Goal: Task Accomplishment & Management: Manage account settings

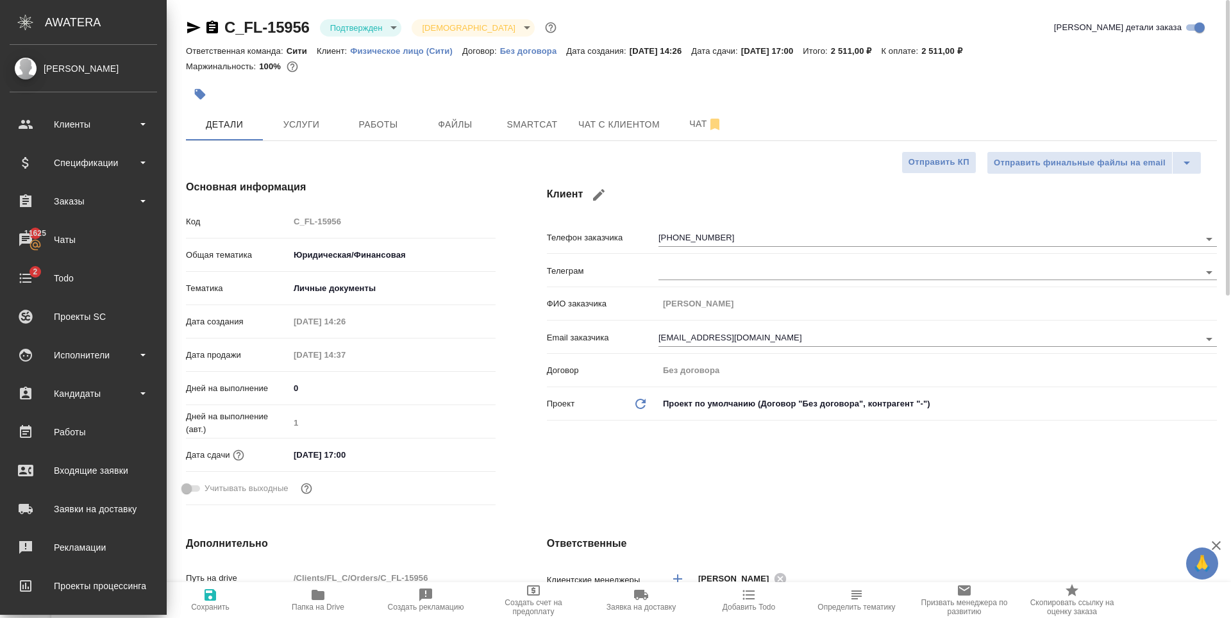
select select "RU"
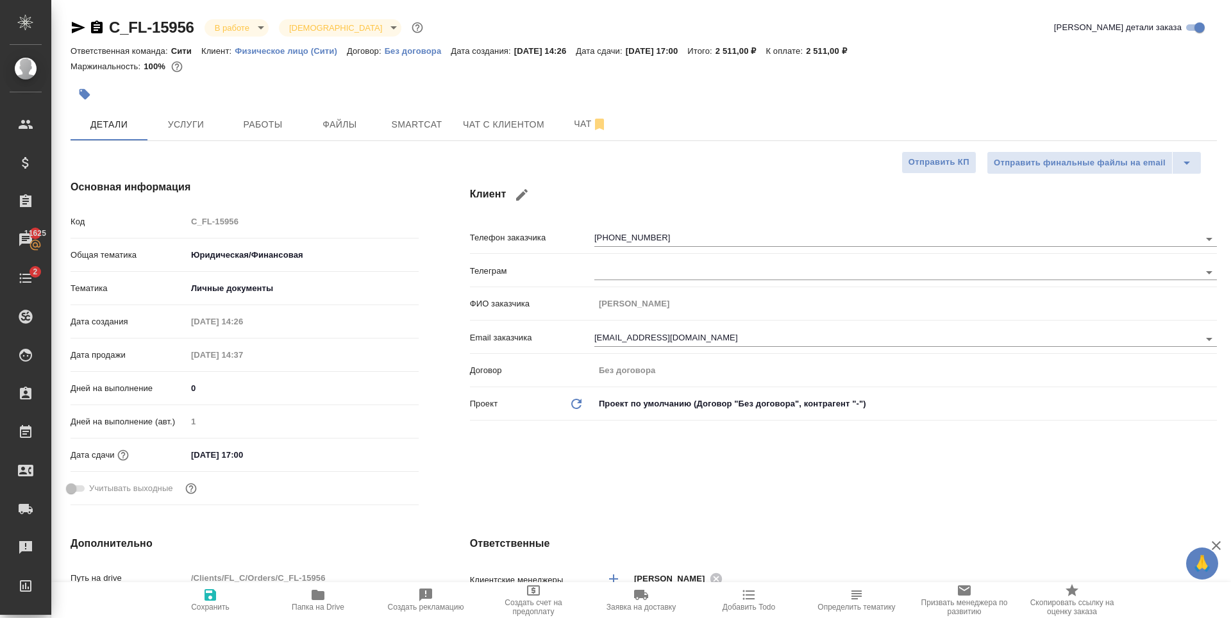
select select "RU"
click at [186, 120] on span "Услуги" at bounding box center [186, 125] width 62 height 16
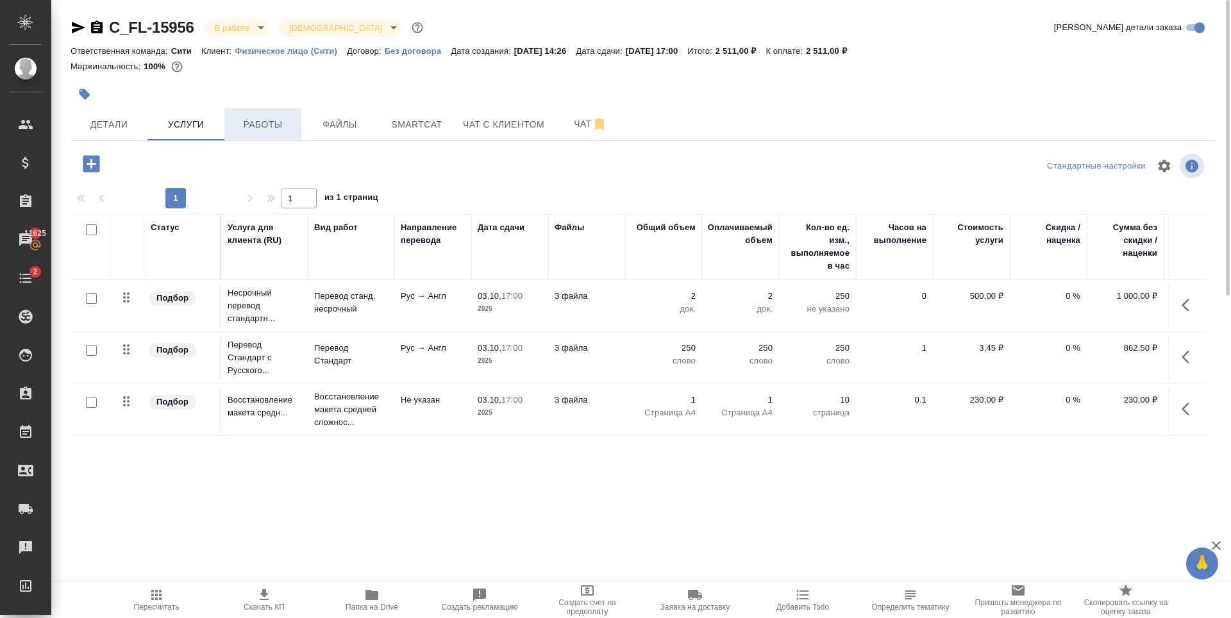
click at [256, 135] on button "Работы" at bounding box center [262, 124] width 77 height 32
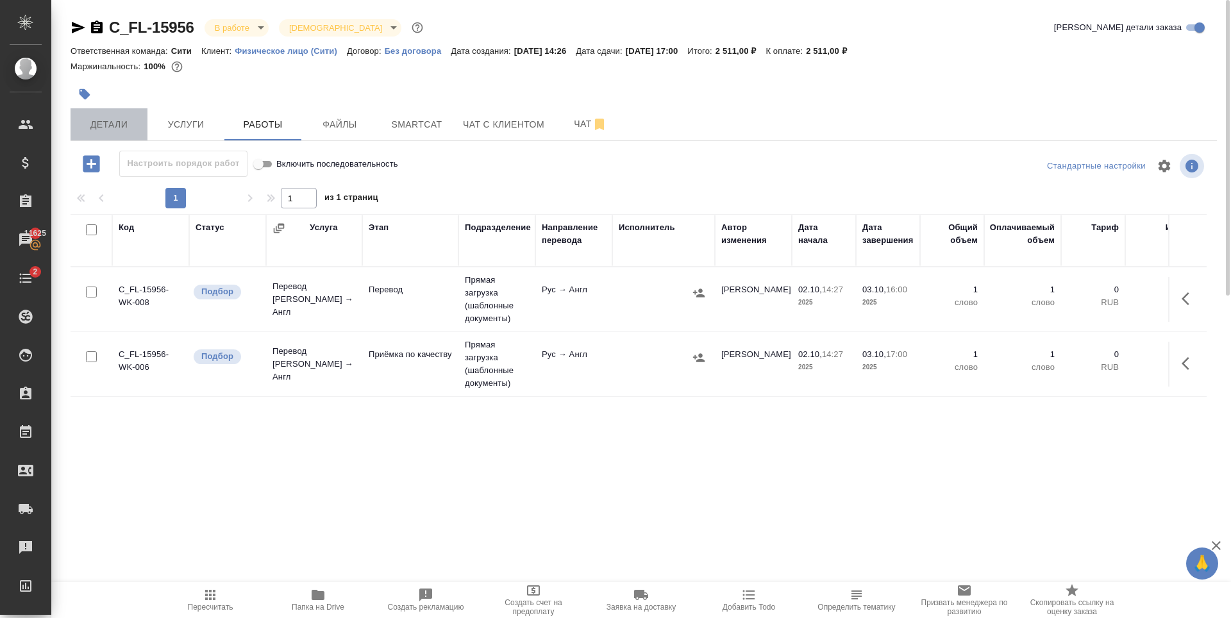
click at [108, 121] on span "Детали" at bounding box center [109, 125] width 62 height 16
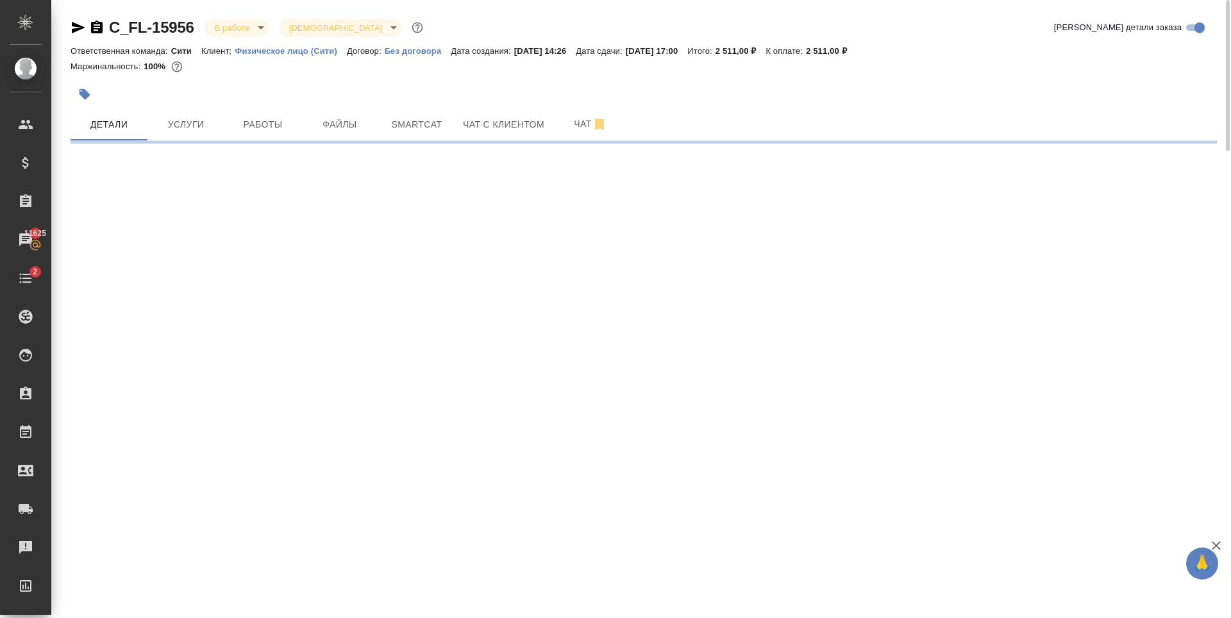
select select "RU"
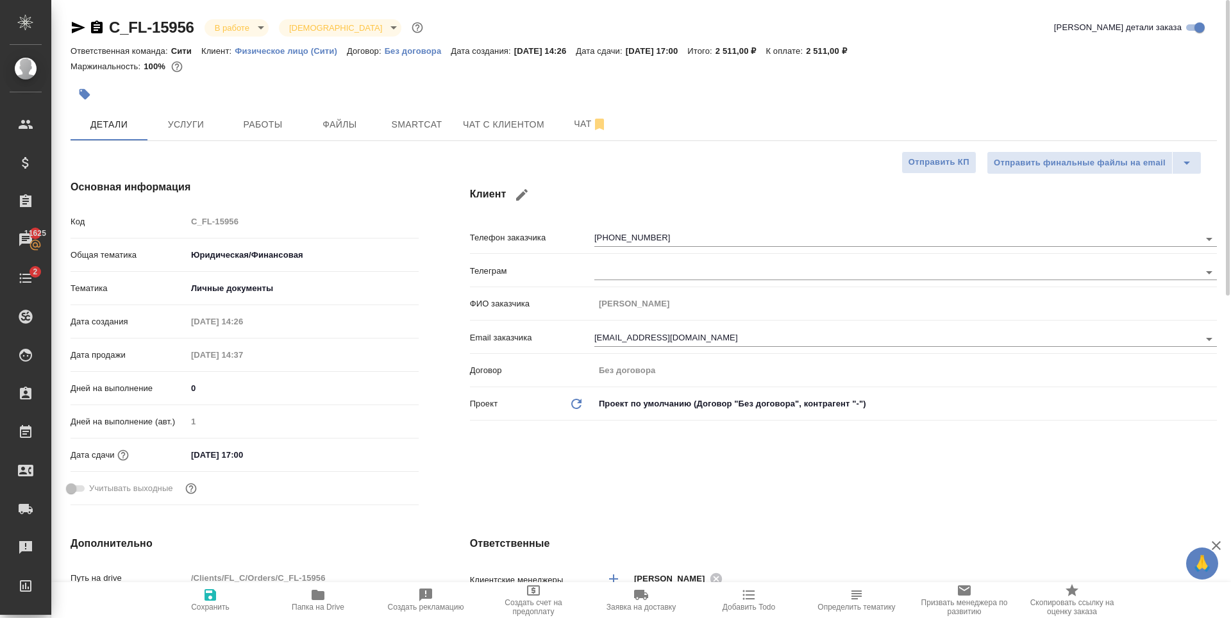
type textarea "x"
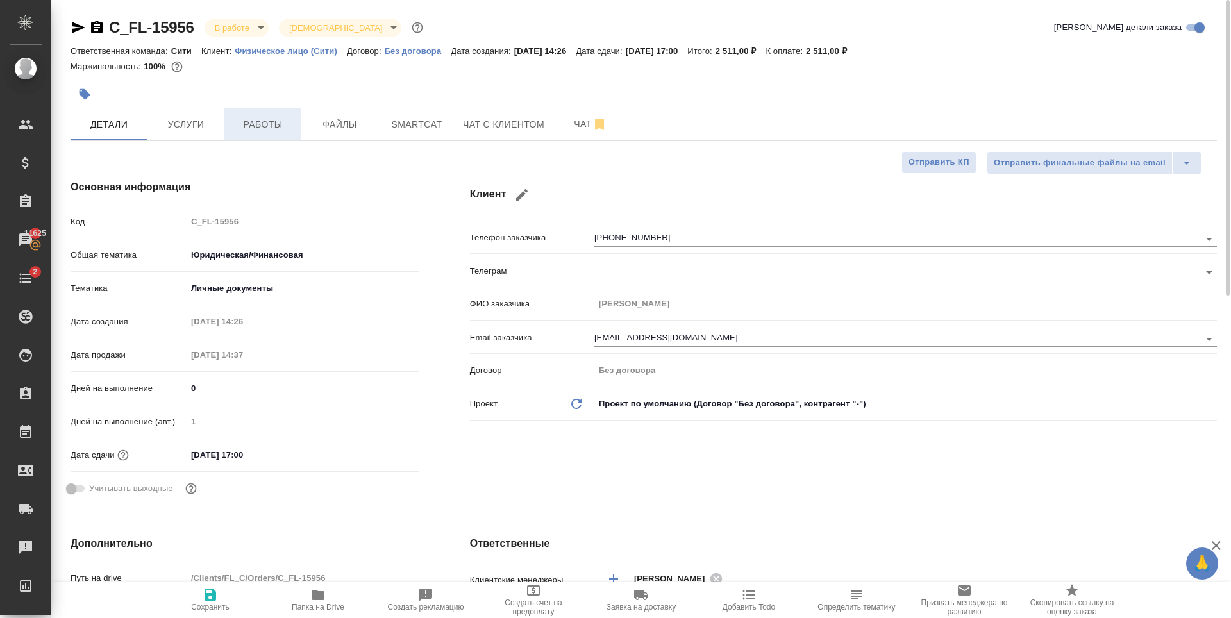
type textarea "x"
click at [285, 131] on span "Работы" at bounding box center [263, 125] width 62 height 16
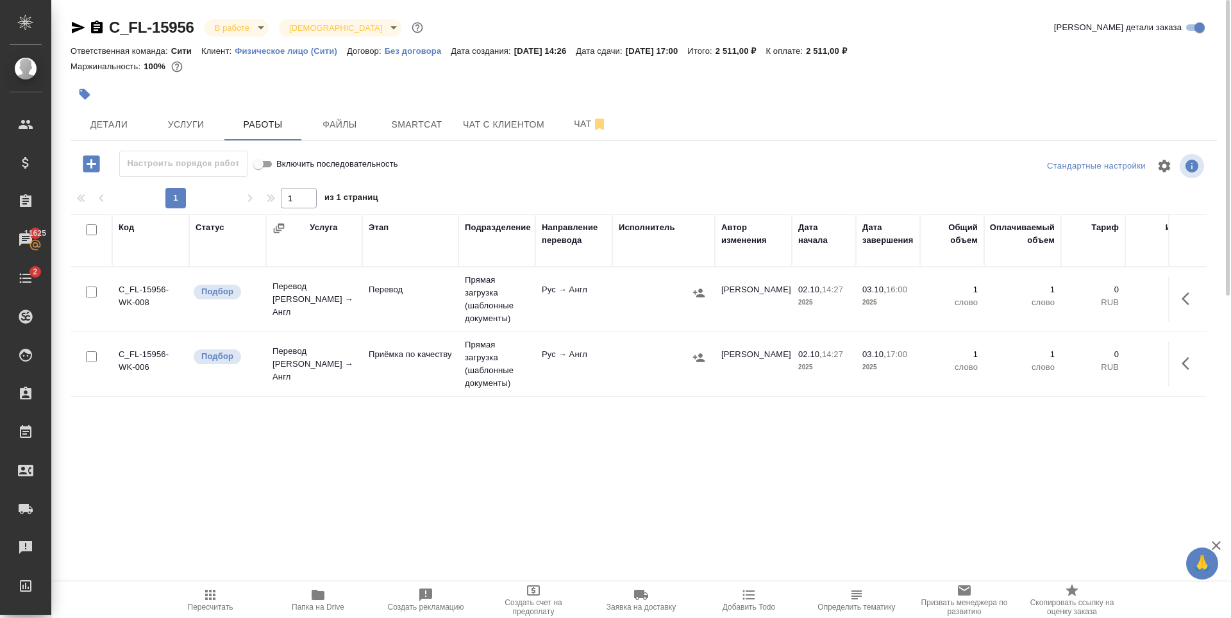
click at [612, 467] on div "Код Статус Услуга Этап Подразделение Направление перевода Исполнитель Автор изм…" at bounding box center [639, 358] width 1136 height 288
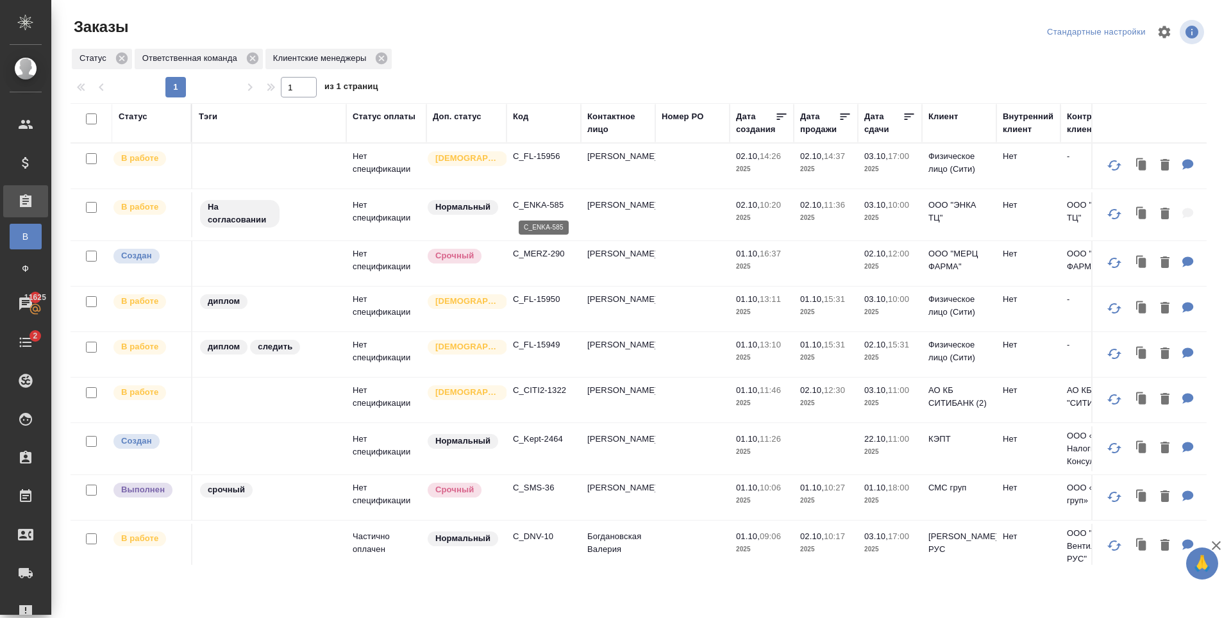
click at [540, 204] on p "C_ENKA-585" at bounding box center [544, 205] width 62 height 13
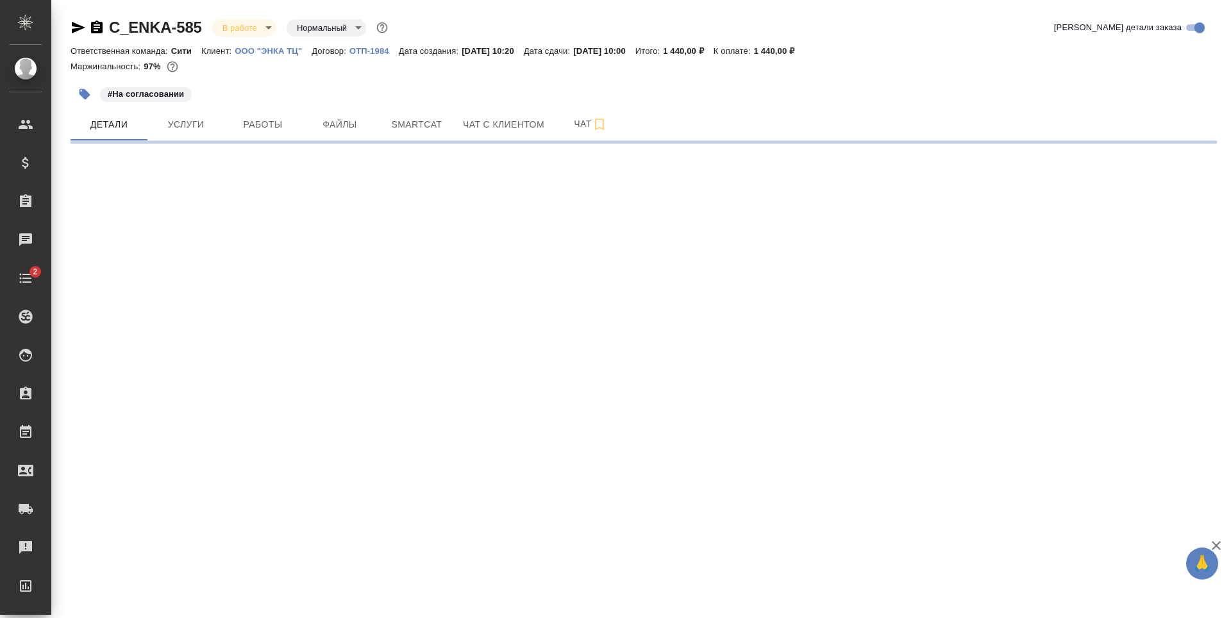
select select "RU"
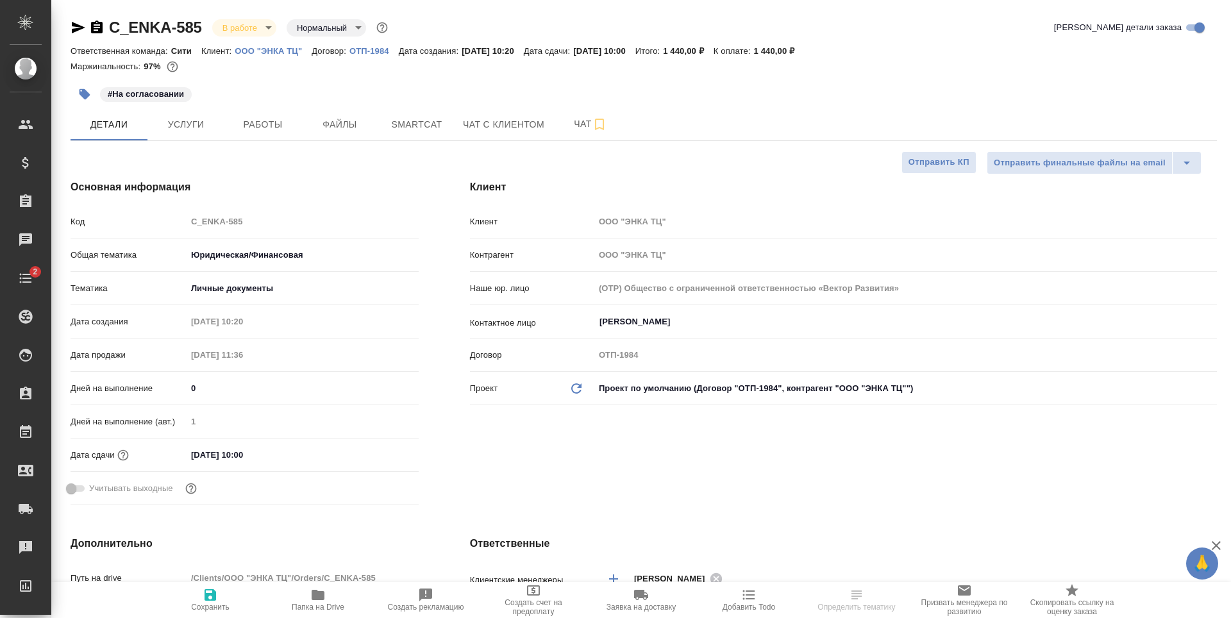
type textarea "x"
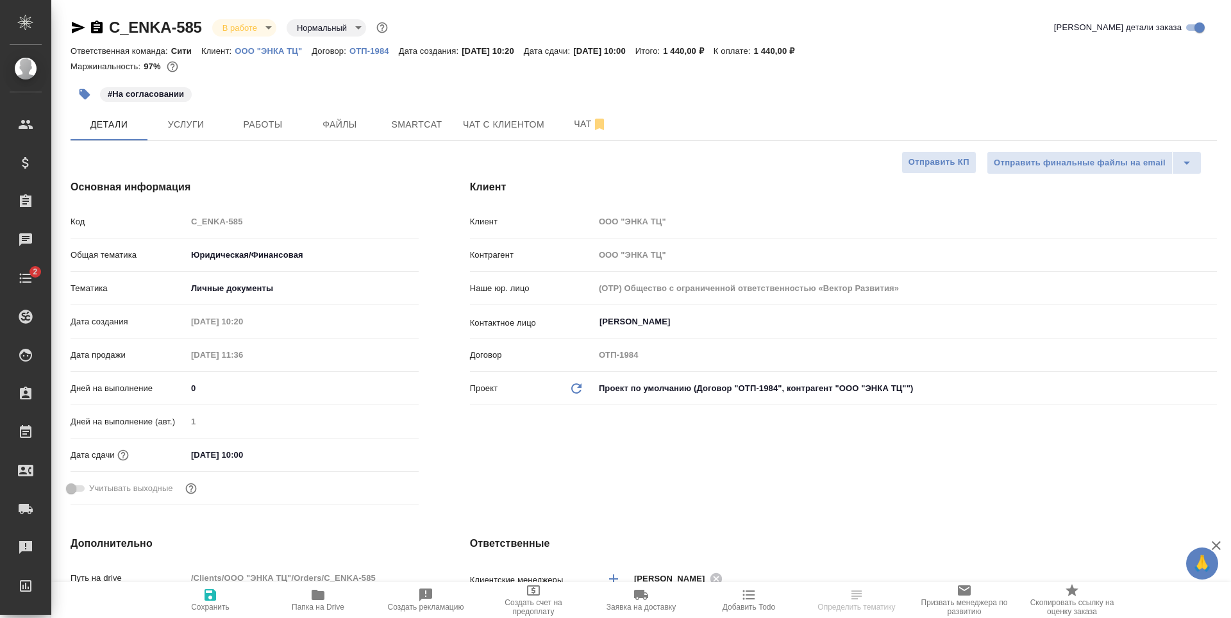
type textarea "x"
select select "RU"
type textarea "x"
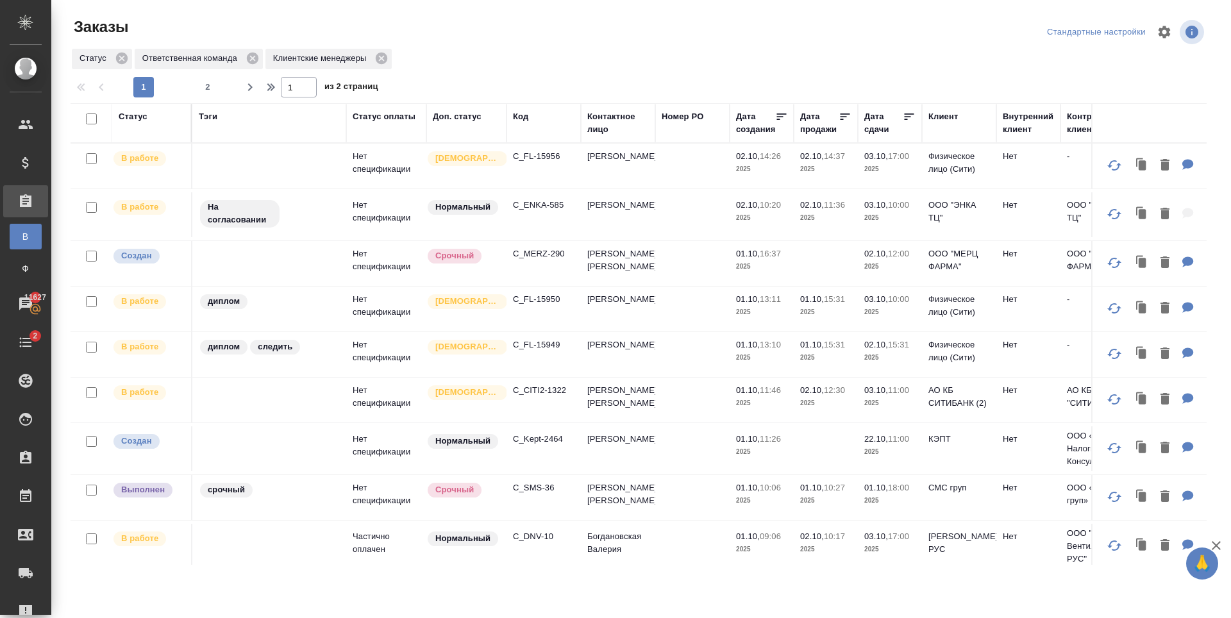
scroll to position [192, 0]
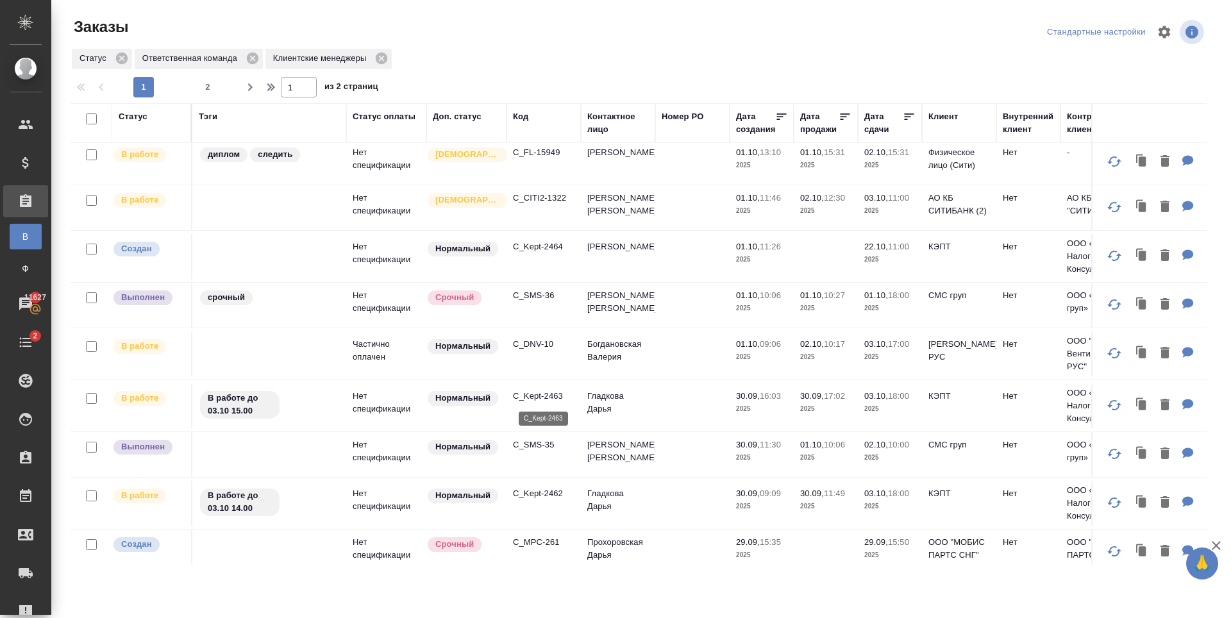
click at [545, 392] on p "C_Kept-2463" at bounding box center [544, 396] width 62 height 13
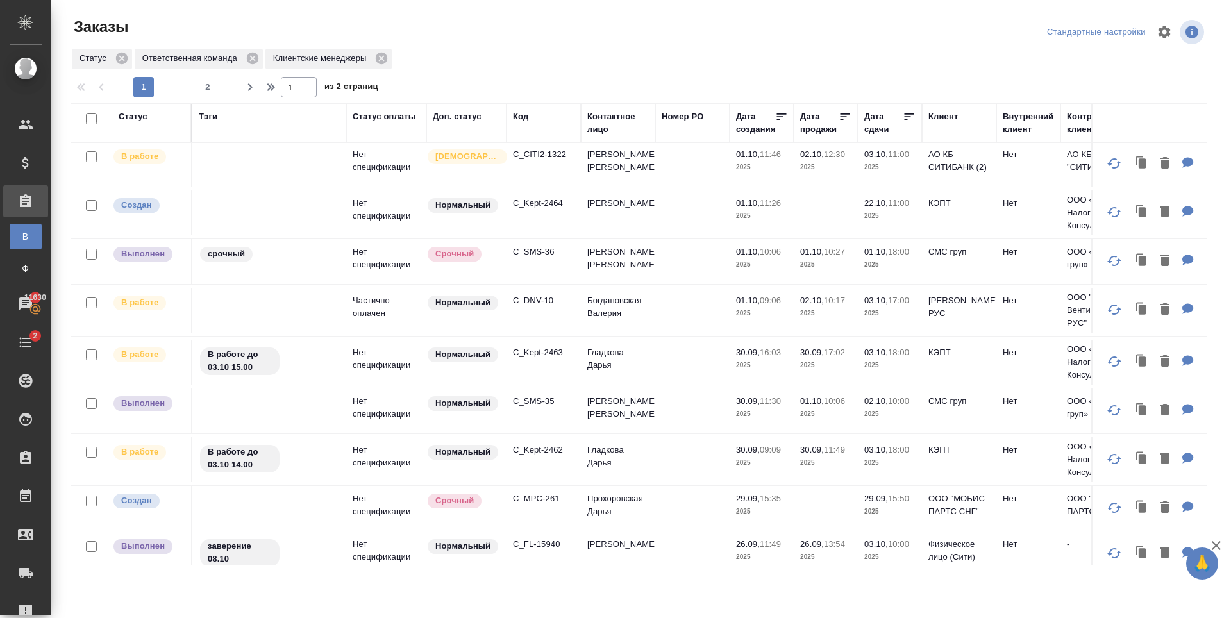
scroll to position [256, 0]
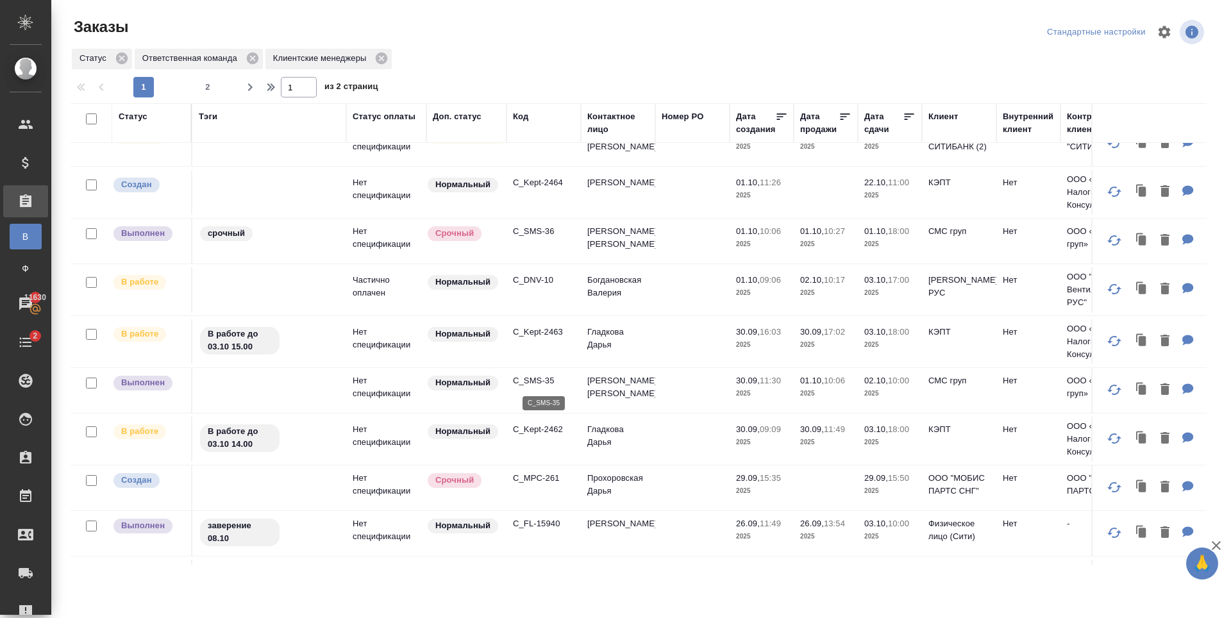
click at [540, 383] on p "C_SMS-35" at bounding box center [544, 380] width 62 height 13
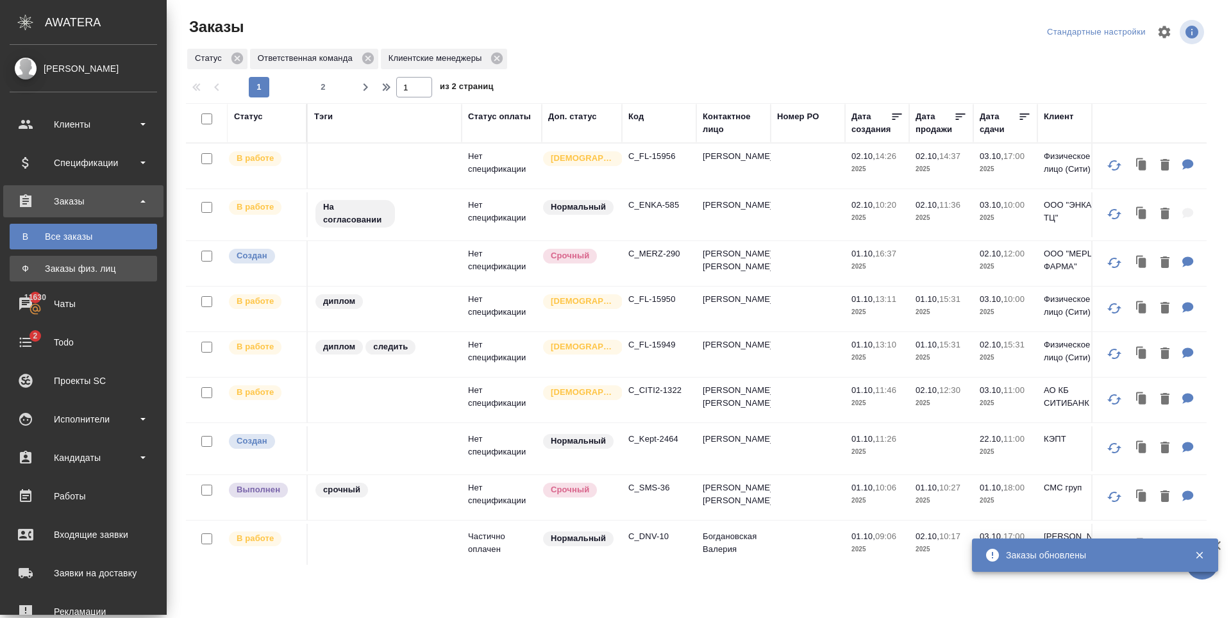
click at [20, 269] on div "Заказы физ. лиц" at bounding box center [83, 268] width 135 height 13
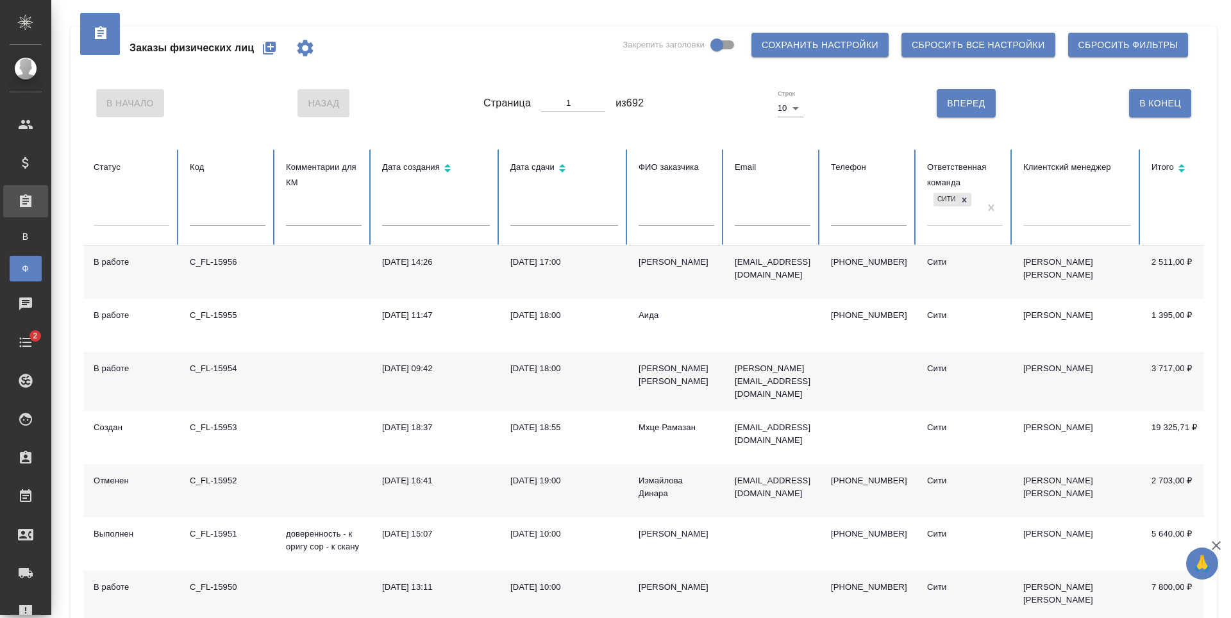
click at [263, 44] on icon "button" at bounding box center [269, 47] width 15 height 15
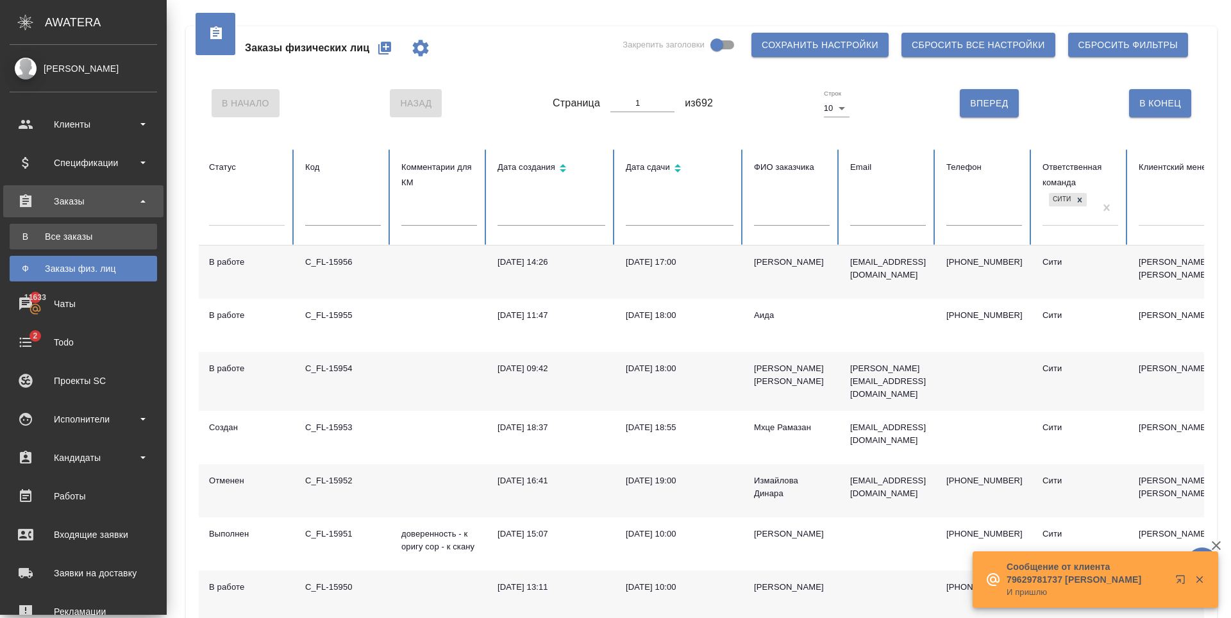
click at [74, 236] on div "Все заказы" at bounding box center [83, 236] width 135 height 13
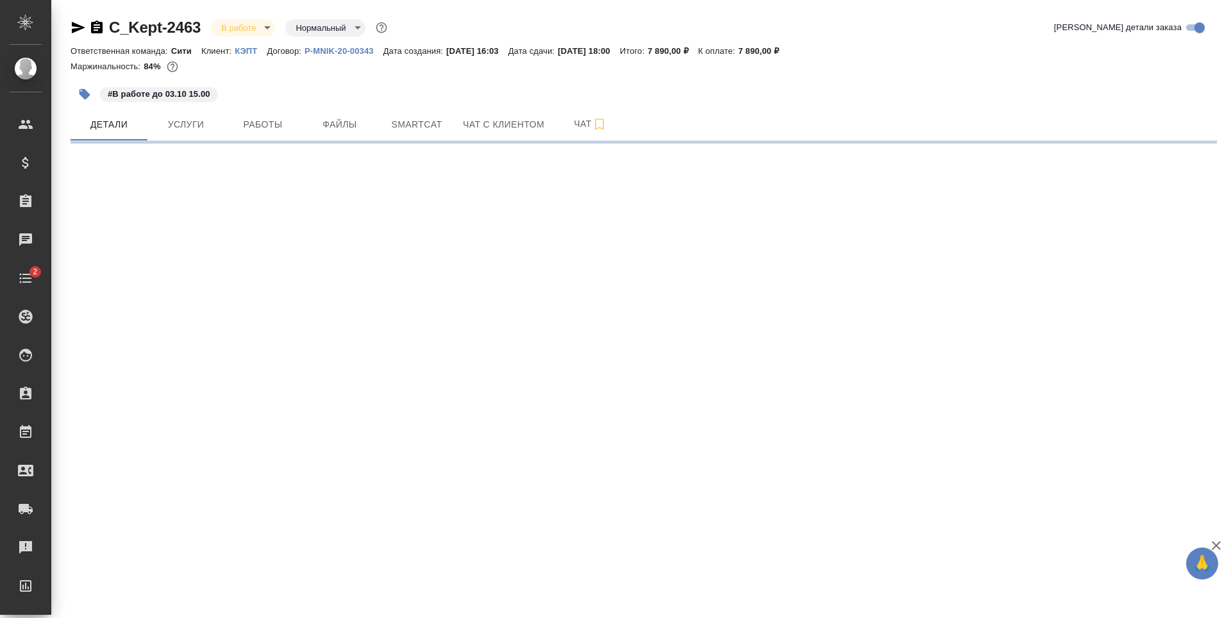
select select "RU"
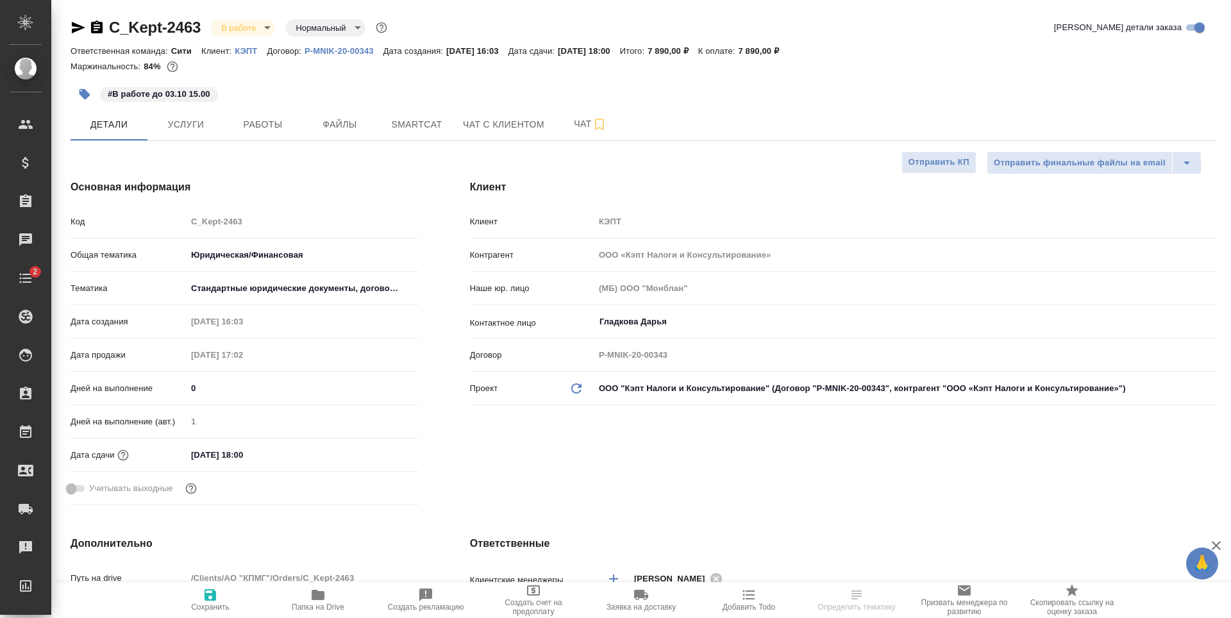
click at [246, 51] on p "КЭПТ" at bounding box center [251, 51] width 32 height 10
type textarea "x"
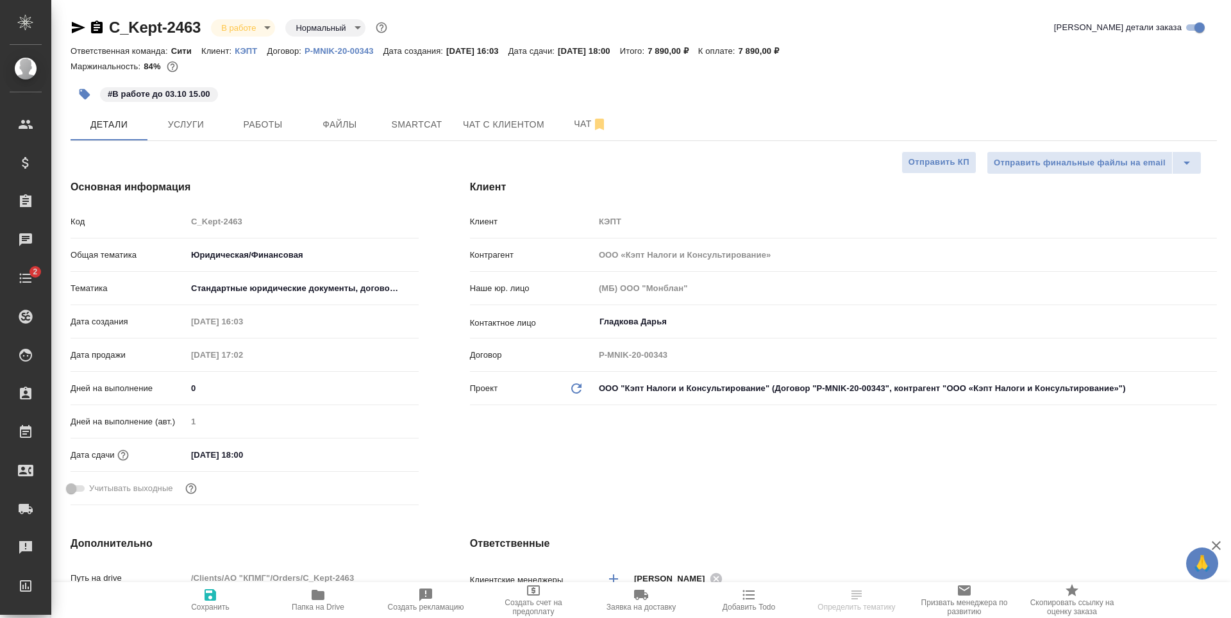
type textarea "x"
select select "RU"
type textarea "x"
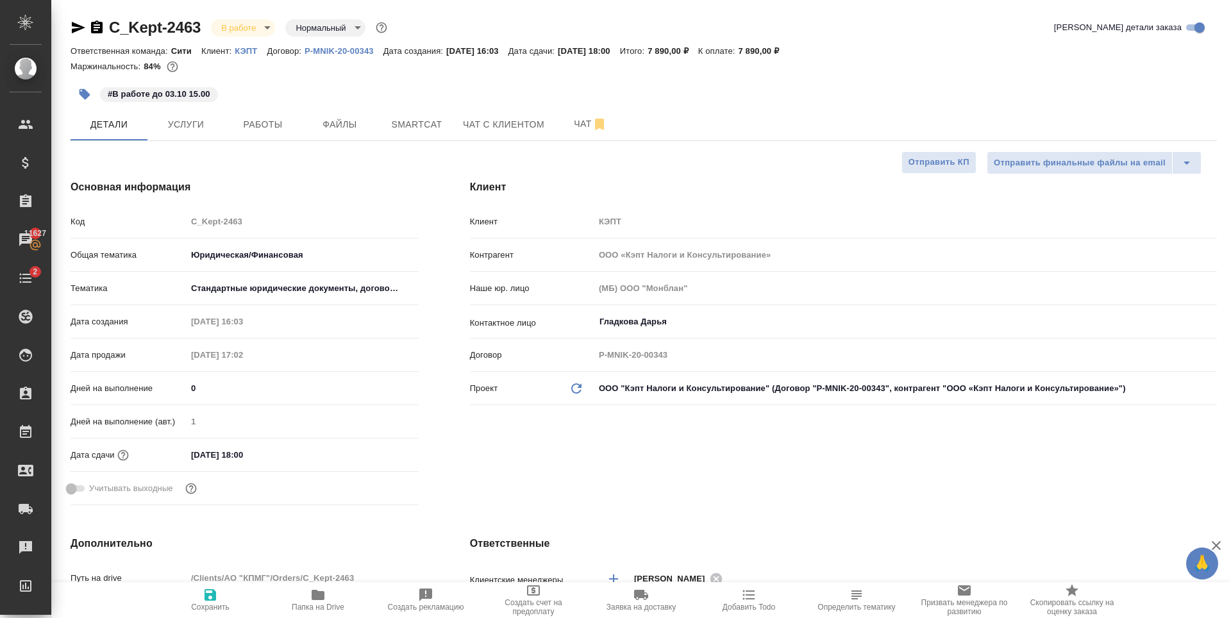
type textarea "x"
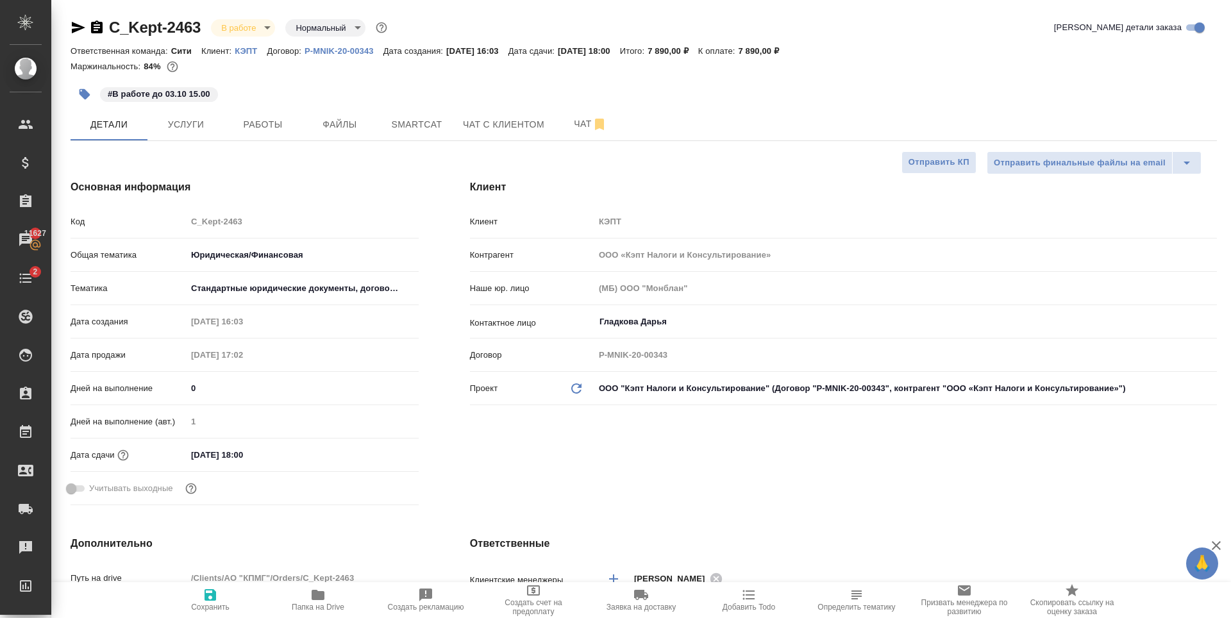
type textarea "x"
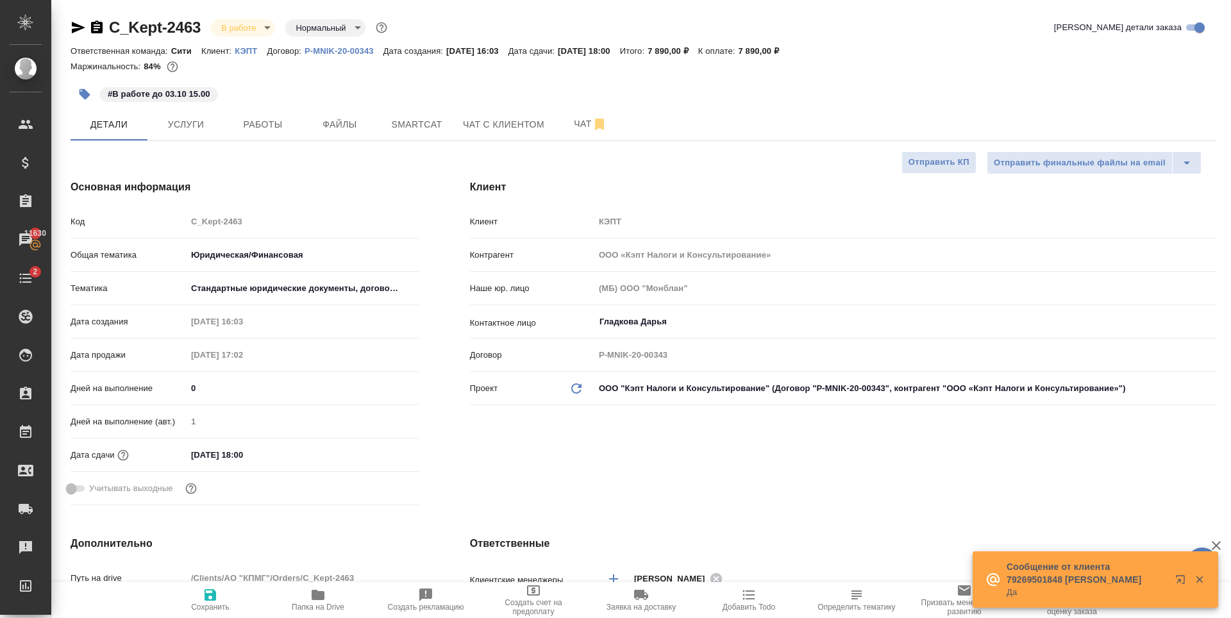
type textarea "x"
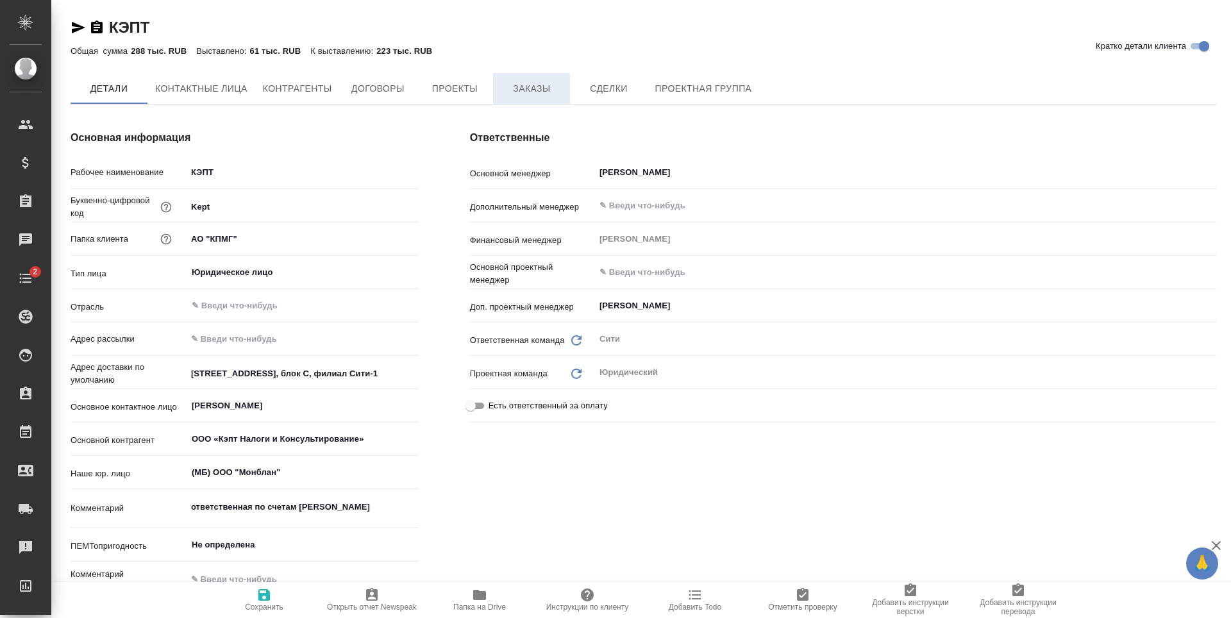
type textarea "x"
click at [543, 95] on span "Заказы" at bounding box center [532, 89] width 62 height 16
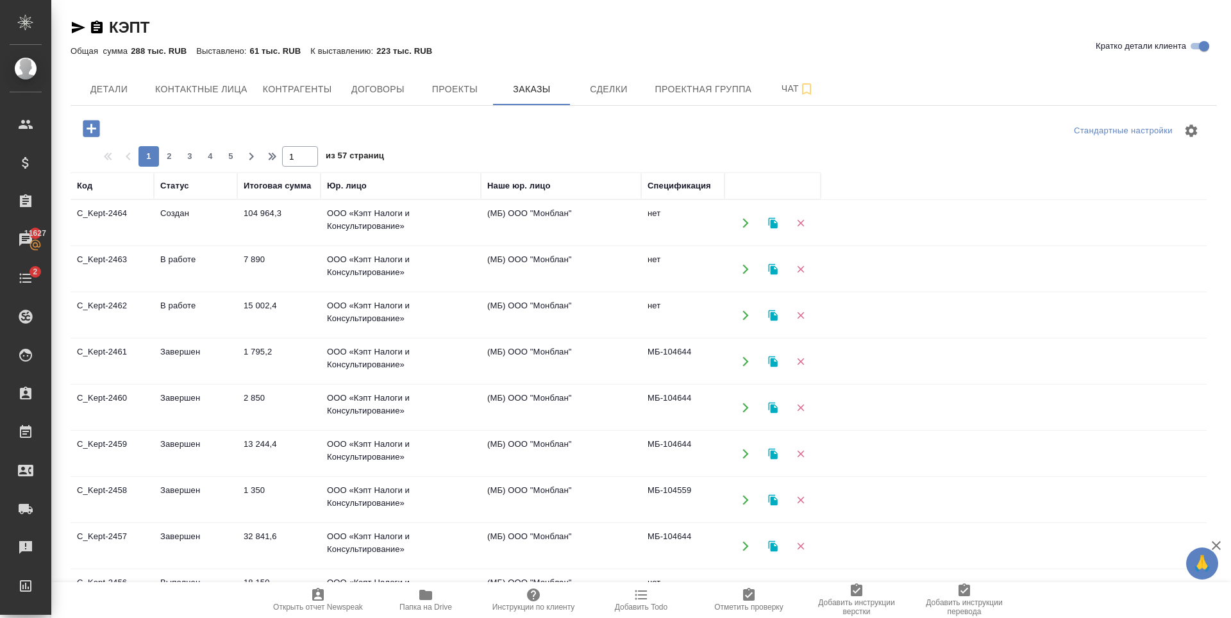
click at [199, 487] on td "Завершен" at bounding box center [195, 500] width 83 height 45
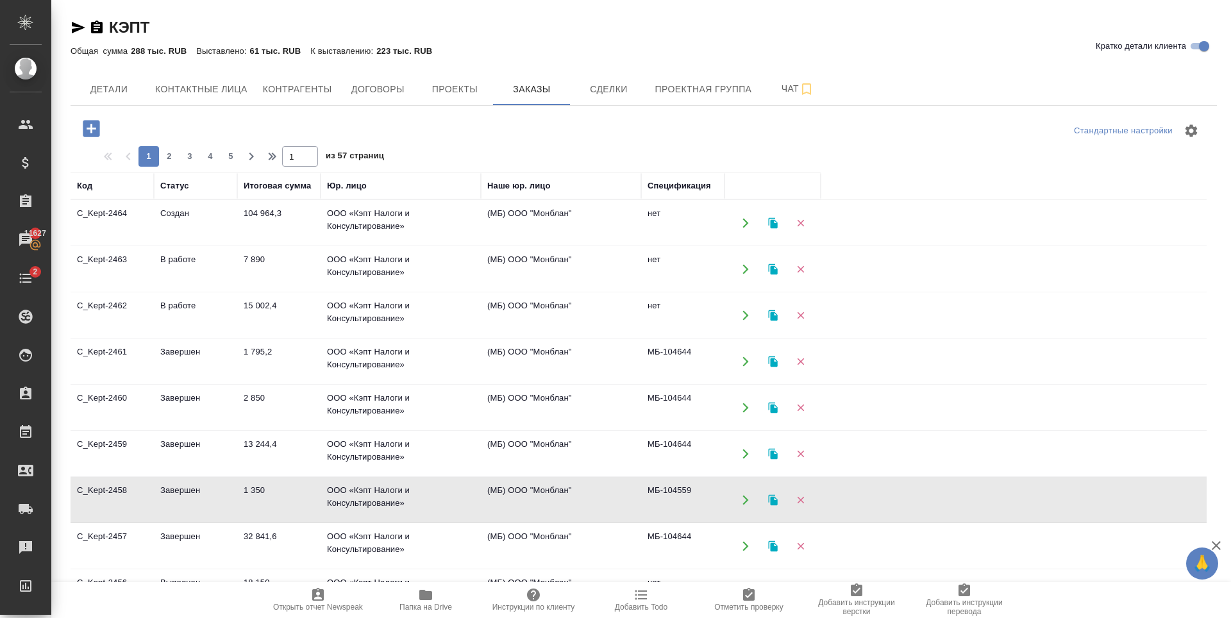
click at [199, 487] on td "Завершен" at bounding box center [195, 500] width 83 height 45
click at [279, 447] on td "13 244,4" at bounding box center [278, 453] width 83 height 45
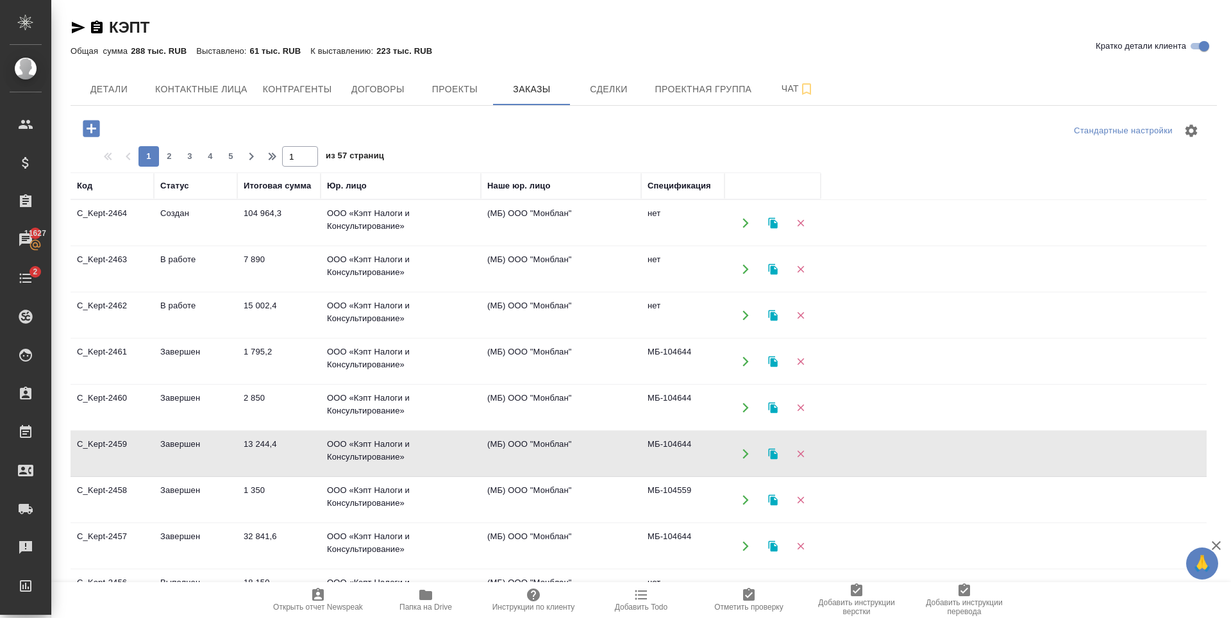
click at [279, 447] on td "13 244,4" at bounding box center [278, 453] width 83 height 45
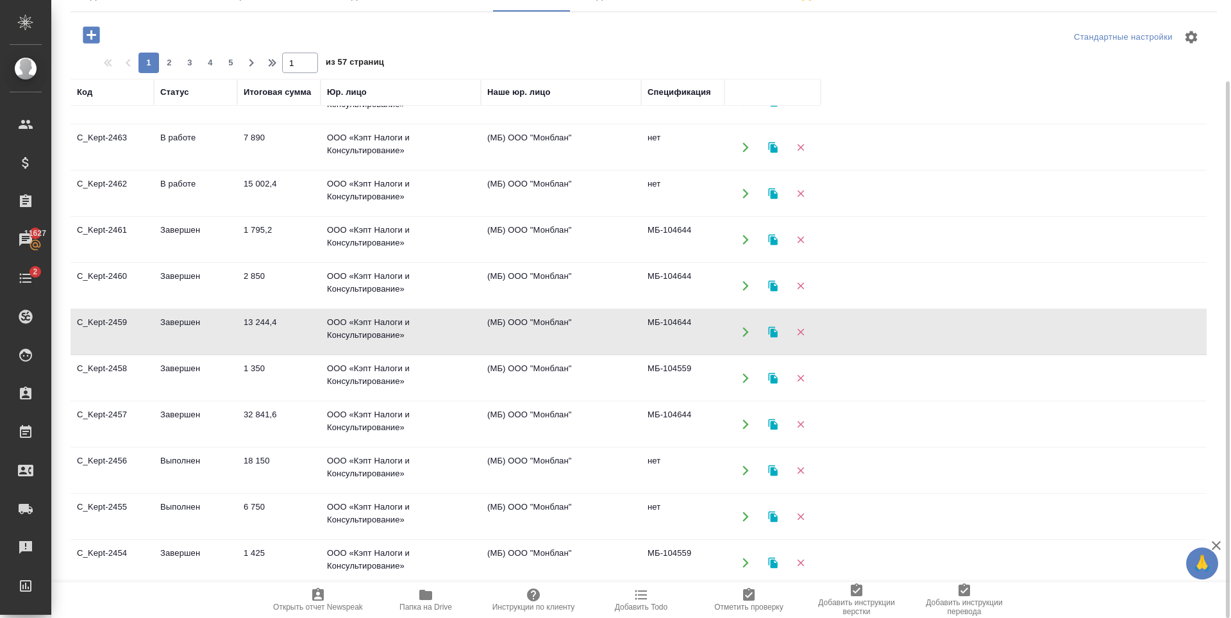
scroll to position [64, 0]
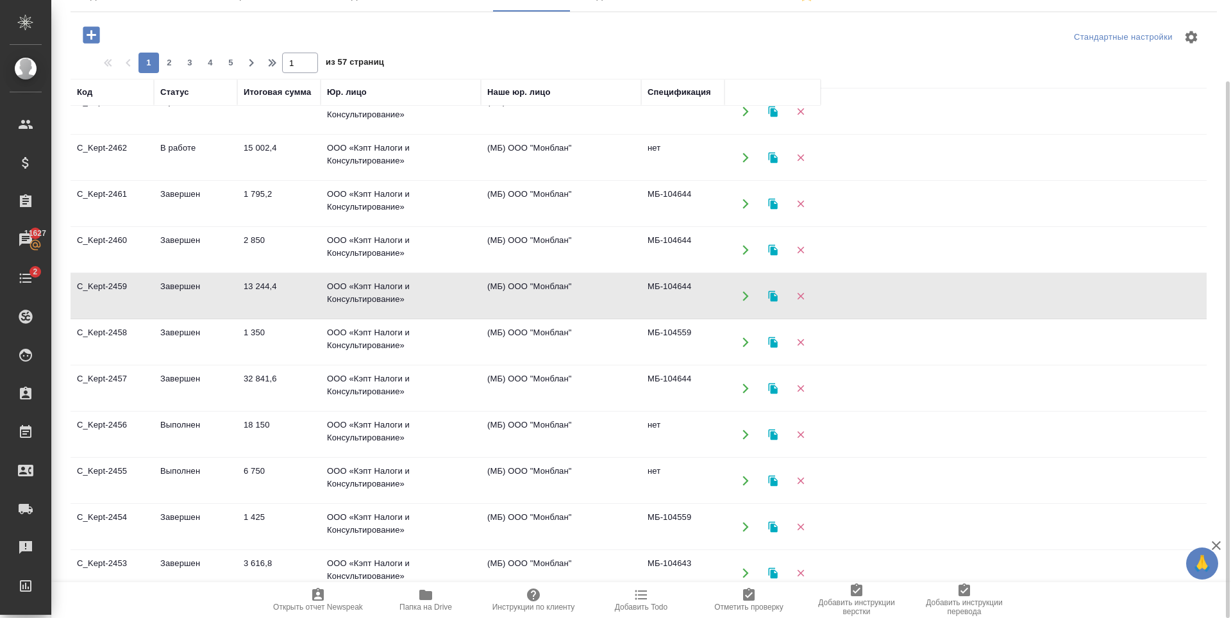
click at [229, 431] on td "Выполнен" at bounding box center [195, 434] width 83 height 45
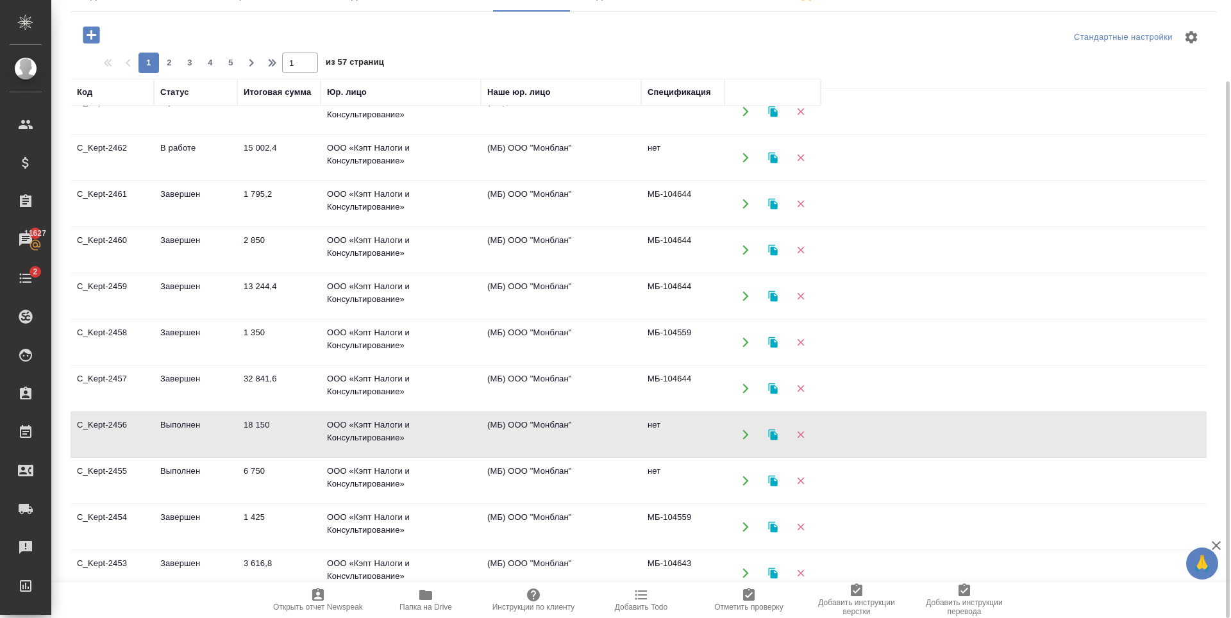
click at [229, 431] on td "Выполнен" at bounding box center [195, 434] width 83 height 45
click at [181, 381] on td "Завершен" at bounding box center [195, 388] width 83 height 45
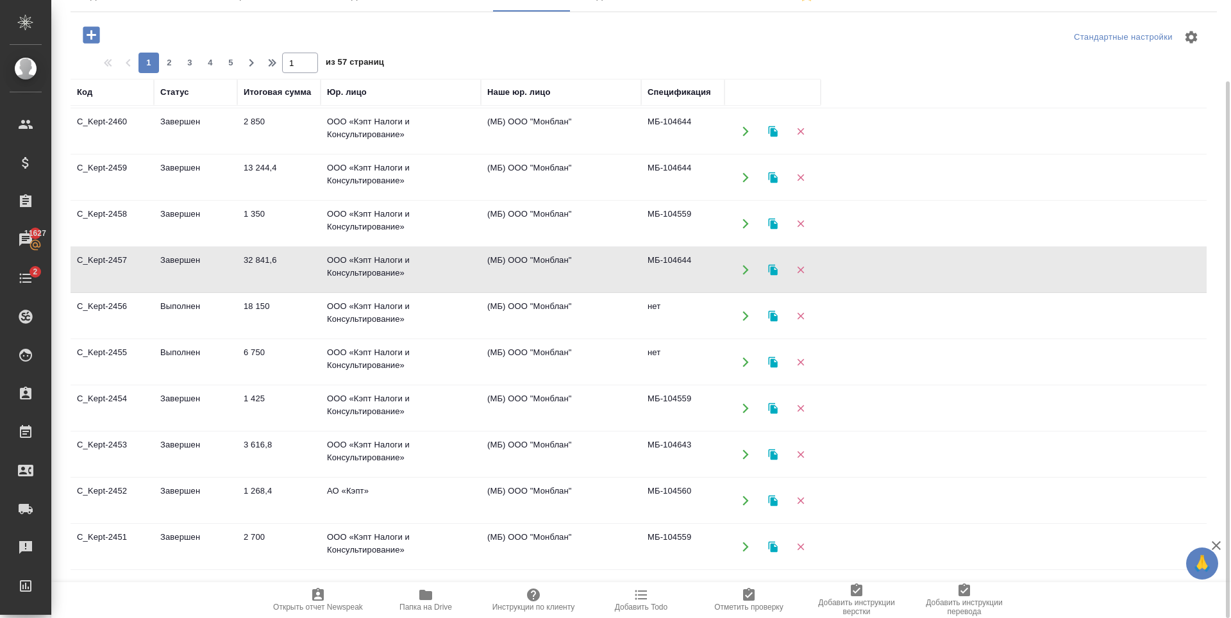
scroll to position [256, 0]
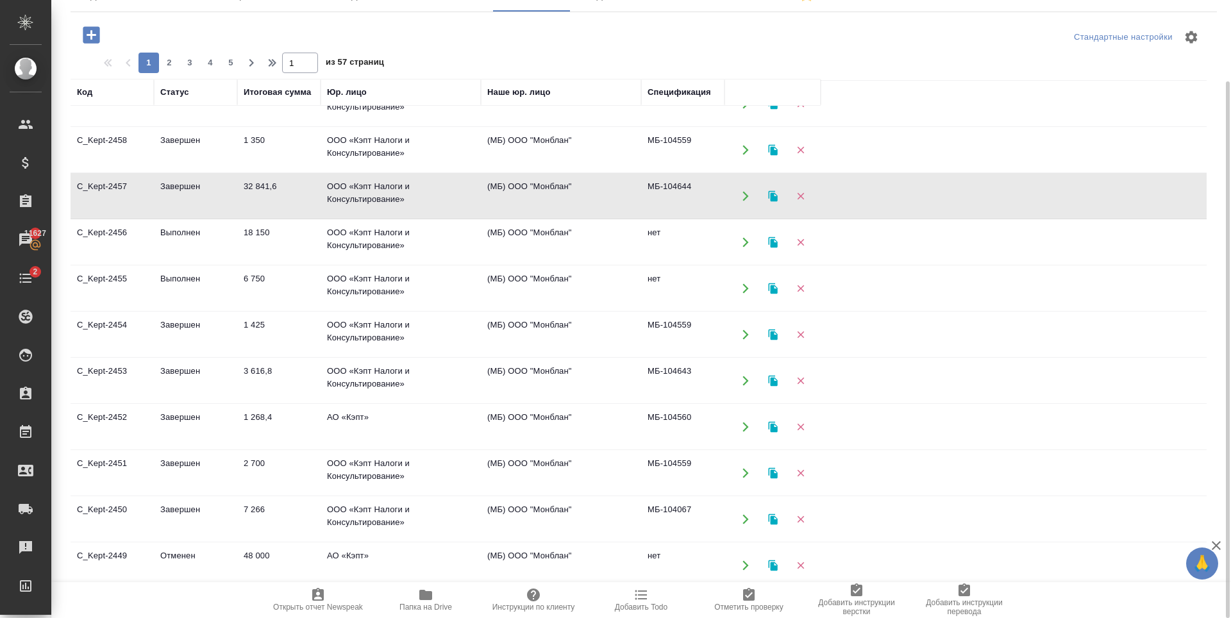
click at [235, 388] on td "Завершен" at bounding box center [195, 380] width 83 height 45
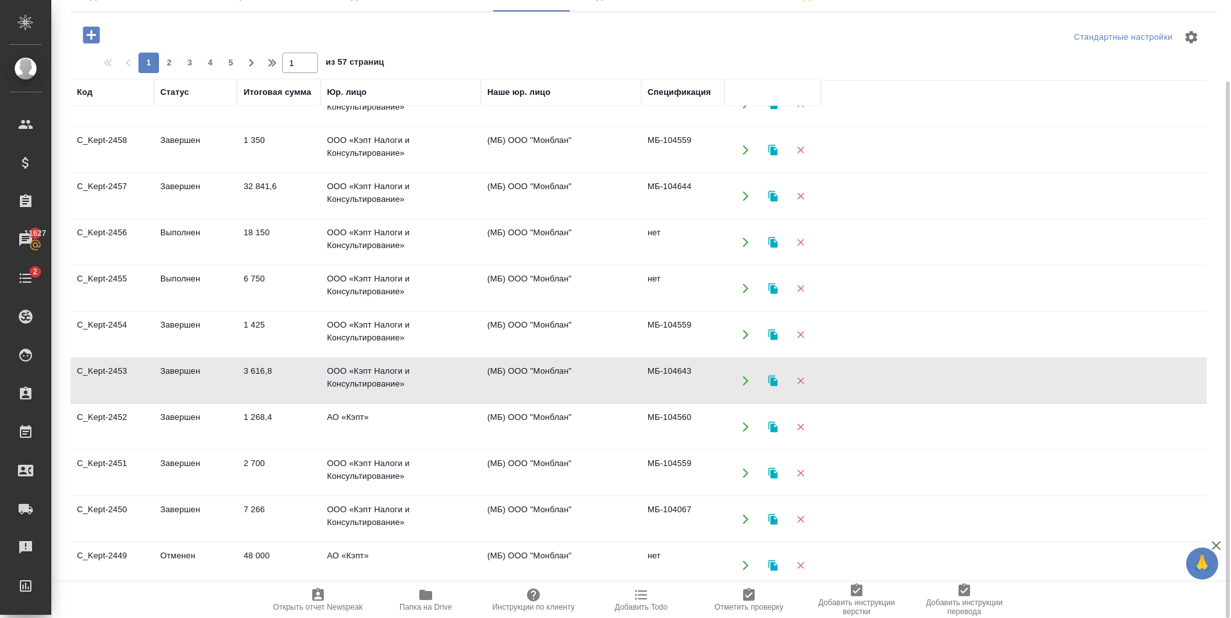
click at [235, 388] on td "Завершен" at bounding box center [195, 380] width 83 height 45
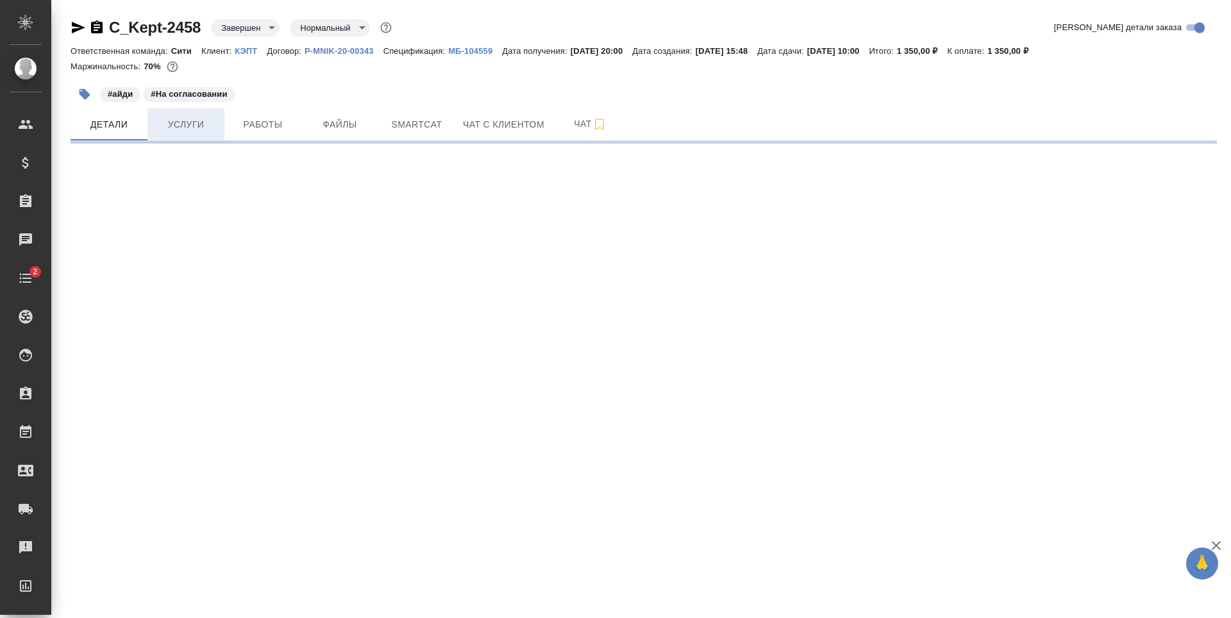
select select "RU"
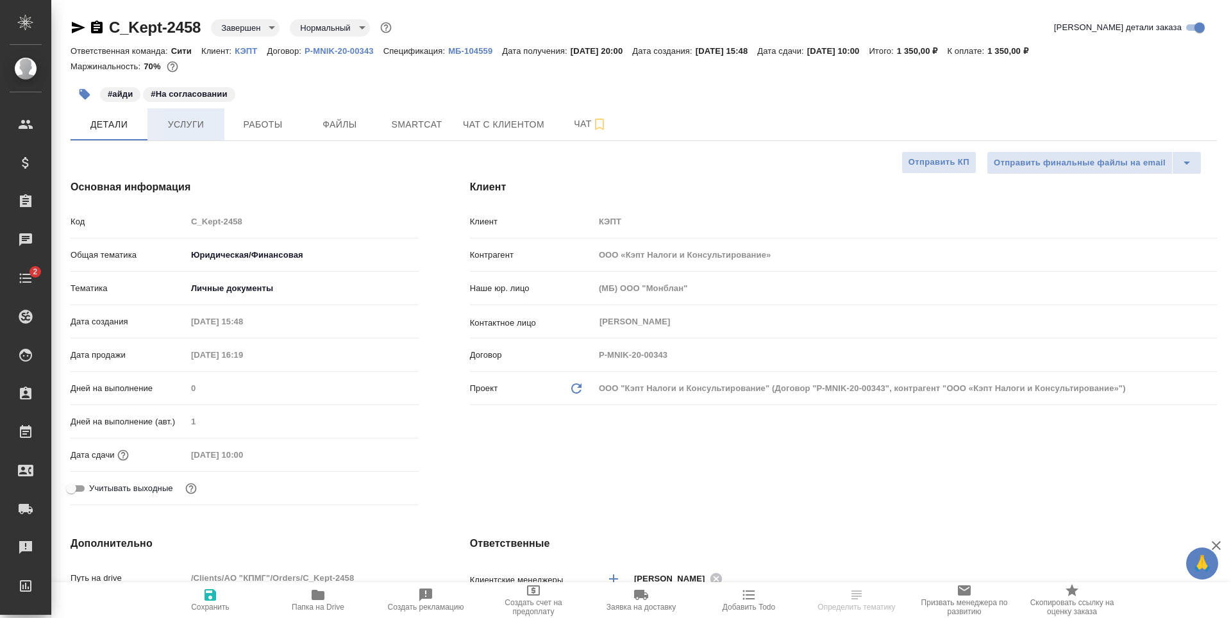
type textarea "x"
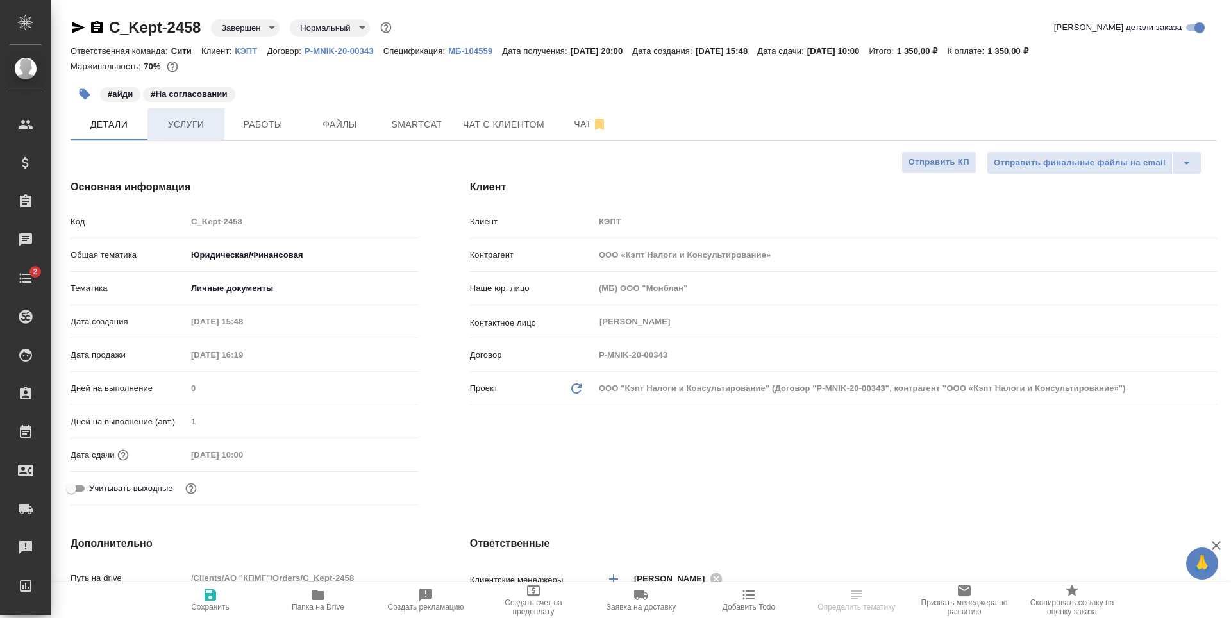
type textarea "x"
click at [190, 134] on button "Услуги" at bounding box center [185, 124] width 77 height 32
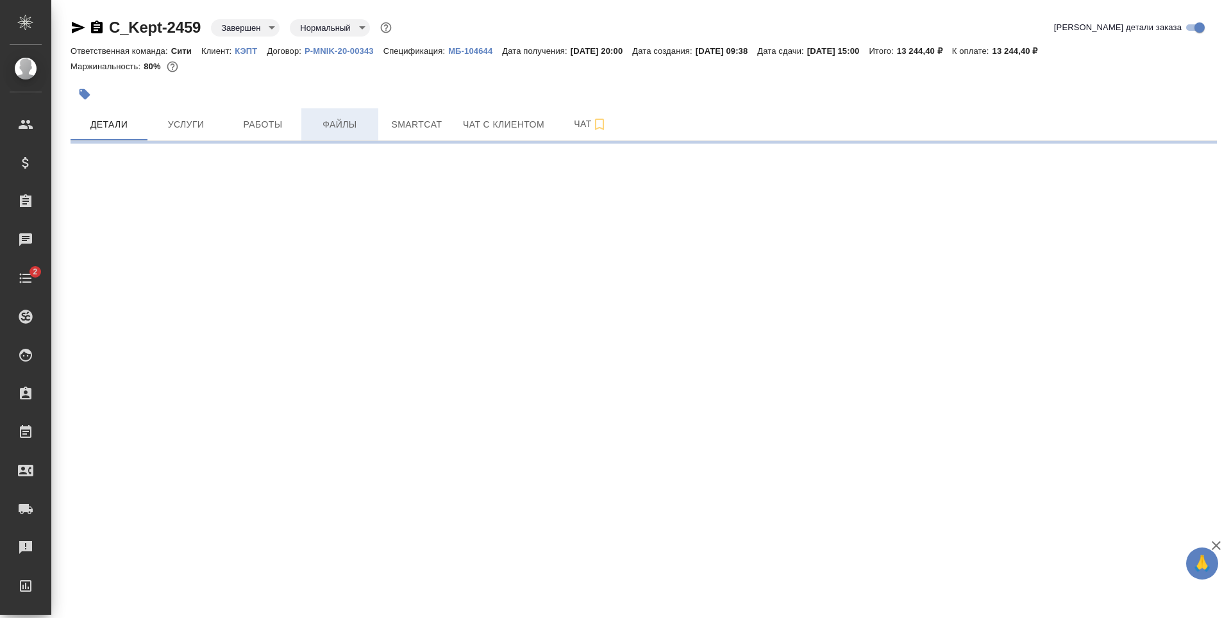
select select "RU"
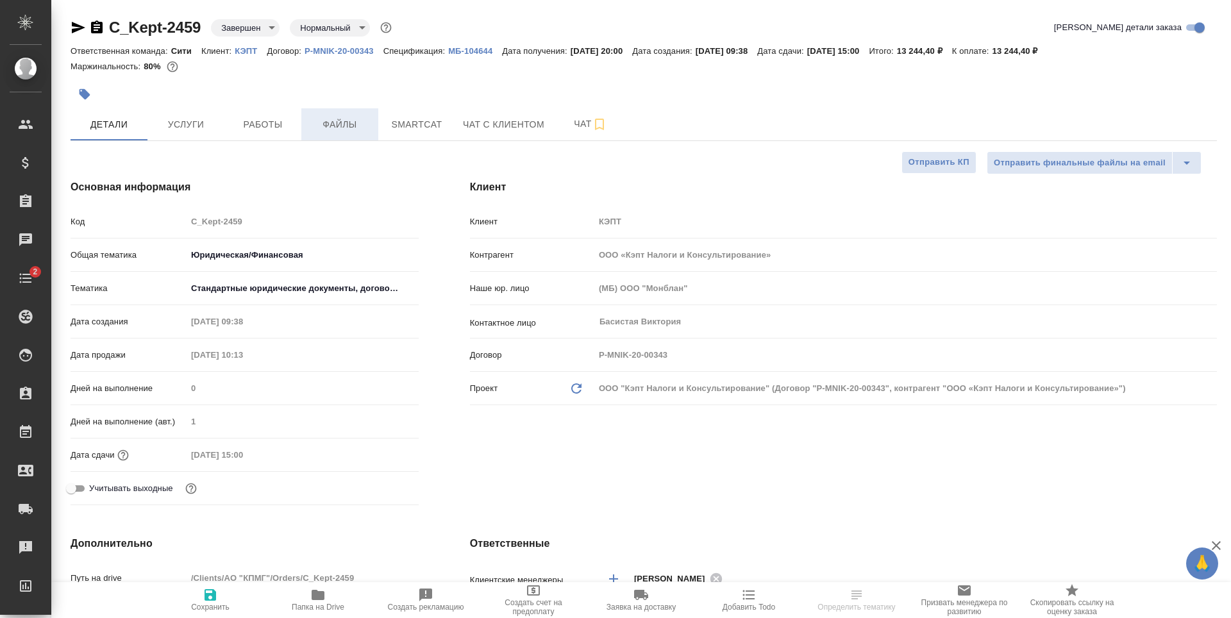
click at [346, 131] on span "Файлы" at bounding box center [340, 125] width 62 height 16
type textarea "x"
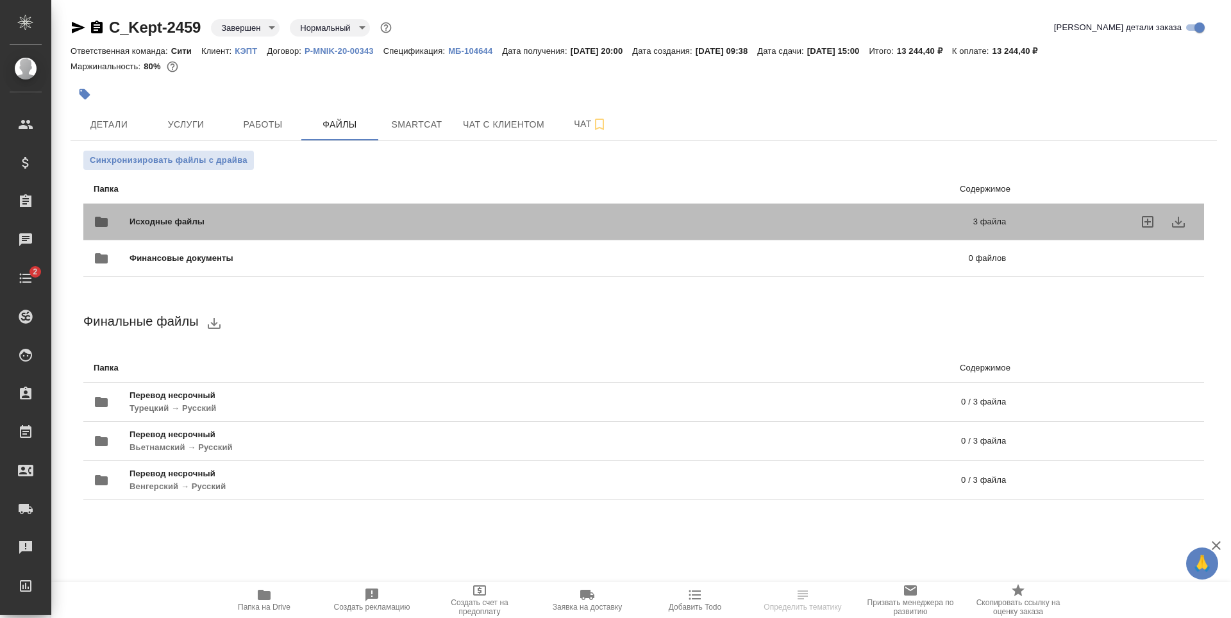
click at [1046, 220] on div at bounding box center [1112, 221] width 162 height 31
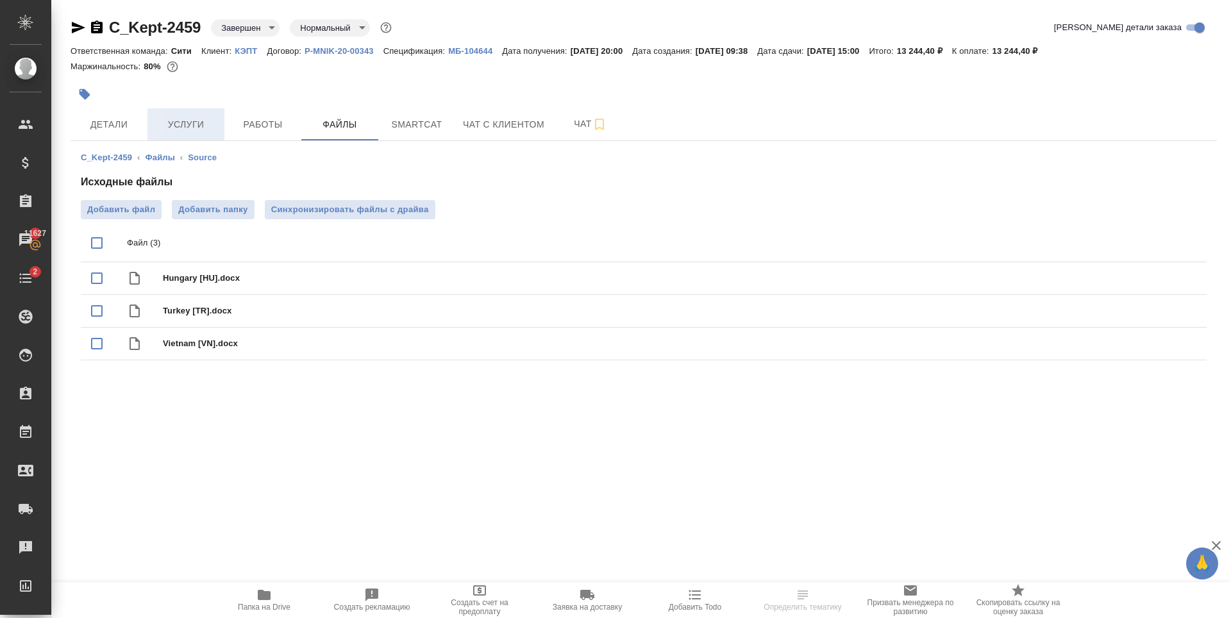
click at [195, 110] on button "Услуги" at bounding box center [185, 124] width 77 height 32
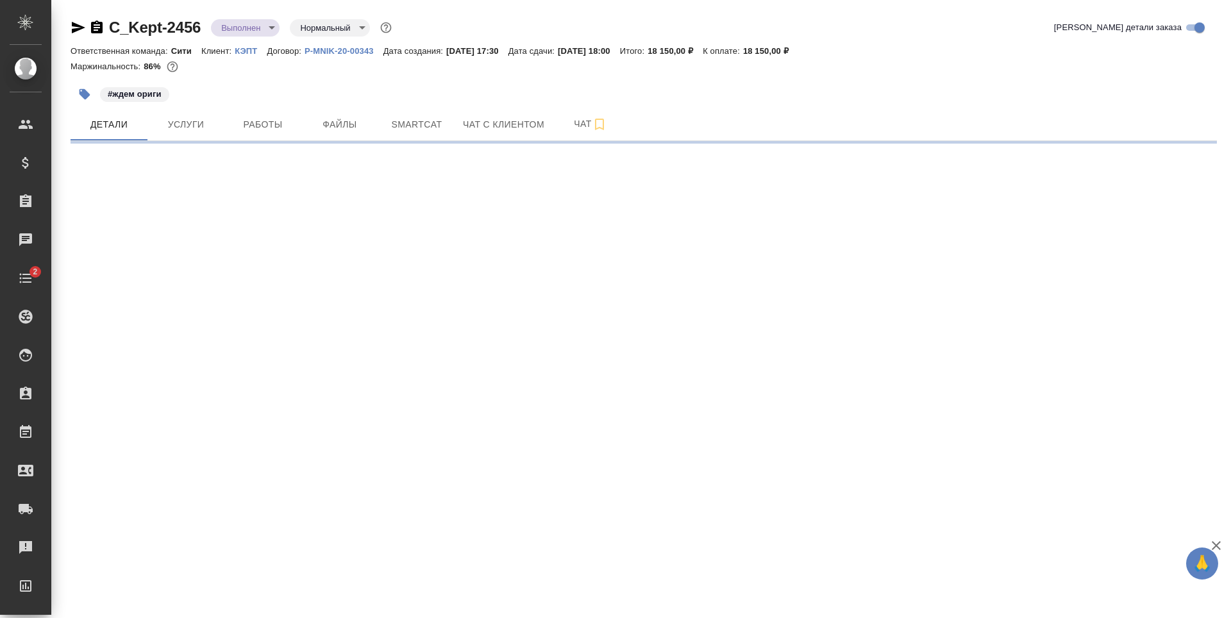
select select "RU"
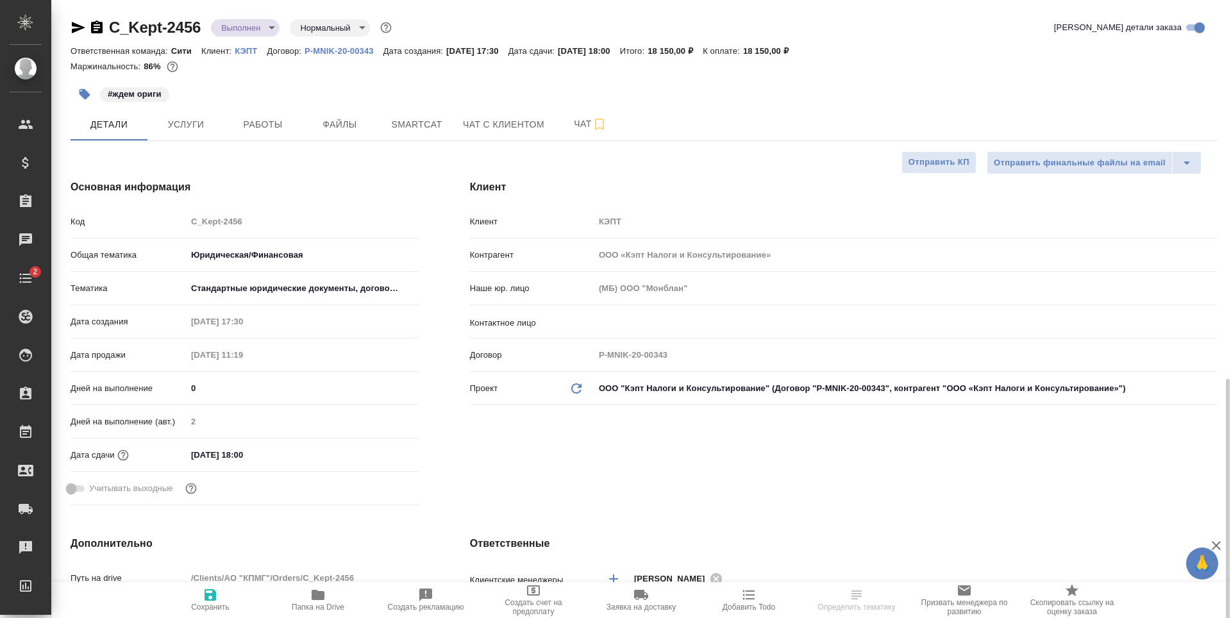
type textarea "x"
click at [191, 121] on span "Услуги" at bounding box center [186, 125] width 62 height 16
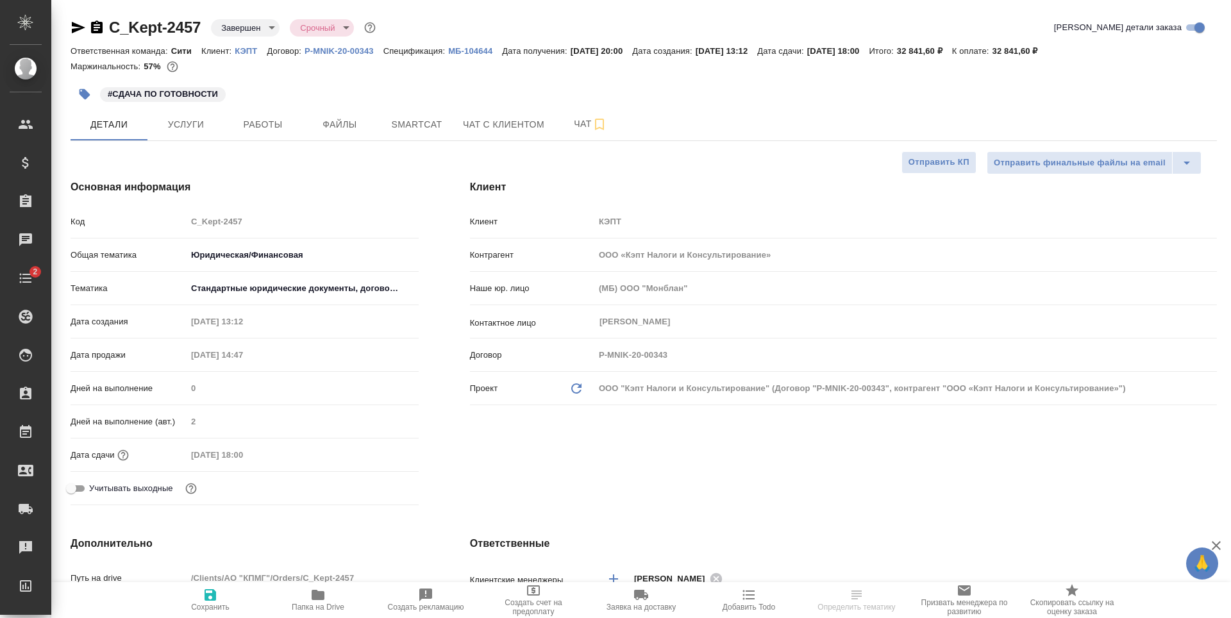
select select "RU"
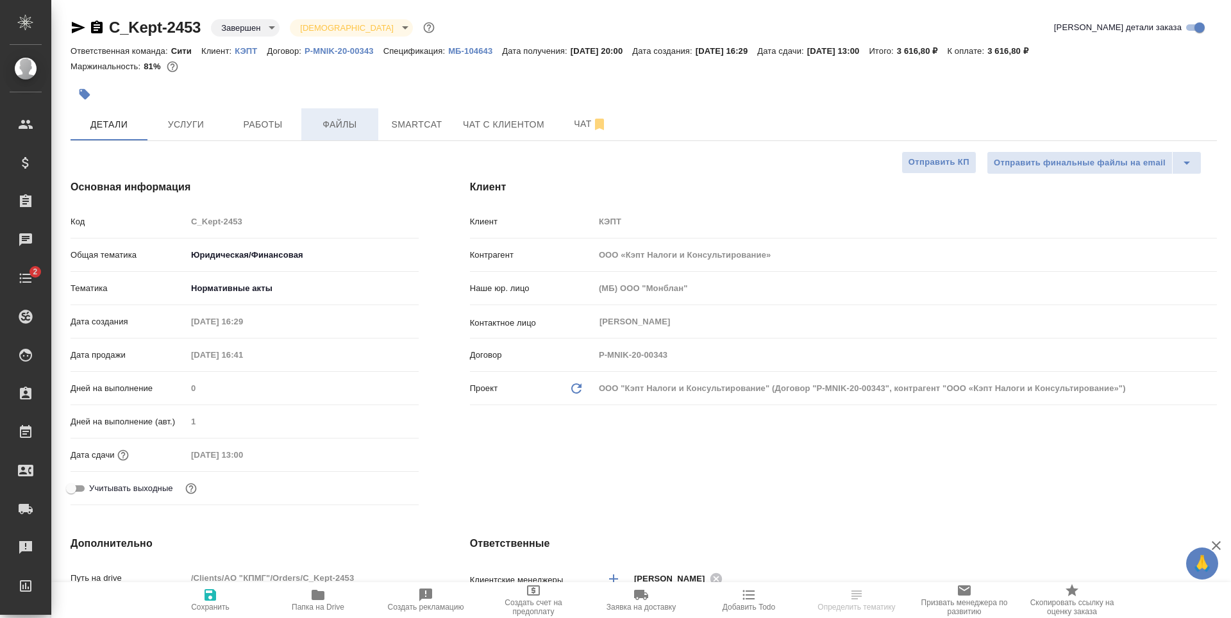
click at [338, 128] on span "Файлы" at bounding box center [340, 125] width 62 height 16
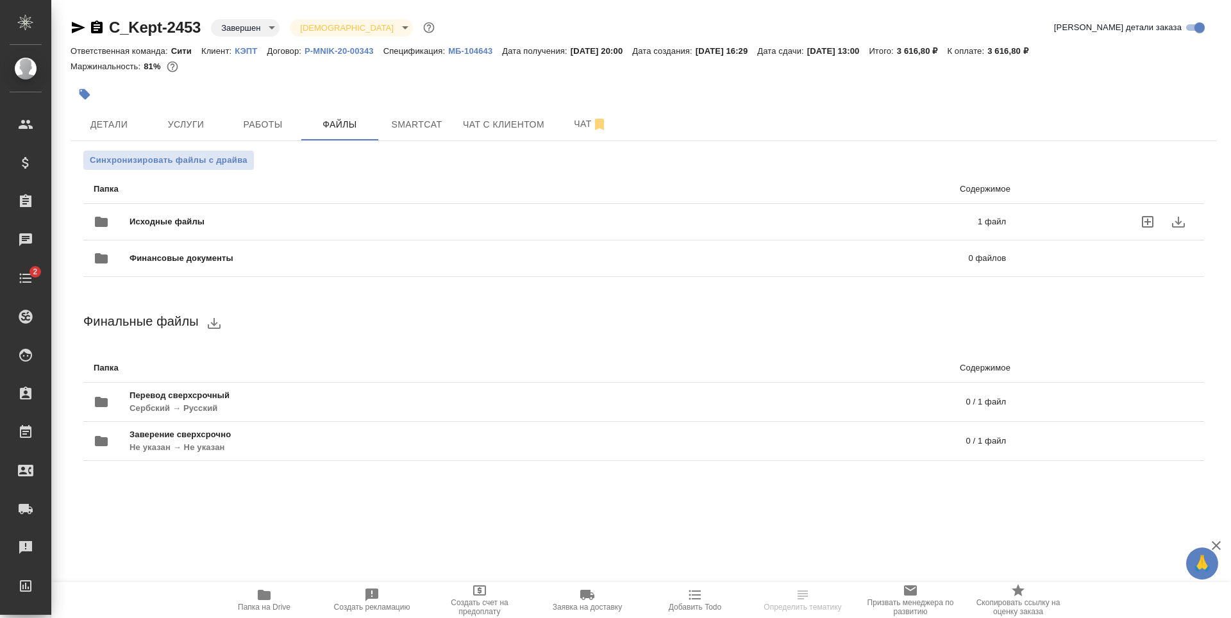
click at [678, 206] on div "Исходные файлы 1 файл" at bounding box center [550, 222] width 938 height 56
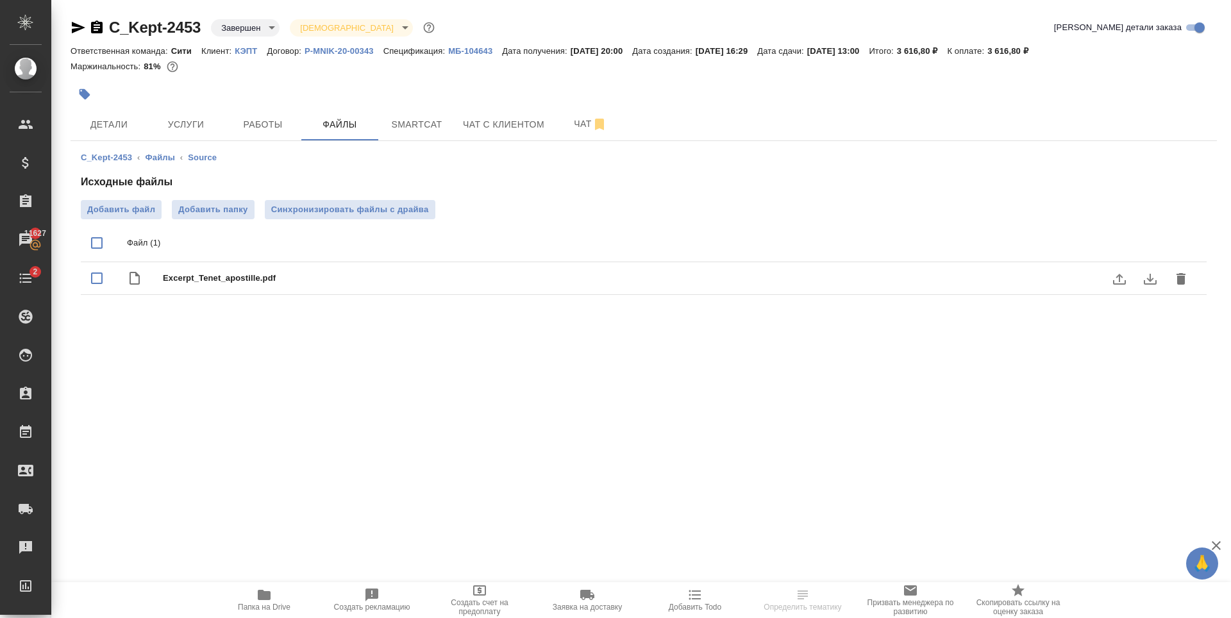
click at [1148, 279] on icon "download" at bounding box center [1150, 279] width 13 height 11
click at [125, 115] on button "Детали" at bounding box center [109, 124] width 77 height 32
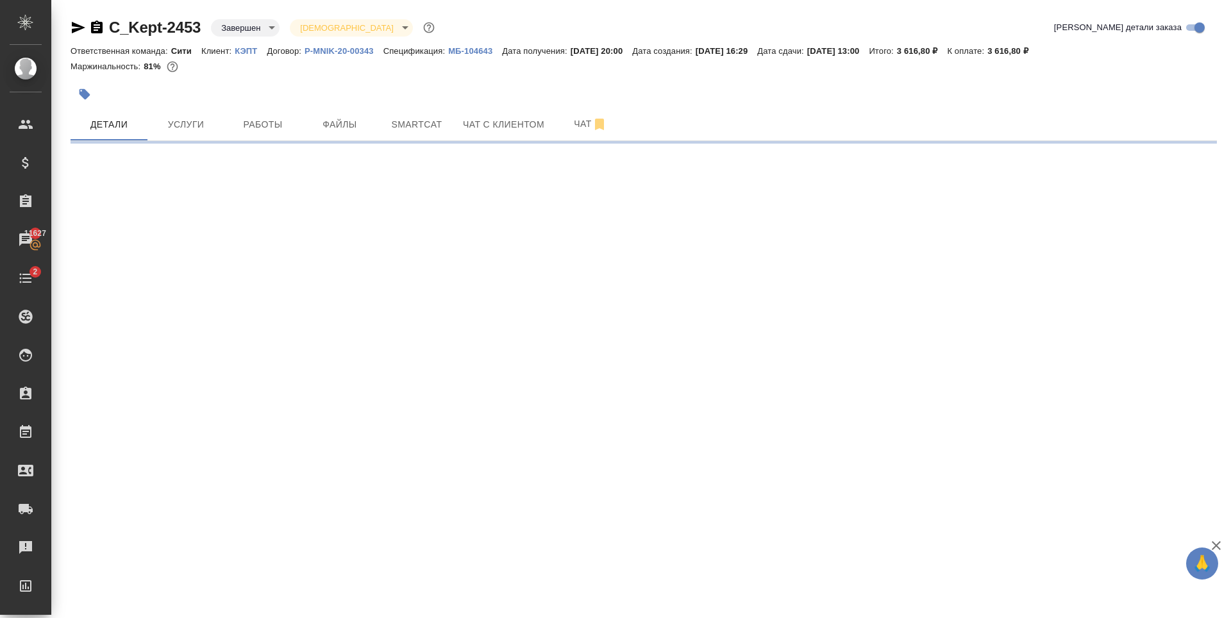
select select "RU"
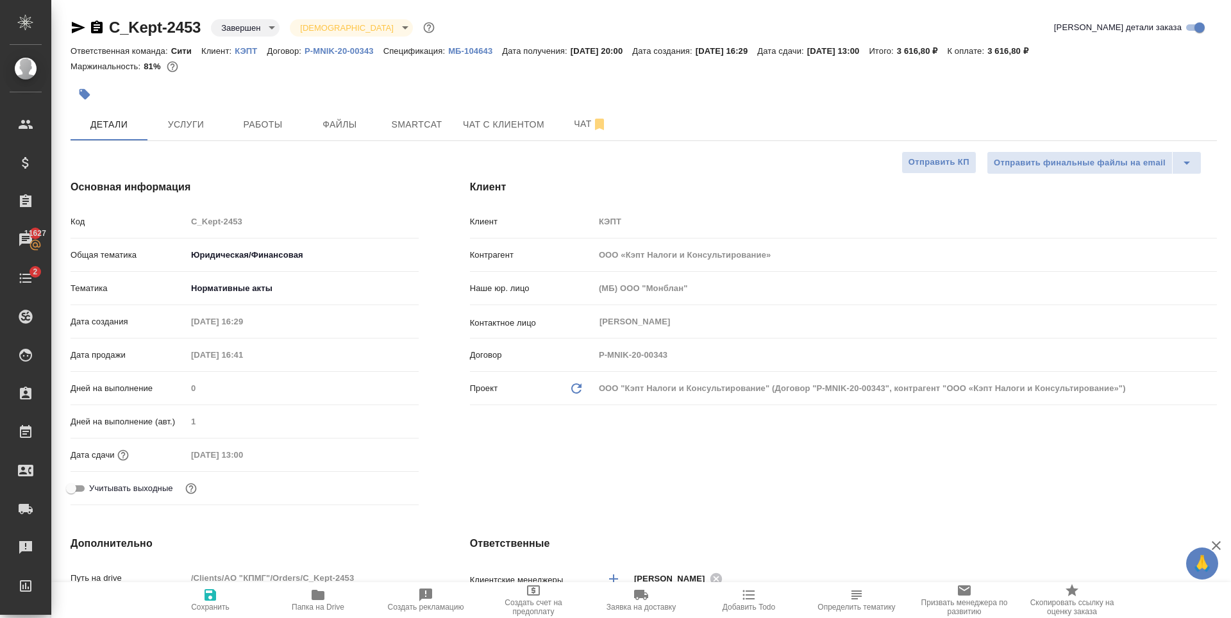
type textarea "x"
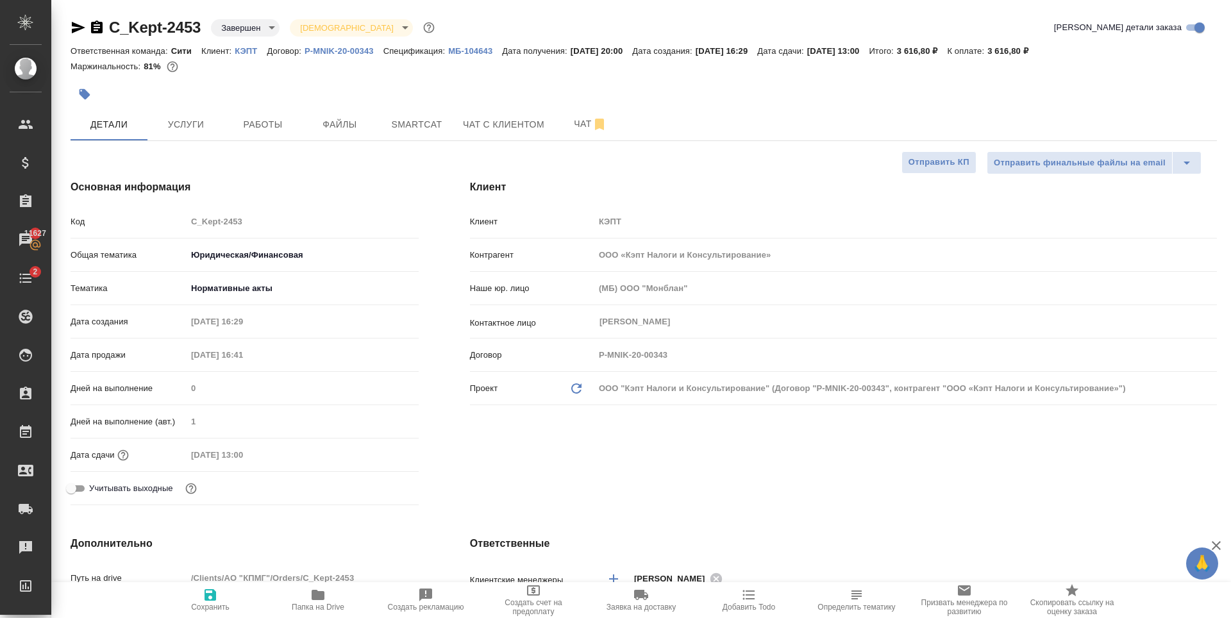
type textarea "x"
click at [331, 124] on span "Файлы" at bounding box center [340, 125] width 62 height 16
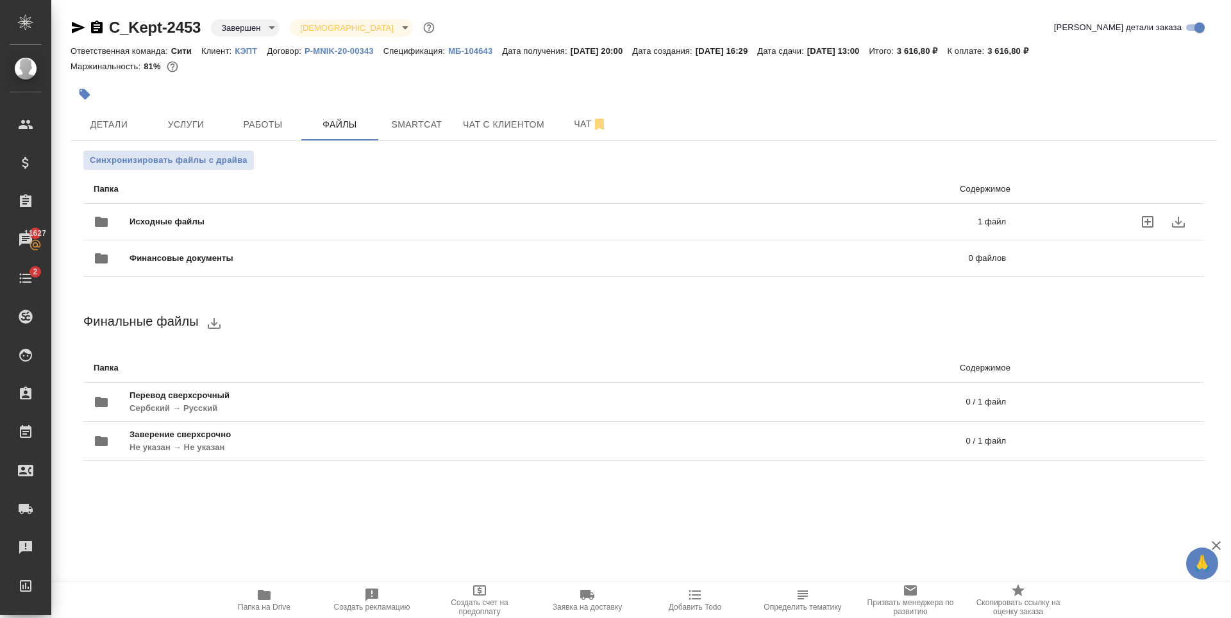
click at [296, 224] on span "Исходные файлы" at bounding box center [360, 221] width 462 height 13
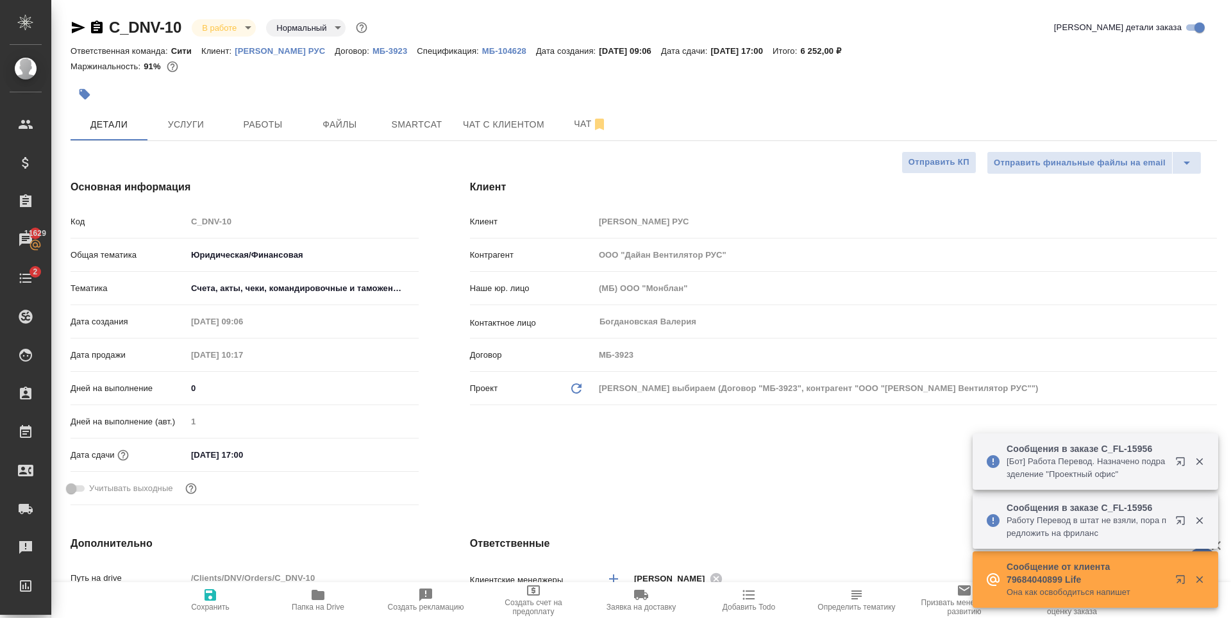
select select "RU"
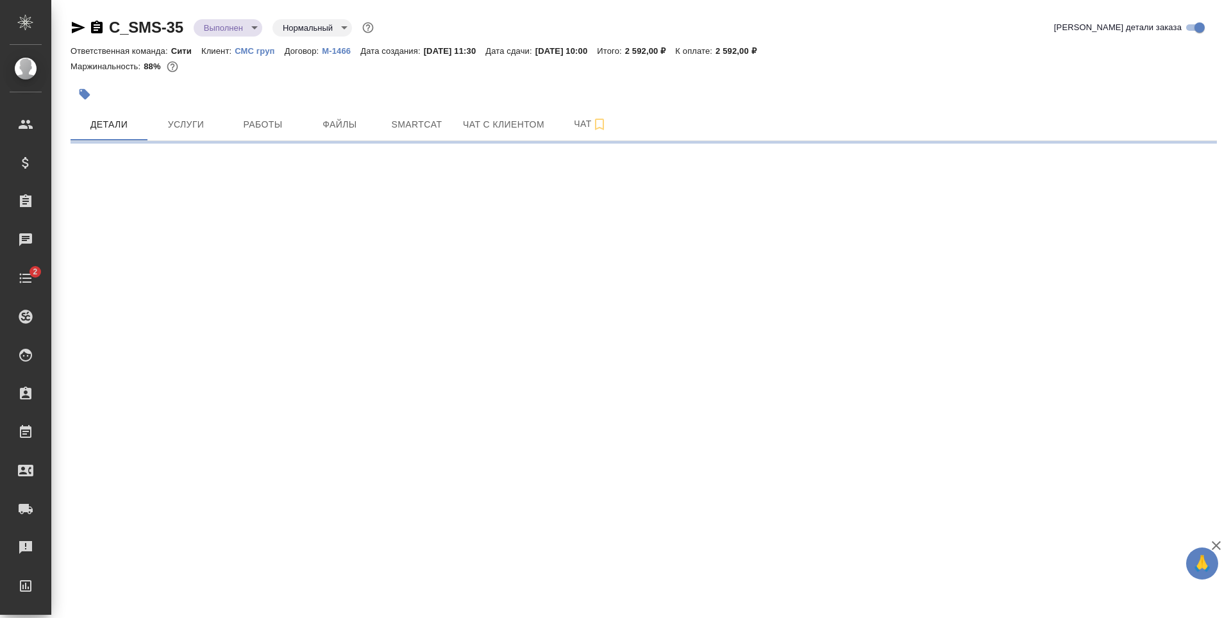
select select "RU"
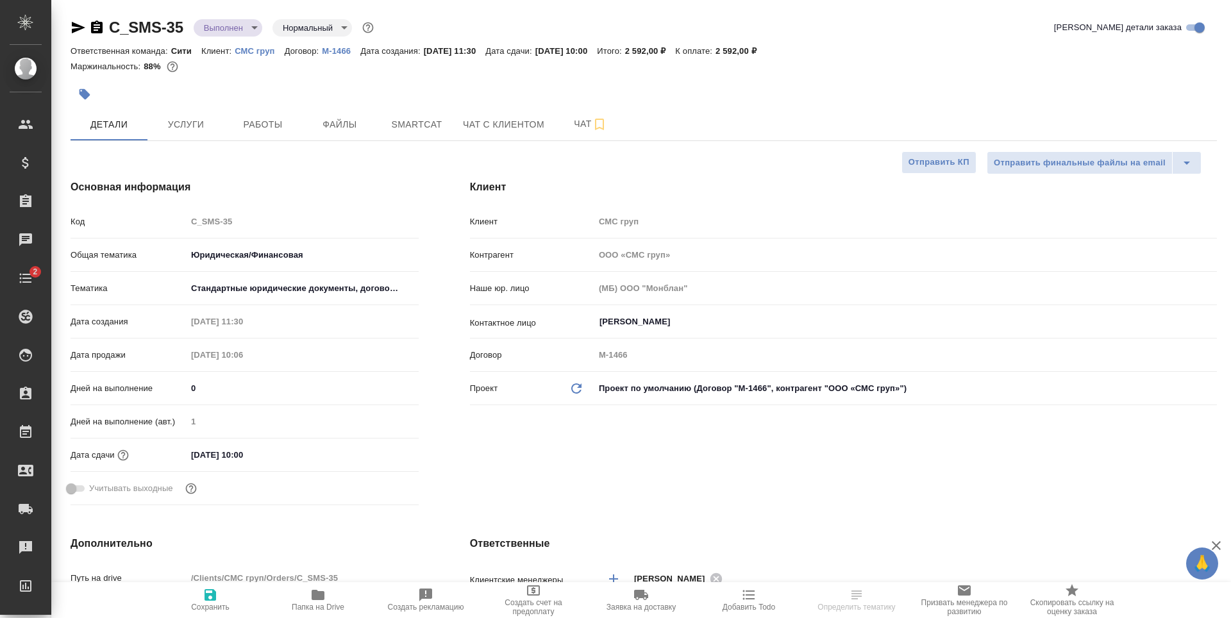
type textarea "x"
click at [259, 115] on button "Работы" at bounding box center [262, 124] width 77 height 32
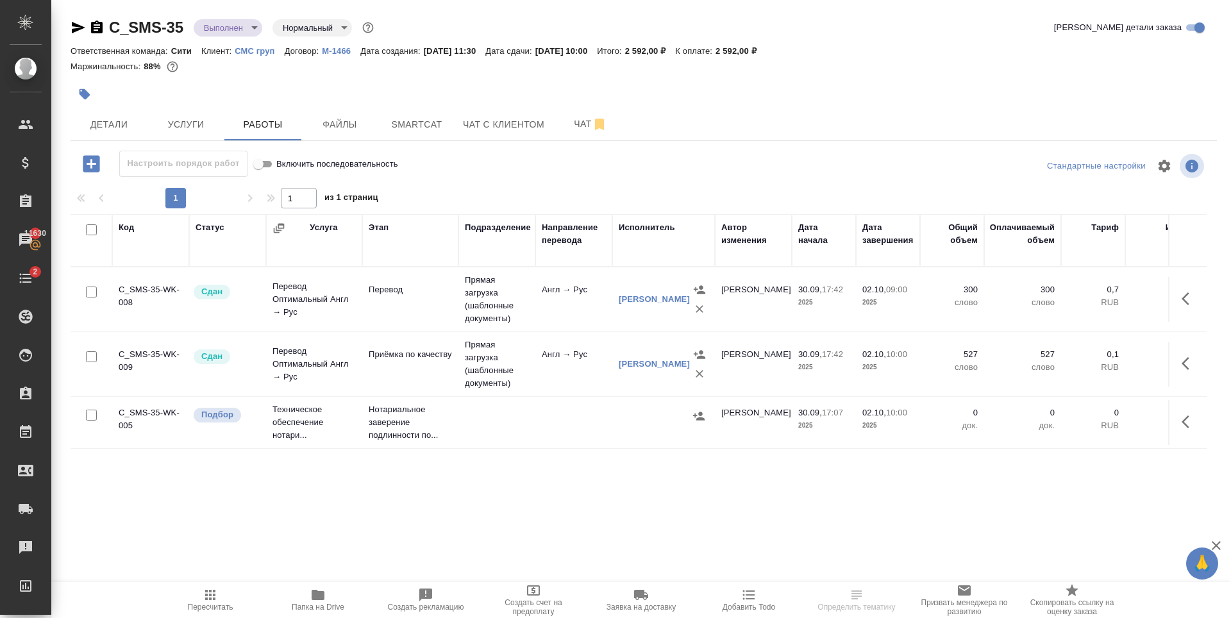
click at [87, 95] on icon "button" at bounding box center [84, 94] width 11 height 11
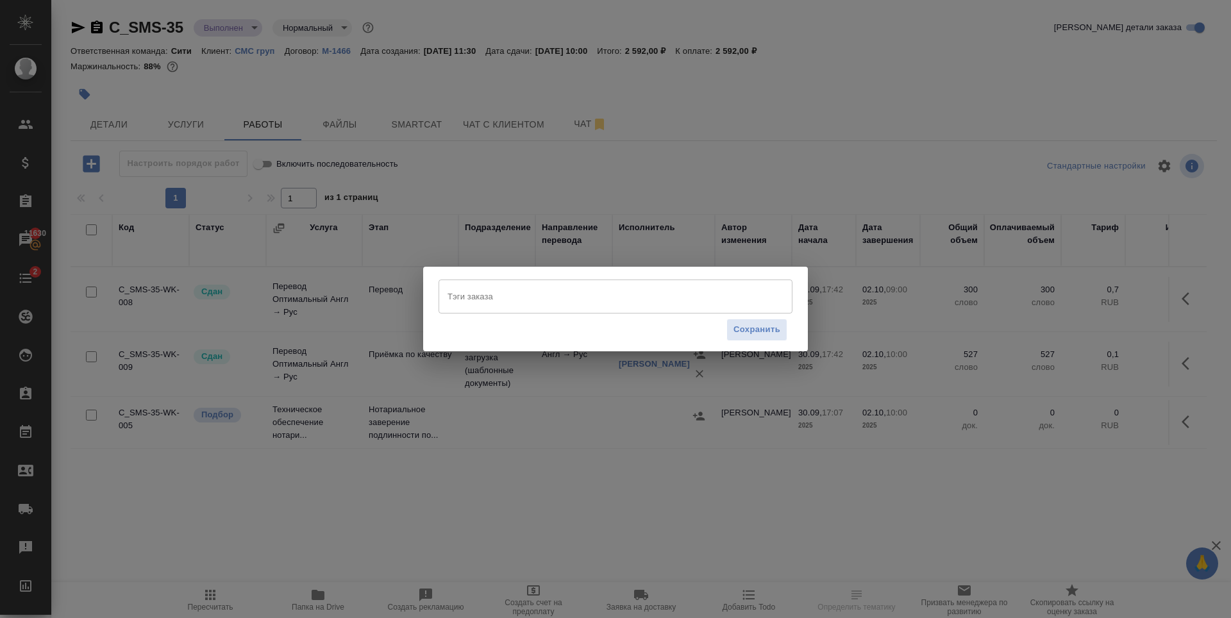
drag, startPoint x: 469, startPoint y: 298, endPoint x: 462, endPoint y: 294, distance: 8.0
click at [470, 299] on input "Тэги заказа" at bounding box center [603, 296] width 318 height 22
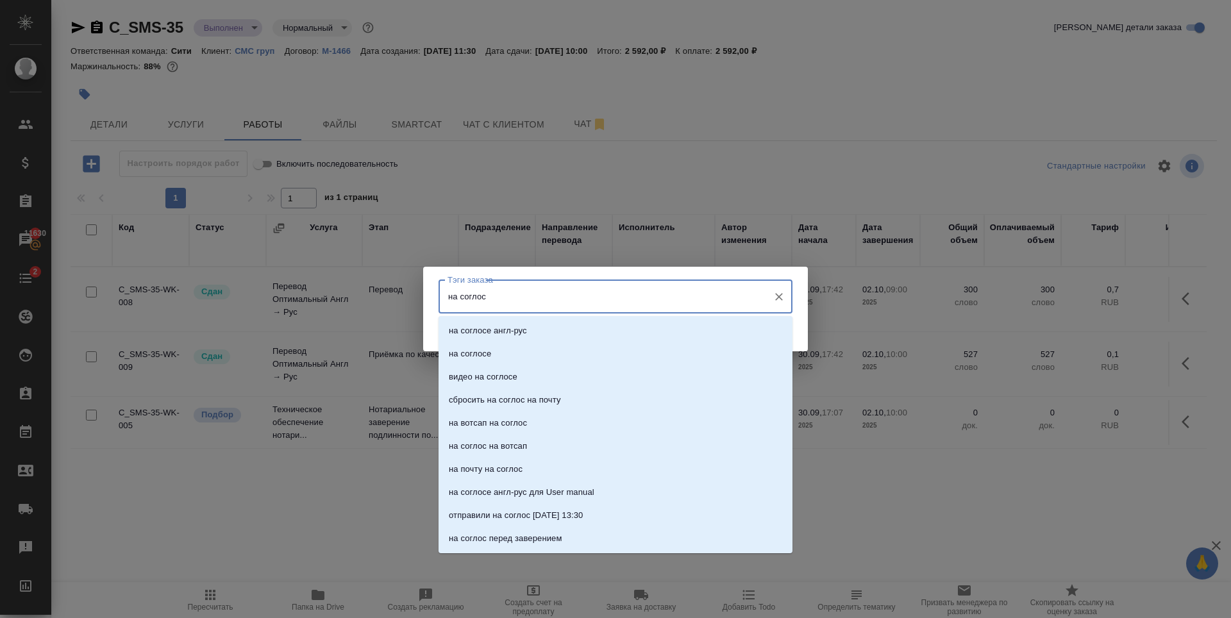
type input "на соглосе"
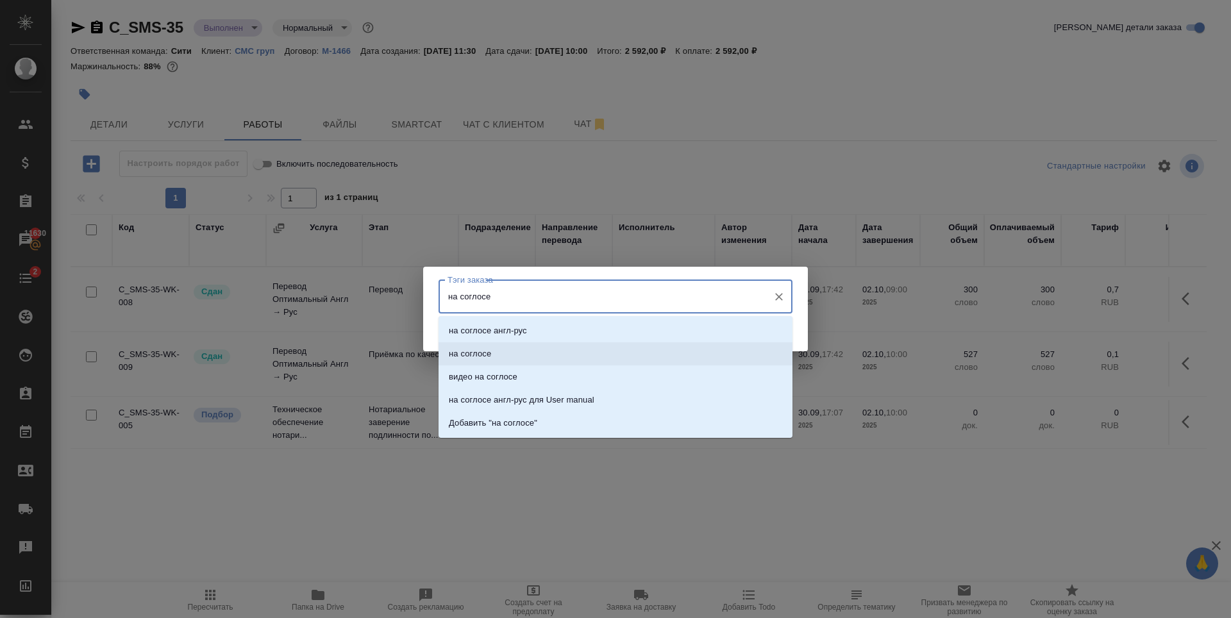
click at [531, 354] on li "на соглосе" at bounding box center [615, 353] width 354 height 23
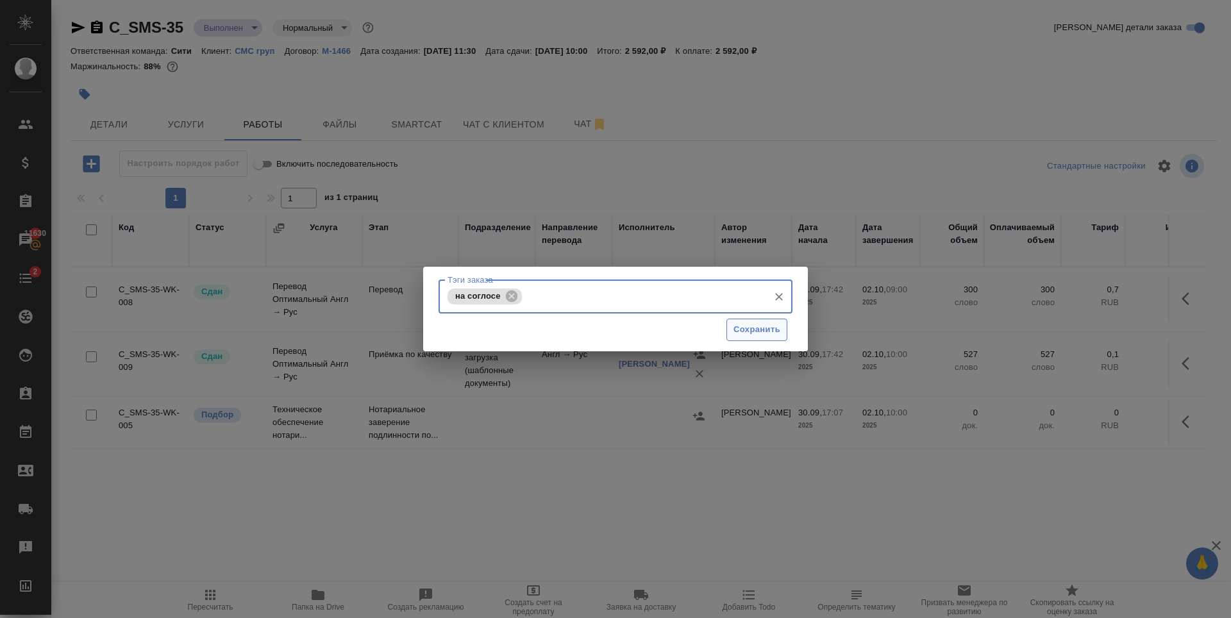
click at [759, 327] on span "Сохранить" at bounding box center [756, 329] width 47 height 15
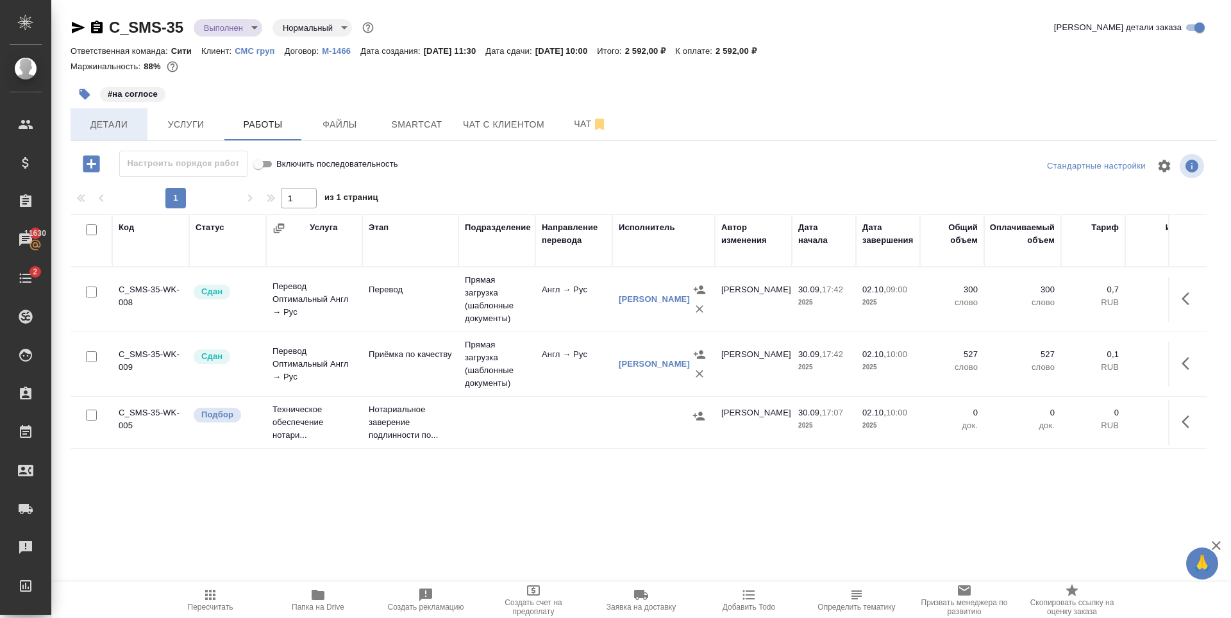
click at [118, 122] on span "Детали" at bounding box center [109, 125] width 62 height 16
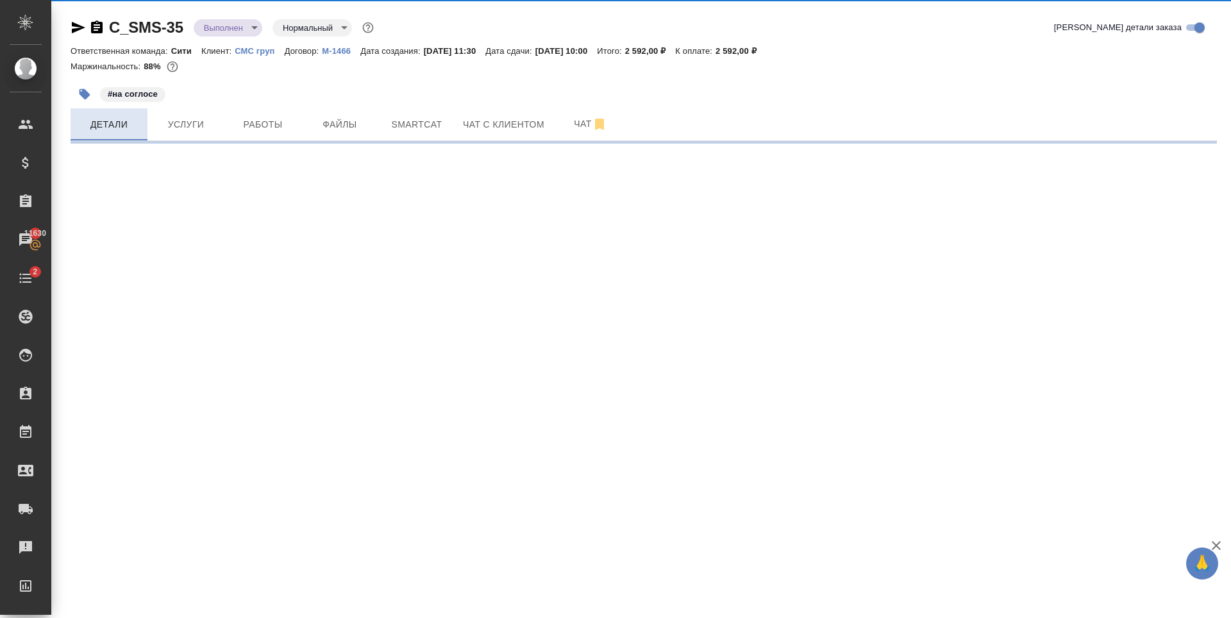
select select "RU"
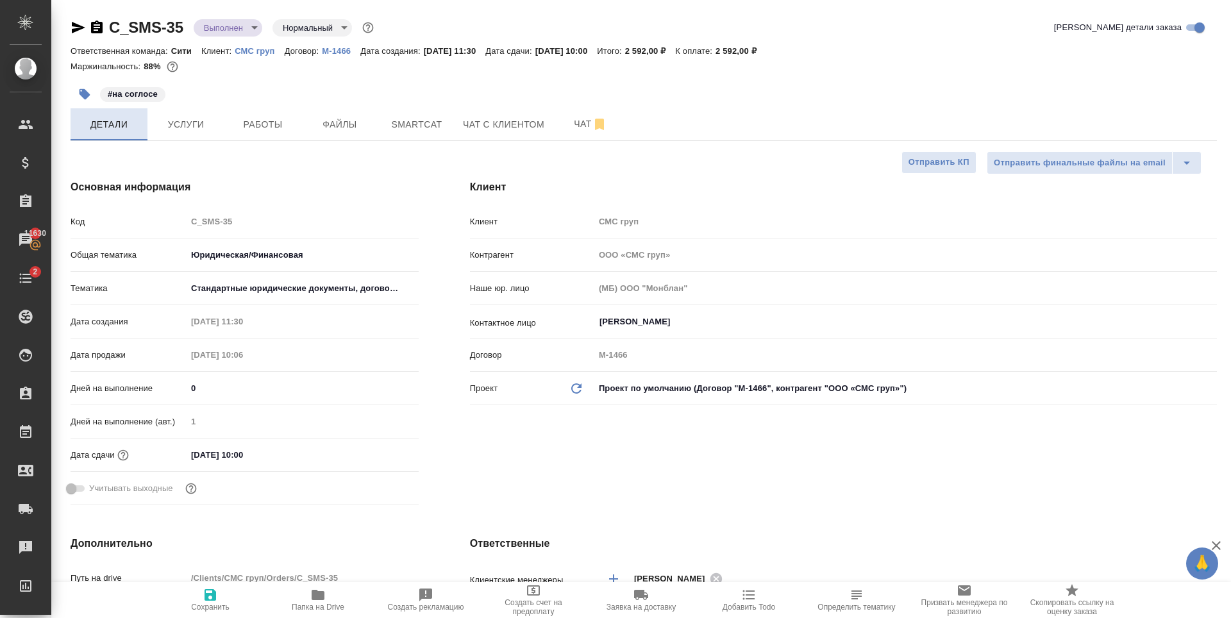
type textarea "x"
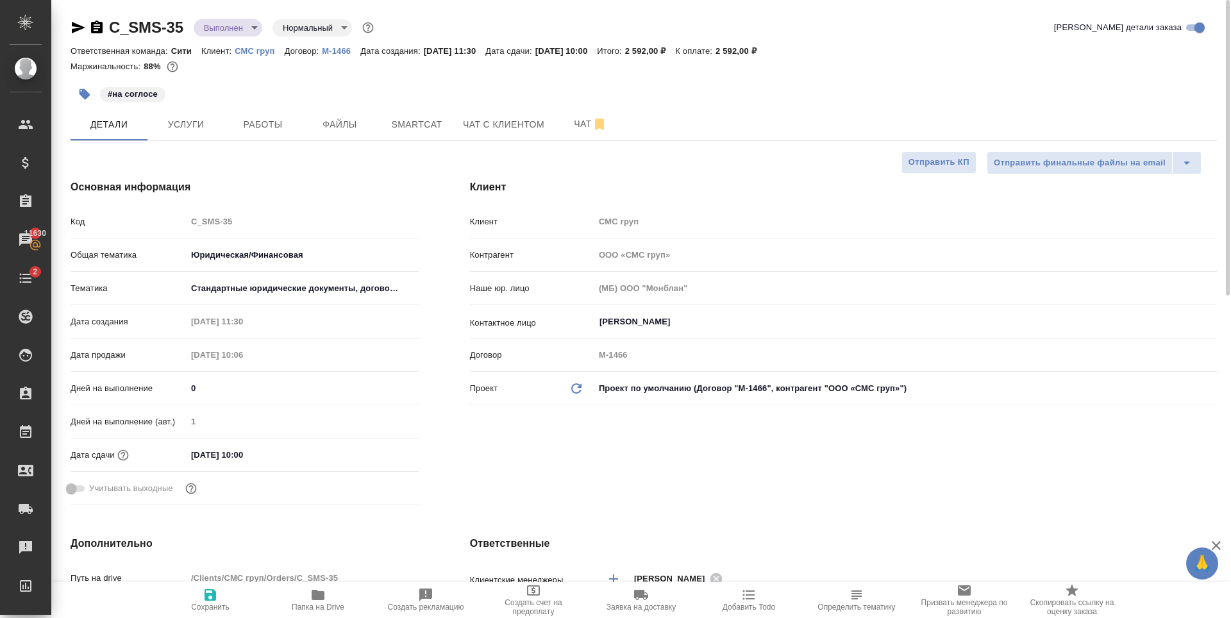
type textarea "x"
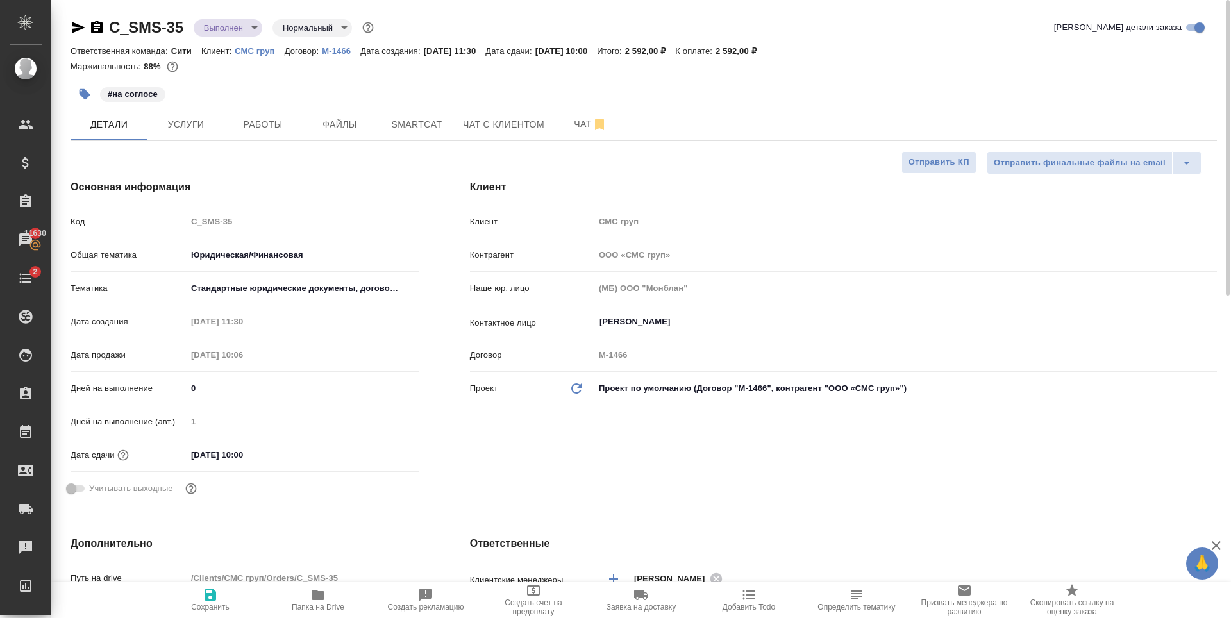
type textarea "x"
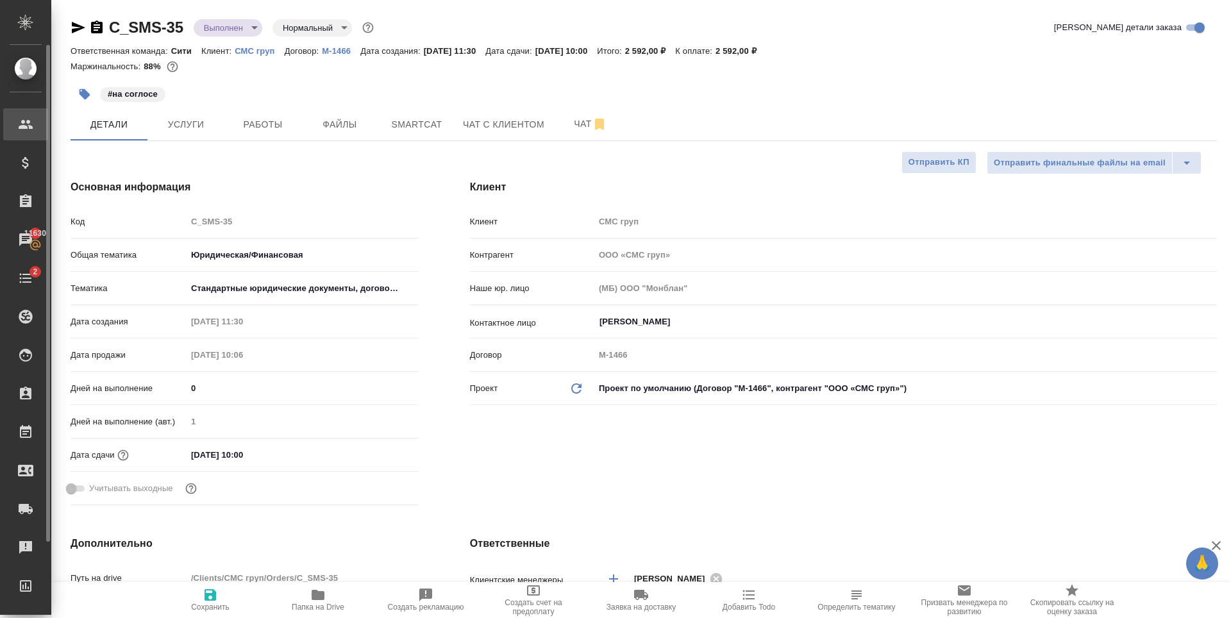
type textarea "x"
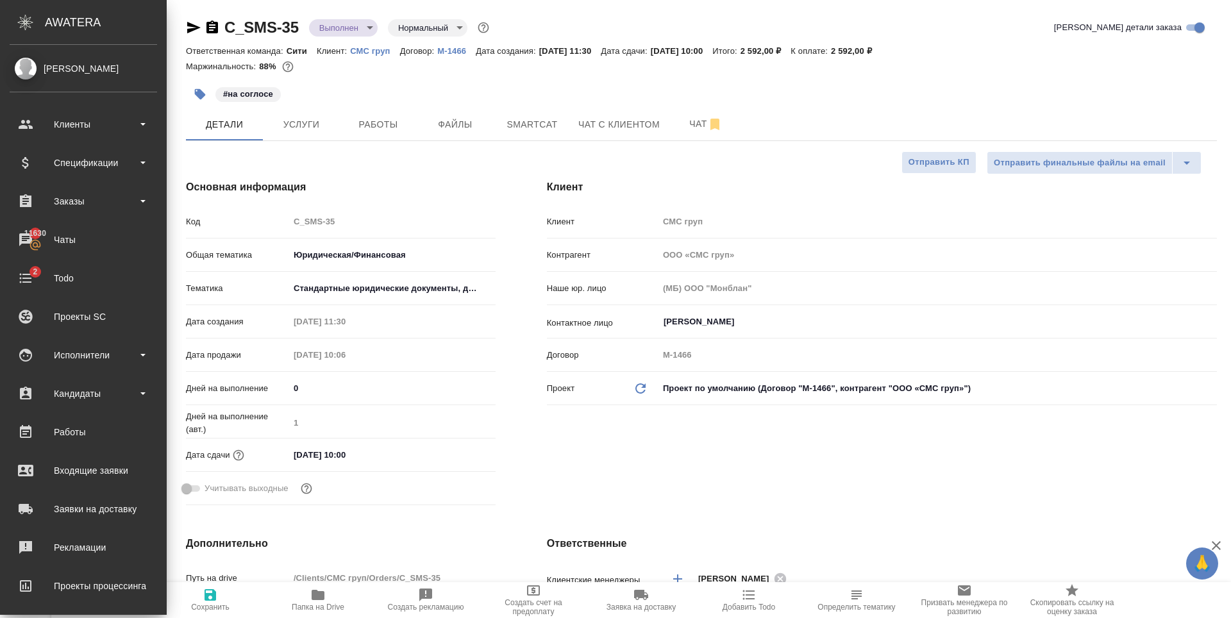
type textarea "x"
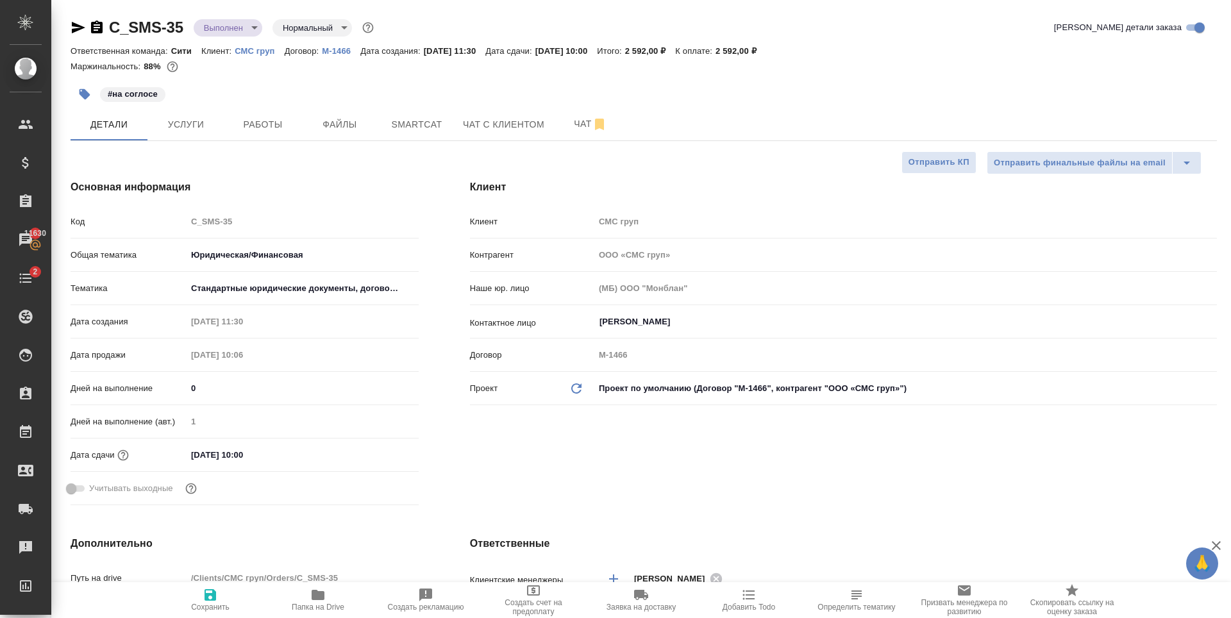
type textarea "x"
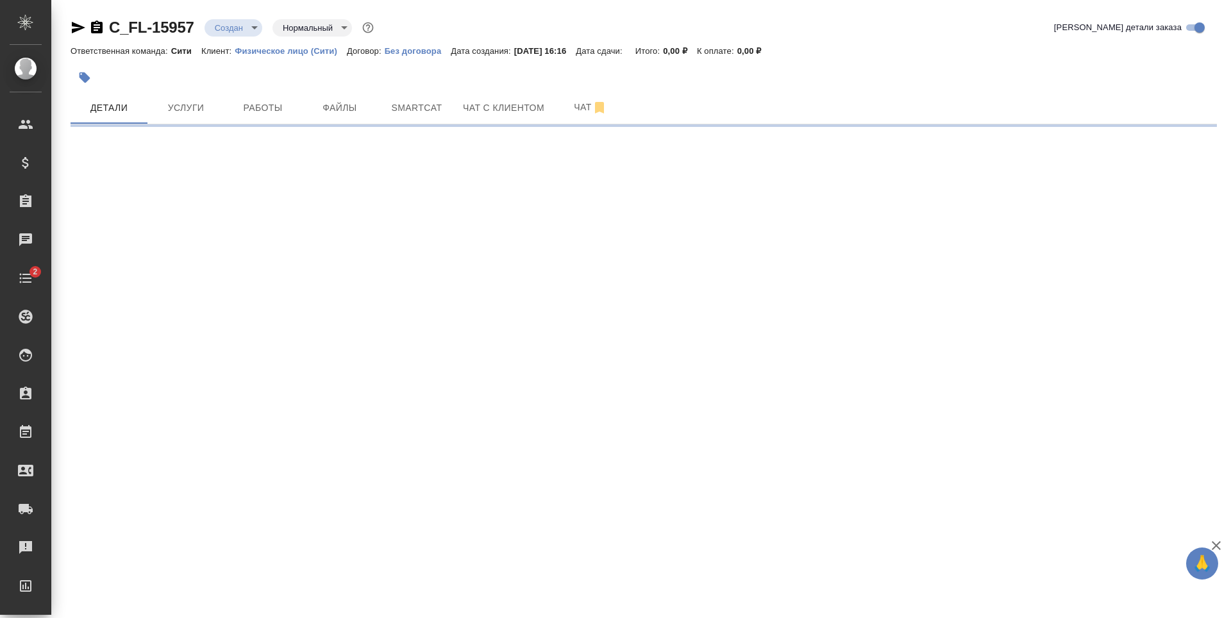
select select "RU"
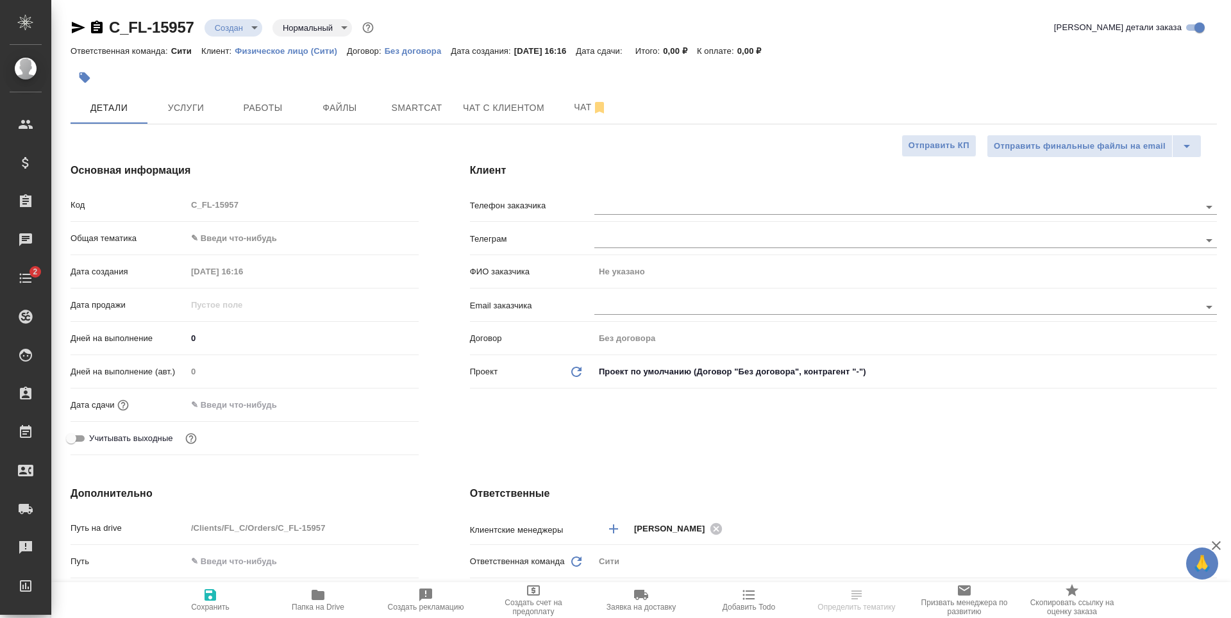
type textarea "x"
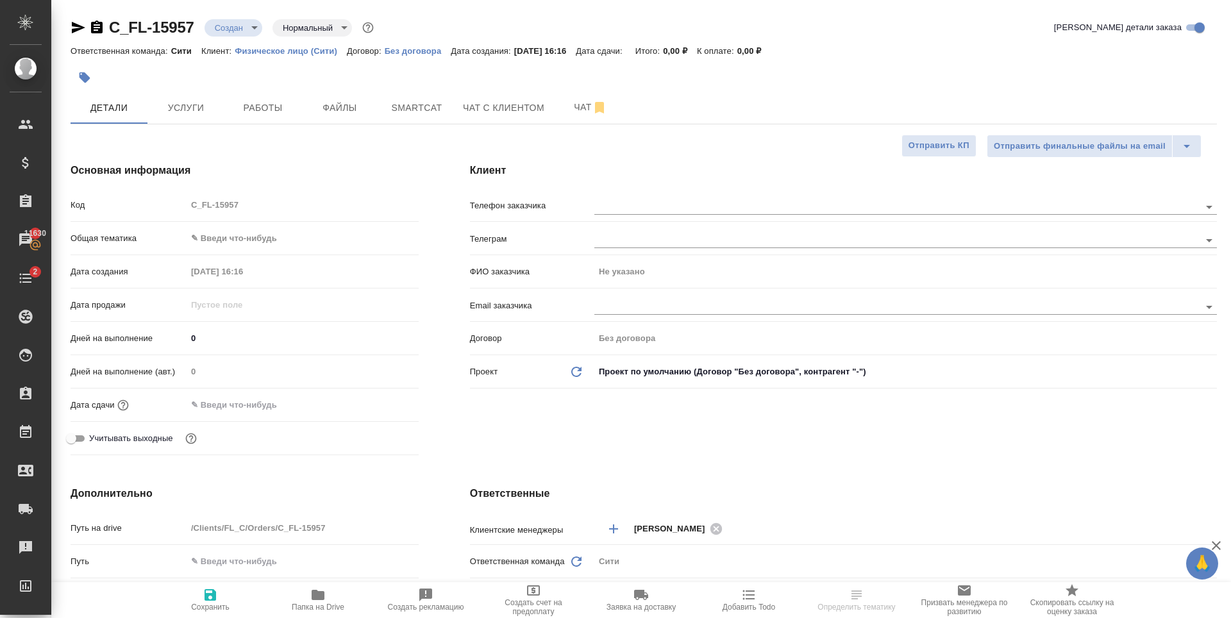
type textarea "x"
click at [337, 113] on span "Файлы" at bounding box center [340, 108] width 62 height 16
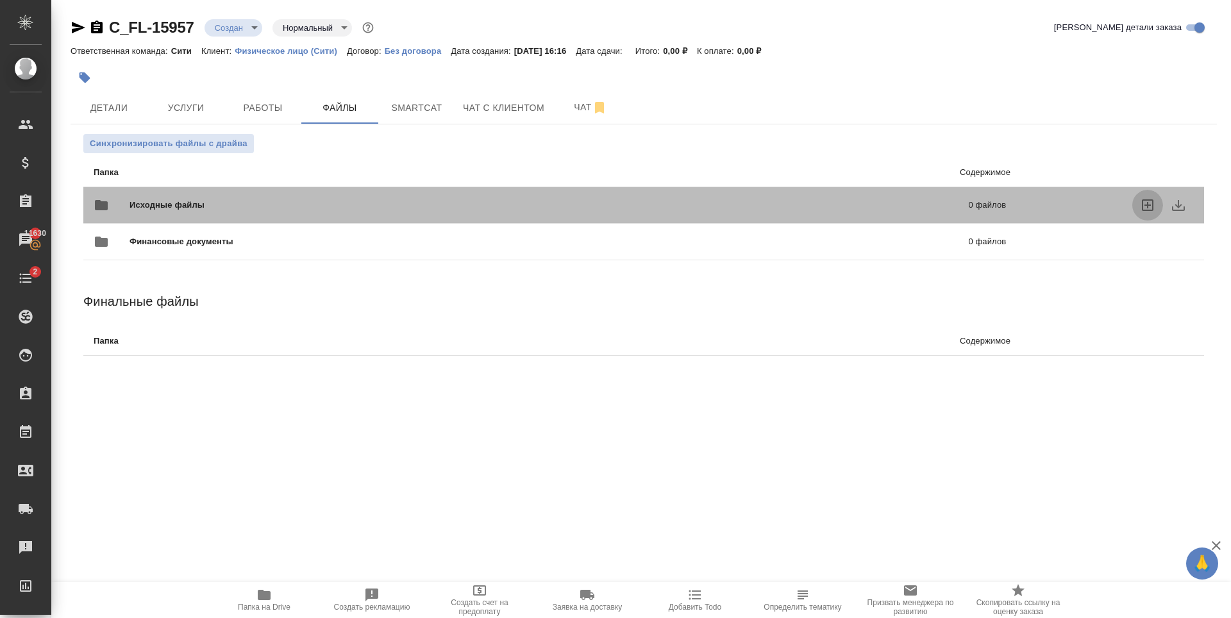
click at [1144, 204] on icon "uploadFiles" at bounding box center [1147, 204] width 15 height 15
click at [0, 0] on input "uploadFiles" at bounding box center [0, 0] width 0 height 0
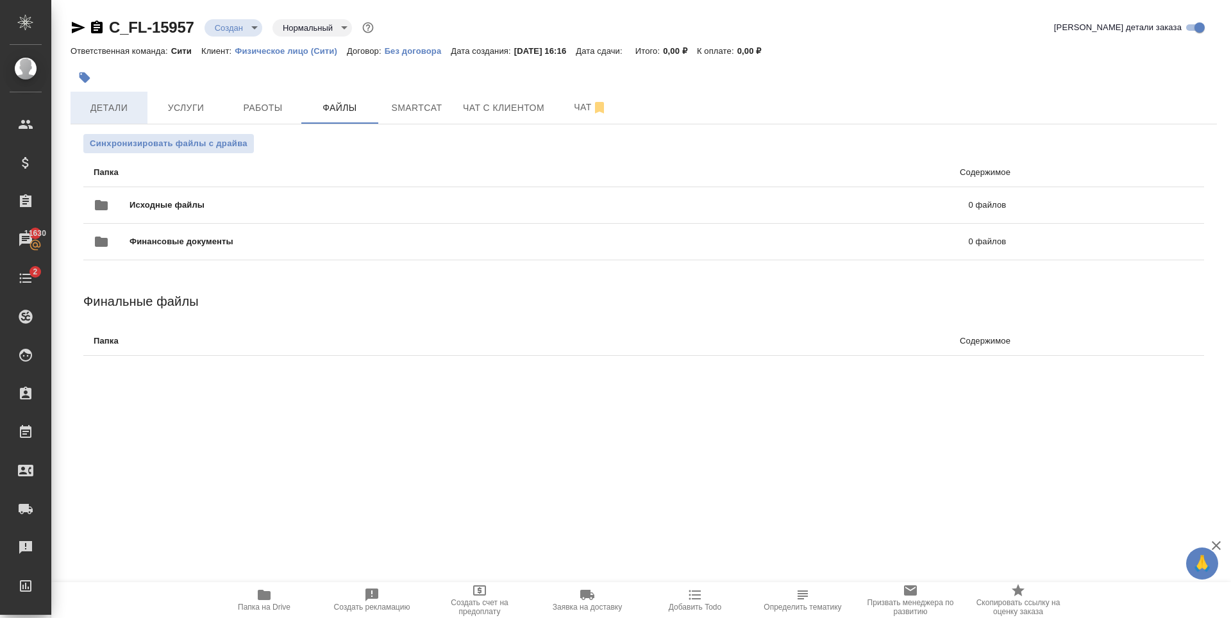
click at [125, 100] on span "Детали" at bounding box center [109, 108] width 62 height 16
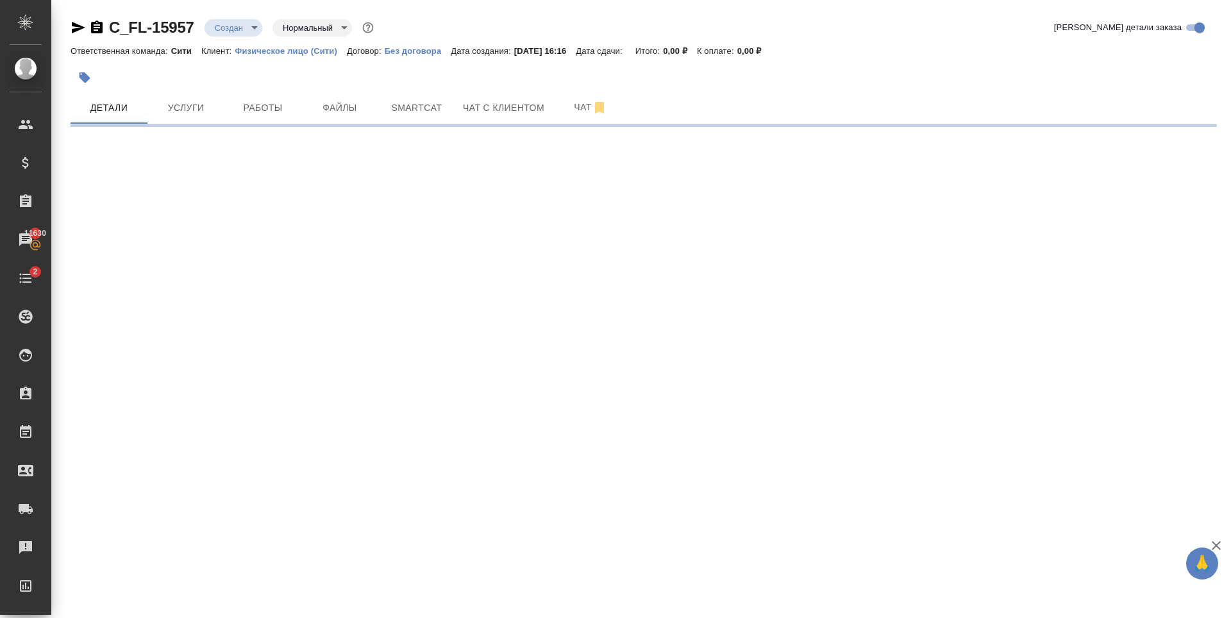
select select "RU"
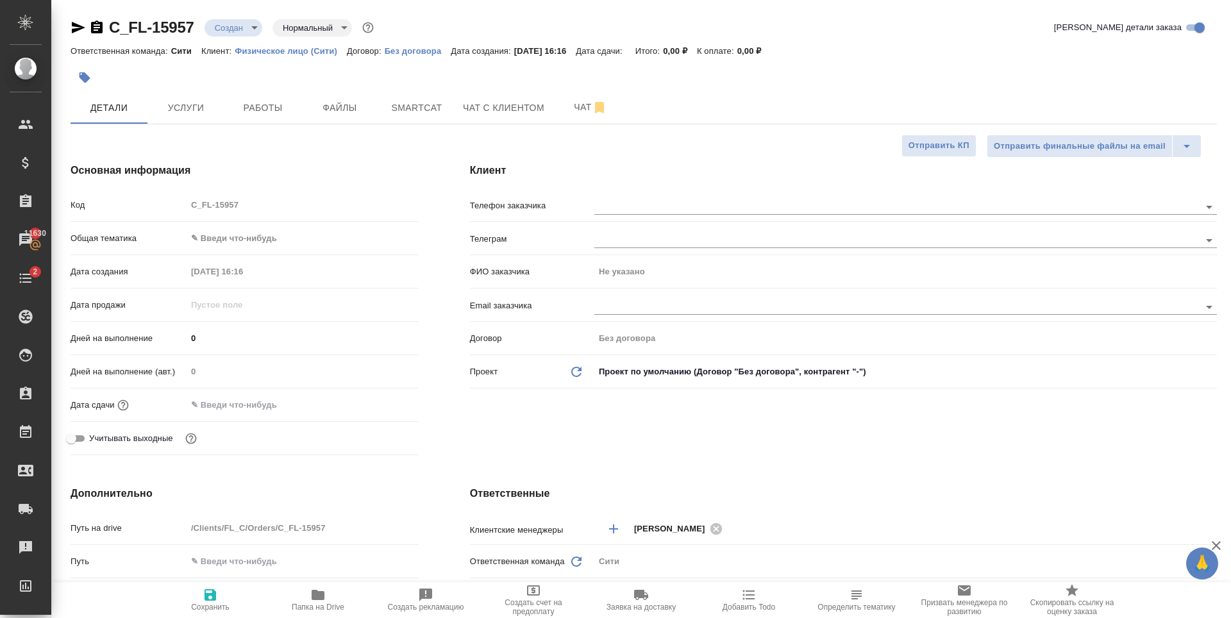
type textarea "x"
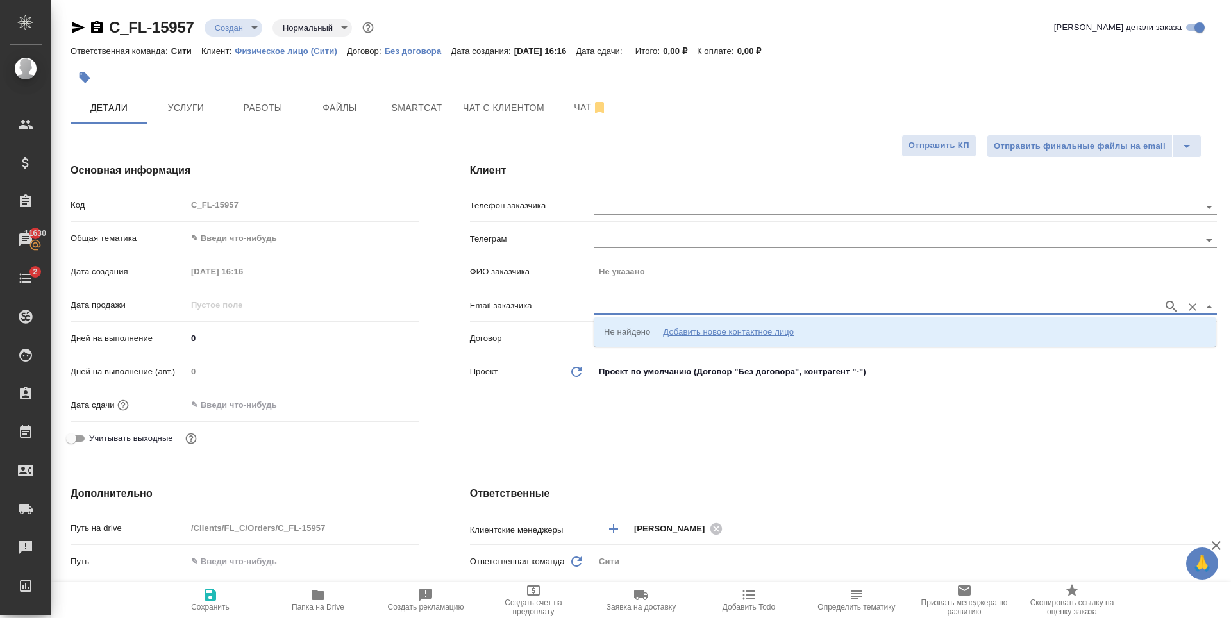
click at [620, 313] on input "text" at bounding box center [875, 306] width 562 height 15
paste input "[EMAIL_ADDRESS][DOMAIN_NAME]"
type input "[EMAIL_ADDRESS][DOMAIN_NAME]"
click at [690, 332] on div "Добавить новое контактное лицо" at bounding box center [728, 332] width 131 height 13
type input "[EMAIL_ADDRESS][DOMAIN_NAME]"
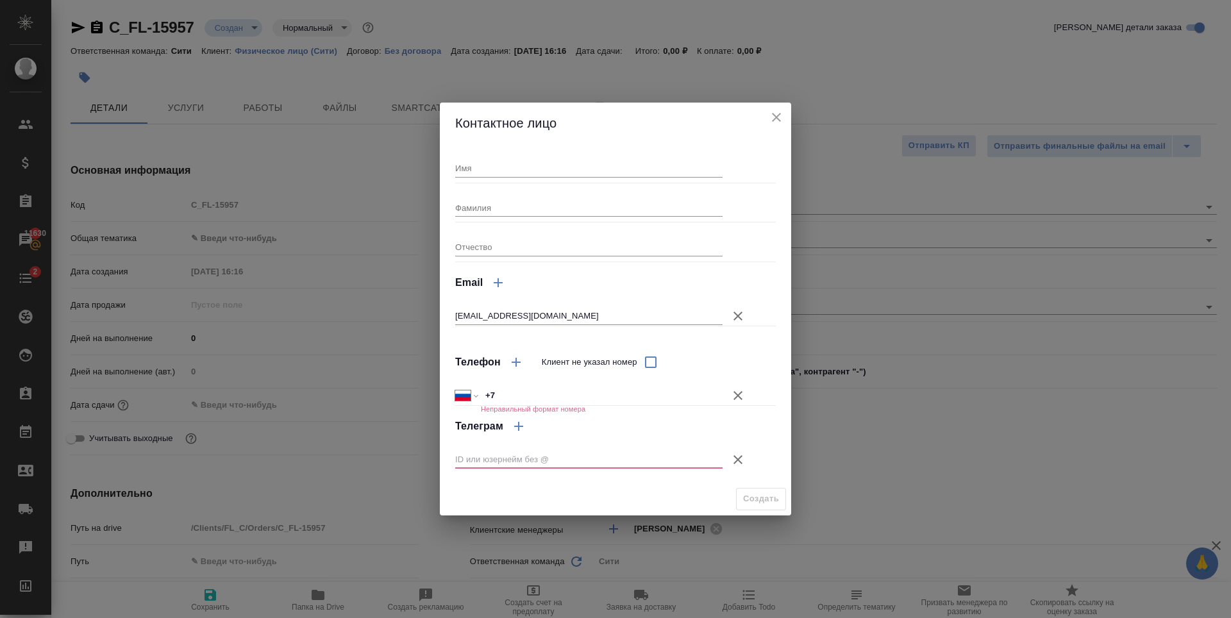
click at [740, 397] on icon "button" at bounding box center [737, 395] width 9 height 9
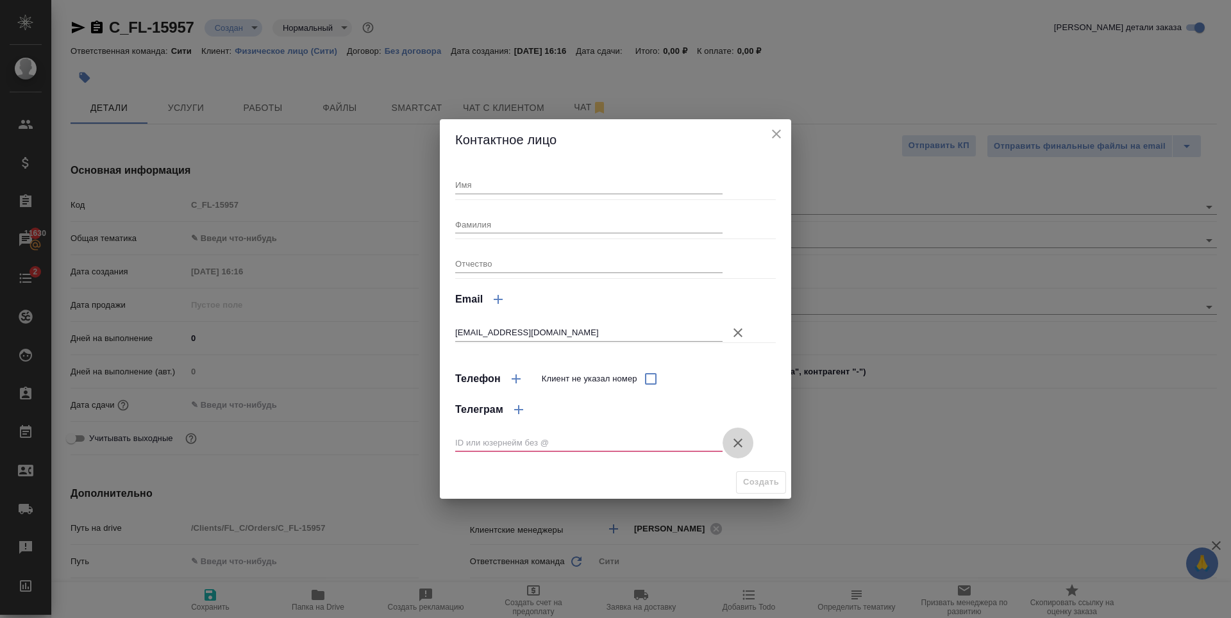
click at [743, 444] on icon "button" at bounding box center [737, 442] width 15 height 15
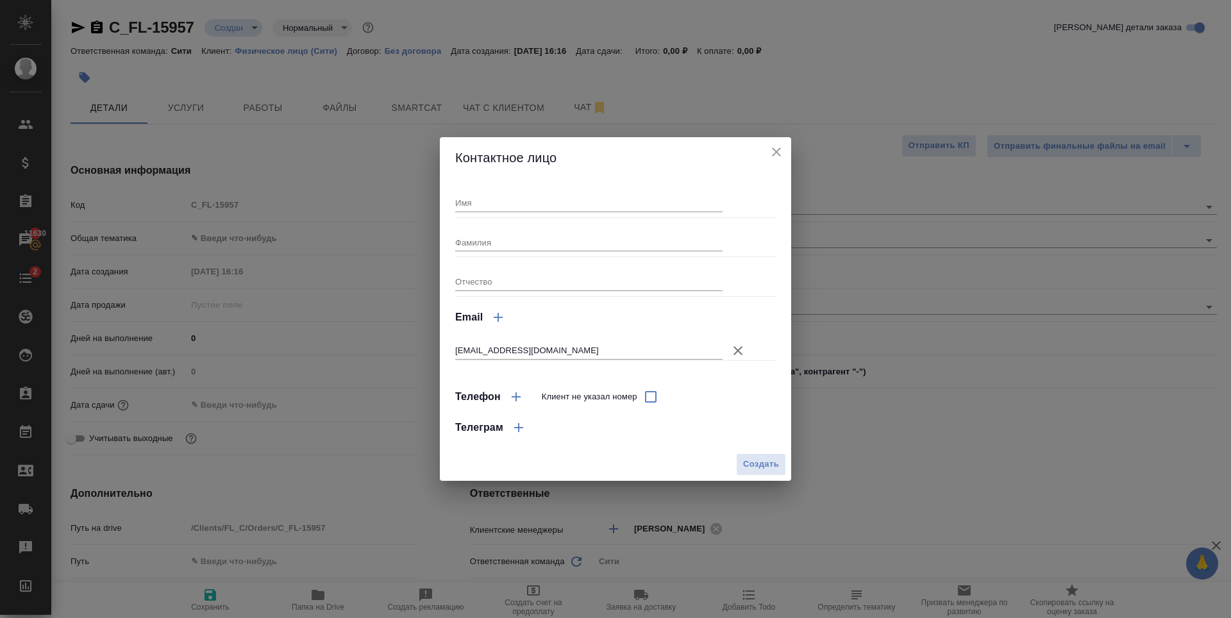
click at [463, 209] on input "Имя" at bounding box center [588, 203] width 267 height 18
type textarea "x"
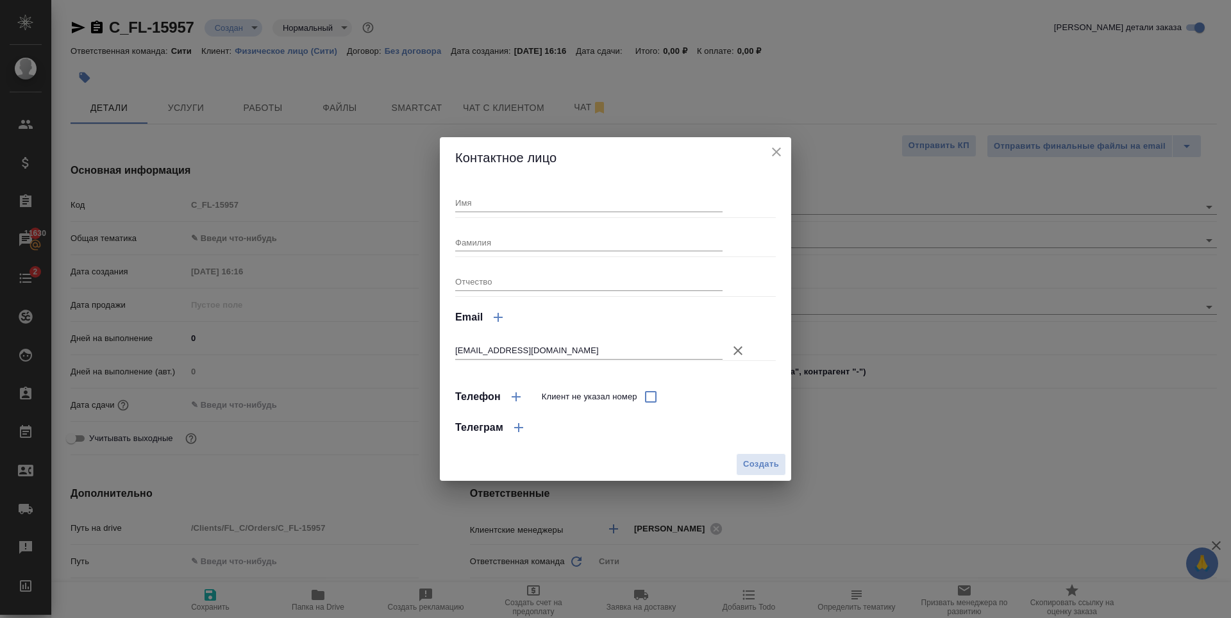
type textarea "x"
click at [503, 198] on input "Имя" at bounding box center [588, 203] width 267 height 18
type input "[PERSON_NAME]"
click at [760, 460] on span "Создать" at bounding box center [761, 464] width 36 height 15
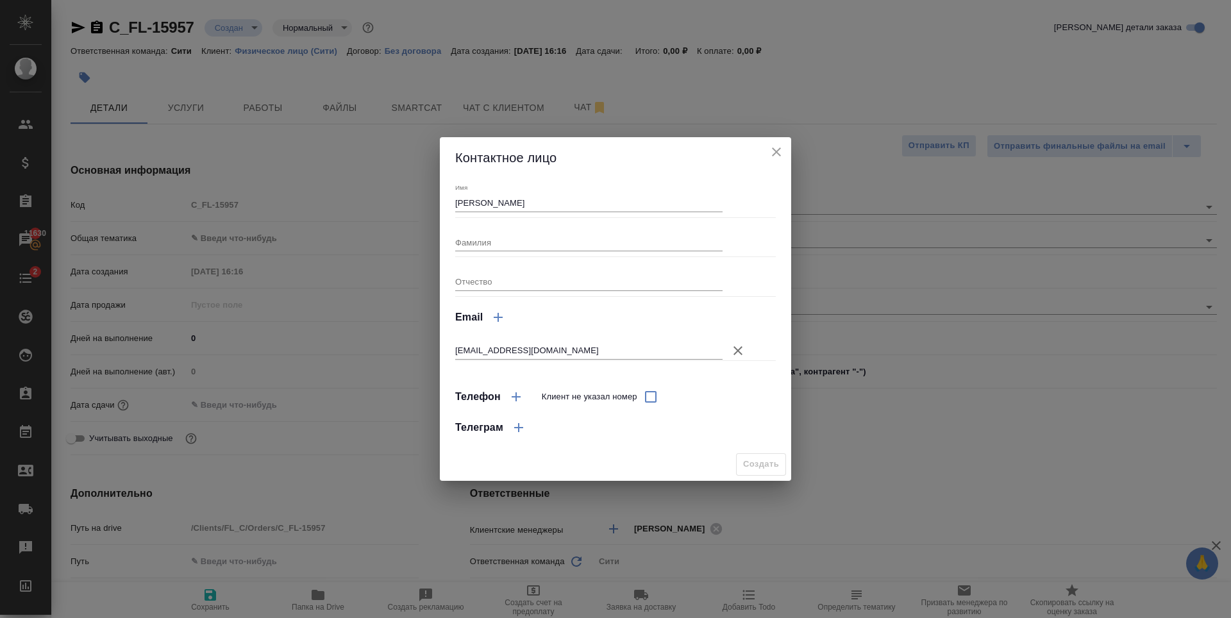
type input "[PERSON_NAME]"
type textarea "x"
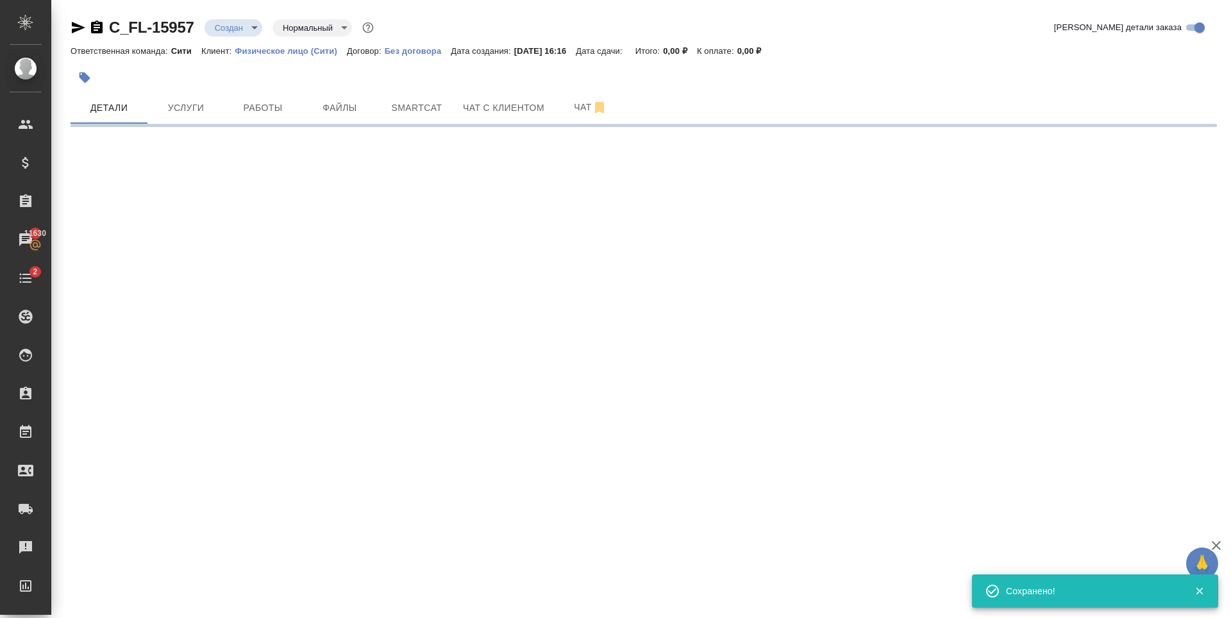
type input "holyTrinity"
select select "RU"
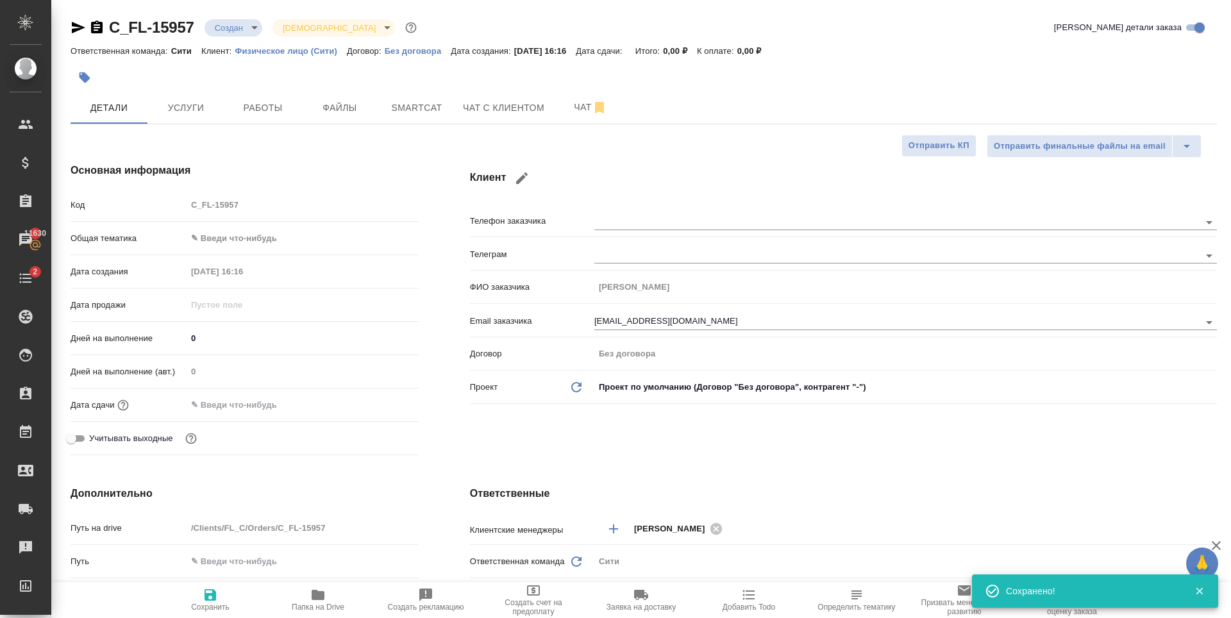
type textarea "x"
click at [239, 235] on body "🙏 .cls-1 fill:#fff; AWATERA Zaytseva Svetlana Клиенты Спецификации Заказы 11630…" at bounding box center [615, 309] width 1231 height 618
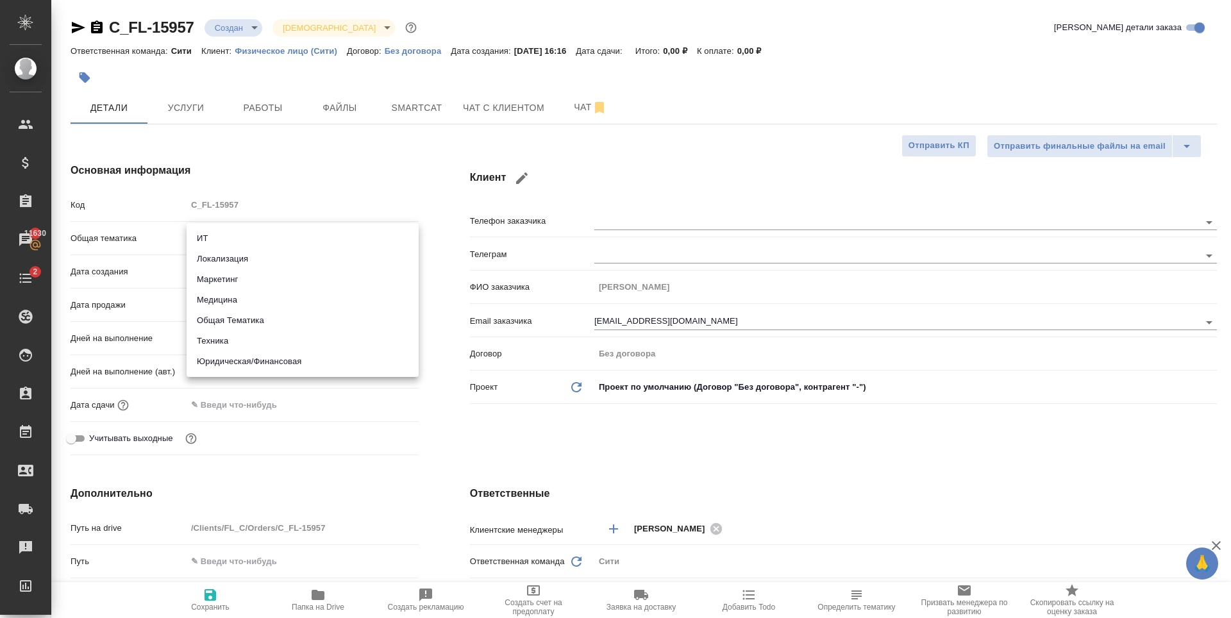
click at [315, 363] on li "Юридическая/Финансовая" at bounding box center [303, 361] width 232 height 21
type input "yr-fn"
type textarea "x"
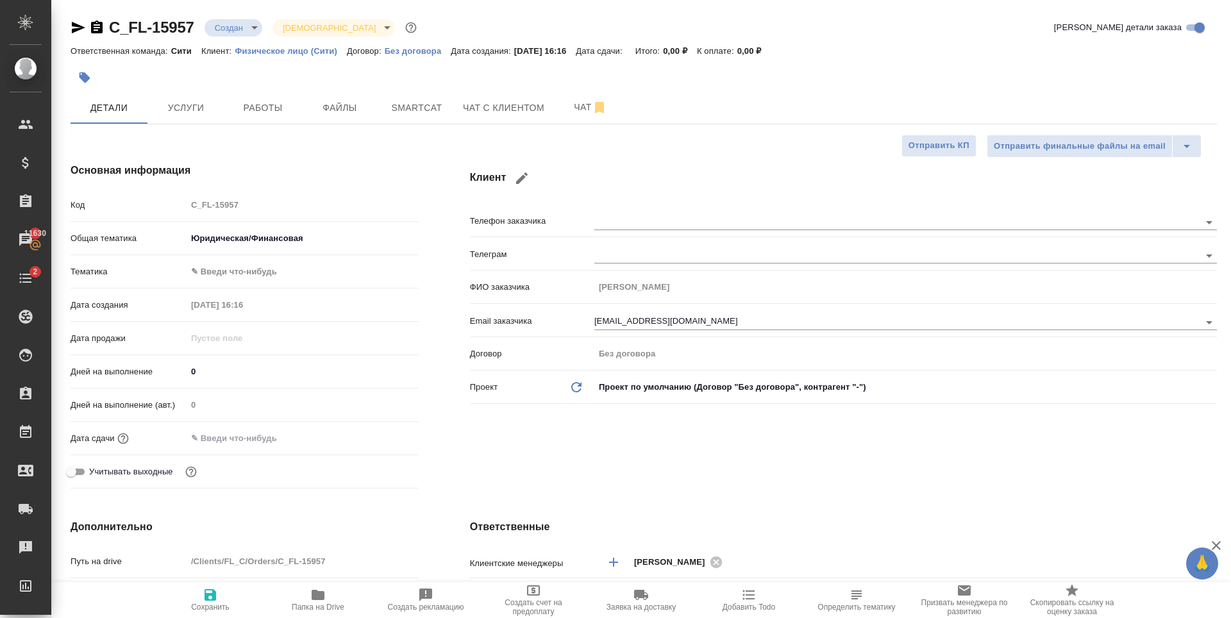
click at [284, 276] on body "🙏 .cls-1 fill:#fff; AWATERA Zaytseva Svetlana Клиенты Спецификации Заказы 11630…" at bounding box center [615, 309] width 1231 height 618
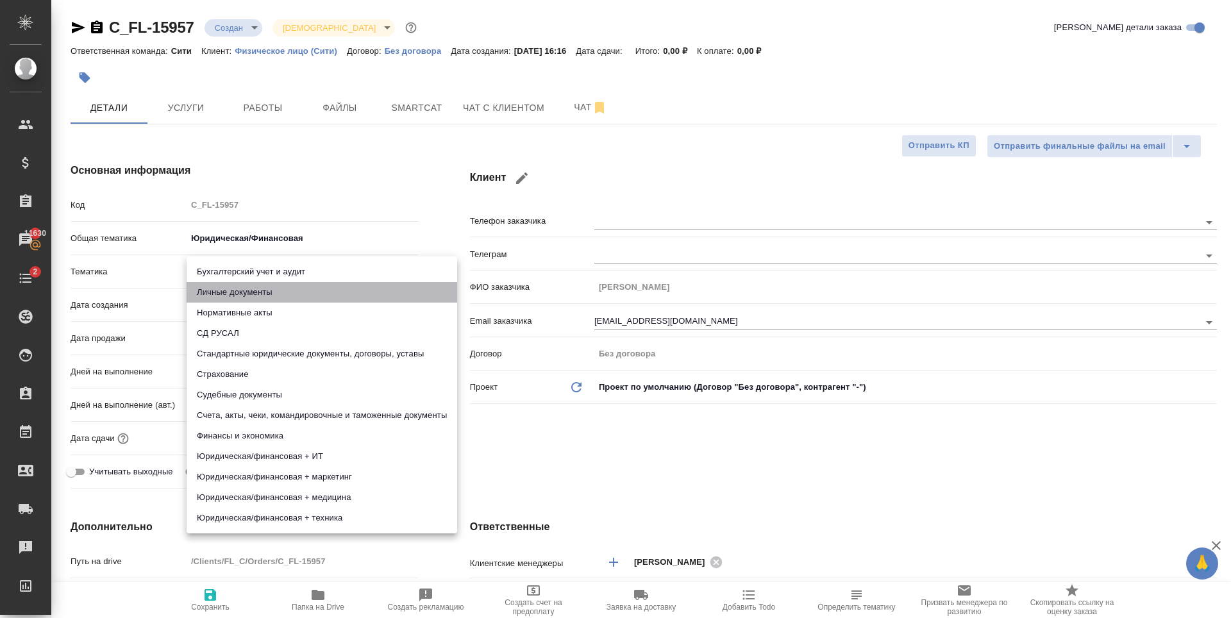
click at [273, 299] on li "Личные документы" at bounding box center [322, 292] width 271 height 21
type textarea "x"
type input "5a8b8b956a9677013d343cfe"
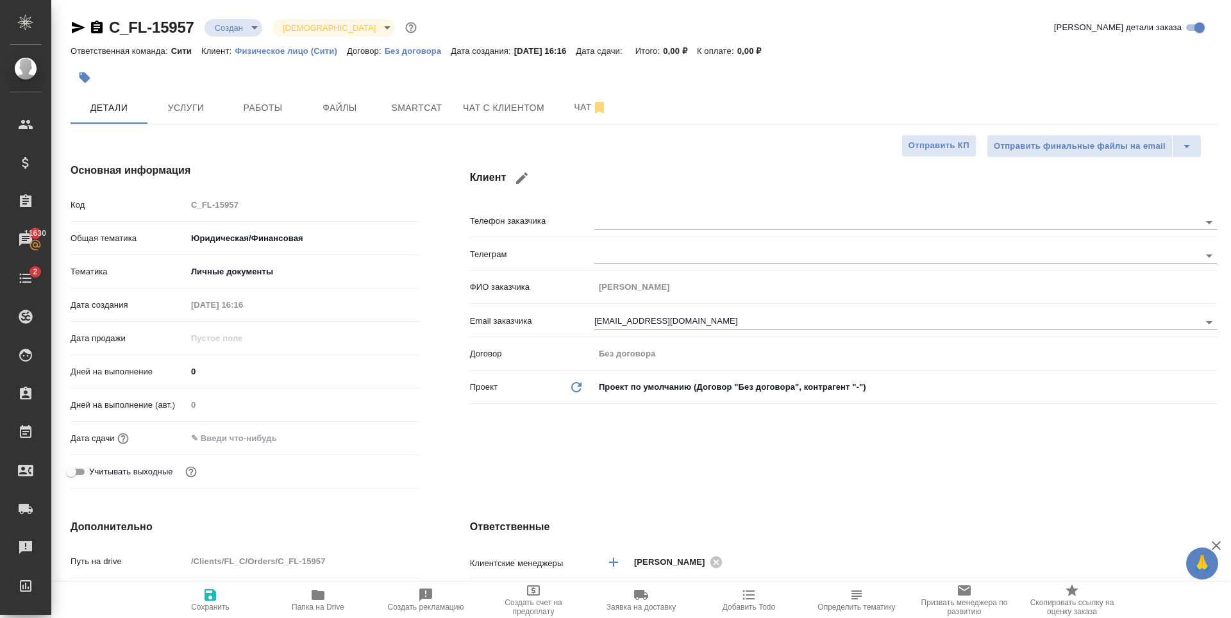
drag, startPoint x: 226, startPoint y: 433, endPoint x: 238, endPoint y: 435, distance: 11.8
click at [227, 433] on input "text" at bounding box center [243, 438] width 112 height 19
click at [382, 437] on icon "button" at bounding box center [381, 437] width 15 height 15
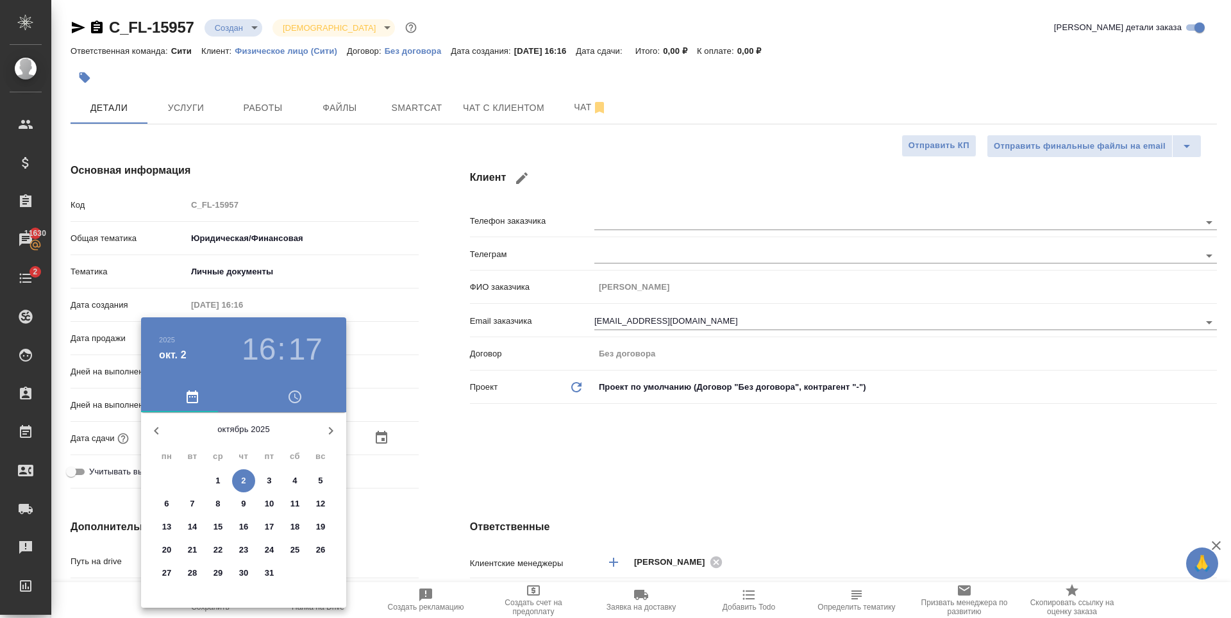
click at [264, 477] on span "3" at bounding box center [269, 480] width 23 height 13
type input "03.10.2025 16:17"
type textarea "x"
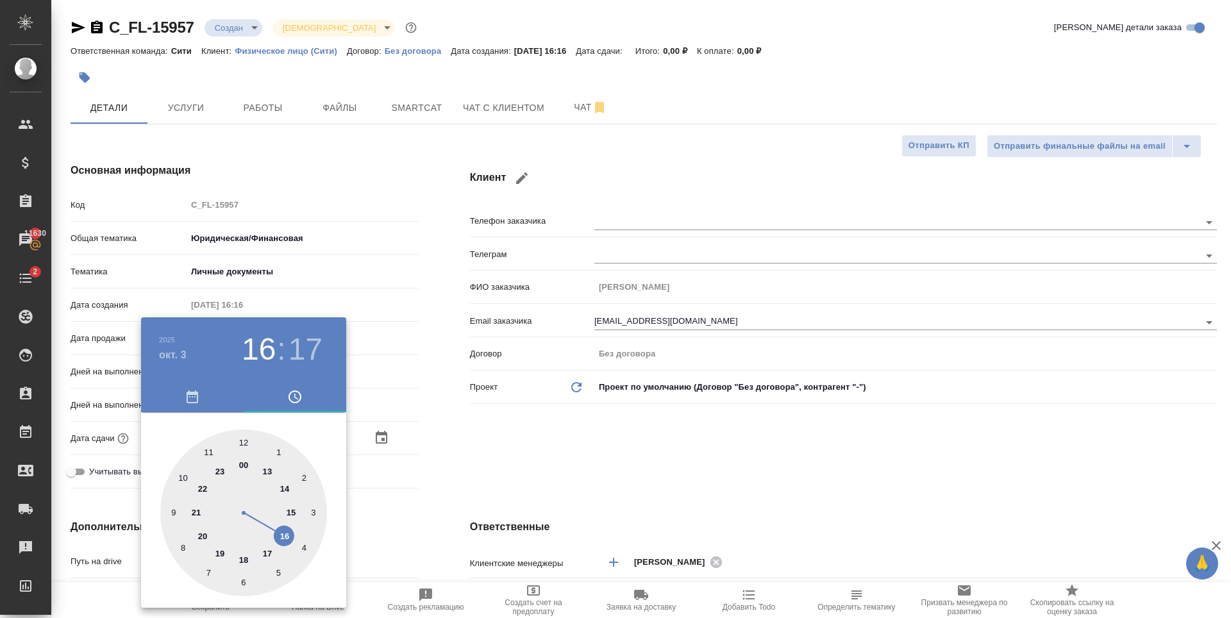
click at [181, 479] on div at bounding box center [243, 513] width 167 height 167
type input "03.10.2025 10:17"
type textarea "x"
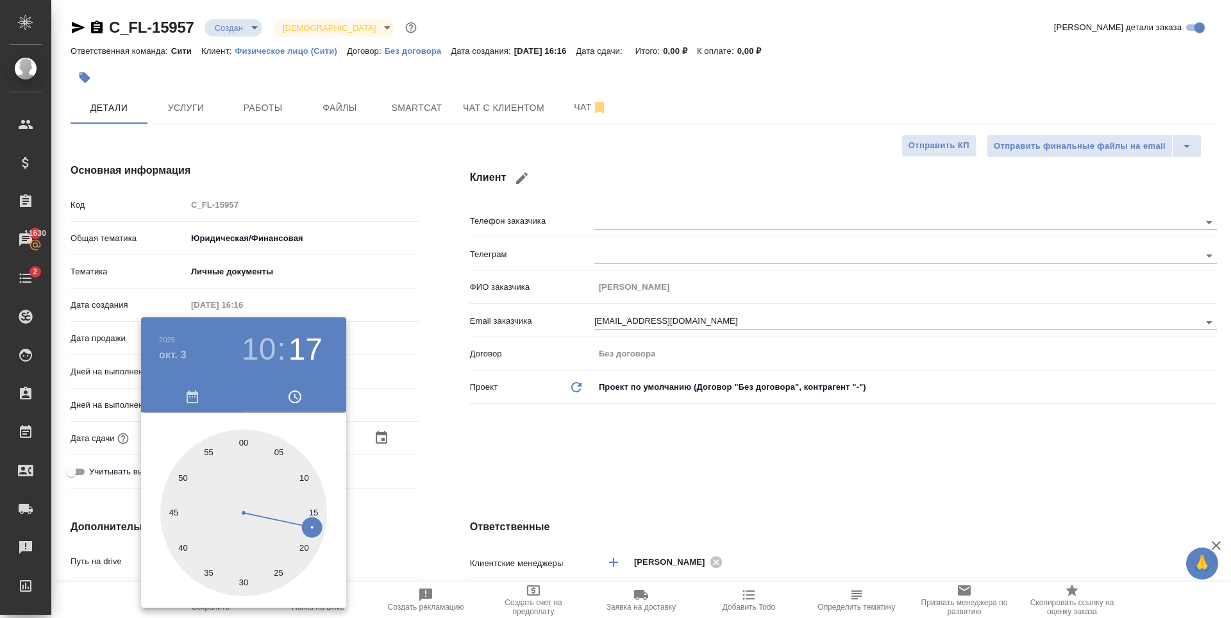
click at [246, 440] on div at bounding box center [243, 513] width 167 height 167
type input "[DATE] 10:00"
type textarea "x"
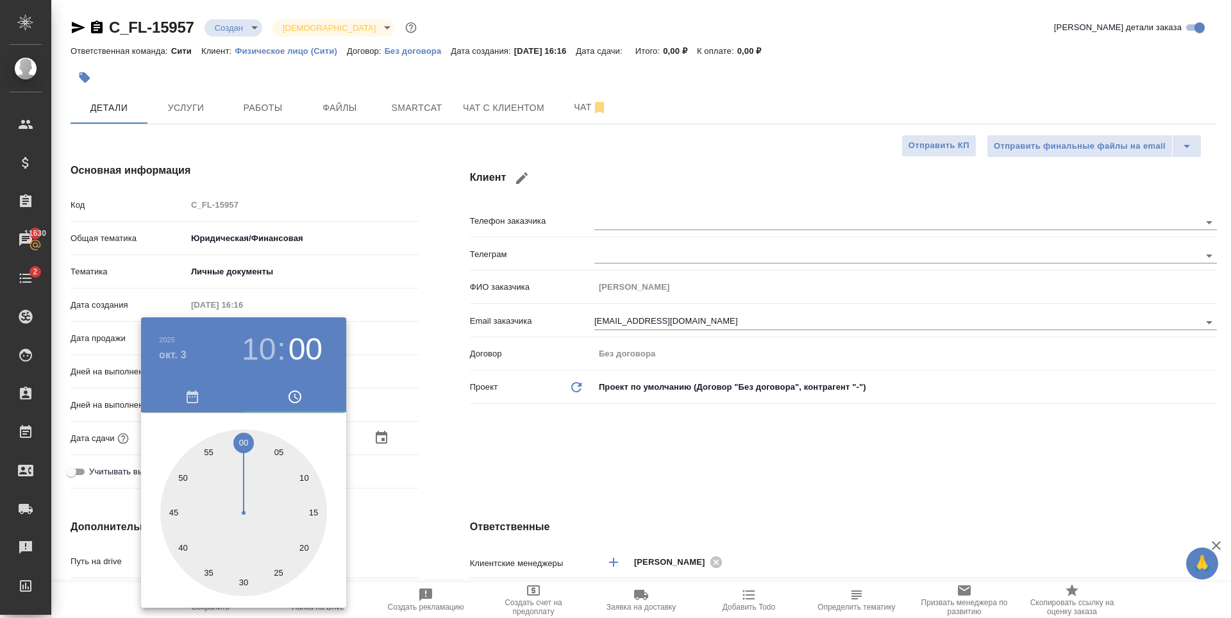
click at [660, 476] on div at bounding box center [615, 309] width 1231 height 618
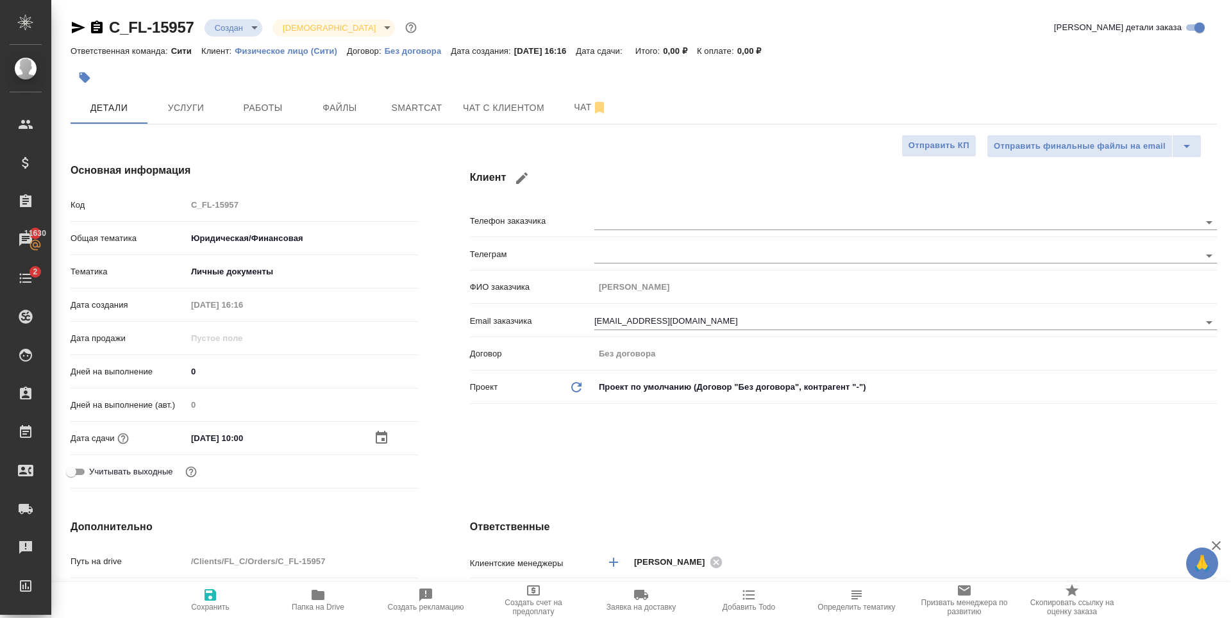
click at [212, 611] on span "Сохранить" at bounding box center [210, 607] width 38 height 9
type textarea "x"
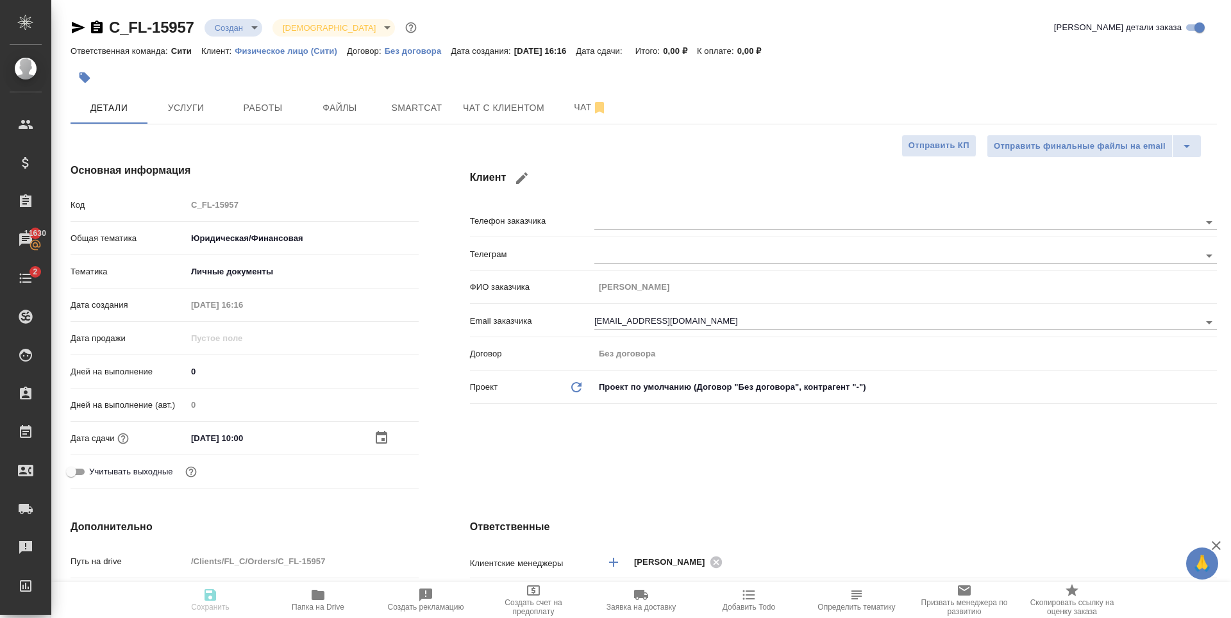
type textarea "x"
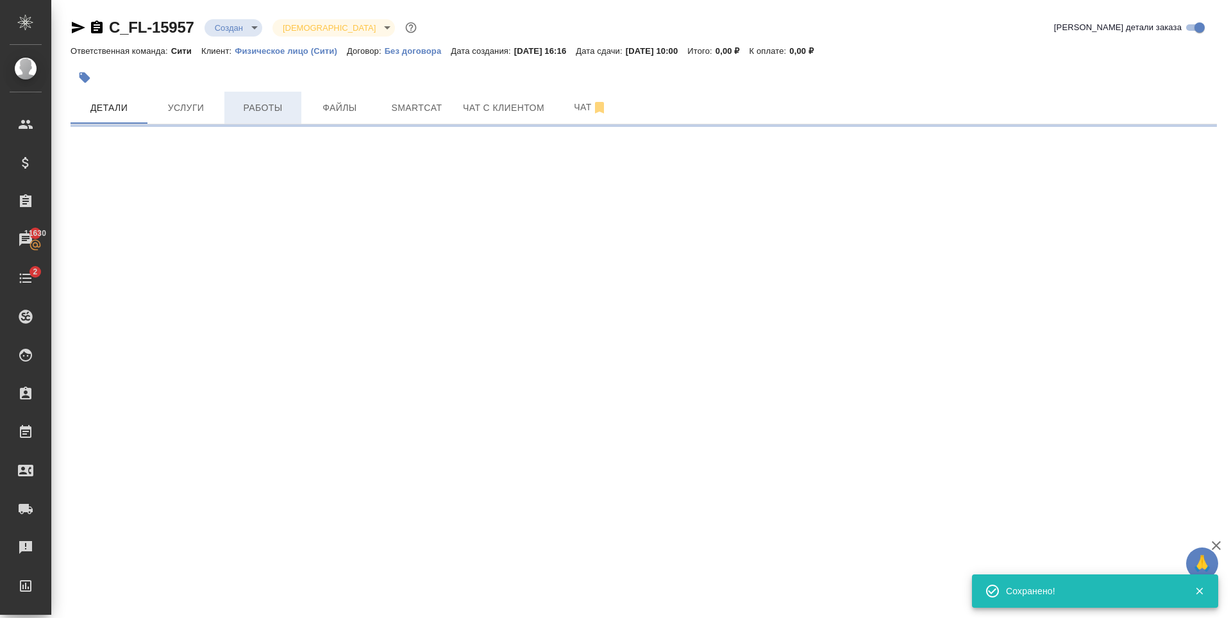
select select "RU"
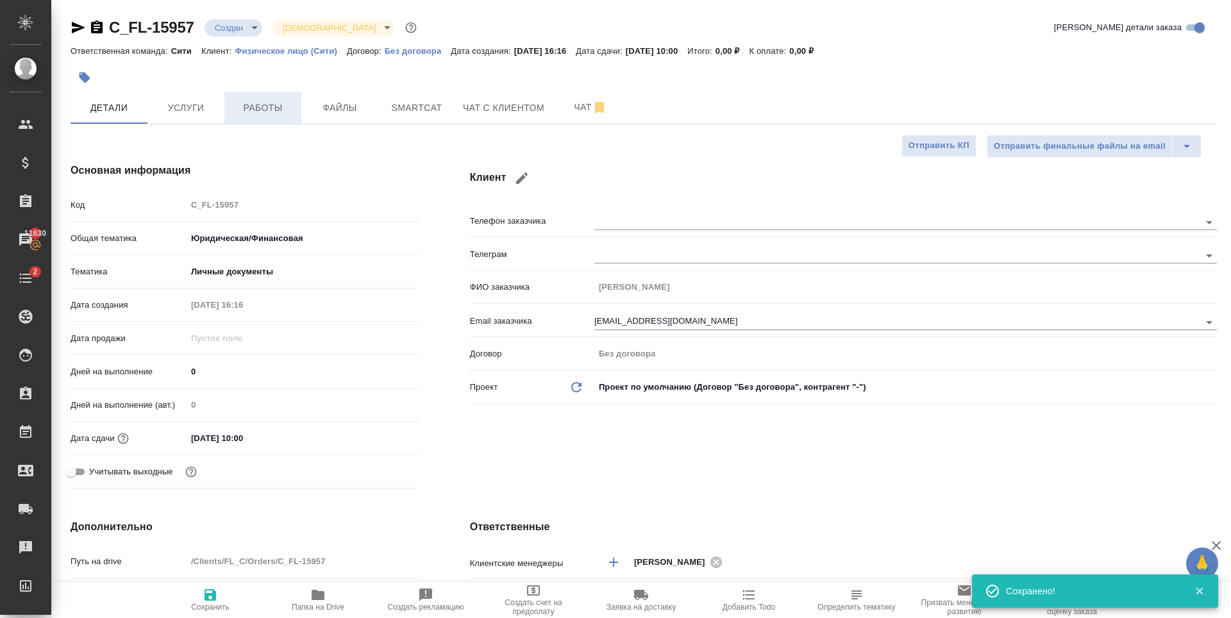
type textarea "x"
click at [187, 96] on button "Услуги" at bounding box center [185, 108] width 77 height 32
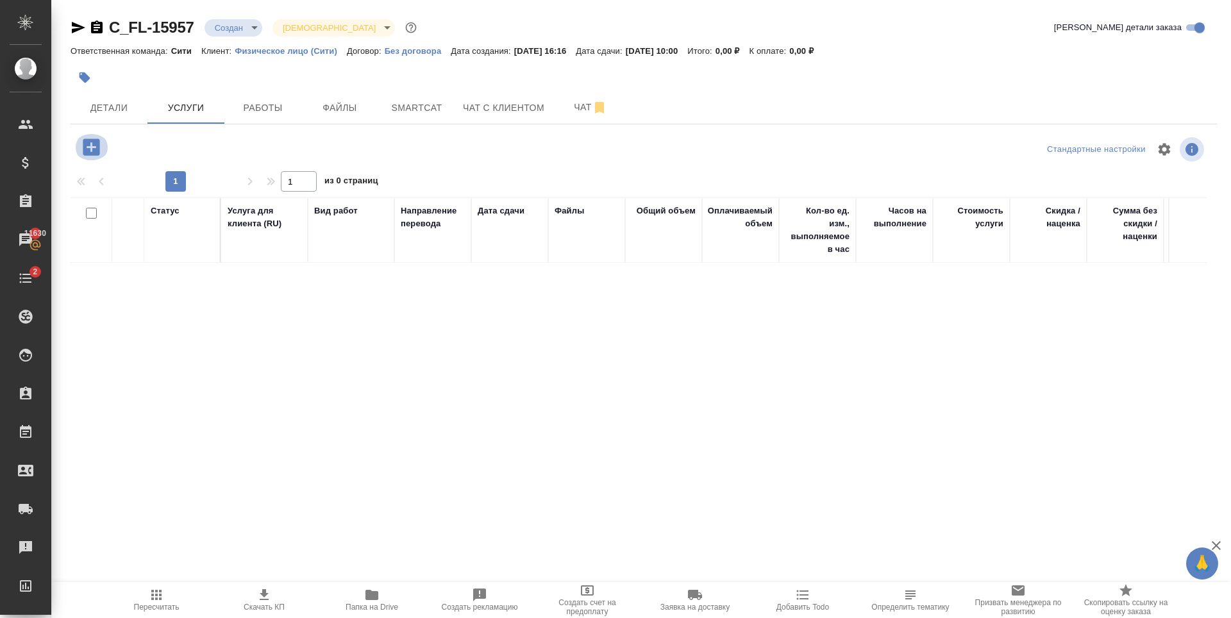
click at [94, 148] on icon "button" at bounding box center [91, 146] width 17 height 17
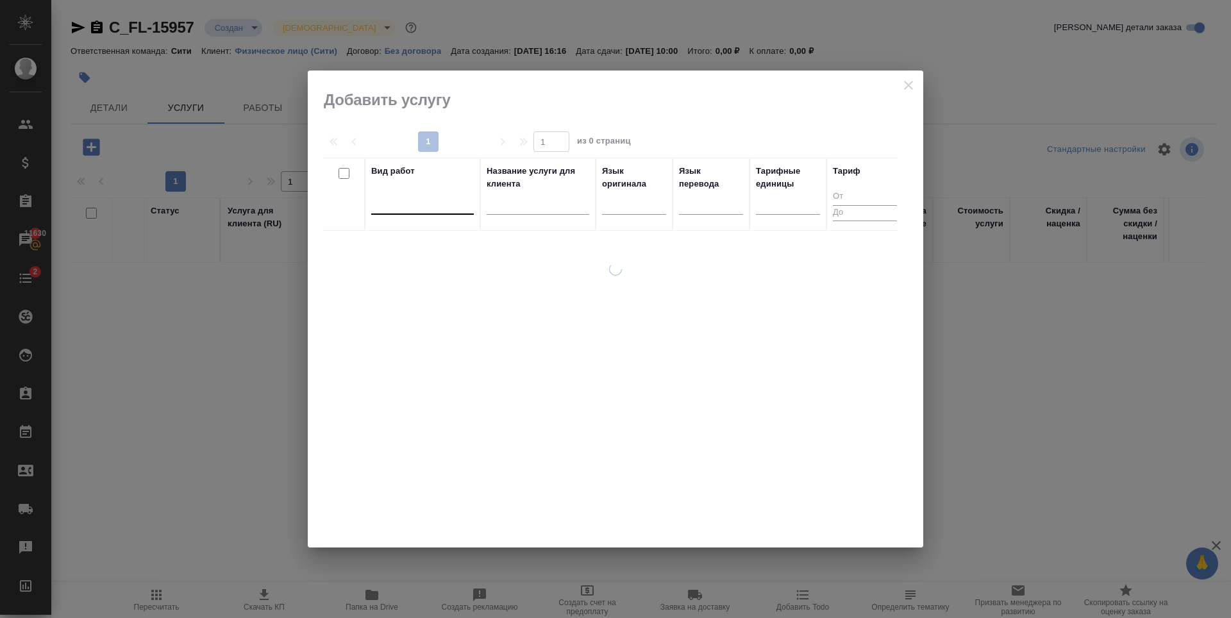
click at [415, 206] on div at bounding box center [422, 201] width 103 height 19
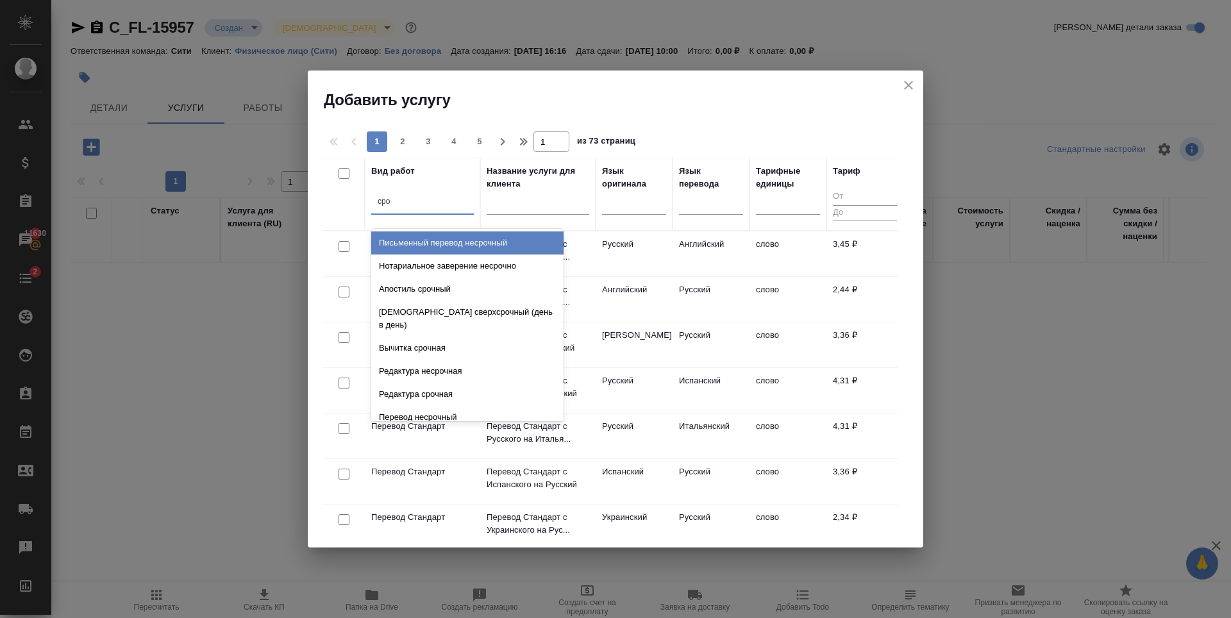
type input "сро"
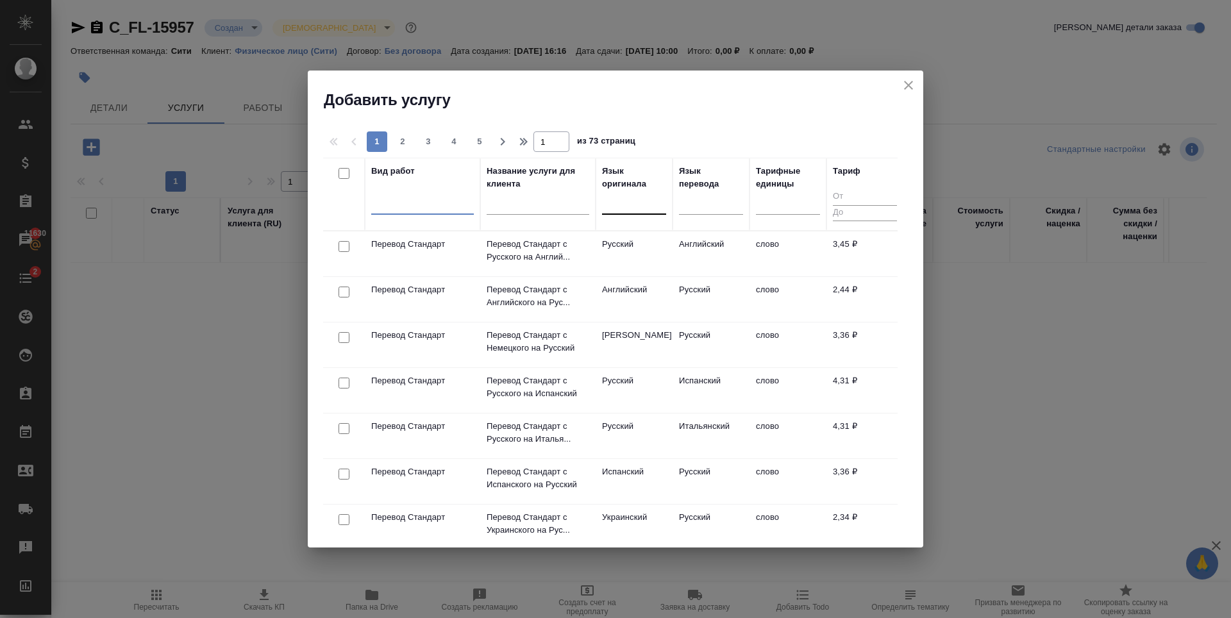
click at [618, 212] on div at bounding box center [634, 202] width 64 height 24
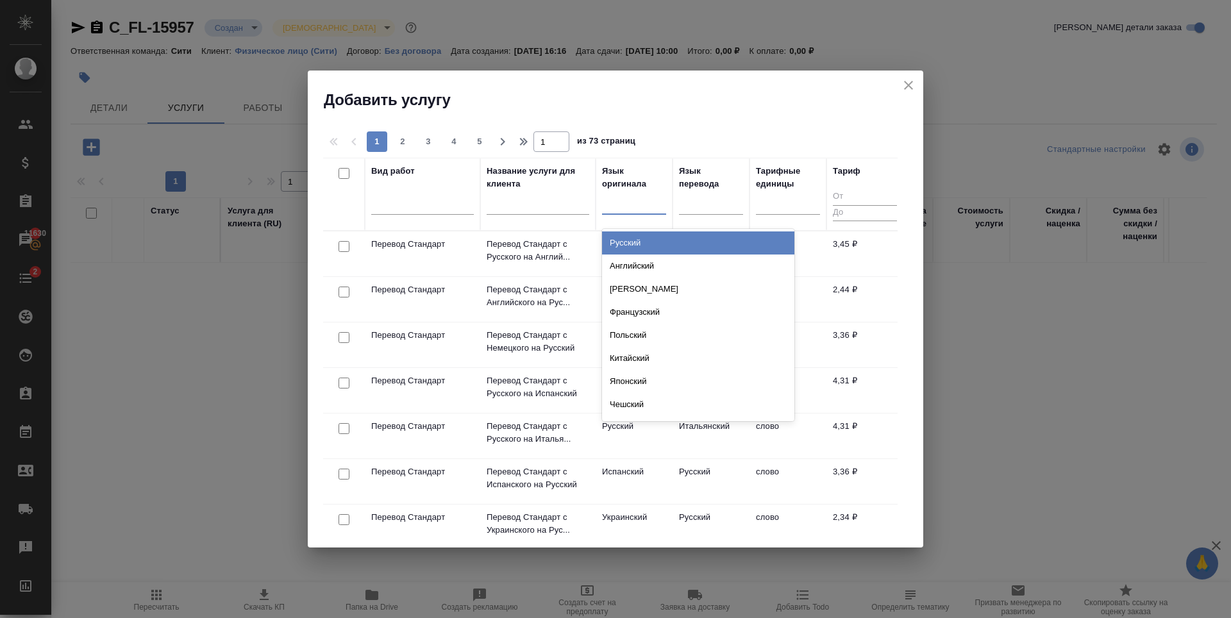
click at [672, 265] on div "Английский" at bounding box center [698, 265] width 192 height 23
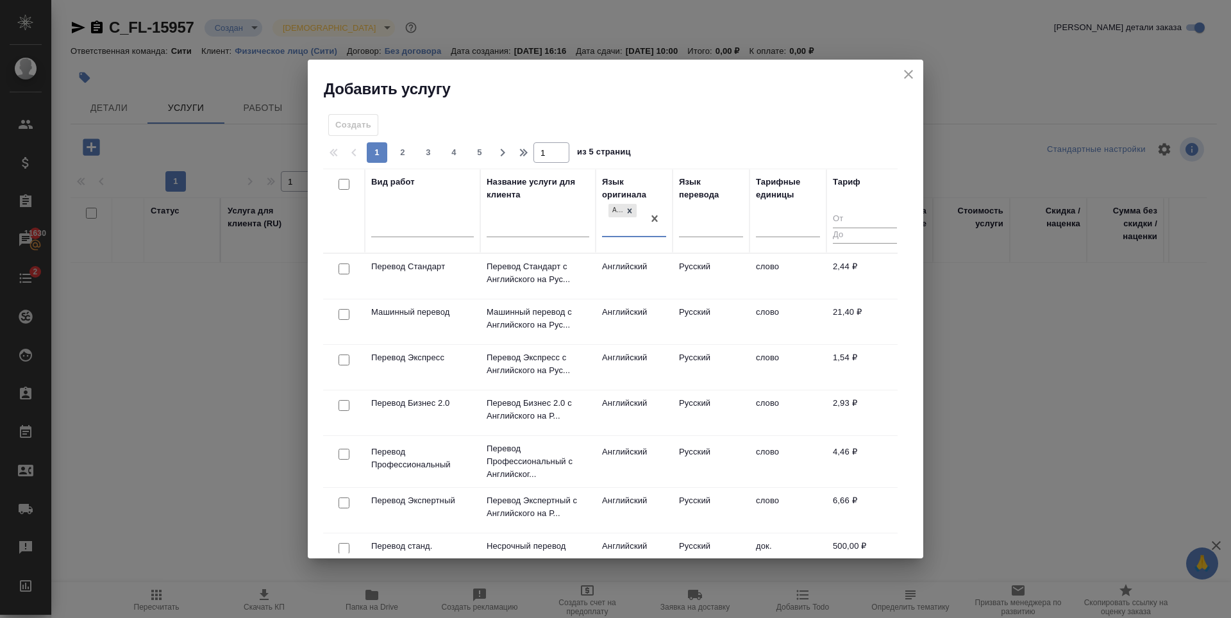
click at [714, 229] on div at bounding box center [711, 224] width 64 height 19
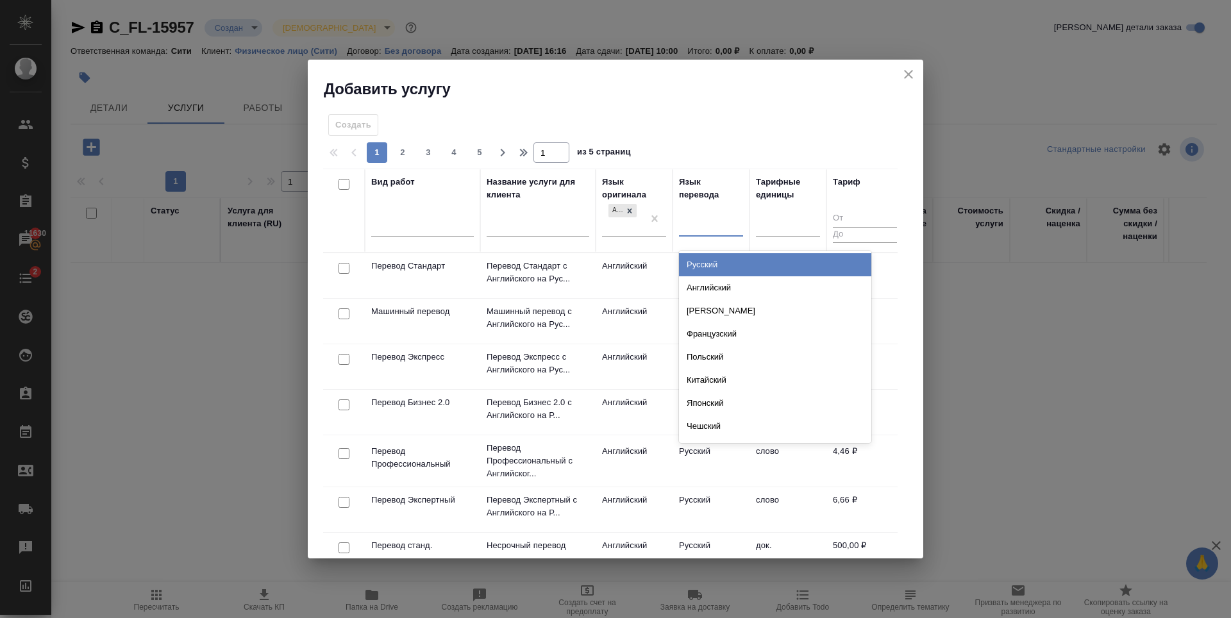
click at [732, 268] on div "Русский" at bounding box center [775, 264] width 192 height 23
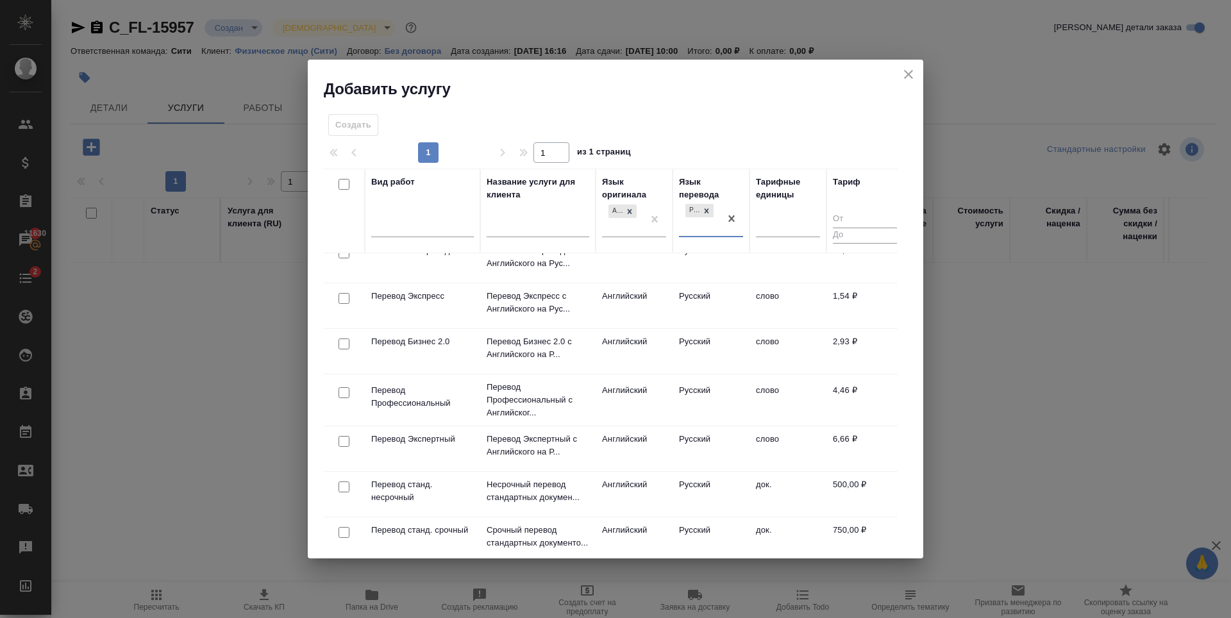
scroll to position [128, 0]
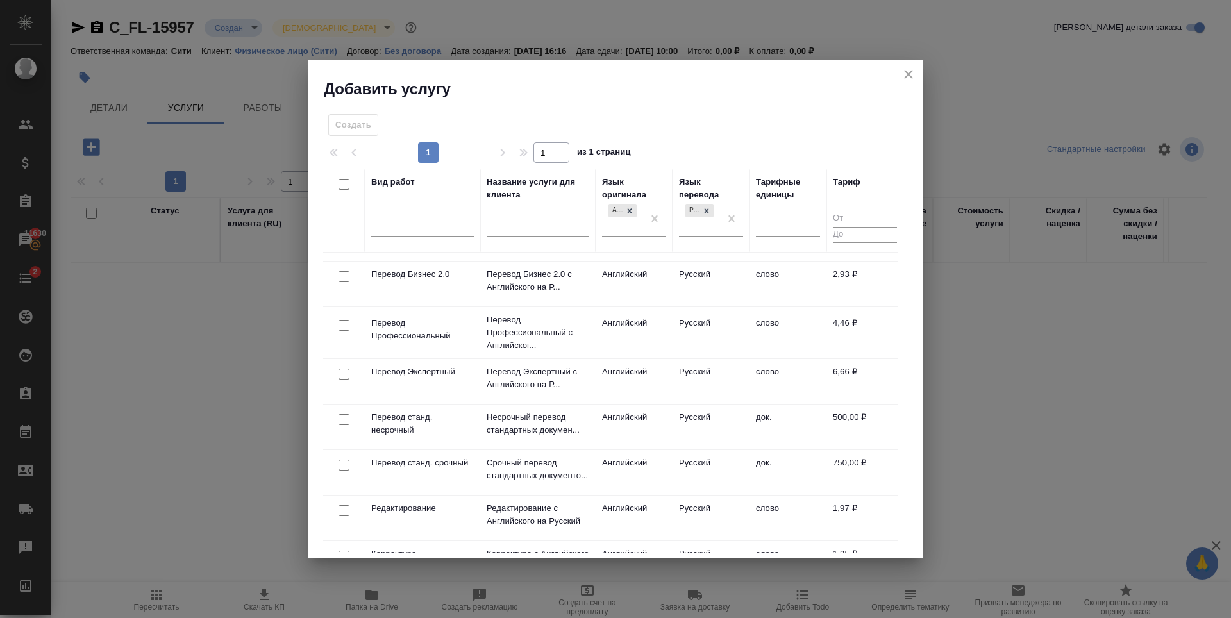
click at [345, 468] on input "checkbox" at bounding box center [343, 465] width 11 height 11
checkbox input "true"
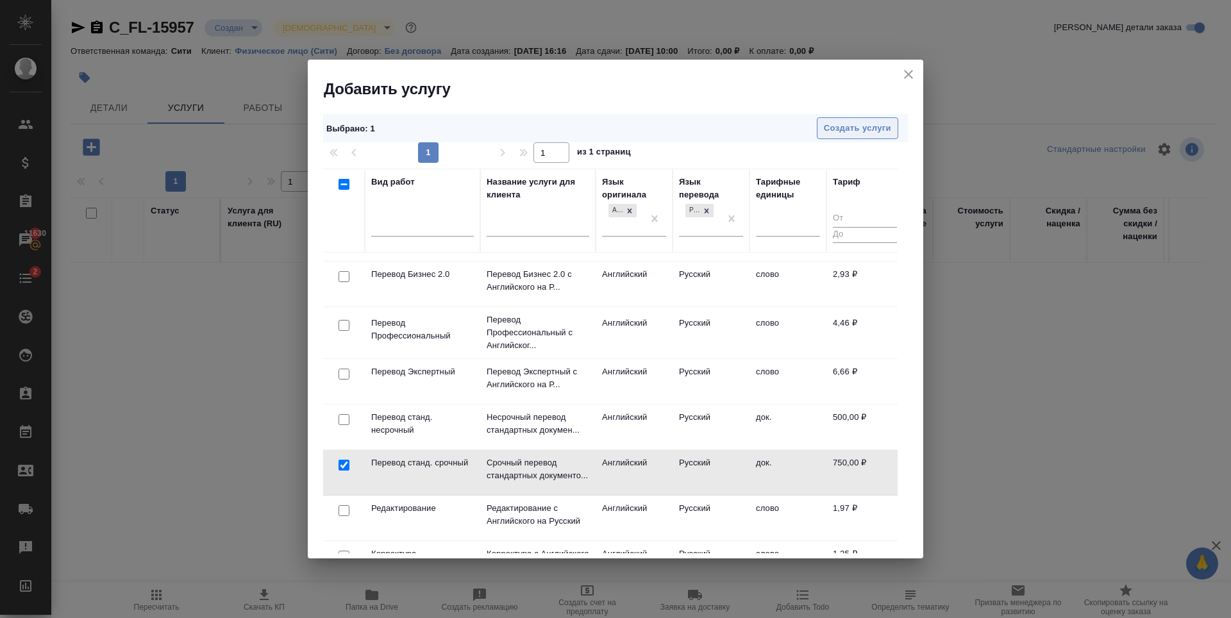
click at [833, 128] on span "Создать услуги" at bounding box center [857, 128] width 67 height 15
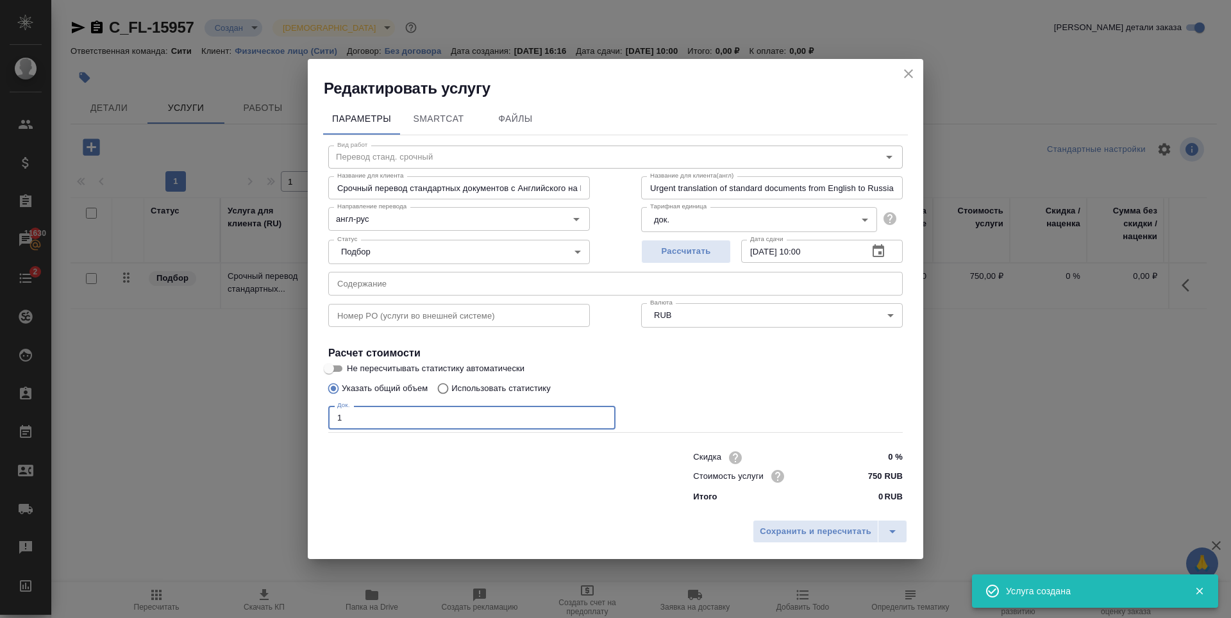
type input "1"
click at [601, 415] on input "1" at bounding box center [471, 417] width 287 height 23
click at [696, 254] on span "Рассчитать" at bounding box center [686, 251] width 76 height 15
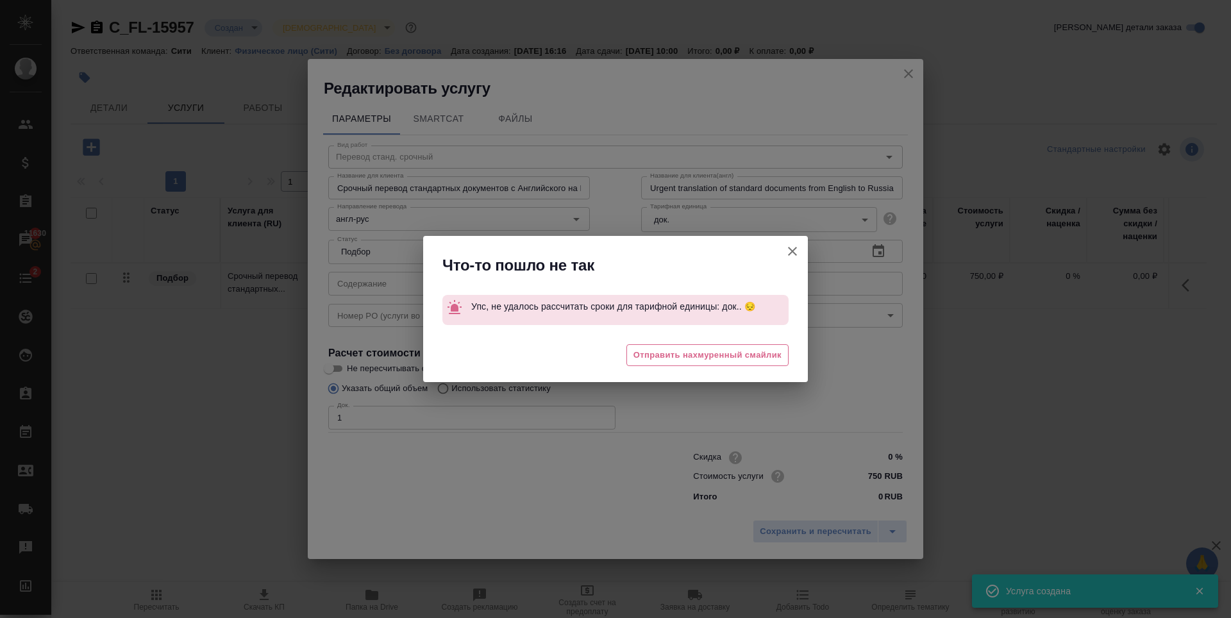
drag, startPoint x: 792, startPoint y: 248, endPoint x: 796, endPoint y: 262, distance: 14.5
click at [794, 248] on icon "button" at bounding box center [792, 251] width 15 height 15
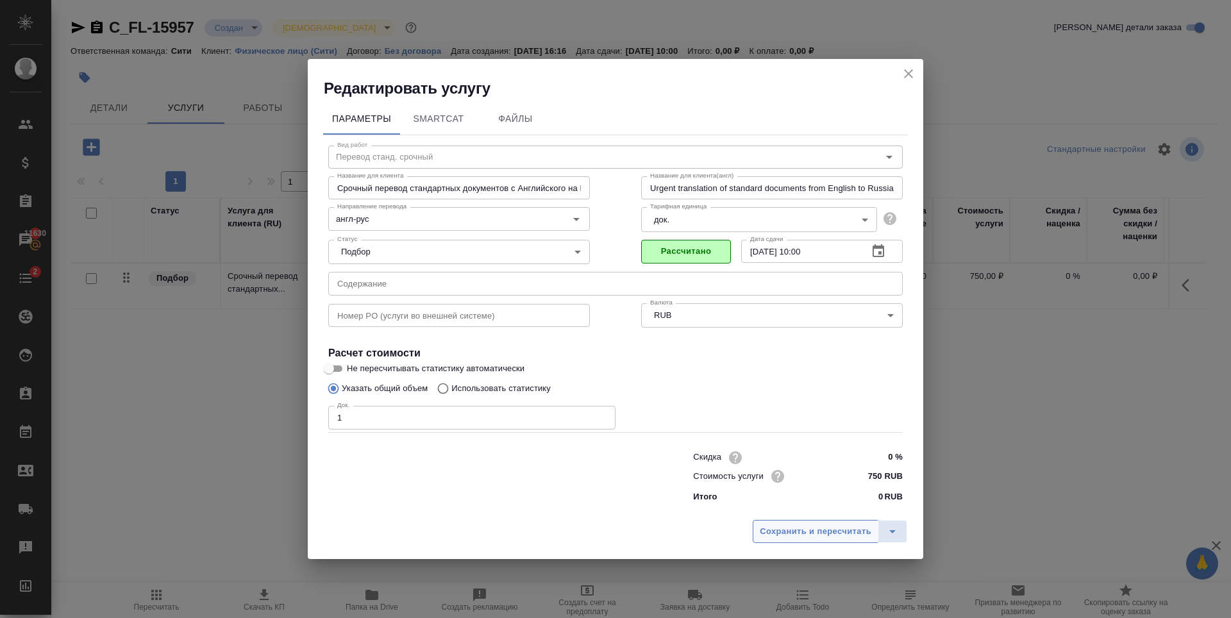
click at [827, 526] on span "Сохранить и пересчитать" at bounding box center [816, 531] width 112 height 15
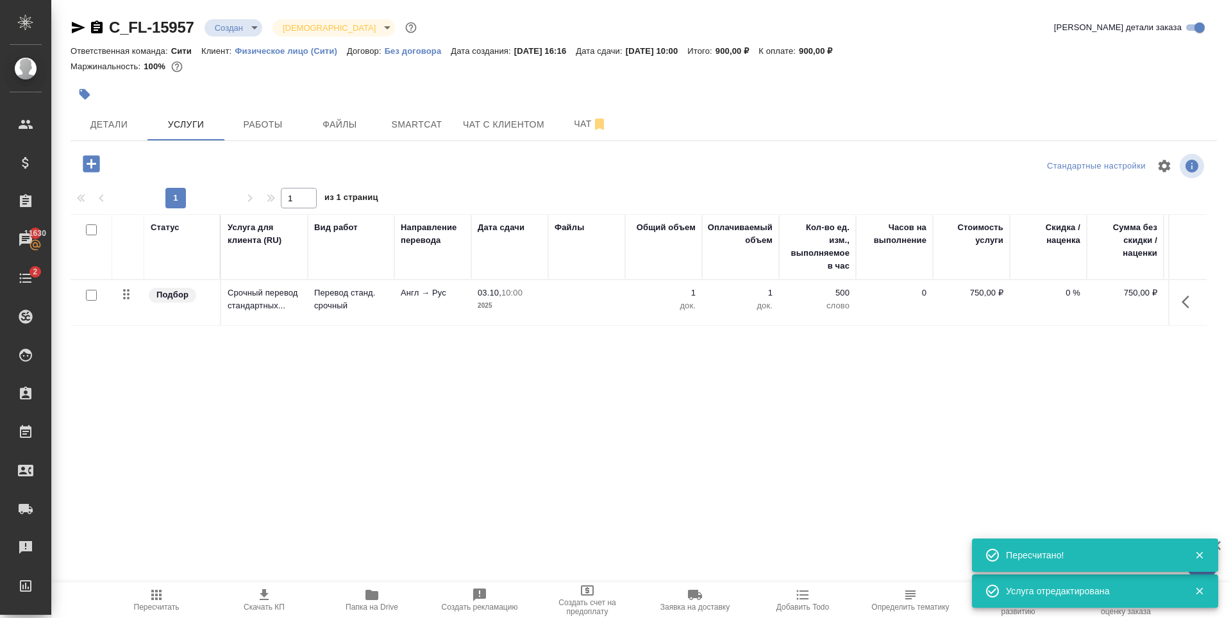
click at [305, 397] on div "Статус Услуга для клиента (RU) Вид работ Направление перевода Дата сдачи Файлы …" at bounding box center [639, 352] width 1136 height 276
click at [88, 166] on icon "button" at bounding box center [91, 163] width 17 height 17
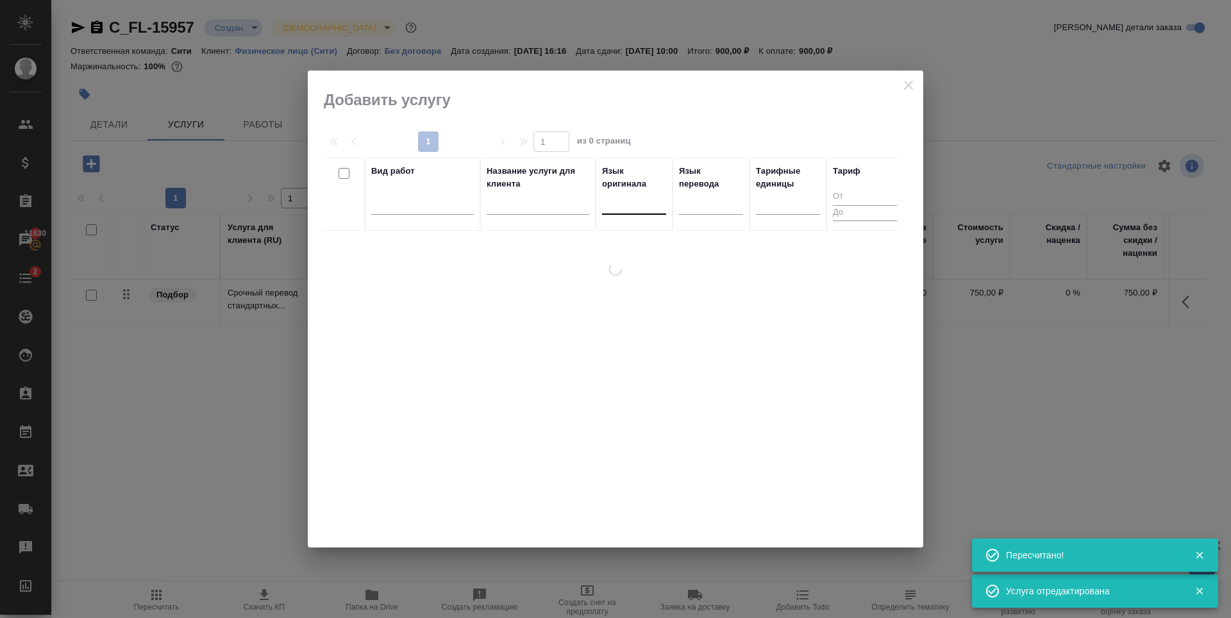
click at [640, 202] on div at bounding box center [634, 201] width 64 height 19
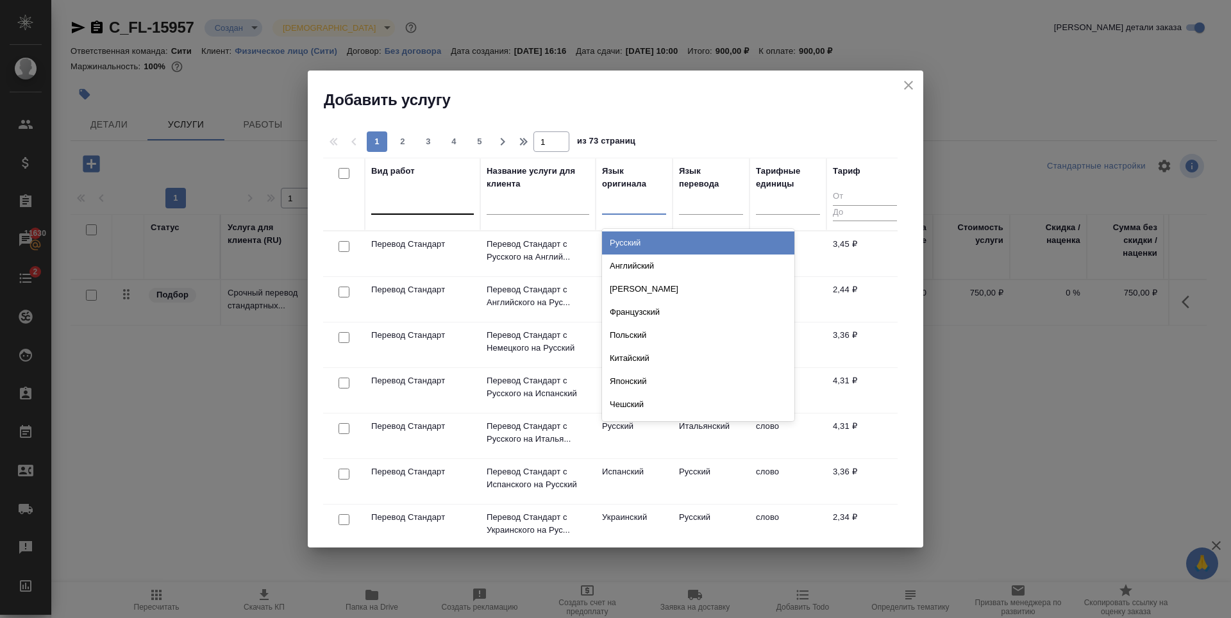
click at [405, 200] on div at bounding box center [422, 201] width 103 height 19
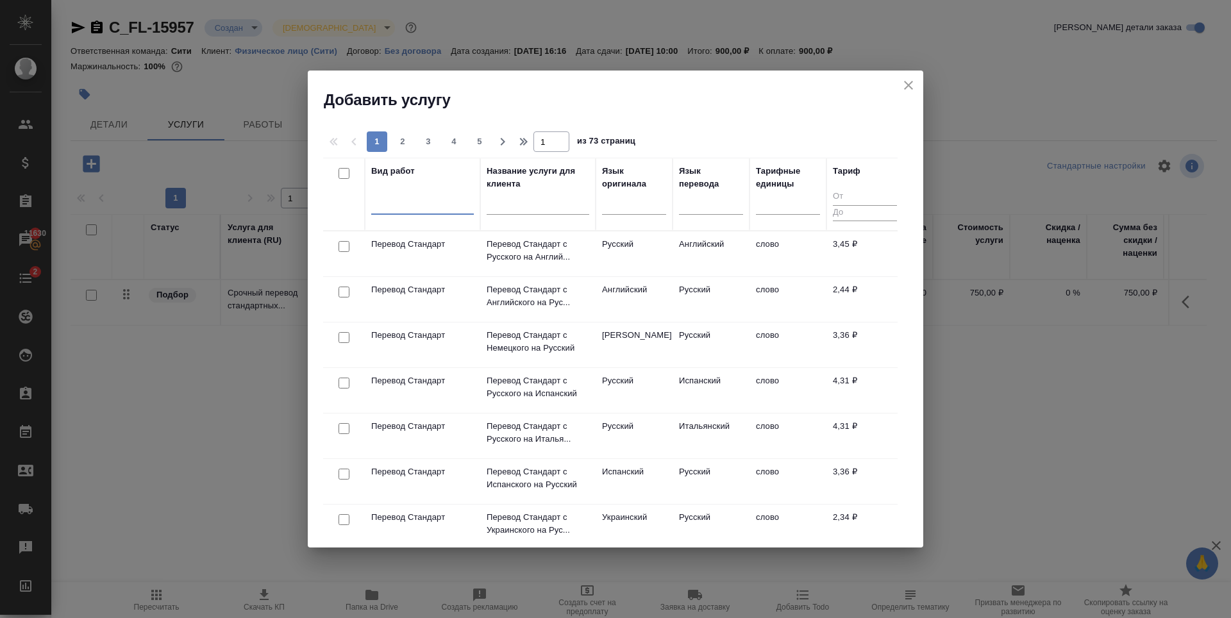
click at [405, 200] on div at bounding box center [422, 201] width 103 height 19
click at [387, 197] on div at bounding box center [422, 201] width 103 height 19
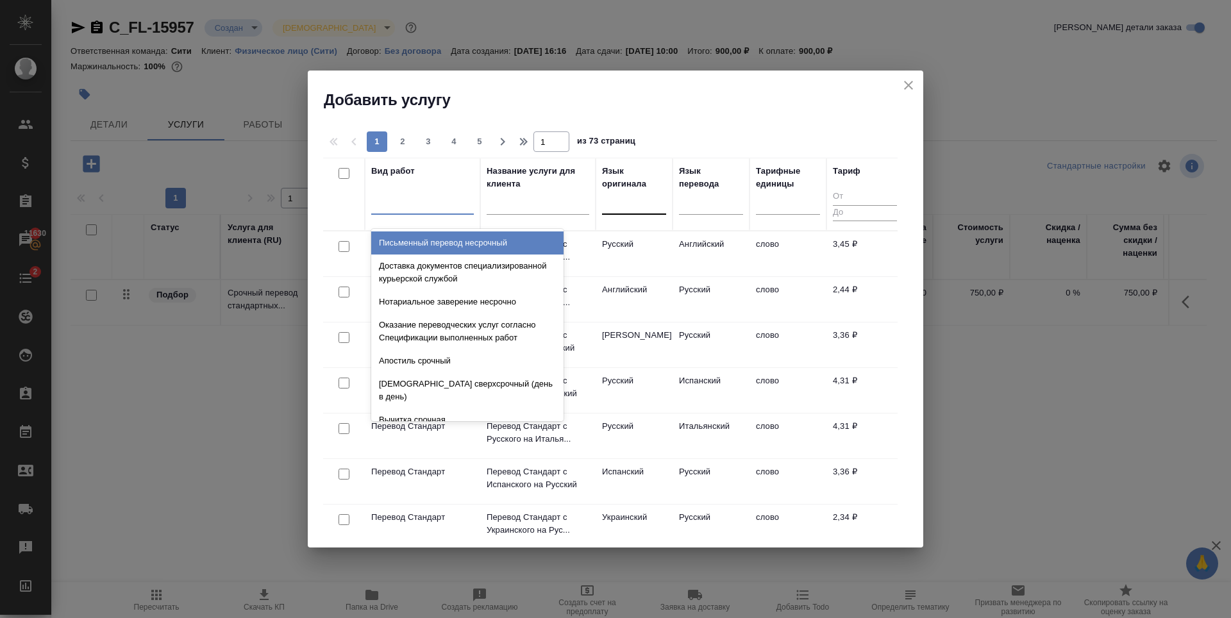
click at [628, 200] on div at bounding box center [634, 201] width 64 height 19
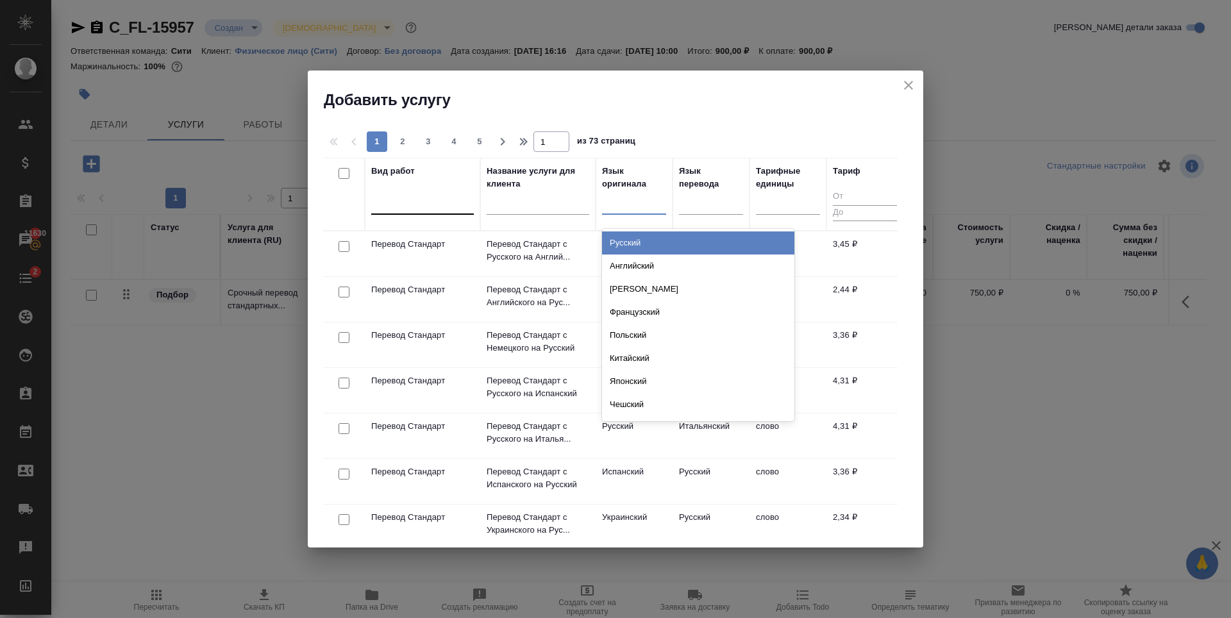
click at [431, 204] on div at bounding box center [422, 201] width 103 height 19
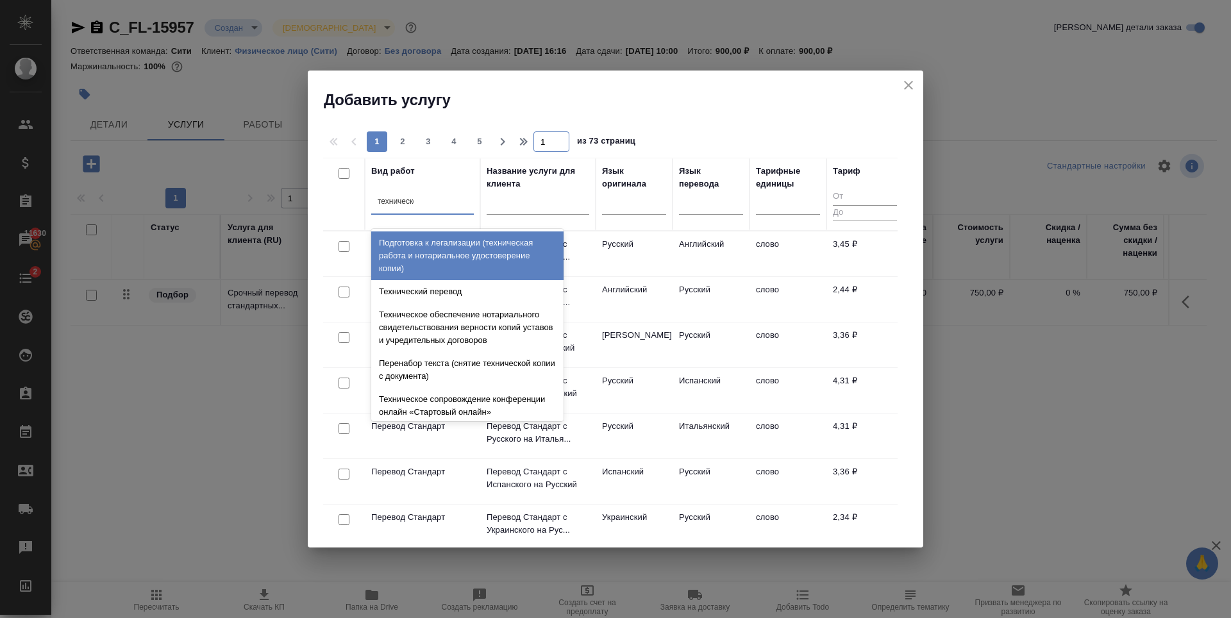
type input "техническое"
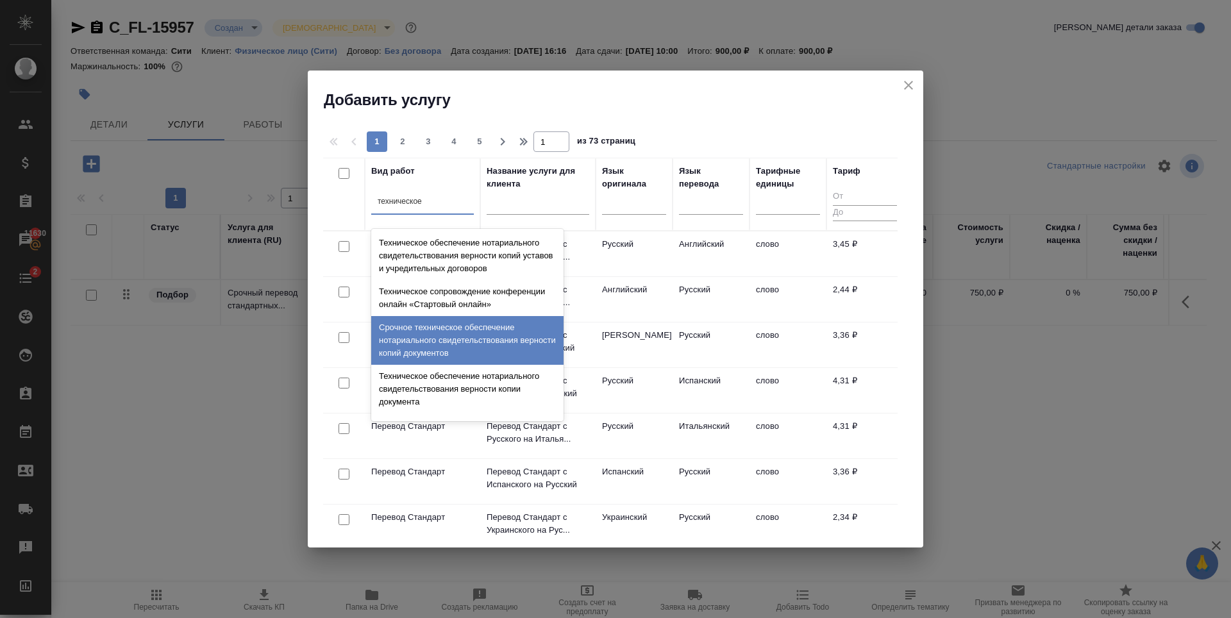
scroll to position [64, 0]
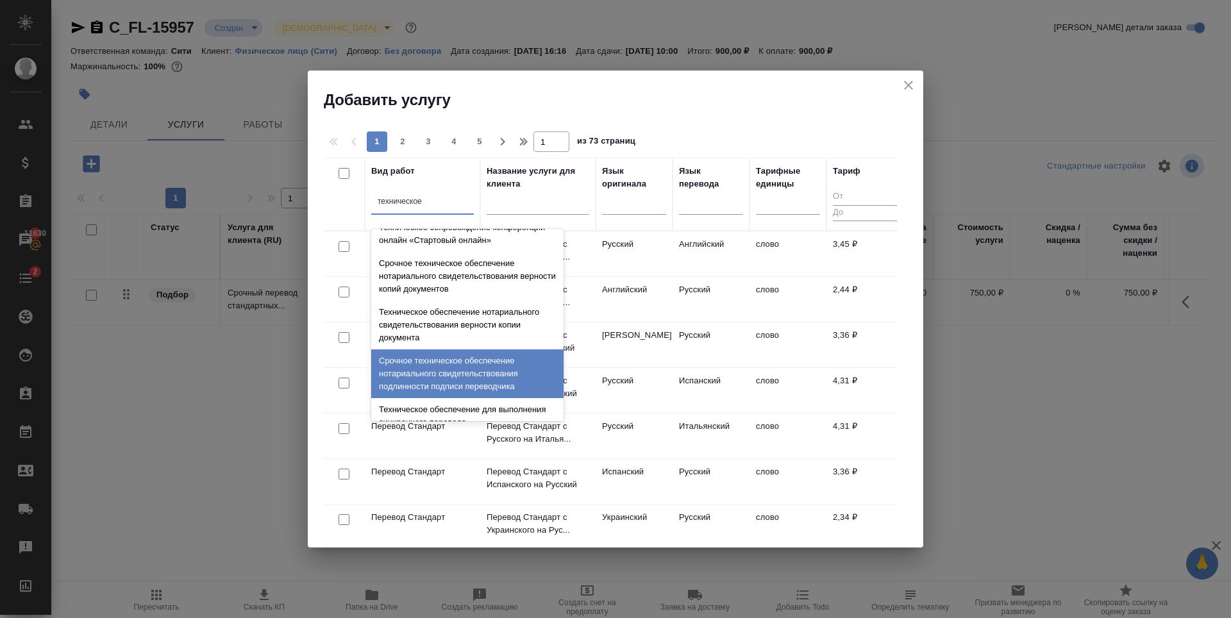
click at [470, 375] on div "Срочное техническое обеспечение нотариального свидетельствования подлинности по…" at bounding box center [467, 373] width 192 height 49
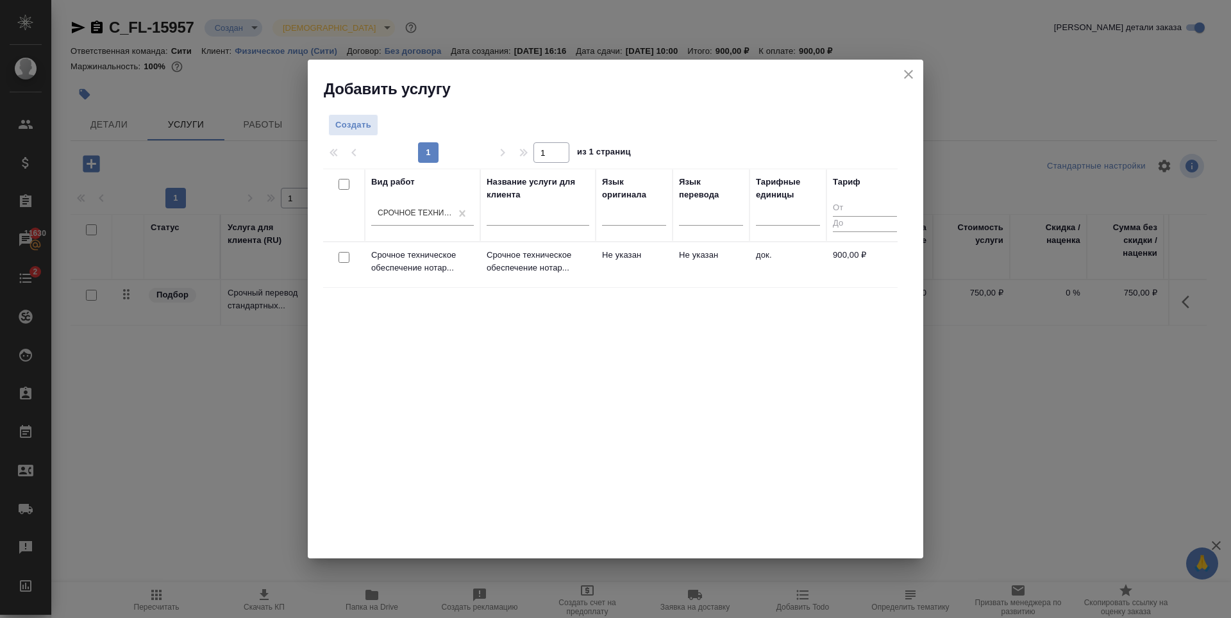
click at [343, 257] on input "checkbox" at bounding box center [343, 257] width 11 height 11
checkbox input "true"
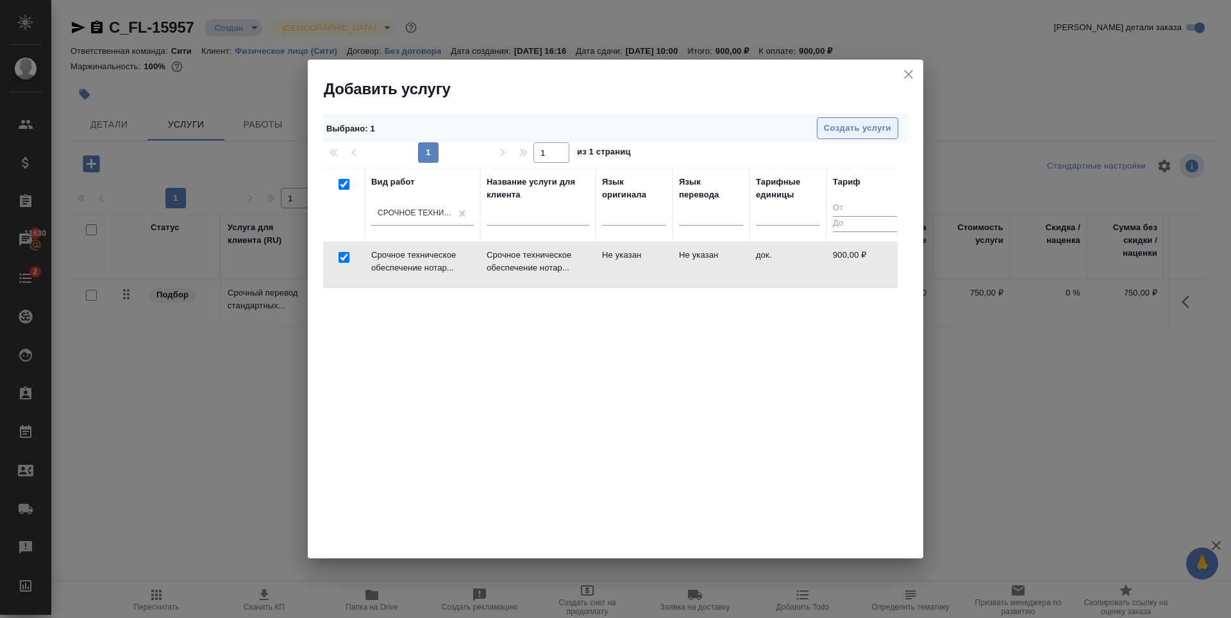
click at [869, 120] on button "Создать услуги" at bounding box center [857, 128] width 81 height 22
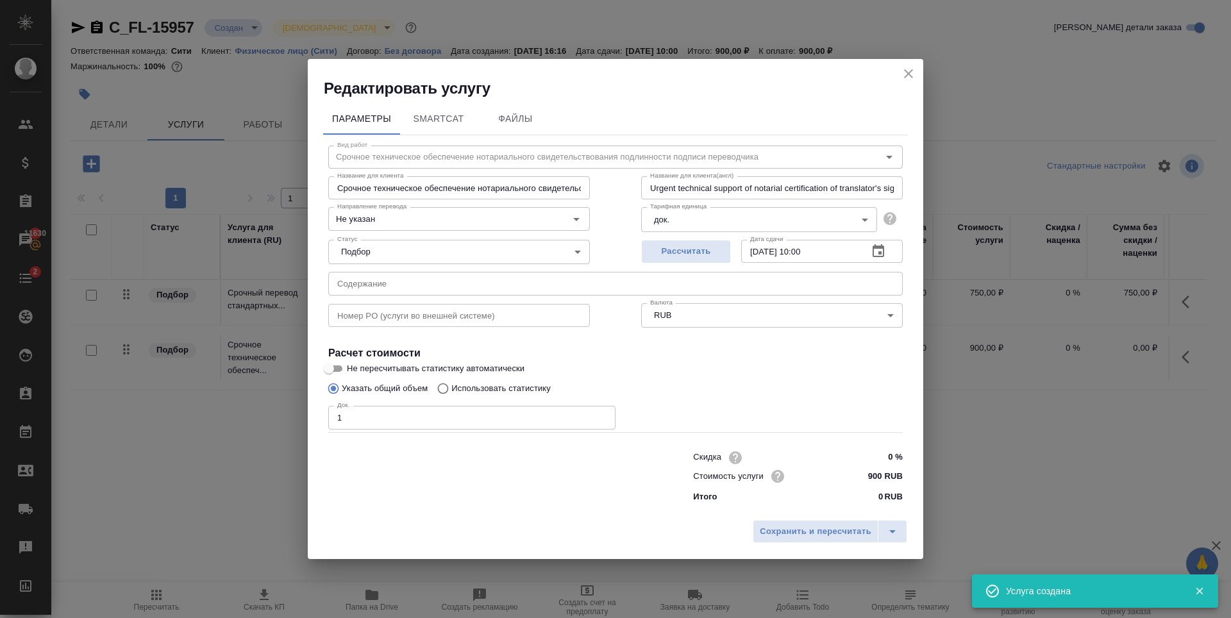
type input "1"
click at [599, 415] on input "1" at bounding box center [471, 417] width 287 height 23
click at [638, 405] on div "Док. 1 Док." at bounding box center [615, 416] width 574 height 31
click at [690, 255] on span "Рассчитать" at bounding box center [686, 251] width 76 height 15
click at [826, 535] on span "Сохранить и пересчитать" at bounding box center [816, 531] width 112 height 15
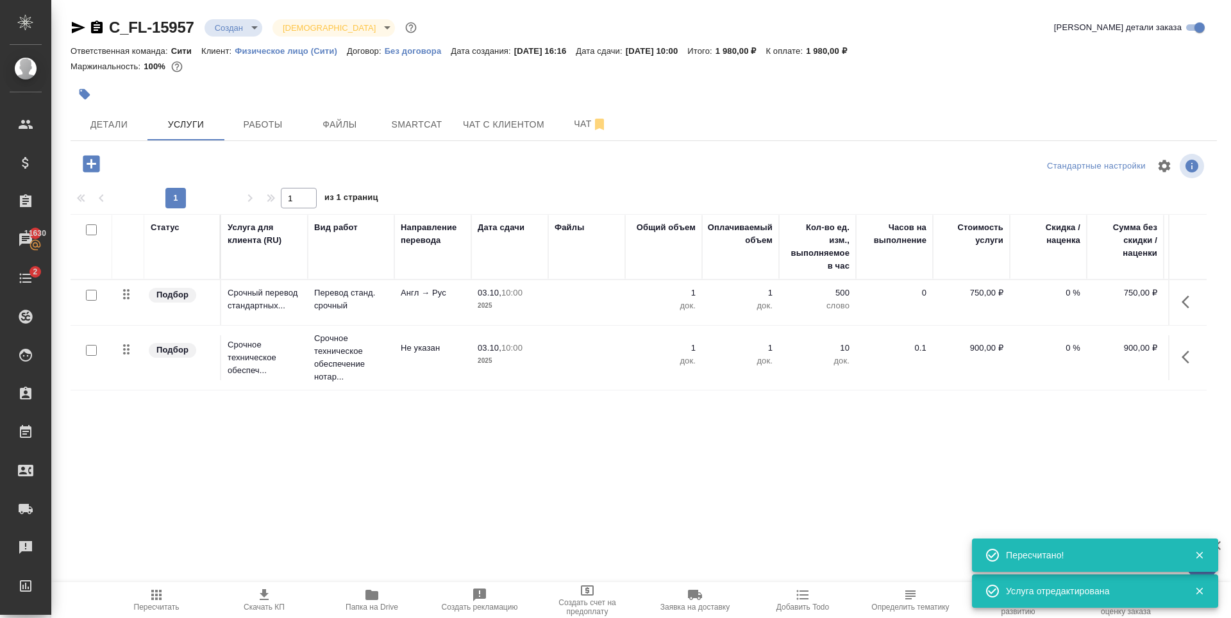
scroll to position [0, 72]
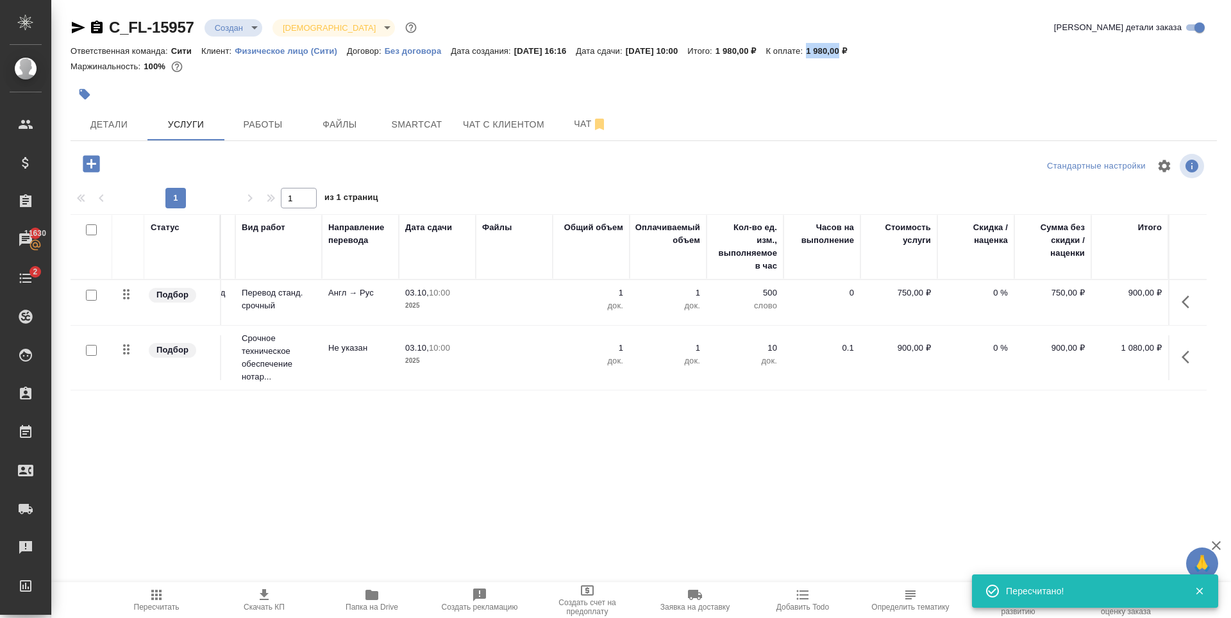
drag, startPoint x: 838, startPoint y: 50, endPoint x: 872, endPoint y: 51, distance: 34.0
click at [872, 51] on div "Ответственная команда: Сити Клиент: Физическое лицо (Сити) Договор: Без договор…" at bounding box center [644, 50] width 1146 height 15
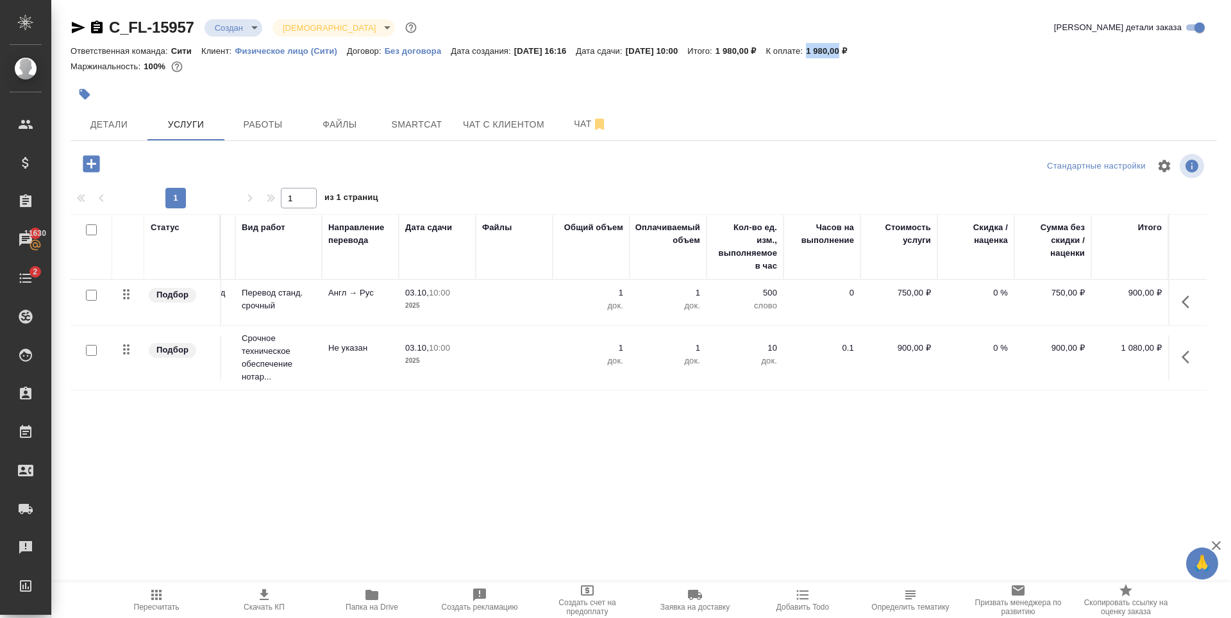
copy p "1 980,00"
click at [813, 97] on div at bounding box center [453, 94] width 764 height 28
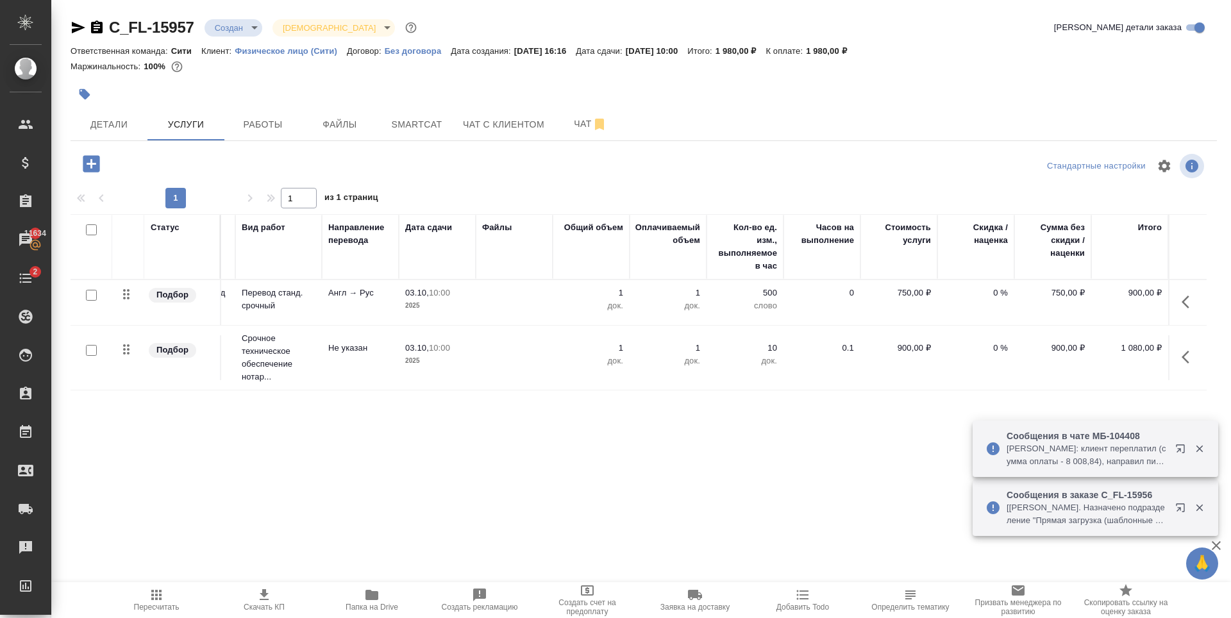
click at [1179, 451] on div "Статус Услуга для клиента (RU) Вид работ Направление перевода Дата сдачи Файлы …" at bounding box center [639, 352] width 1136 height 276
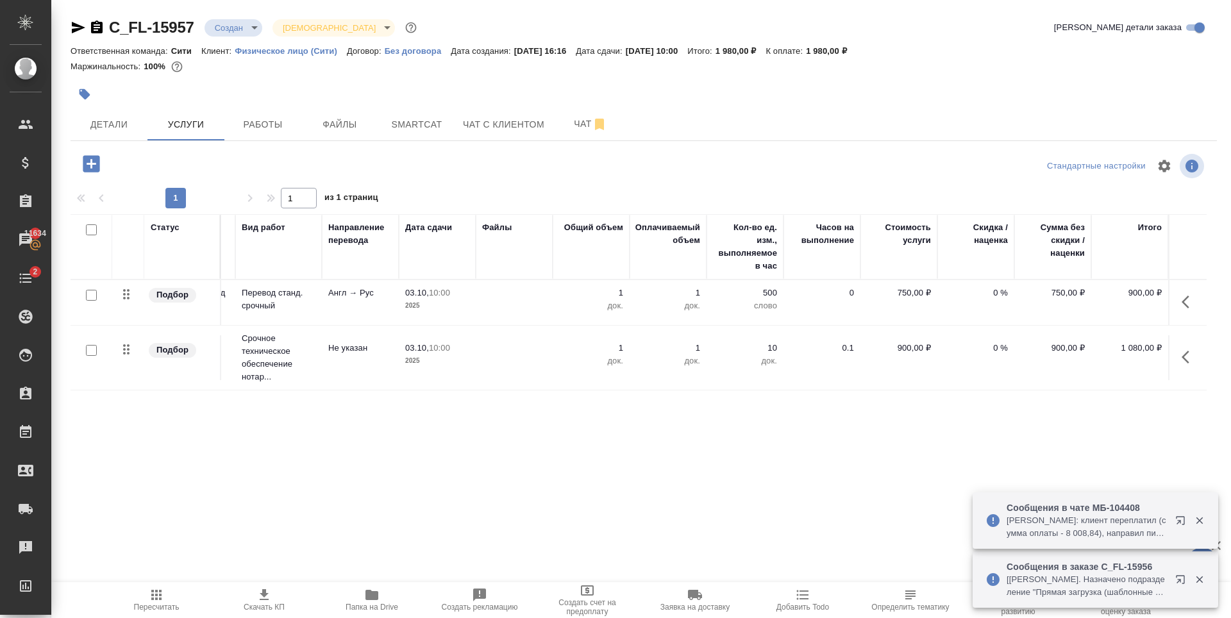
click at [1178, 513] on button "button" at bounding box center [1182, 523] width 31 height 31
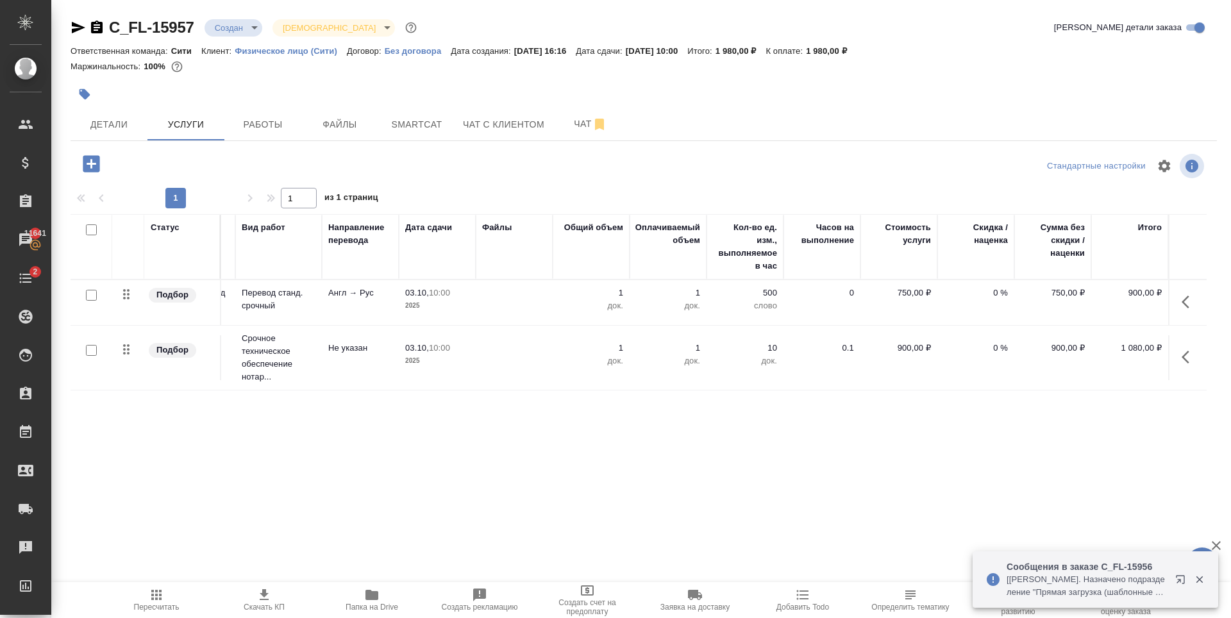
click at [1183, 583] on icon "button" at bounding box center [1180, 579] width 8 height 8
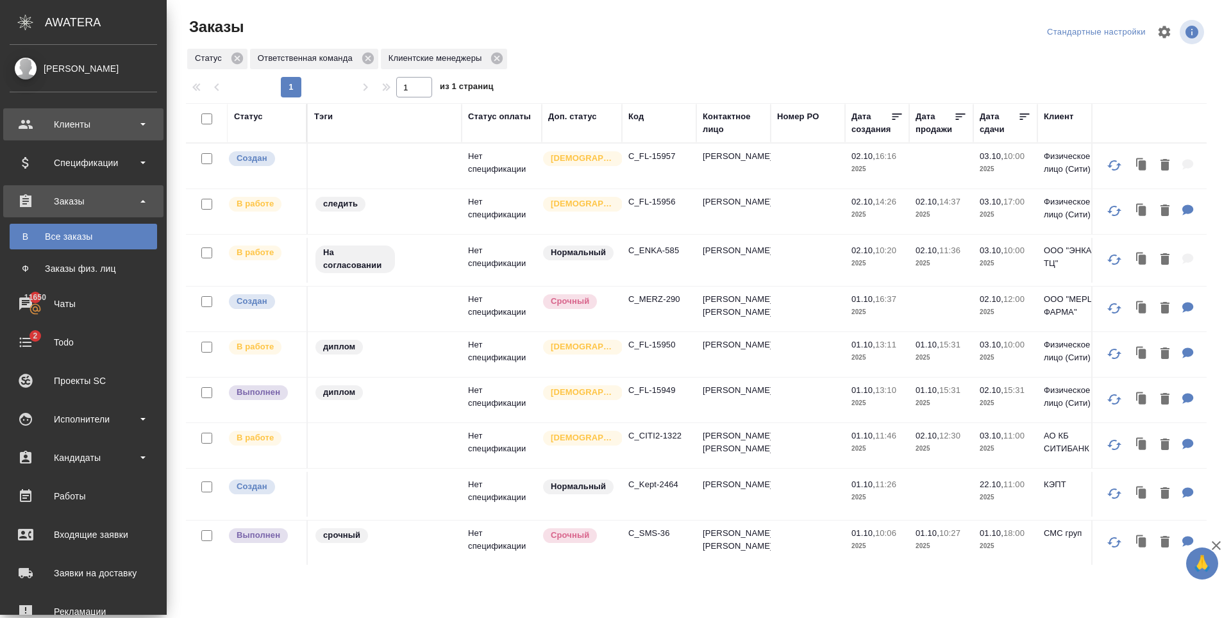
click at [24, 123] on div "Клиенты" at bounding box center [83, 124] width 147 height 19
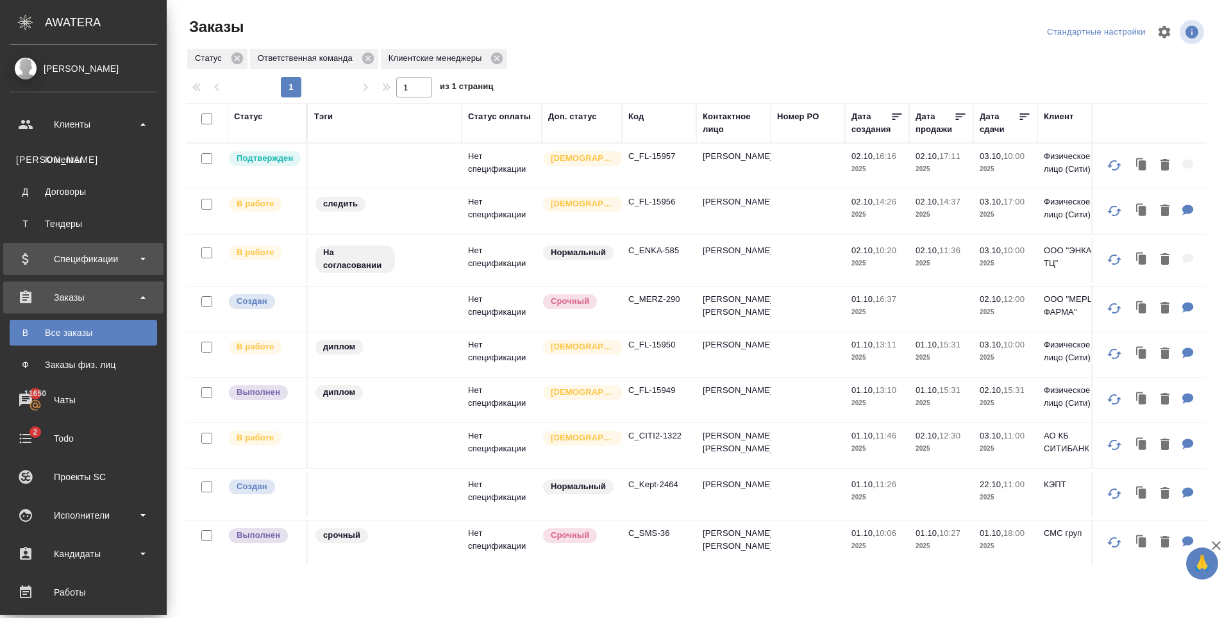
click at [53, 153] on div "Клиенты" at bounding box center [83, 159] width 135 height 13
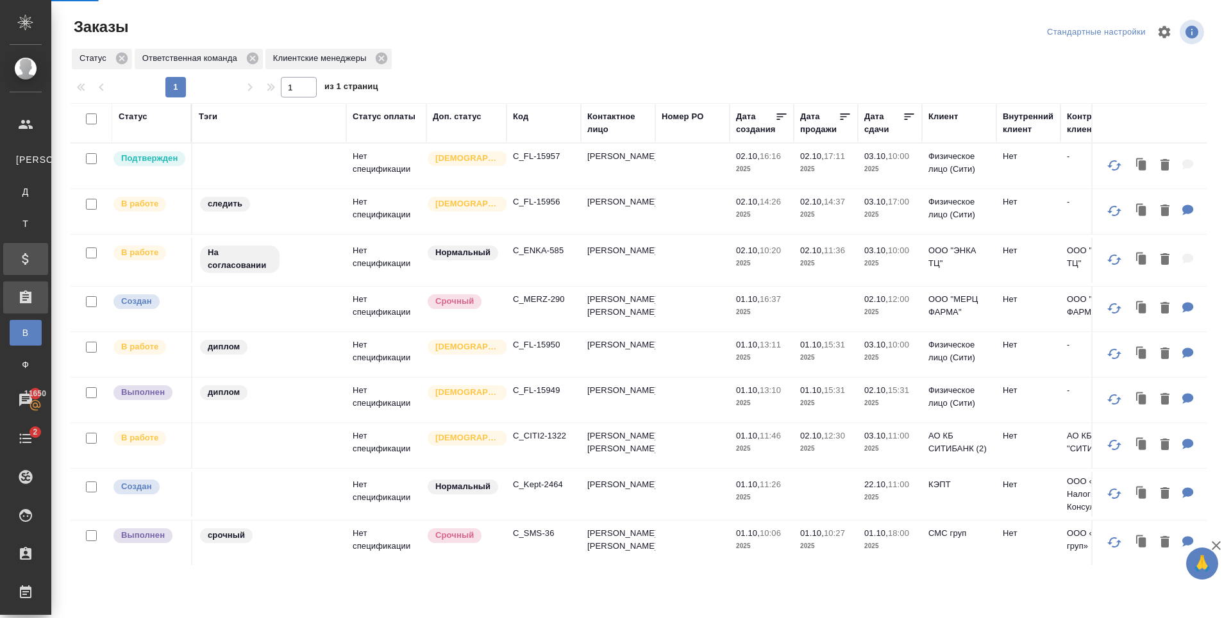
select select "RU"
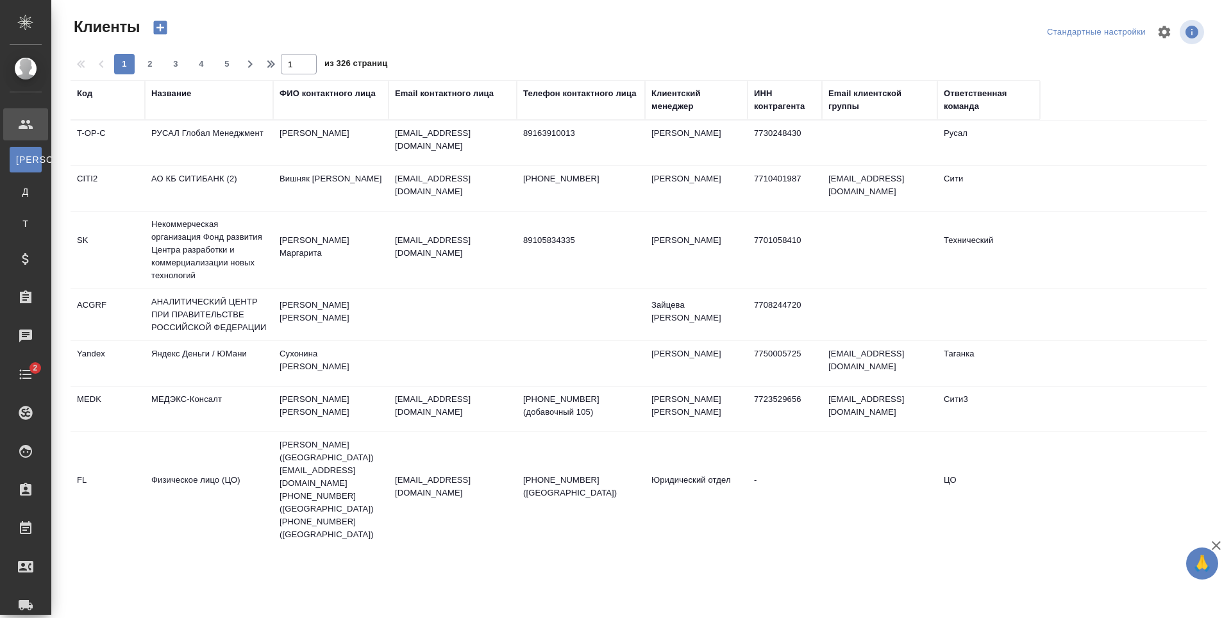
click at [456, 90] on div "Email контактного лица" at bounding box center [444, 93] width 99 height 13
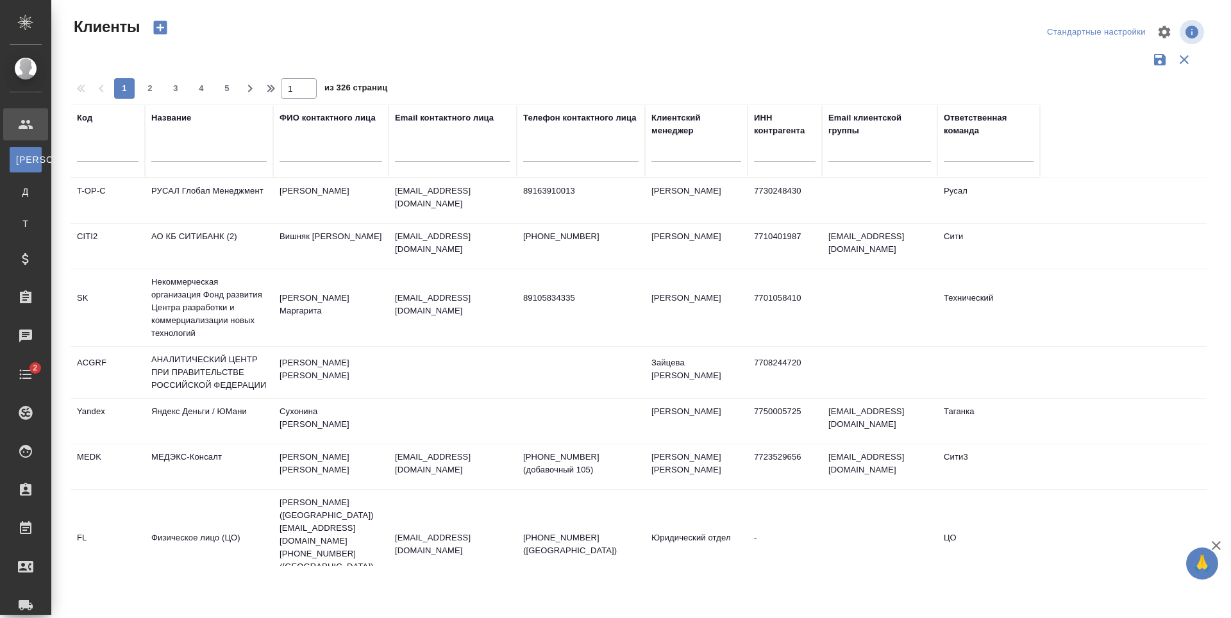
click at [431, 152] on input "text" at bounding box center [452, 154] width 115 height 16
paste input "[EMAIL_ADDRESS][DOMAIN_NAME]"
type input "[EMAIL_ADDRESS][DOMAIN_NAME]"
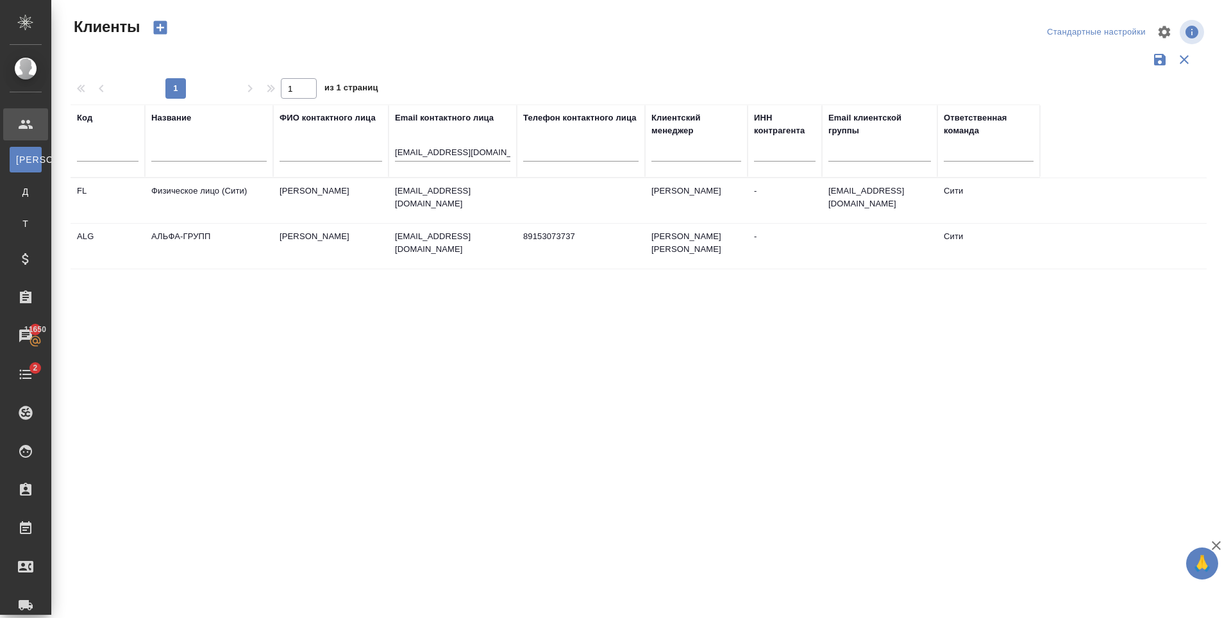
click at [413, 252] on td "[EMAIL_ADDRESS][DOMAIN_NAME]" at bounding box center [452, 246] width 128 height 45
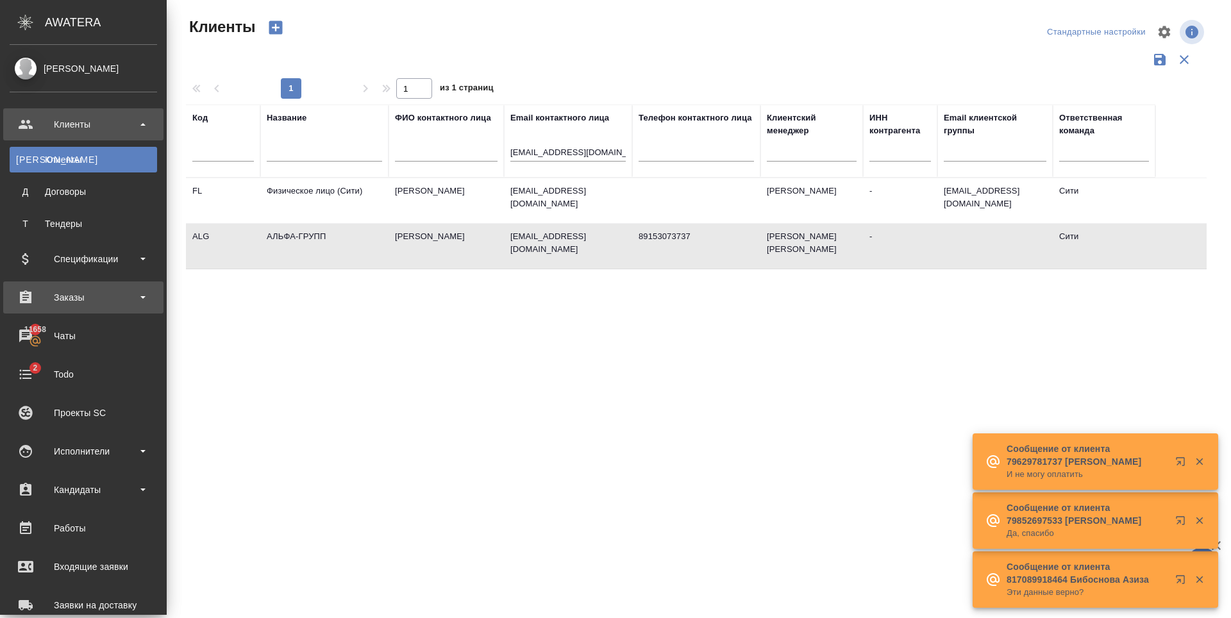
click at [76, 295] on div "Заказы" at bounding box center [83, 297] width 147 height 19
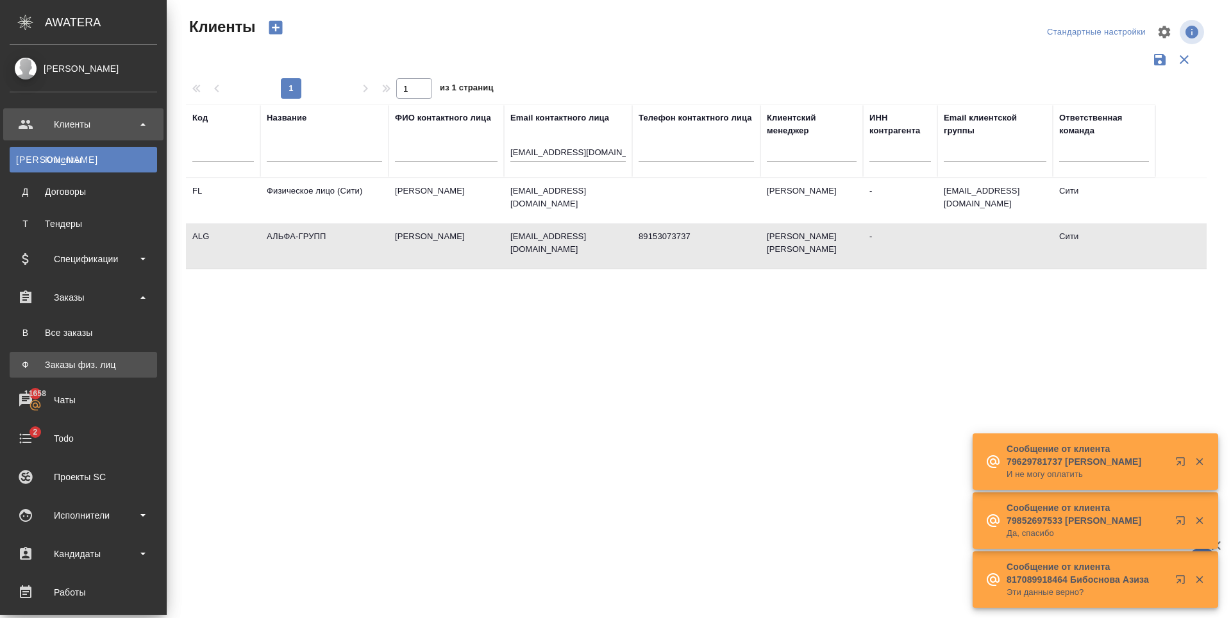
click at [87, 360] on div "Заказы физ. лиц" at bounding box center [83, 364] width 135 height 13
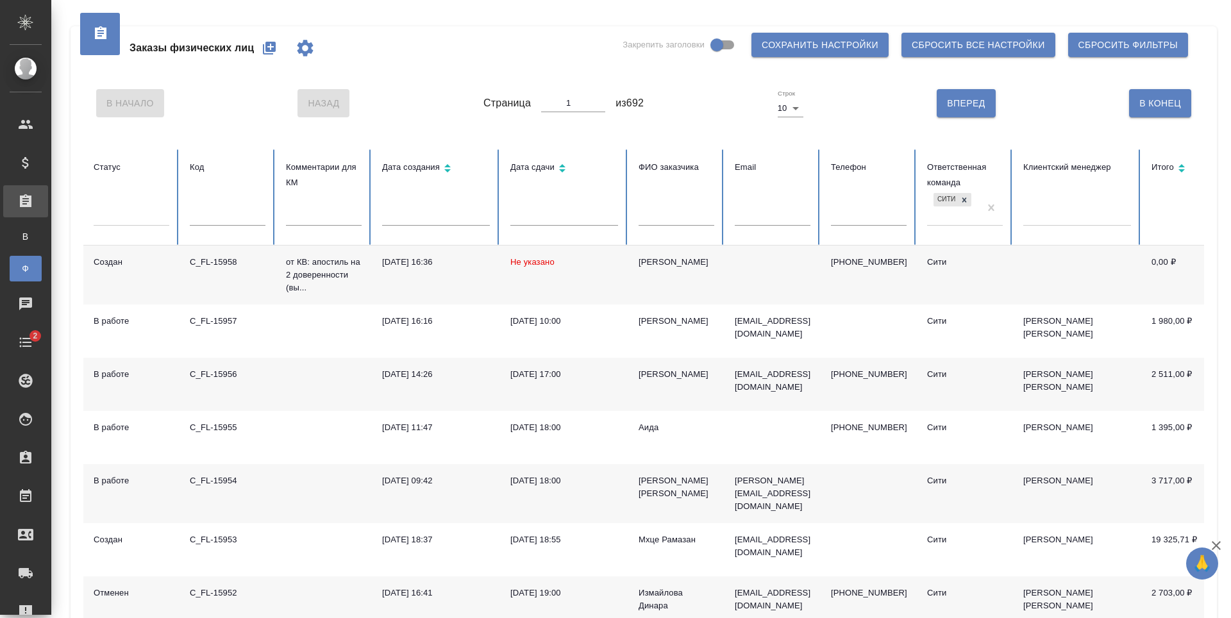
click at [282, 48] on button "button" at bounding box center [269, 48] width 31 height 31
click at [19, 242] on div "Все заказы" at bounding box center [9, 236] width 19 height 13
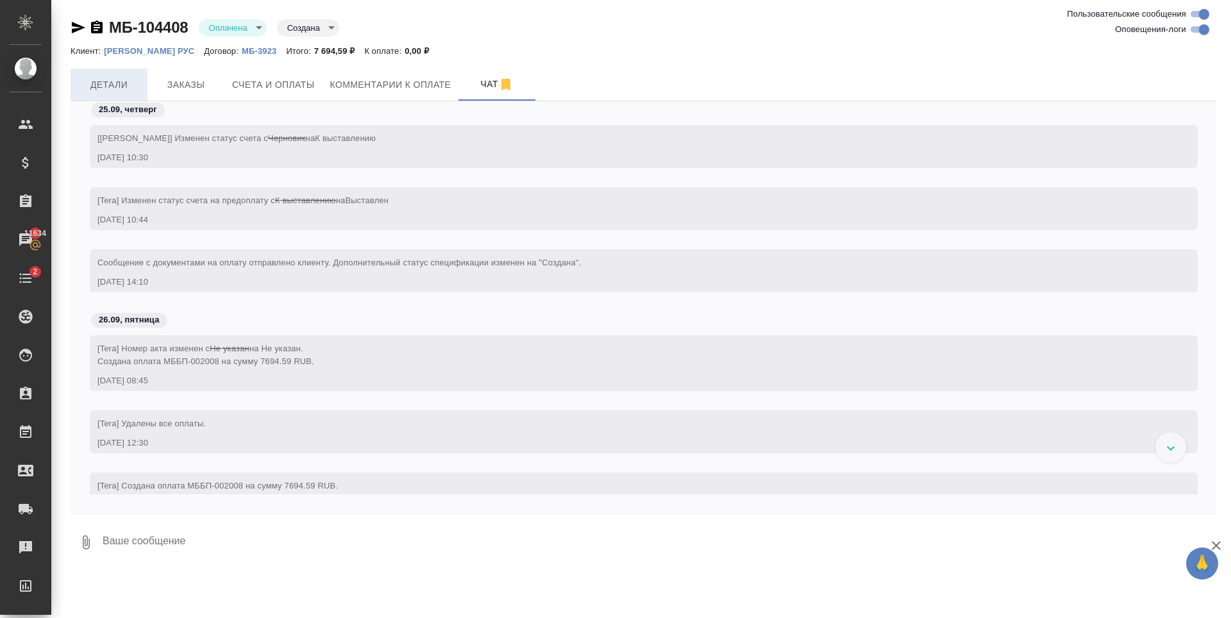
click at [99, 88] on span "Детали" at bounding box center [109, 85] width 62 height 16
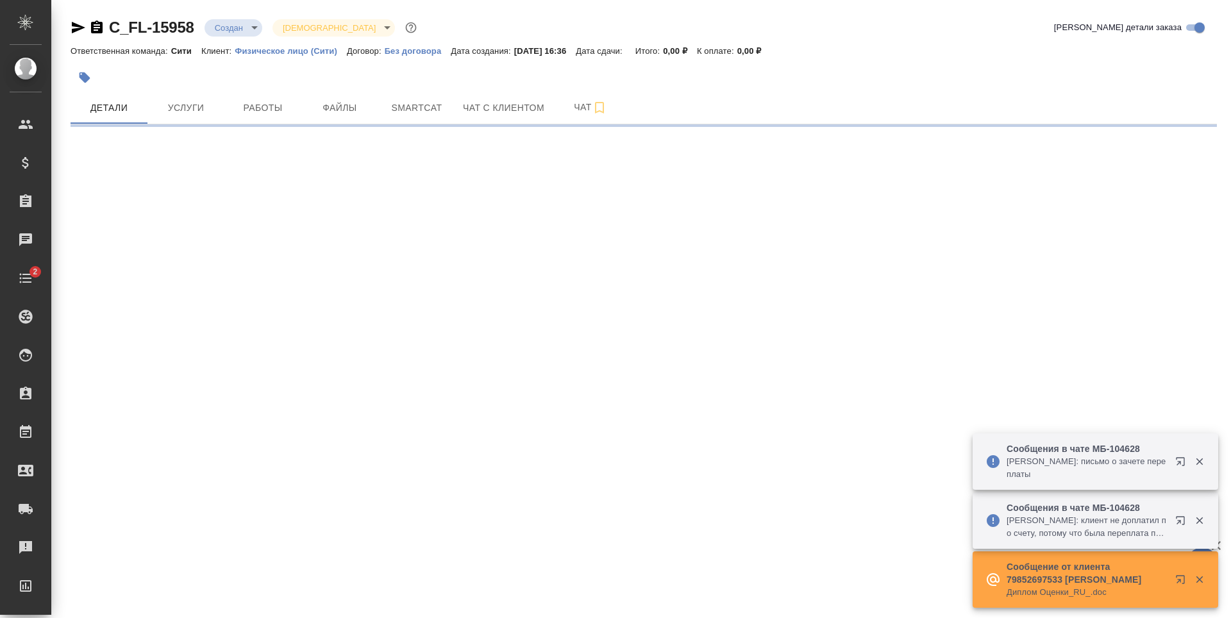
select select "RU"
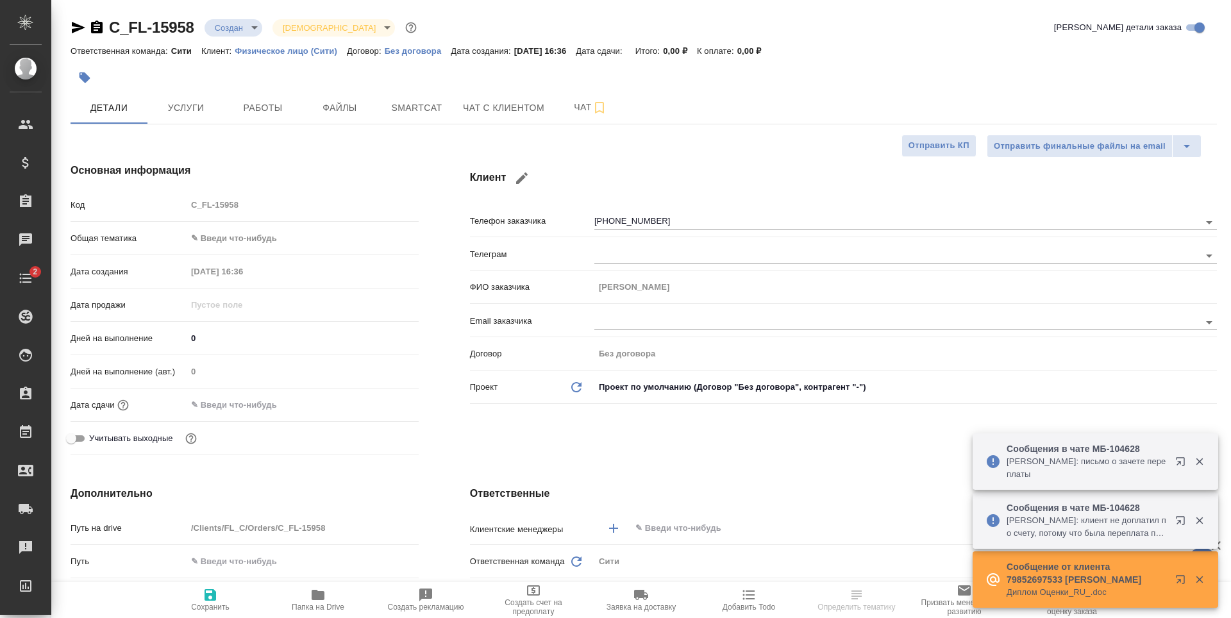
type textarea "x"
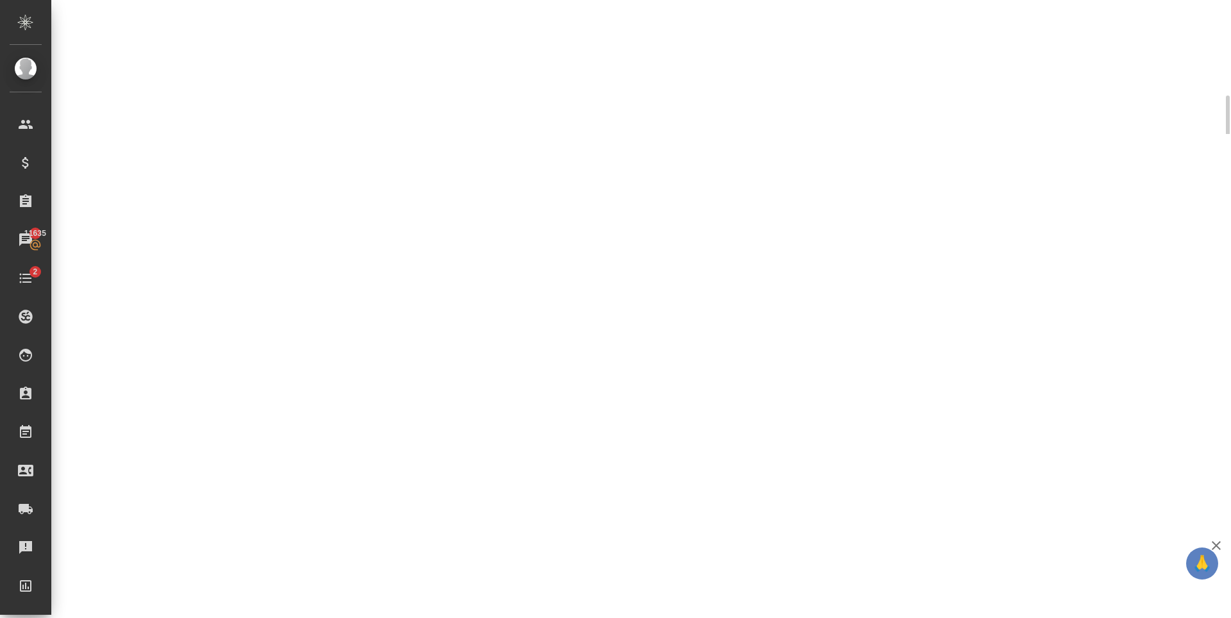
select select "RU"
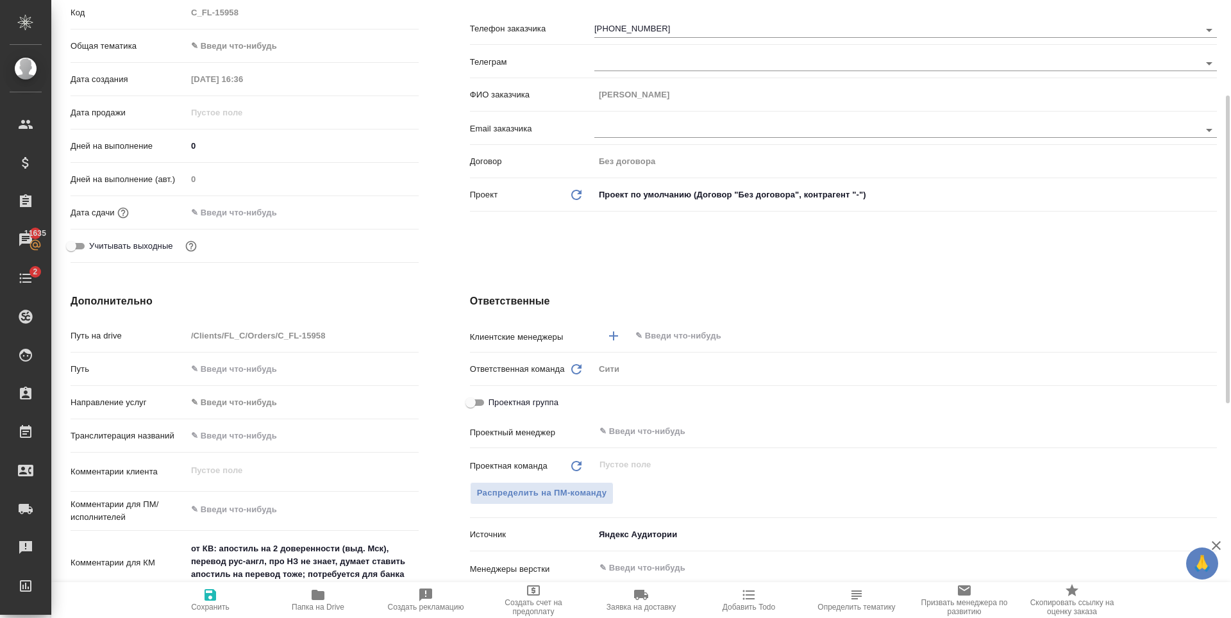
type textarea "x"
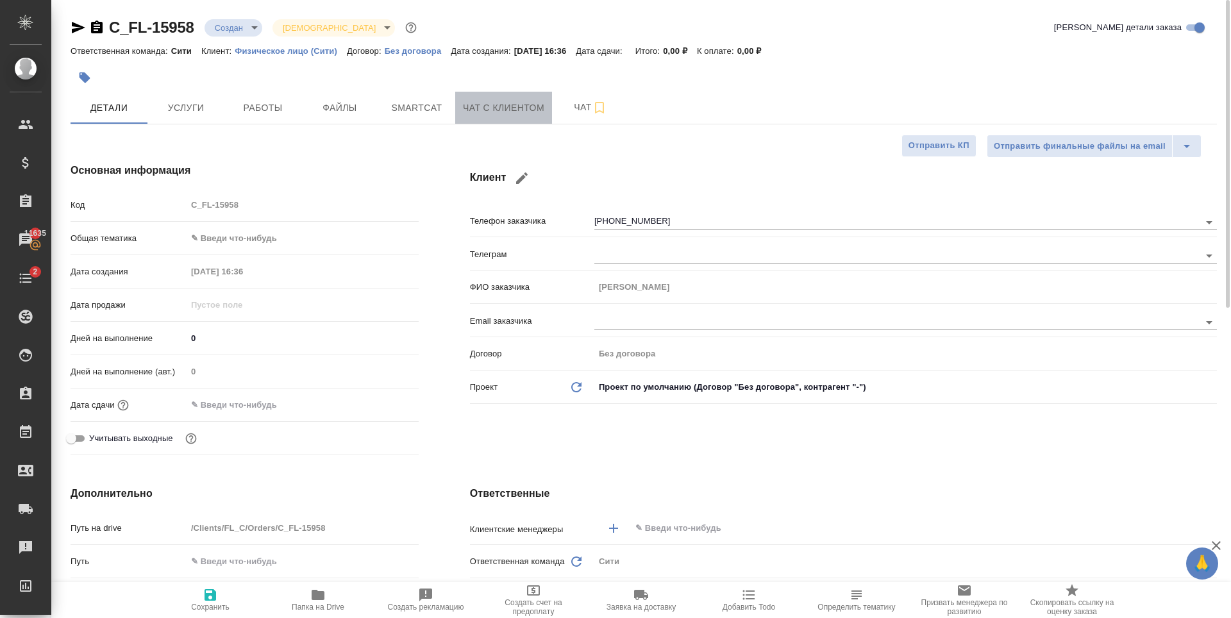
click at [515, 99] on button "Чат с клиентом" at bounding box center [503, 108] width 97 height 32
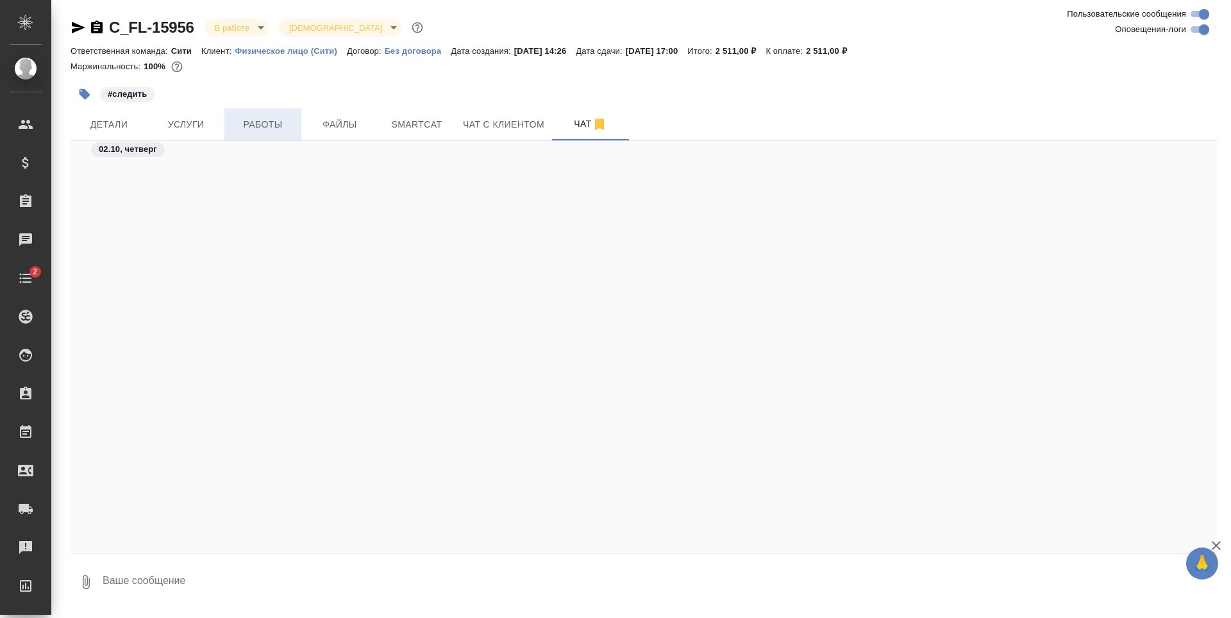
scroll to position [2442, 0]
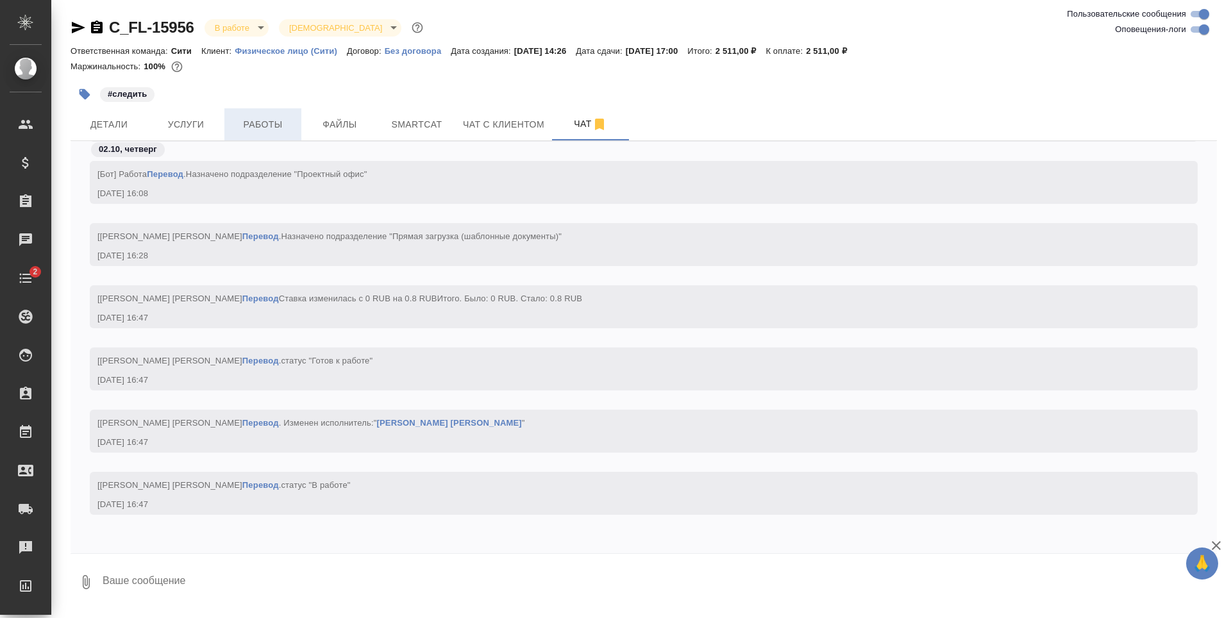
click at [263, 131] on span "Работы" at bounding box center [263, 125] width 62 height 16
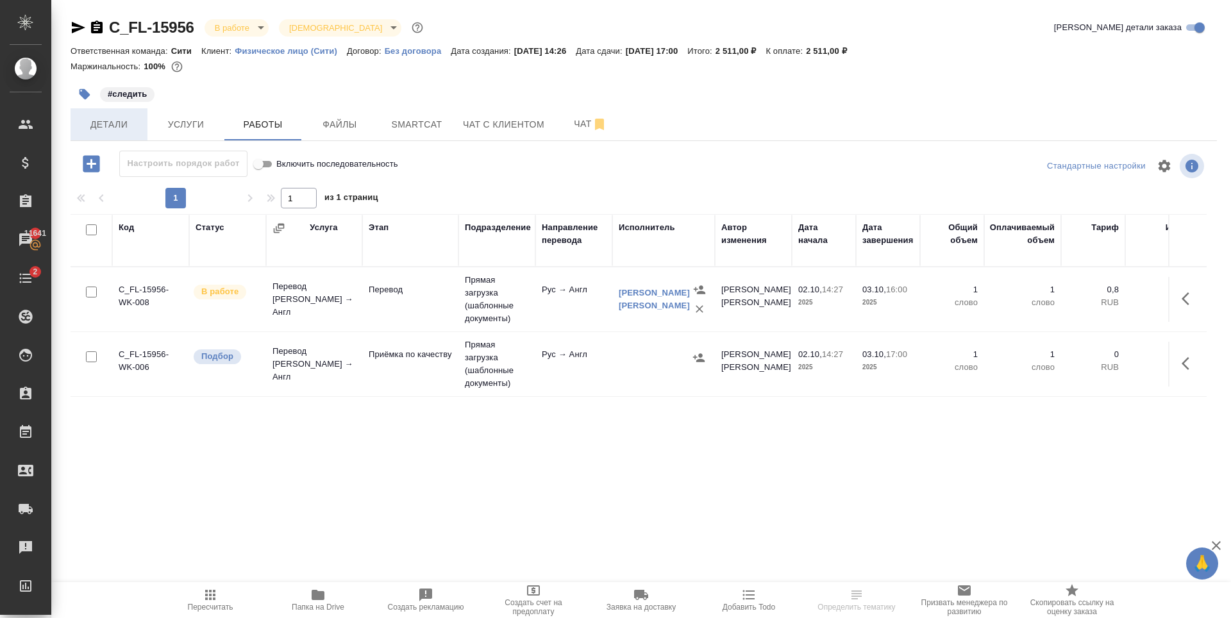
click at [106, 128] on span "Детали" at bounding box center [109, 125] width 62 height 16
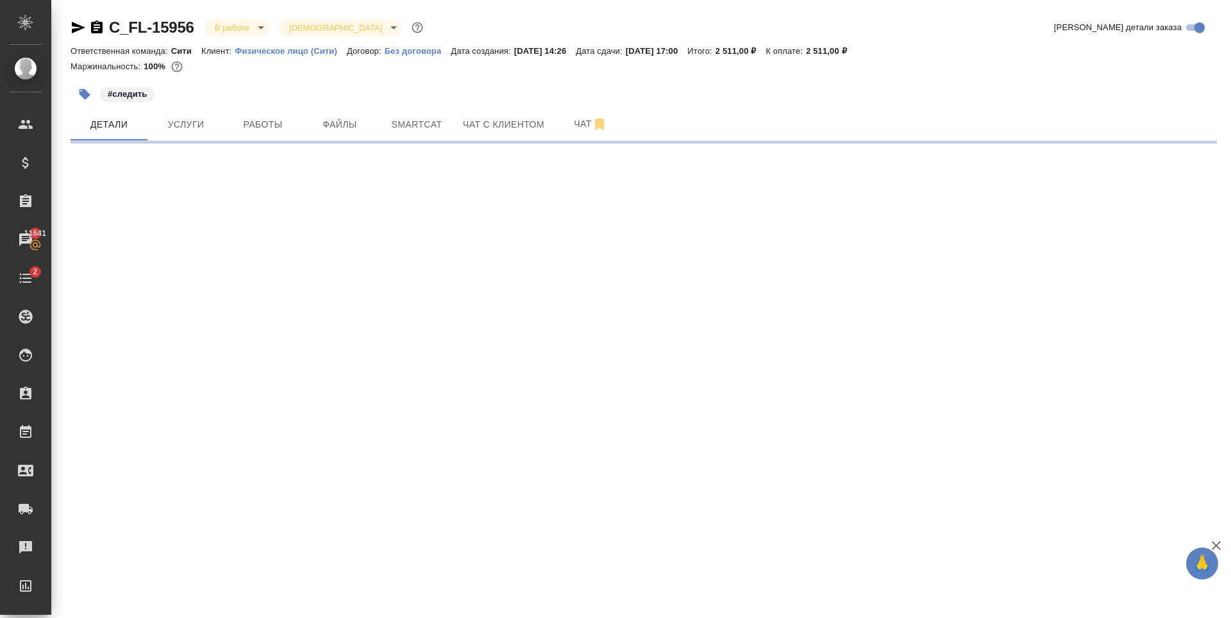
select select "RU"
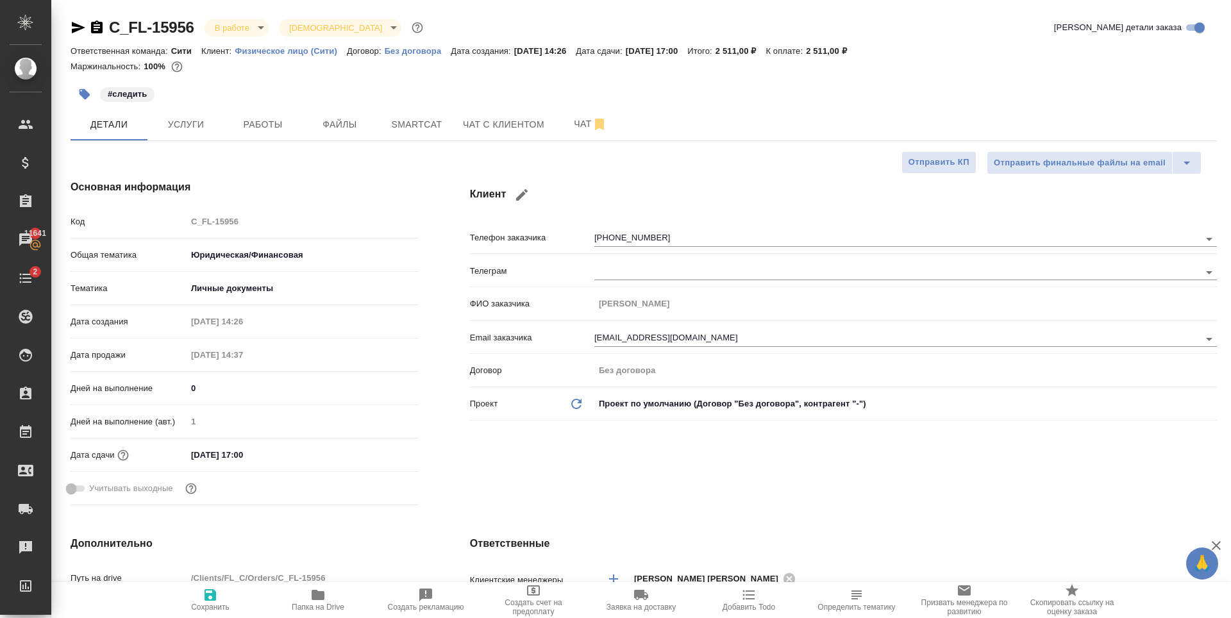
type textarea "x"
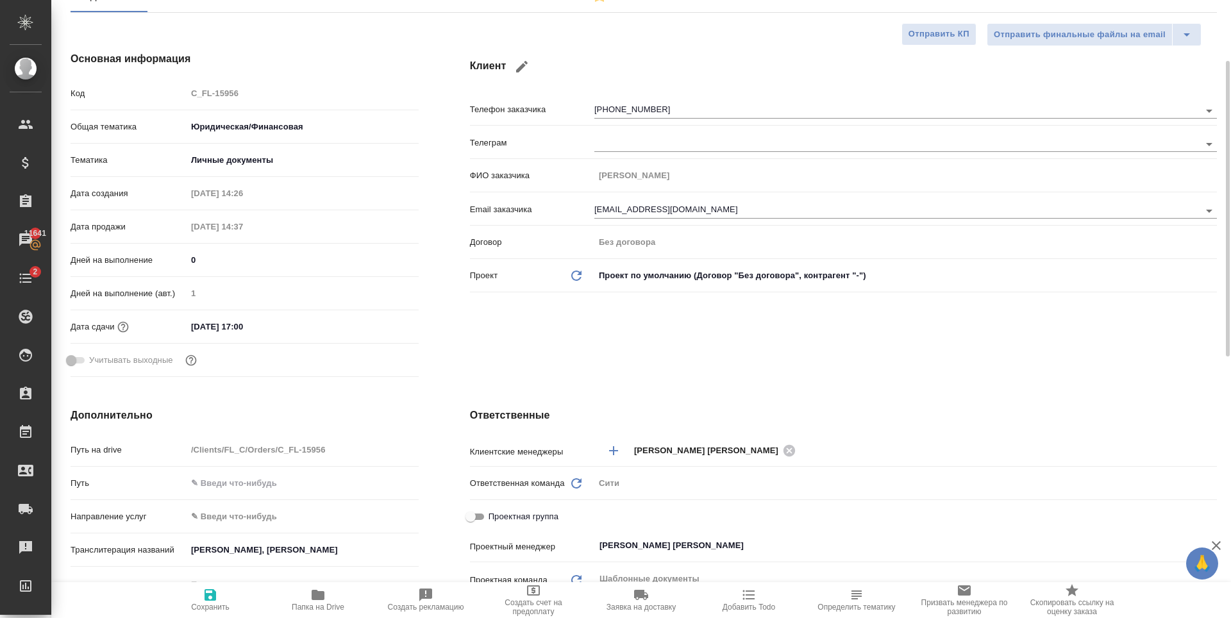
type textarea "x"
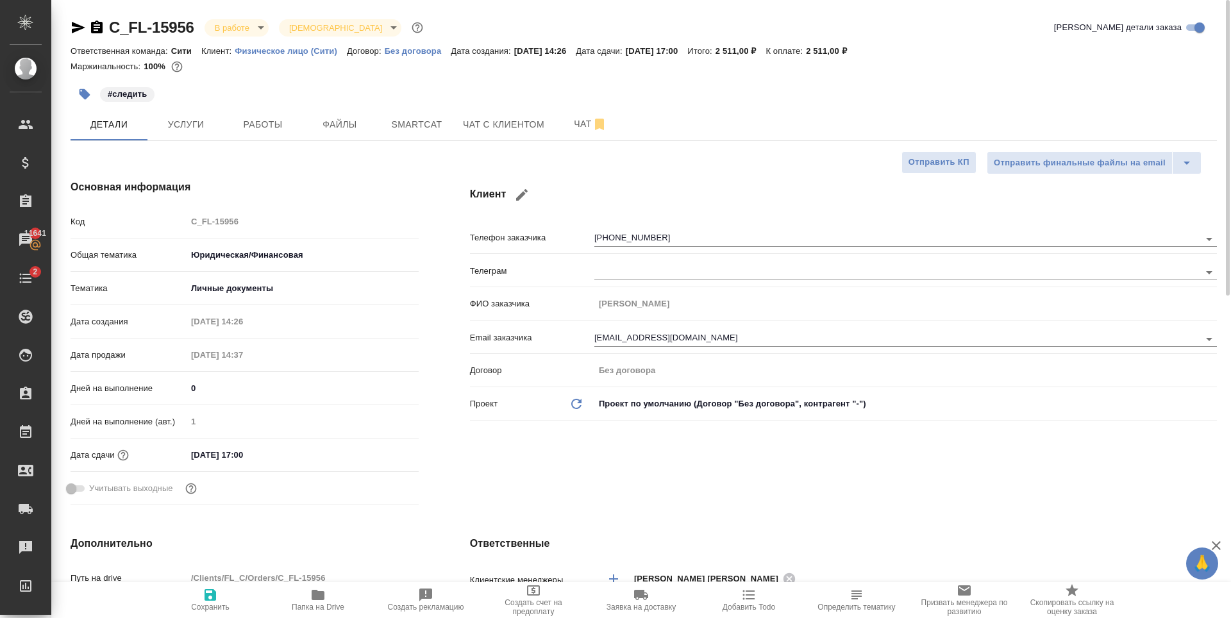
type textarea "x"
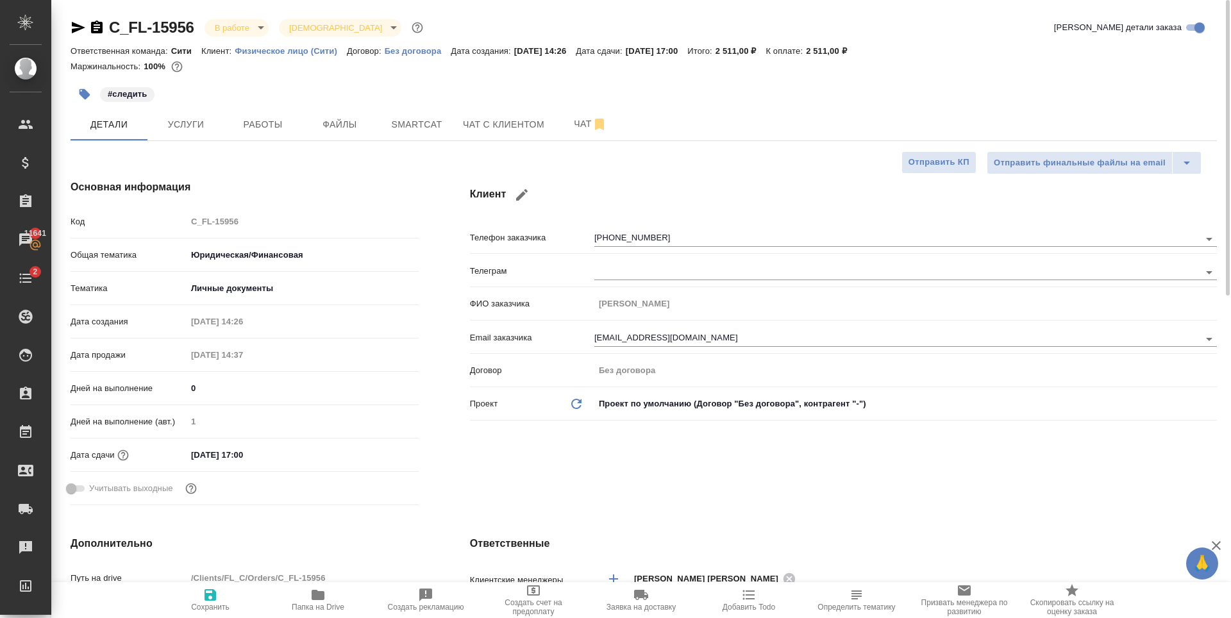
type textarea "x"
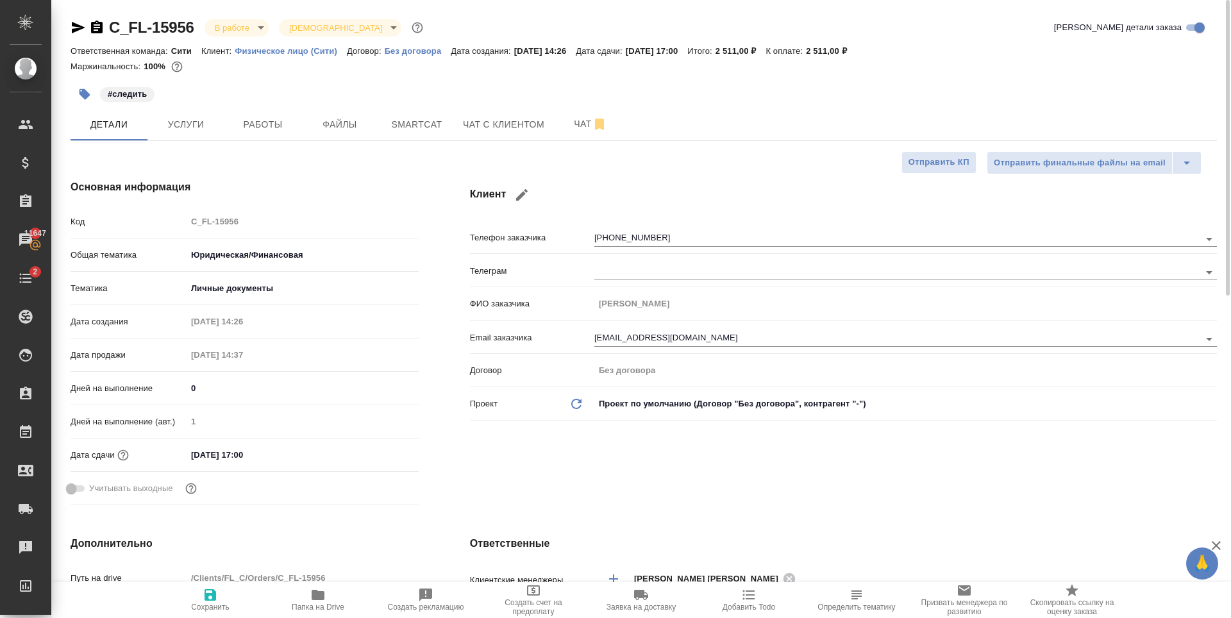
type textarea "x"
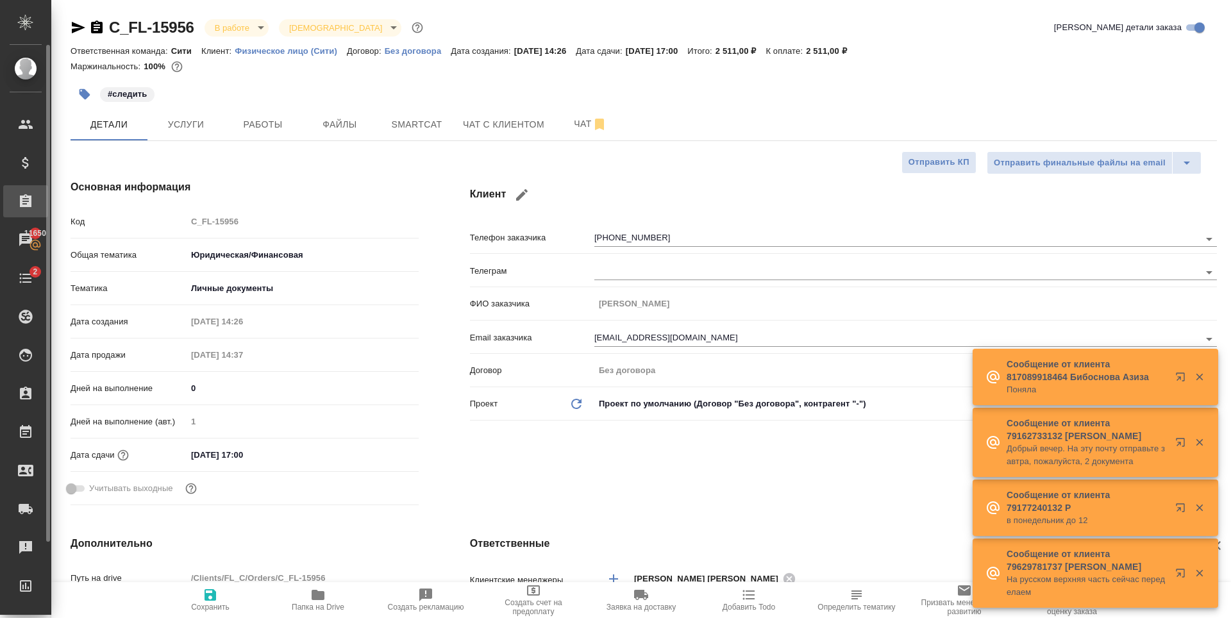
type textarea "x"
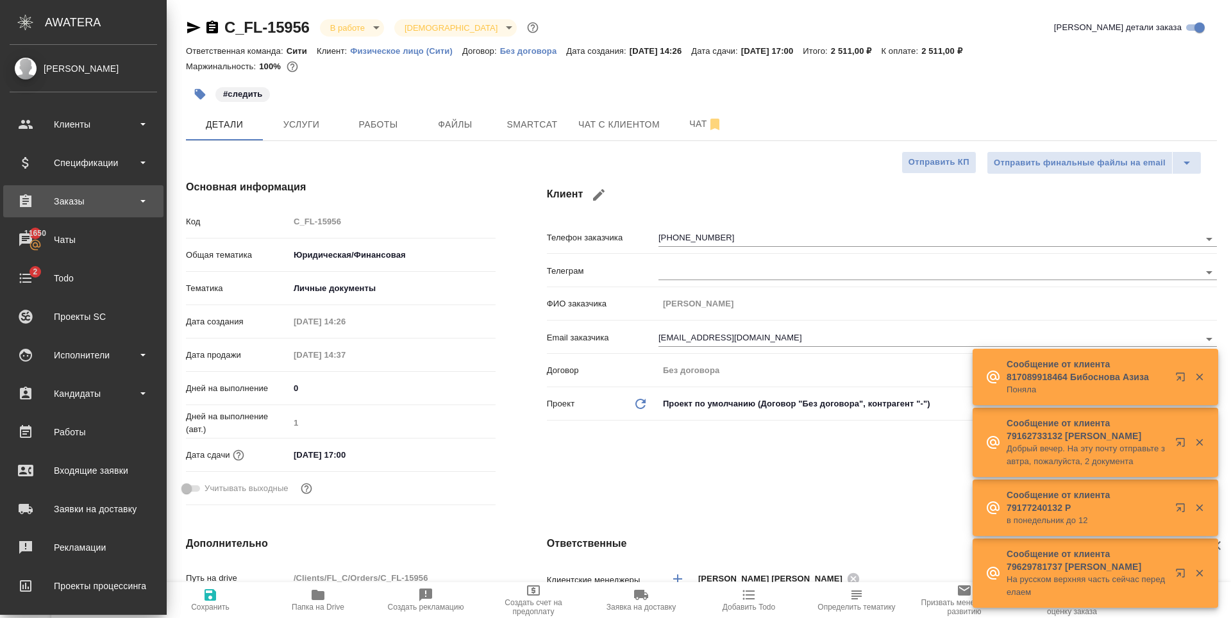
click at [83, 205] on div "Заказы" at bounding box center [83, 201] width 147 height 19
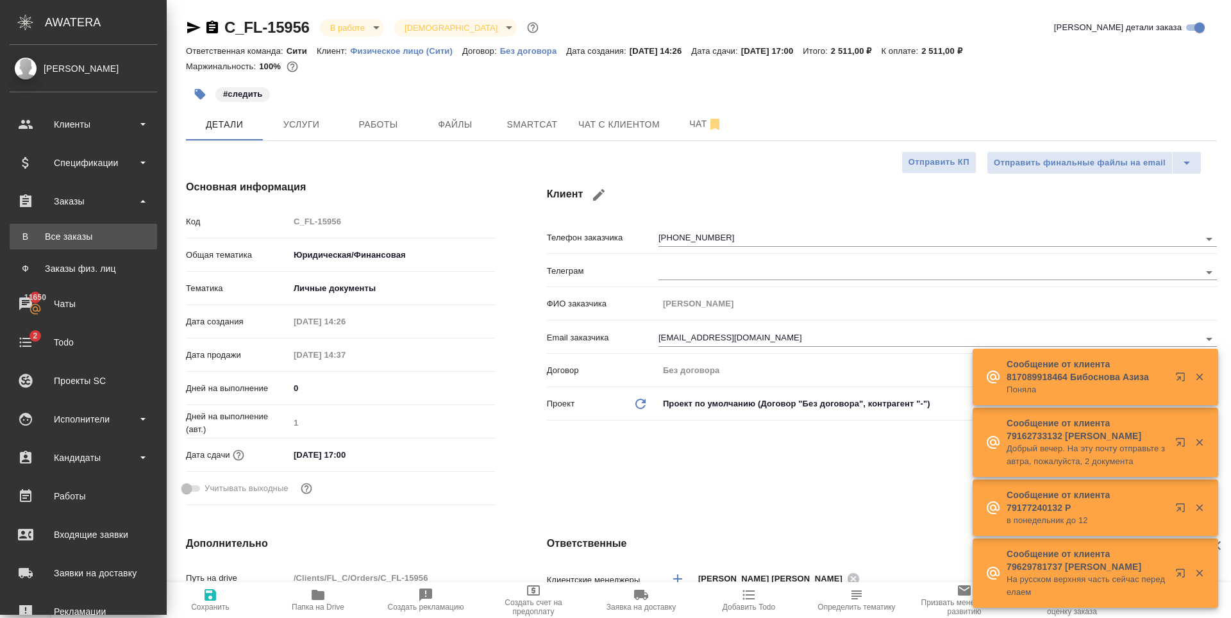
click at [88, 245] on link "В Все заказы" at bounding box center [83, 237] width 147 height 26
type textarea "x"
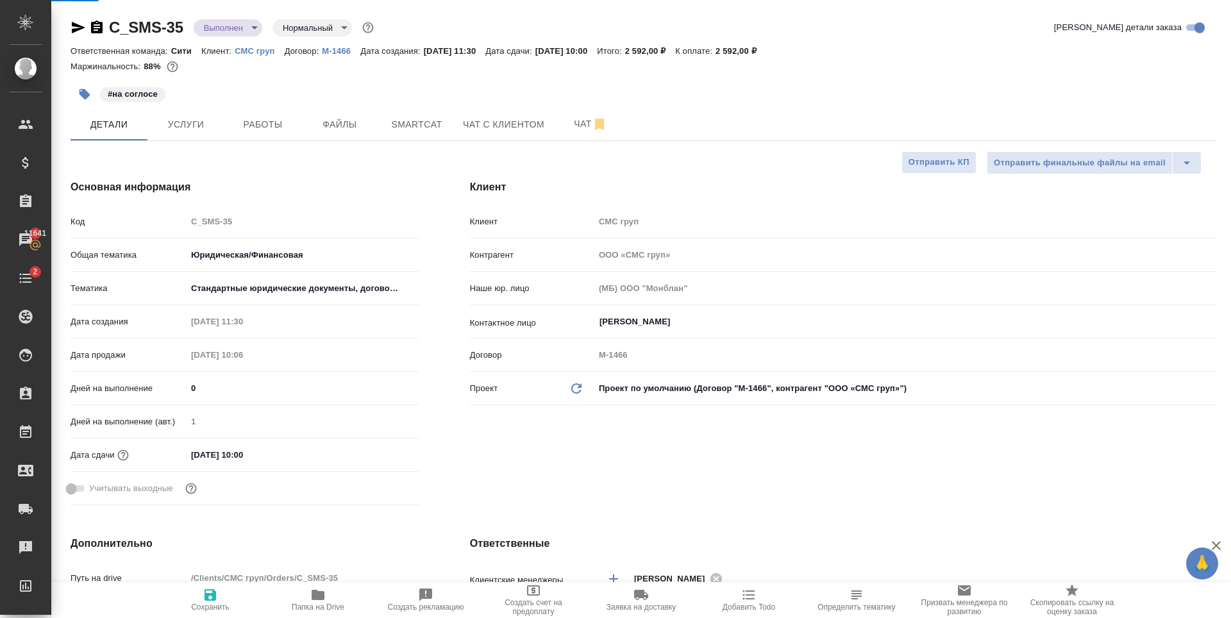
select select "RU"
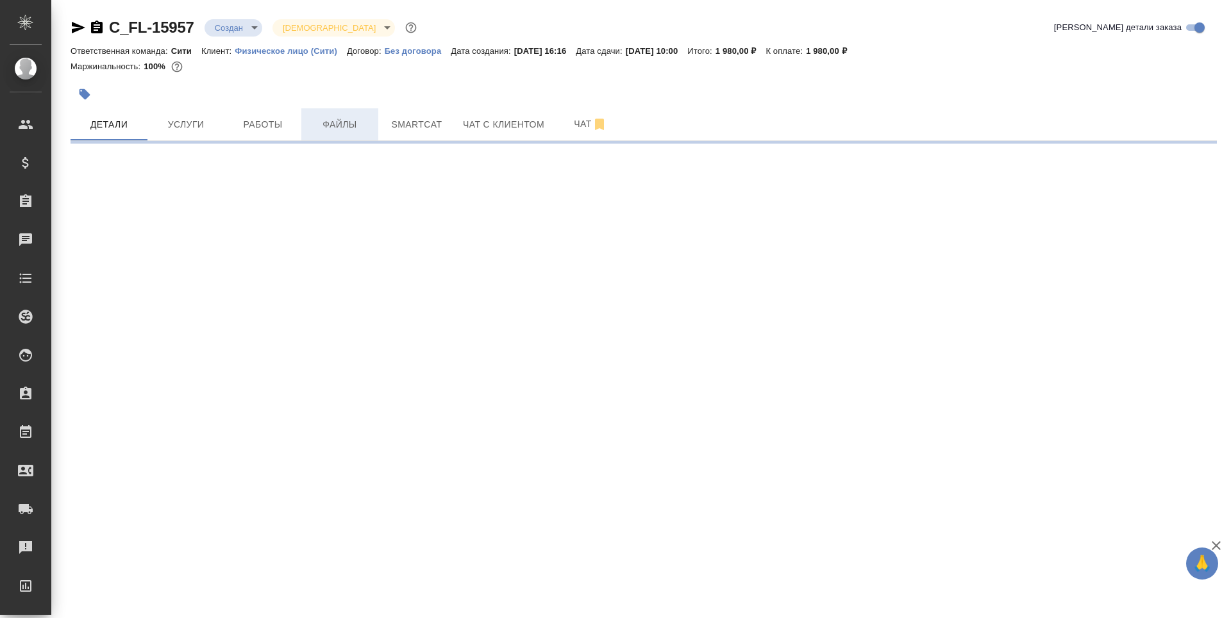
select select "RU"
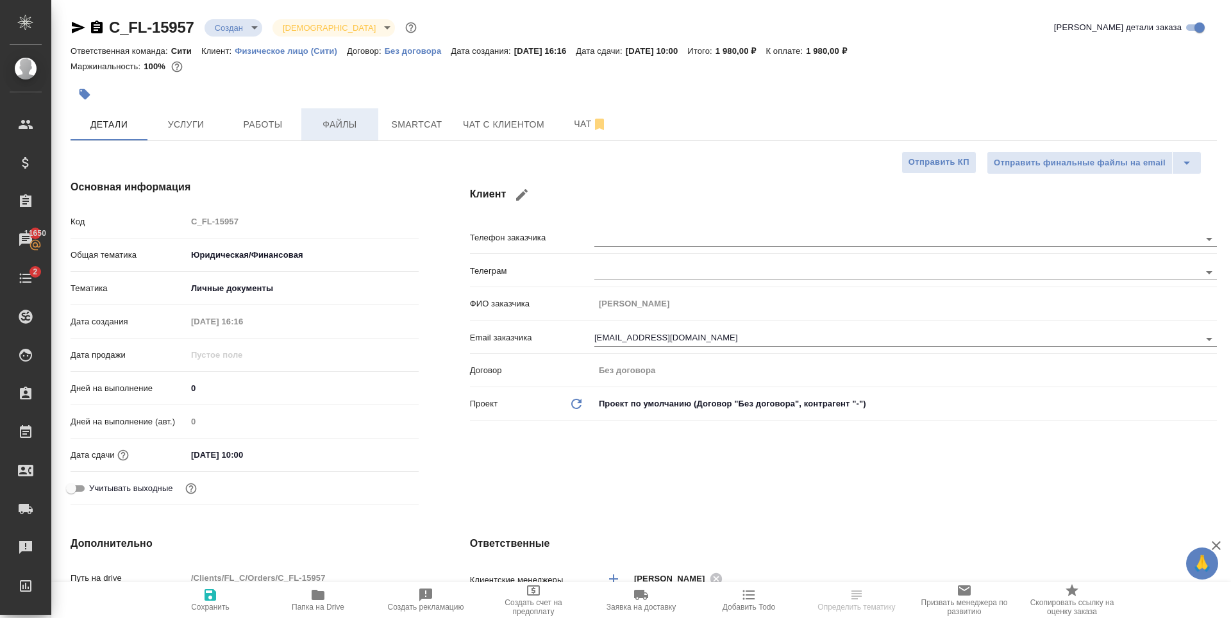
type textarea "x"
click at [342, 126] on span "Файлы" at bounding box center [340, 125] width 62 height 16
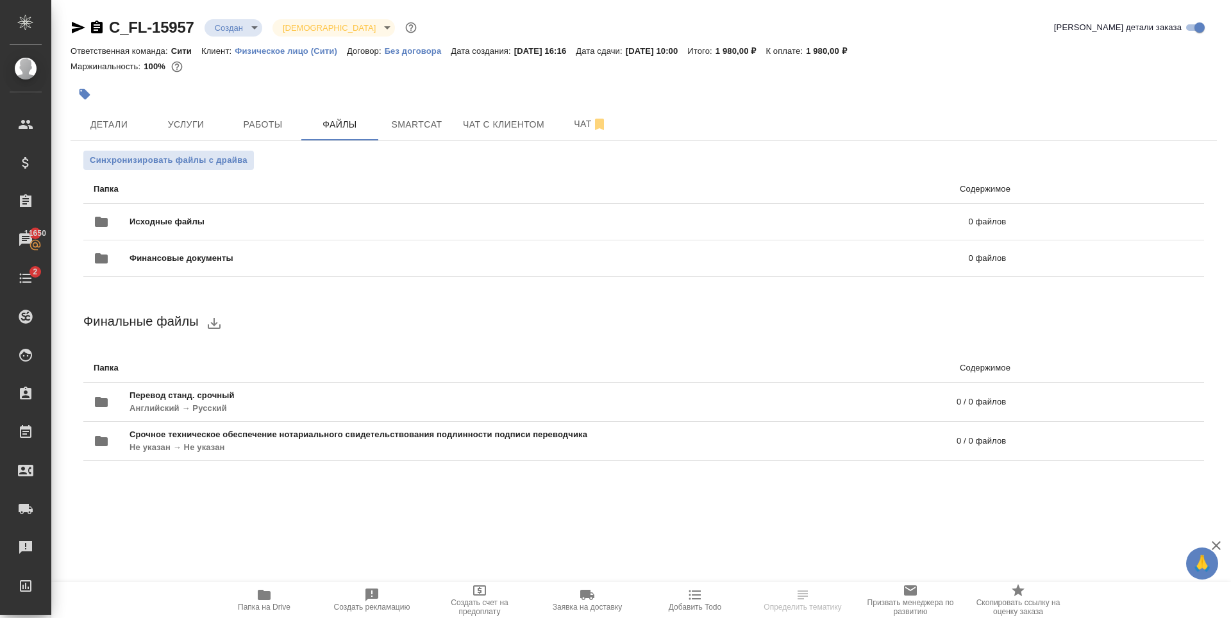
click at [647, 191] on p "Содержимое" at bounding box center [774, 189] width 471 height 13
click at [670, 221] on p "0 файлов" at bounding box center [797, 221] width 420 height 13
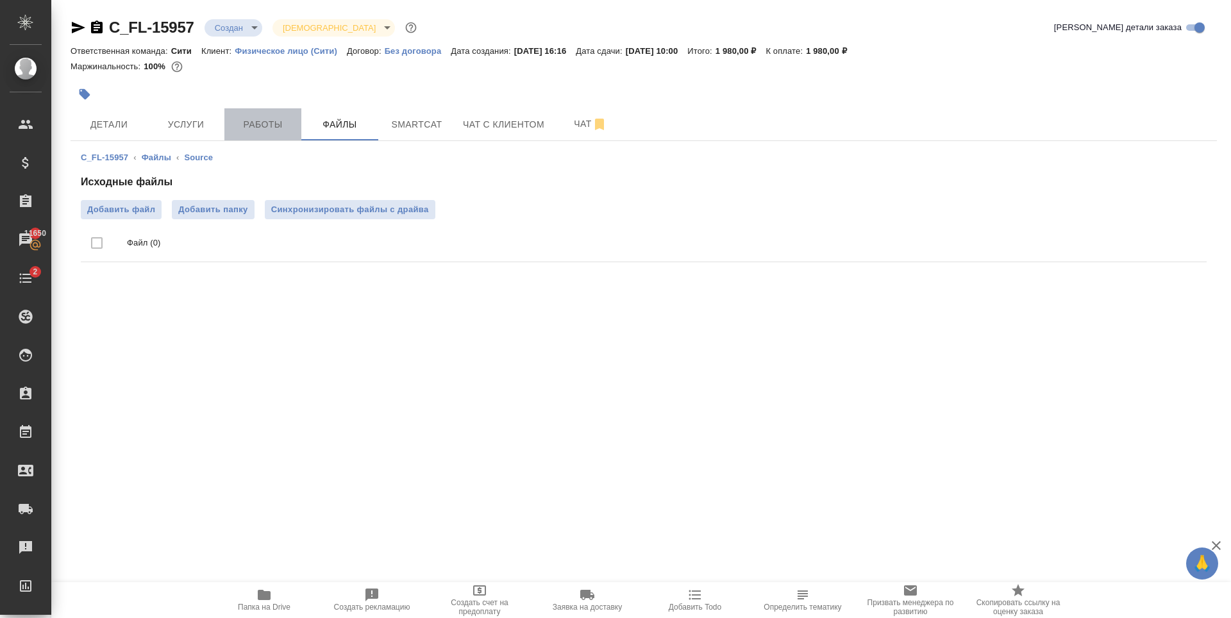
click at [273, 136] on button "Работы" at bounding box center [262, 124] width 77 height 32
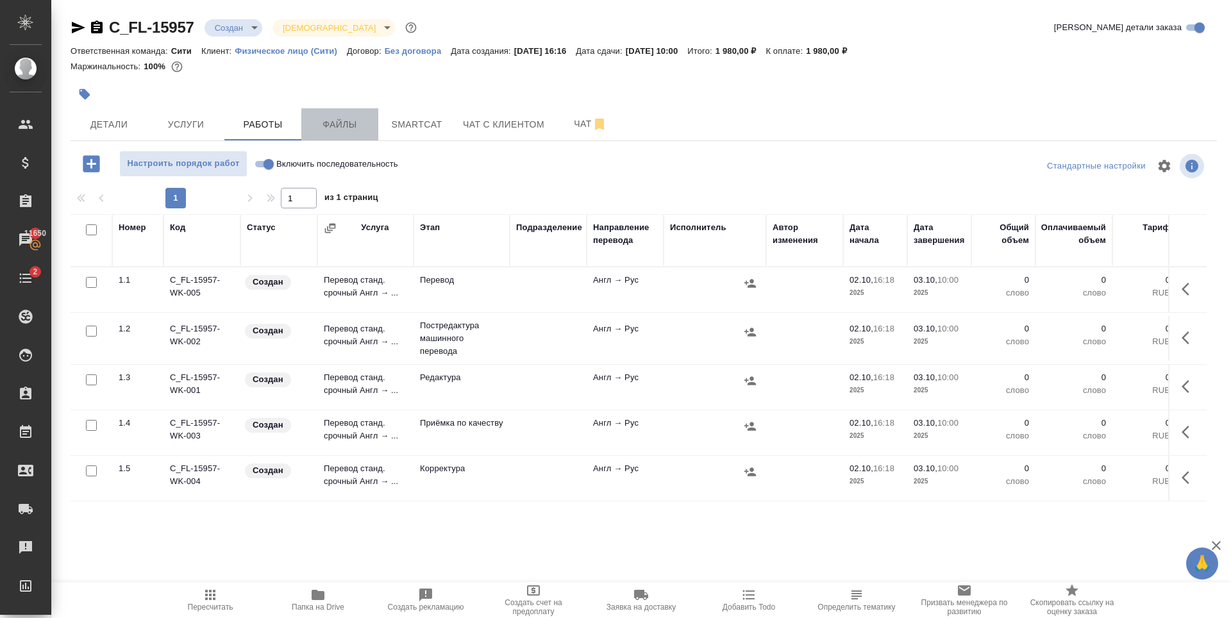
click at [338, 126] on span "Файлы" at bounding box center [340, 125] width 62 height 16
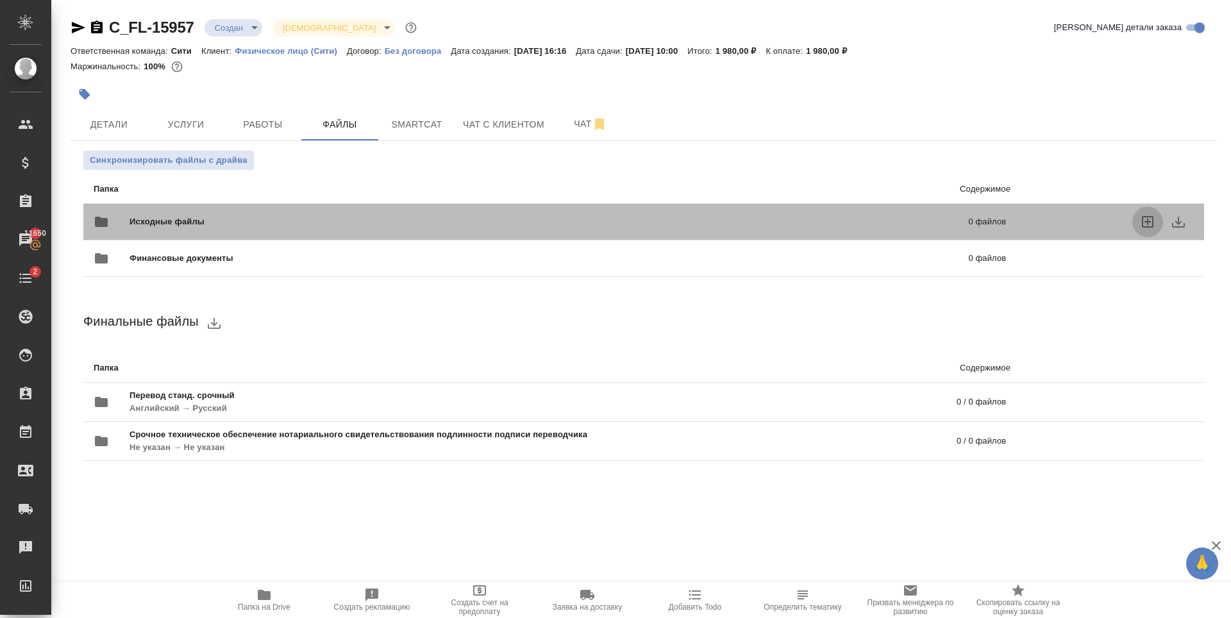
click at [1147, 226] on icon "uploadFiles" at bounding box center [1148, 222] width 12 height 12
click at [0, 0] on input "uploadFiles" at bounding box center [0, 0] width 0 height 0
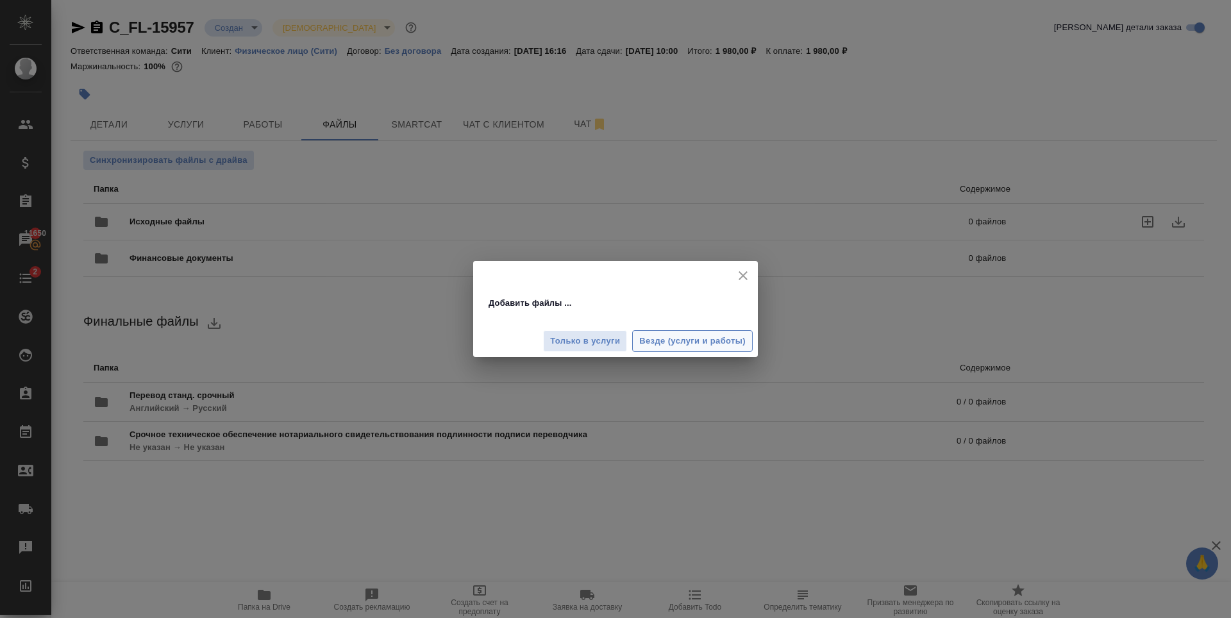
click at [698, 340] on span "Везде (услуги и работы)" at bounding box center [692, 341] width 106 height 15
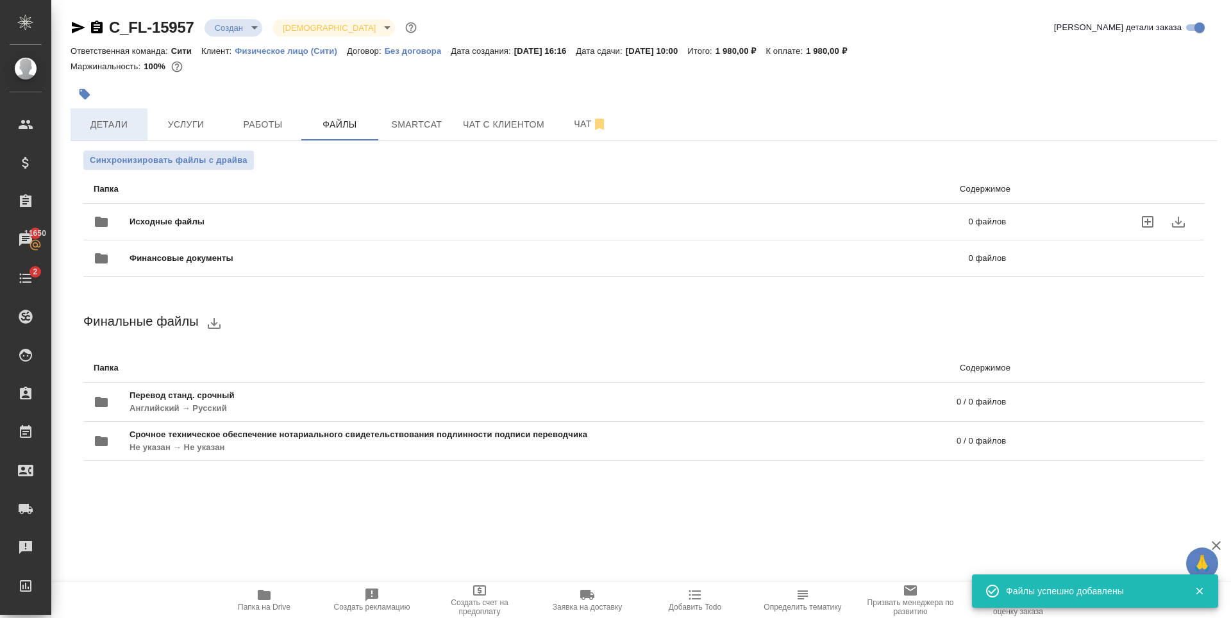
click at [113, 119] on span "Детали" at bounding box center [109, 125] width 62 height 16
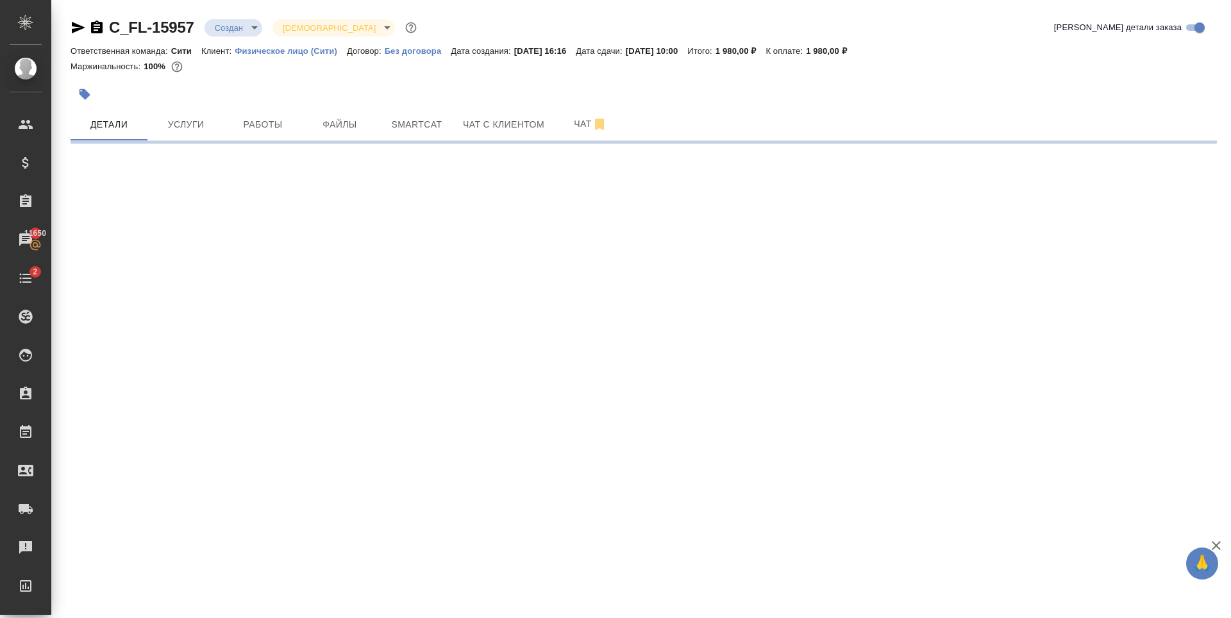
select select "RU"
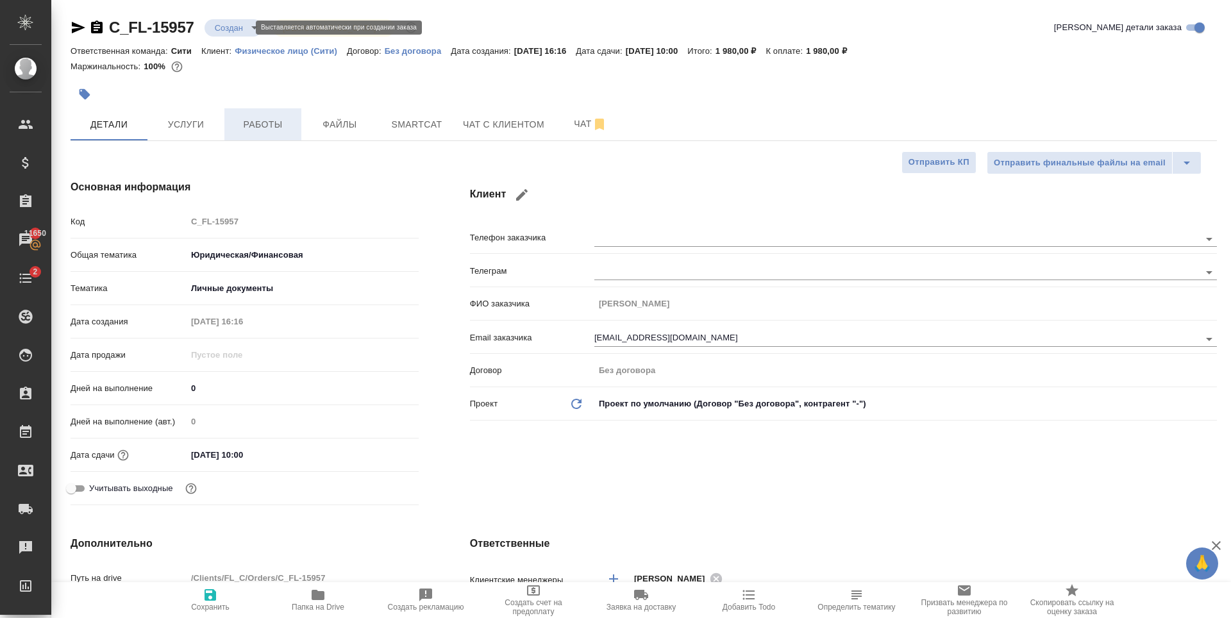
click at [265, 121] on span "Работы" at bounding box center [263, 125] width 62 height 16
type textarea "x"
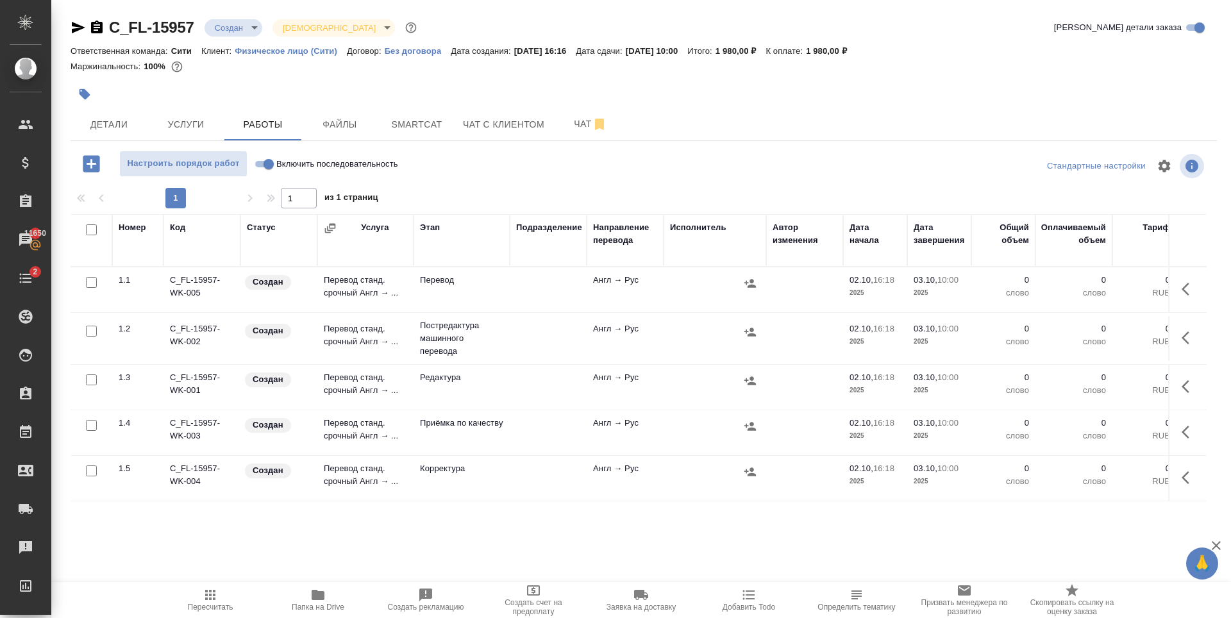
click at [89, 334] on input "checkbox" at bounding box center [91, 331] width 11 height 11
checkbox input "true"
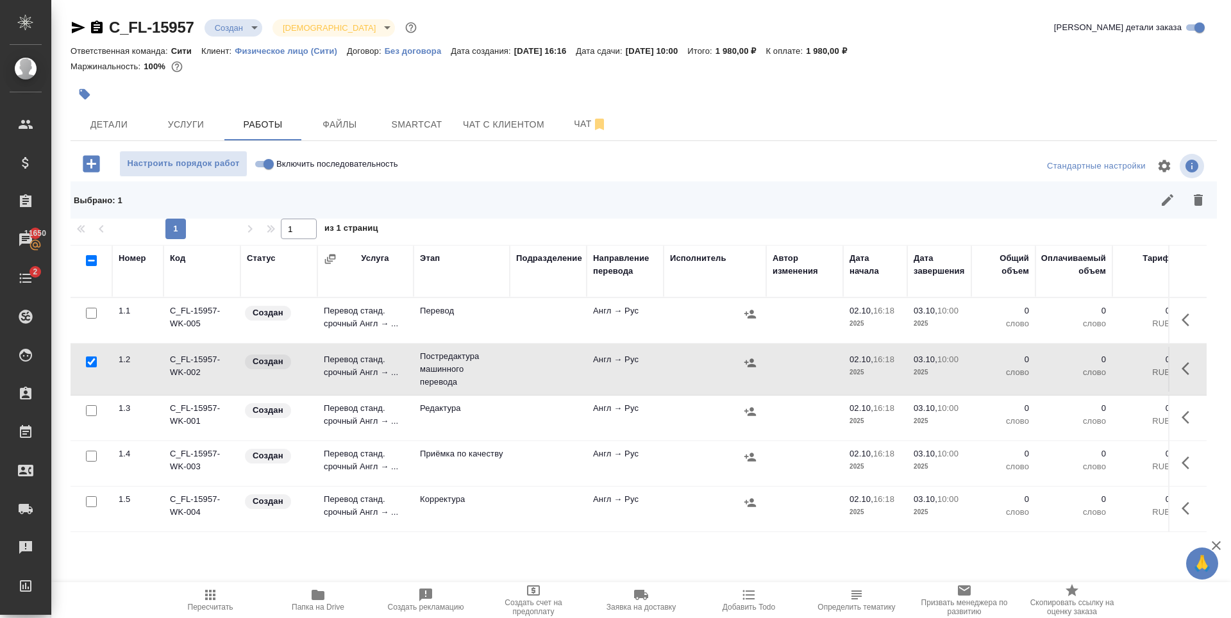
click at [92, 412] on input "checkbox" at bounding box center [91, 410] width 11 height 11
checkbox input "true"
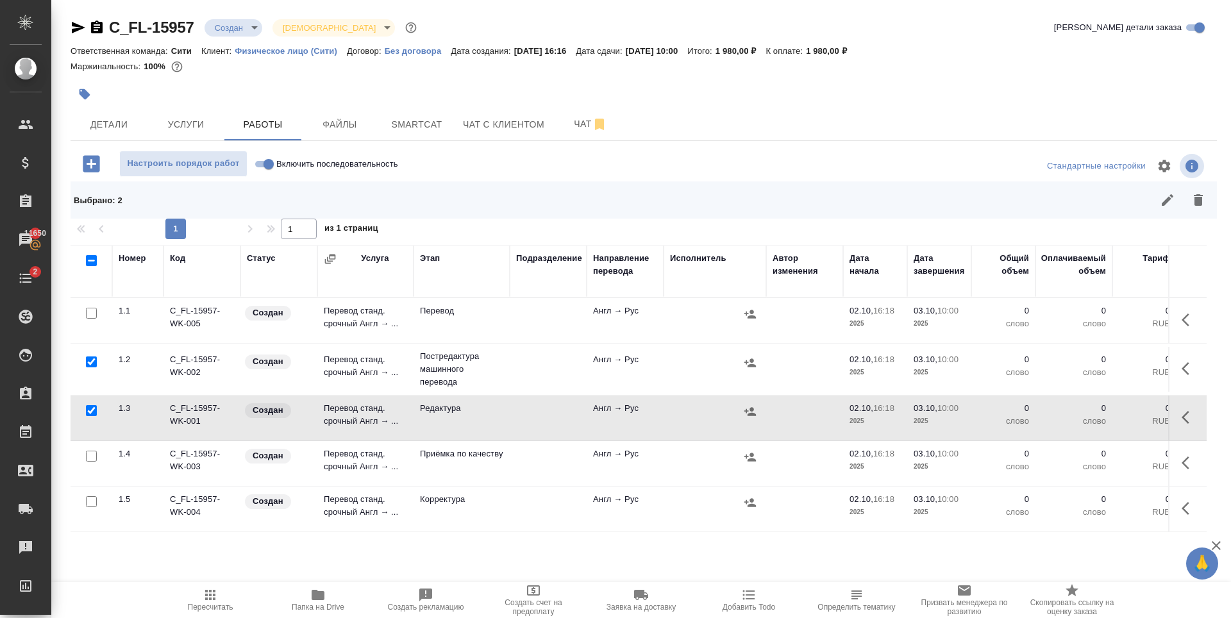
click at [92, 456] on input "checkbox" at bounding box center [91, 456] width 11 height 11
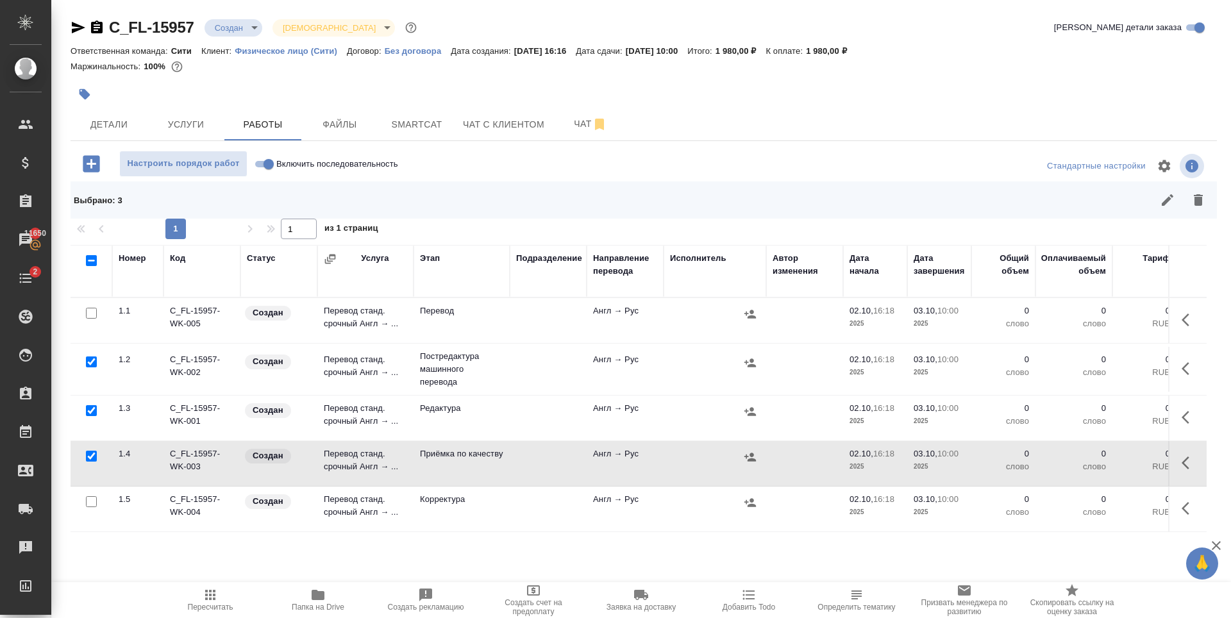
click at [90, 459] on input "checkbox" at bounding box center [91, 456] width 11 height 11
checkbox input "false"
click at [92, 503] on input "checkbox" at bounding box center [91, 501] width 11 height 11
checkbox input "true"
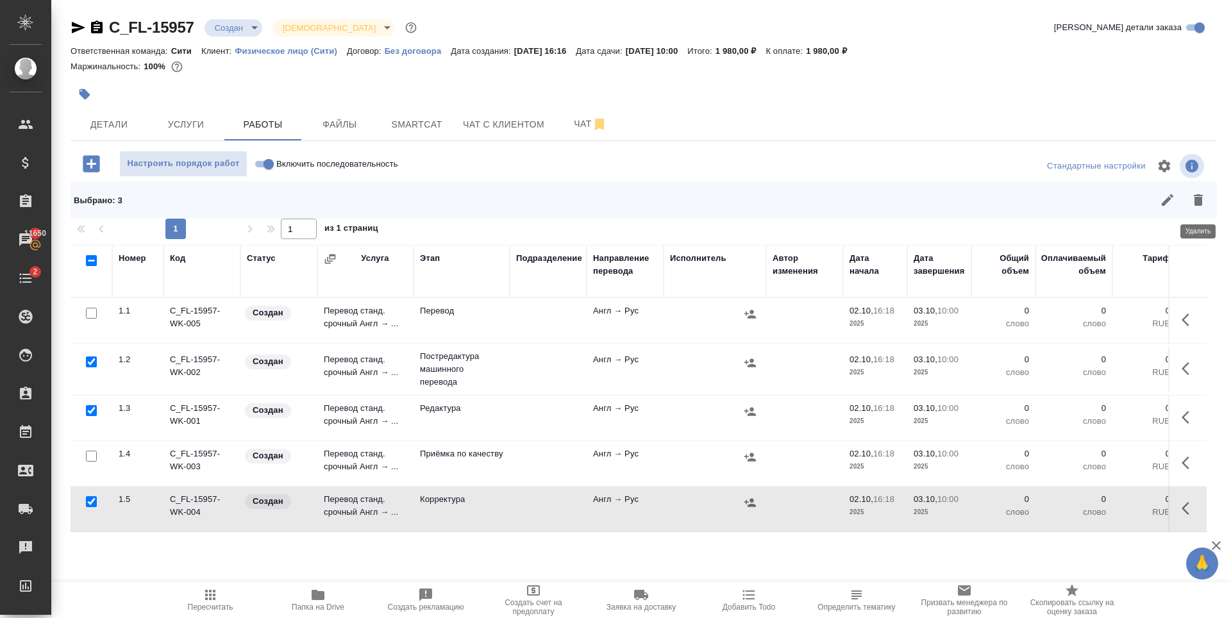
click at [1200, 196] on icon "button" at bounding box center [1198, 200] width 9 height 12
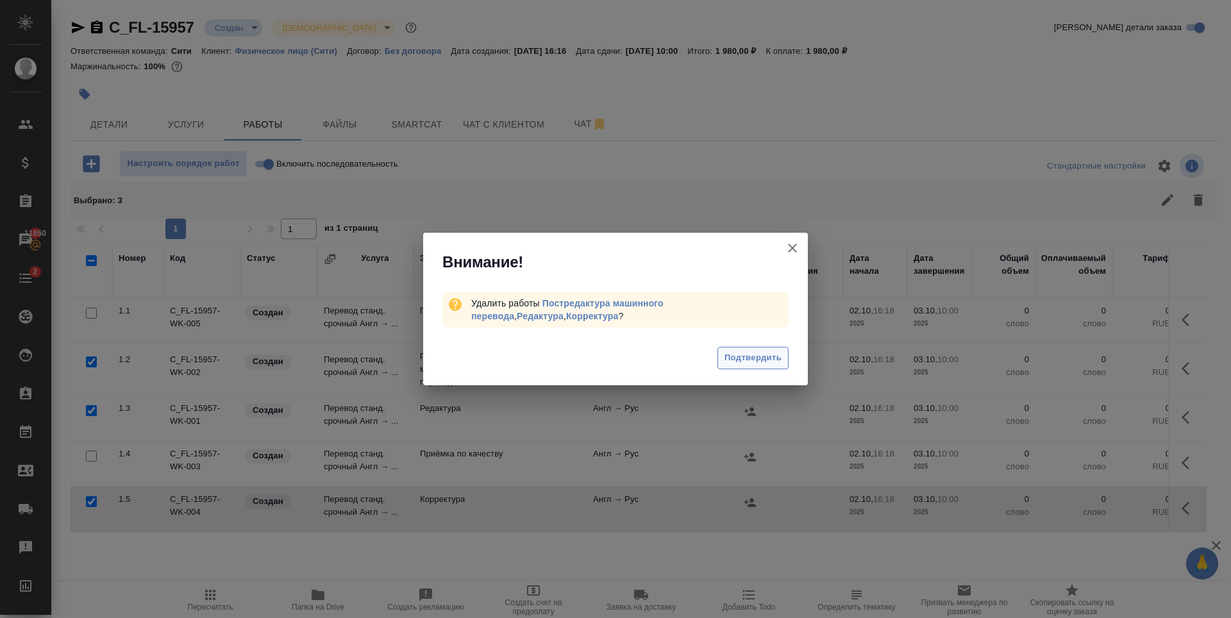
click at [762, 361] on span "Подтвердить" at bounding box center [752, 358] width 57 height 15
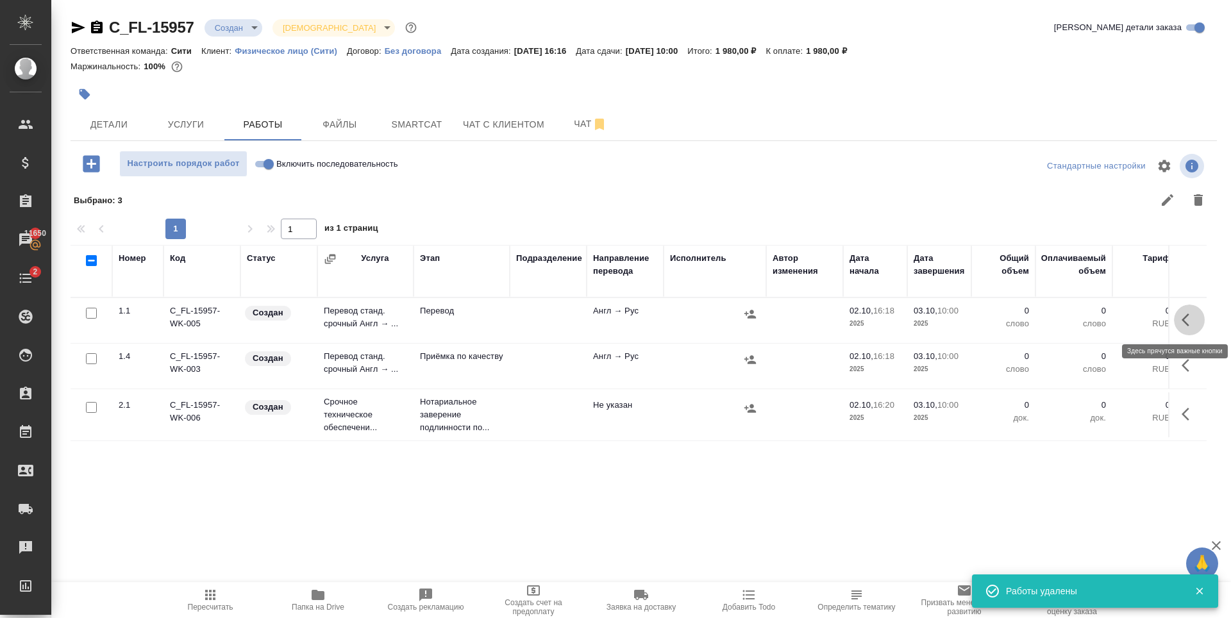
click at [1186, 317] on icon "button" at bounding box center [1185, 319] width 8 height 13
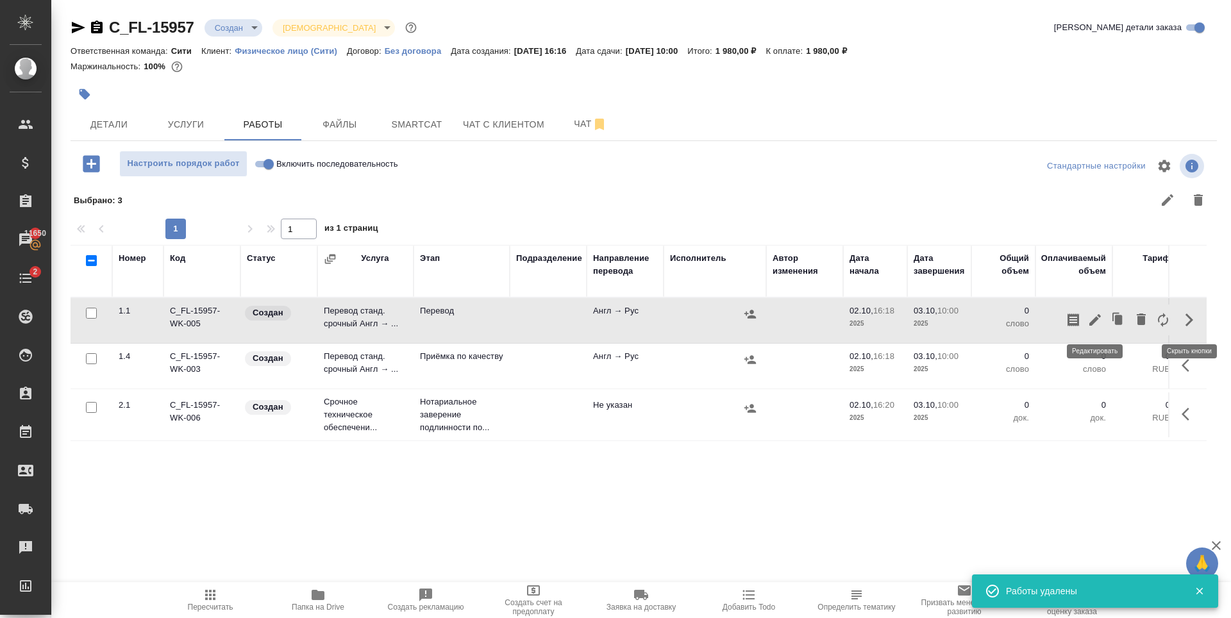
click at [1095, 319] on icon "button" at bounding box center [1095, 320] width 12 height 12
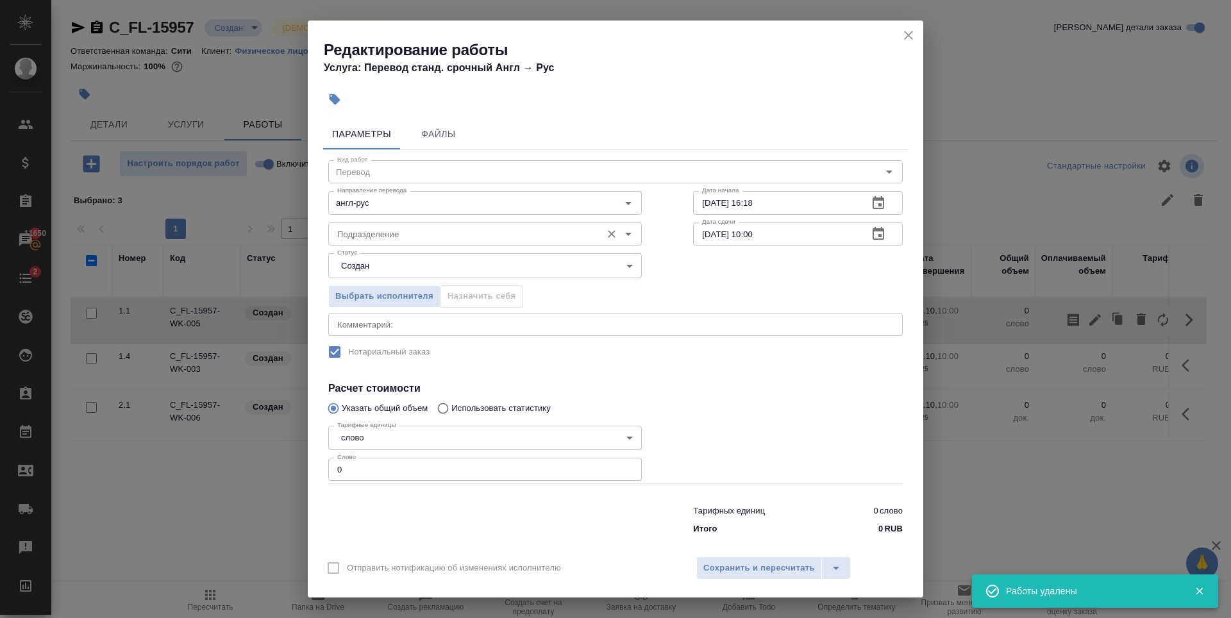
click at [449, 237] on input "Подразделение" at bounding box center [463, 233] width 263 height 15
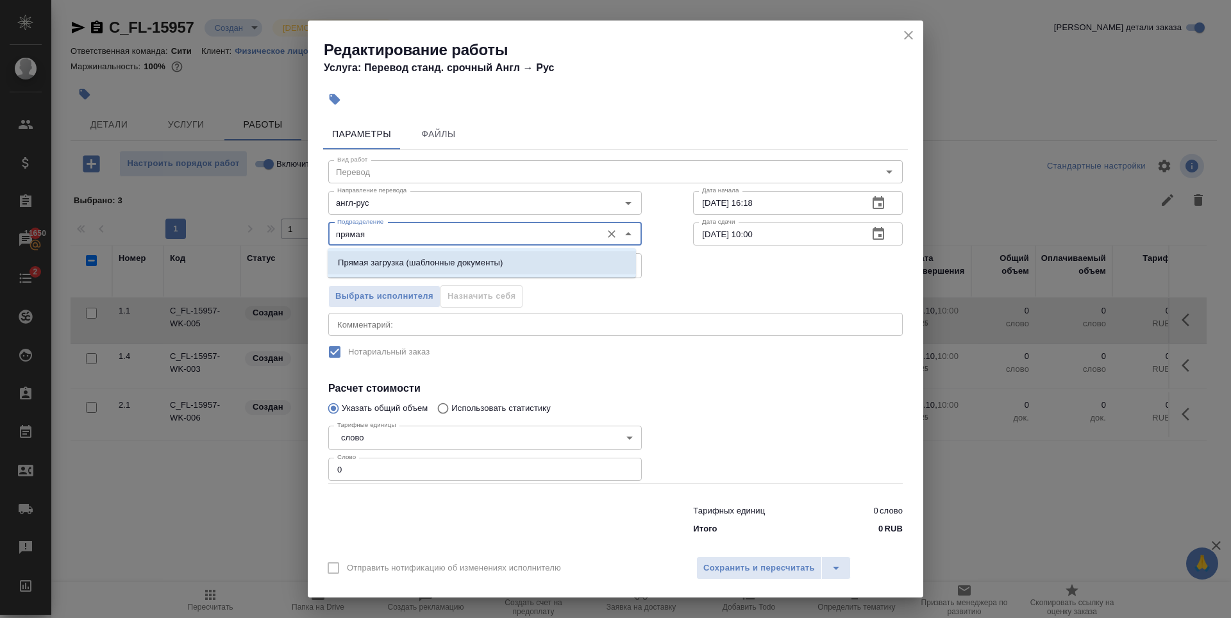
click at [471, 254] on li "Прямая загрузка (шаблонные документы)" at bounding box center [482, 262] width 308 height 23
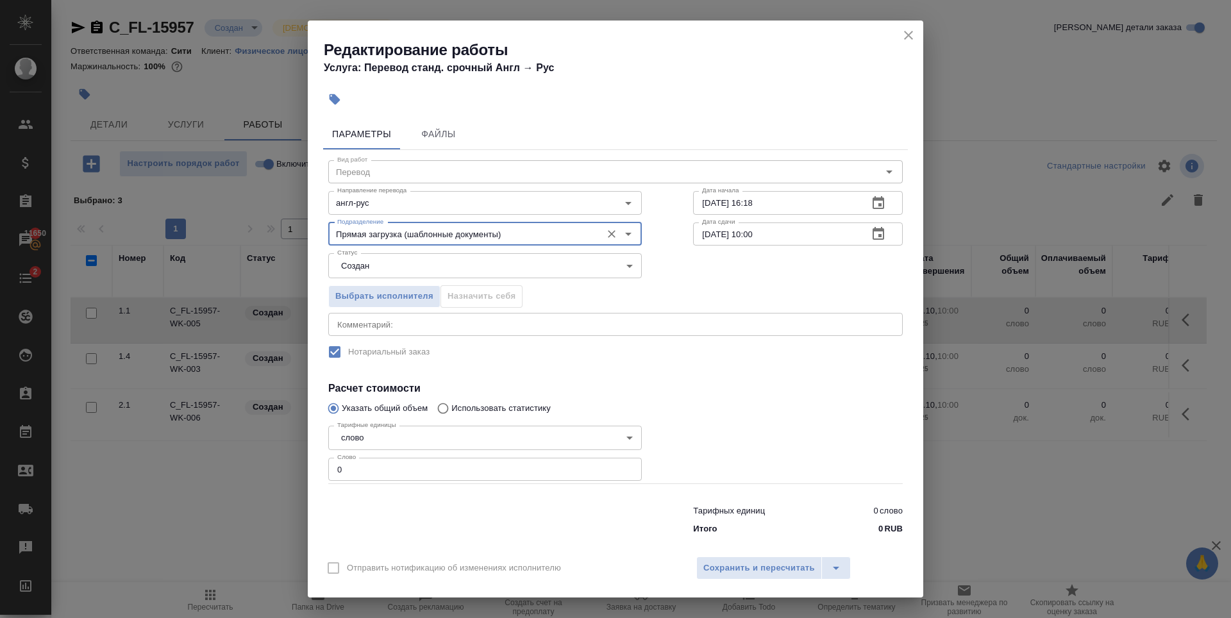
type input "Прямая загрузка (шаблонные документы)"
type input "1"
click at [625, 467] on input "1" at bounding box center [484, 469] width 313 height 23
click at [881, 236] on button "button" at bounding box center [878, 234] width 31 height 31
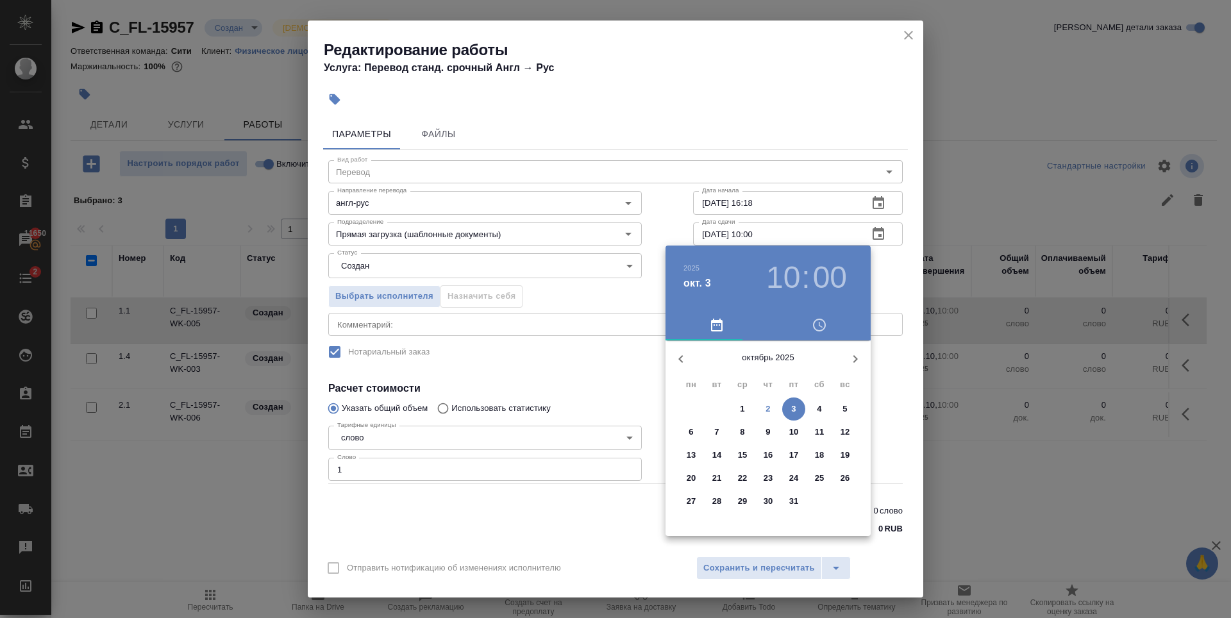
click at [784, 278] on h3 "10" at bounding box center [783, 278] width 34 height 36
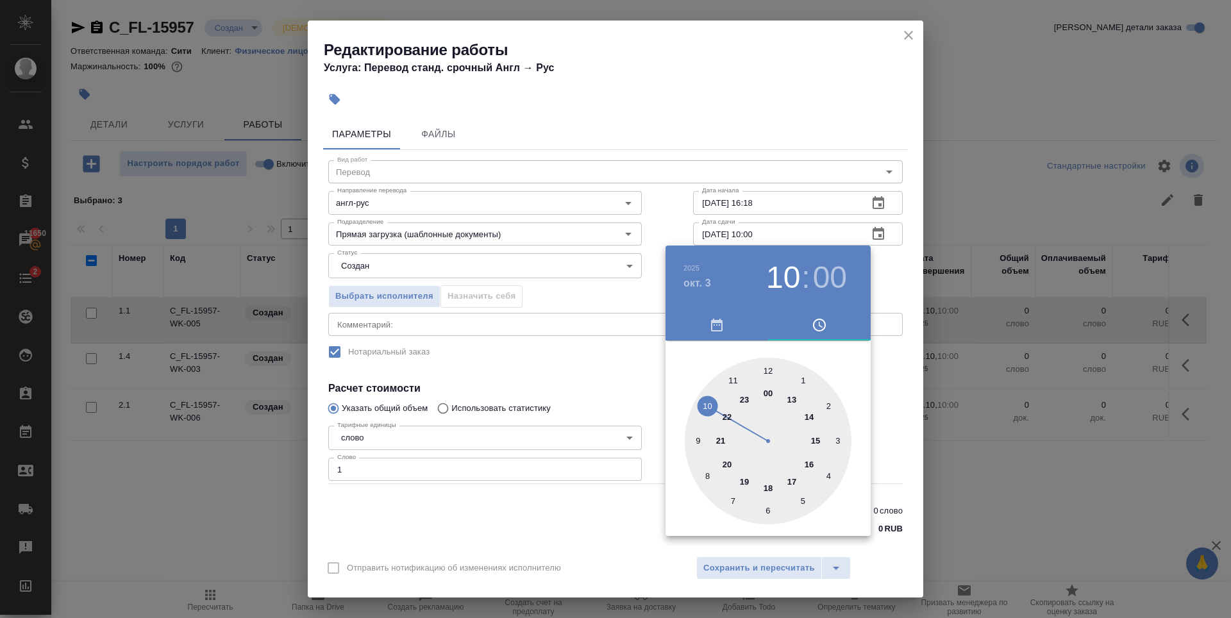
click at [697, 438] on div at bounding box center [768, 441] width 167 height 167
type input "03.10.2025 09:00"
click at [744, 124] on div at bounding box center [615, 309] width 1231 height 618
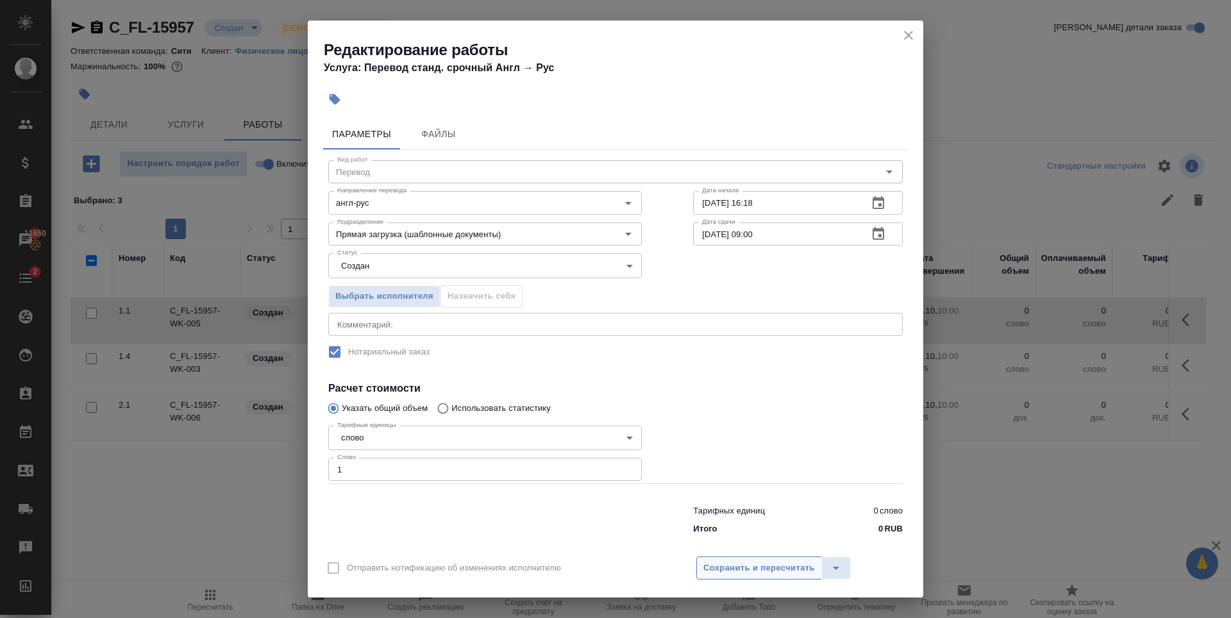
click at [760, 572] on span "Сохранить и пересчитать" at bounding box center [759, 568] width 112 height 15
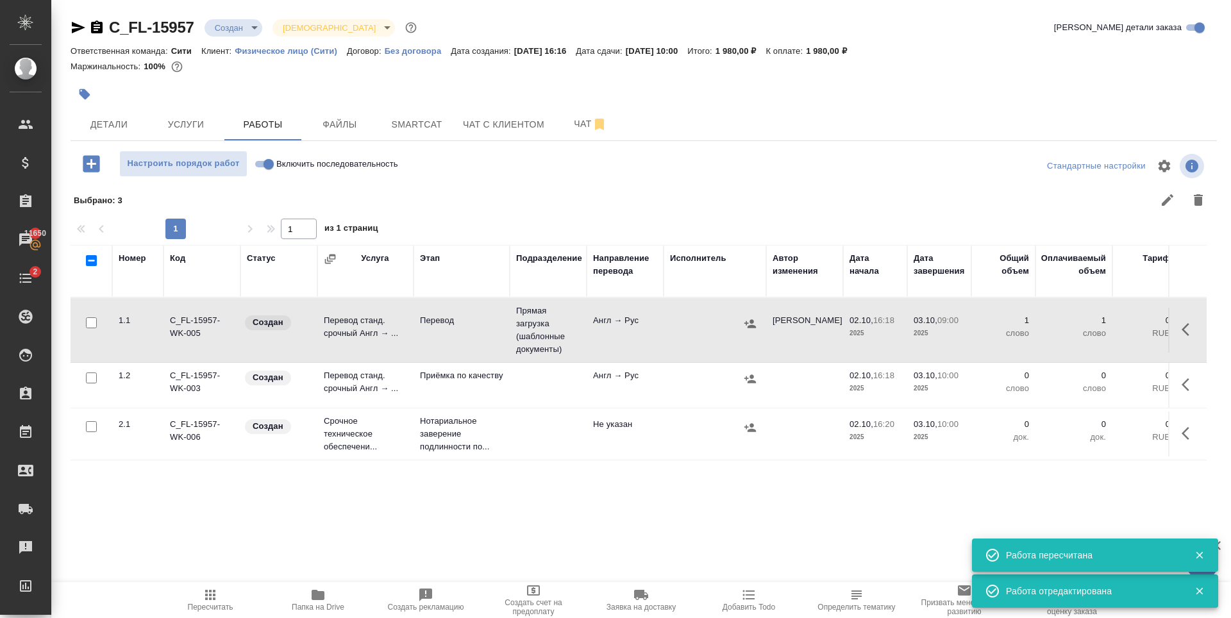
click at [1190, 382] on icon "button" at bounding box center [1188, 384] width 15 height 15
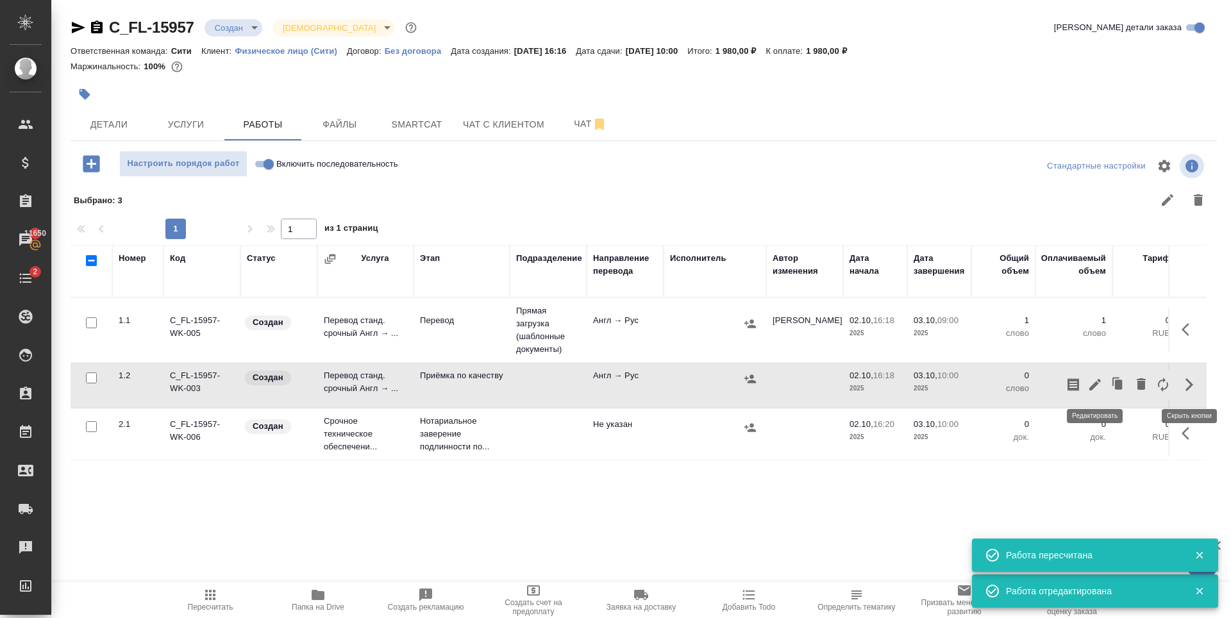
click at [1096, 387] on icon "button" at bounding box center [1094, 384] width 15 height 15
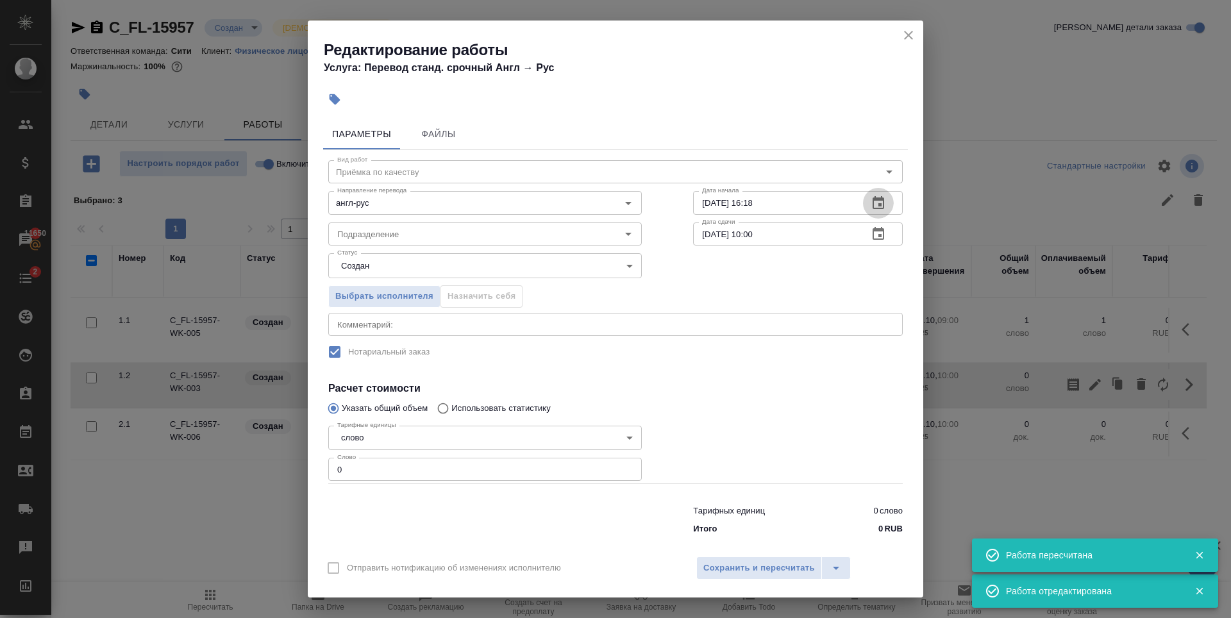
click at [863, 200] on button "button" at bounding box center [878, 203] width 31 height 31
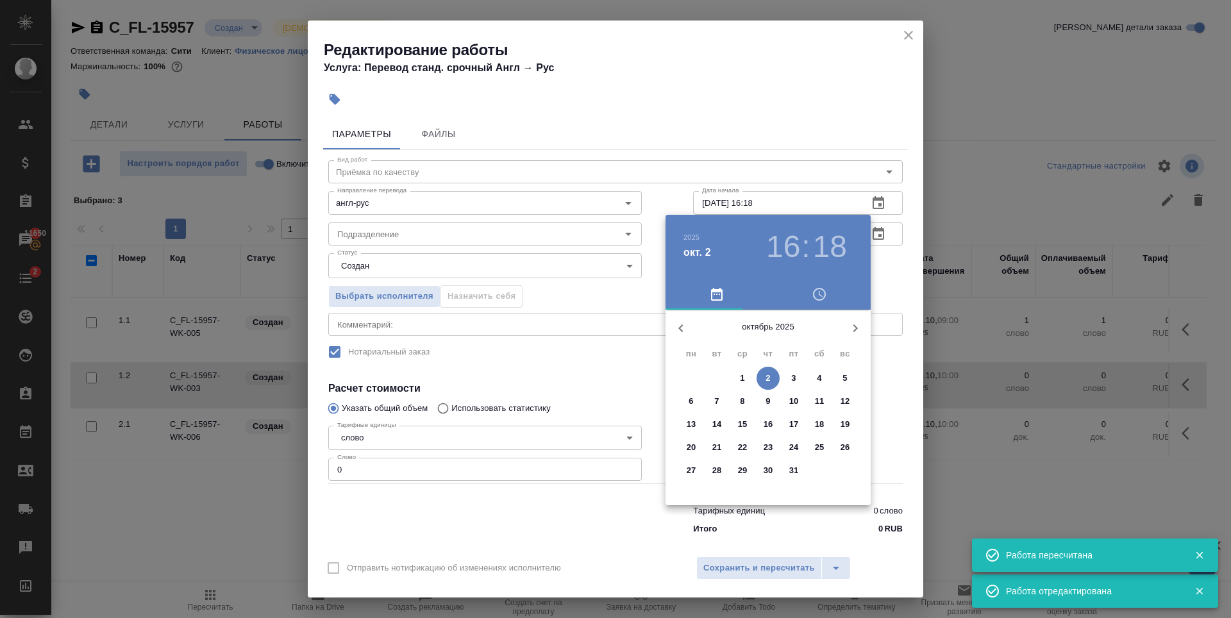
click at [794, 376] on p "3" at bounding box center [793, 378] width 4 height 13
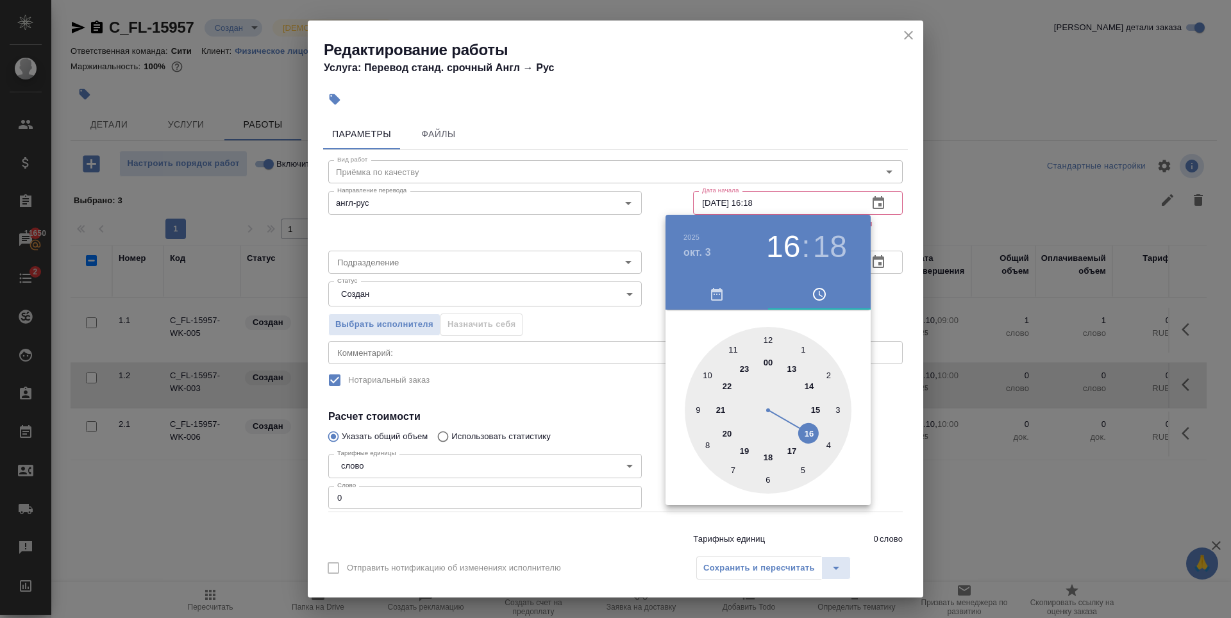
click at [700, 408] on div at bounding box center [768, 410] width 167 height 167
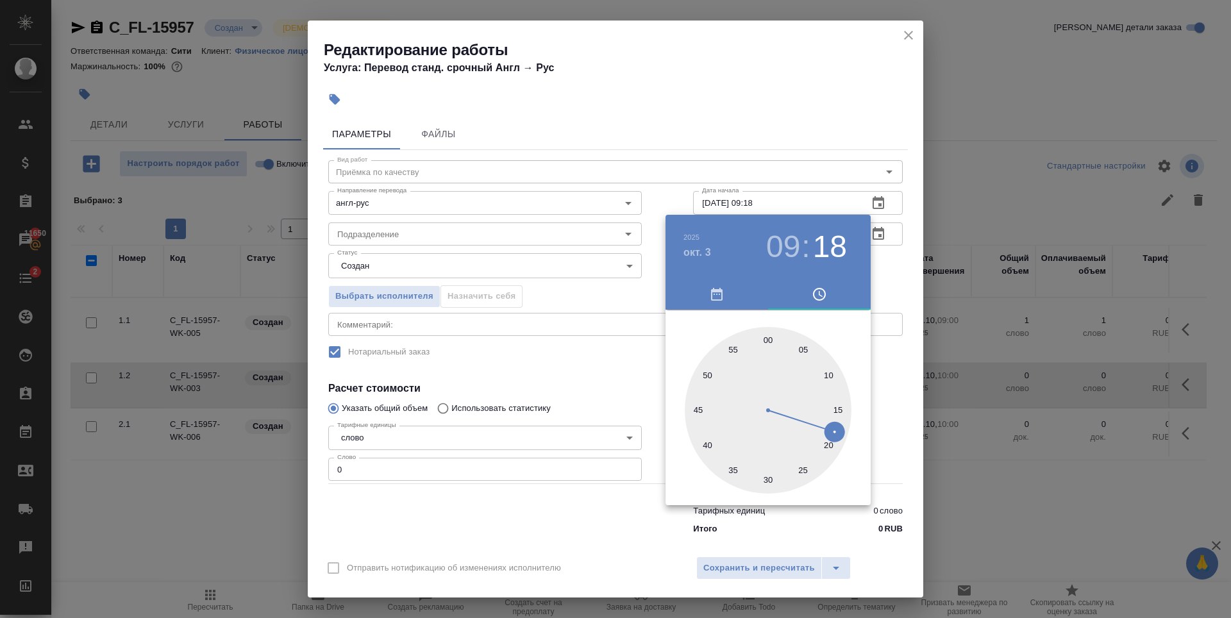
click at [767, 337] on div at bounding box center [768, 410] width 167 height 167
type input "03.10.2025 09:00"
click at [774, 143] on div at bounding box center [615, 309] width 1231 height 618
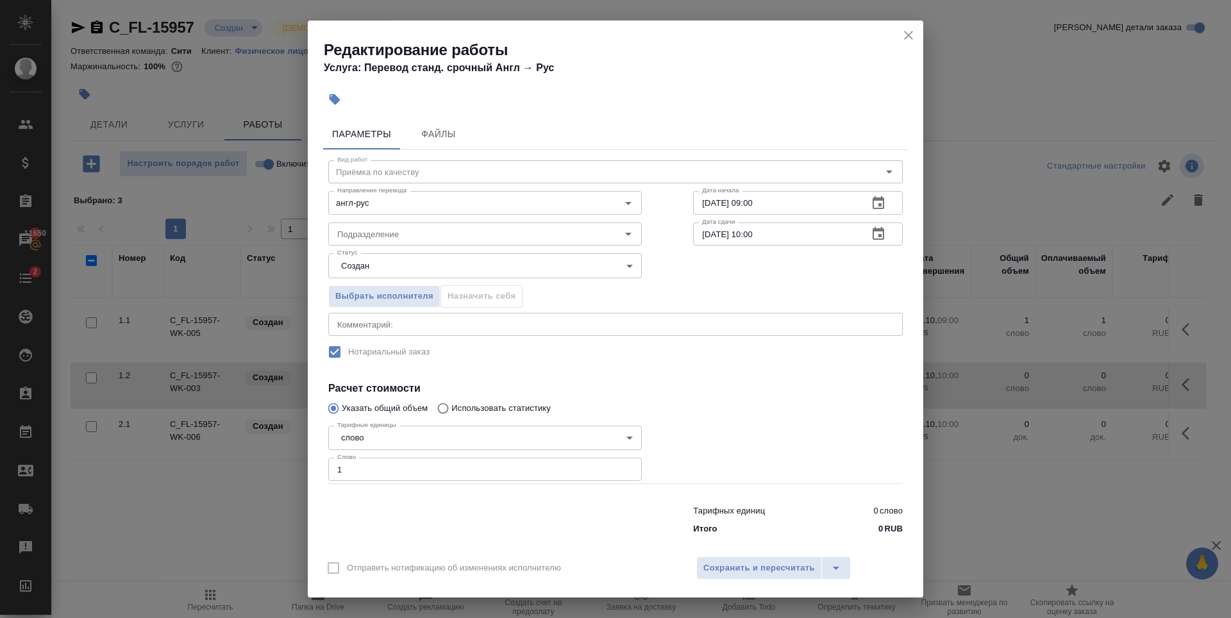
type input "1"
click at [622, 465] on input "1" at bounding box center [484, 469] width 313 height 23
click at [445, 232] on input "Подразделение" at bounding box center [463, 233] width 263 height 15
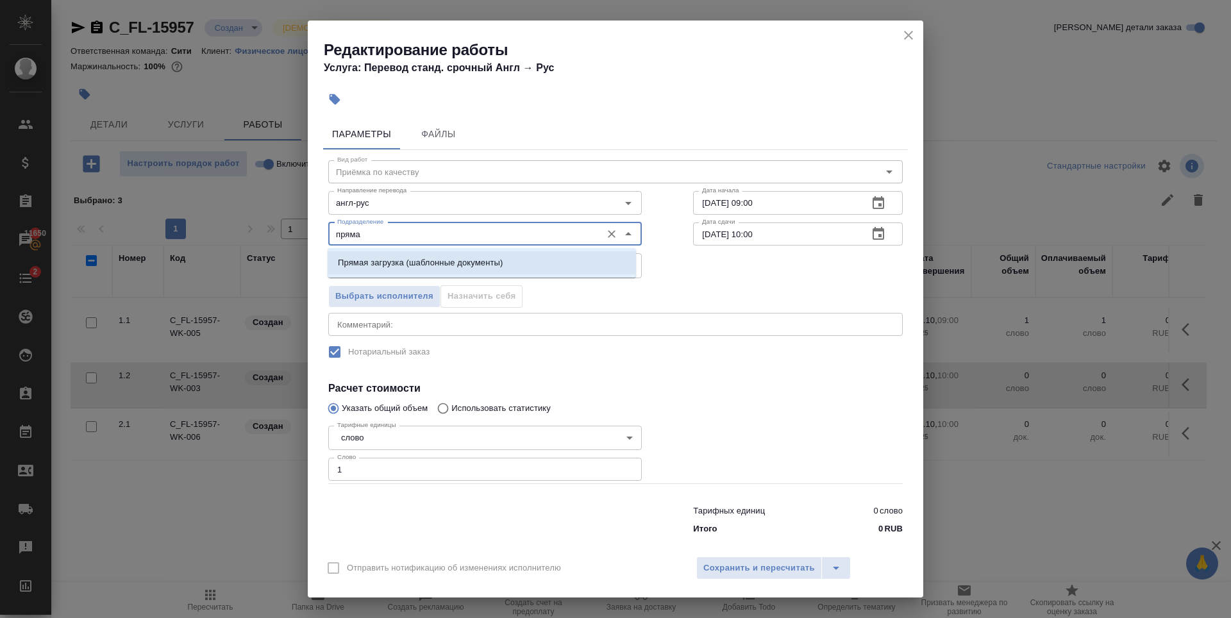
click at [448, 257] on p "Прямая загрузка (шаблонные документы)" at bounding box center [420, 262] width 165 height 13
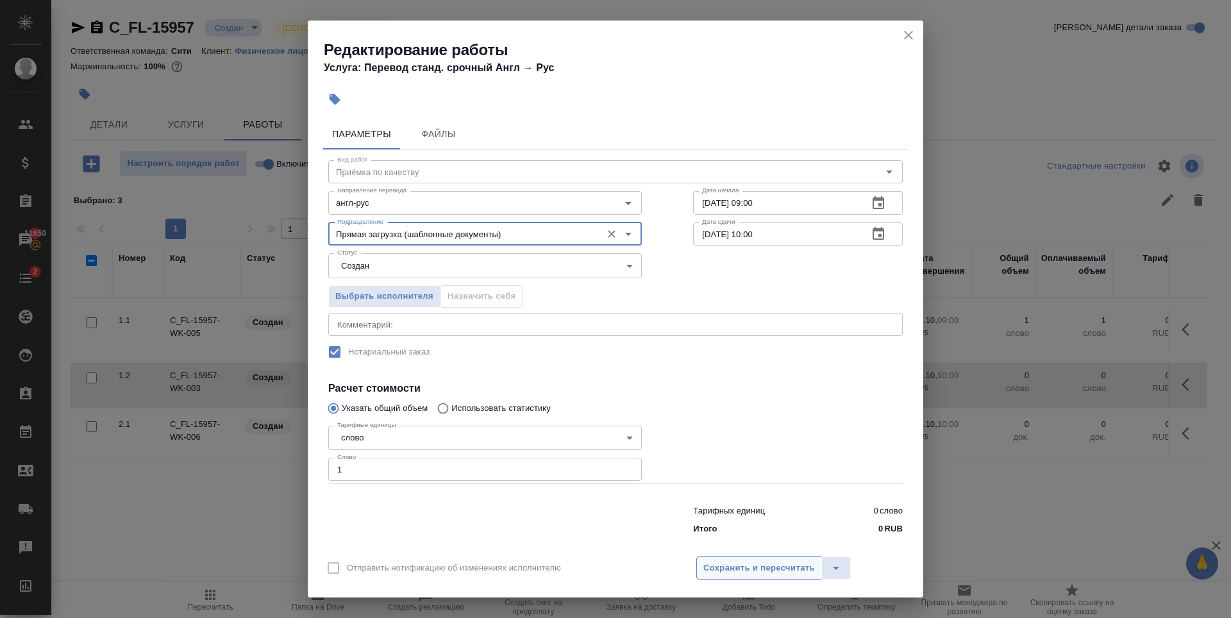
type input "Прямая загрузка (шаблонные документы)"
click at [713, 563] on span "Сохранить и пересчитать" at bounding box center [759, 568] width 112 height 15
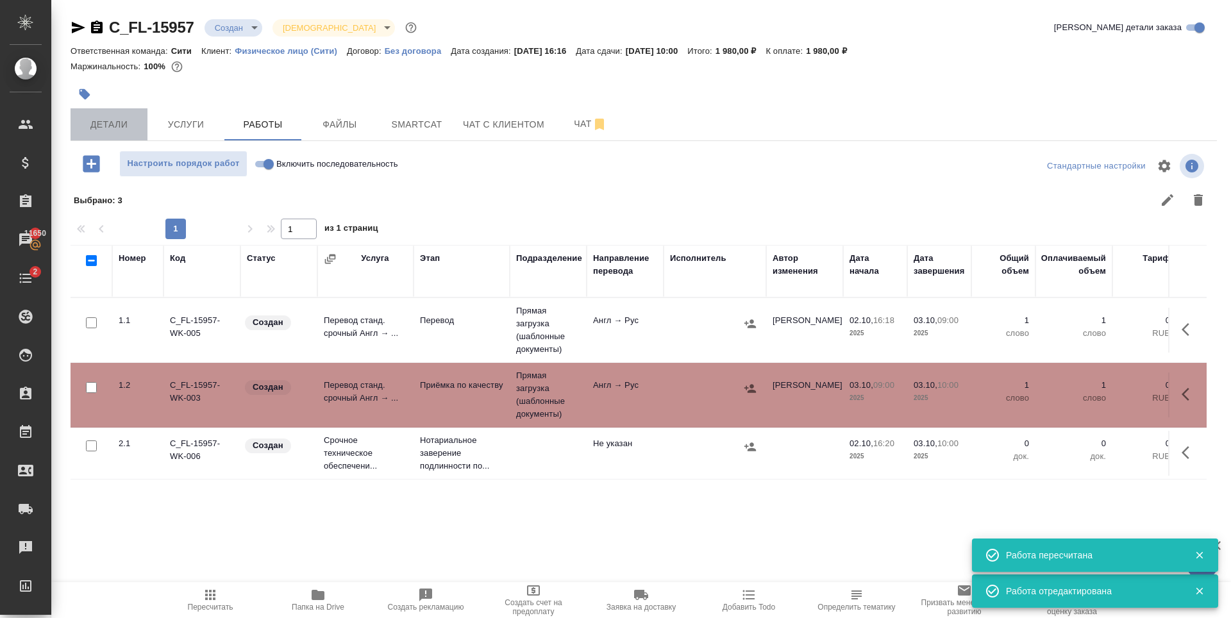
click at [131, 129] on span "Детали" at bounding box center [109, 125] width 62 height 16
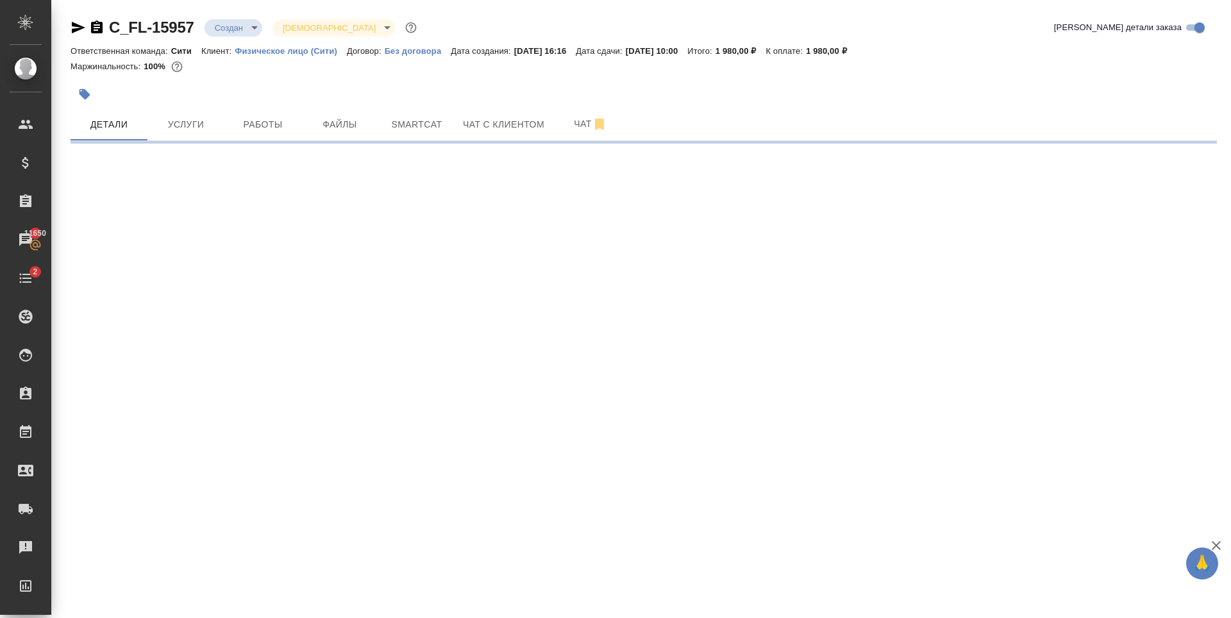
select select "RU"
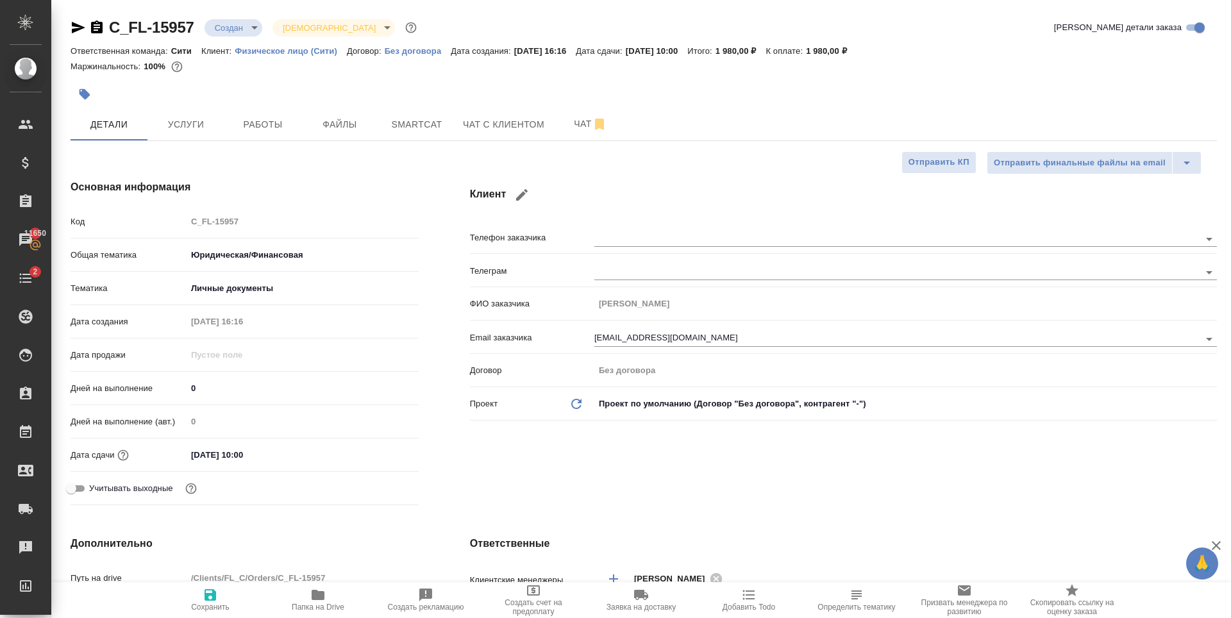
type textarea "x"
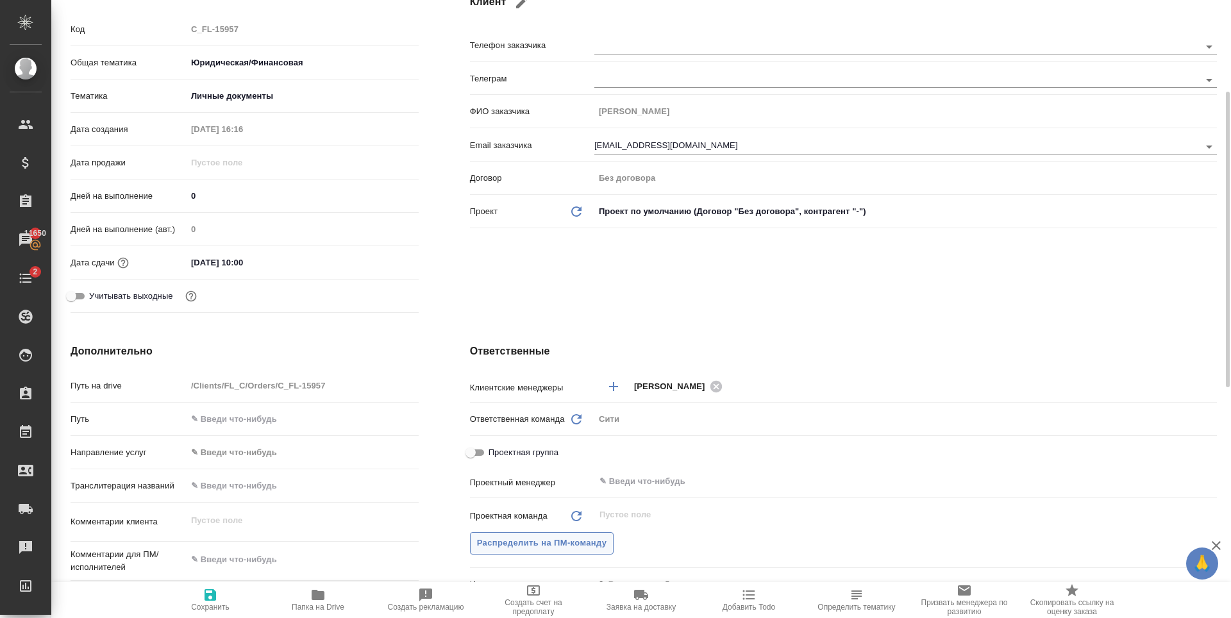
click at [594, 551] on button "Распределить на ПМ-команду" at bounding box center [542, 543] width 144 height 22
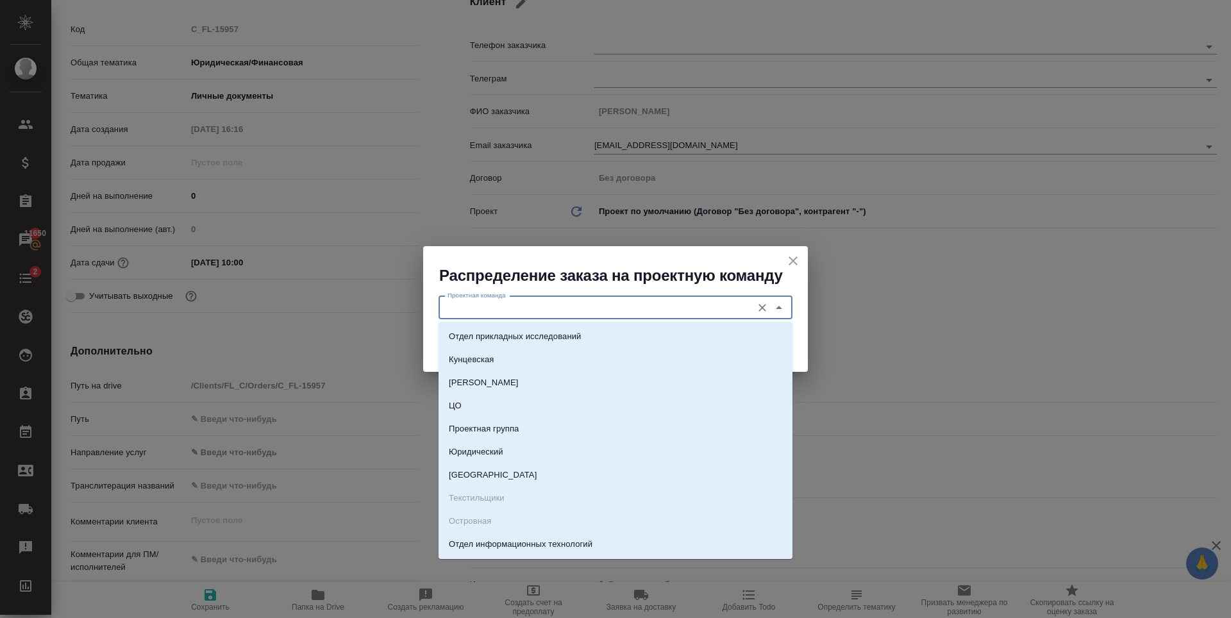
click at [588, 313] on input "Проектная команда" at bounding box center [593, 307] width 303 height 15
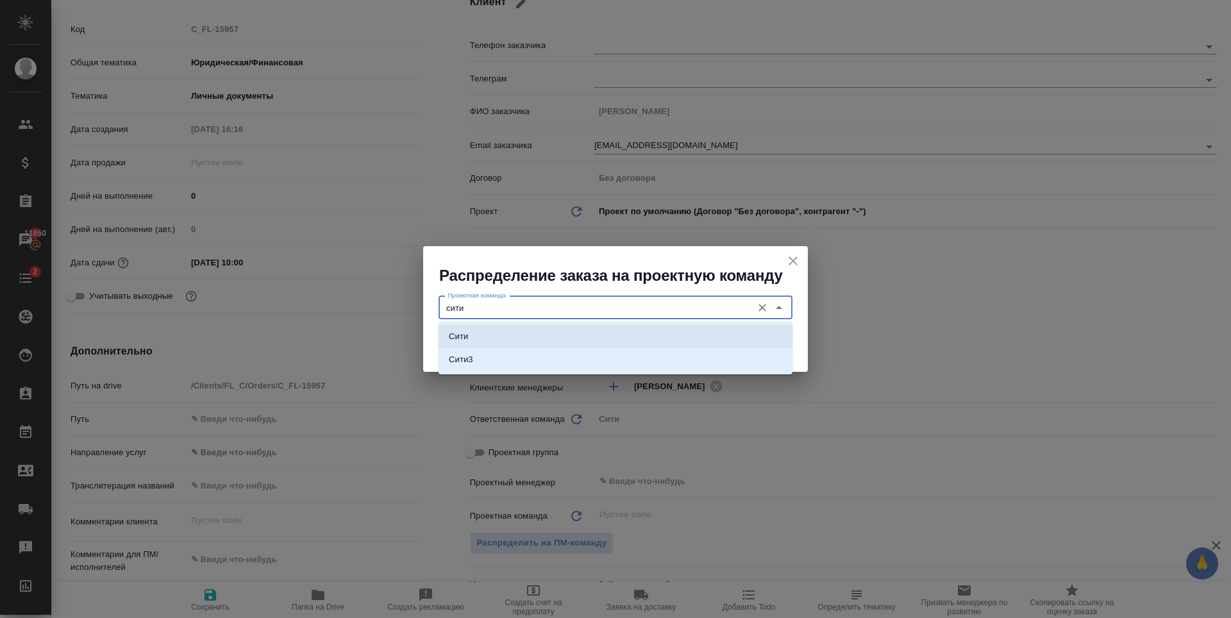
click at [633, 333] on li "Сити" at bounding box center [615, 336] width 354 height 23
type input "Сити"
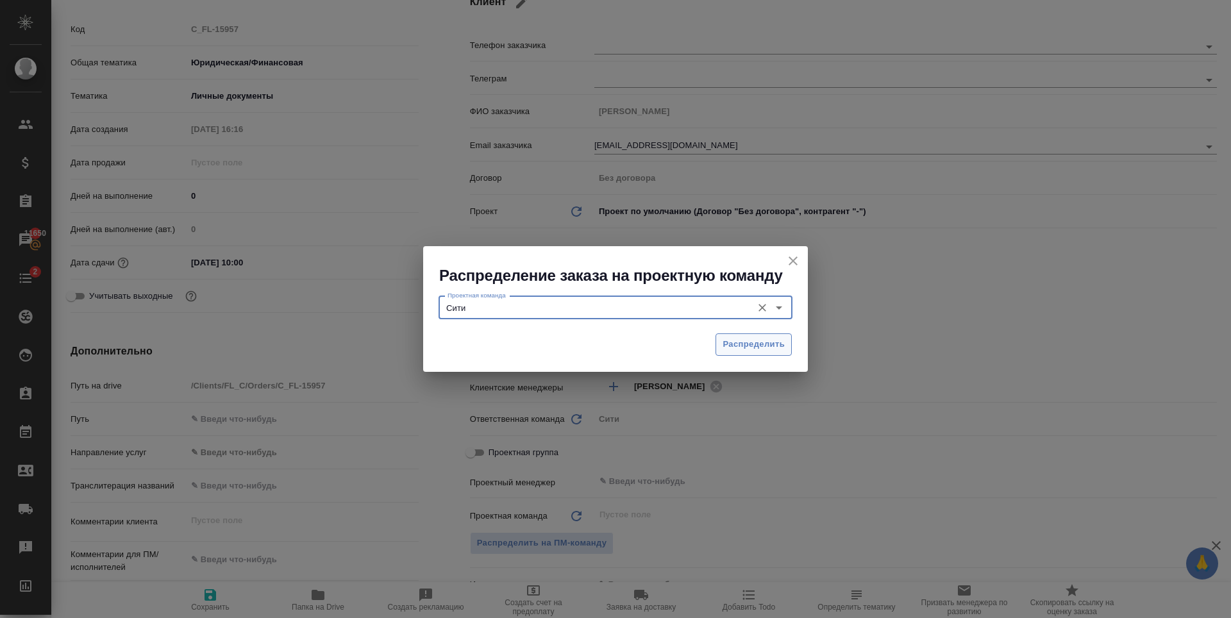
click at [755, 346] on span "Распределить" at bounding box center [753, 344] width 62 height 15
type textarea "x"
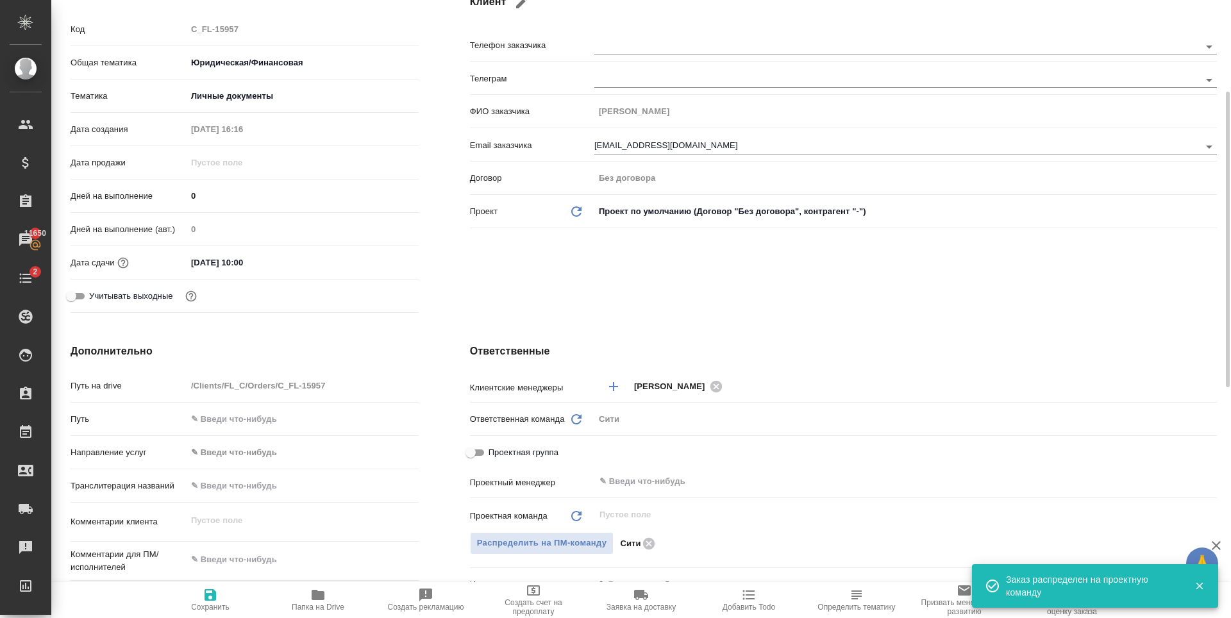
scroll to position [0, 0]
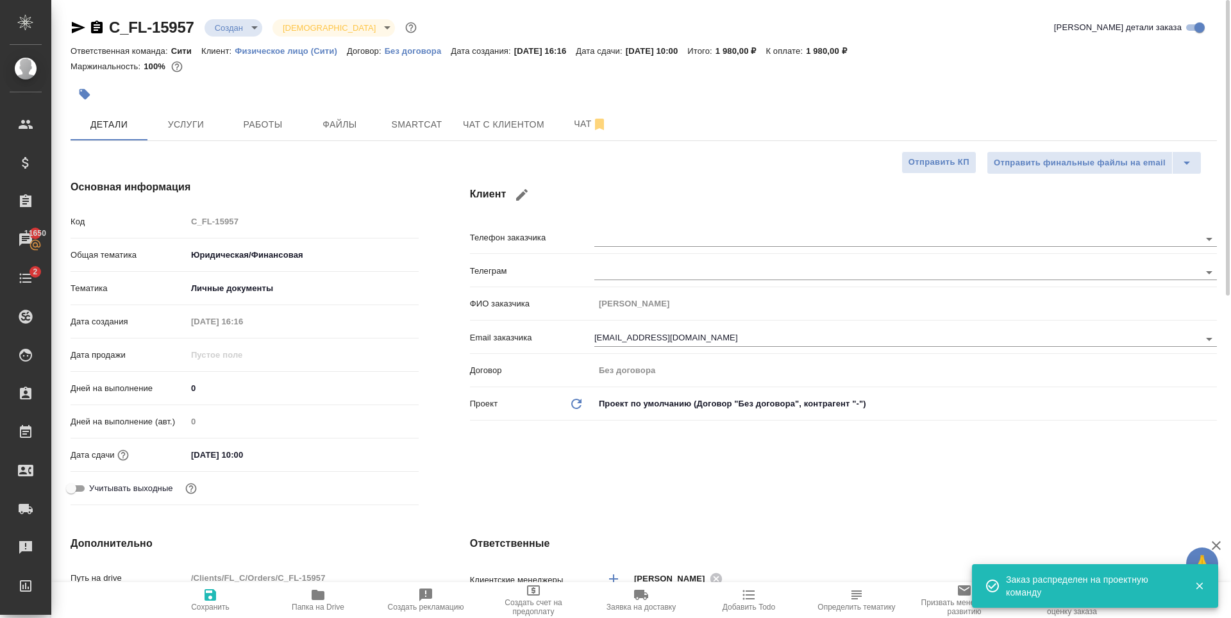
click at [235, 26] on body "🙏 .cls-1 fill:#fff; AWATERA Zaytseva Svetlana Клиенты Спецификации Заказы 11650…" at bounding box center [615, 309] width 1231 height 618
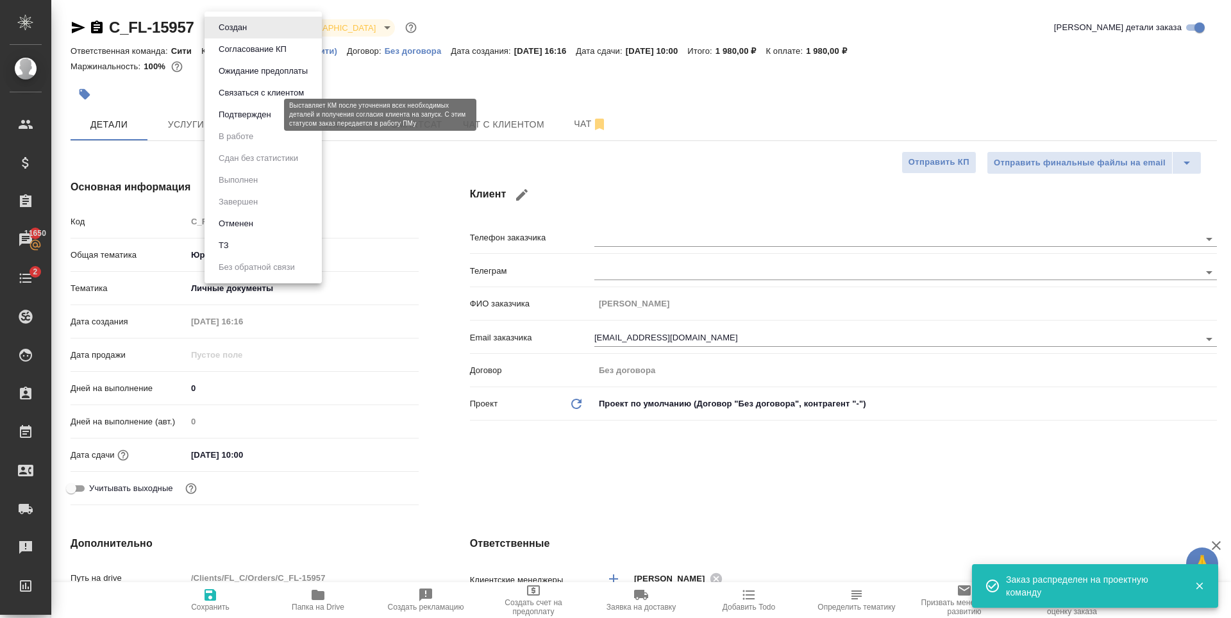
click at [255, 121] on button "Подтвержден" at bounding box center [245, 115] width 60 height 14
type textarea "x"
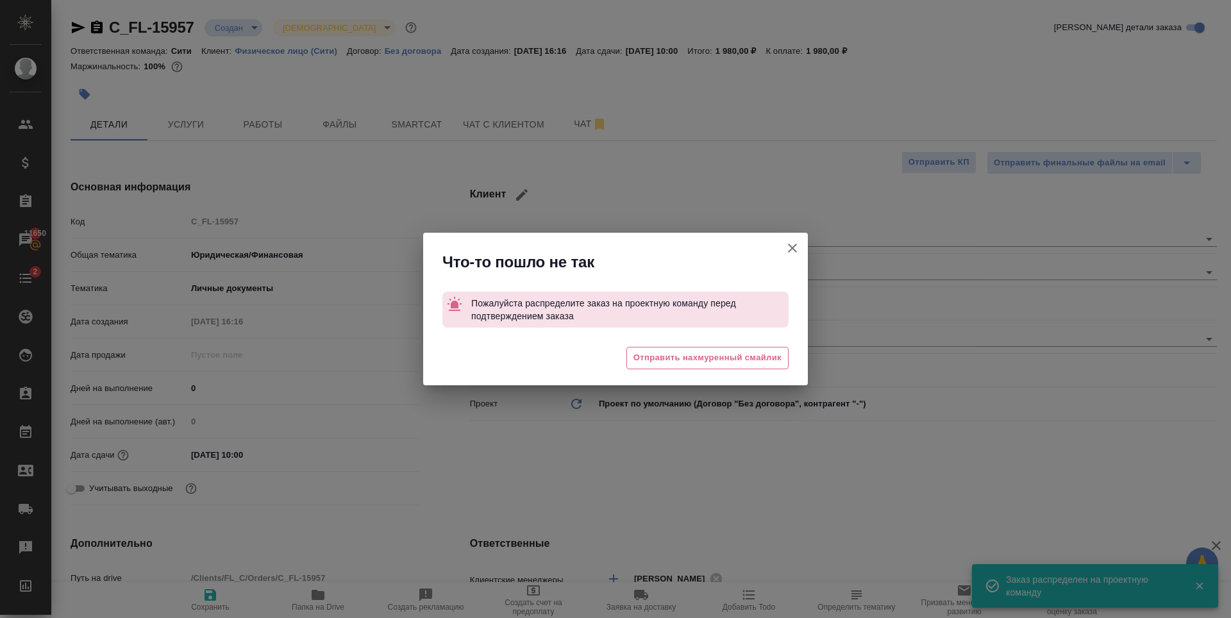
click at [792, 259] on button "Клиент не указал номер" at bounding box center [792, 248] width 31 height 31
type textarea "x"
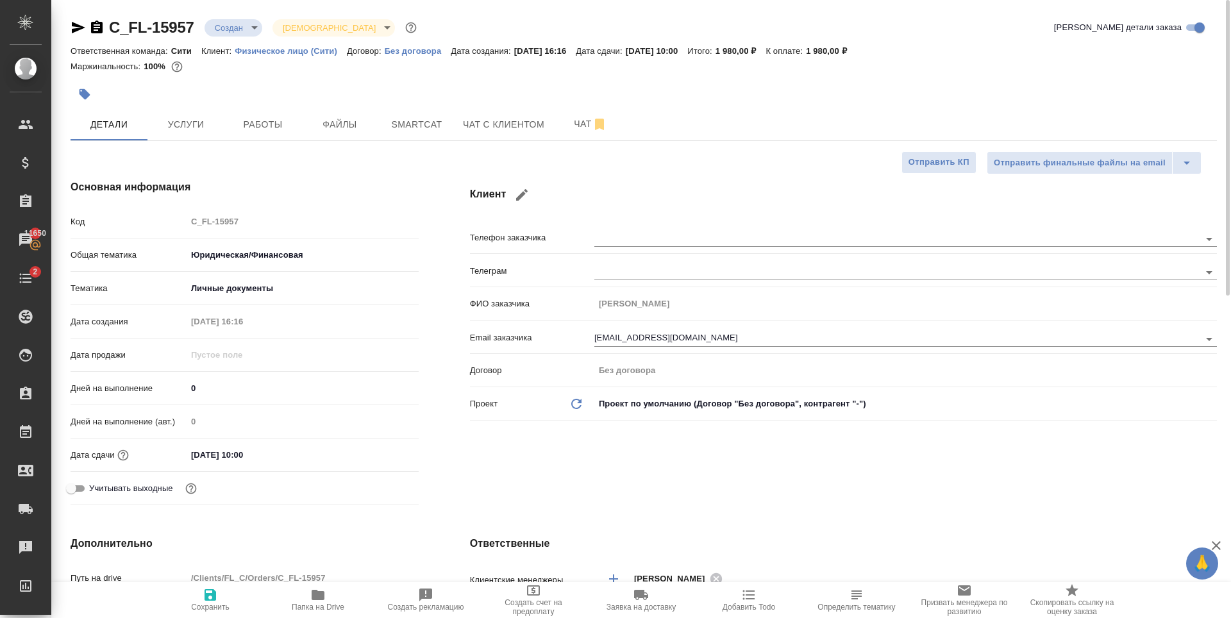
click at [208, 607] on span "Сохранить" at bounding box center [210, 607] width 38 height 9
type textarea "x"
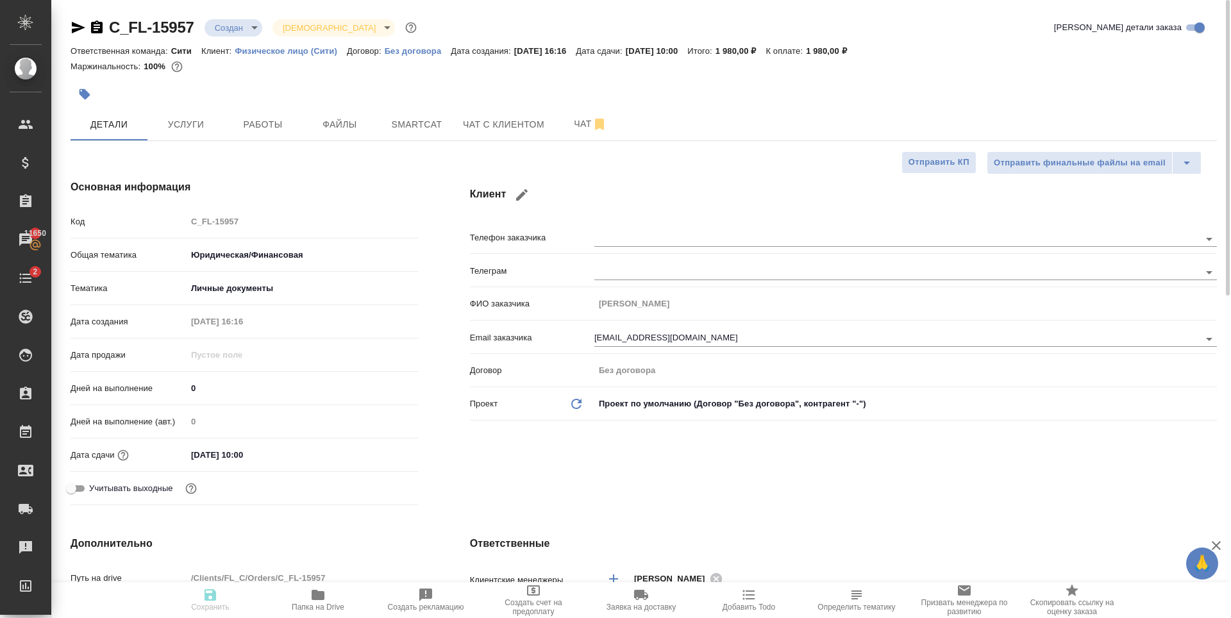
type textarea "x"
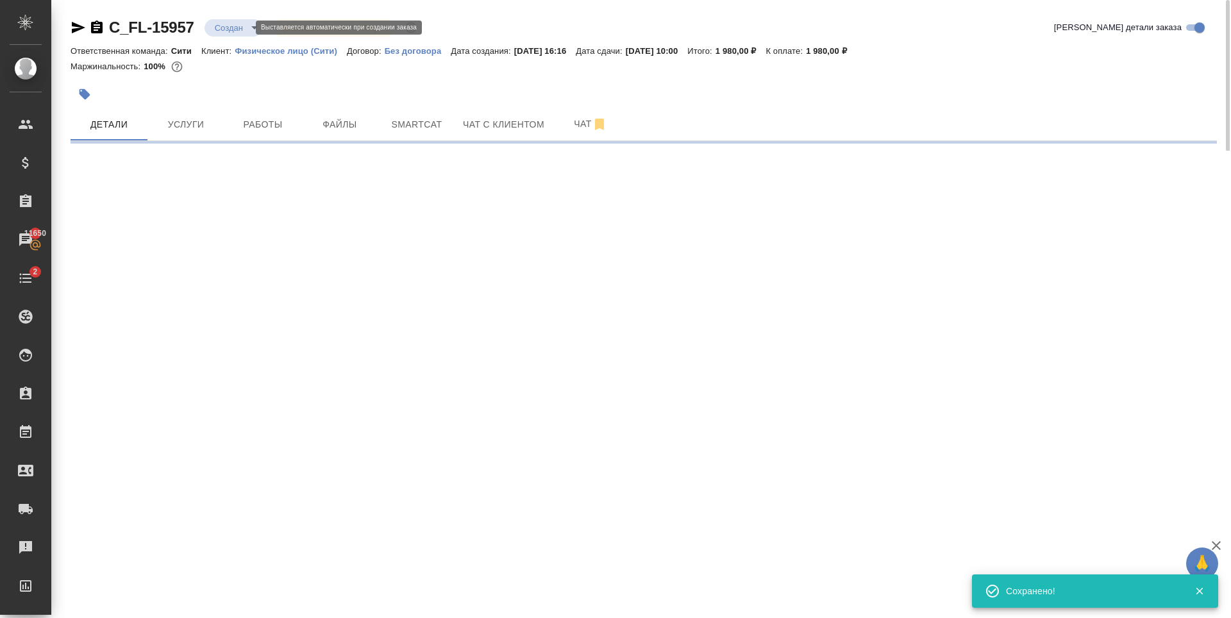
click at [225, 29] on body "🙏 .cls-1 fill:#fff; AWATERA Zaytseva Svetlana Клиенты Спецификации Заказы 11650…" at bounding box center [615, 309] width 1231 height 618
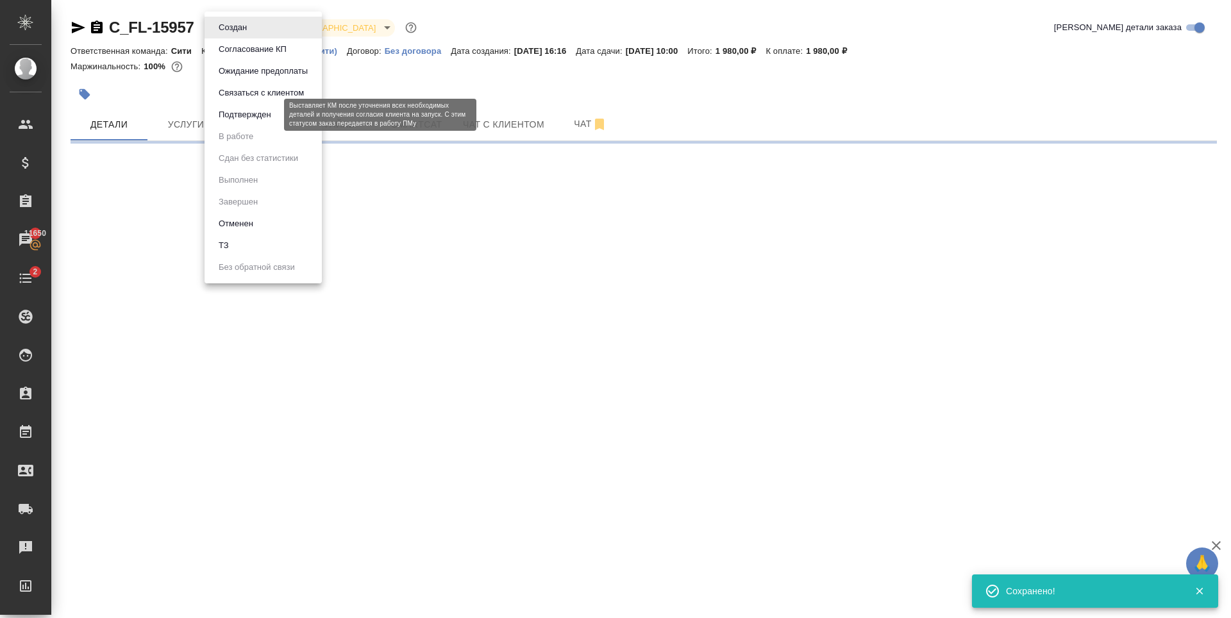
click at [249, 117] on button "Подтвержден" at bounding box center [245, 115] width 60 height 14
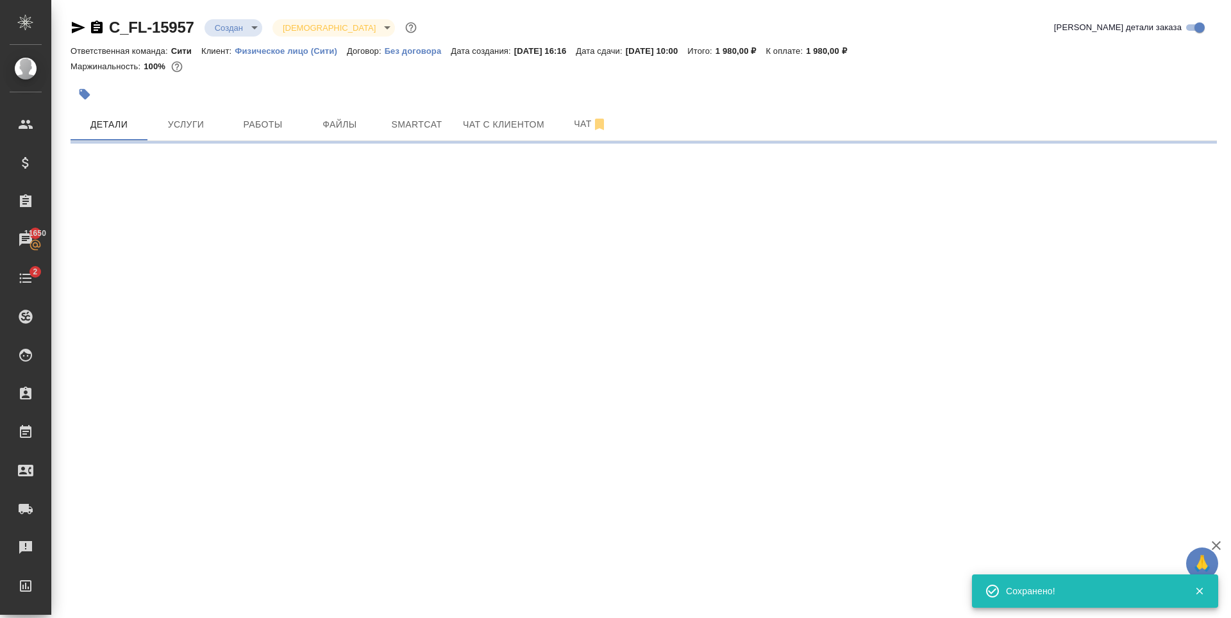
select select "RU"
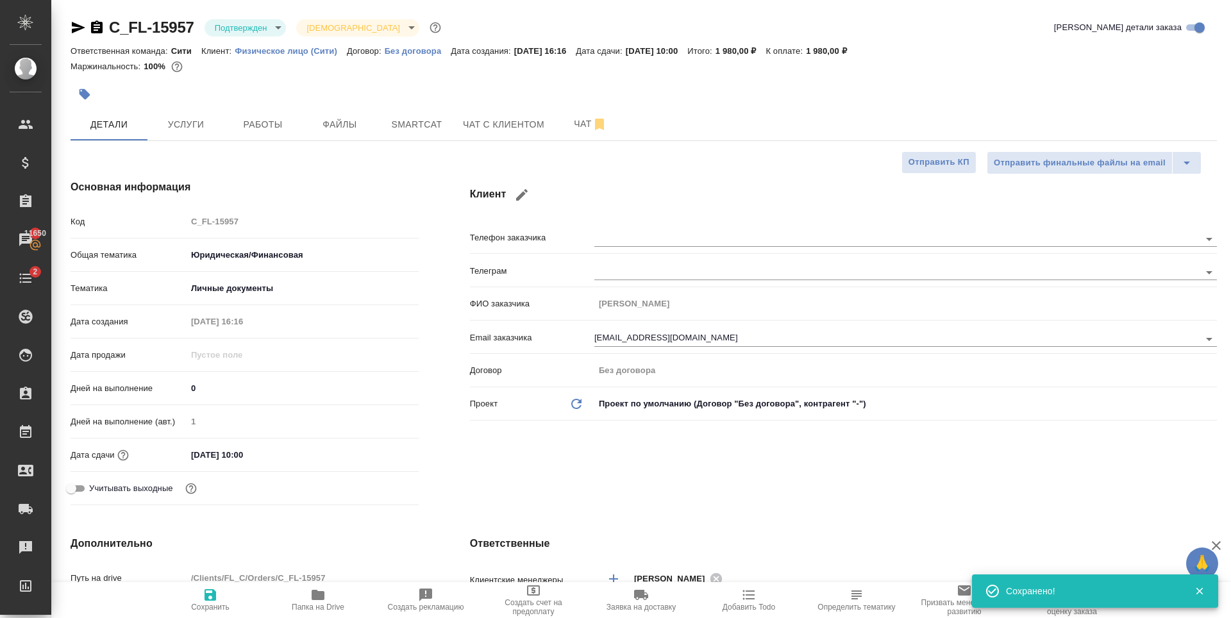
click at [251, 120] on span "Работы" at bounding box center [263, 125] width 62 height 16
type textarea "x"
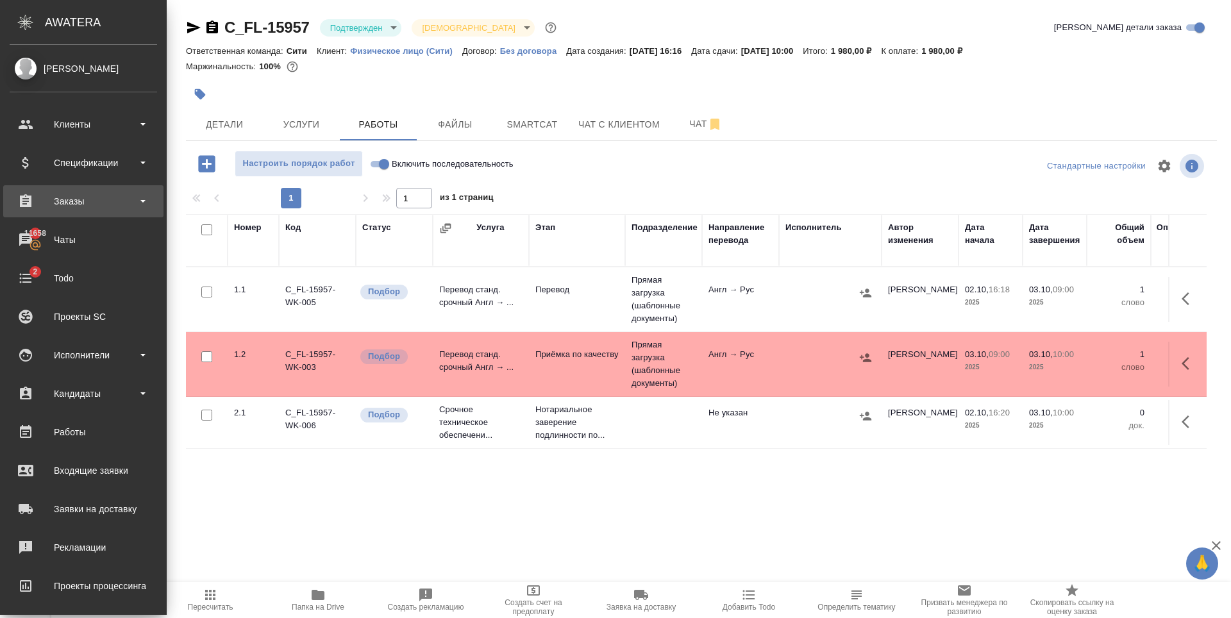
click at [122, 188] on div "Заказы" at bounding box center [83, 201] width 160 height 32
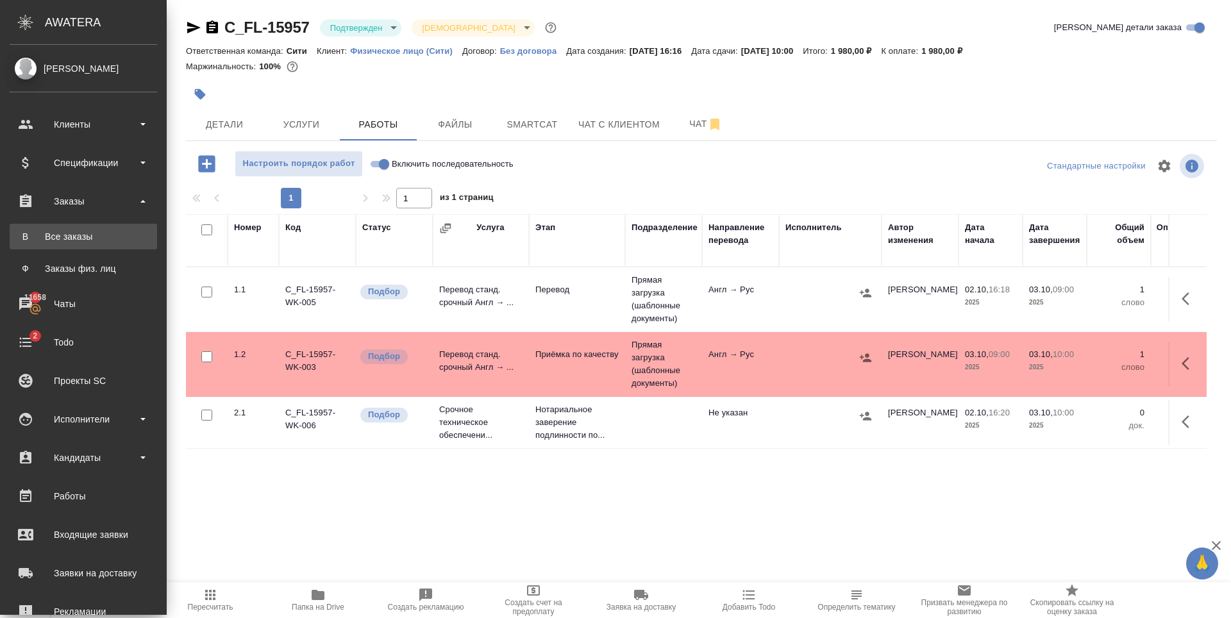
click at [87, 242] on div "Все заказы" at bounding box center [83, 236] width 135 height 13
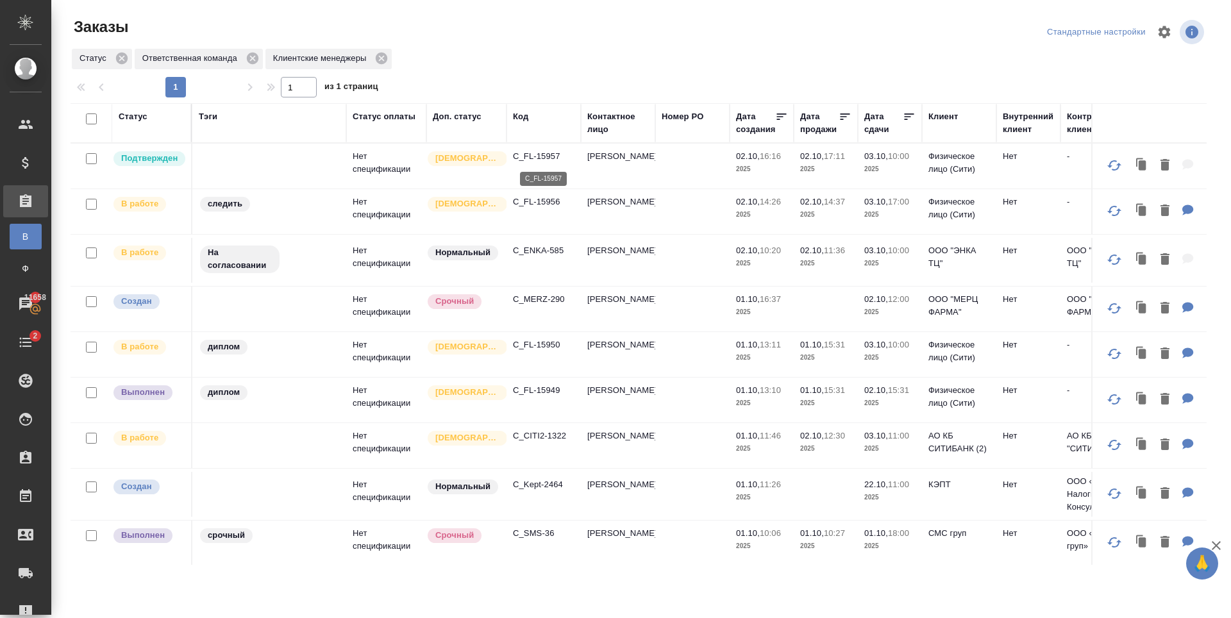
click at [550, 151] on p "C_FL-15957" at bounding box center [544, 156] width 62 height 13
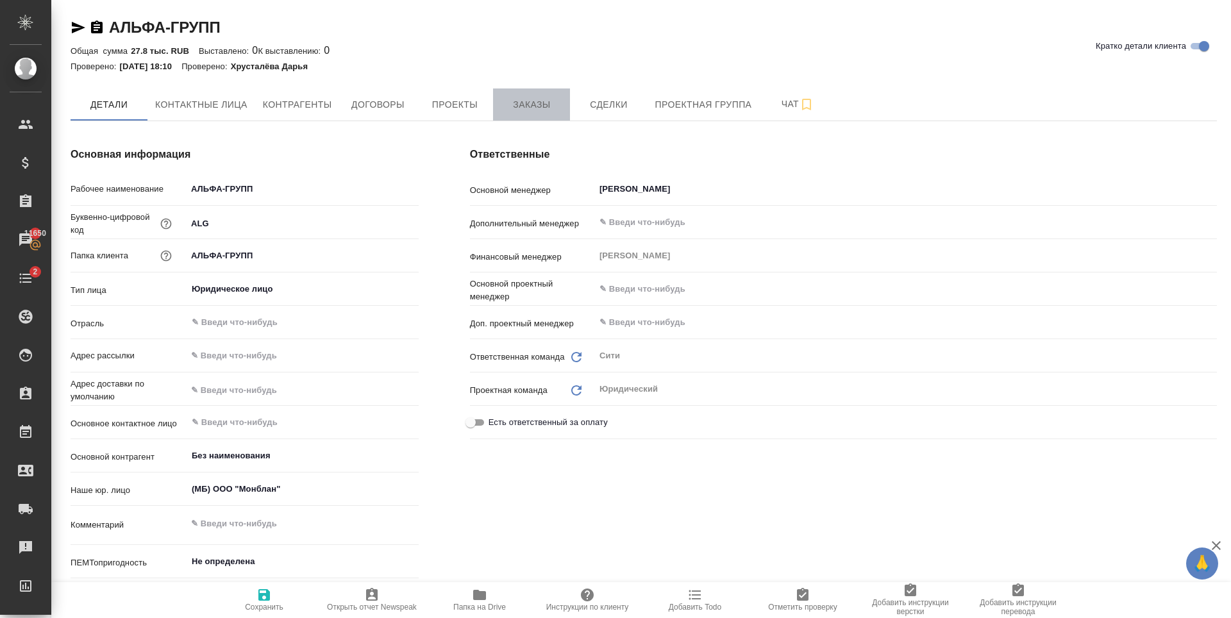
click at [544, 108] on span "Заказы" at bounding box center [532, 105] width 62 height 16
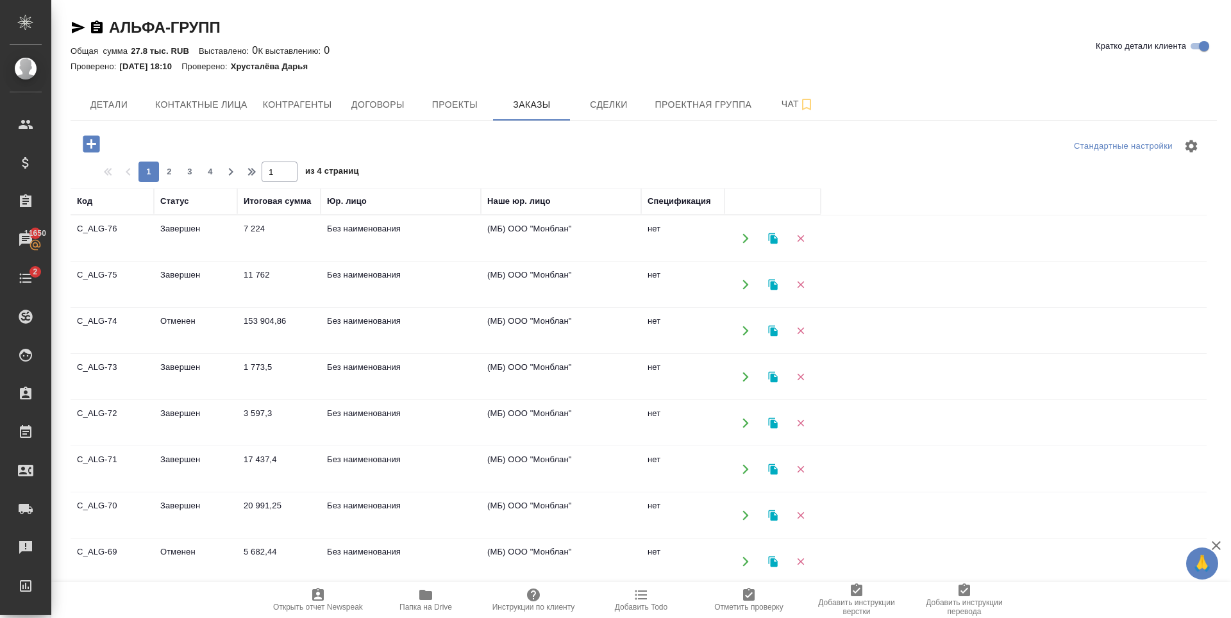
click at [92, 146] on icon "button" at bounding box center [91, 143] width 17 height 17
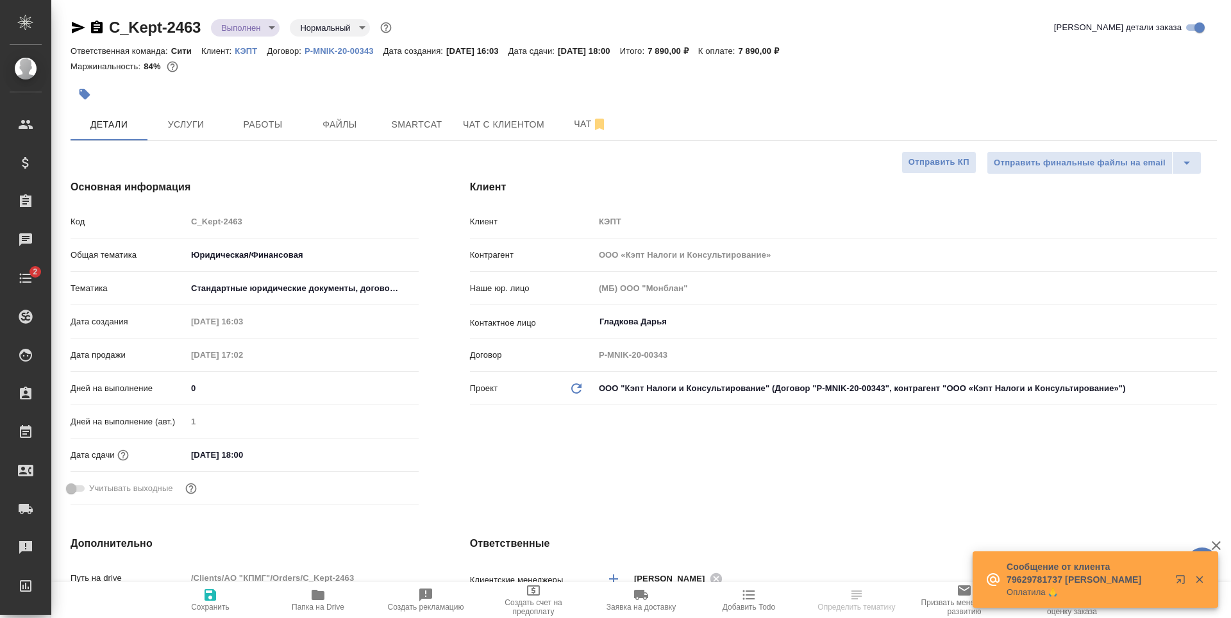
select select "RU"
click at [194, 125] on span "Услуги" at bounding box center [186, 125] width 62 height 16
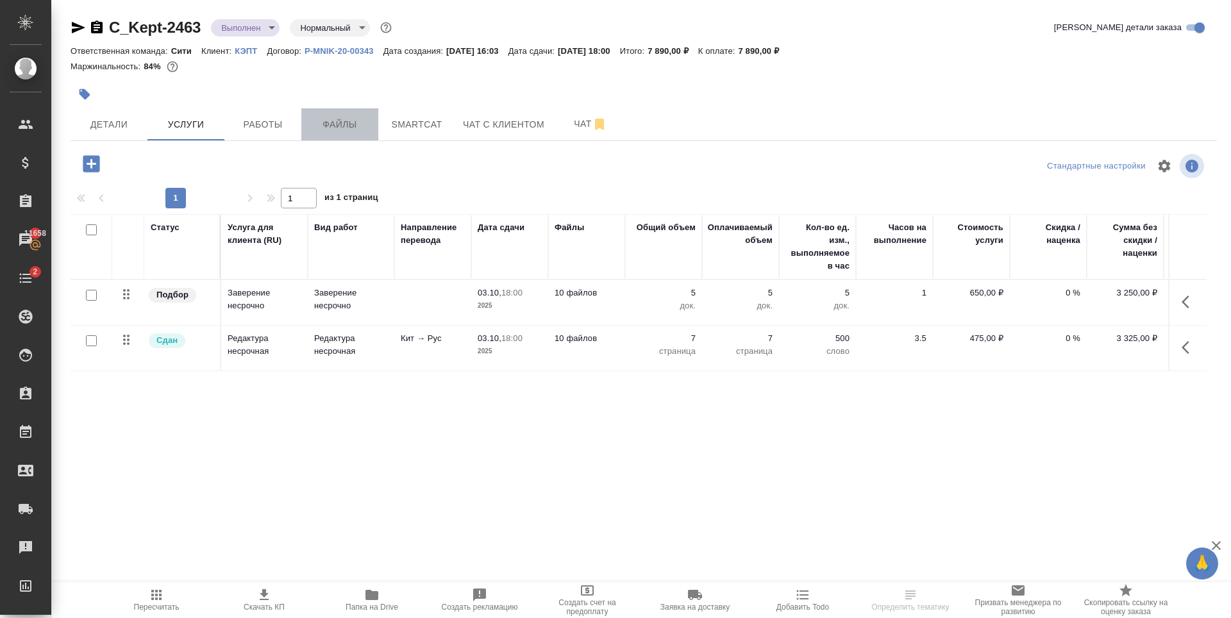
click at [347, 126] on span "Файлы" at bounding box center [340, 125] width 62 height 16
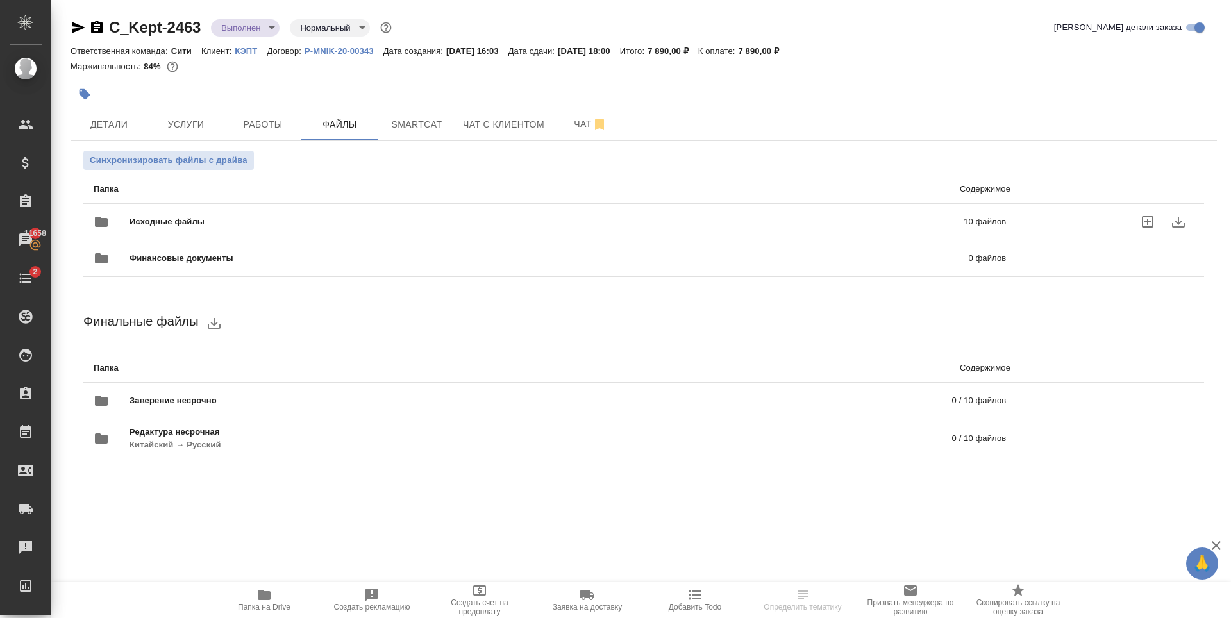
click at [425, 210] on div "Исходные файлы 10 файлов" at bounding box center [550, 221] width 912 height 31
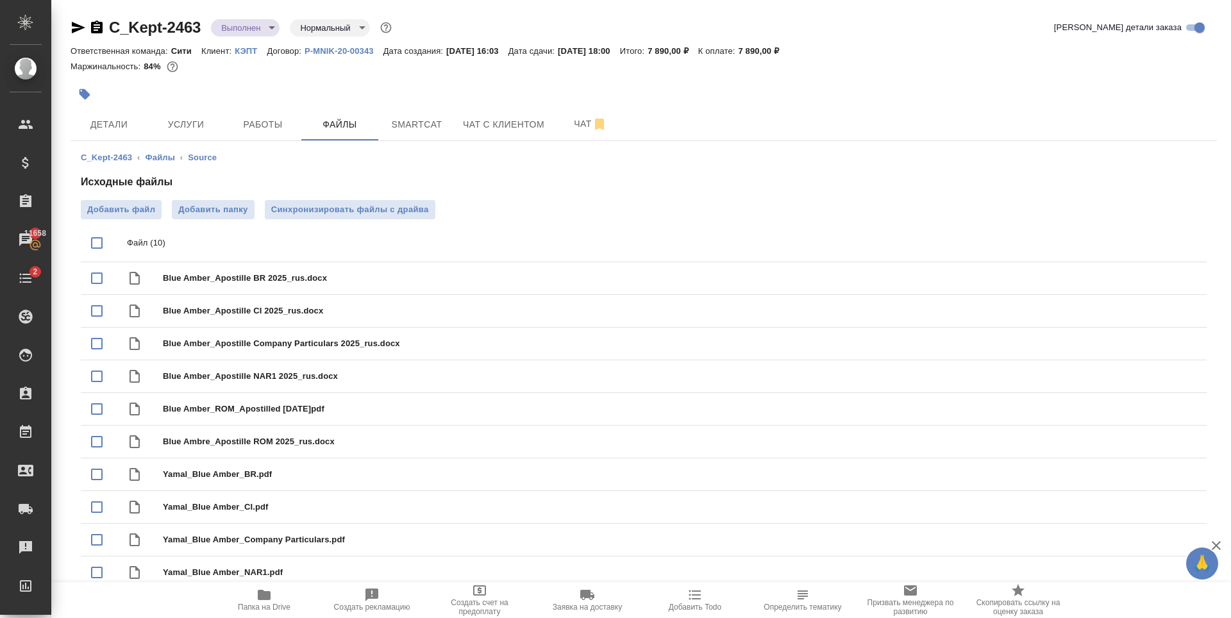
click at [260, 599] on icon "button" at bounding box center [264, 595] width 13 height 10
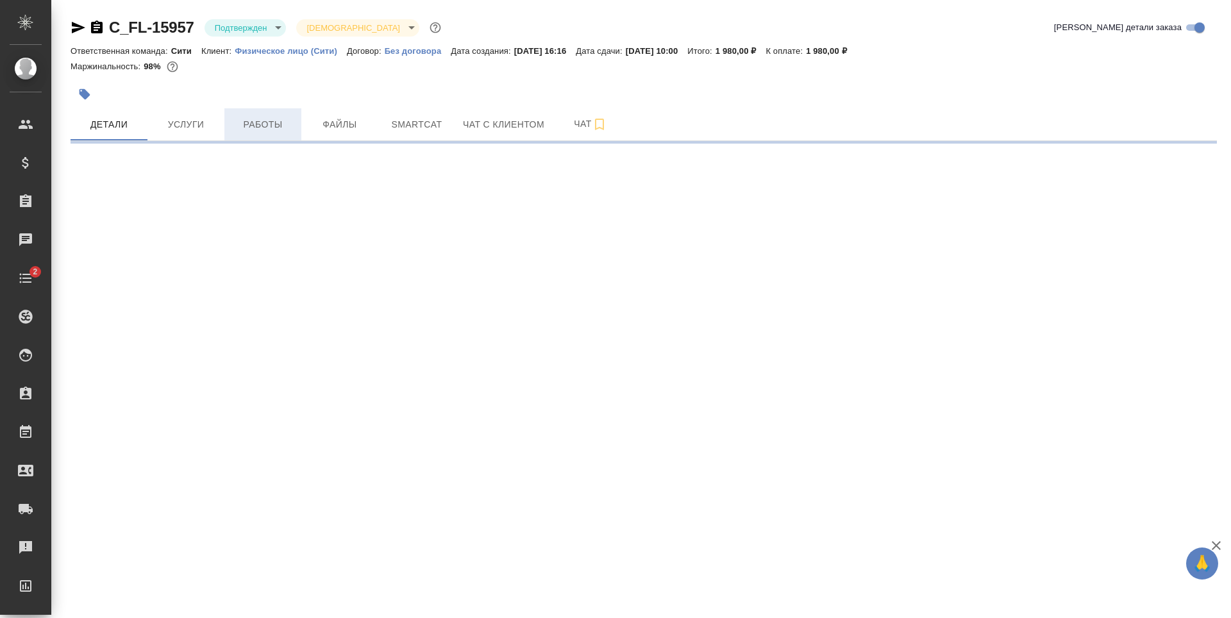
click at [267, 119] on span "Работы" at bounding box center [263, 125] width 62 height 16
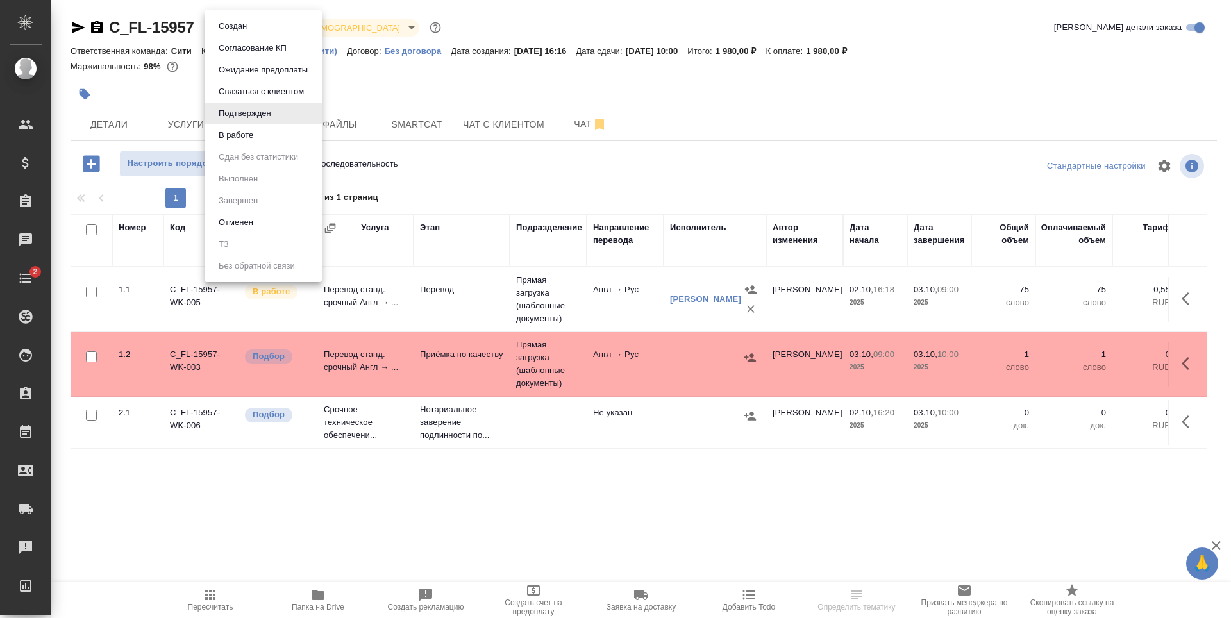
click at [262, 30] on body "🙏 .cls-1 fill:#fff; AWATERA Zaytseva Svetlana Клиенты Спецификации Заказы Чаты …" at bounding box center [615, 309] width 1231 height 618
click at [268, 140] on li "В работе" at bounding box center [262, 135] width 117 height 22
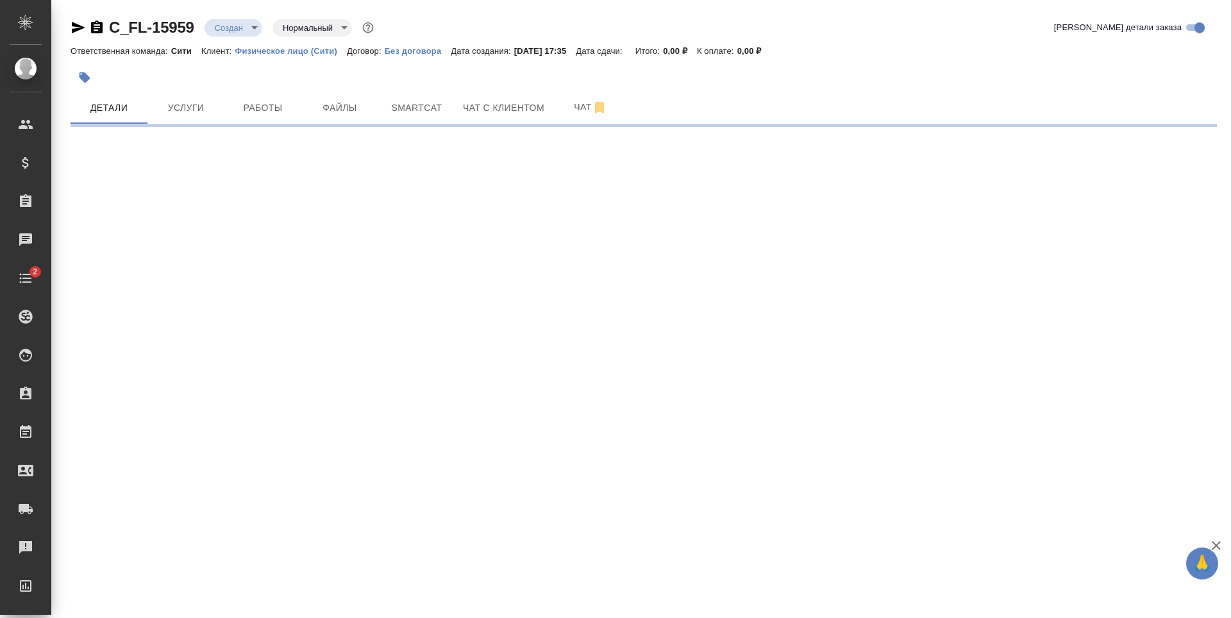
select select "RU"
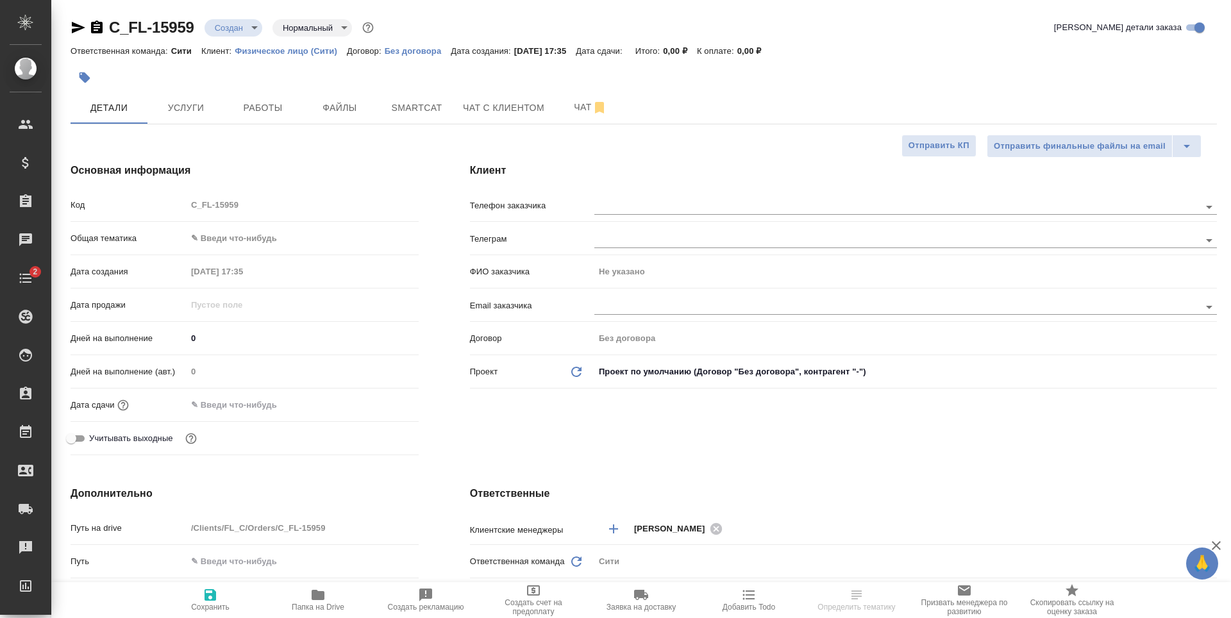
type textarea "x"
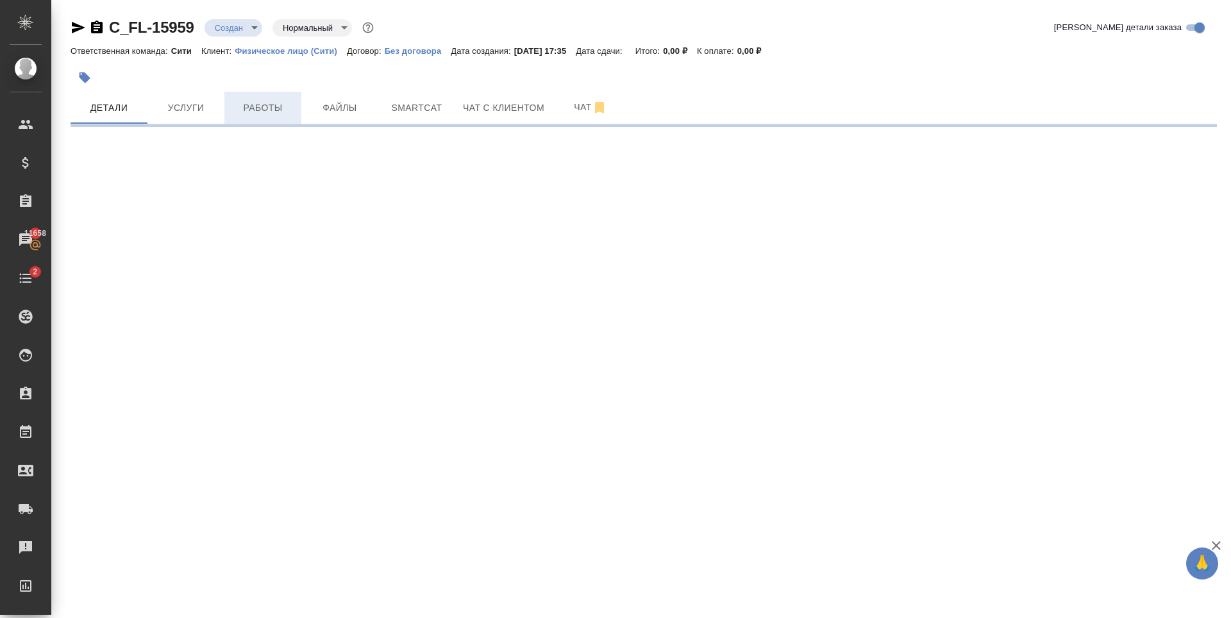
select select "RU"
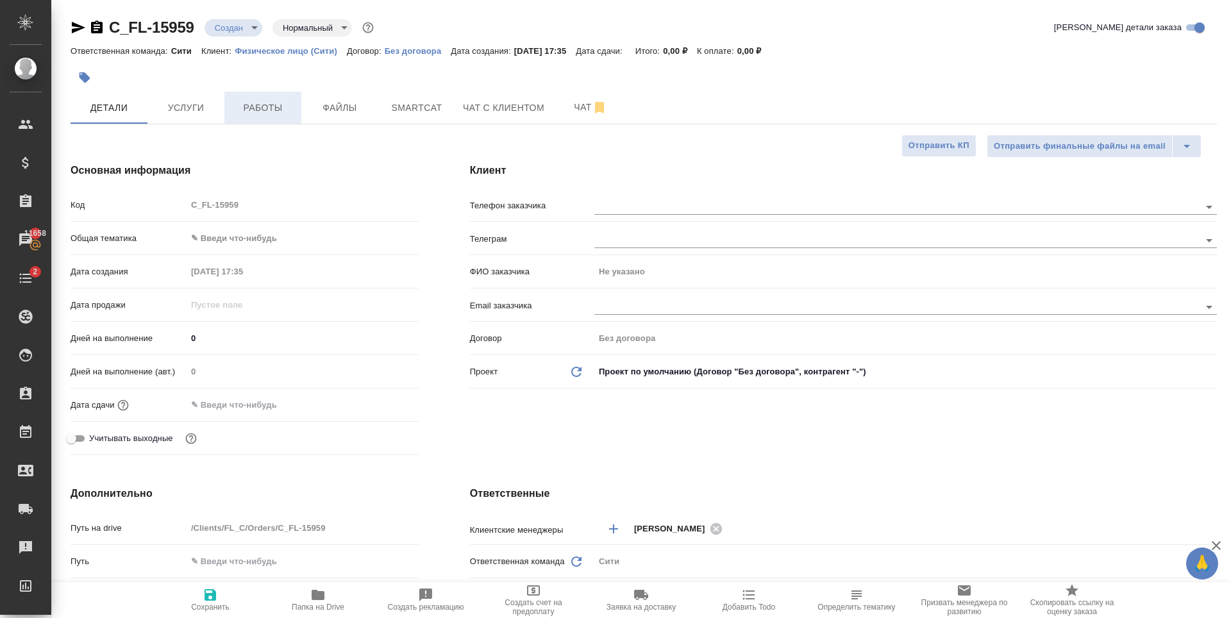
type textarea "x"
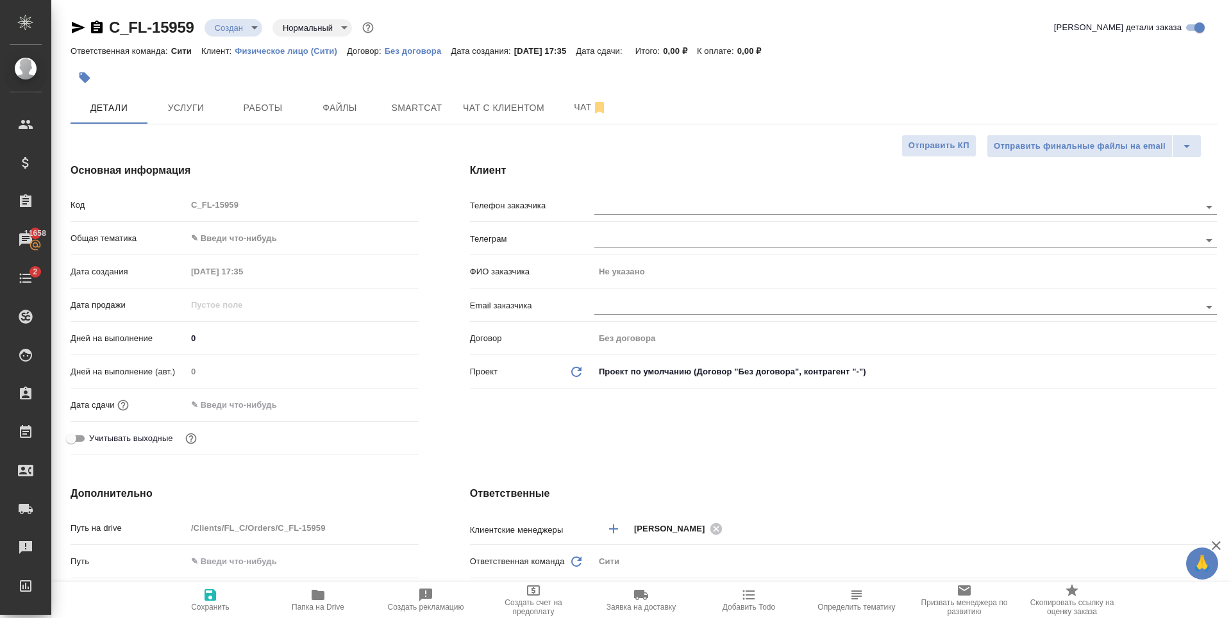
type textarea "x"
click at [350, 99] on button "Файлы" at bounding box center [339, 108] width 77 height 32
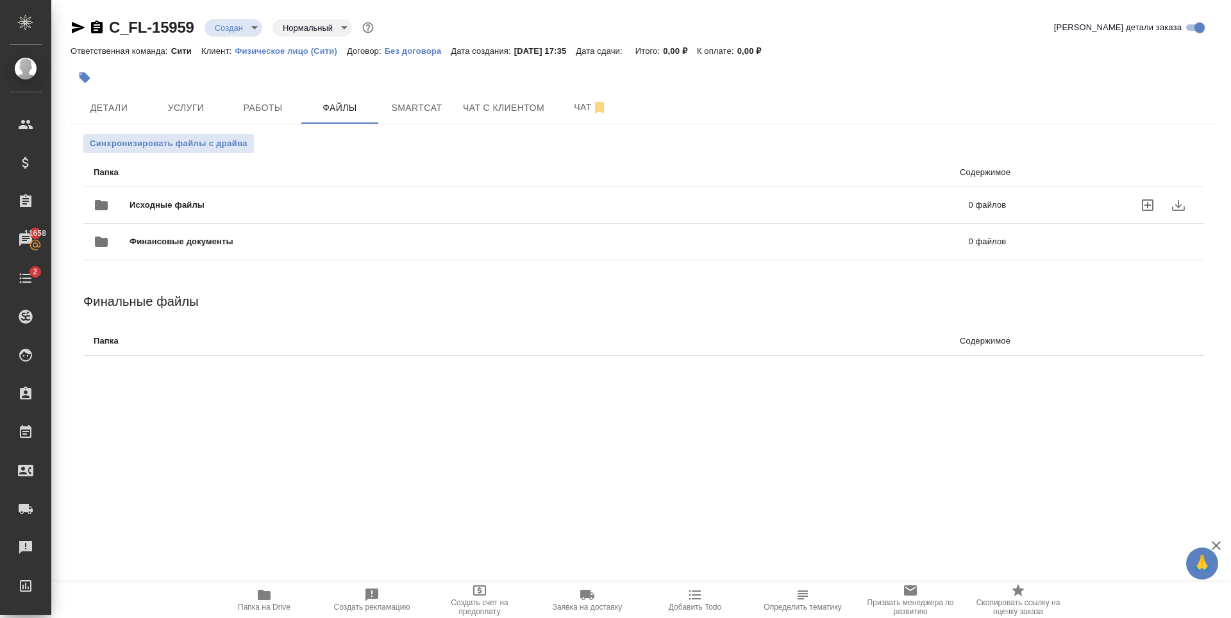
click at [1151, 205] on icon "uploadFiles" at bounding box center [1147, 204] width 15 height 15
click at [0, 0] on input "uploadFiles" at bounding box center [0, 0] width 0 height 0
click at [199, 107] on span "Услуги" at bounding box center [186, 108] width 62 height 16
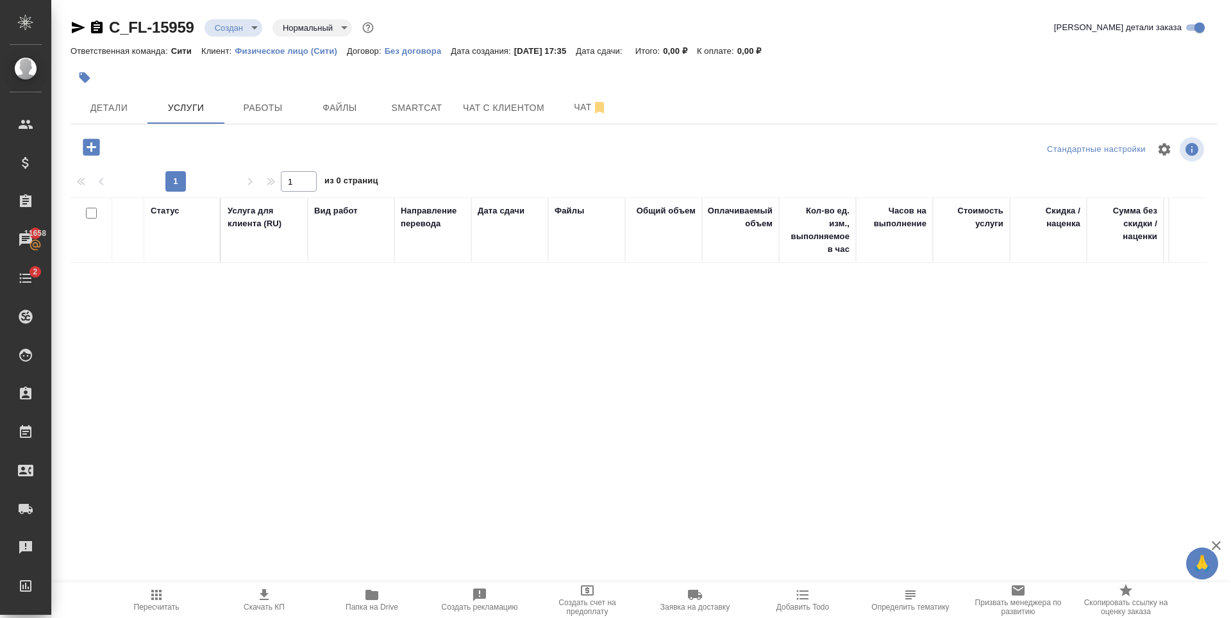
click at [87, 152] on icon "button" at bounding box center [91, 146] width 17 height 17
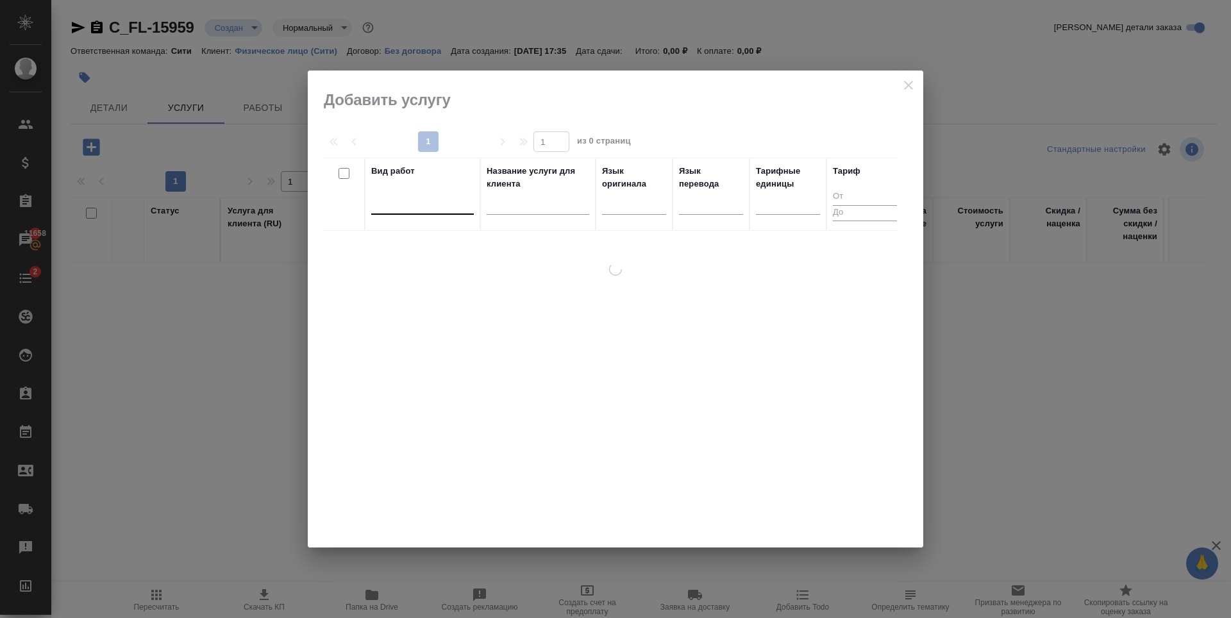
click at [399, 197] on div at bounding box center [422, 201] width 103 height 19
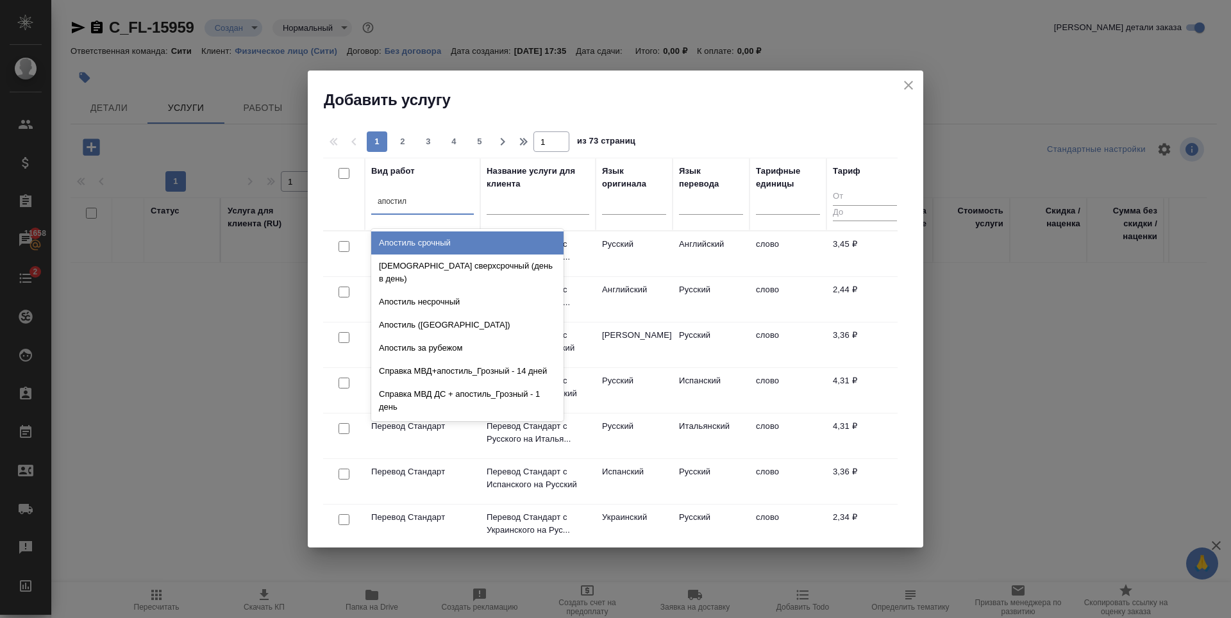
type input "апостиль"
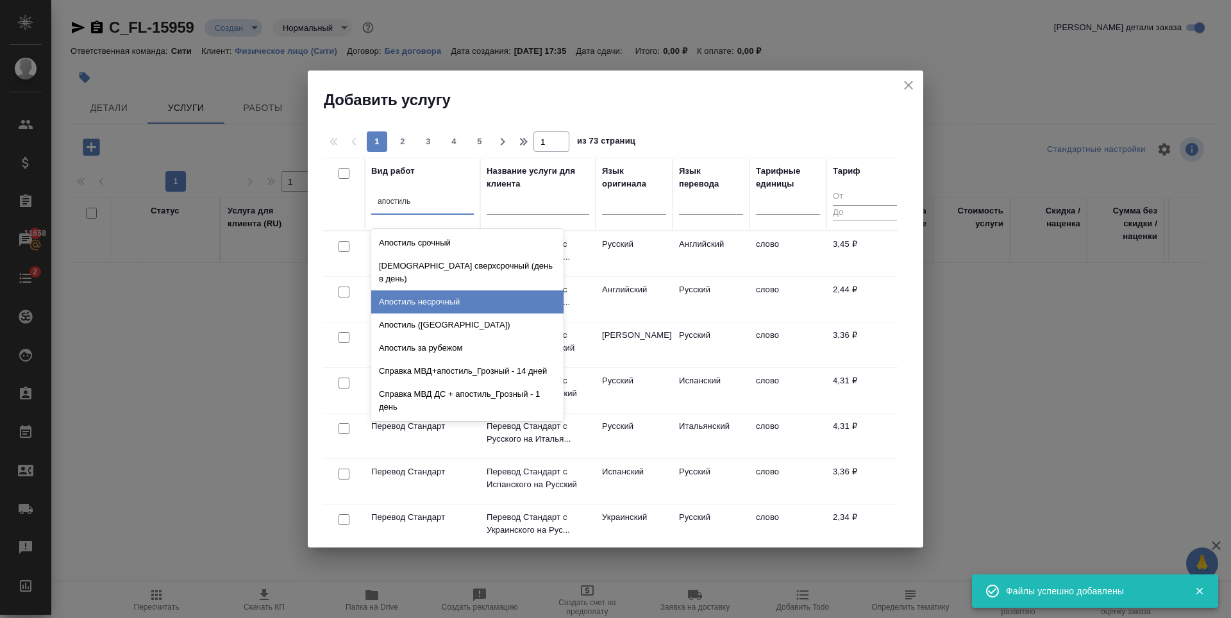
click at [456, 290] on div "Апостиль несрочный" at bounding box center [467, 301] width 192 height 23
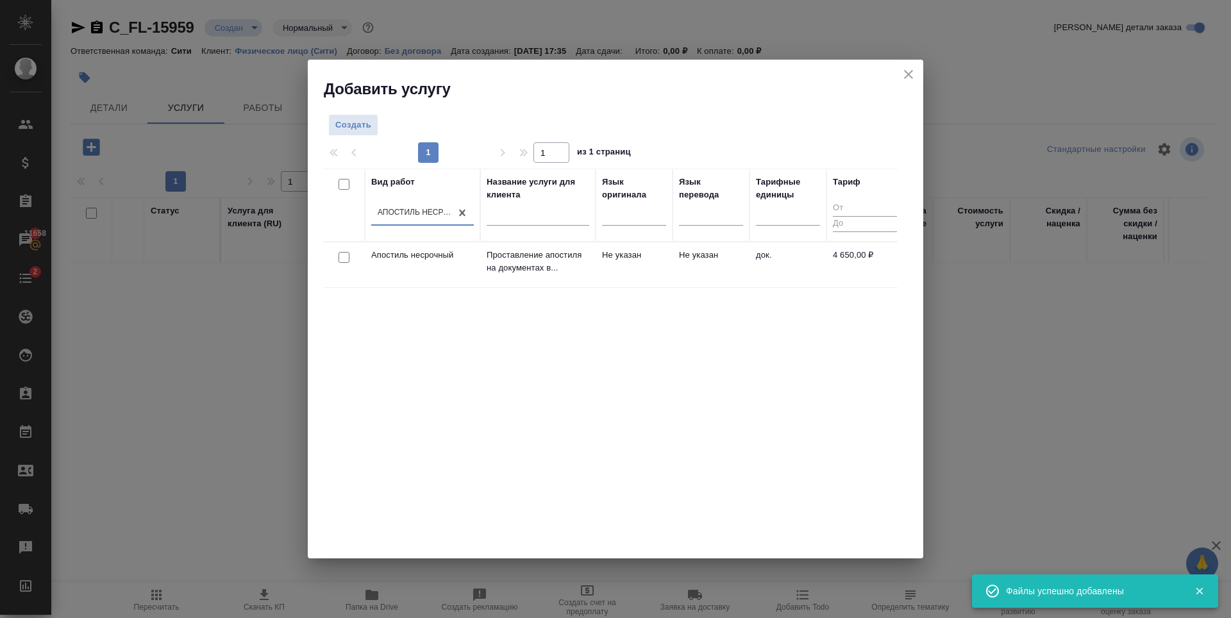
click at [340, 260] on input "checkbox" at bounding box center [343, 257] width 11 height 11
checkbox input "true"
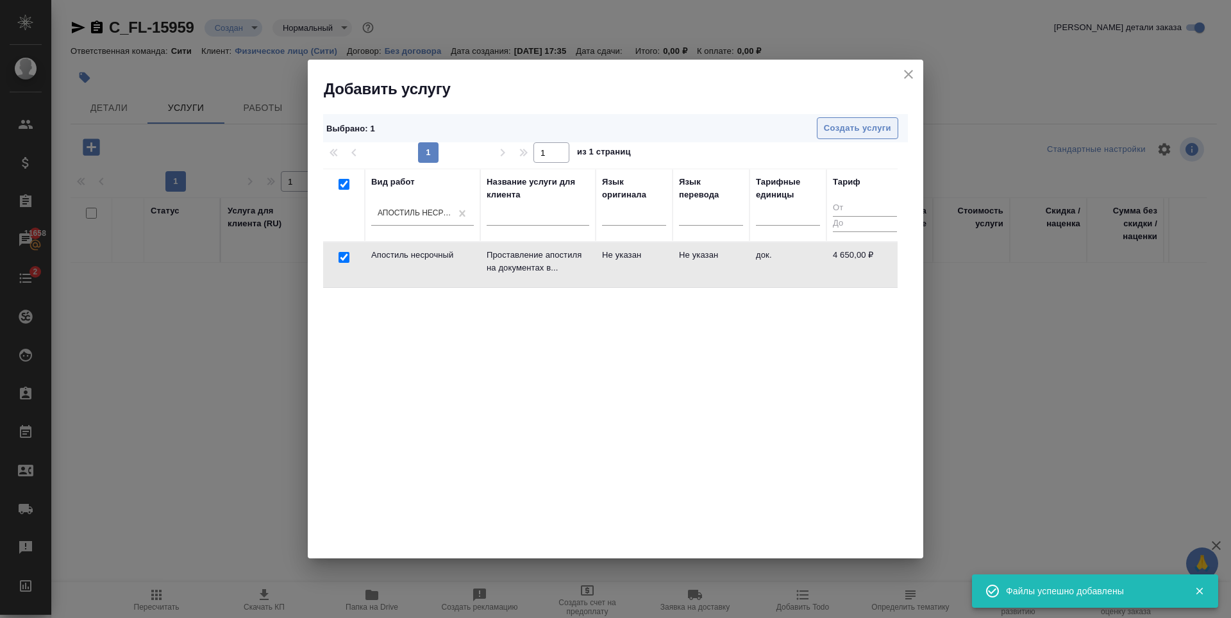
click at [831, 129] on span "Создать услуги" at bounding box center [857, 128] width 67 height 15
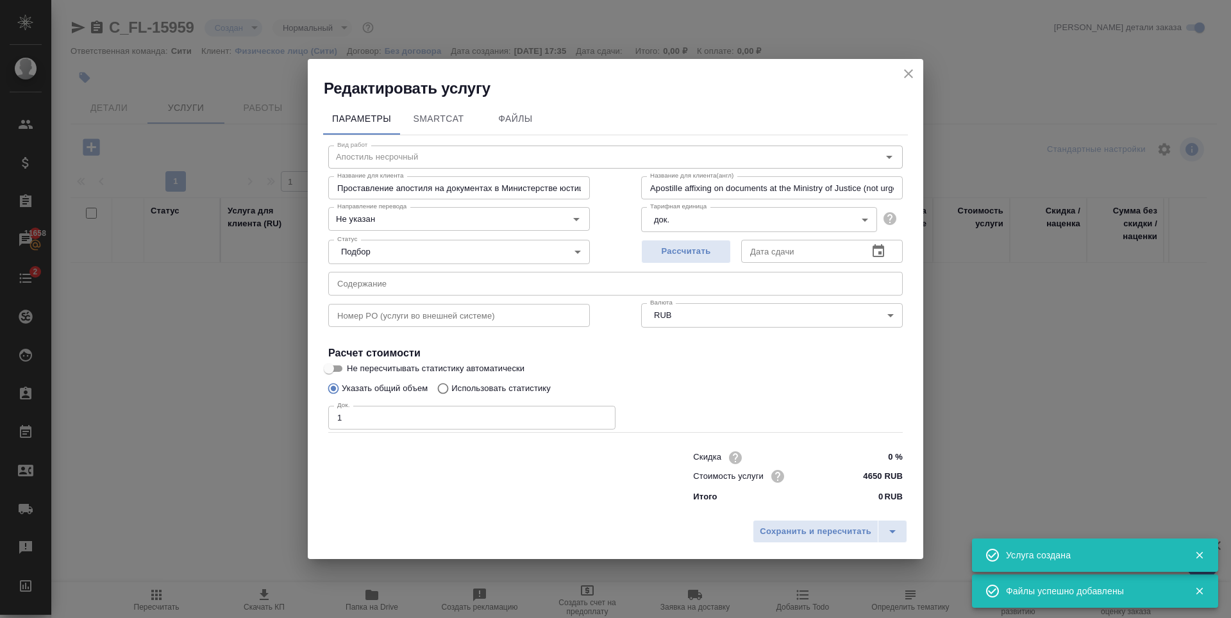
click at [603, 421] on input "1" at bounding box center [471, 417] width 287 height 23
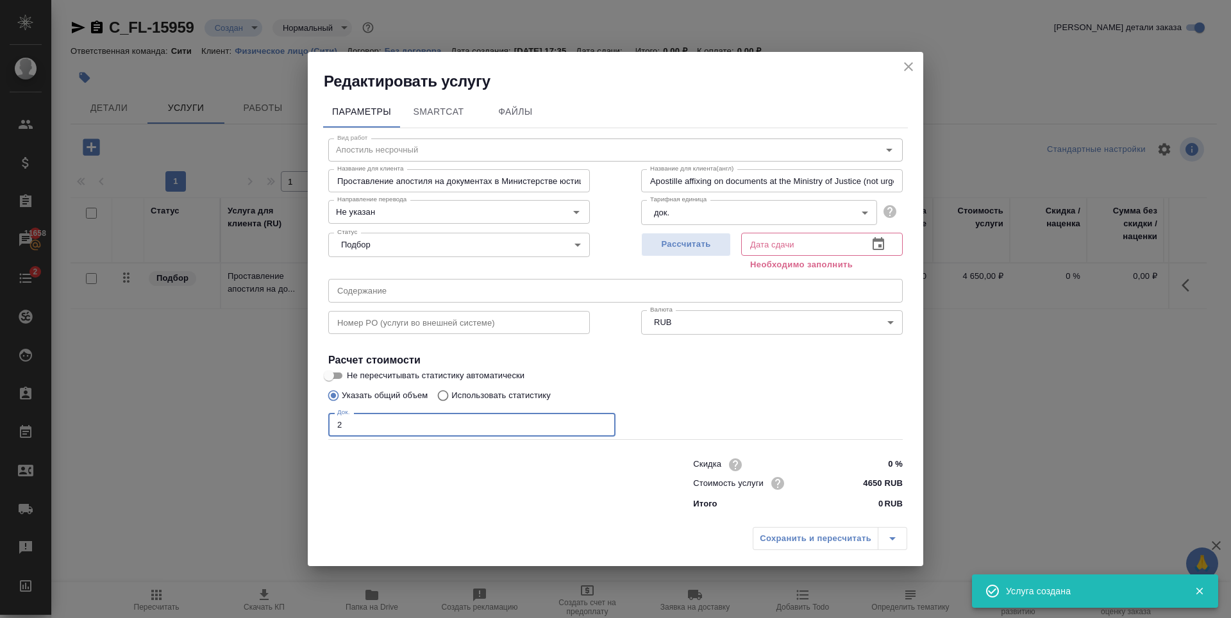
type input "2"
click at [601, 422] on input "2" at bounding box center [471, 424] width 287 height 23
click at [688, 251] on span "Рассчитать" at bounding box center [686, 244] width 76 height 15
type input "17.11.2025 11:36"
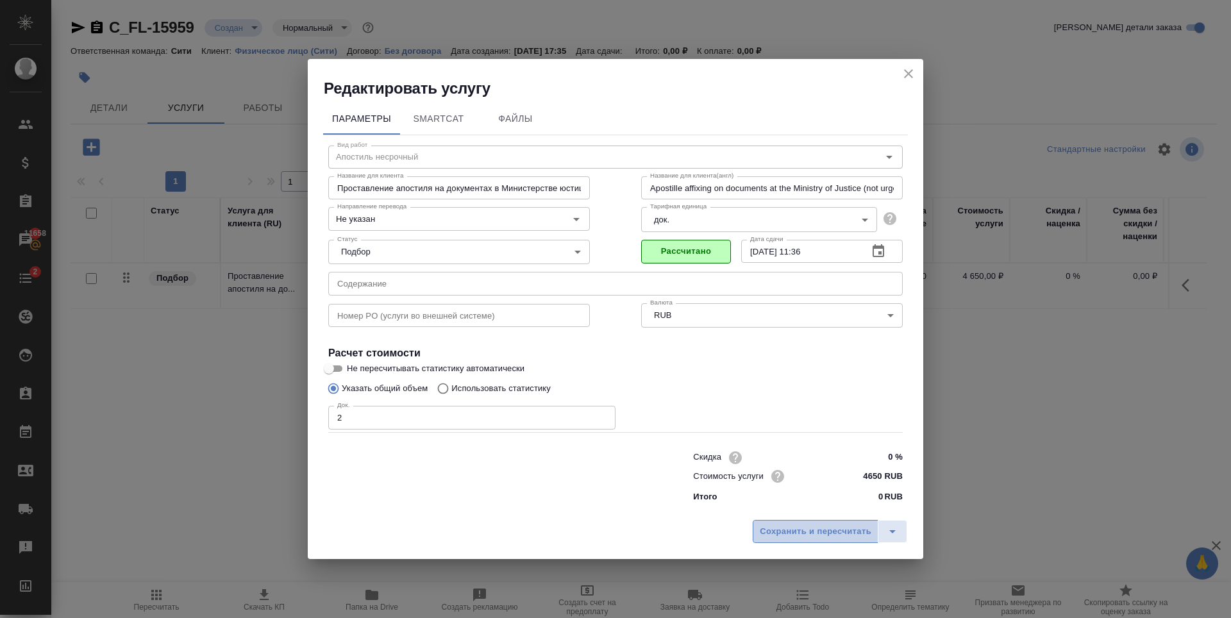
click at [797, 522] on button "Сохранить и пересчитать" at bounding box center [816, 531] width 126 height 23
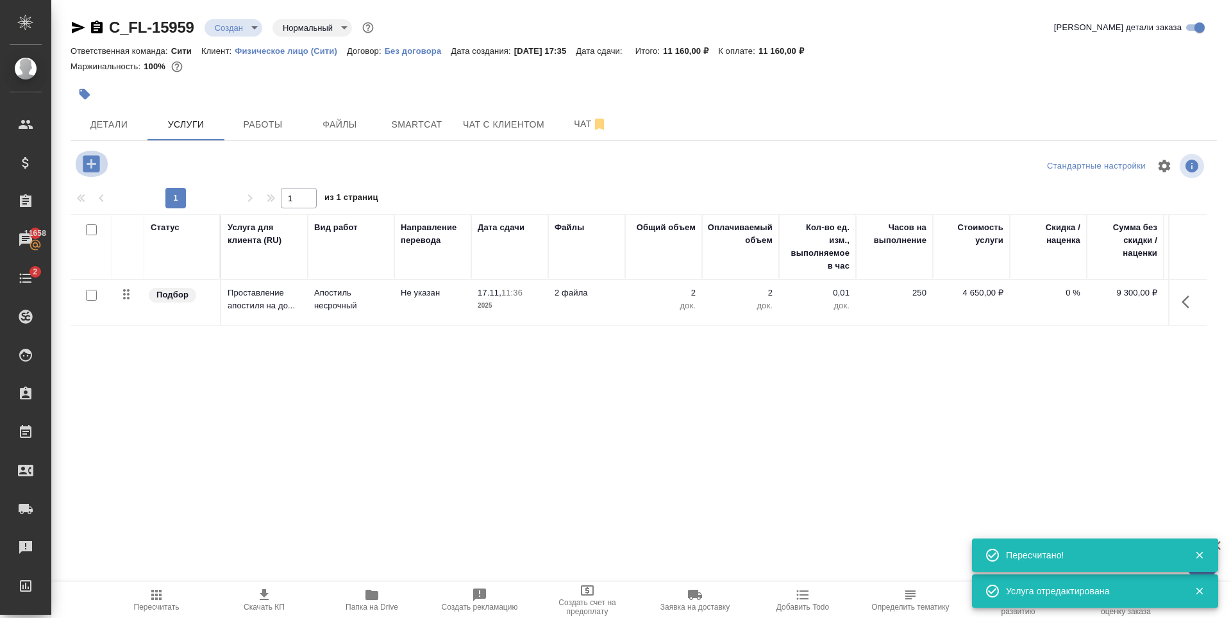
click at [91, 165] on icon "button" at bounding box center [91, 164] width 22 height 22
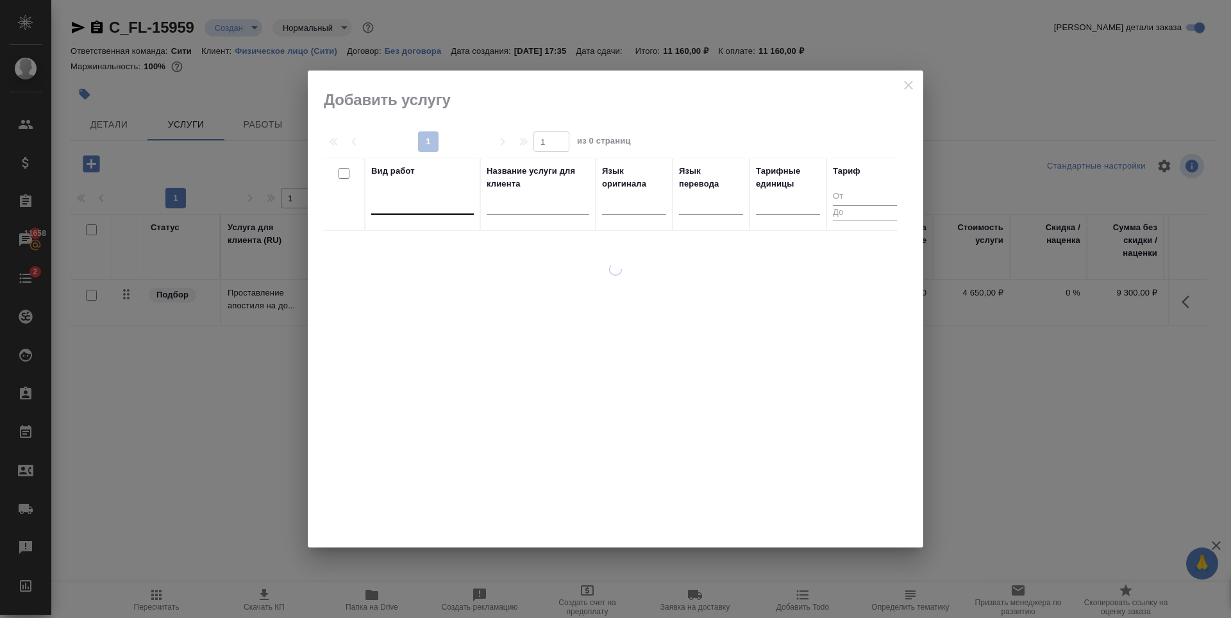
click at [413, 203] on div at bounding box center [422, 201] width 103 height 19
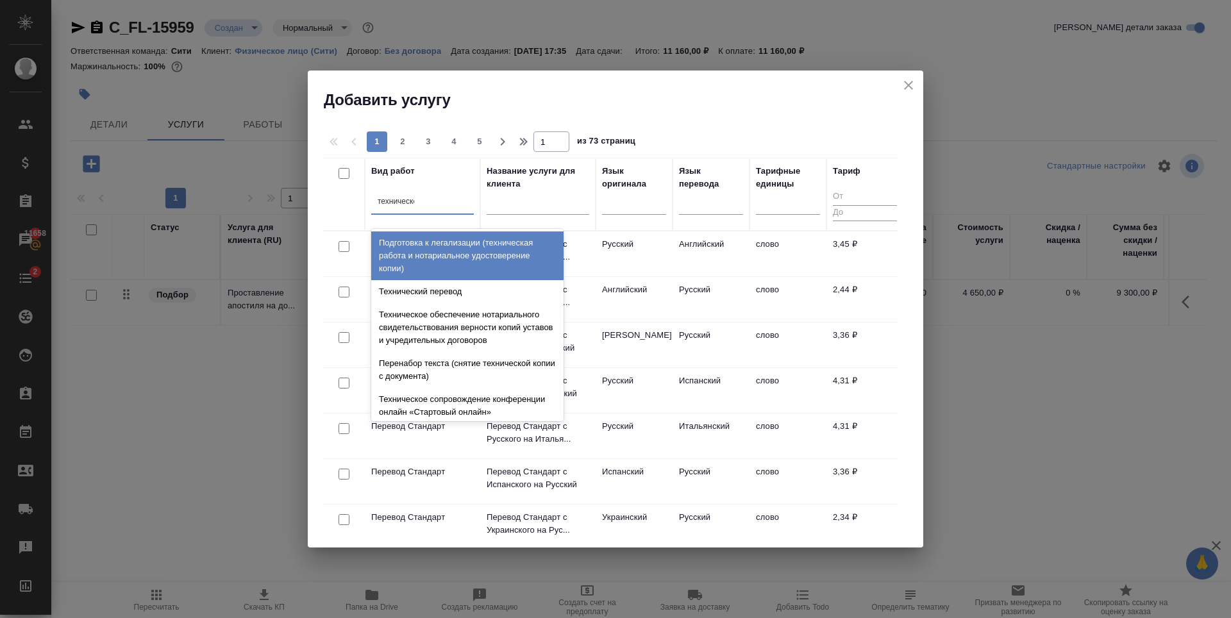
type input "техническое"
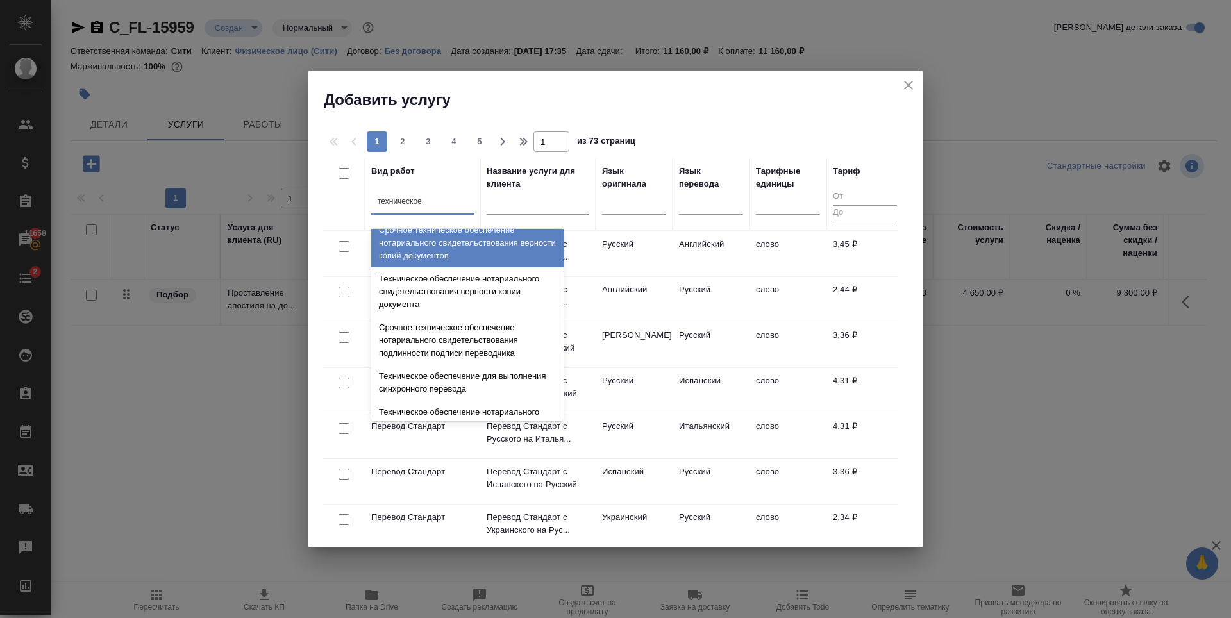
scroll to position [128, 0]
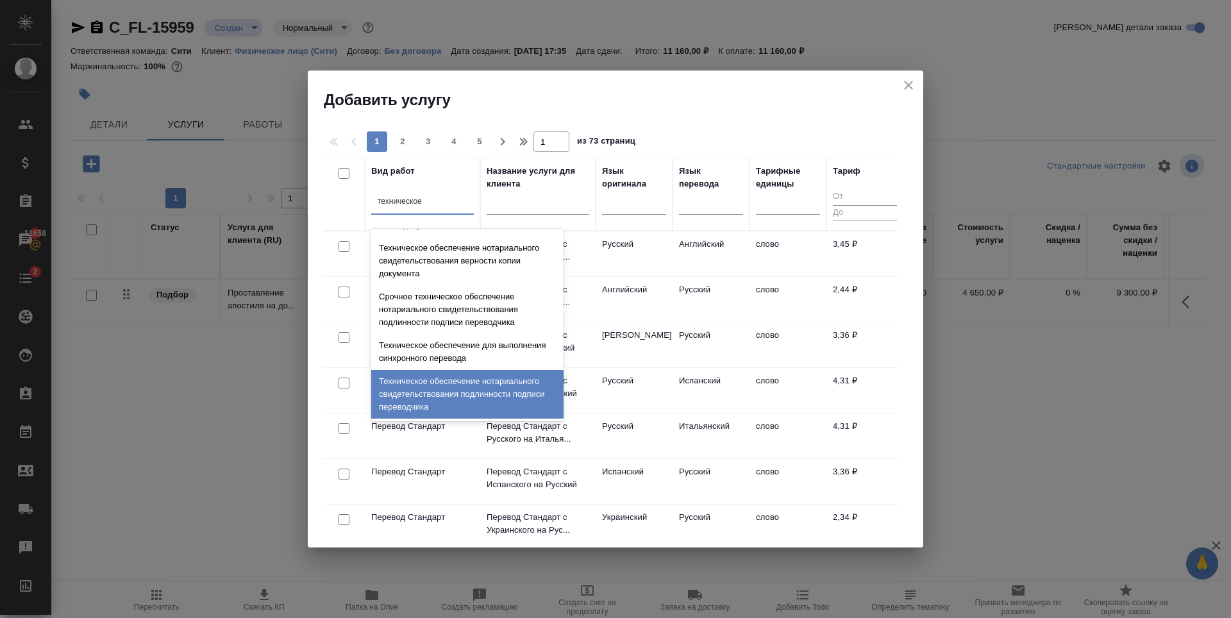
click at [439, 382] on div "Техническое обеспечение нотариального свидетельствования подлинности подписи пе…" at bounding box center [467, 394] width 192 height 49
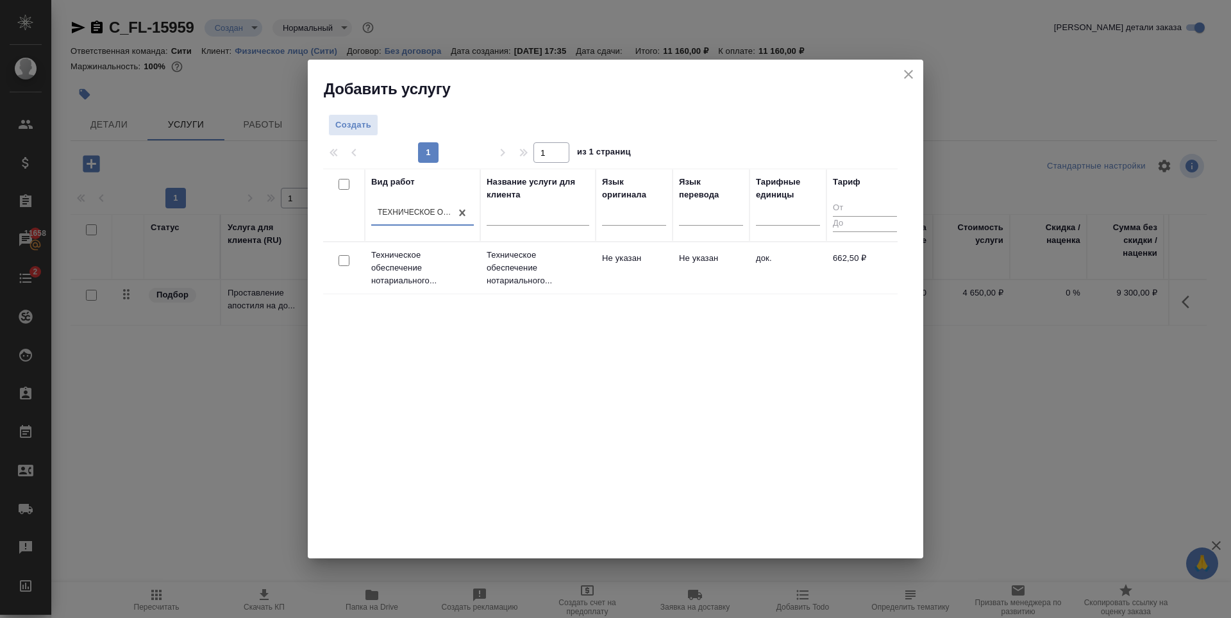
click at [341, 265] on input "checkbox" at bounding box center [343, 260] width 11 height 11
checkbox input "true"
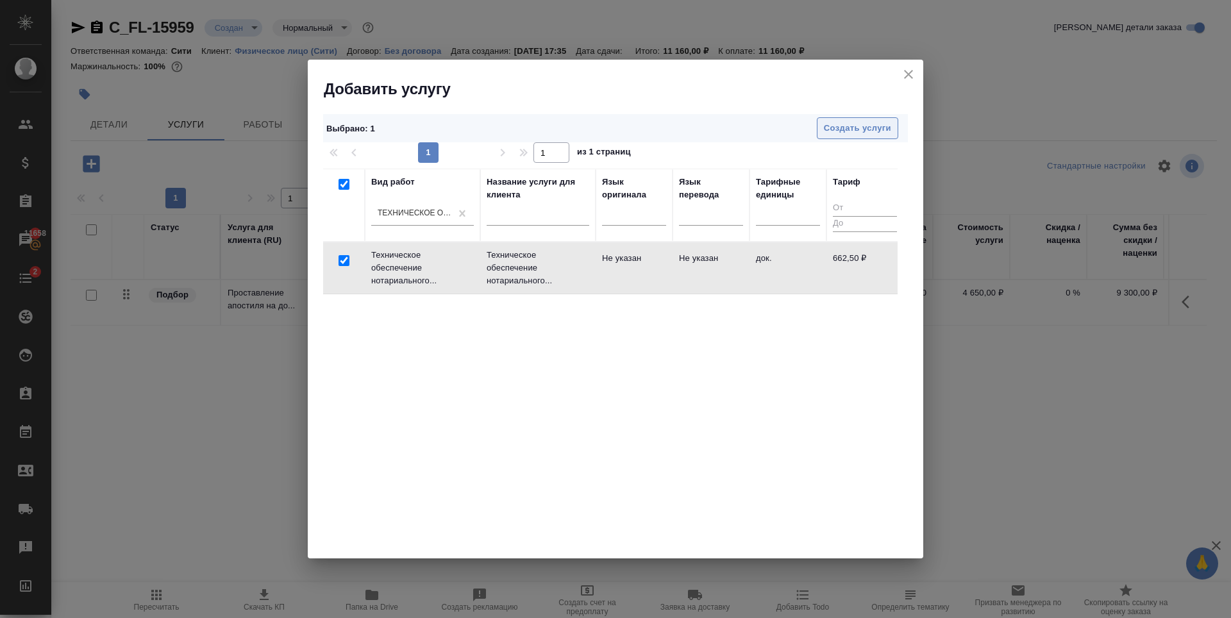
click at [856, 116] on div "Выбрано : 1 Создать услуги" at bounding box center [615, 128] width 585 height 29
click at [856, 133] on span "Создать услуги" at bounding box center [857, 128] width 67 height 15
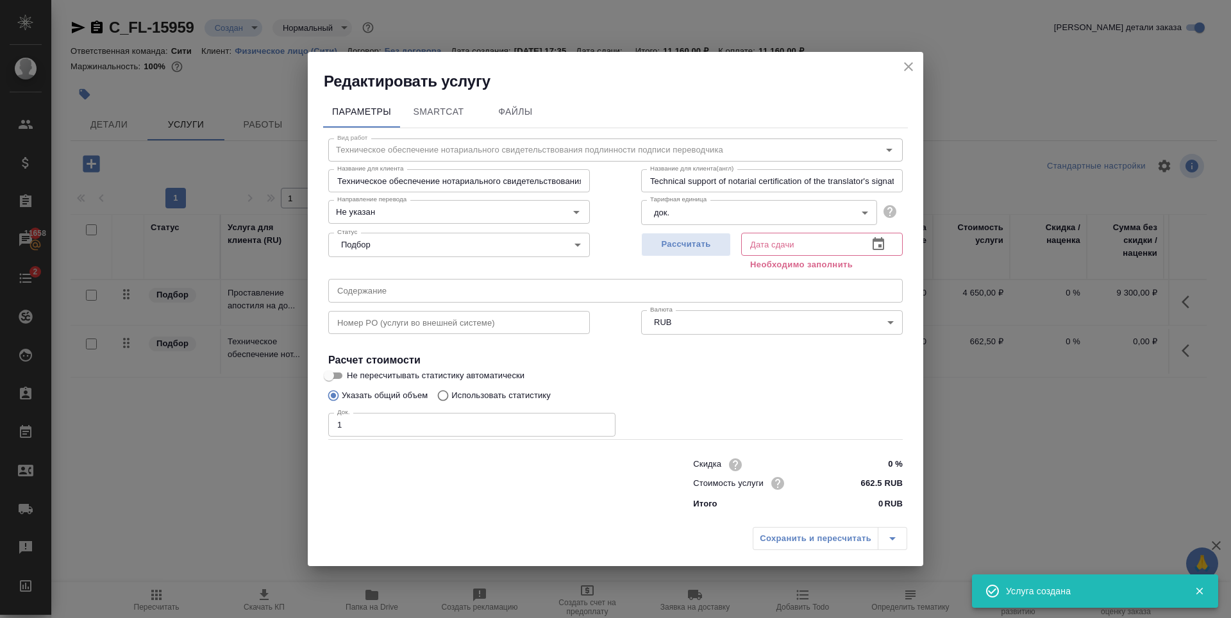
type input "1"
click at [601, 421] on input "1" at bounding box center [471, 424] width 287 height 23
click at [677, 251] on span "Рассчитать" at bounding box center [686, 244] width 76 height 15
type input "02.10.2025 17:49"
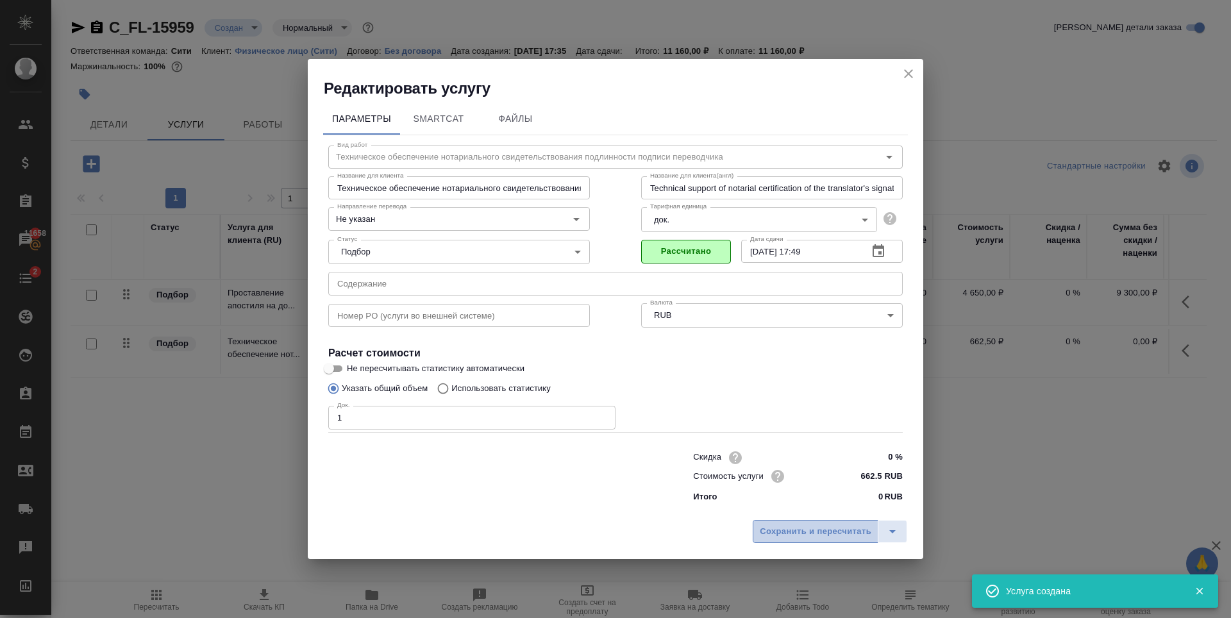
click at [798, 530] on span "Сохранить и пересчитать" at bounding box center [816, 531] width 112 height 15
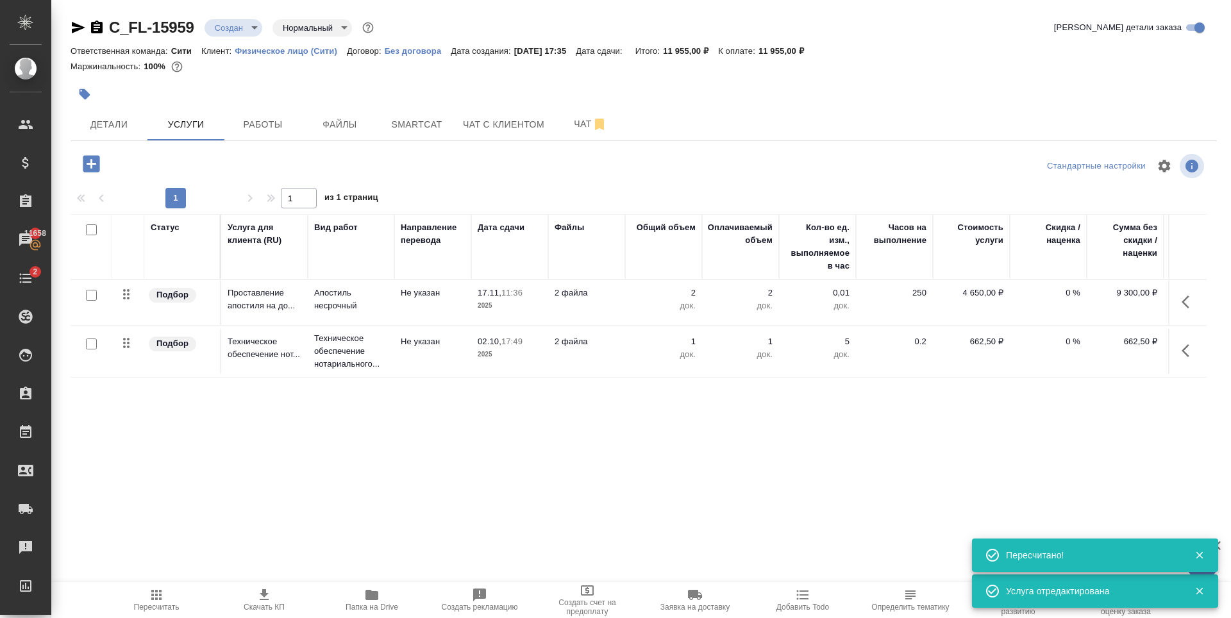
click at [399, 463] on div "Статус Услуга для клиента (RU) Вид работ Направление перевода Дата сдачи Файлы …" at bounding box center [639, 352] width 1136 height 276
click at [77, 157] on button "button" at bounding box center [91, 164] width 35 height 26
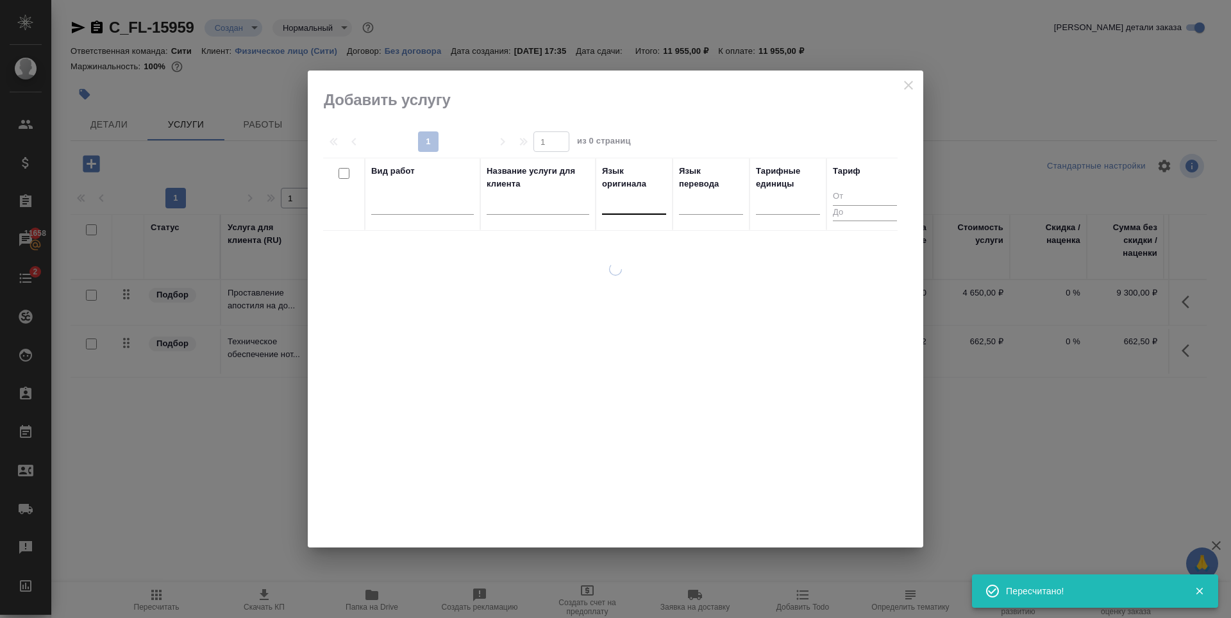
click at [631, 201] on div at bounding box center [634, 201] width 64 height 19
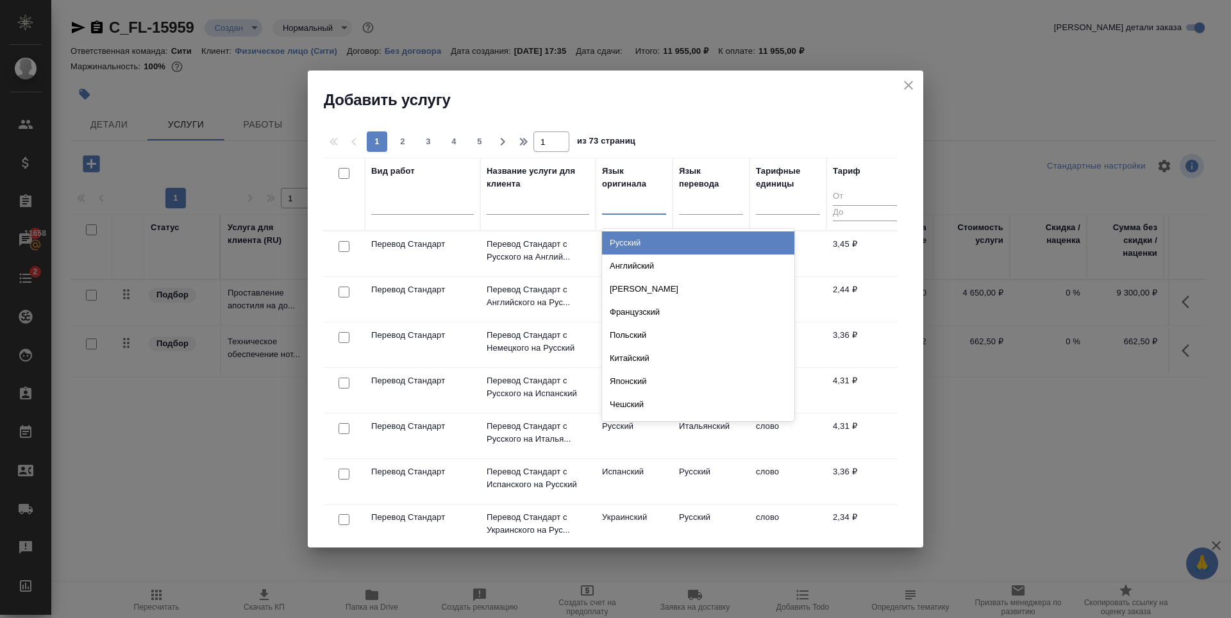
click at [912, 83] on icon "close" at bounding box center [908, 85] width 9 height 9
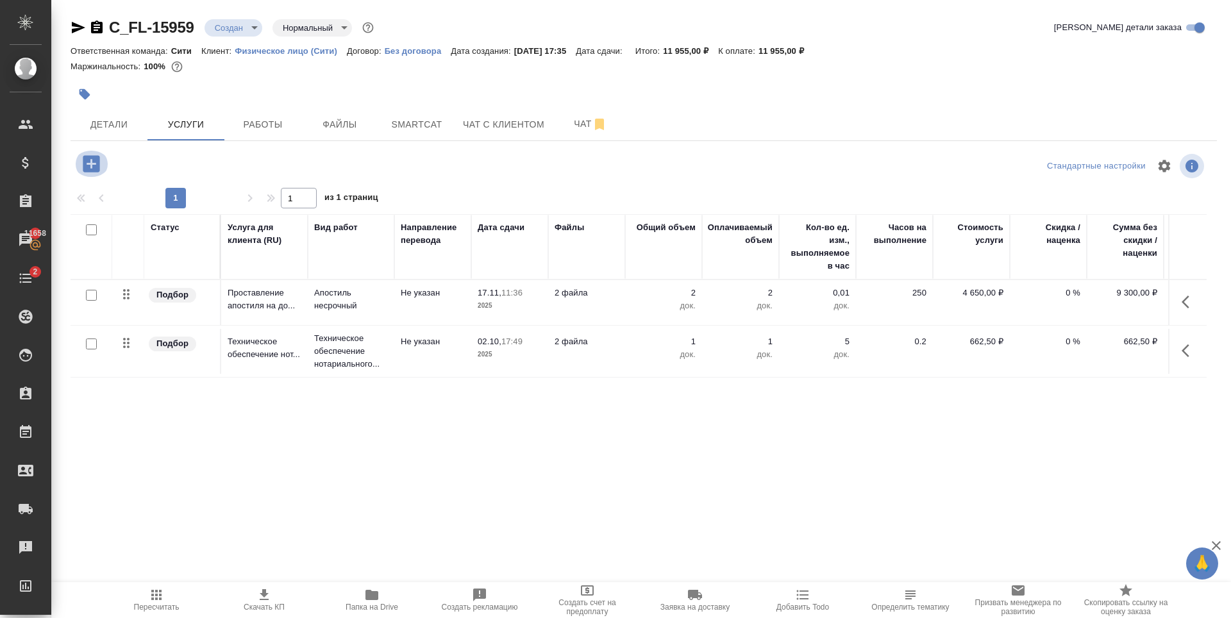
click at [103, 157] on button "button" at bounding box center [91, 164] width 35 height 26
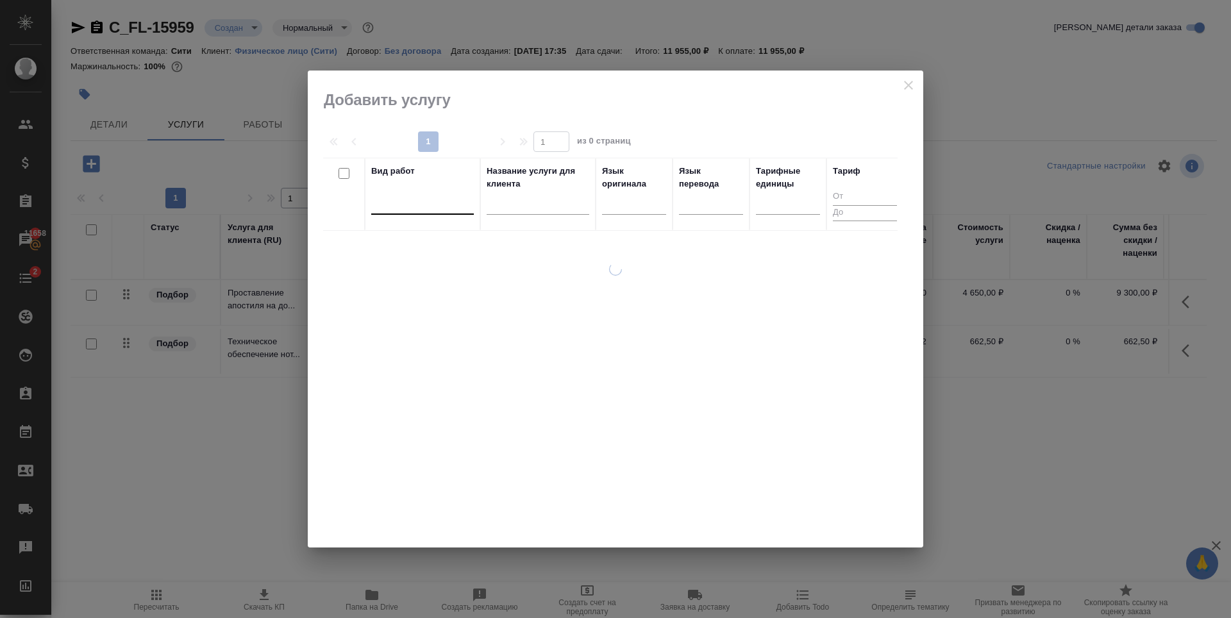
click at [427, 197] on div at bounding box center [422, 201] width 103 height 19
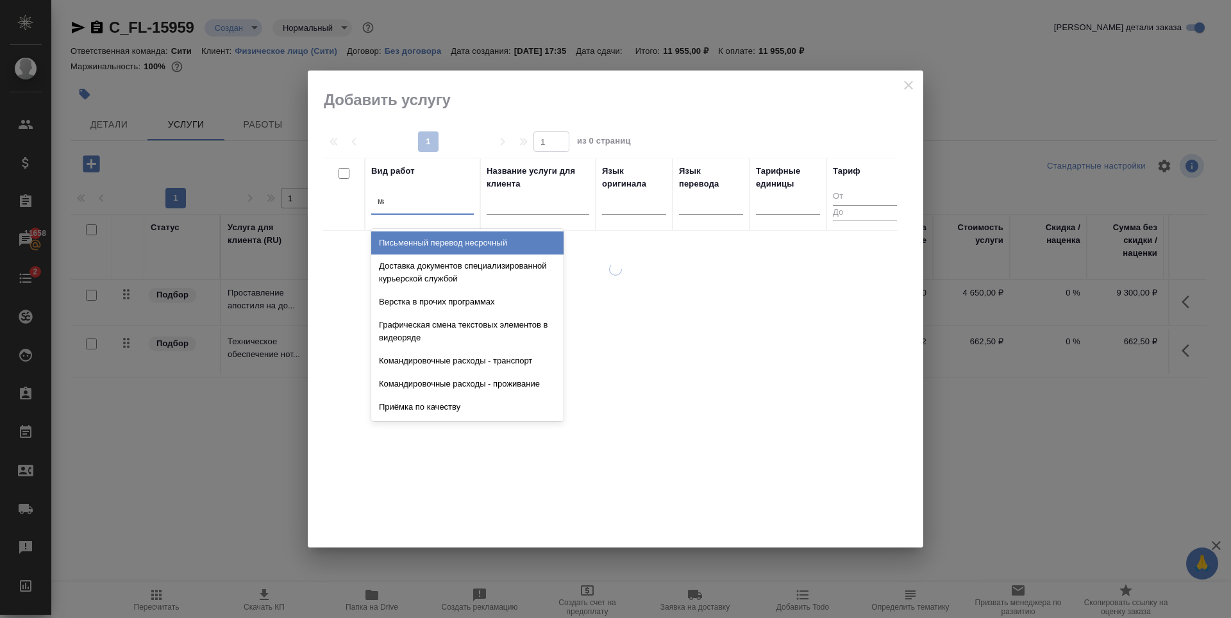
type input "макета"
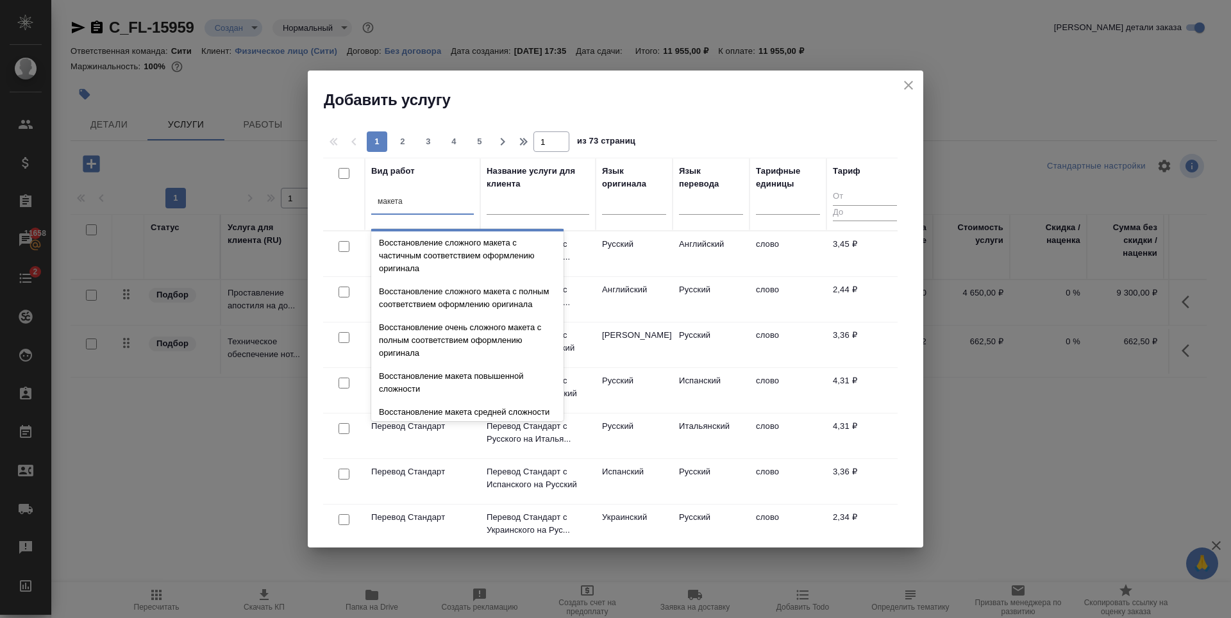
scroll to position [456, 0]
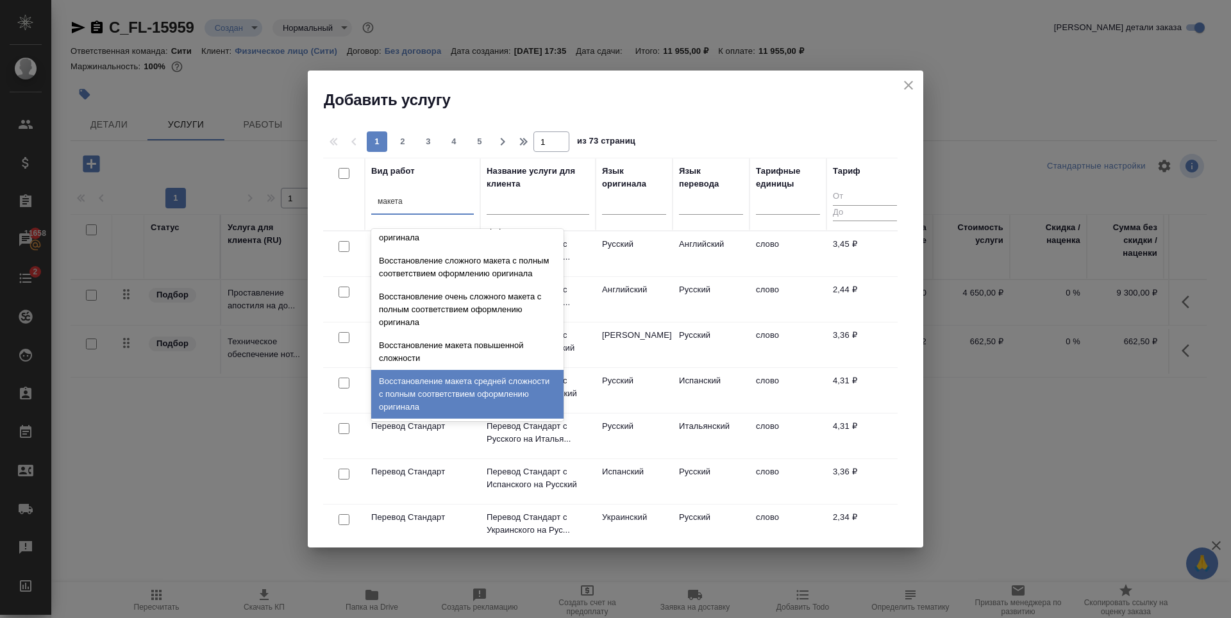
click at [460, 387] on div "Восстановление макета средней сложности с полным соответствием оформлению ориги…" at bounding box center [467, 394] width 192 height 49
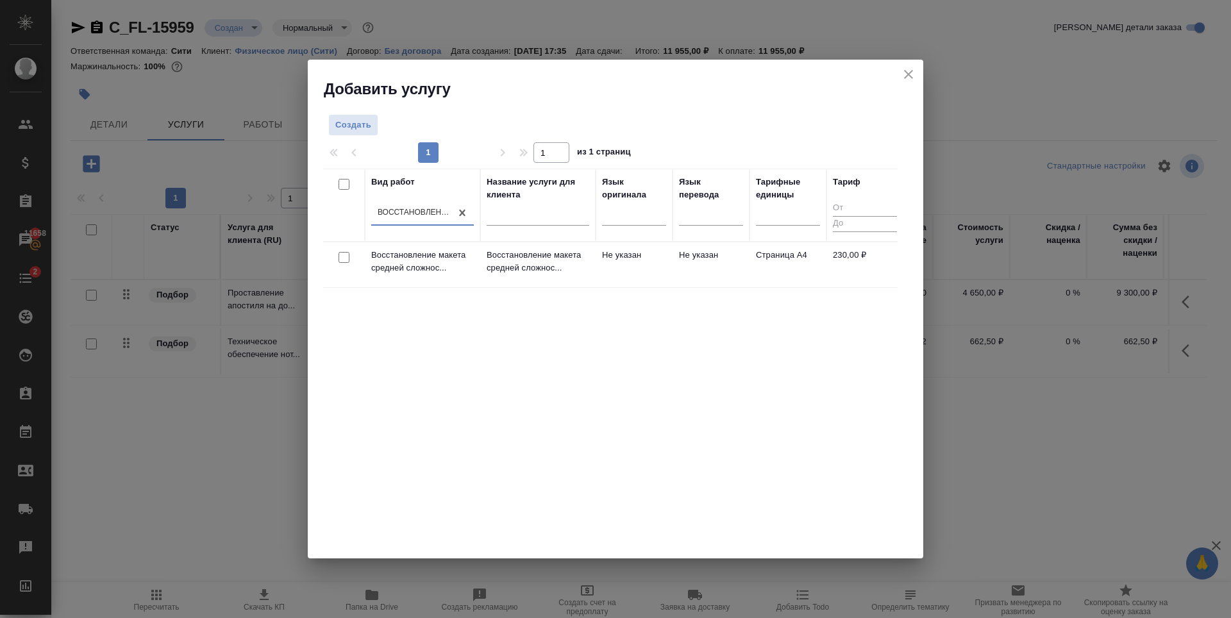
click at [342, 262] on input "checkbox" at bounding box center [343, 257] width 11 height 11
checkbox input "true"
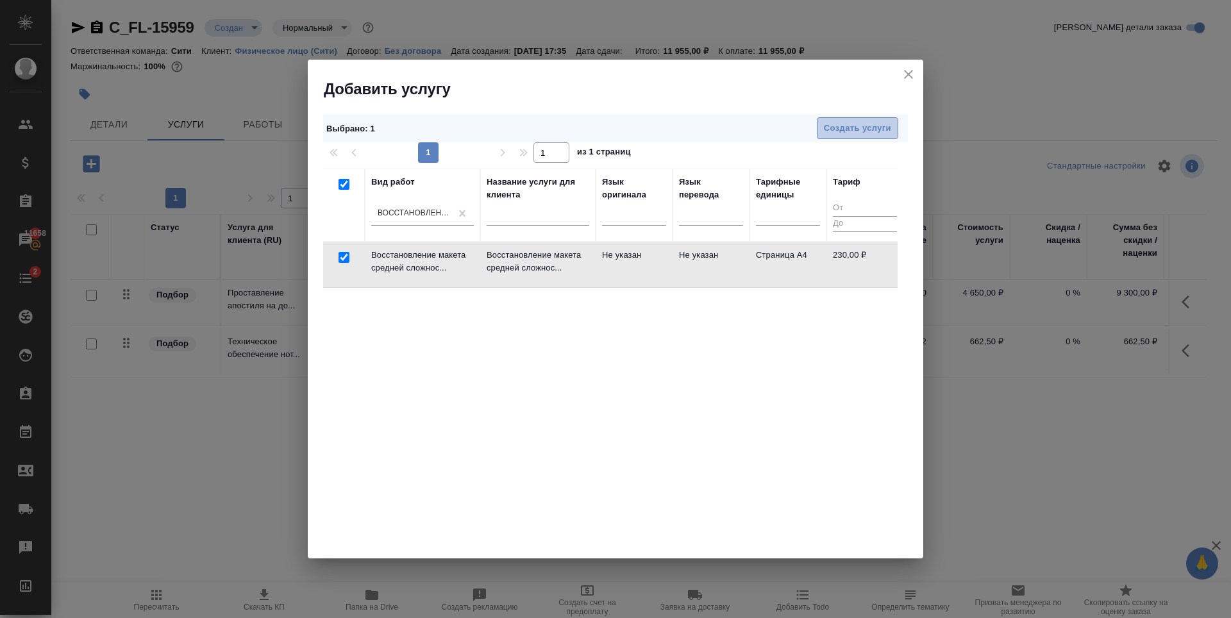
click at [883, 126] on span "Создать услуги" at bounding box center [857, 128] width 67 height 15
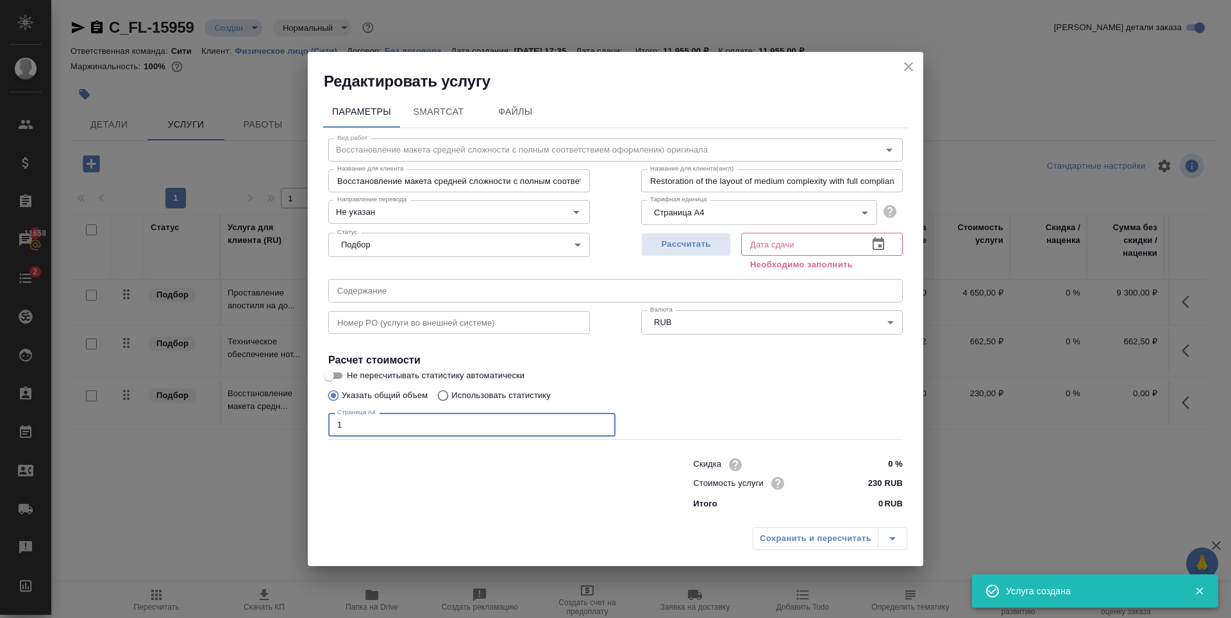
click at [602, 422] on input "1" at bounding box center [471, 424] width 287 height 23
click at [602, 422] on input "2" at bounding box center [471, 424] width 287 height 23
click at [602, 422] on input "5" at bounding box center [471, 424] width 287 height 23
click at [602, 422] on input "6" at bounding box center [471, 424] width 287 height 23
click at [603, 428] on input "5" at bounding box center [471, 424] width 287 height 23
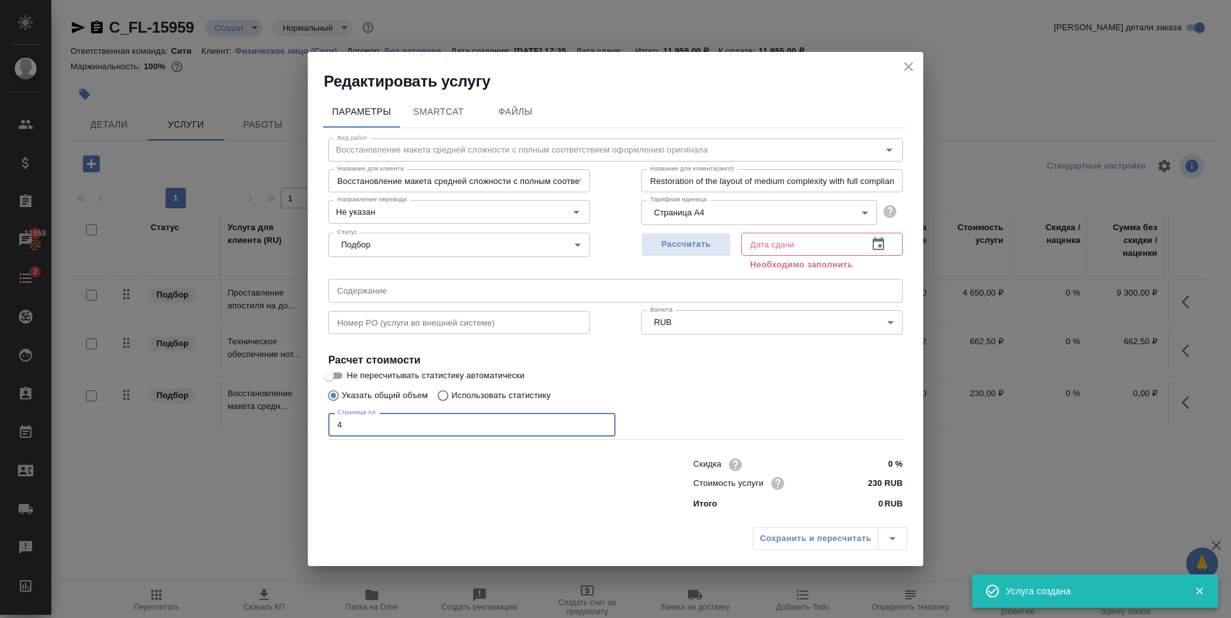
type input "4"
click at [603, 428] on input "4" at bounding box center [471, 424] width 287 height 23
click at [675, 394] on div "Указать общий объем Использовать статистику" at bounding box center [615, 395] width 574 height 24
click at [689, 247] on span "Рассчитать" at bounding box center [686, 244] width 76 height 15
type input "03.10.2025 10:01"
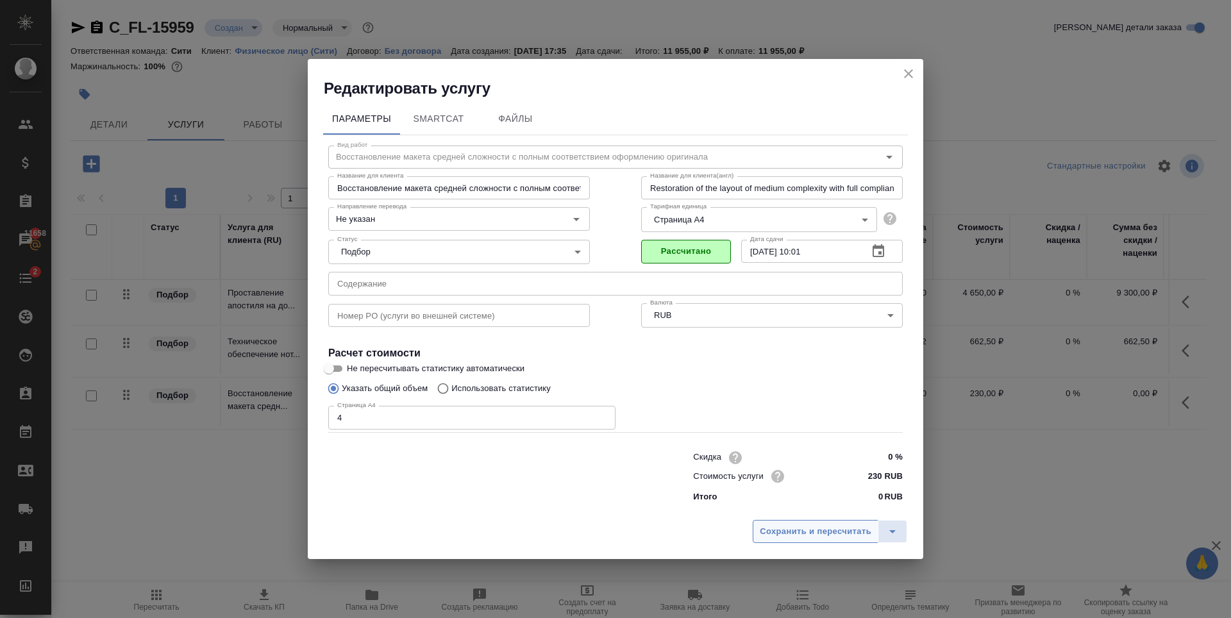
click at [798, 539] on button "Сохранить и пересчитать" at bounding box center [816, 531] width 126 height 23
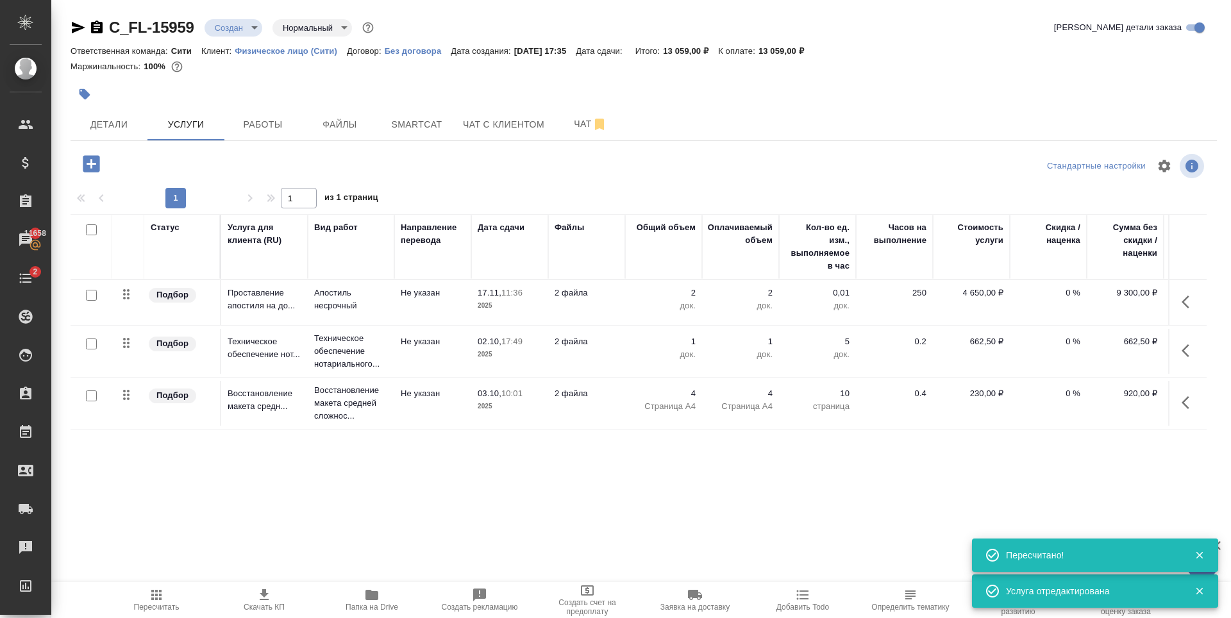
click at [90, 166] on icon "button" at bounding box center [91, 163] width 17 height 17
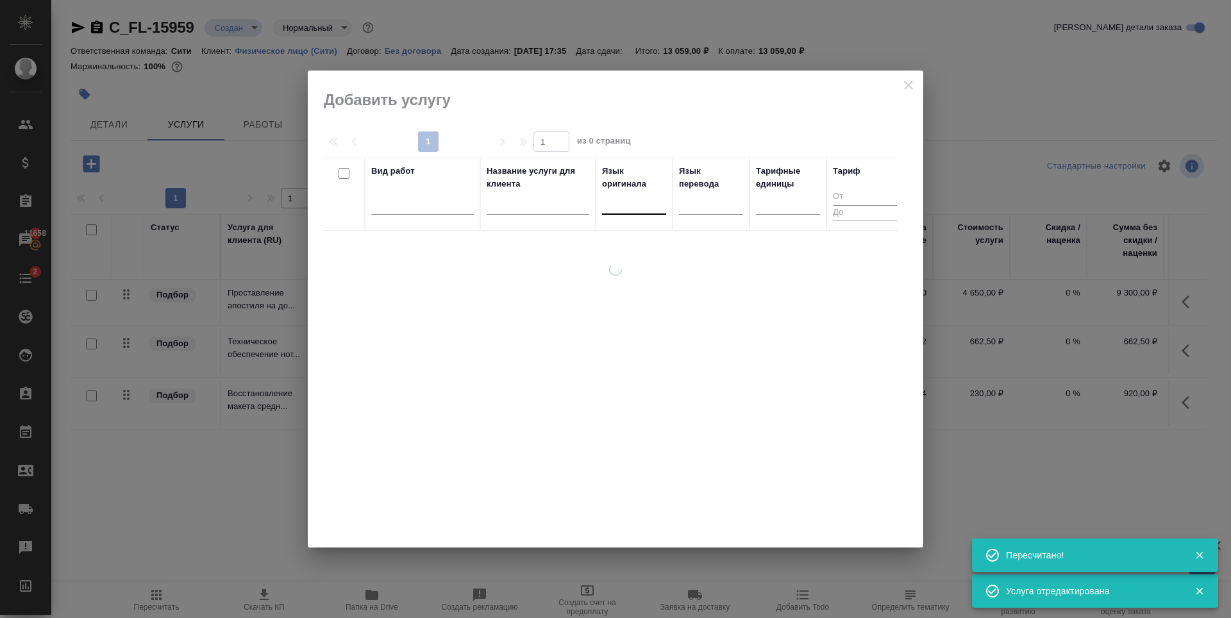
click at [630, 203] on div at bounding box center [634, 201] width 64 height 19
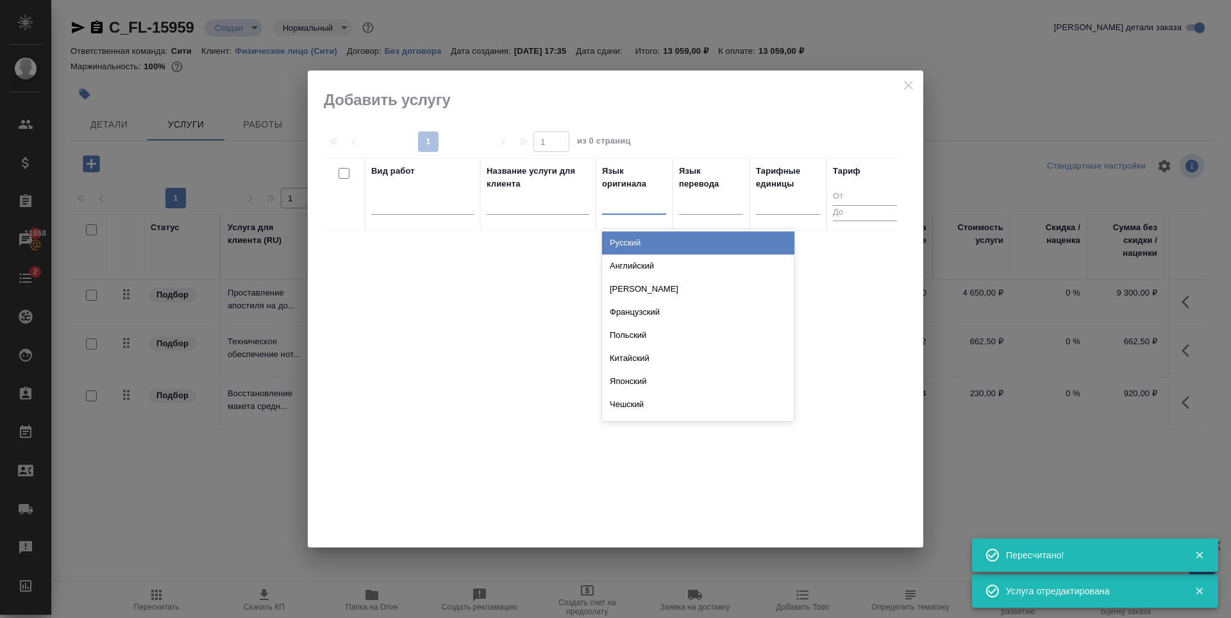
click at [638, 241] on div "Русский" at bounding box center [698, 242] width 192 height 23
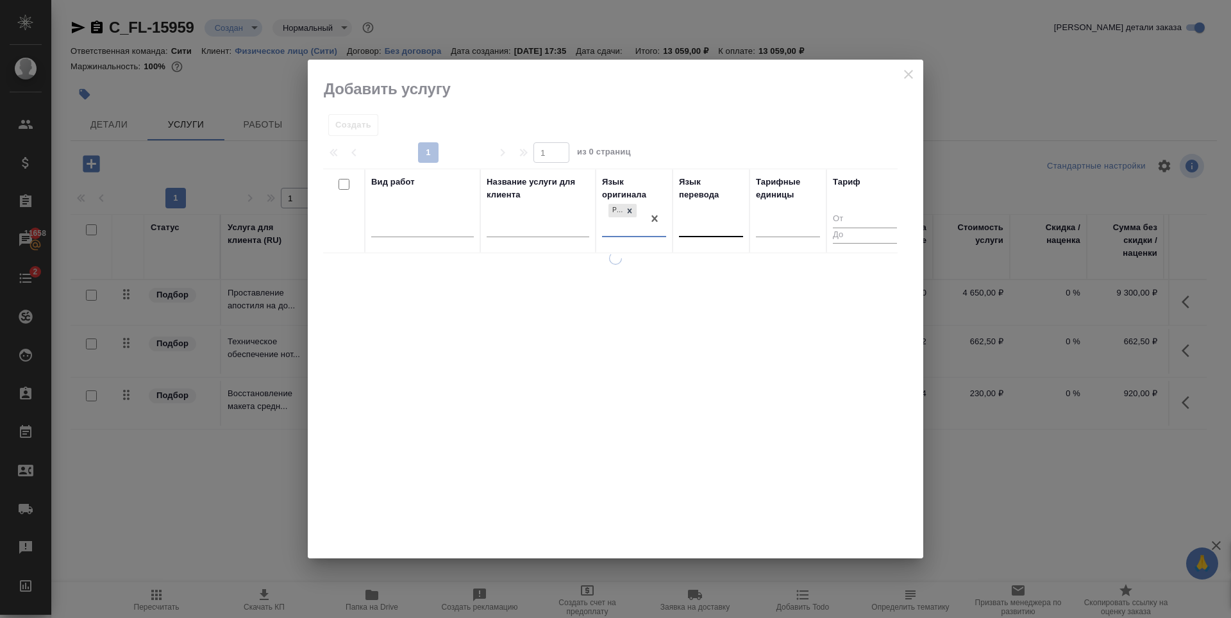
click at [703, 223] on div at bounding box center [711, 224] width 64 height 19
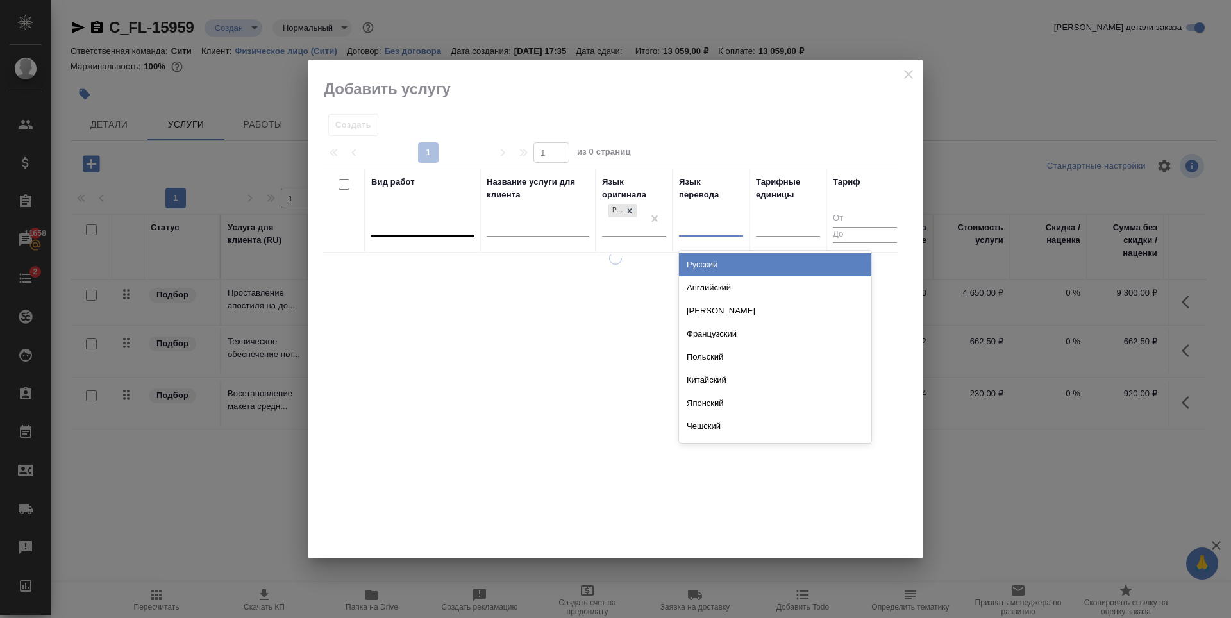
click at [705, 299] on div "Немецкий" at bounding box center [775, 310] width 192 height 23
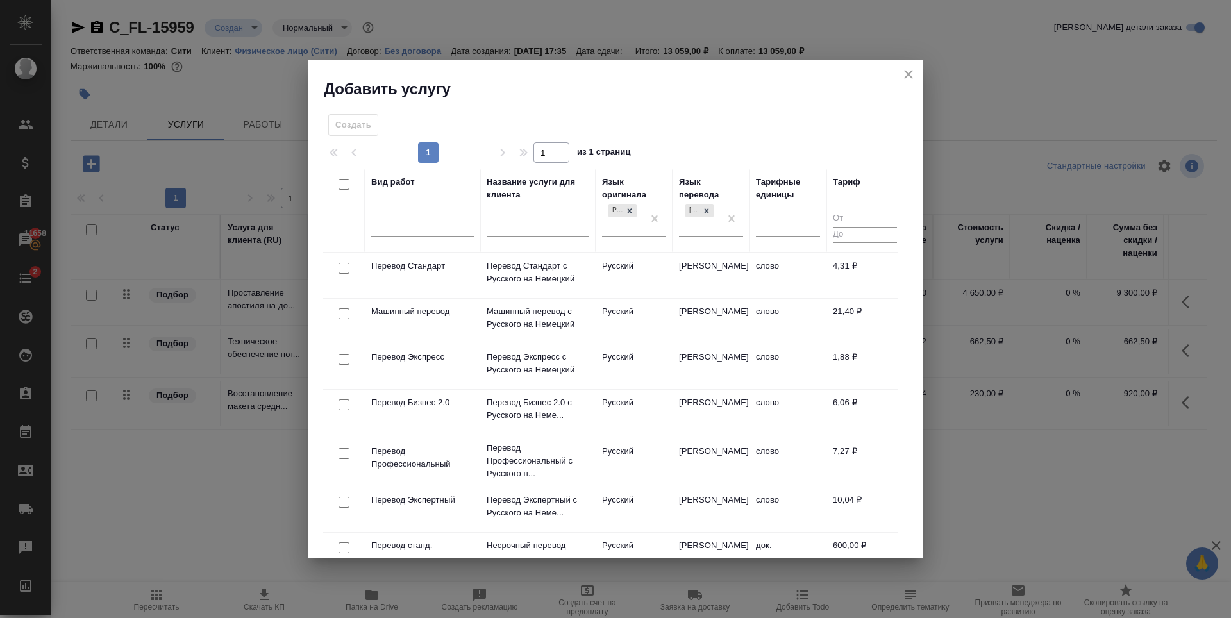
click at [342, 271] on input "checkbox" at bounding box center [343, 268] width 11 height 11
checkbox input "true"
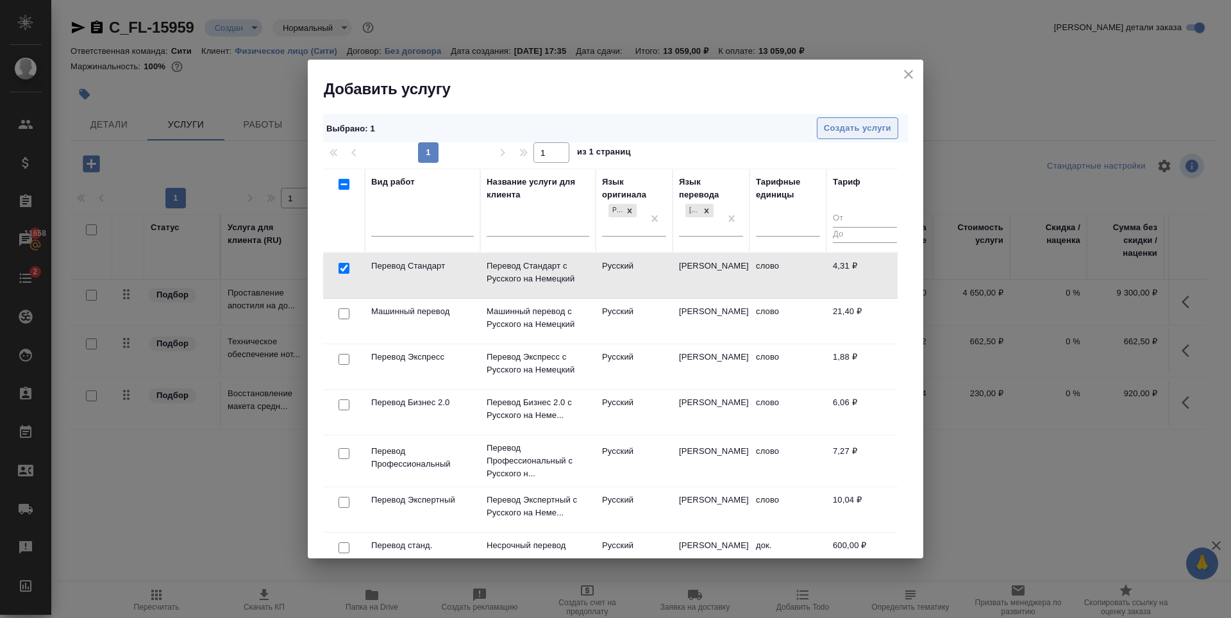
click at [871, 127] on span "Создать услуги" at bounding box center [857, 128] width 67 height 15
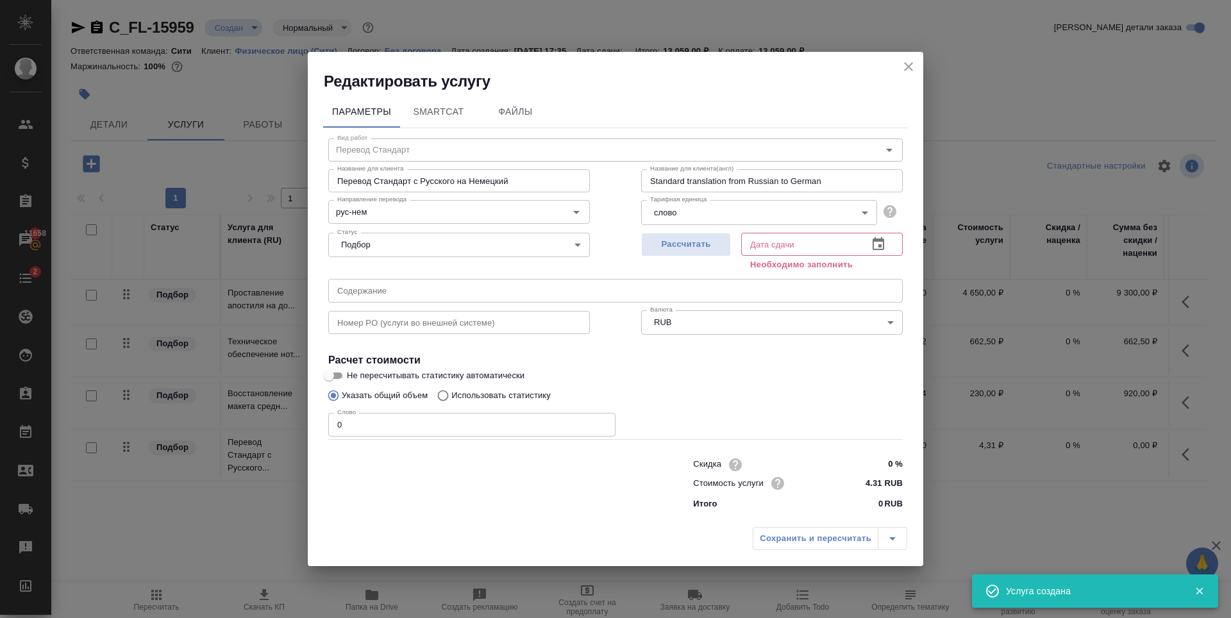
click at [385, 421] on input "0" at bounding box center [471, 424] width 287 height 23
type input "800"
click at [649, 244] on span "Рассчитать" at bounding box center [686, 244] width 76 height 15
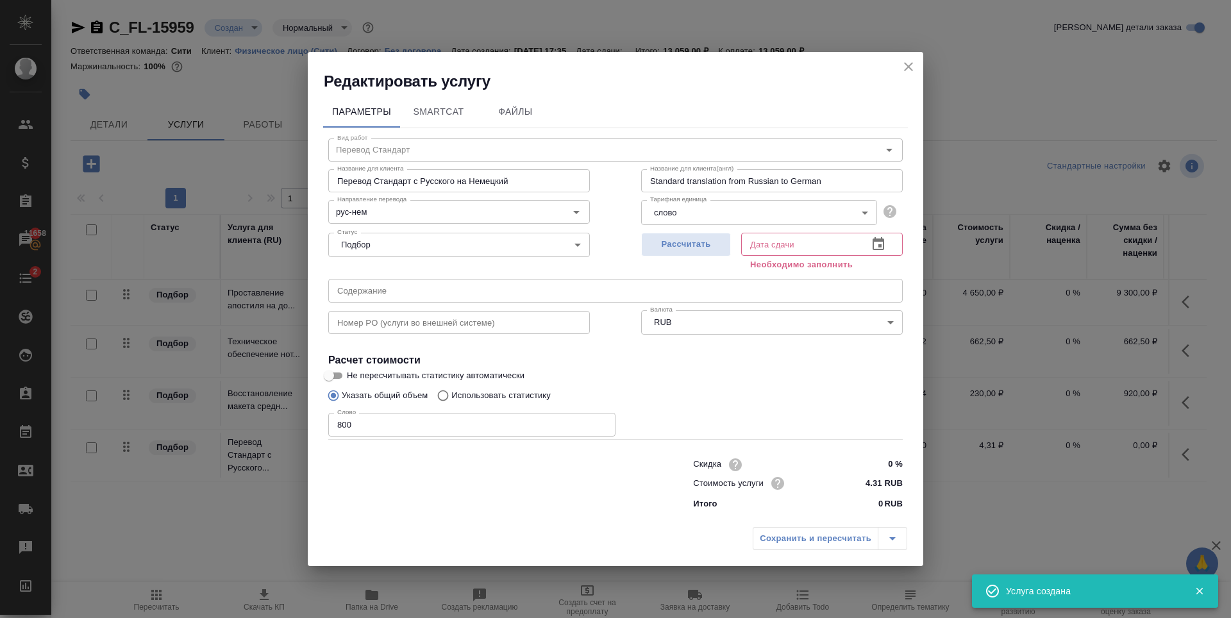
type input "03.10.2025 12:50"
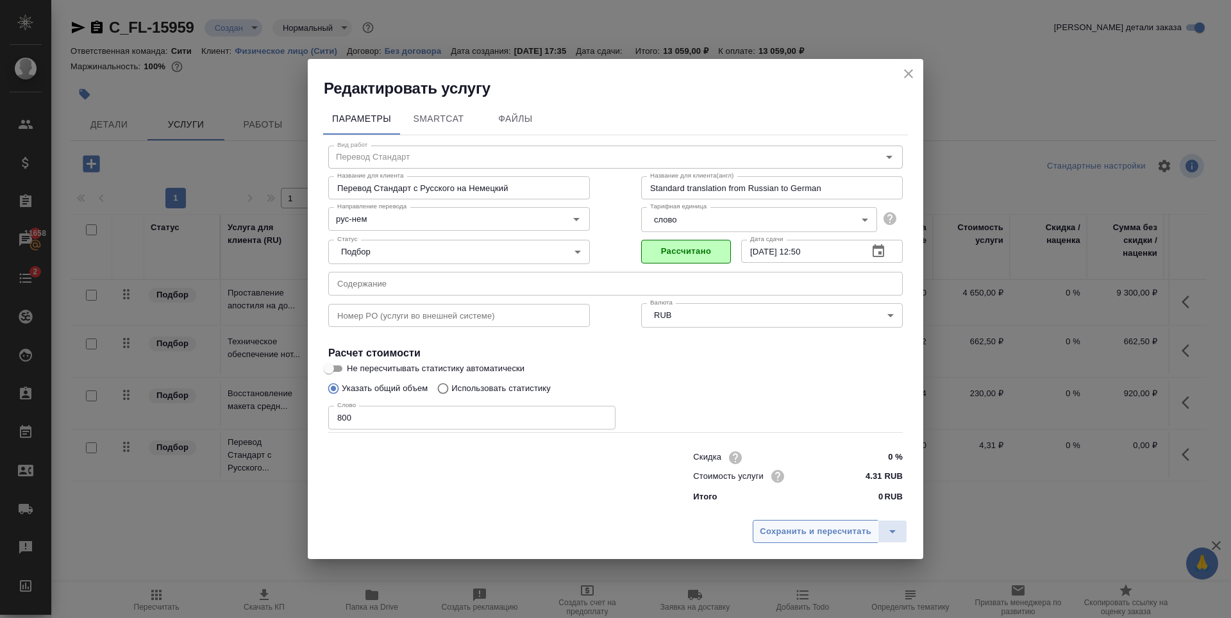
click at [810, 539] on button "Сохранить и пересчитать" at bounding box center [816, 531] width 126 height 23
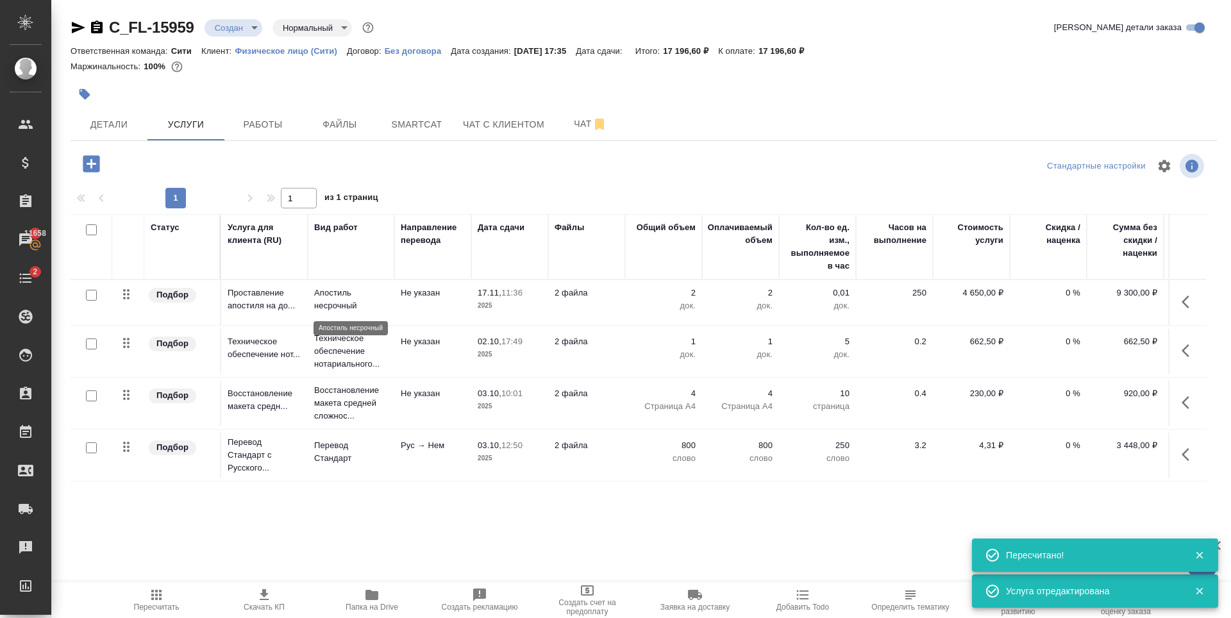
scroll to position [1, 0]
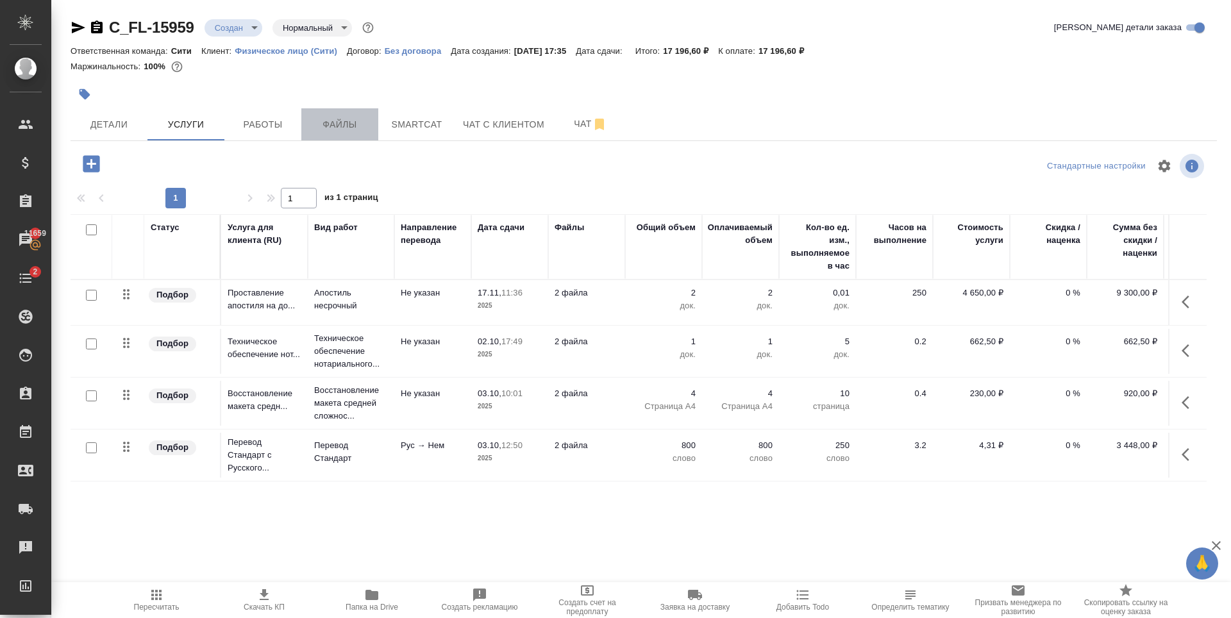
click at [326, 122] on span "Файлы" at bounding box center [340, 125] width 62 height 16
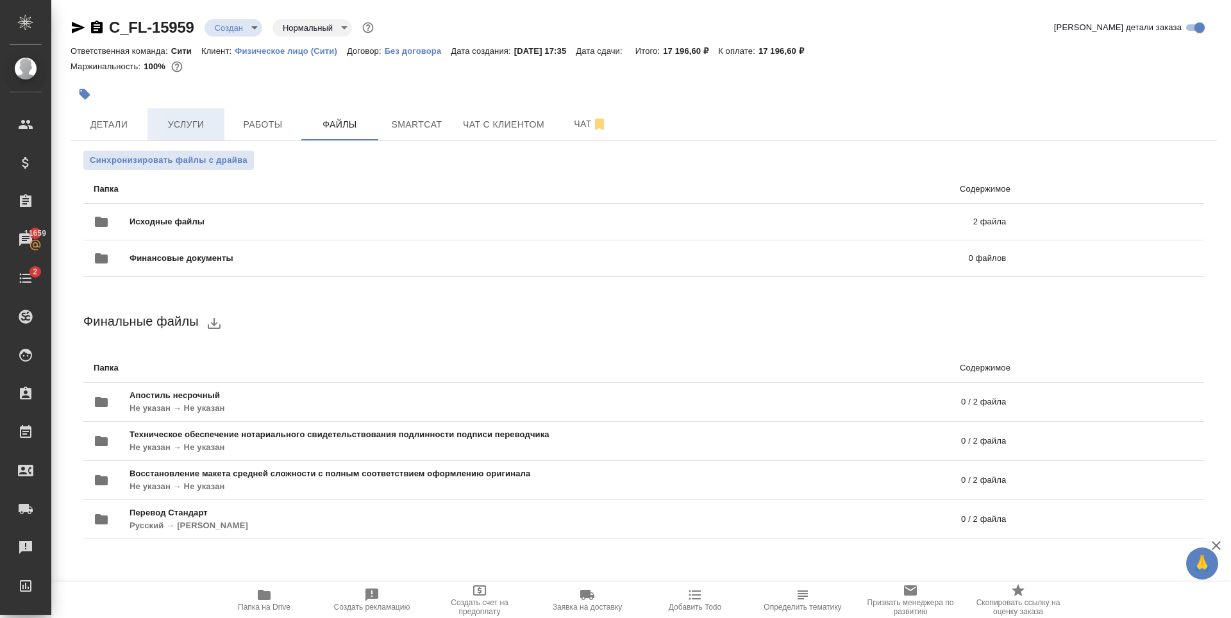
click at [181, 132] on span "Услуги" at bounding box center [186, 125] width 62 height 16
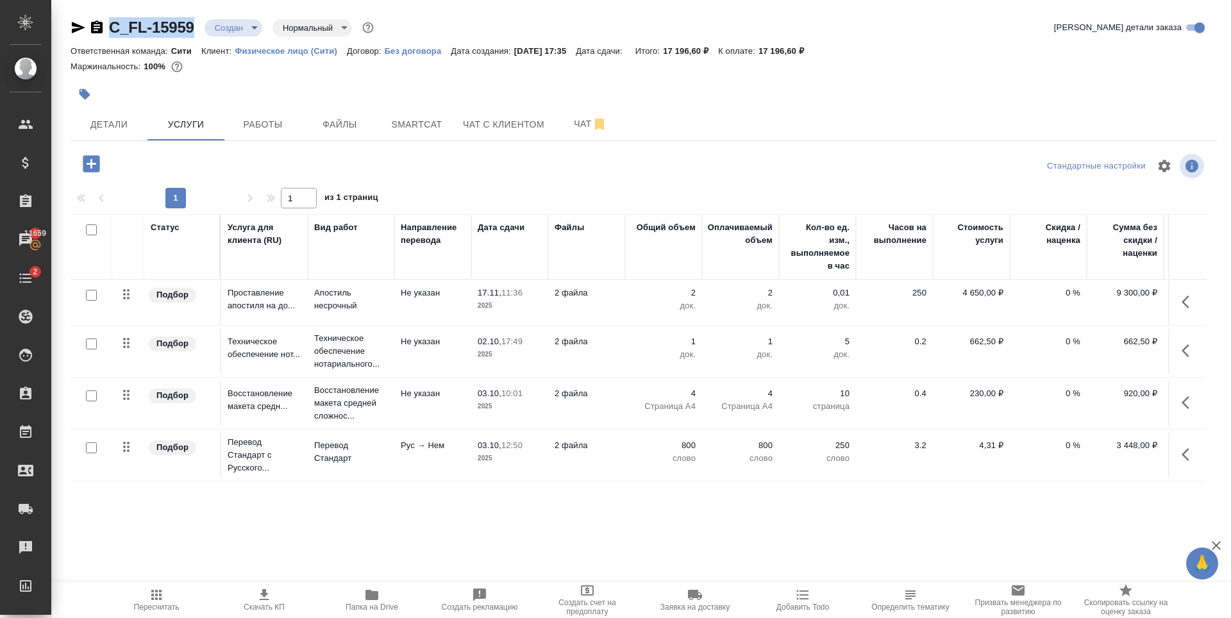
drag, startPoint x: 199, startPoint y: 36, endPoint x: 108, endPoint y: 33, distance: 91.1
click at [108, 33] on div "C_FL-15959 Создан new Нормальный normal" at bounding box center [224, 27] width 306 height 21
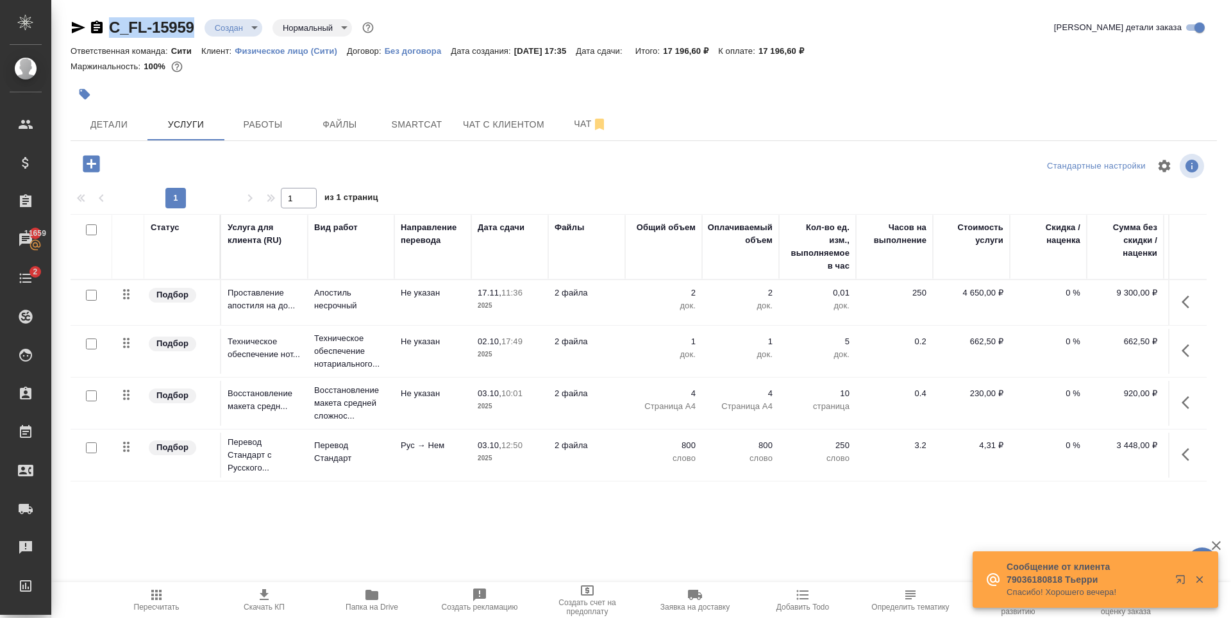
copy link "C_FL-15959"
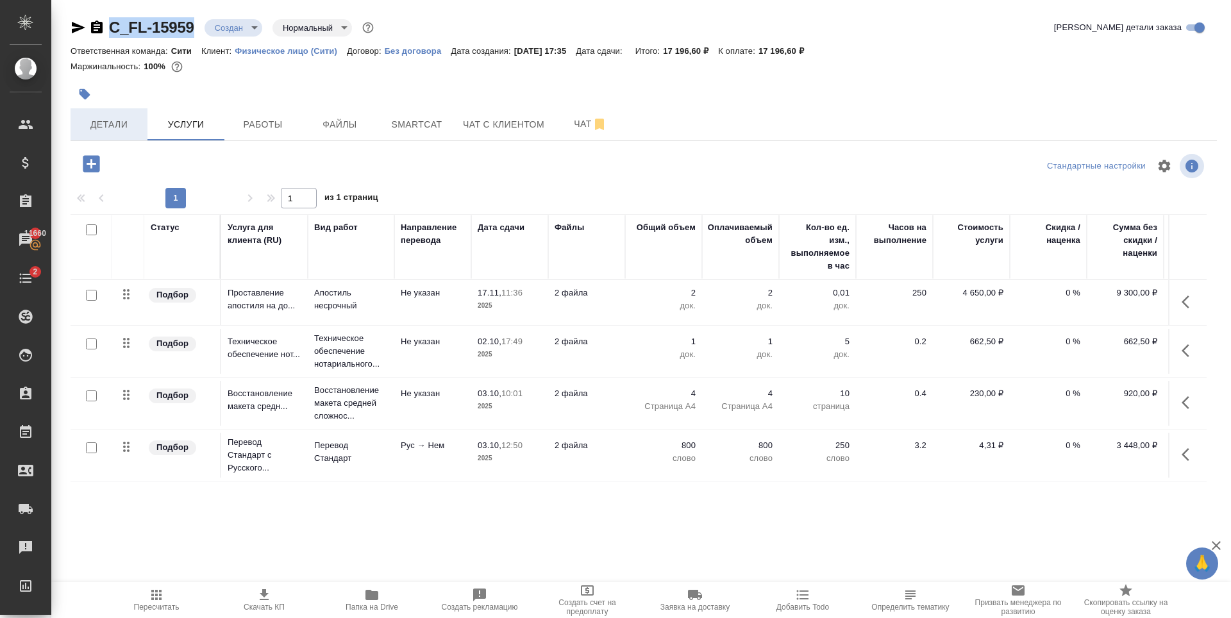
click at [140, 122] on button "Детали" at bounding box center [109, 124] width 77 height 32
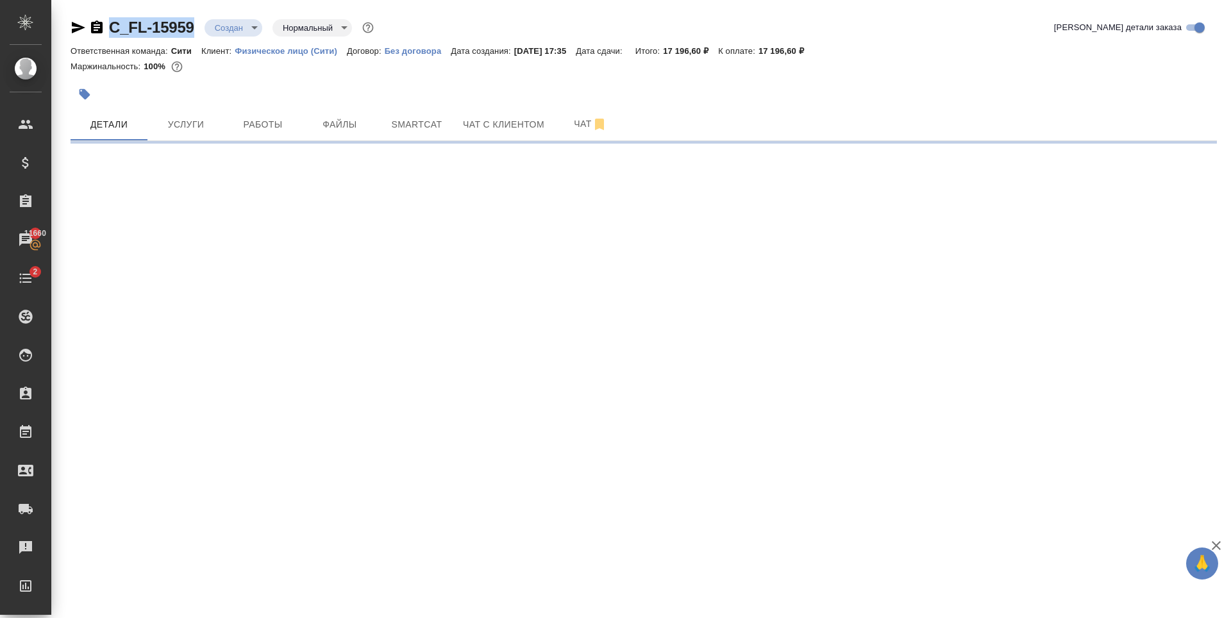
select select "RU"
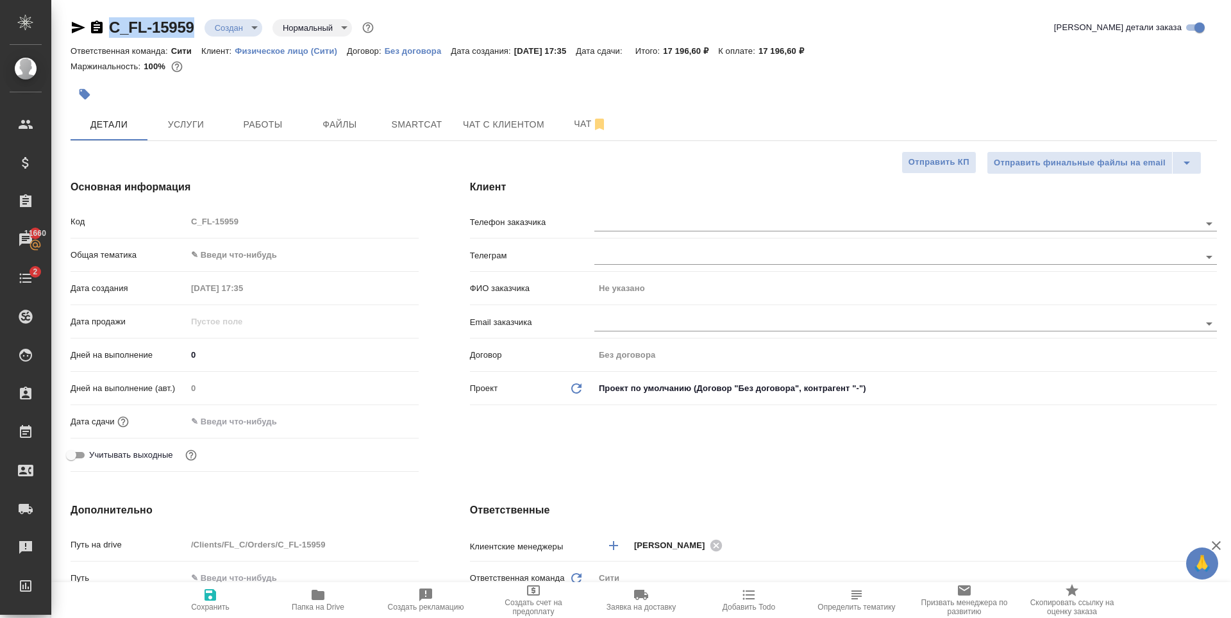
type textarea "x"
click at [234, 258] on body "🙏 .cls-1 fill:#fff; AWATERA Zaytseva Svetlana Клиенты Спецификации Заказы 11660…" at bounding box center [615, 309] width 1231 height 618
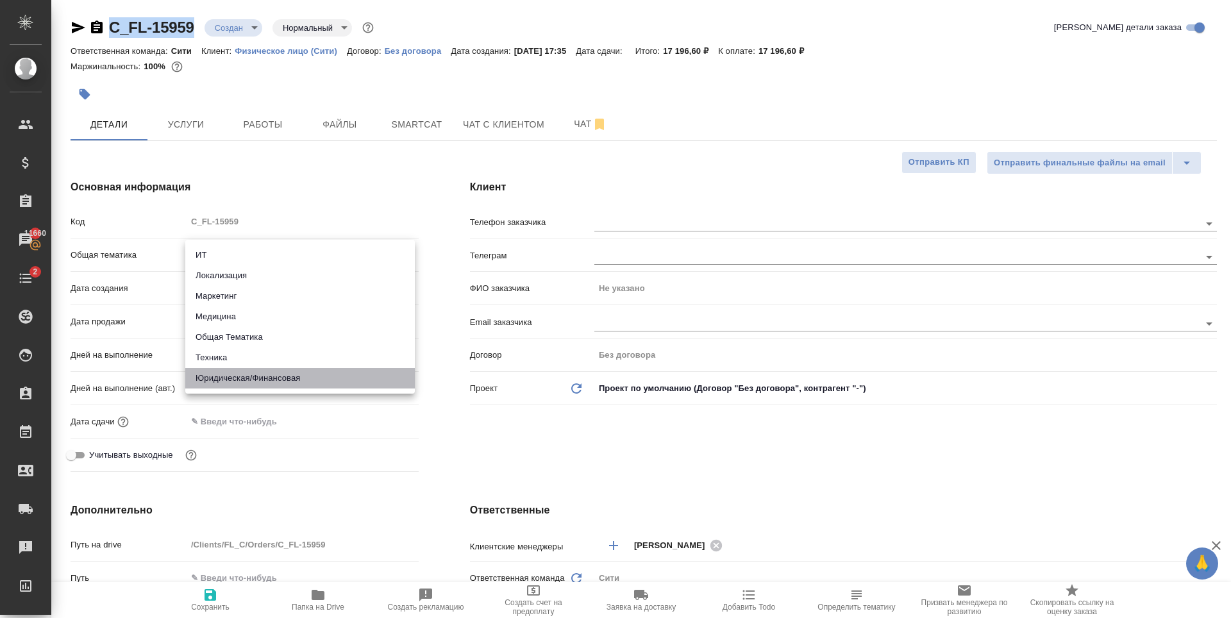
click at [296, 377] on li "Юридическая/Финансовая" at bounding box center [299, 378] width 229 height 21
type input "yr-fn"
type textarea "x"
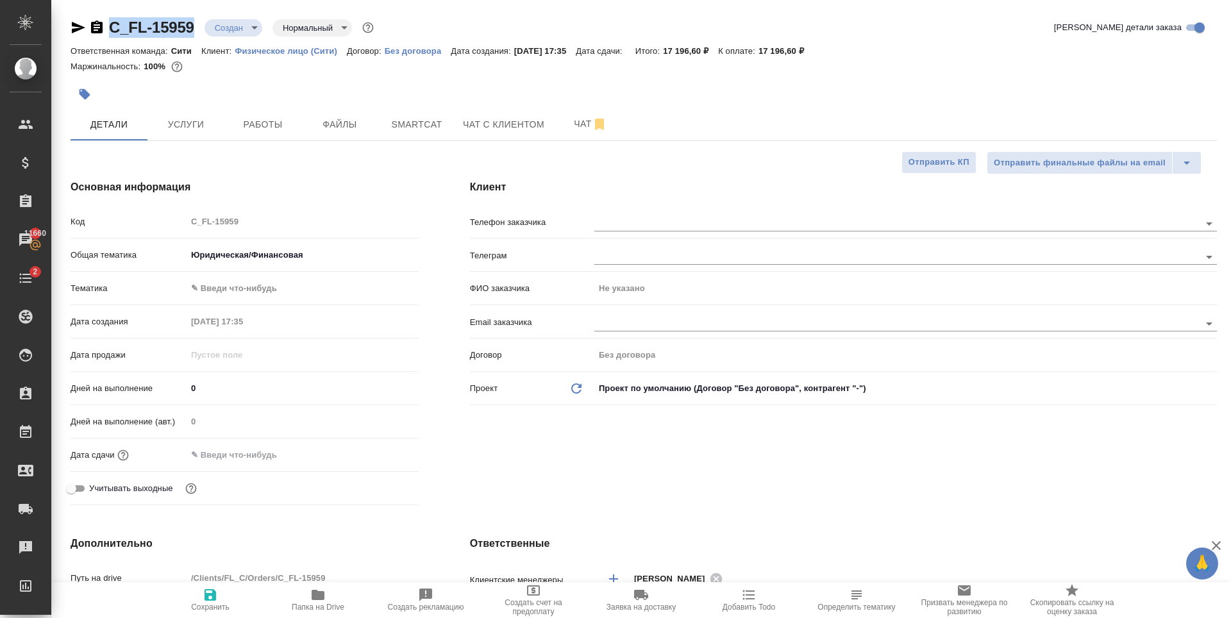
click at [267, 285] on body "🙏 .cls-1 fill:#fff; AWATERA Zaytseva Svetlana Клиенты Спецификации Заказы 11660…" at bounding box center [615, 309] width 1231 height 618
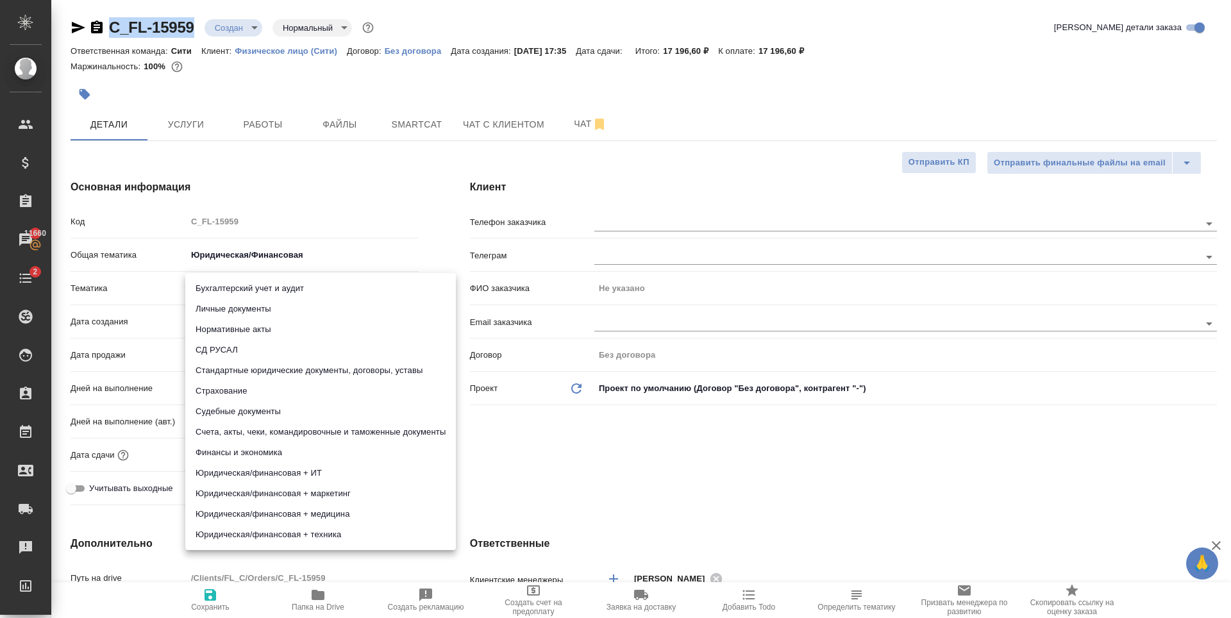
click at [277, 311] on li "Личные документы" at bounding box center [320, 309] width 271 height 21
type textarea "x"
type input "5a8b8b956a9677013d343cfe"
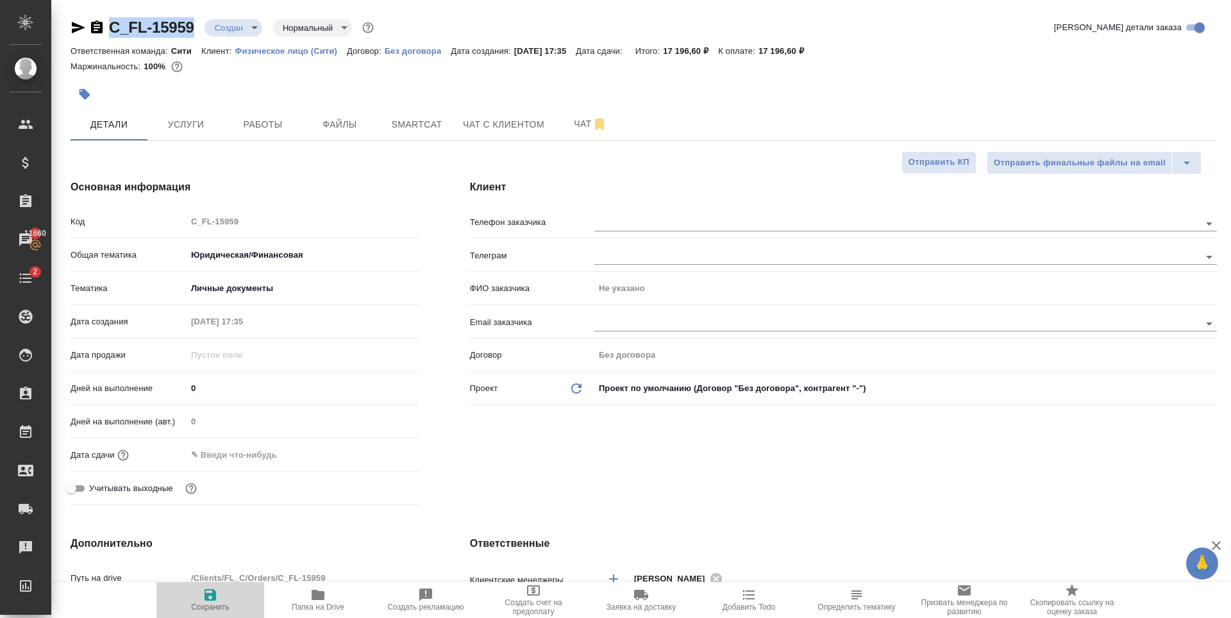
click at [205, 601] on icon "button" at bounding box center [210, 594] width 15 height 15
type textarea "x"
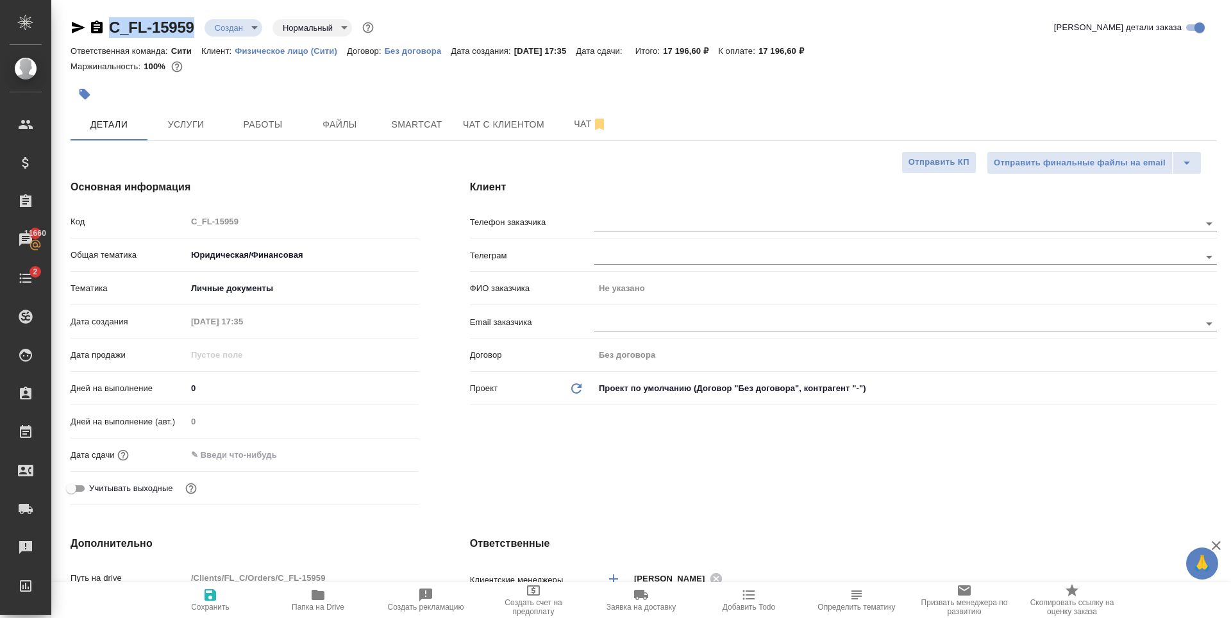
type textarea "x"
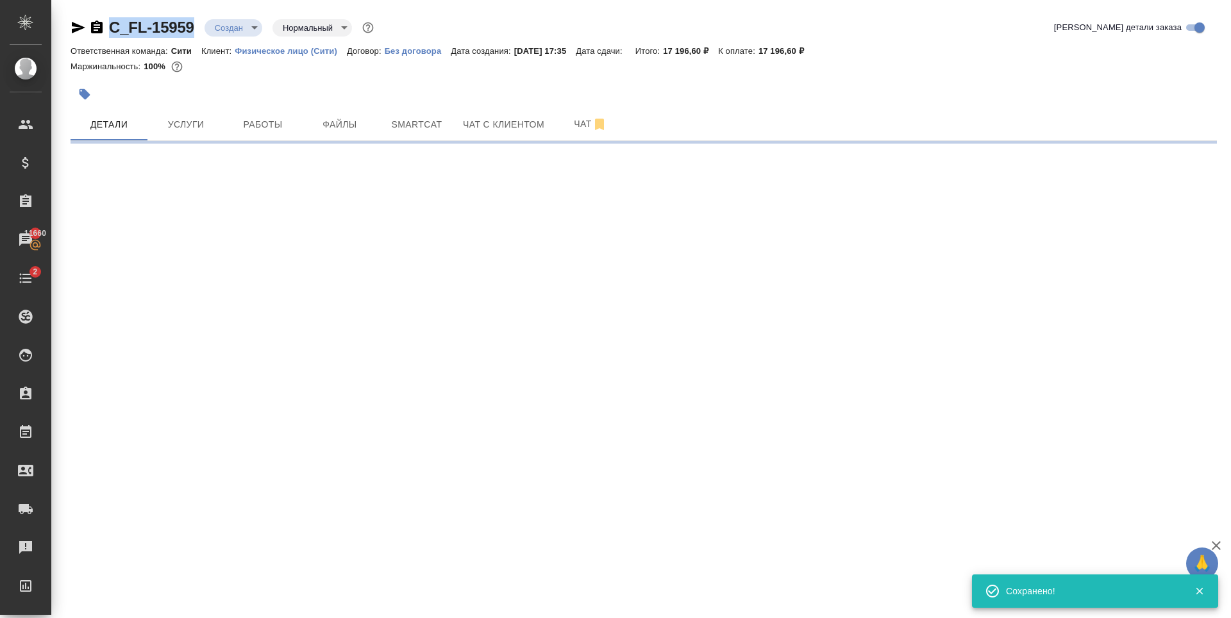
select select "RU"
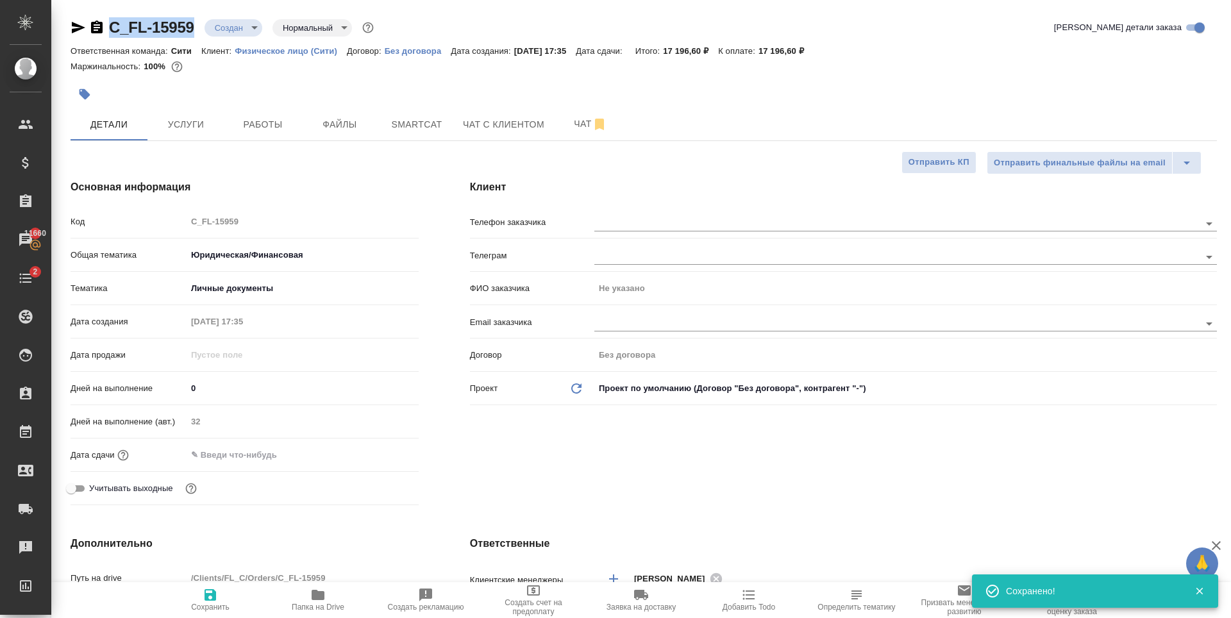
type textarea "x"
click at [273, 463] on input "text" at bounding box center [243, 455] width 112 height 19
click at [378, 455] on icon "button" at bounding box center [382, 453] width 12 height 13
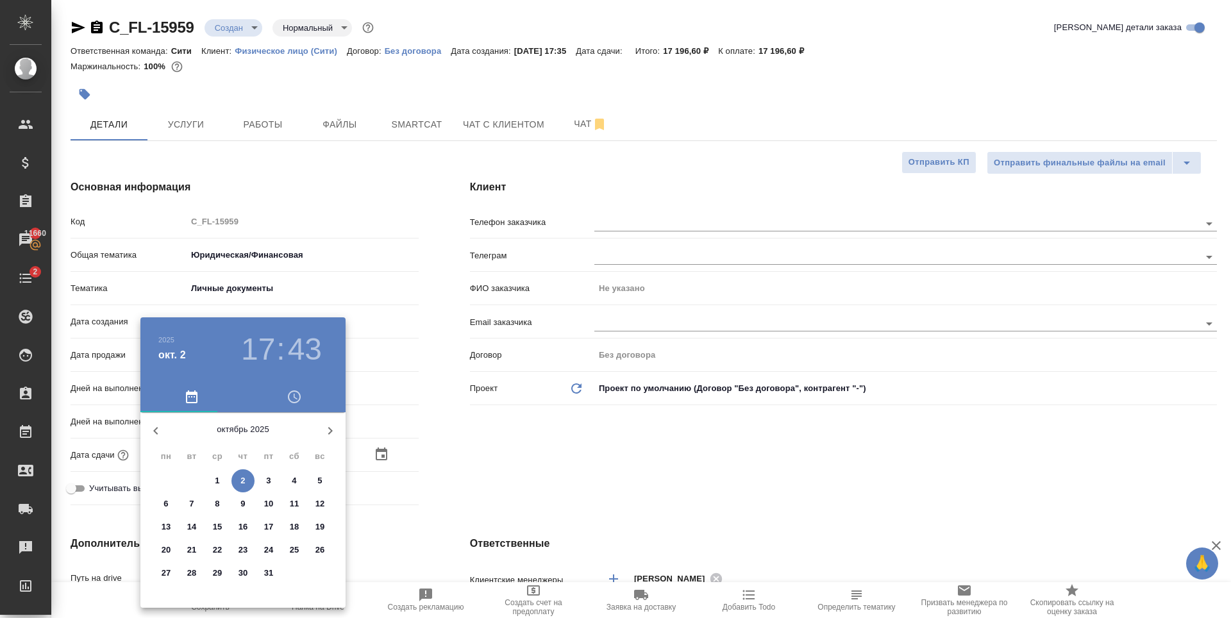
click at [271, 477] on span "3" at bounding box center [268, 480] width 23 height 13
type input "03.10.2025 17:43"
type textarea "x"
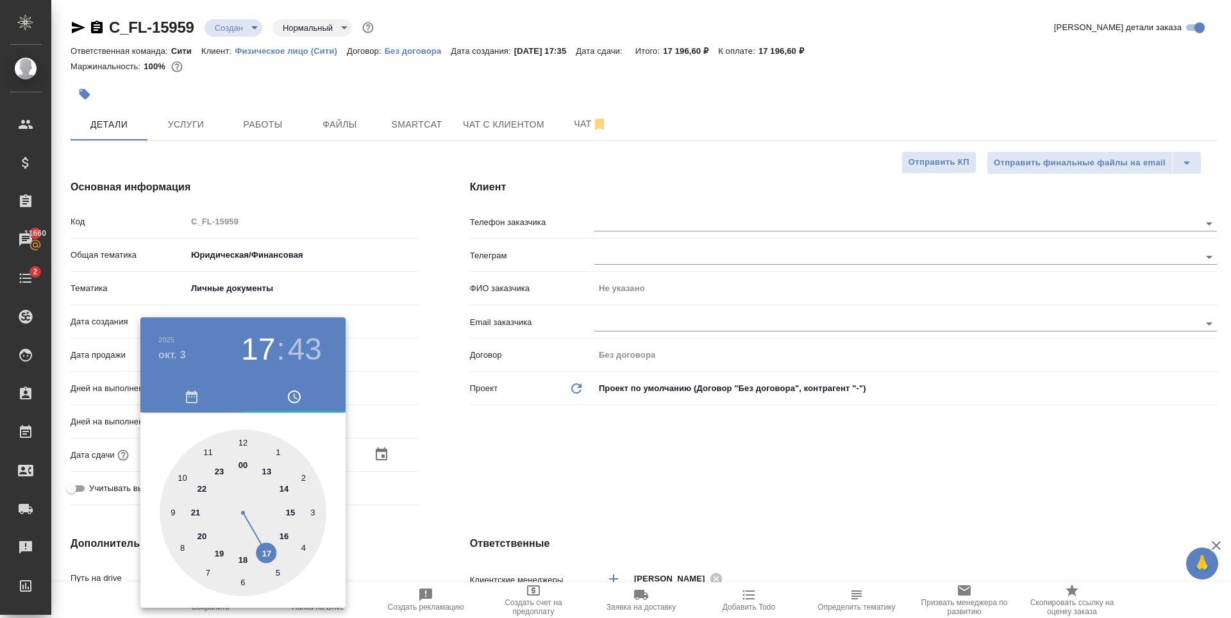
click at [182, 357] on h4 "окт. 3" at bounding box center [172, 354] width 28 height 15
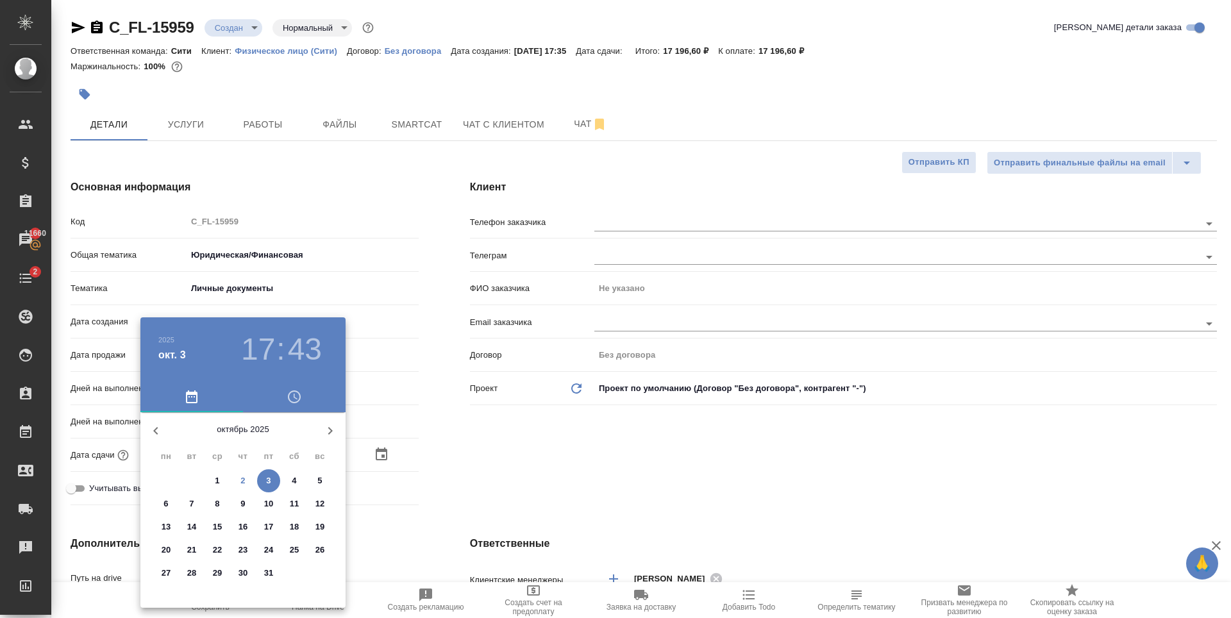
click at [796, 71] on div at bounding box center [615, 309] width 1231 height 618
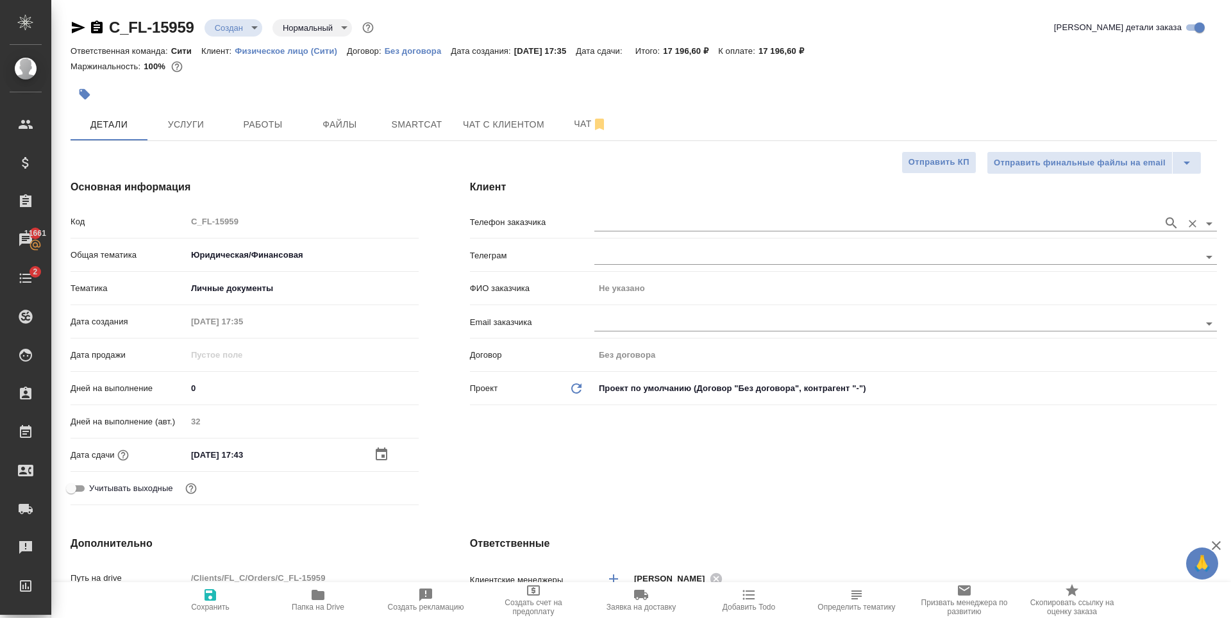
click at [637, 217] on input "text" at bounding box center [875, 222] width 562 height 15
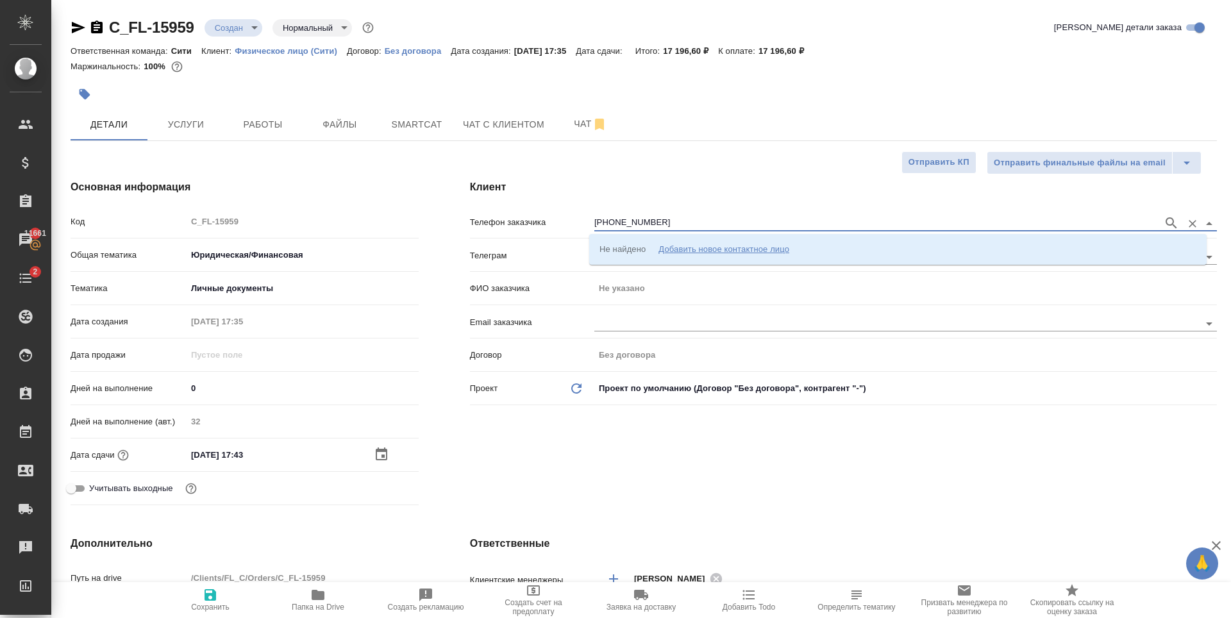
type input "[PHONE_NUMBER]"
click at [645, 250] on p "+79153265577 Константин" at bounding box center [673, 248] width 148 height 13
type input "+79153265577 Константин"
type input "[PERSON_NAME]"
type textarea "x"
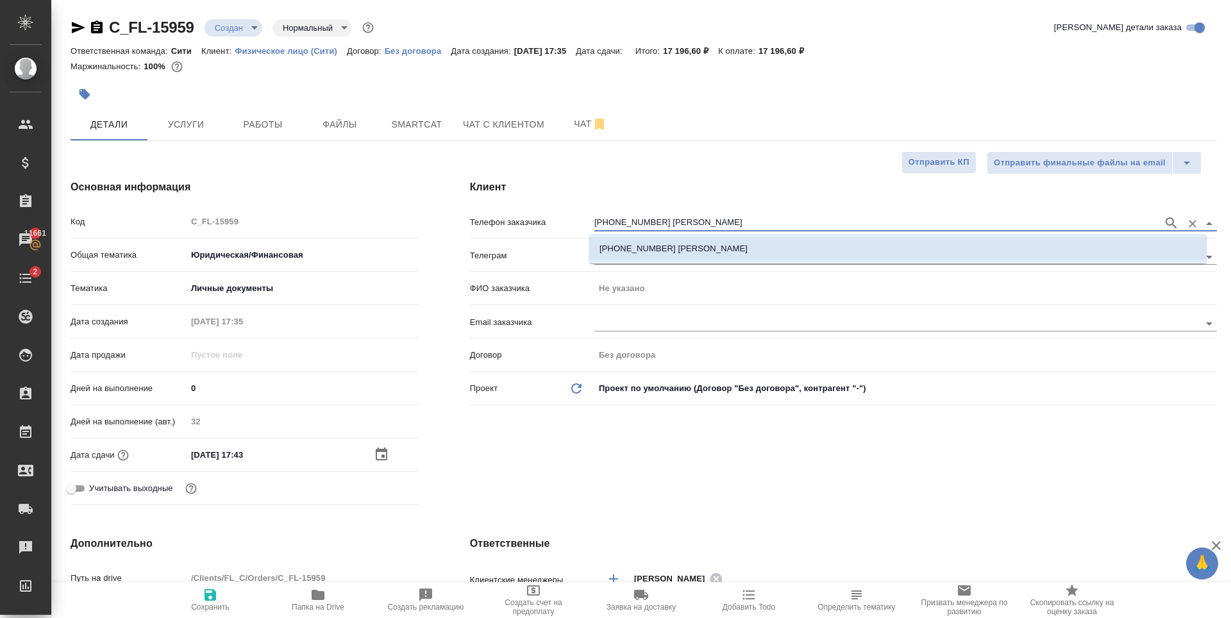
type textarea "x"
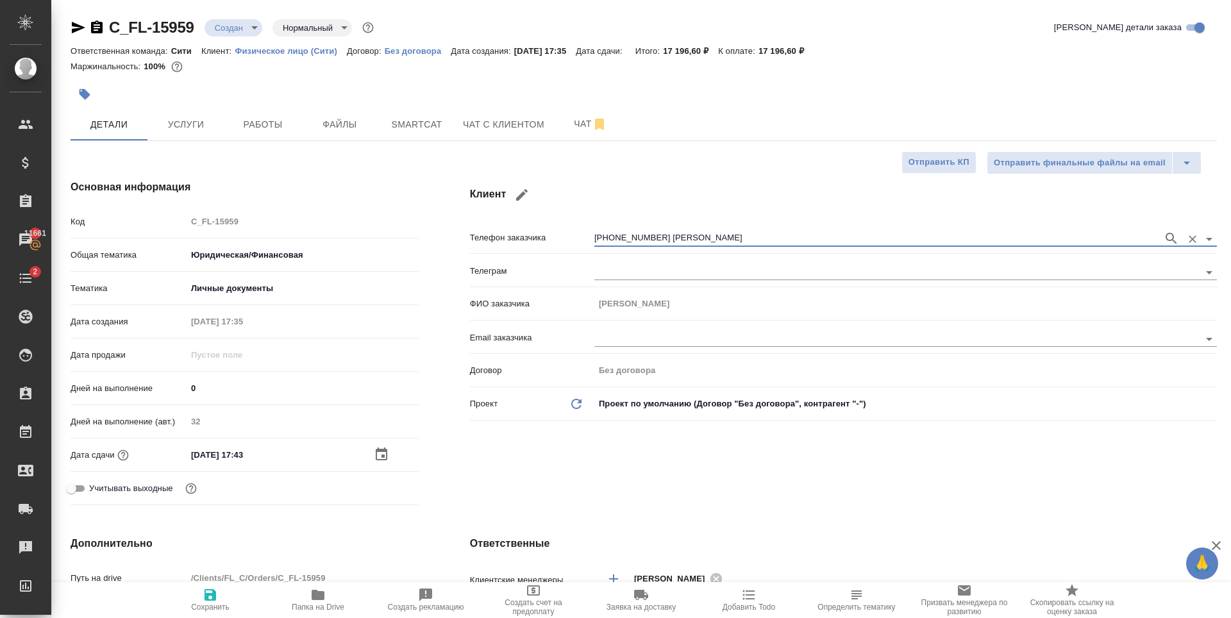
click at [212, 594] on icon "button" at bounding box center [210, 595] width 12 height 12
type textarea "x"
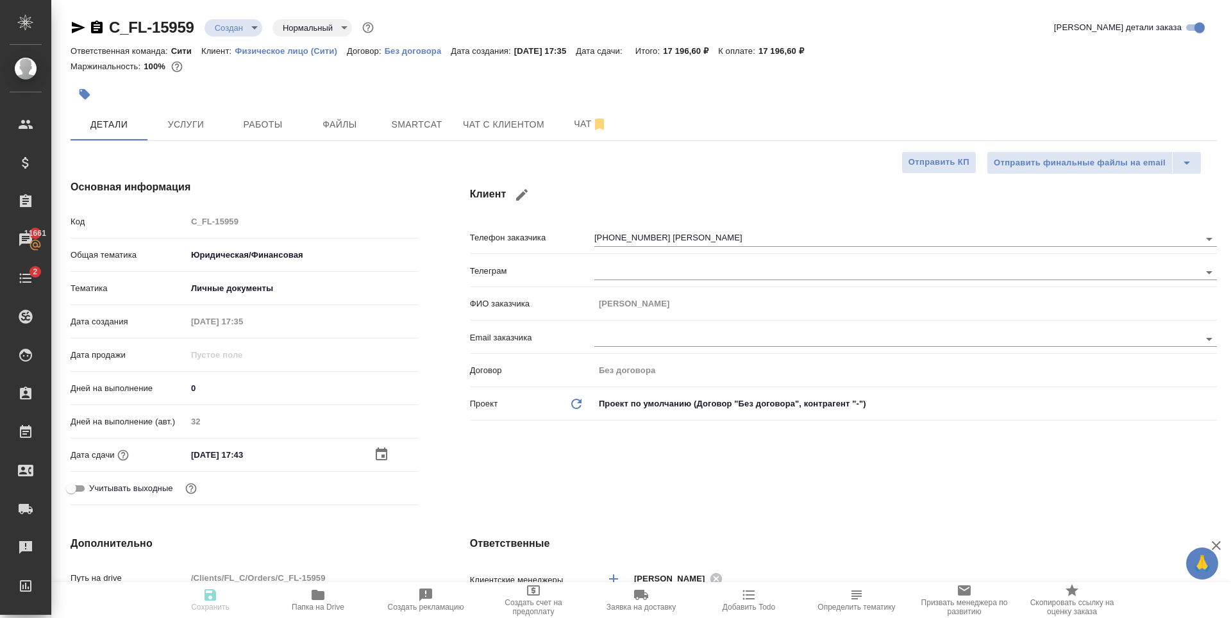
type textarea "x"
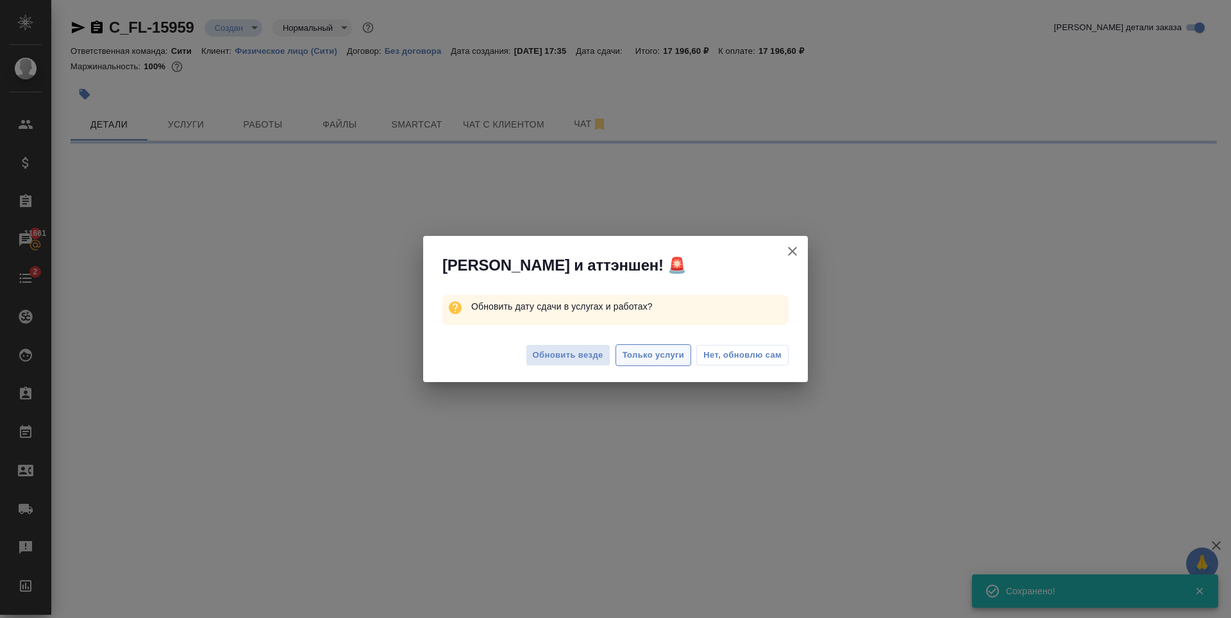
type input "holyTrinity"
click at [574, 353] on span "Обновить везде" at bounding box center [568, 355] width 71 height 15
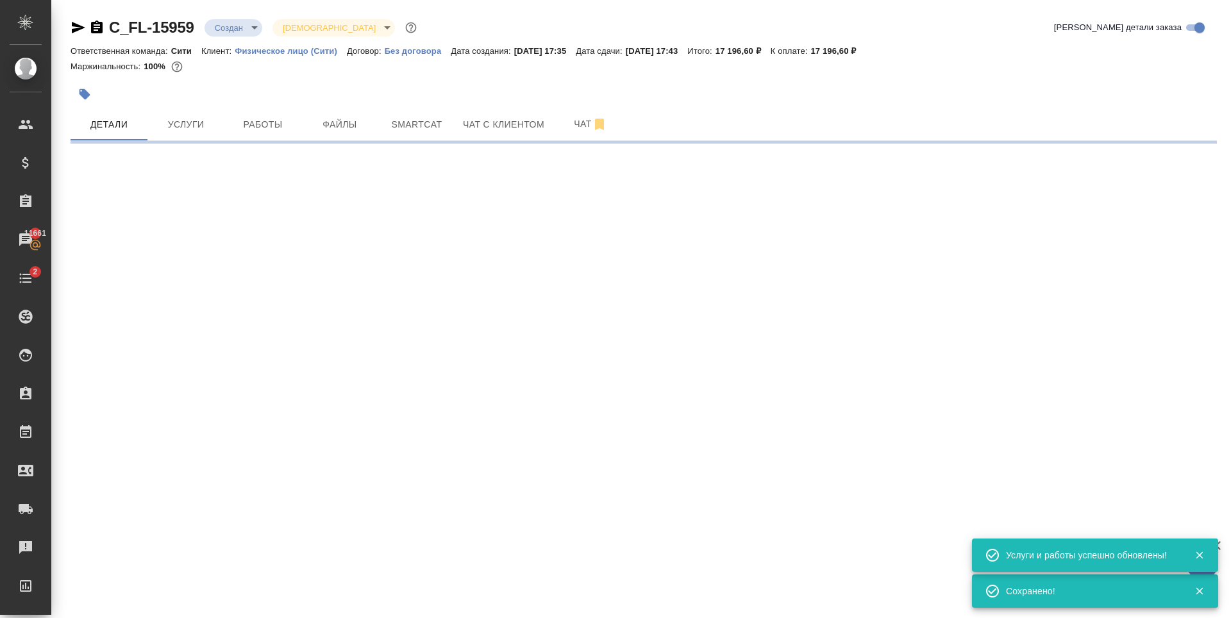
select select "RU"
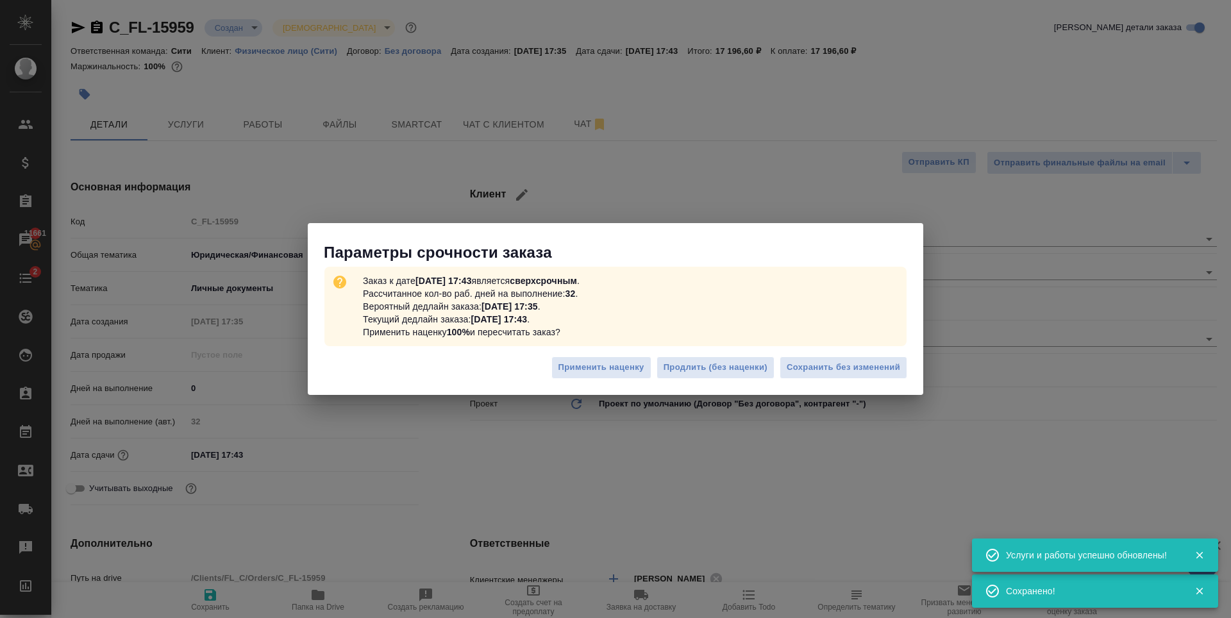
type textarea "x"
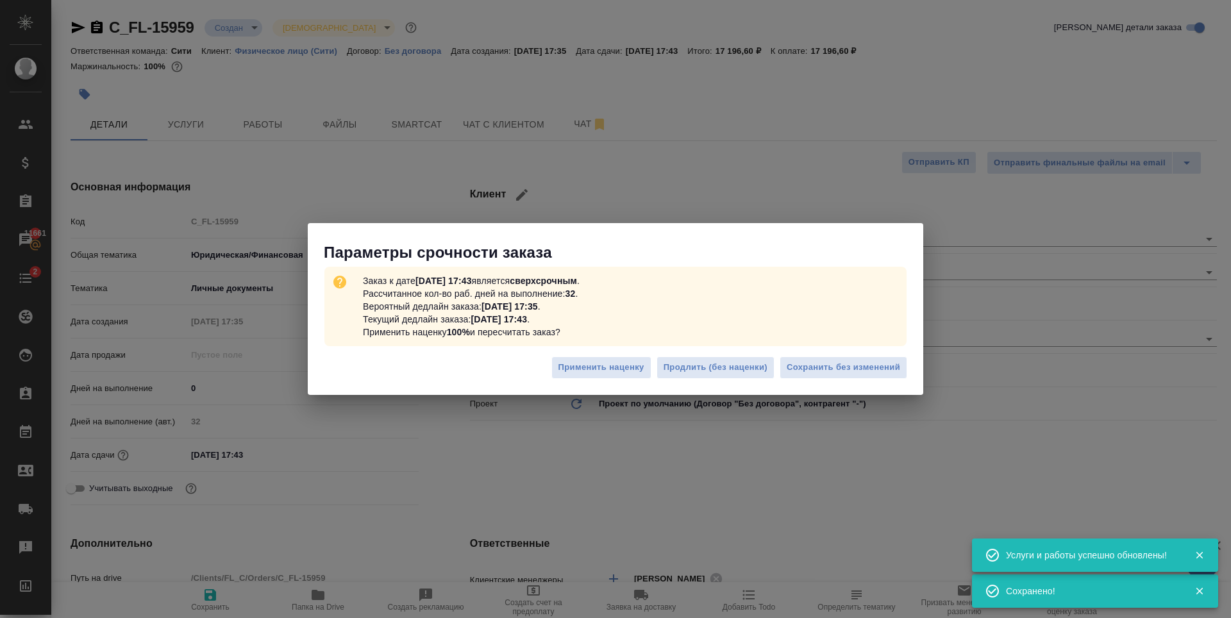
type textarea "x"
click at [838, 362] on span "Сохранить без изменений" at bounding box center [843, 367] width 113 height 15
type textarea "x"
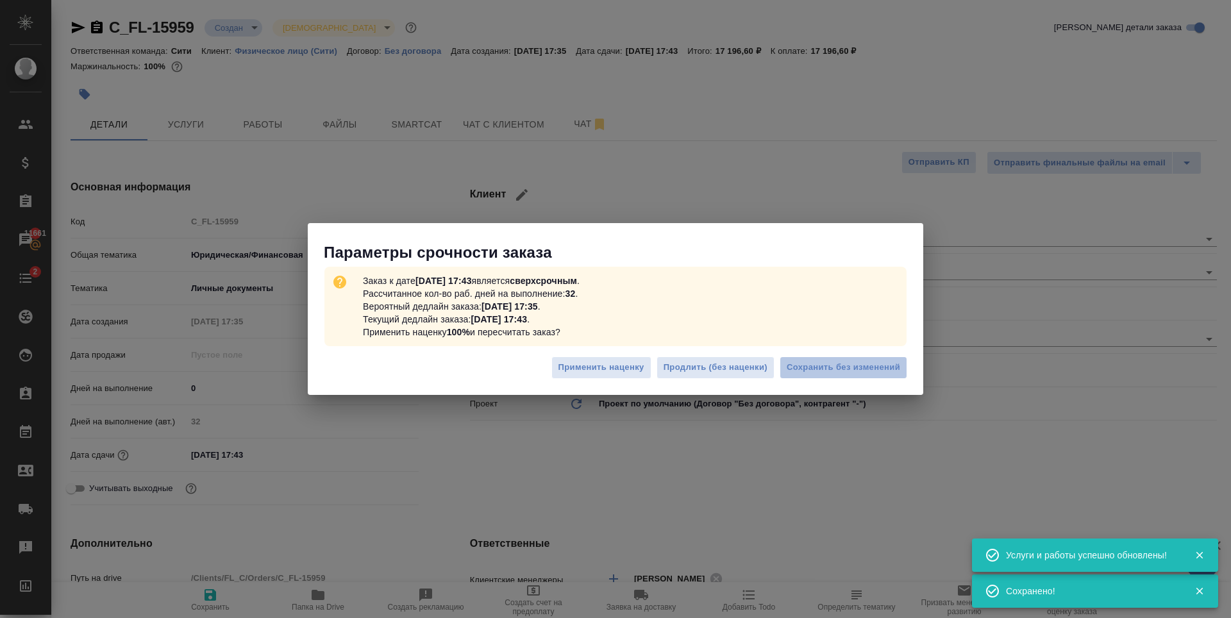
type textarea "x"
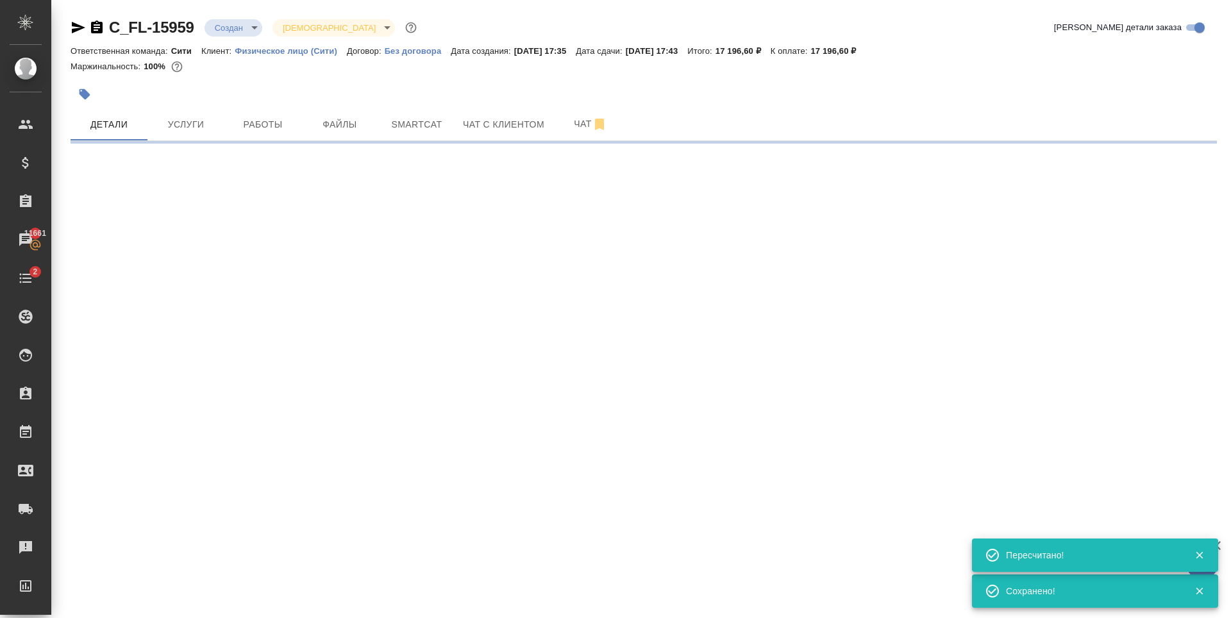
type input "urgent"
select select "RU"
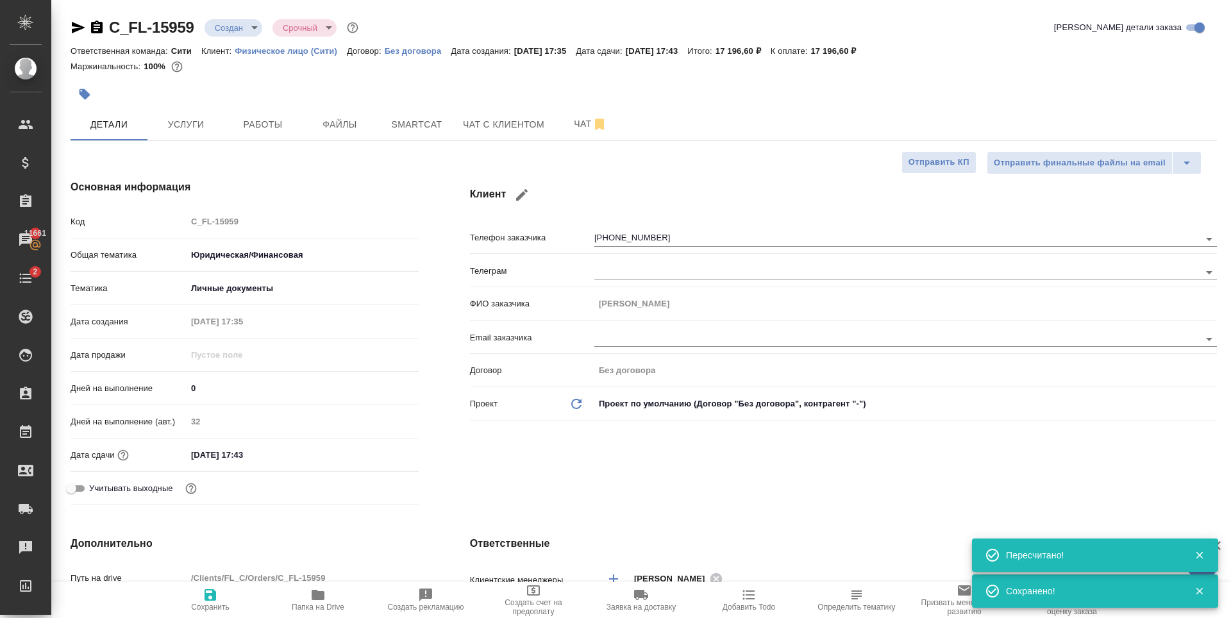
type textarea "x"
click at [281, 452] on input "03.10.2025 17:43" at bounding box center [243, 455] width 112 height 19
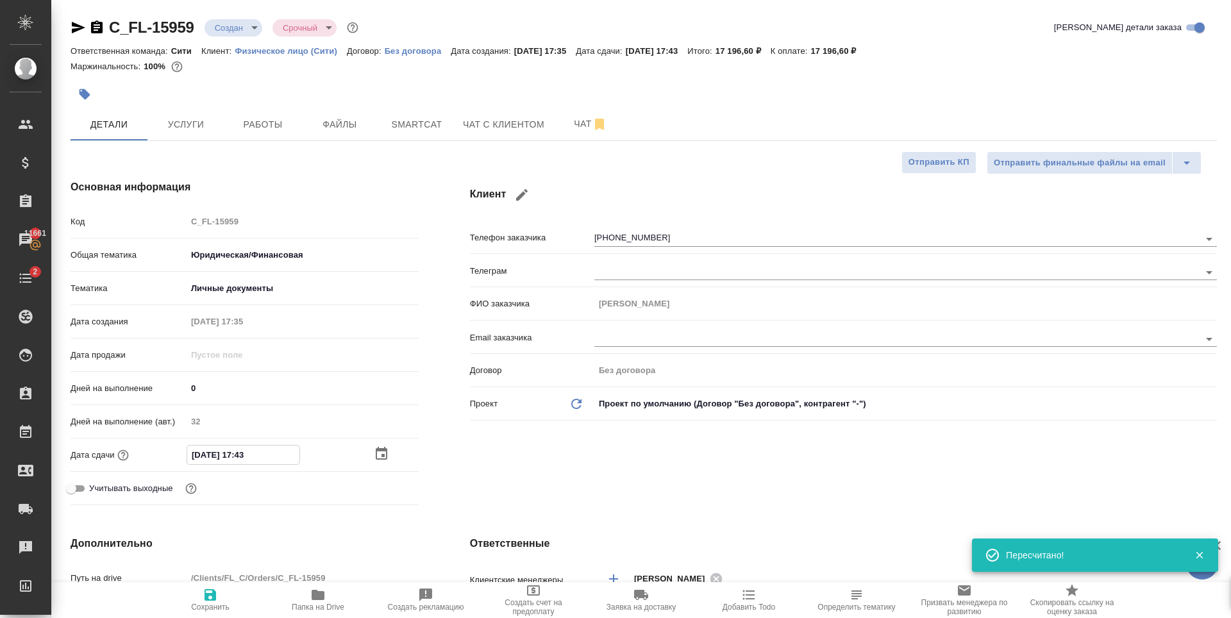
click at [376, 451] on icon "button" at bounding box center [382, 453] width 12 height 13
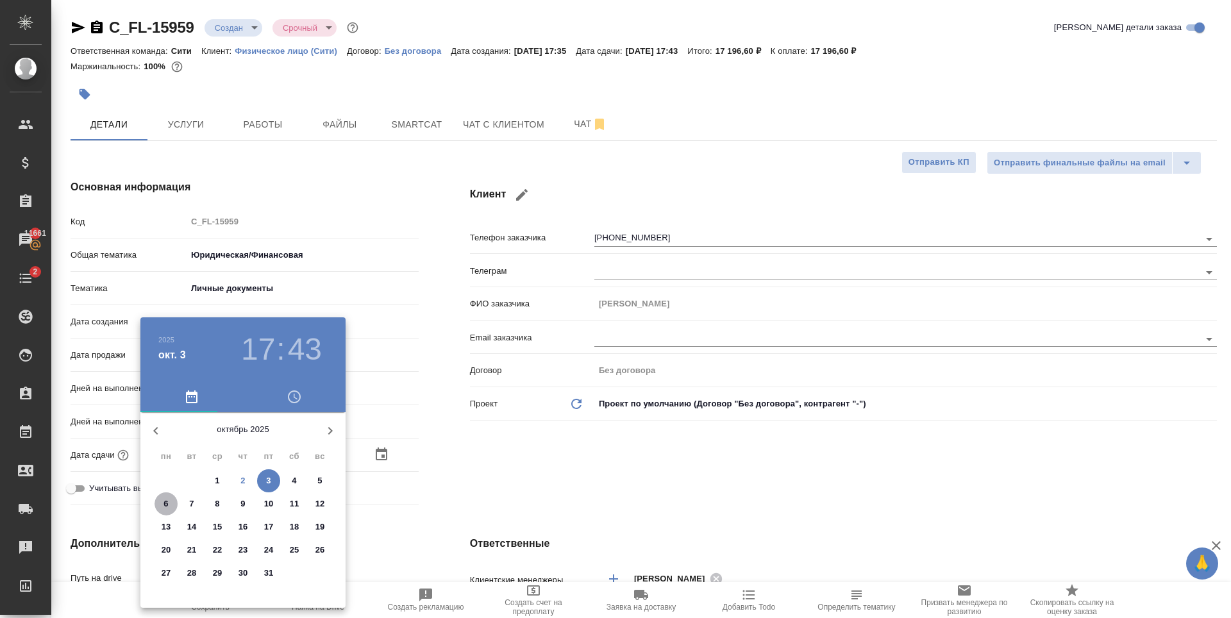
click at [164, 501] on p "6" at bounding box center [165, 503] width 4 height 13
type input "06.10.2025 17:43"
type textarea "x"
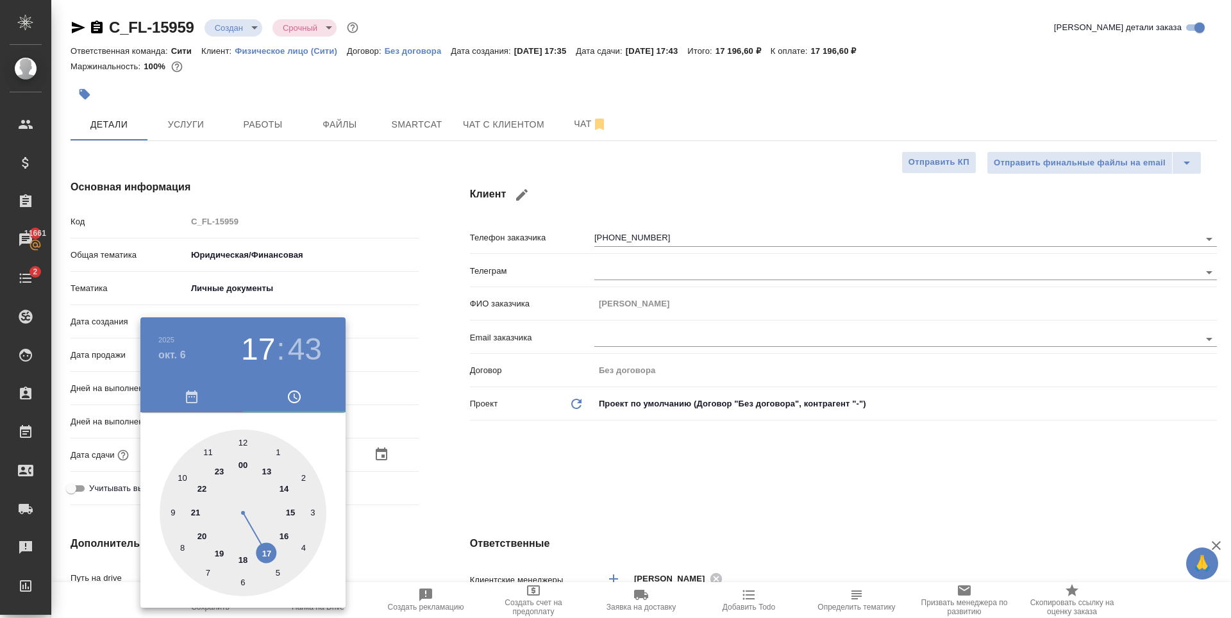
click at [183, 480] on div at bounding box center [243, 513] width 167 height 167
type input "06.10.2025 10:43"
type textarea "x"
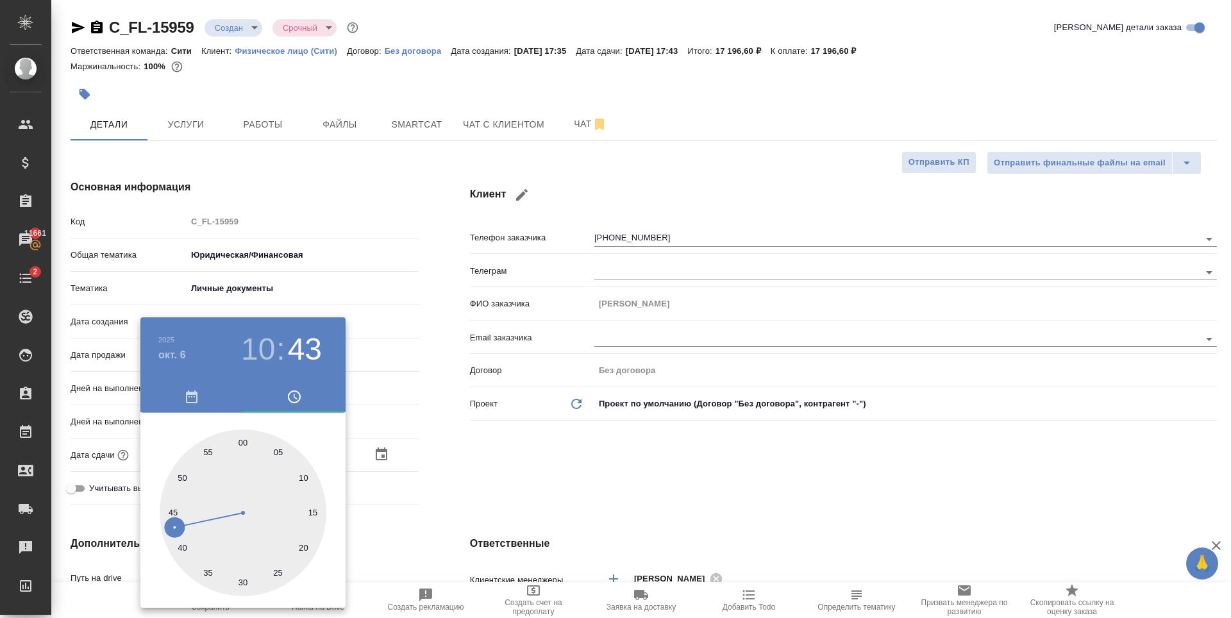
click at [243, 443] on div at bounding box center [243, 513] width 167 height 167
type input "[DATE] 10:00"
type textarea "x"
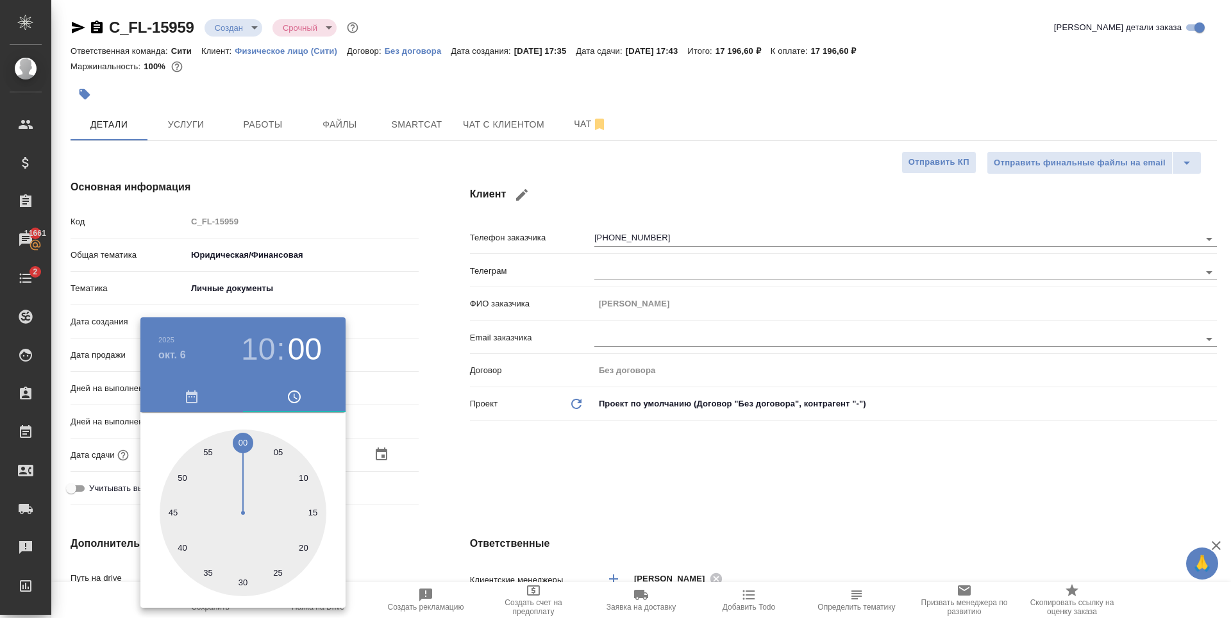
click at [626, 475] on div at bounding box center [615, 309] width 1231 height 618
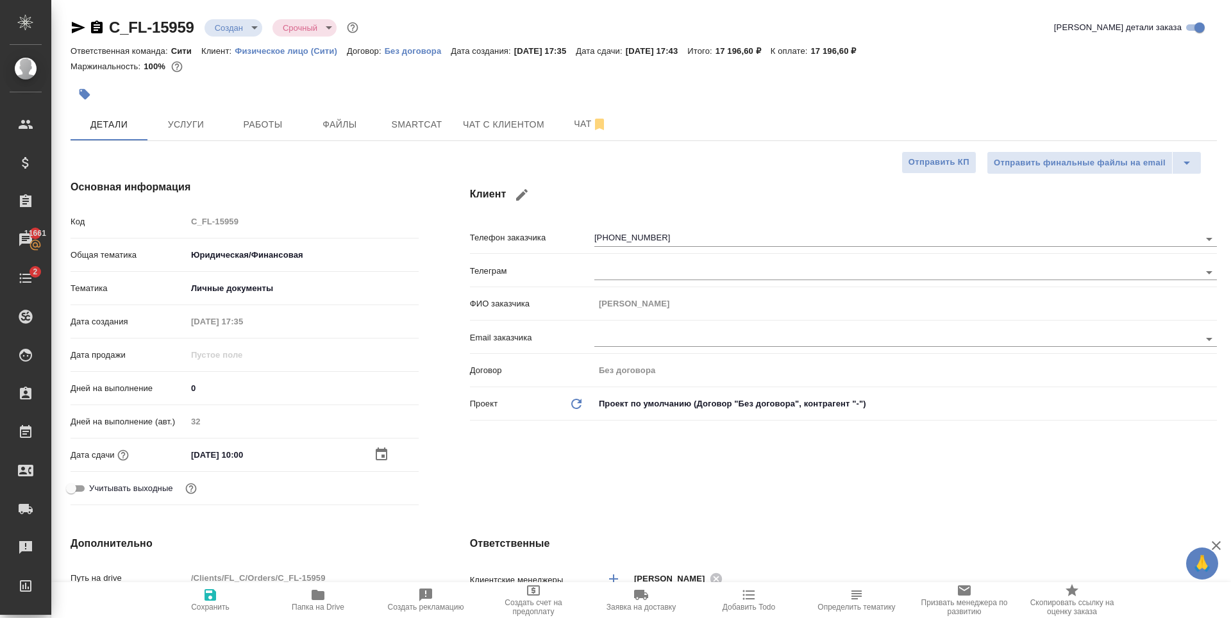
click at [204, 590] on icon "button" at bounding box center [210, 595] width 12 height 12
type textarea "x"
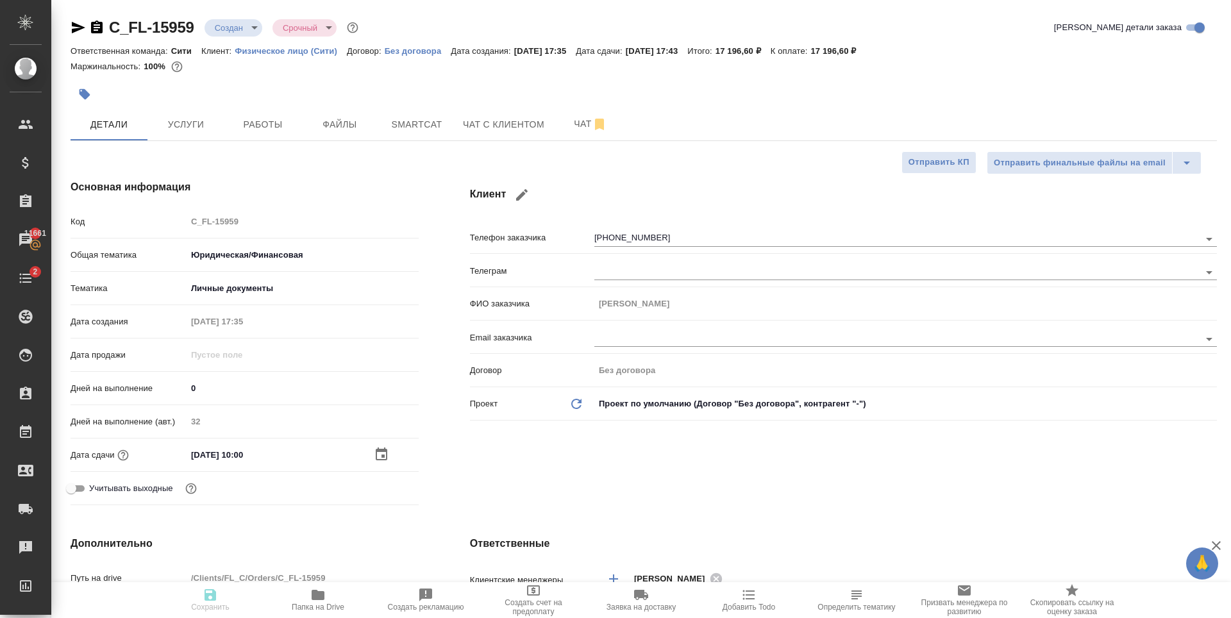
type textarea "x"
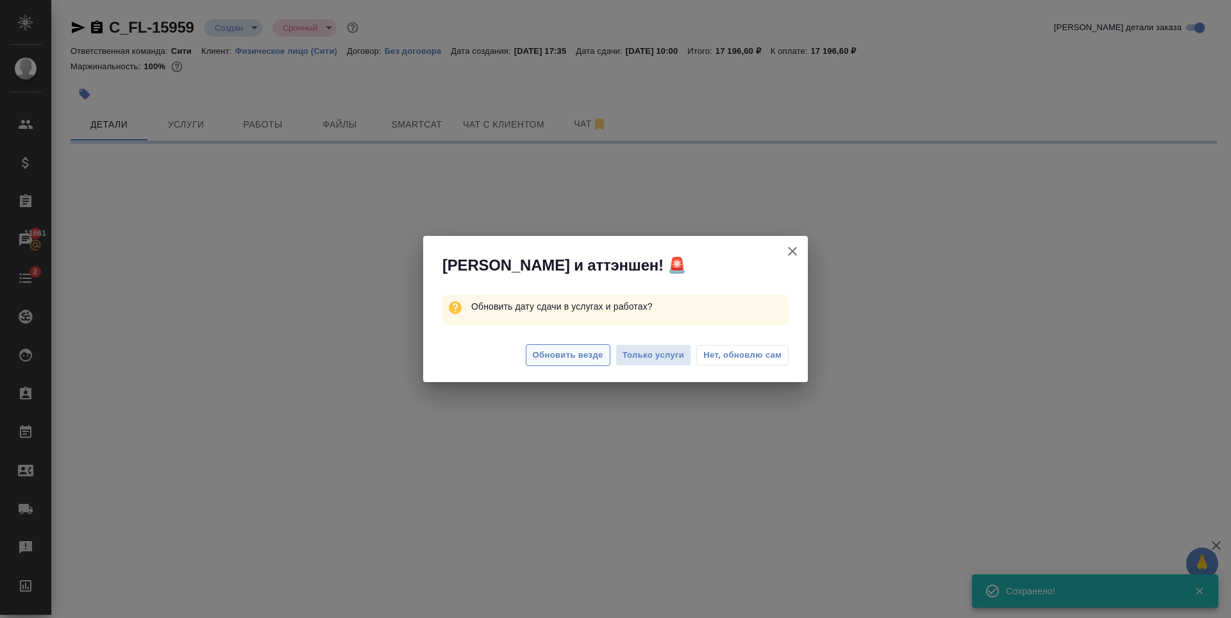
click at [593, 362] on span "Обновить везде" at bounding box center [568, 355] width 71 height 15
select select "RU"
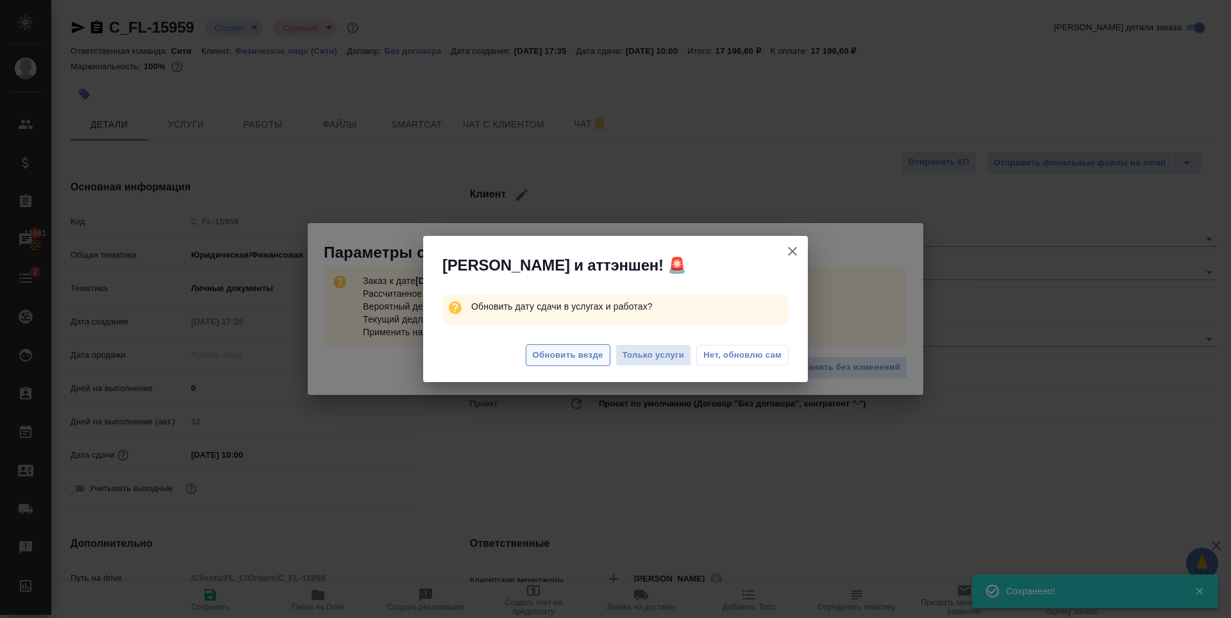
type textarea "x"
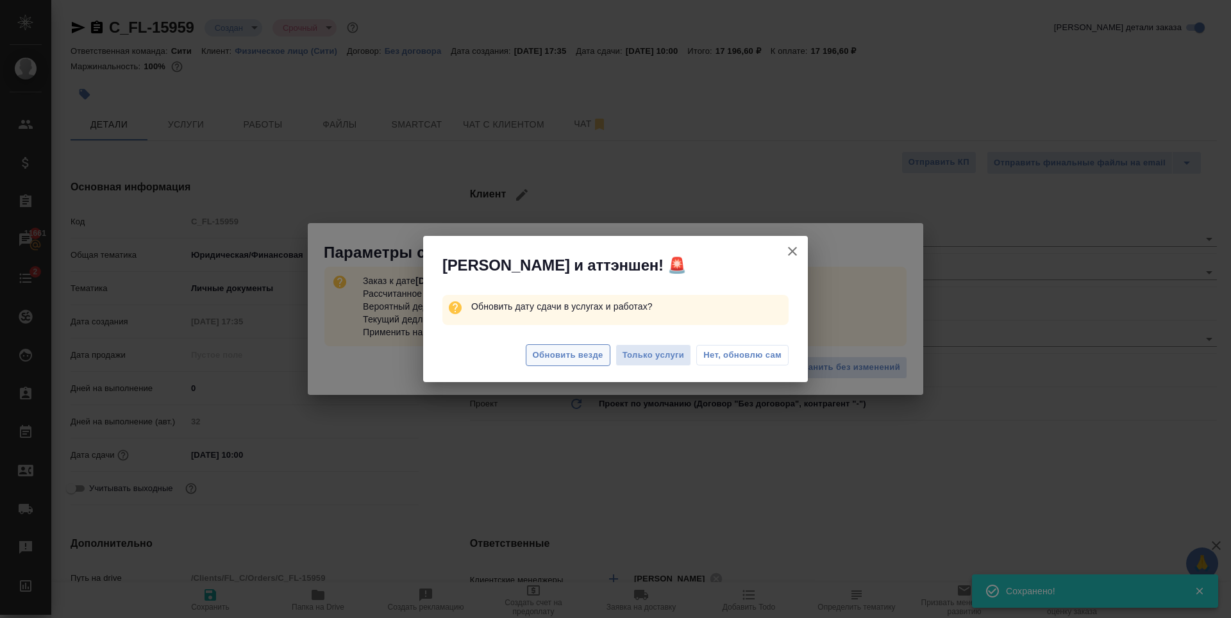
type textarea "x"
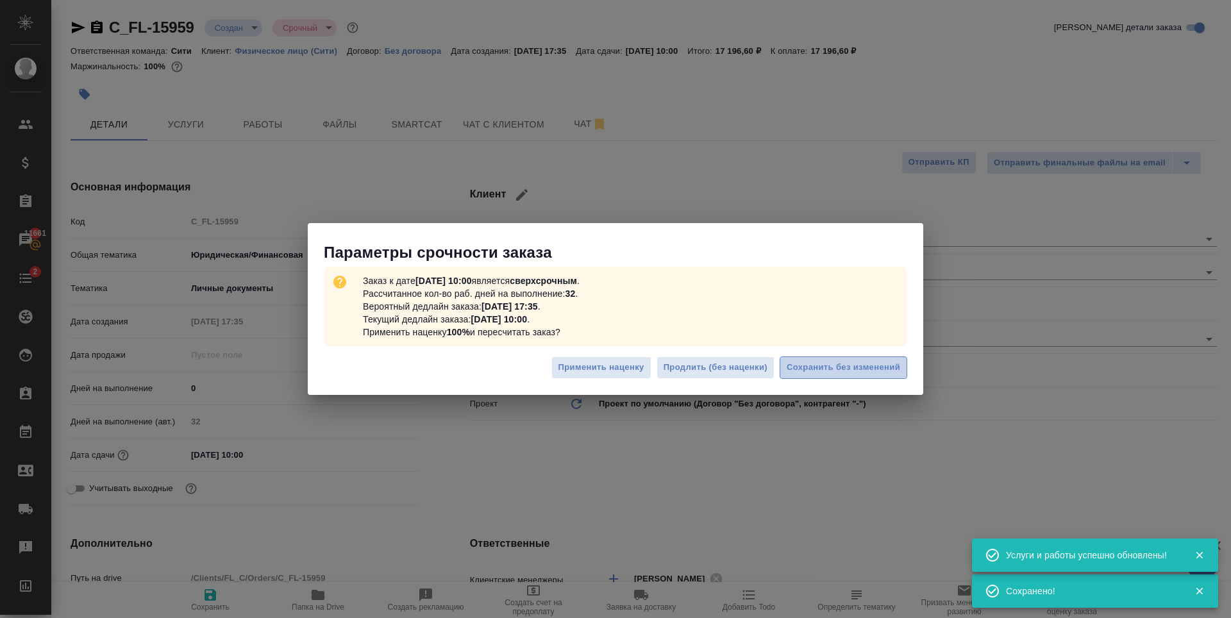
click at [844, 363] on span "Сохранить без изменений" at bounding box center [843, 367] width 113 height 15
type textarea "x"
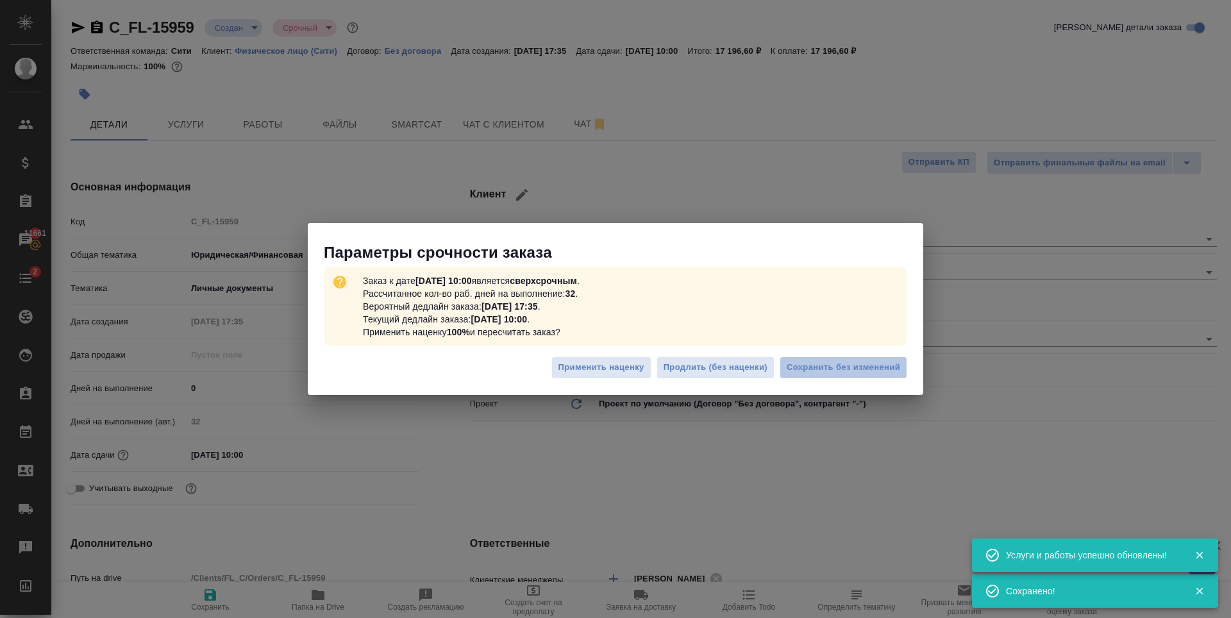
type textarea "x"
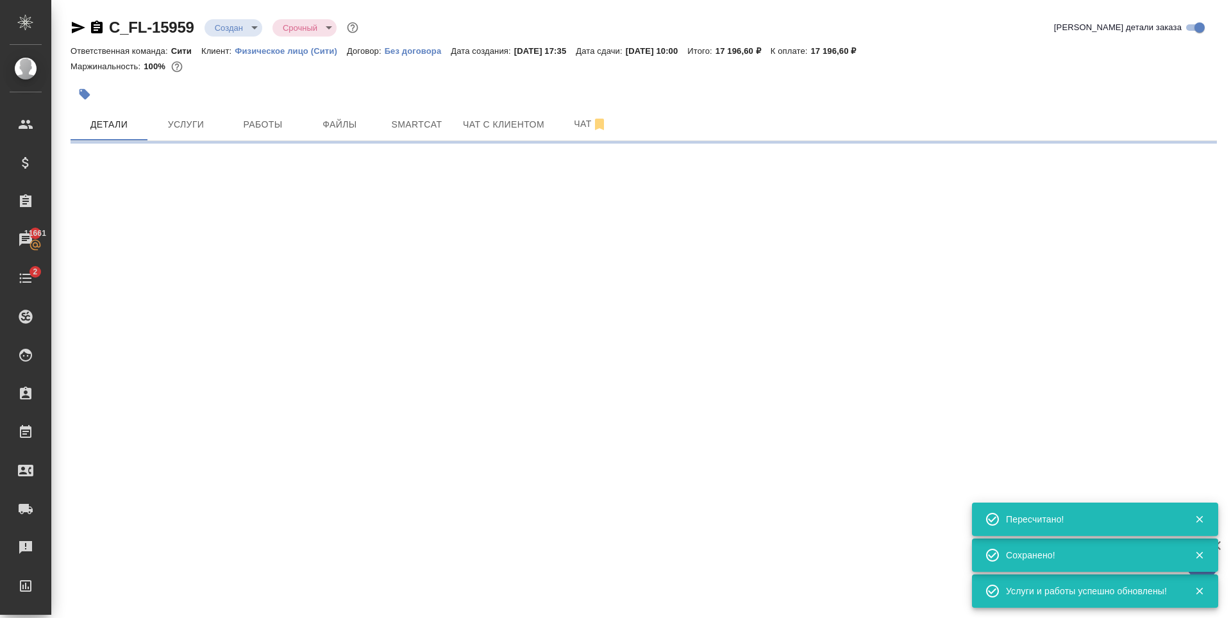
select select "RU"
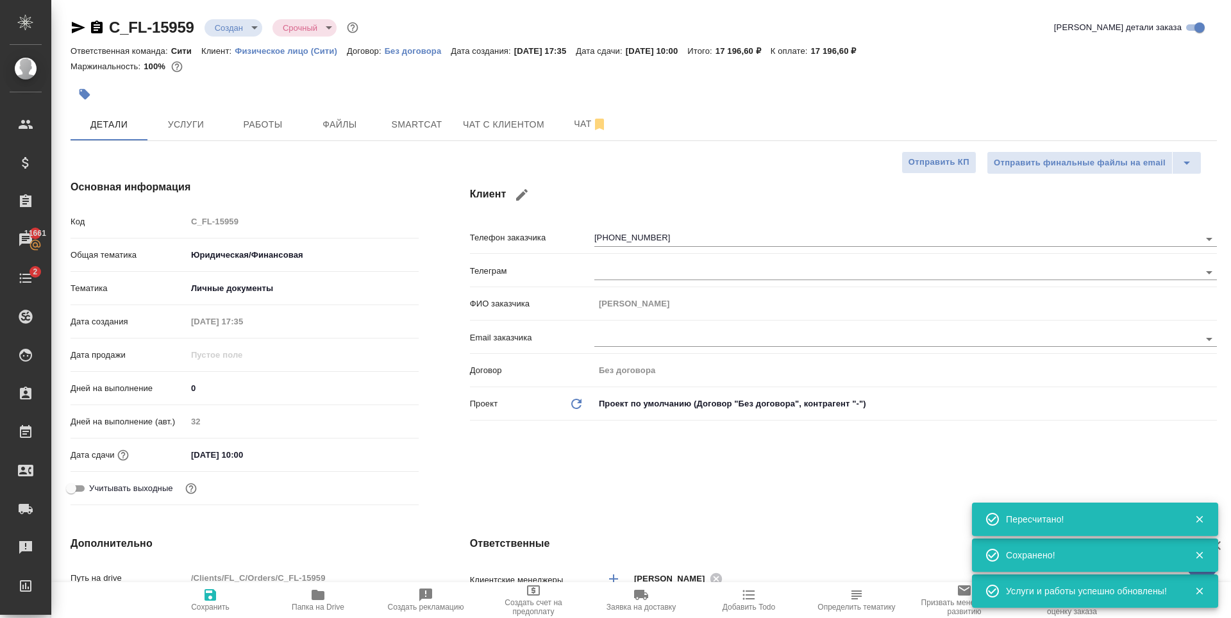
type textarea "x"
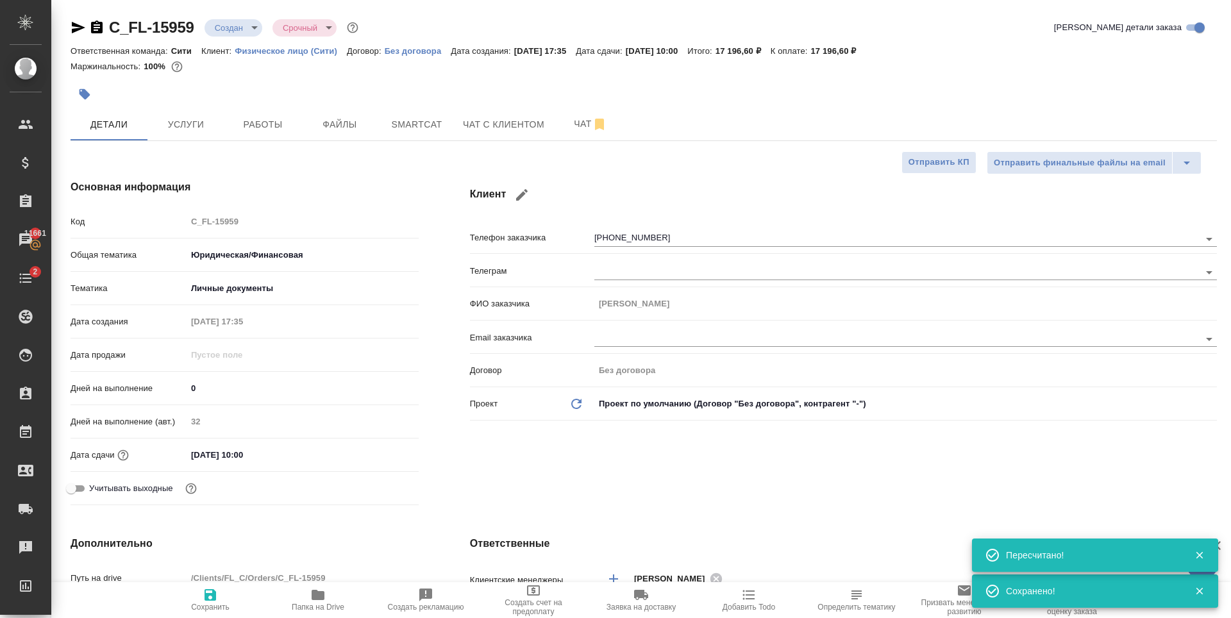
click at [613, 482] on div "Клиент Телефон заказчика +79153265577 Телеграм ФИО заказчика Константин Email з…" at bounding box center [843, 345] width 798 height 382
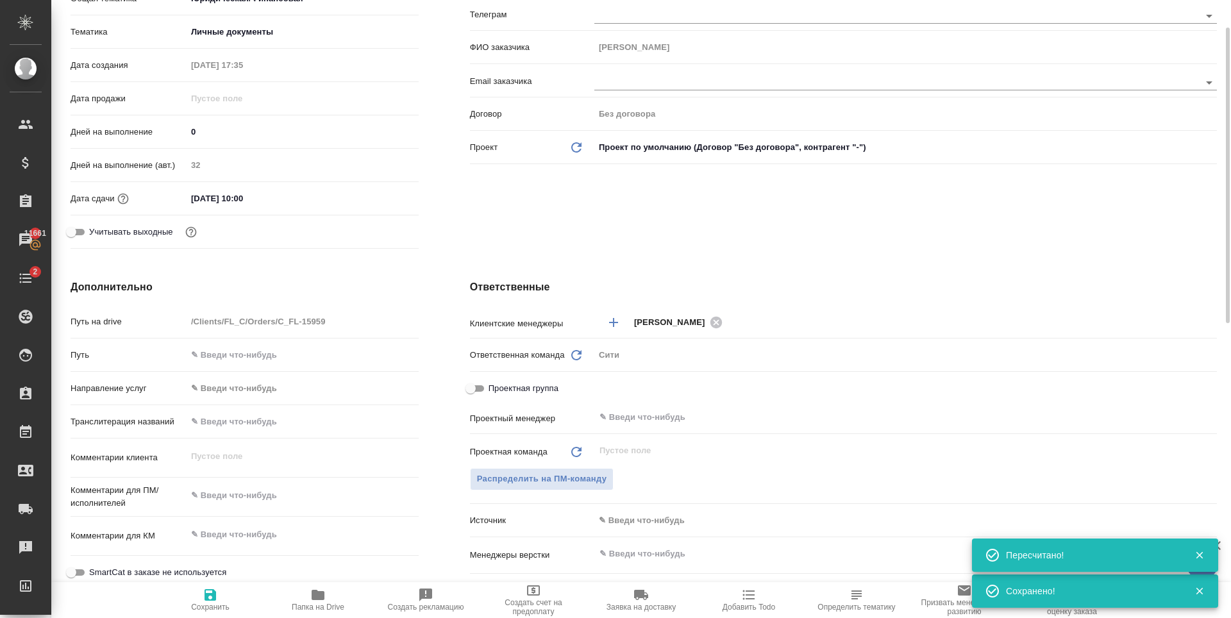
scroll to position [321, 0]
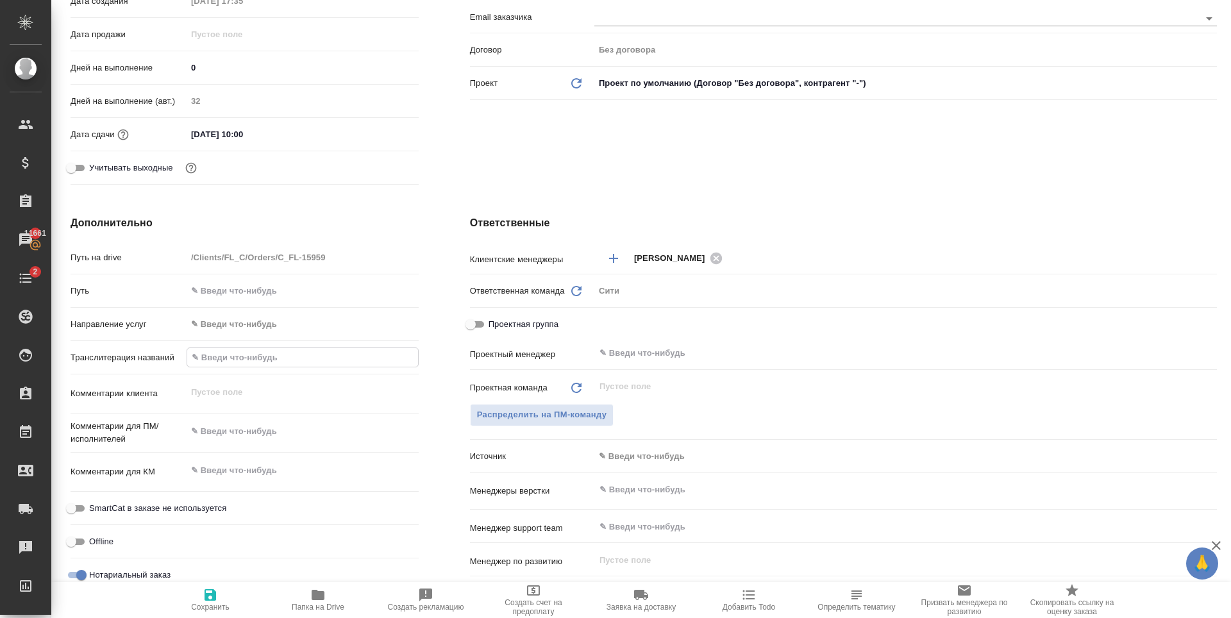
click at [260, 357] on input "text" at bounding box center [302, 357] width 231 height 19
type input "L"
type textarea "x"
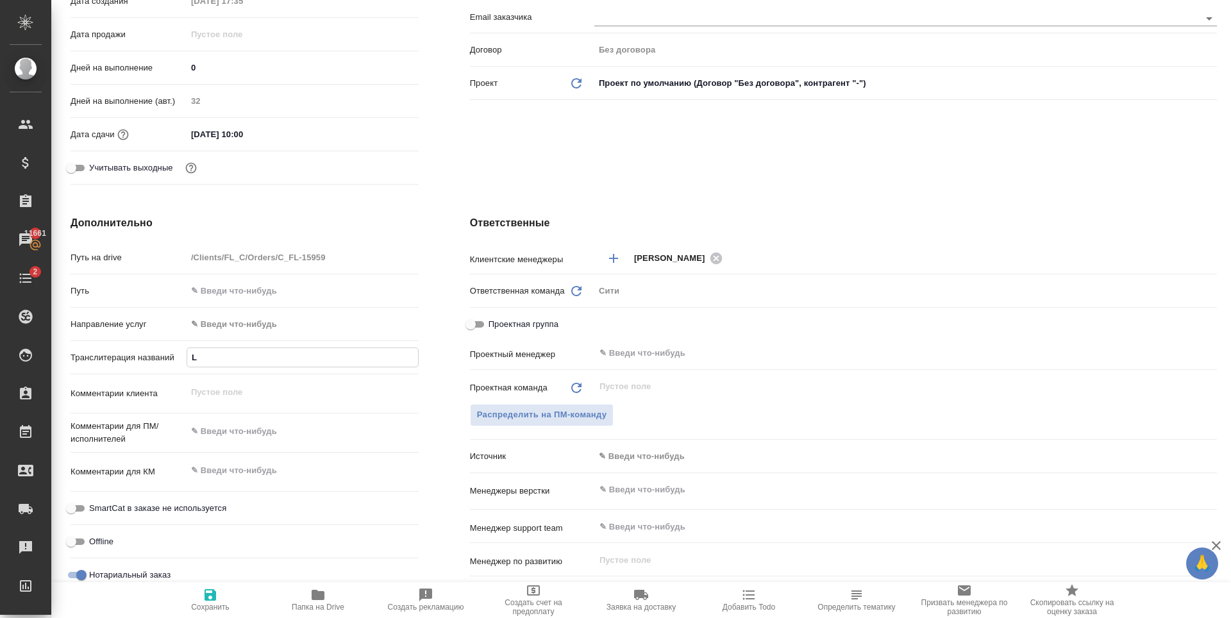
type input "Li"
type textarea "x"
type input "Lia"
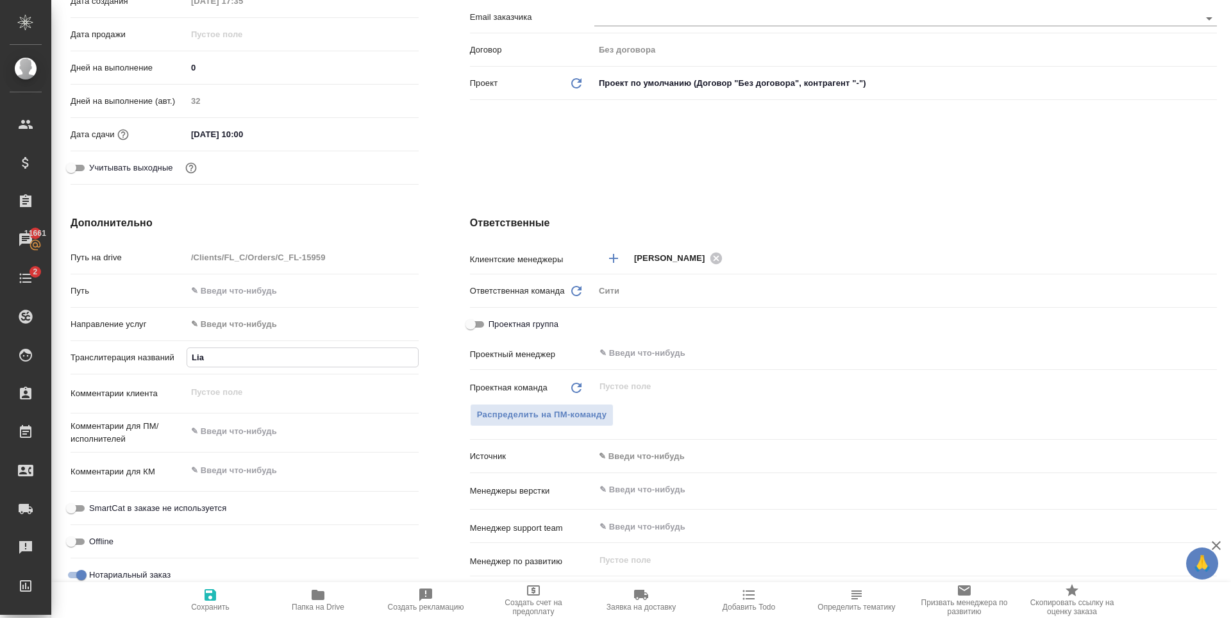
type textarea "x"
type input "Liak"
type textarea "x"
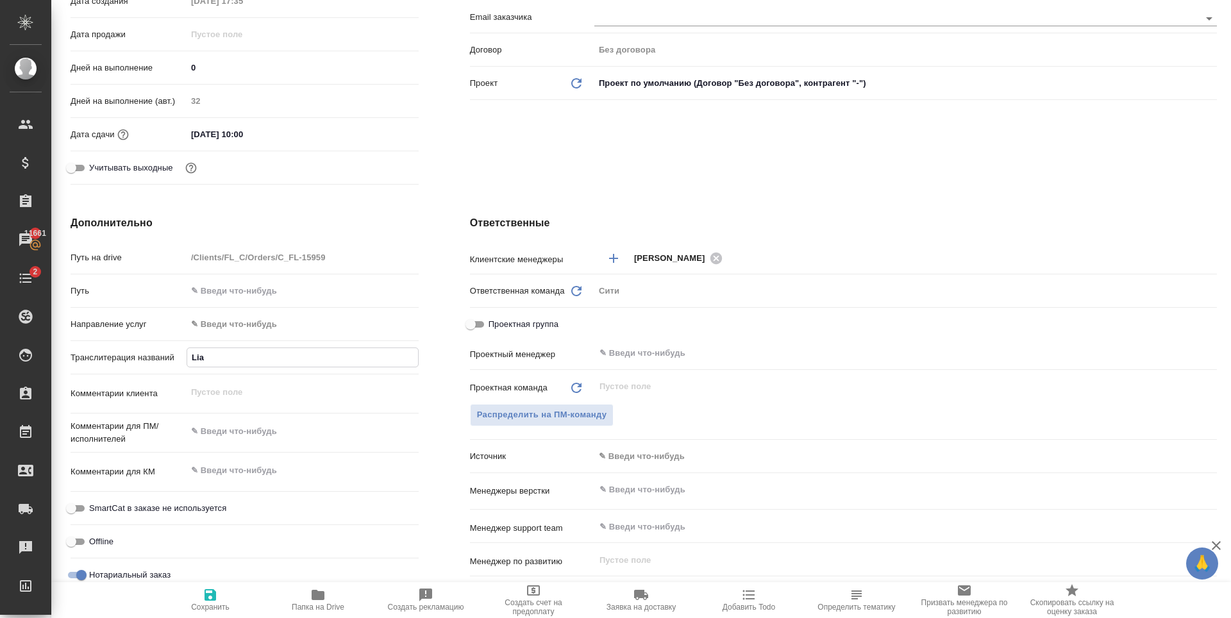
type textarea "x"
type input "Liakh"
type textarea "x"
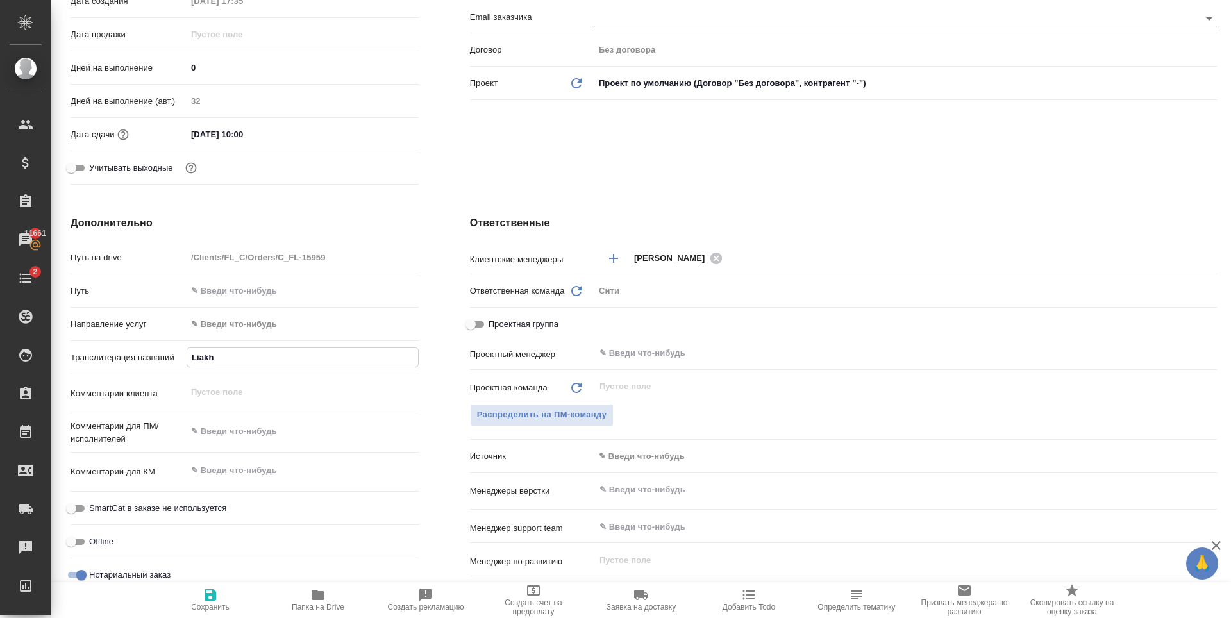
type textarea "x"
type input "Liakhi"
type textarea "x"
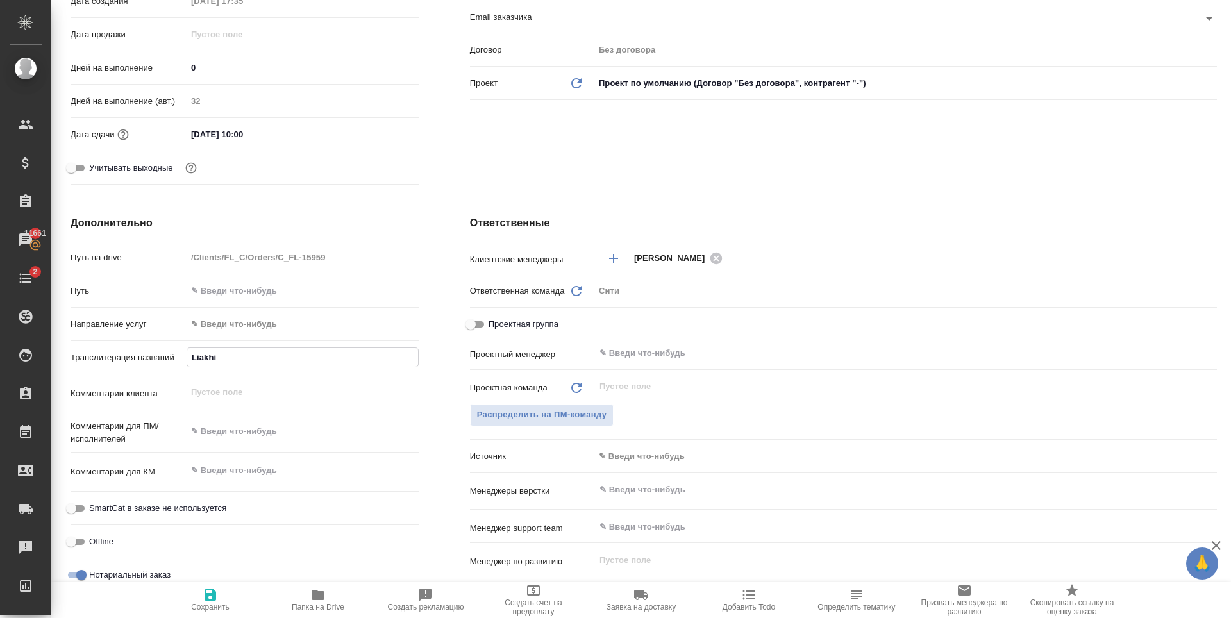
type input "Liakh"
type textarea "x"
type input "Liakho"
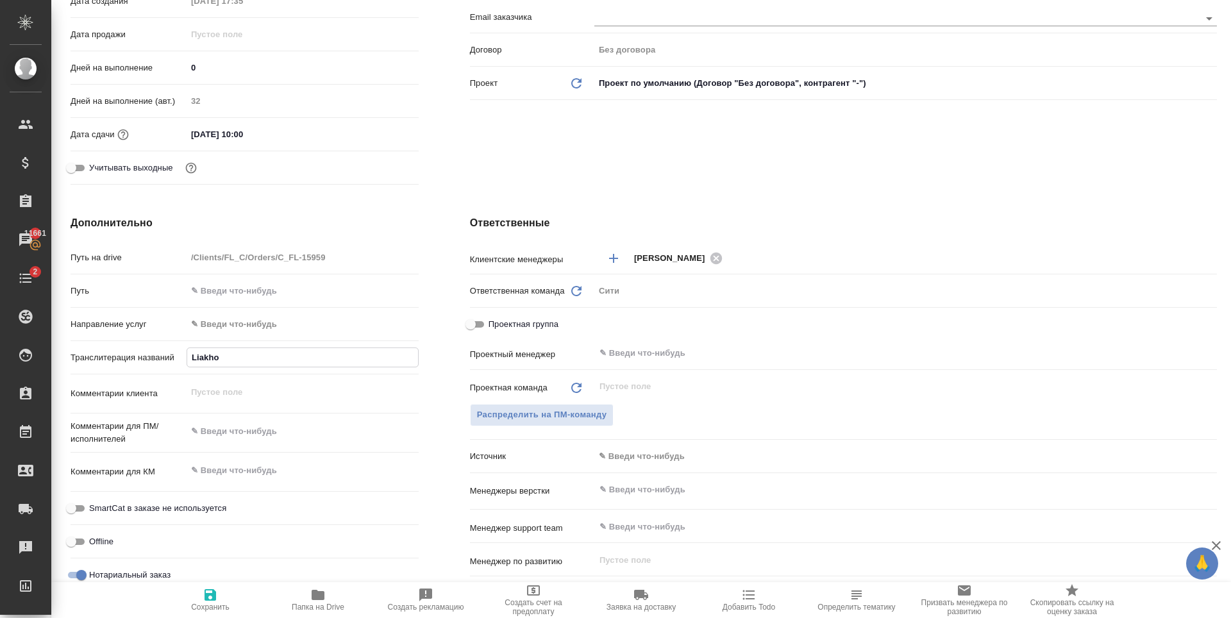
type textarea "x"
type input "Liakhov"
type textarea "x"
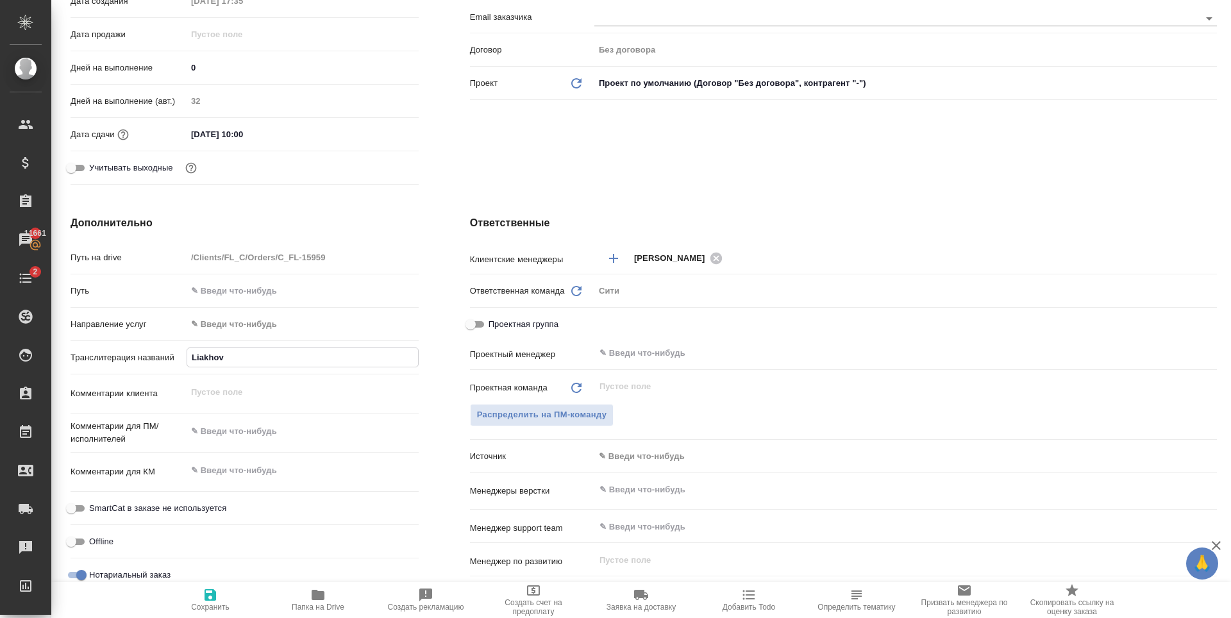
type textarea "x"
type input "Liakhova"
type textarea "x"
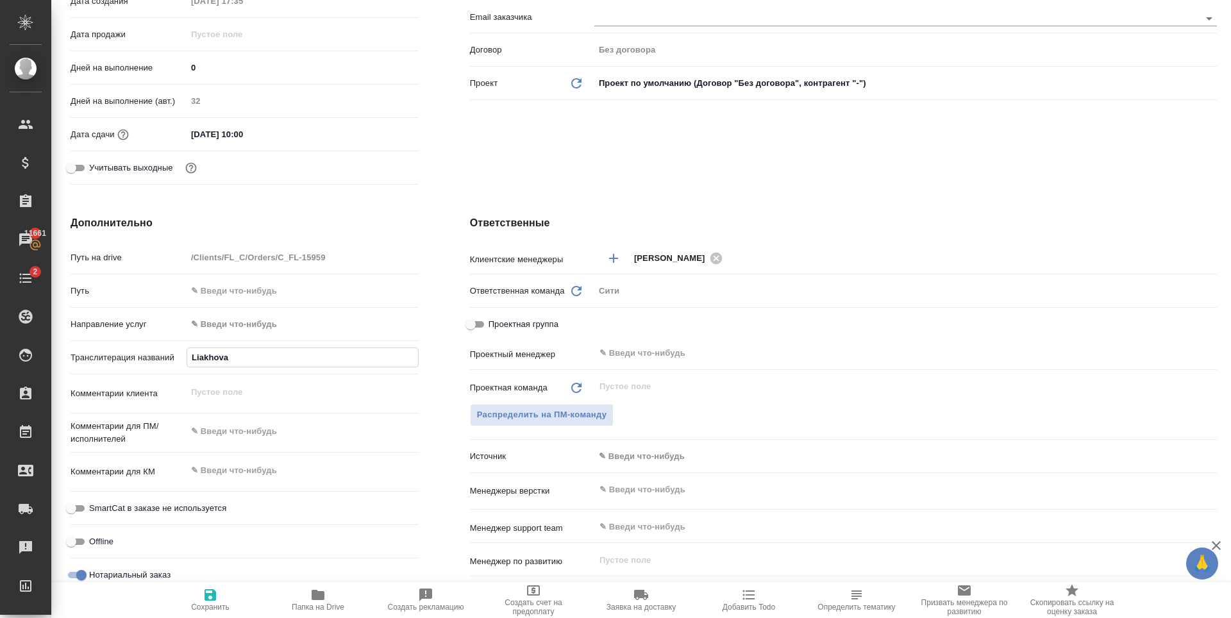
type textarea "x"
type input "Liakhova E"
type textarea "x"
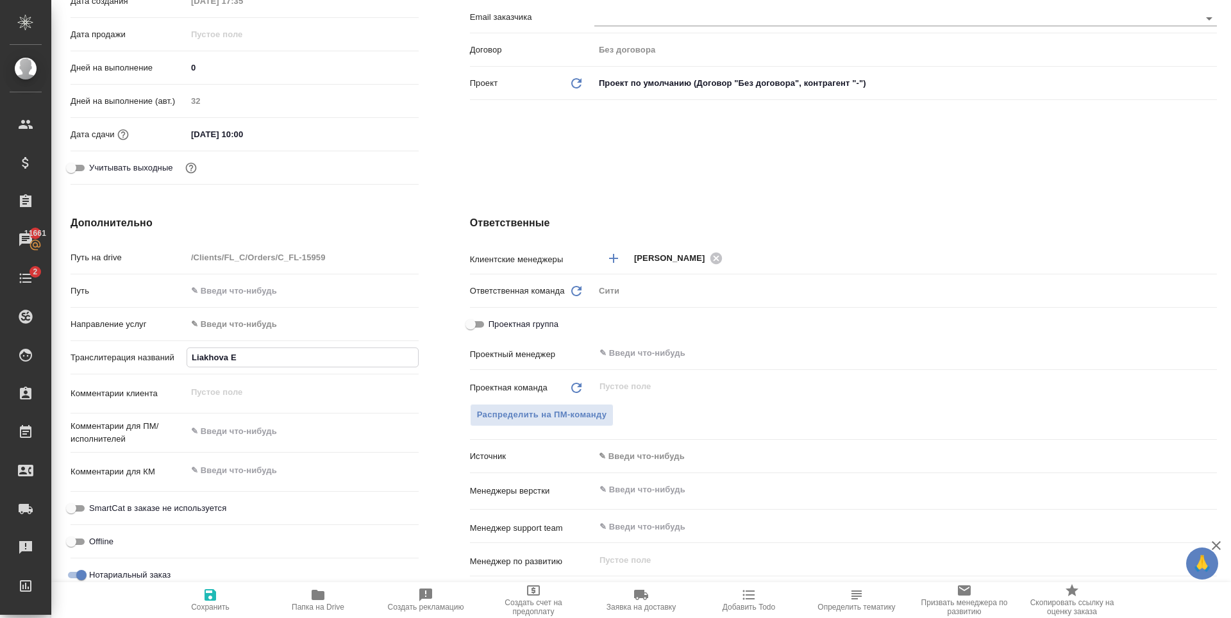
type input "Liakhova El"
type textarea "x"
type input "Liakhova Ele"
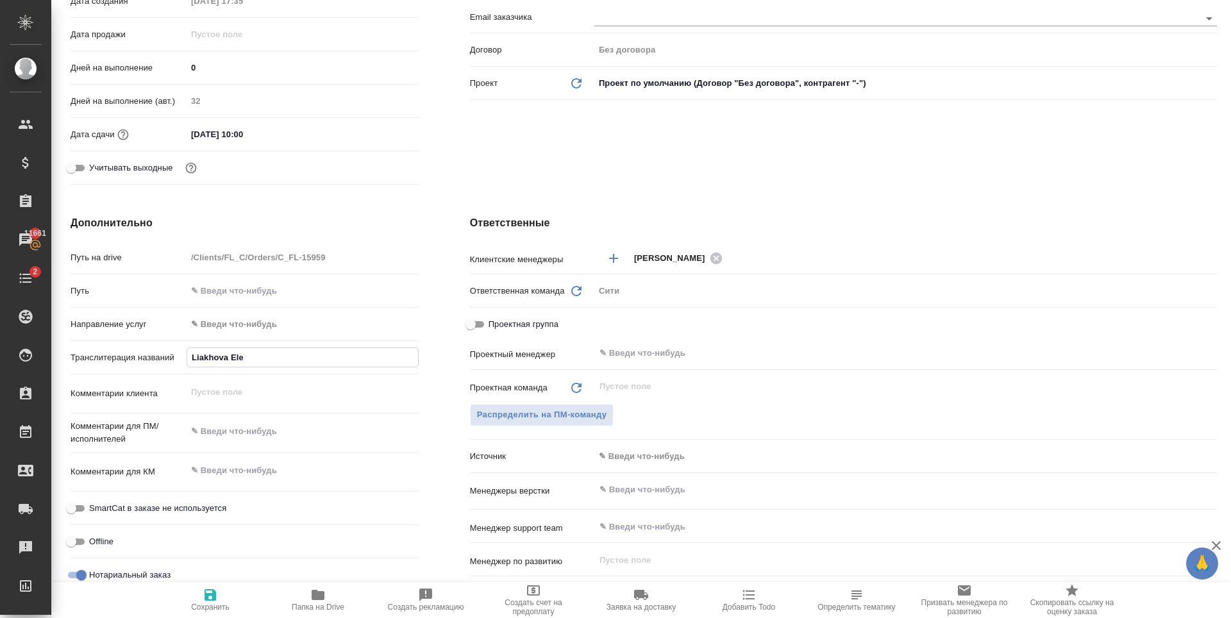
type textarea "x"
type input "Liakhova Elen"
type textarea "x"
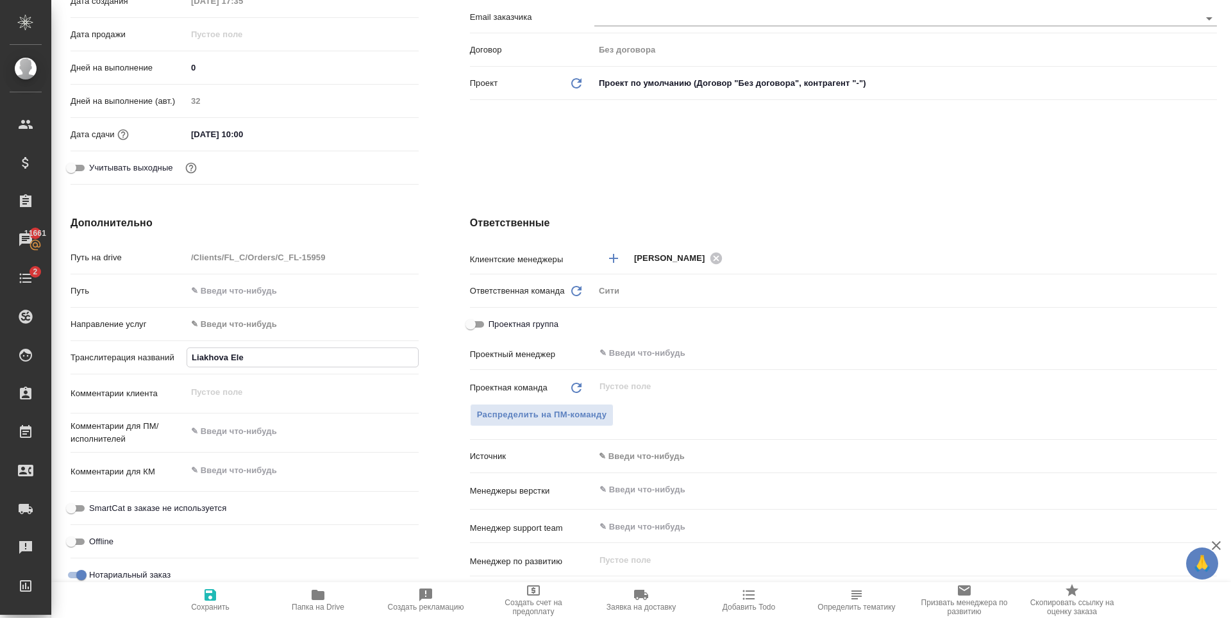
type textarea "x"
type input "Liakhova [PERSON_NAME]"
type textarea "x"
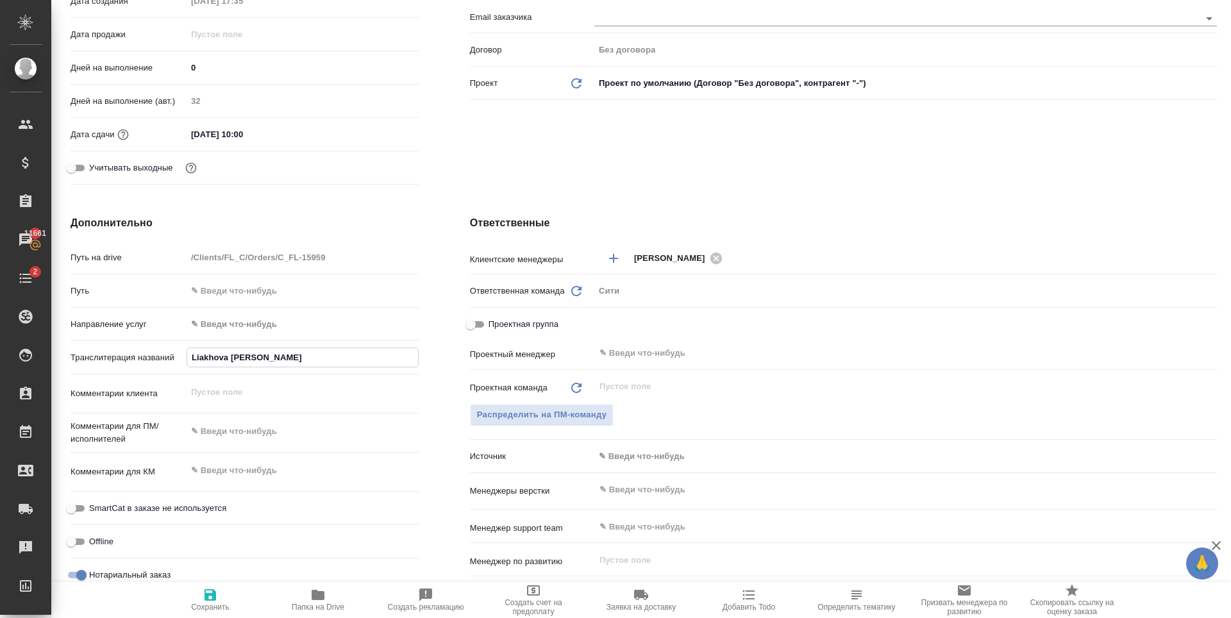
type textarea "x"
type input "Liakhova [PERSON_NAME]"
click at [213, 593] on icon "button" at bounding box center [210, 595] width 12 height 12
type textarea "x"
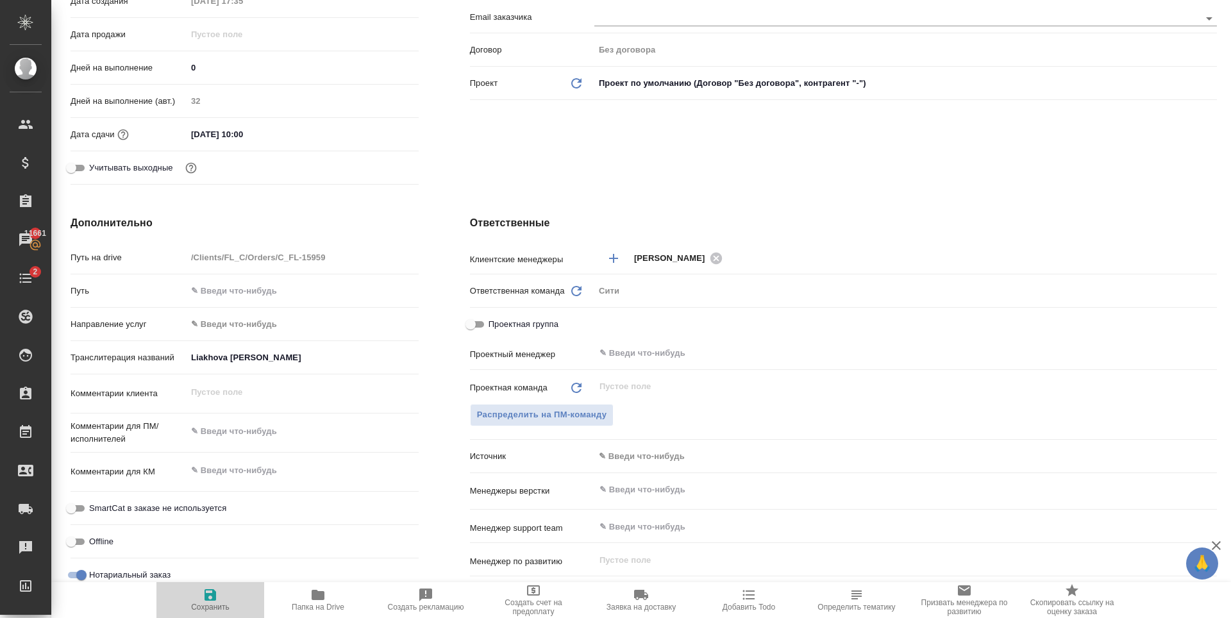
type textarea "x"
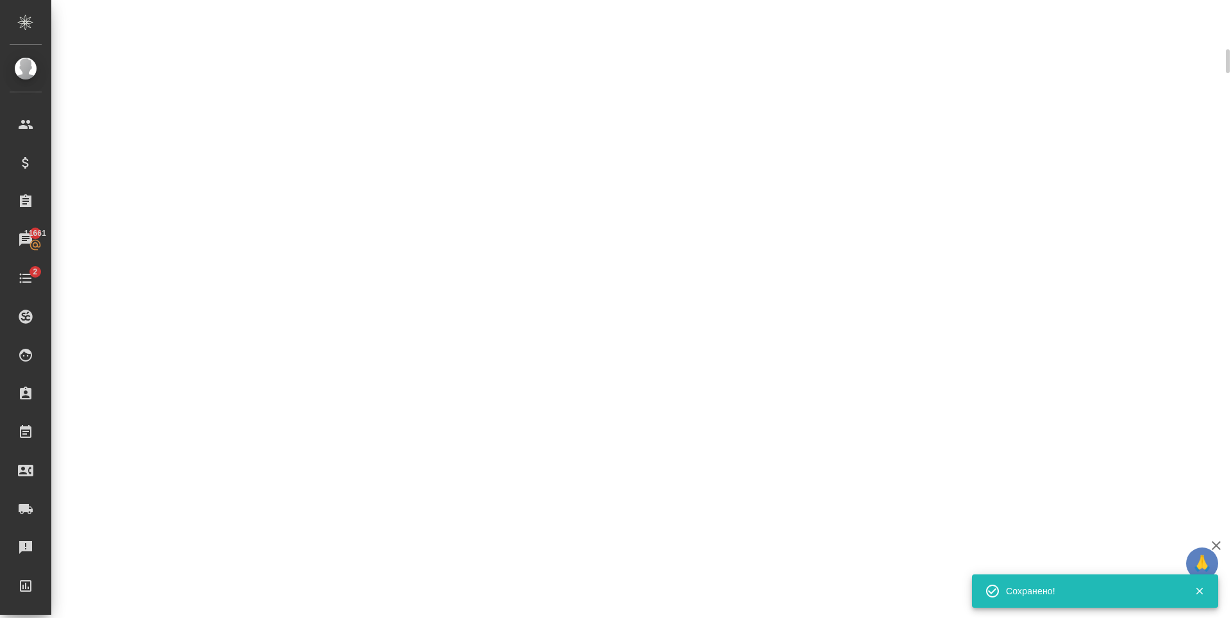
scroll to position [310, 0]
select select "RU"
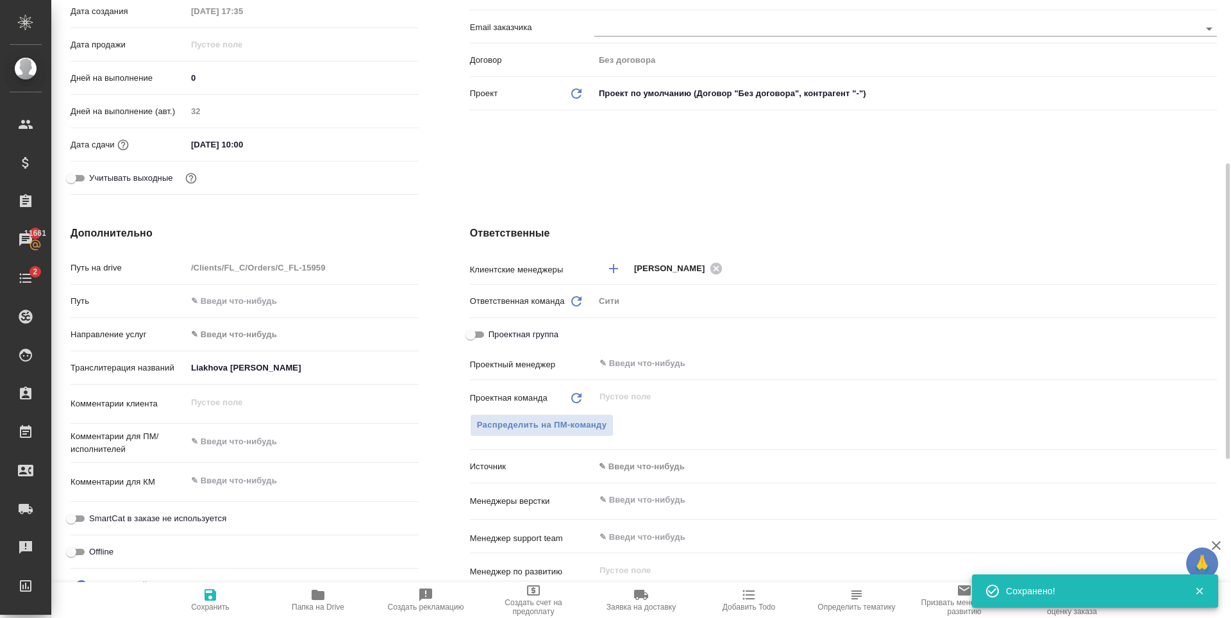
type textarea "x"
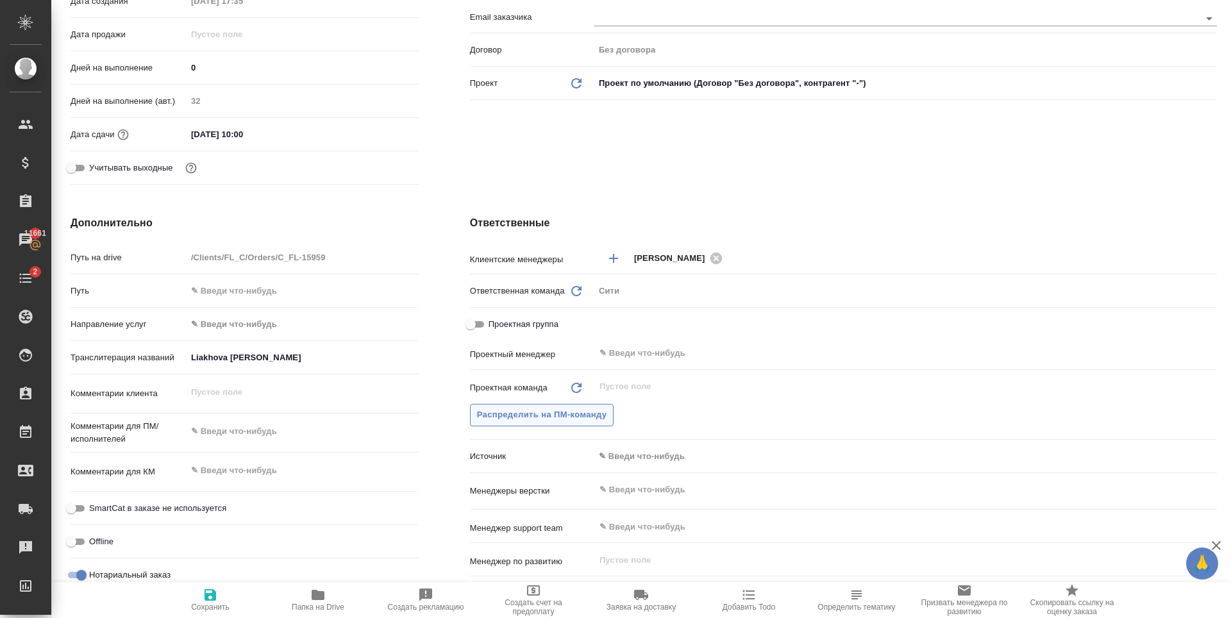
click at [574, 413] on span "Распределить на ПМ-команду" at bounding box center [542, 415] width 130 height 15
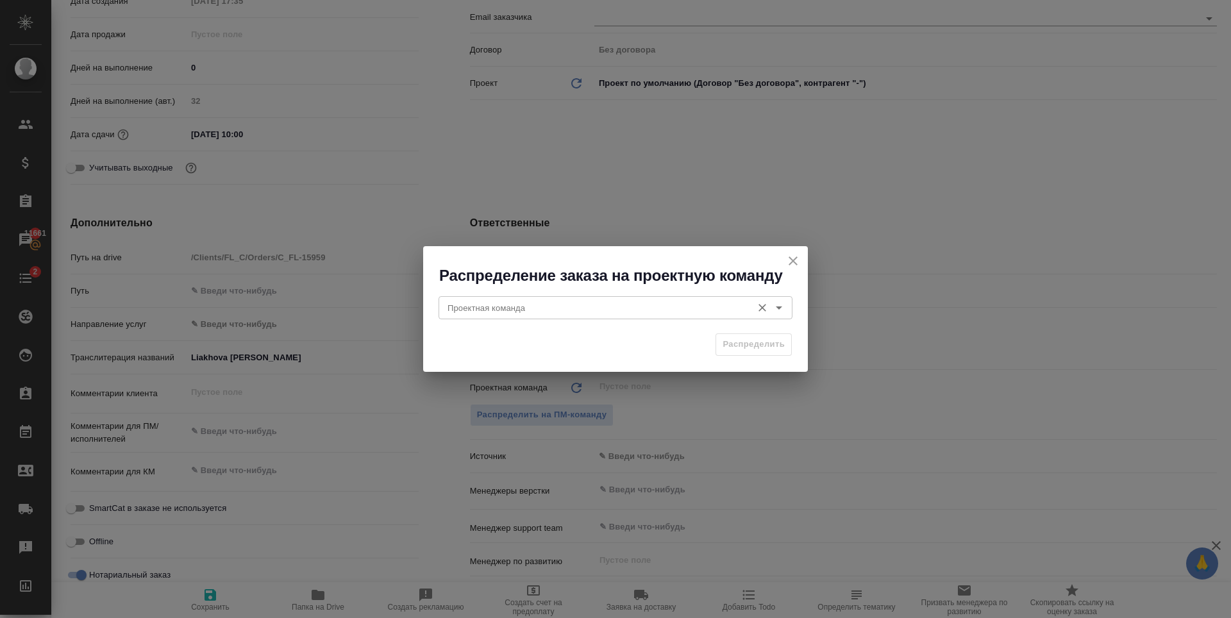
click at [540, 297] on div "Проектная команда" at bounding box center [615, 307] width 354 height 23
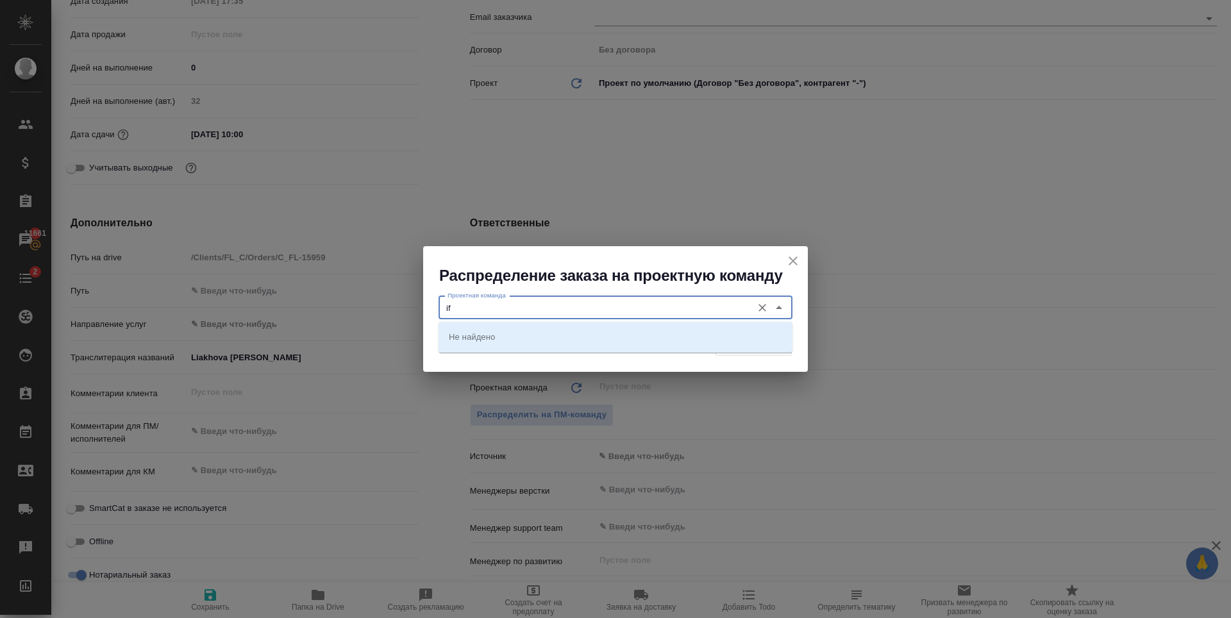
type input "i"
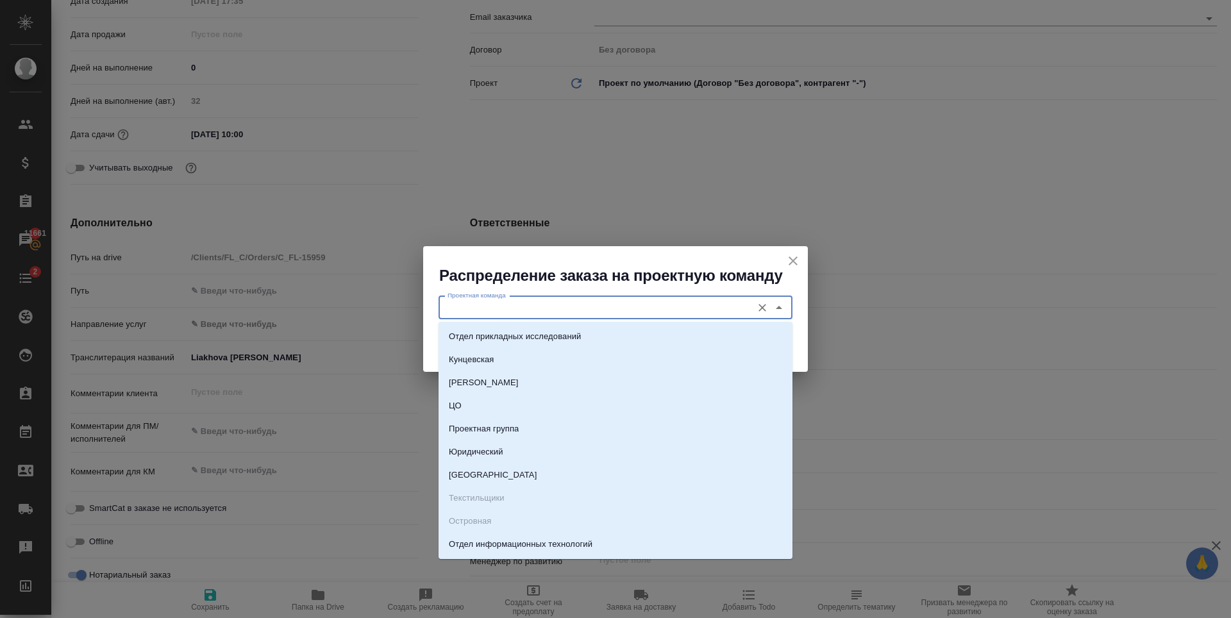
type input "щ"
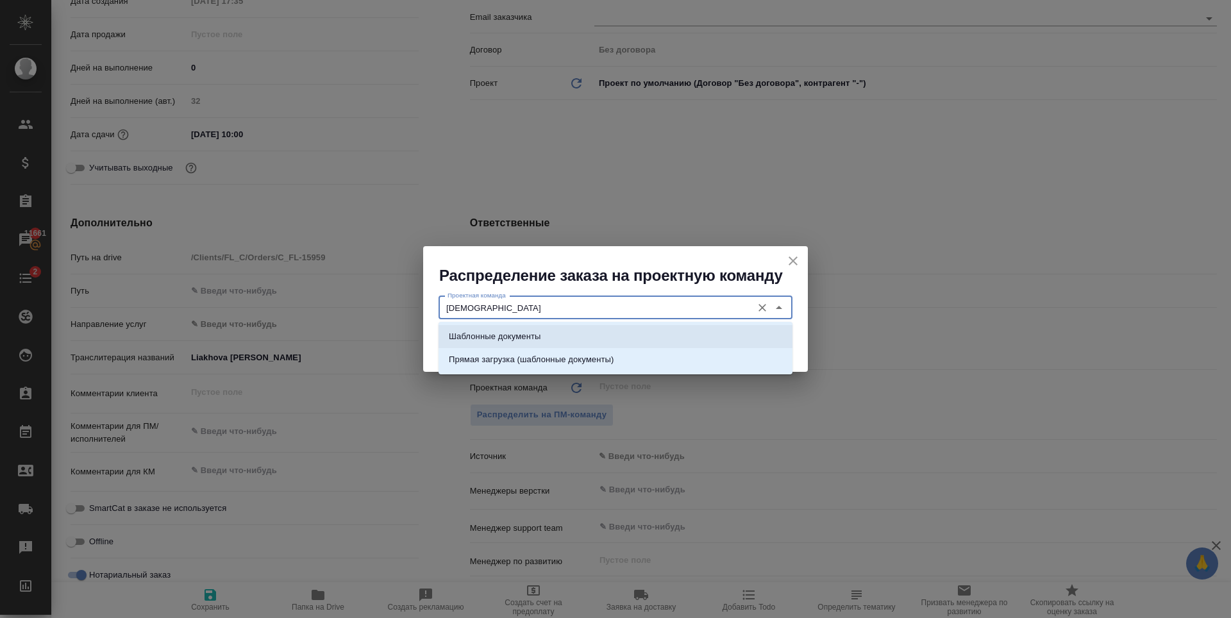
click at [522, 341] on p "Шаблонные документы" at bounding box center [495, 336] width 92 height 13
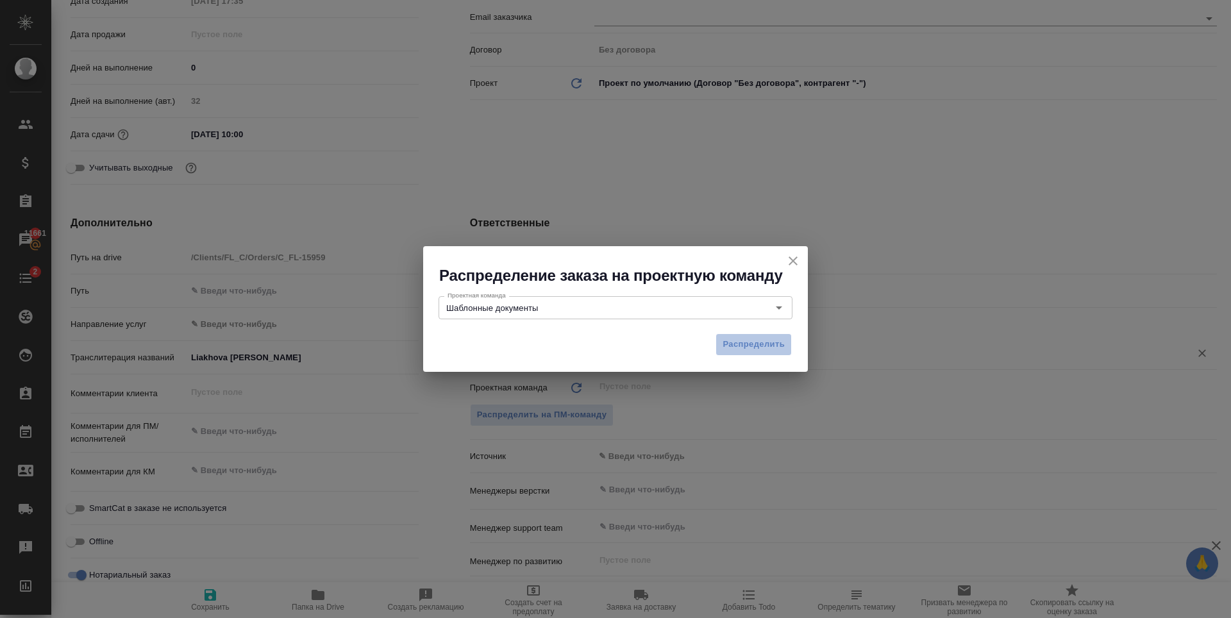
click at [734, 346] on span "Распределить" at bounding box center [753, 344] width 62 height 15
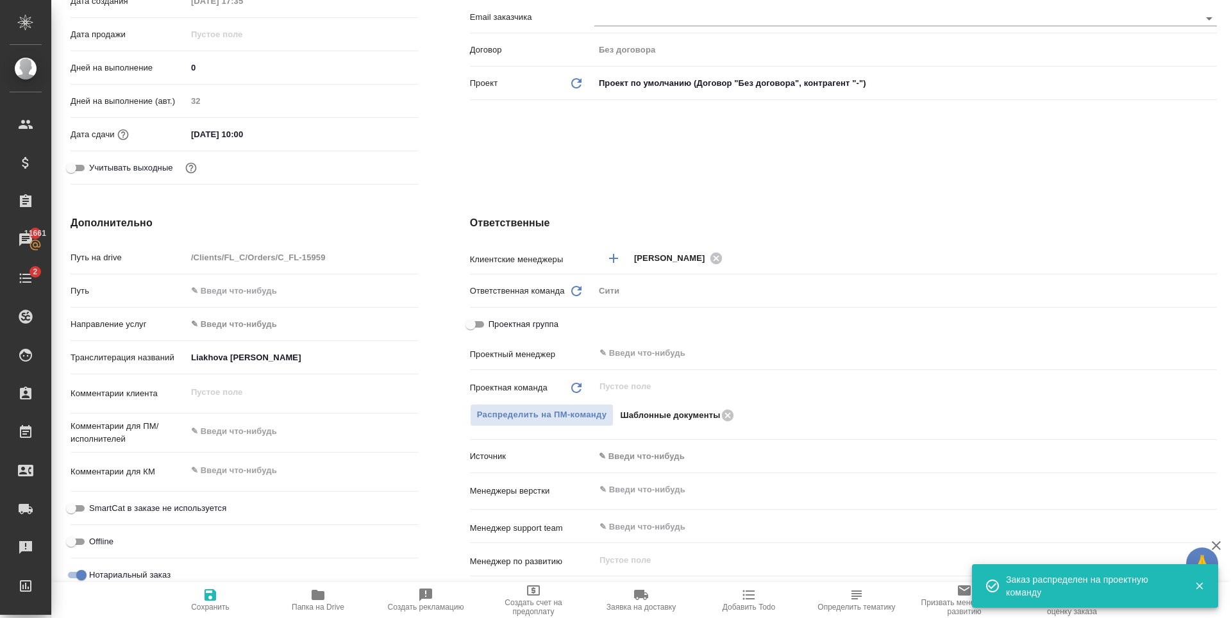
click at [204, 597] on icon "button" at bounding box center [210, 594] width 15 height 15
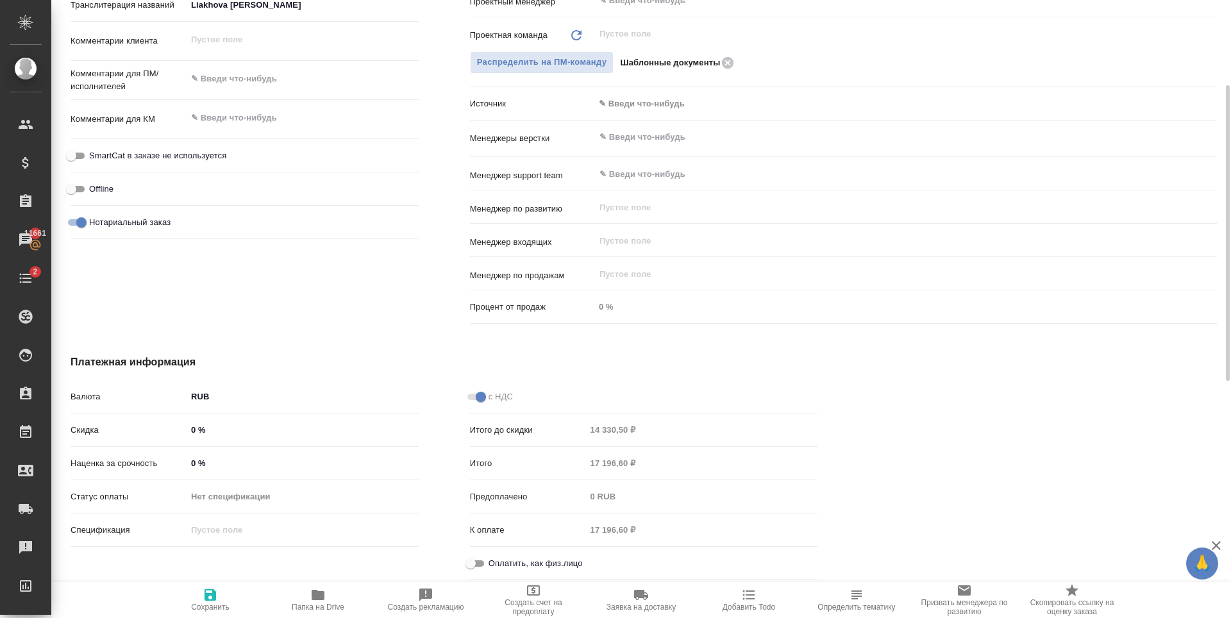
scroll to position [702, 0]
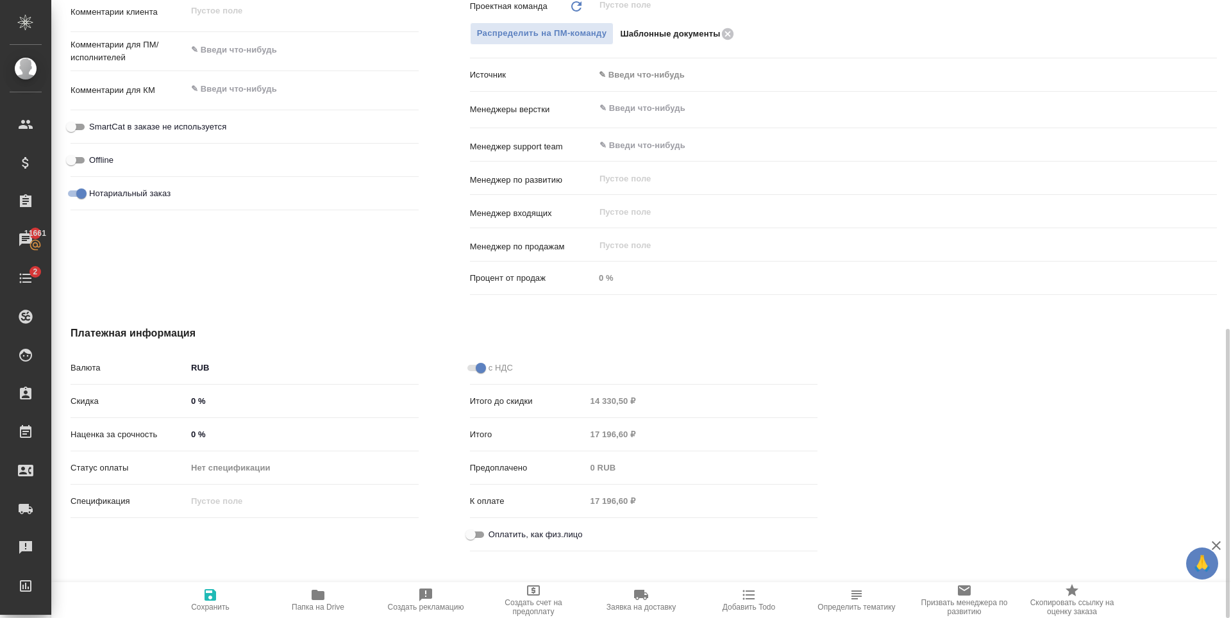
click at [475, 535] on input "Оплатить, как физ.лицо" at bounding box center [470, 534] width 46 height 15
click at [217, 605] on span "Сохранить" at bounding box center [210, 607] width 38 height 9
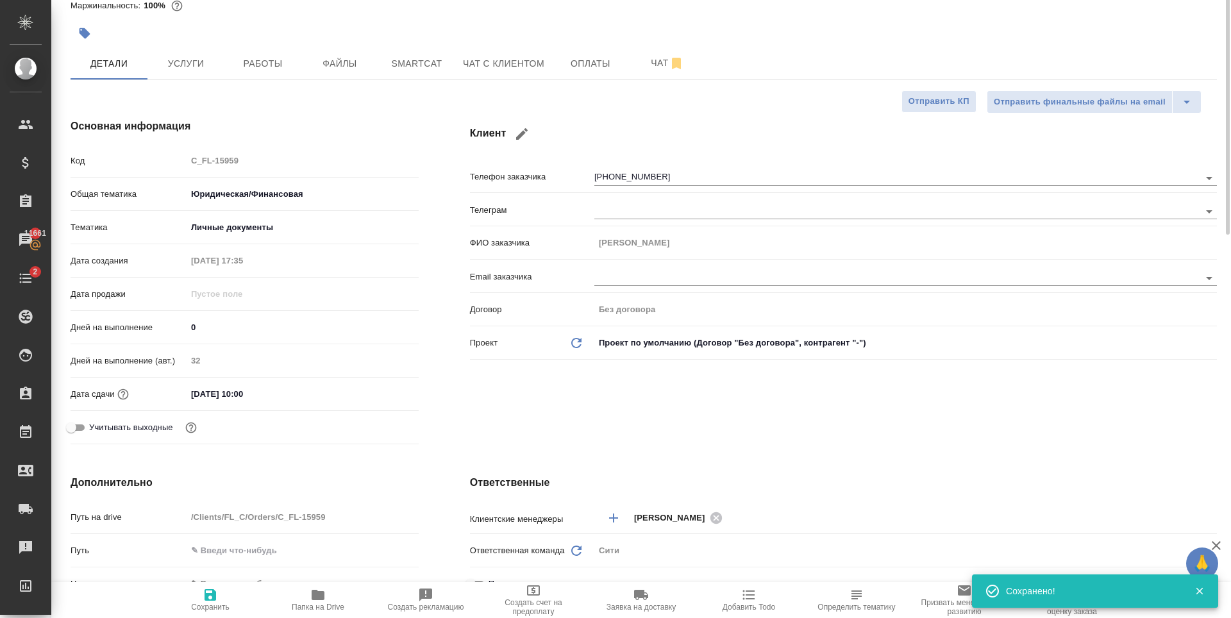
scroll to position [0, 0]
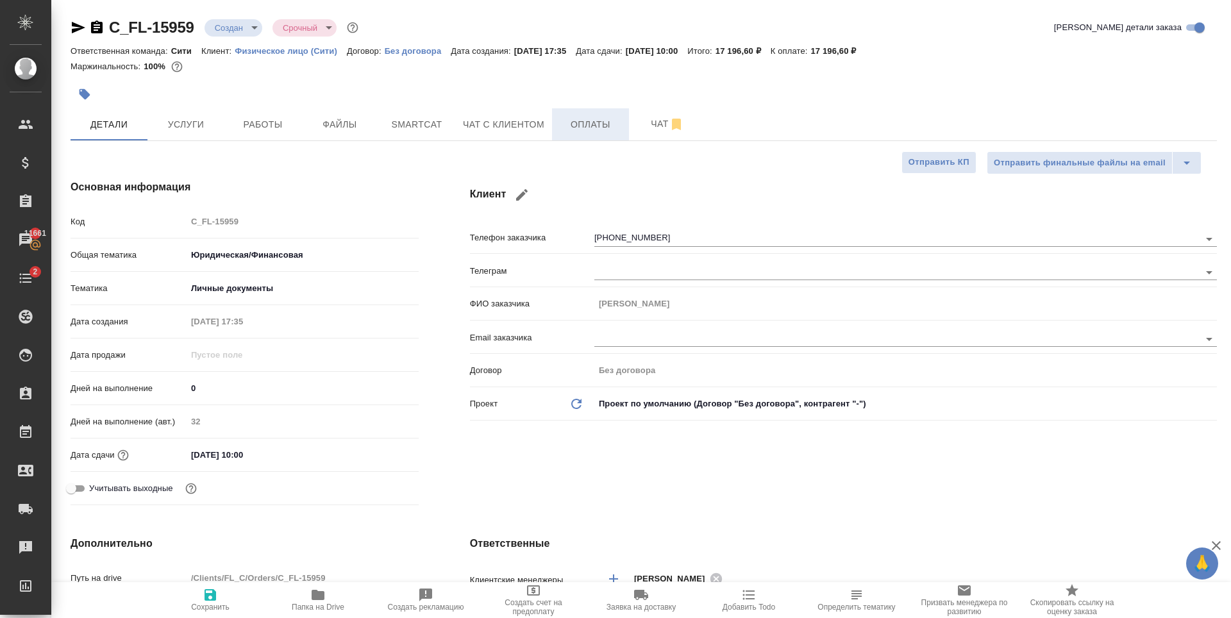
click at [602, 121] on span "Оплаты" at bounding box center [591, 125] width 62 height 16
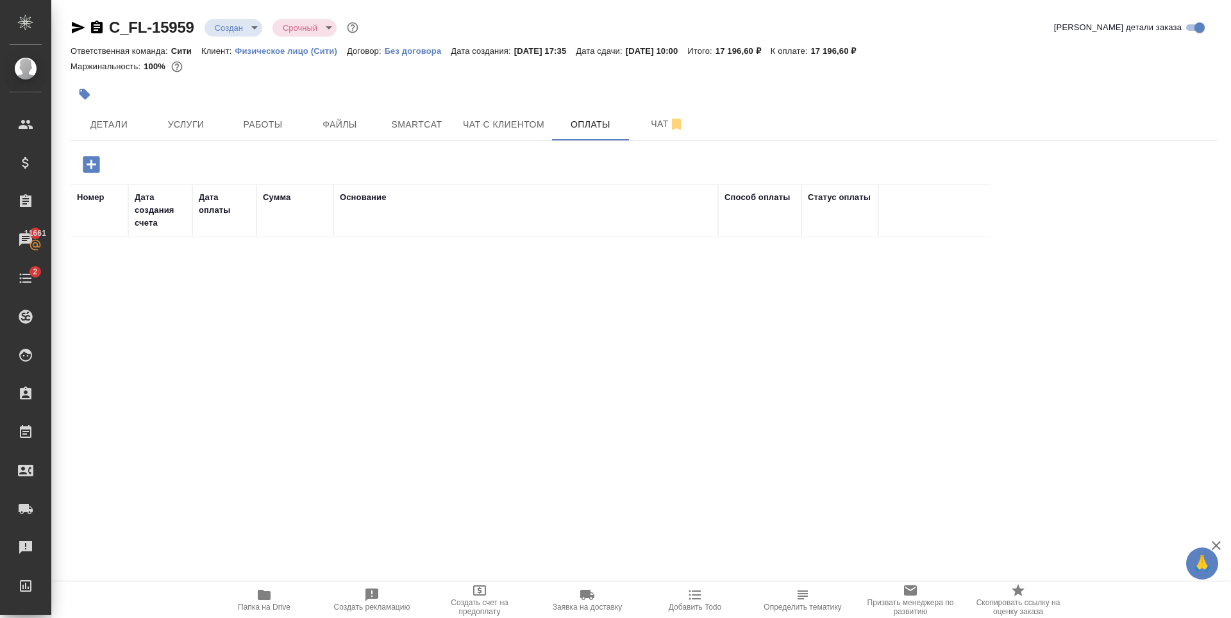
click at [93, 165] on icon "button" at bounding box center [91, 164] width 22 height 22
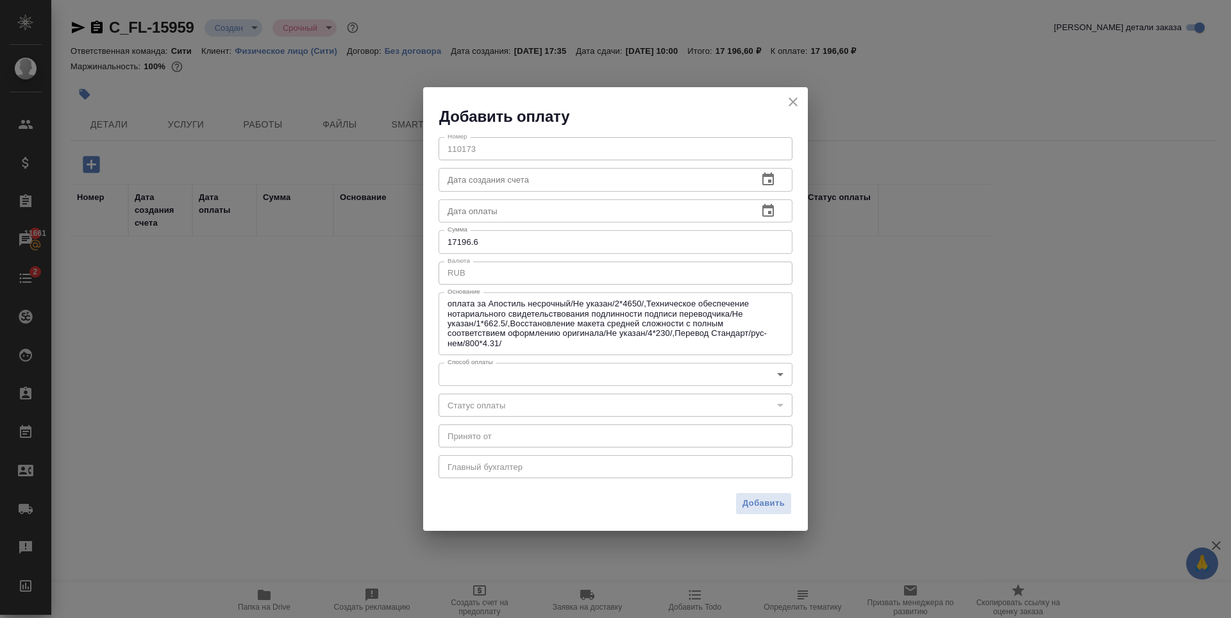
click at [514, 381] on body "🙏 .cls-1 fill:#fff; AWATERA Zaytseva Svetlana Клиенты Спецификации Заказы 11661…" at bounding box center [615, 309] width 1231 height 618
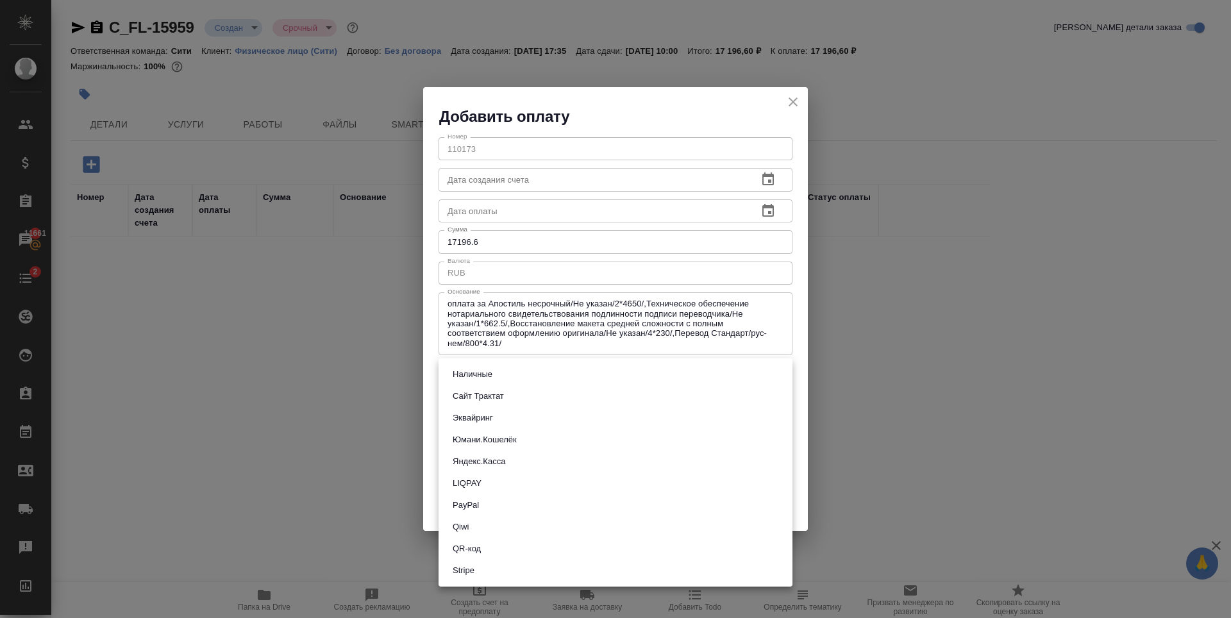
click at [477, 551] on button "QR-код" at bounding box center [467, 549] width 36 height 14
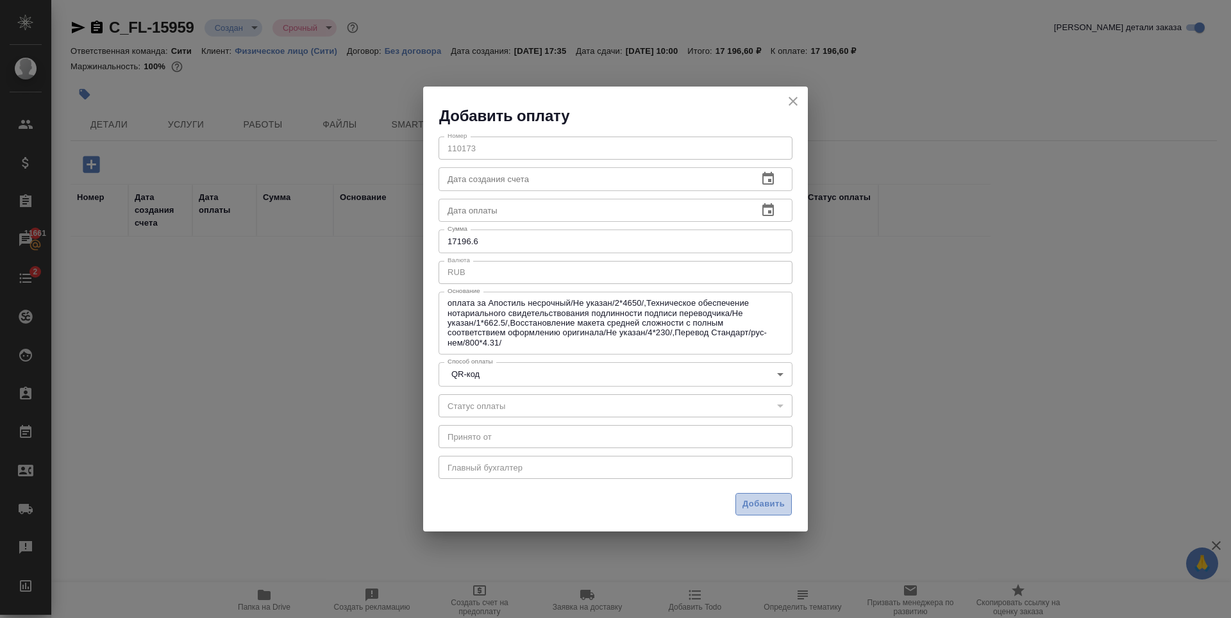
click at [756, 501] on span "Добавить" at bounding box center [763, 504] width 42 height 15
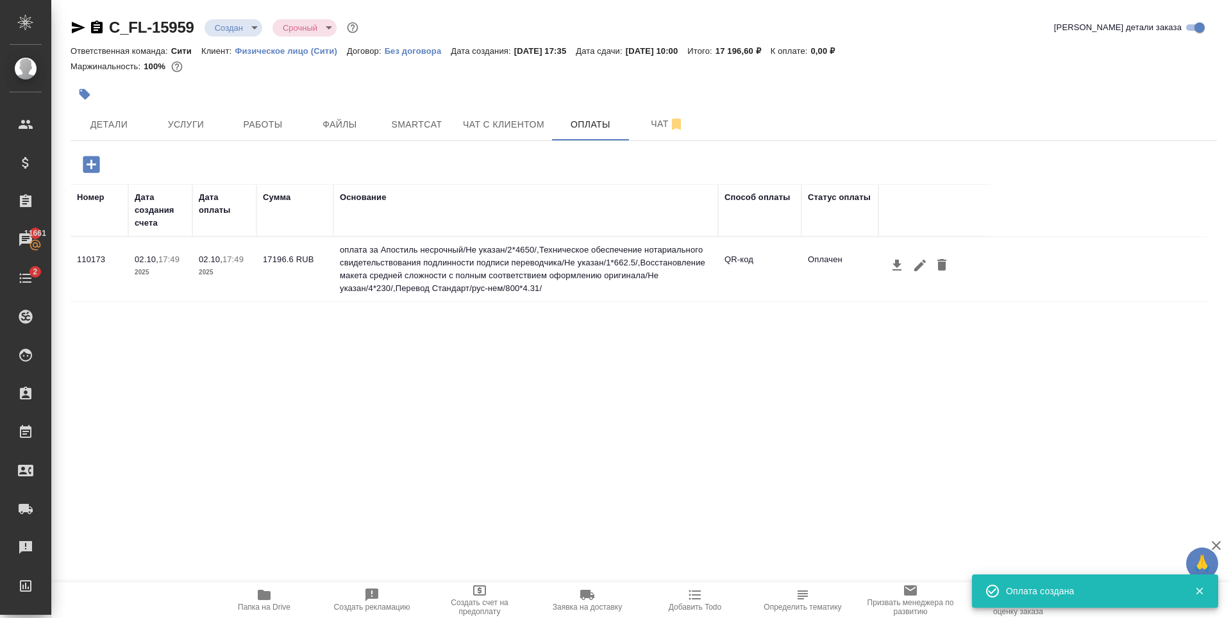
click at [421, 507] on div "Номер Дата создания счета Дата оплаты Сумма Основание Способ оплаты Статус опла…" at bounding box center [639, 376] width 1136 height 385
click at [129, 131] on span "Детали" at bounding box center [109, 125] width 62 height 16
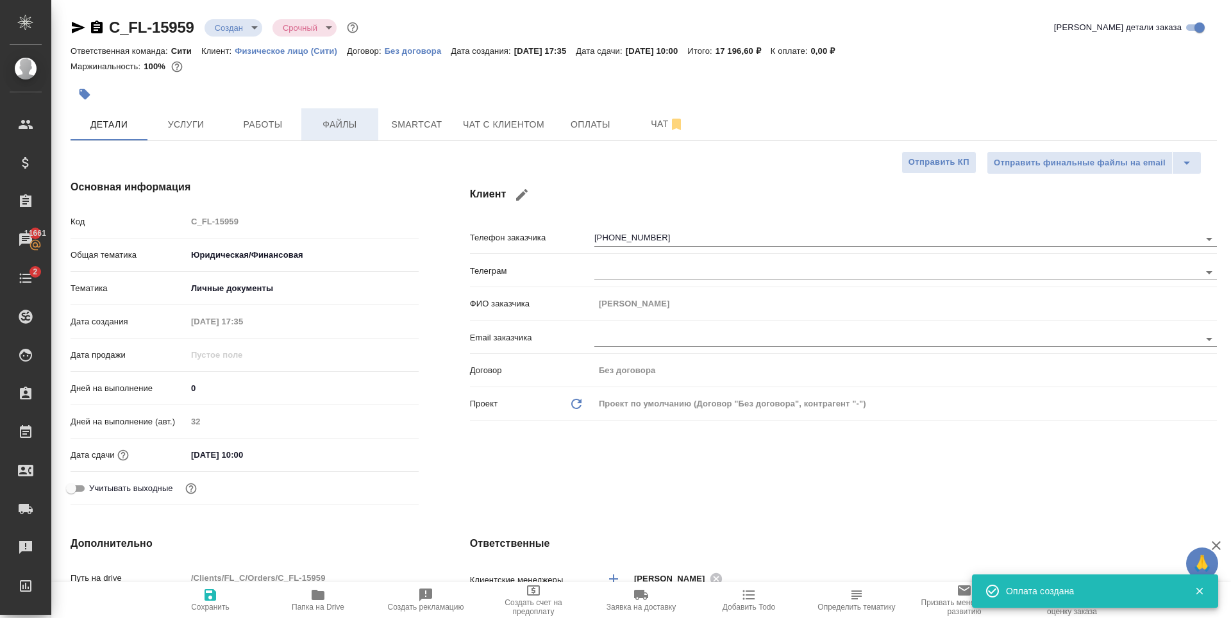
click at [348, 134] on button "Файлы" at bounding box center [339, 124] width 77 height 32
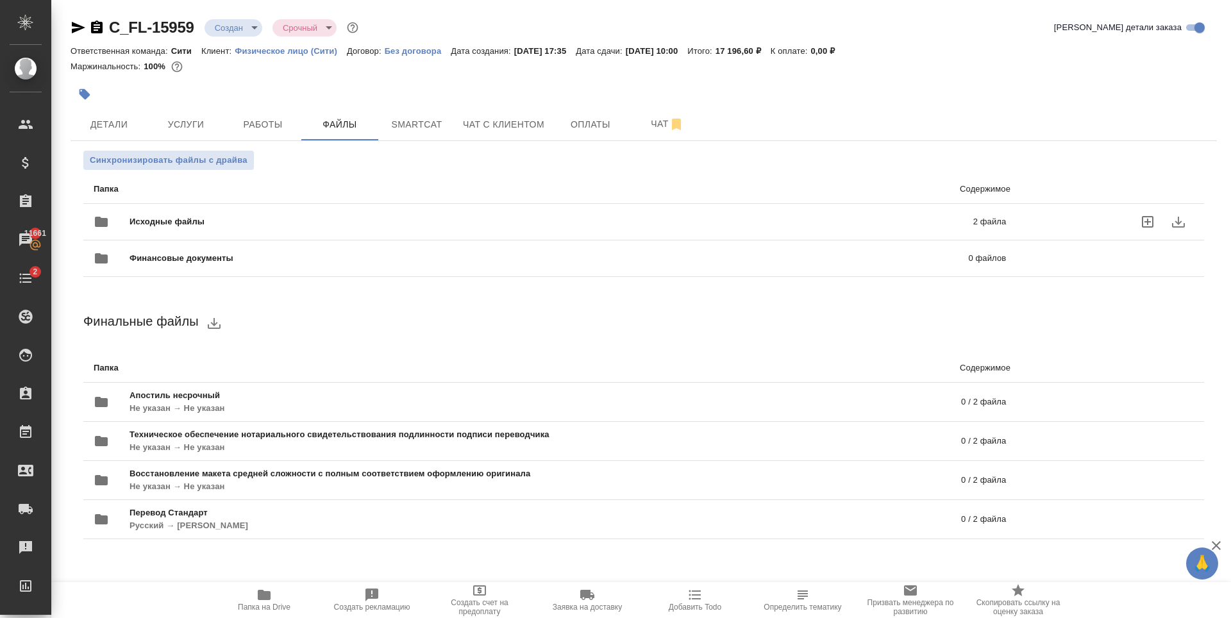
click at [839, 221] on p "2 файла" at bounding box center [796, 221] width 417 height 13
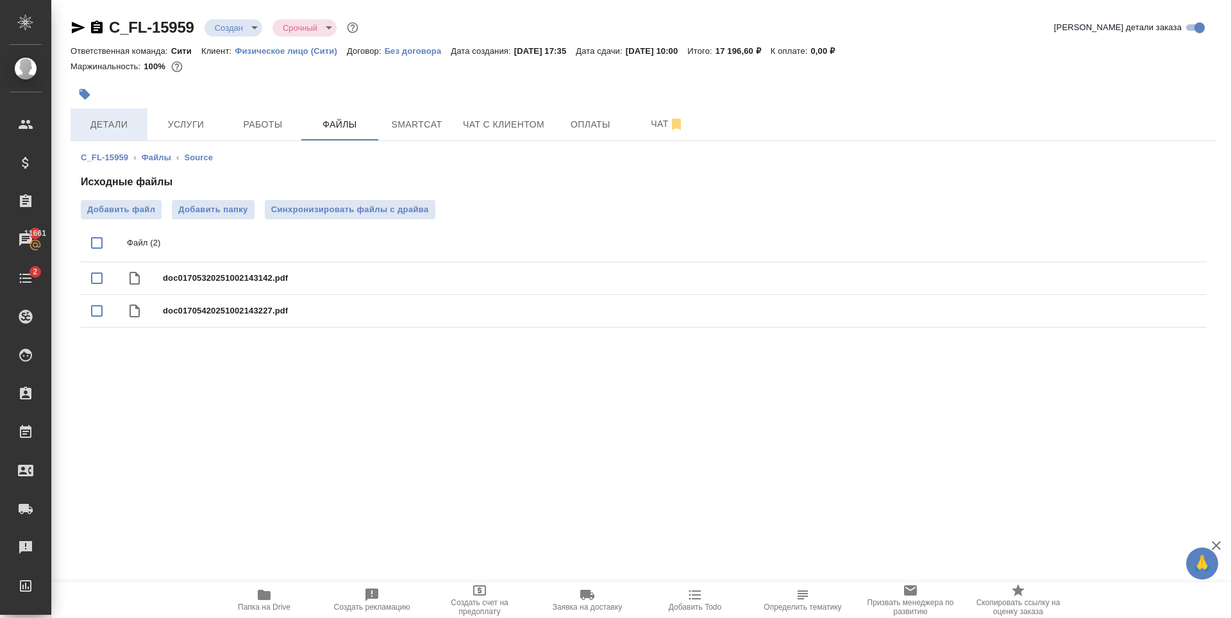
click at [132, 110] on button "Детали" at bounding box center [109, 124] width 77 height 32
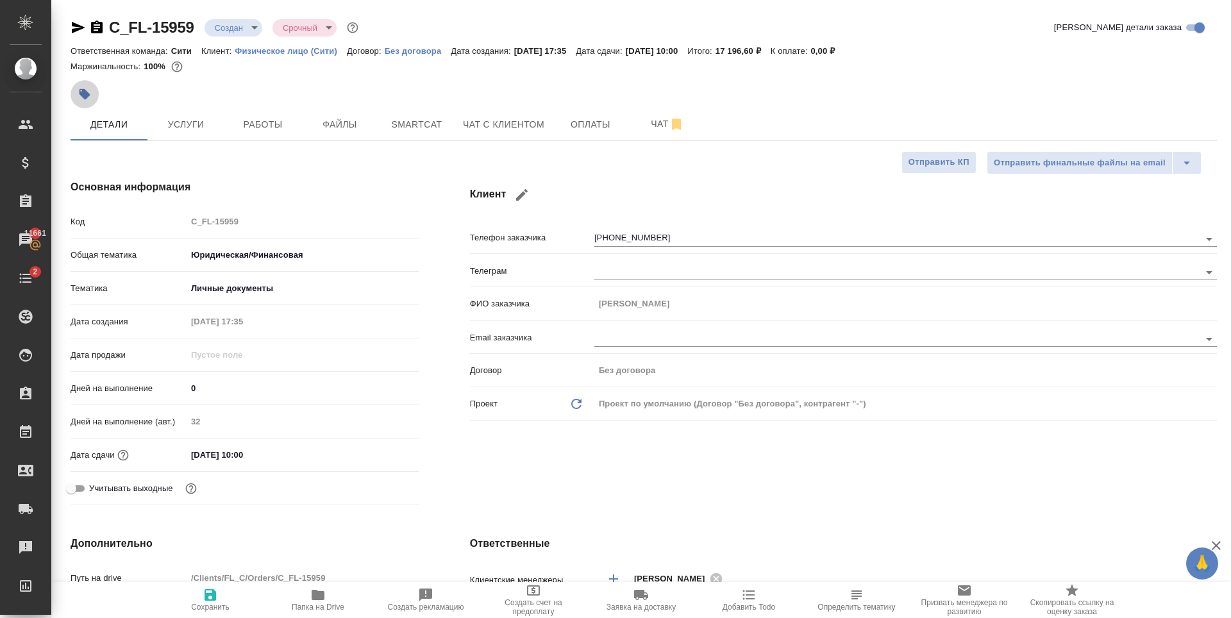
click at [85, 91] on icon "button" at bounding box center [84, 94] width 11 height 11
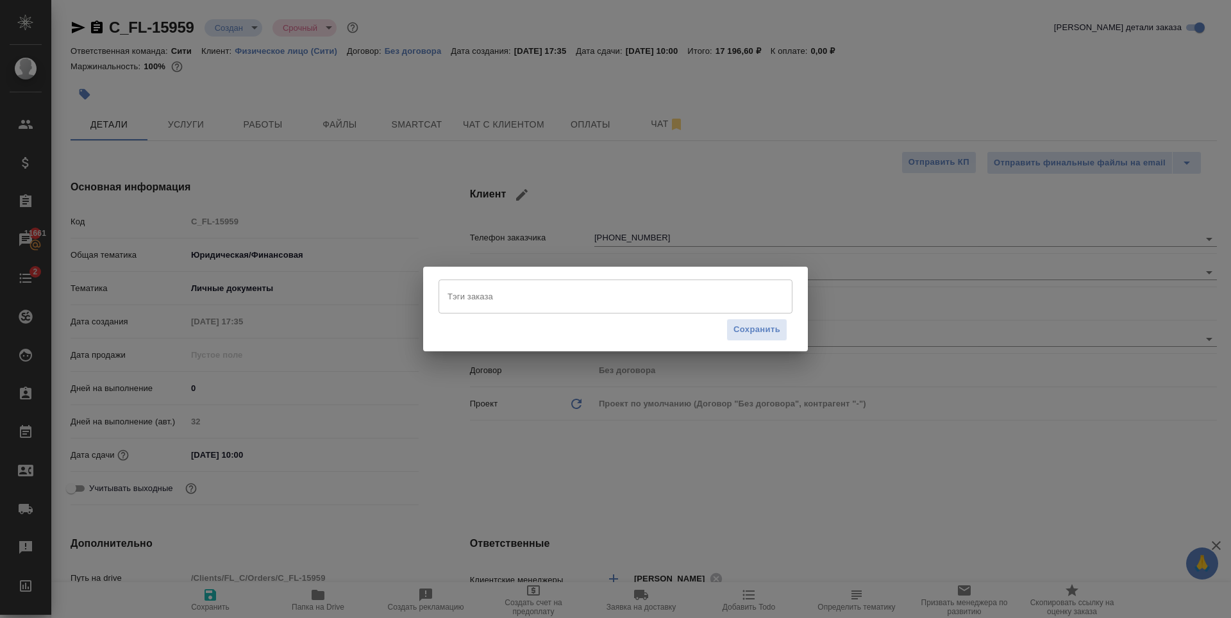
click at [515, 295] on input "Тэги заказа" at bounding box center [603, 296] width 318 height 22
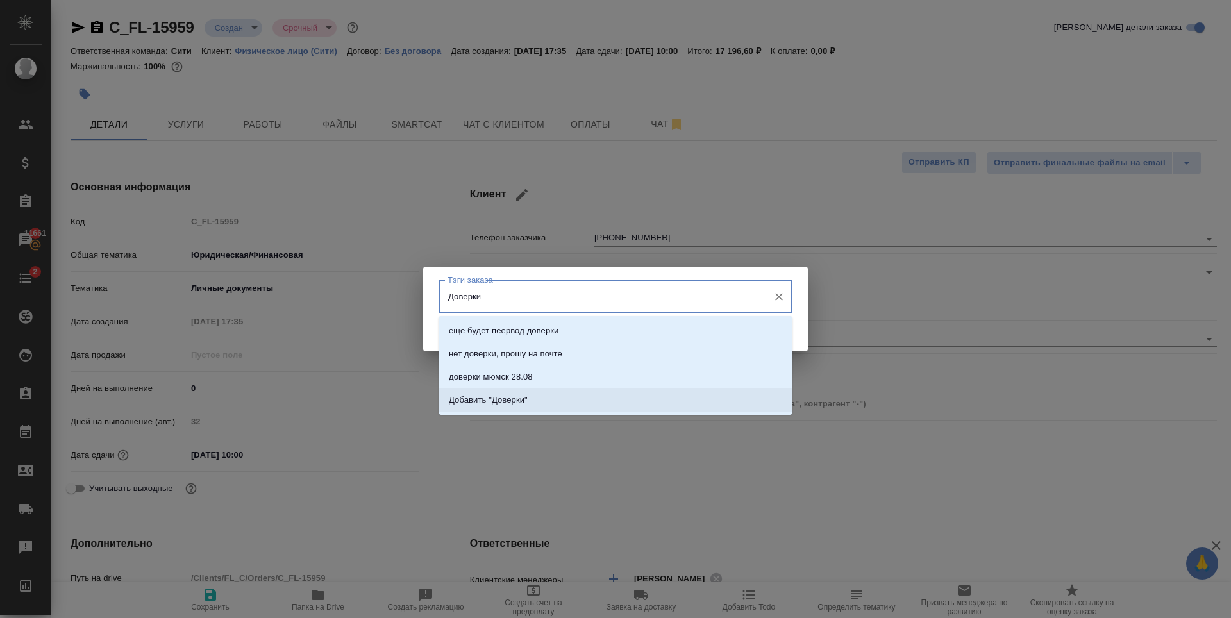
click at [534, 401] on li "Добавить "Доверки"" at bounding box center [615, 399] width 354 height 23
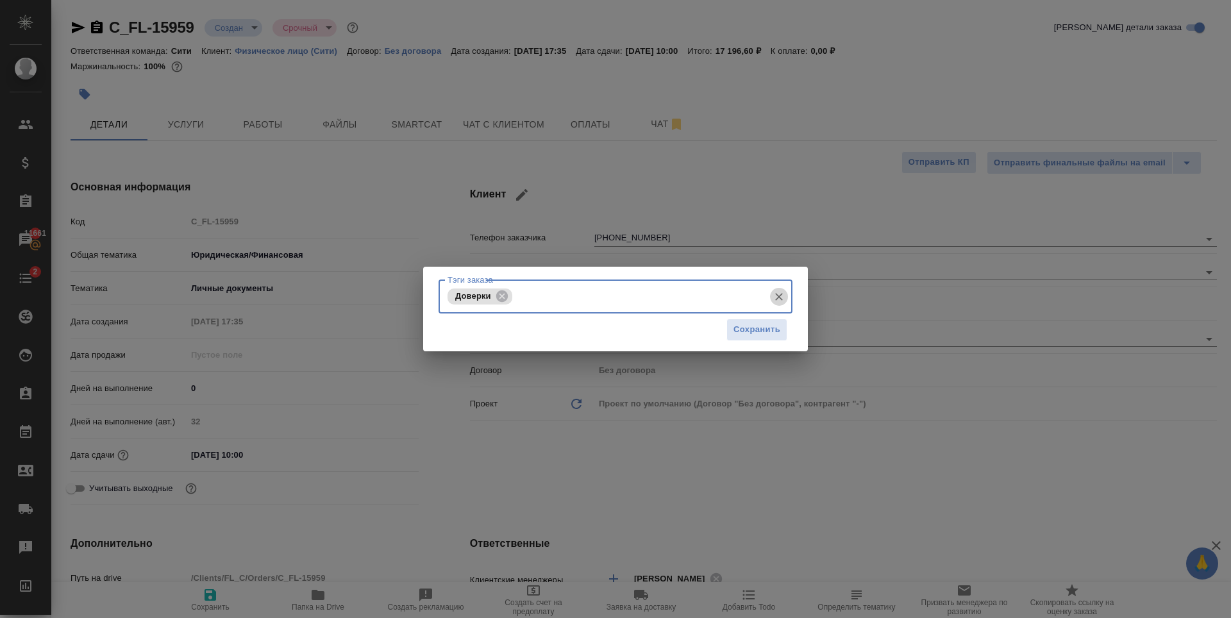
click at [778, 297] on icon "Очистить" at bounding box center [778, 296] width 13 height 13
drag, startPoint x: 771, startPoint y: 326, endPoint x: 773, endPoint y: 333, distance: 7.5
click at [771, 326] on span "Сохранить" at bounding box center [756, 329] width 47 height 15
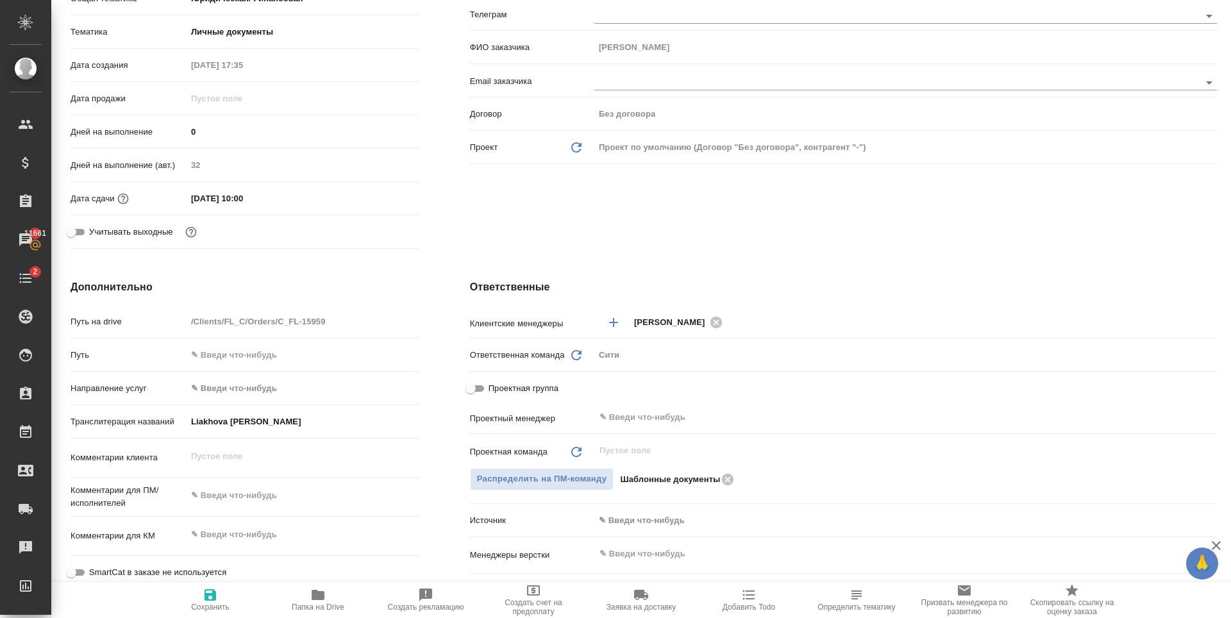
scroll to position [385, 0]
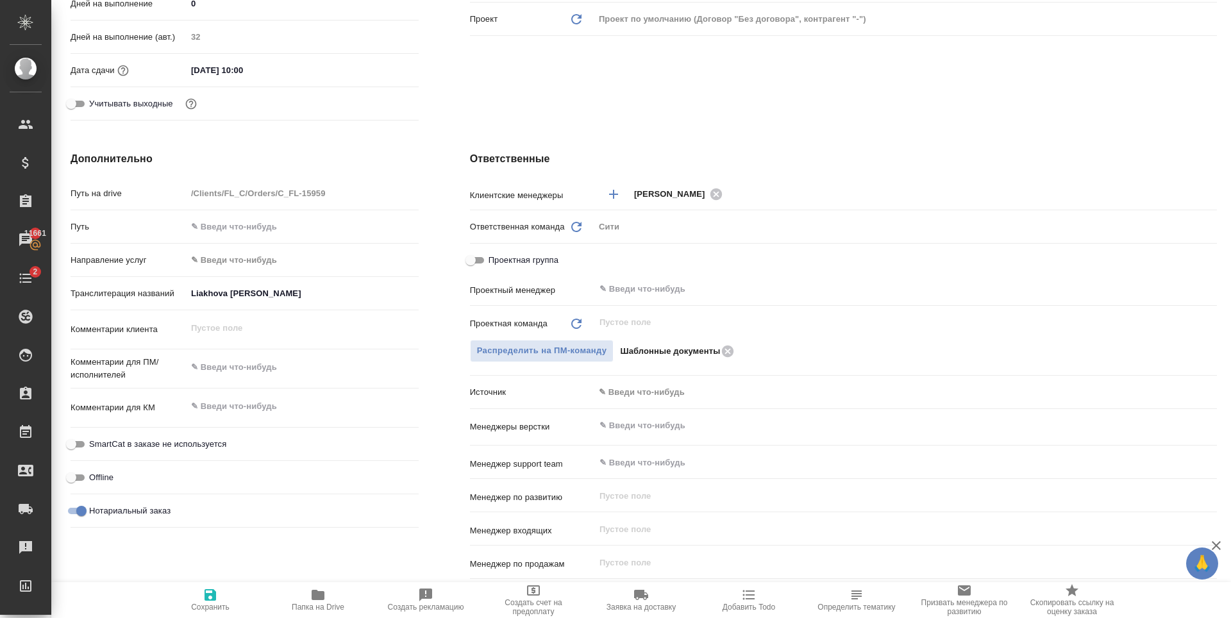
click at [220, 599] on span "Сохранить" at bounding box center [210, 599] width 92 height 24
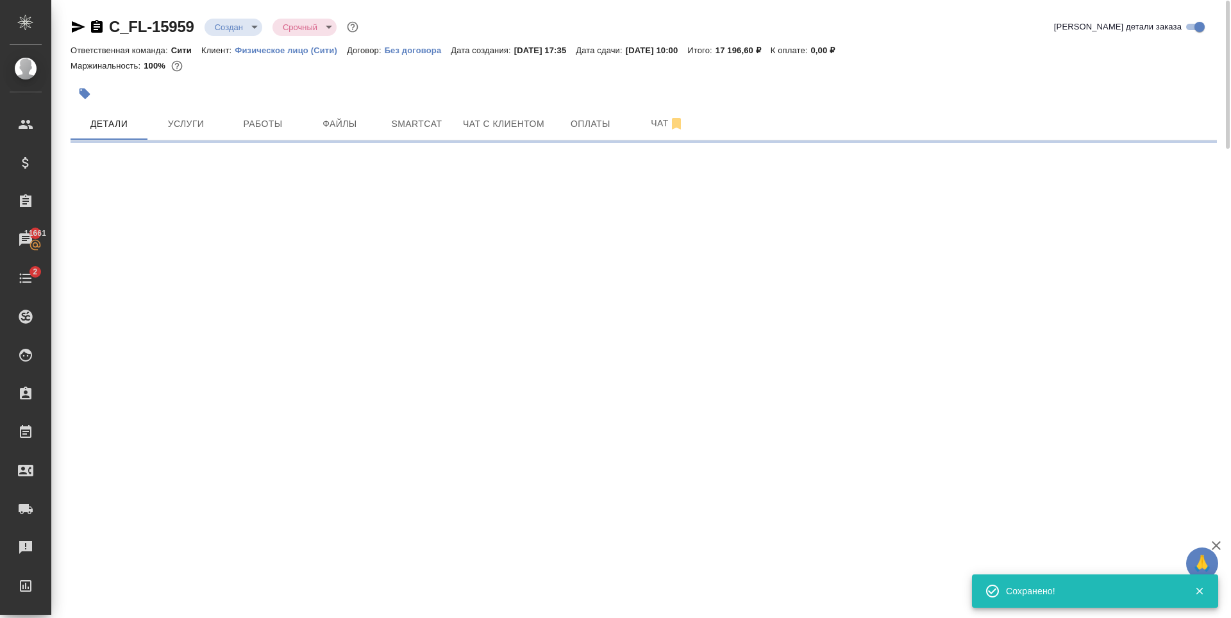
scroll to position [0, 0]
click at [241, 26] on body "🙏 .cls-1 fill:#fff; AWATERA Zaytseva Svetlana Клиенты Спецификации Заказы 11661…" at bounding box center [615, 309] width 1231 height 618
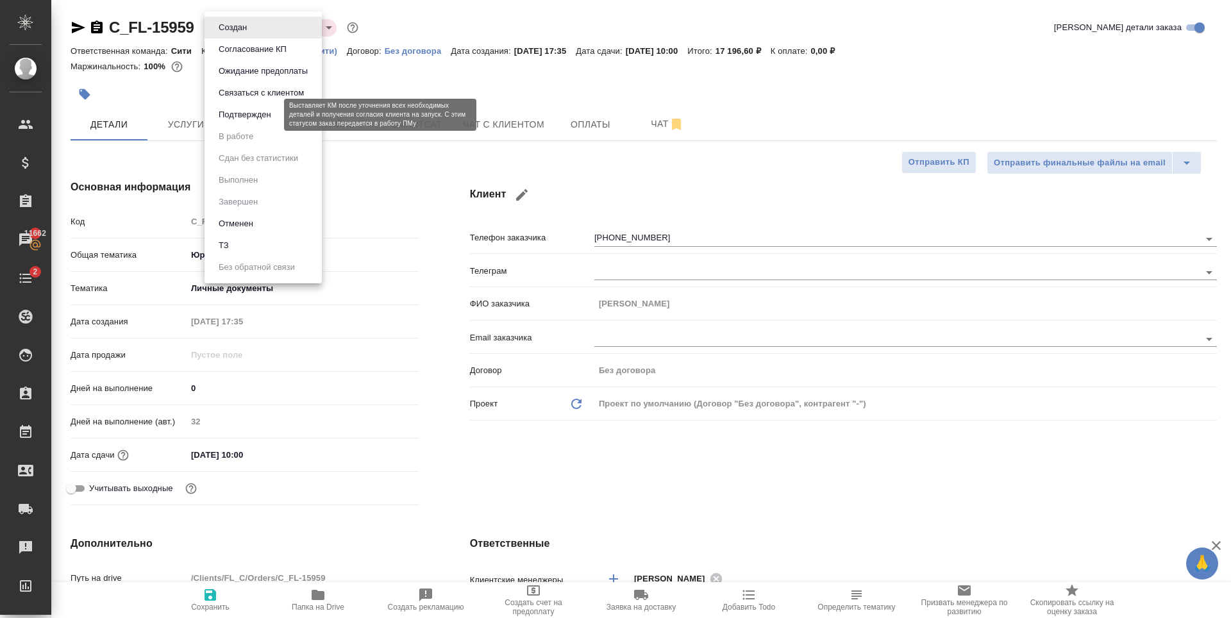
click at [240, 115] on button "Подтвержден" at bounding box center [245, 115] width 60 height 14
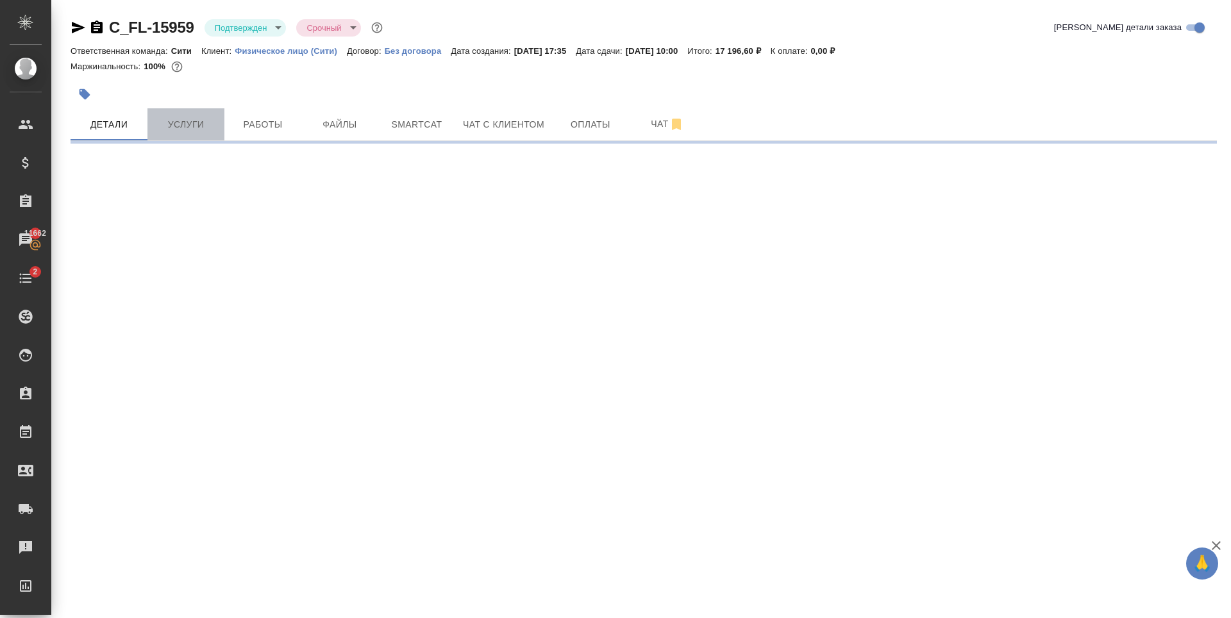
click at [186, 122] on span "Услуги" at bounding box center [186, 125] width 62 height 16
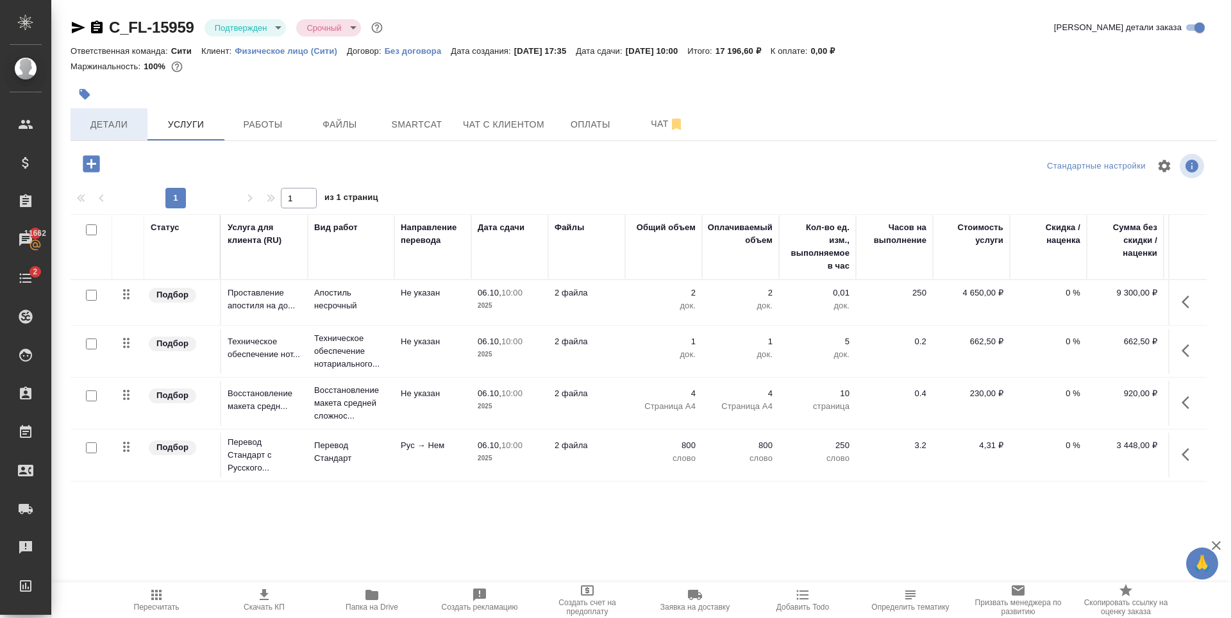
click at [113, 132] on span "Детали" at bounding box center [109, 125] width 62 height 16
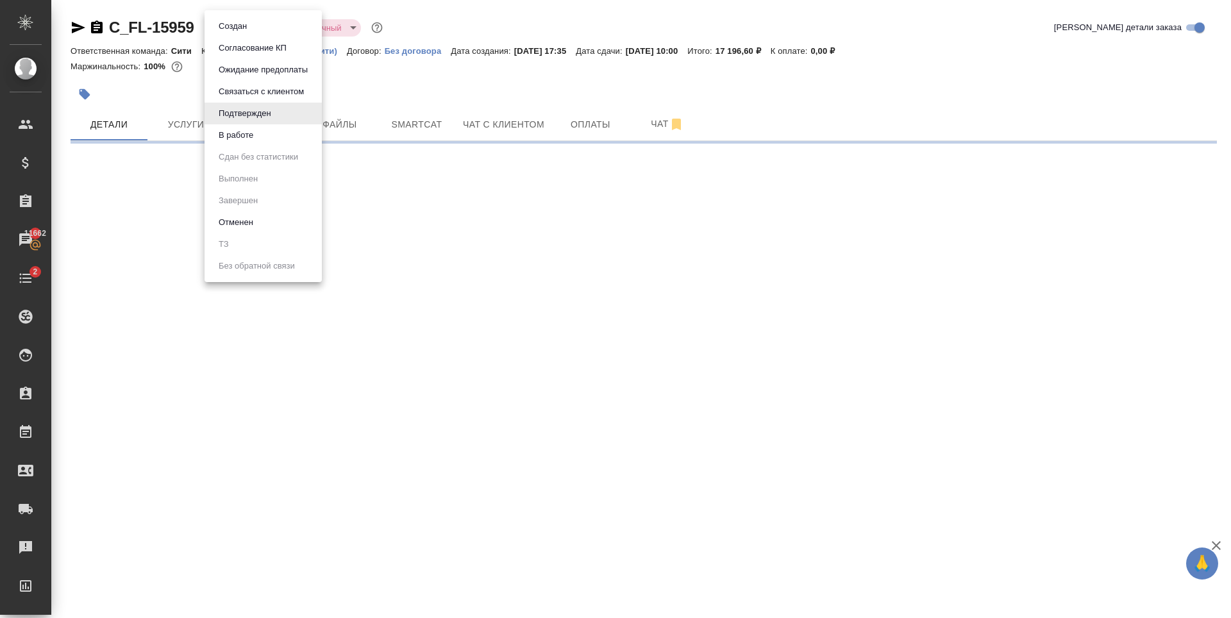
drag, startPoint x: 256, startPoint y: 26, endPoint x: 259, endPoint y: 35, distance: 8.9
click at [257, 26] on body "🙏 .cls-1 fill:#fff; AWATERA Zaytseva Svetlana Клиенты Спецификации Заказы 11662…" at bounding box center [615, 309] width 1231 height 618
click at [258, 27] on li "Создан" at bounding box center [262, 26] width 117 height 22
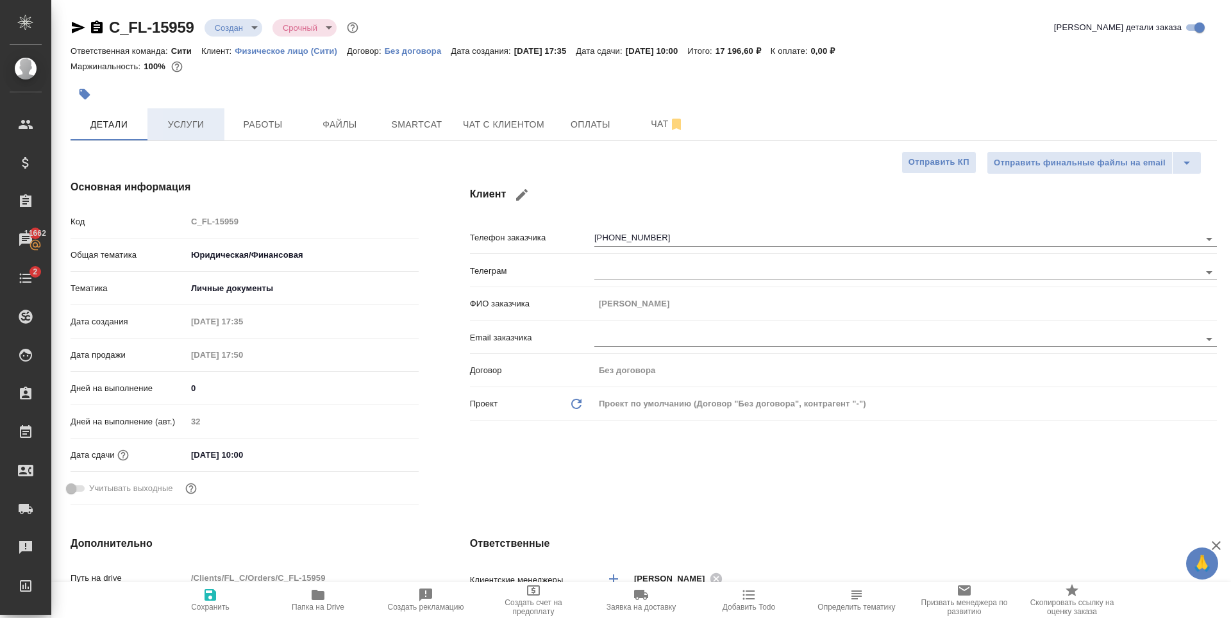
click at [203, 127] on span "Услуги" at bounding box center [186, 125] width 62 height 16
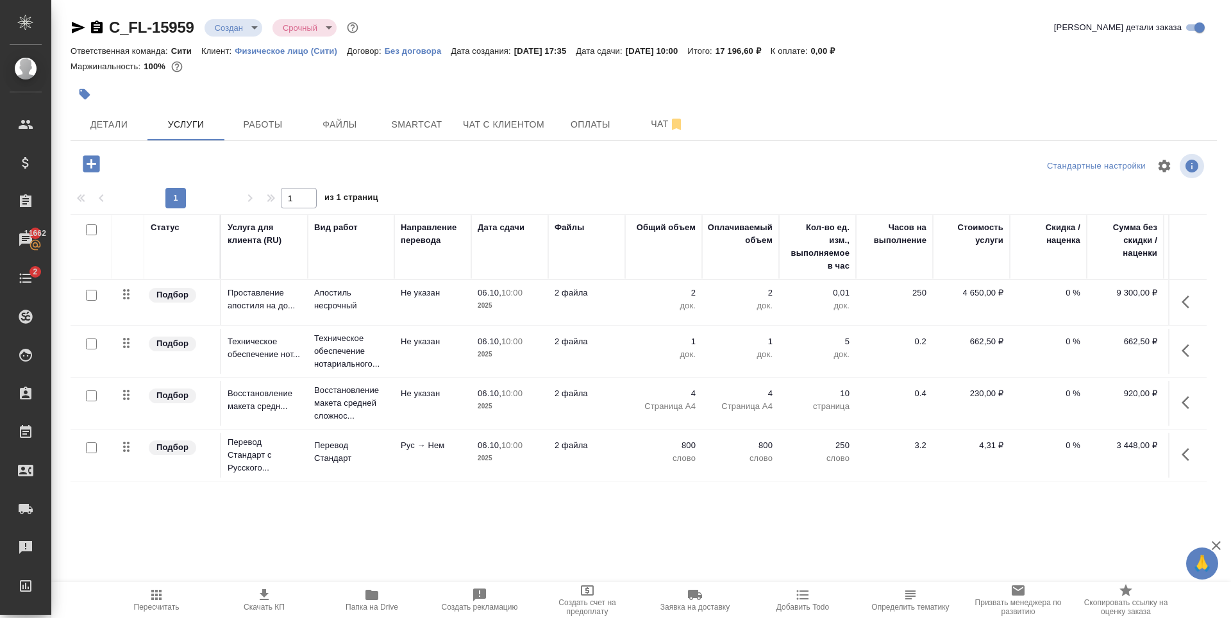
scroll to position [1, 0]
click at [407, 449] on p "Рус → Нем" at bounding box center [433, 445] width 64 height 13
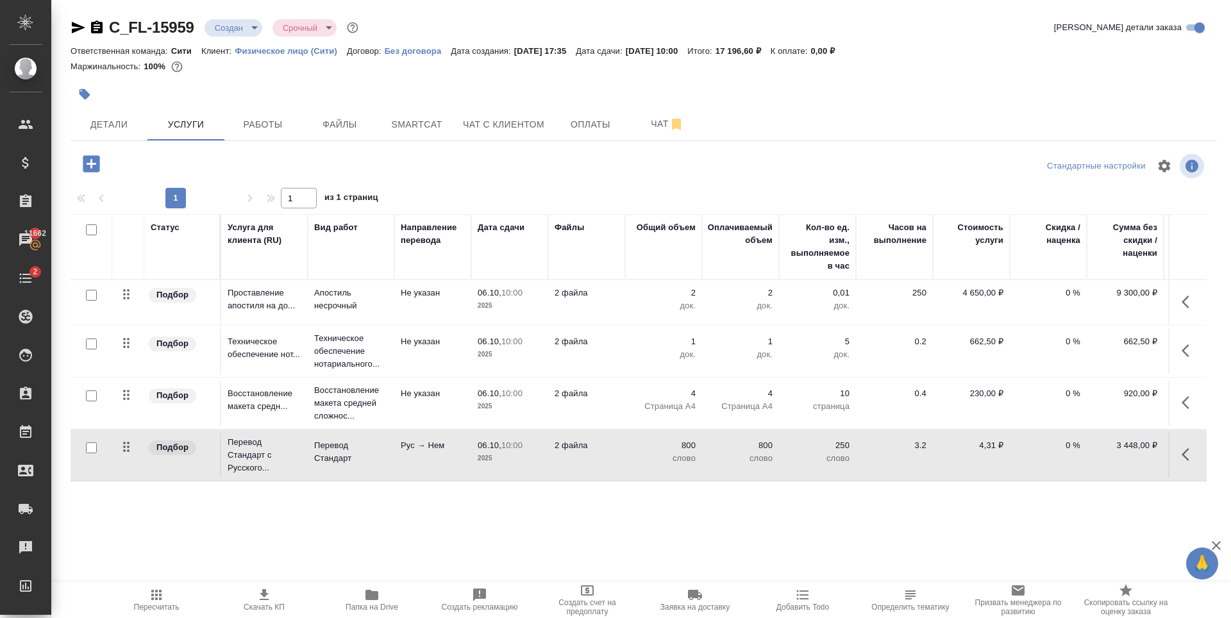
click at [407, 449] on p "Рус → Нем" at bounding box center [433, 445] width 64 height 13
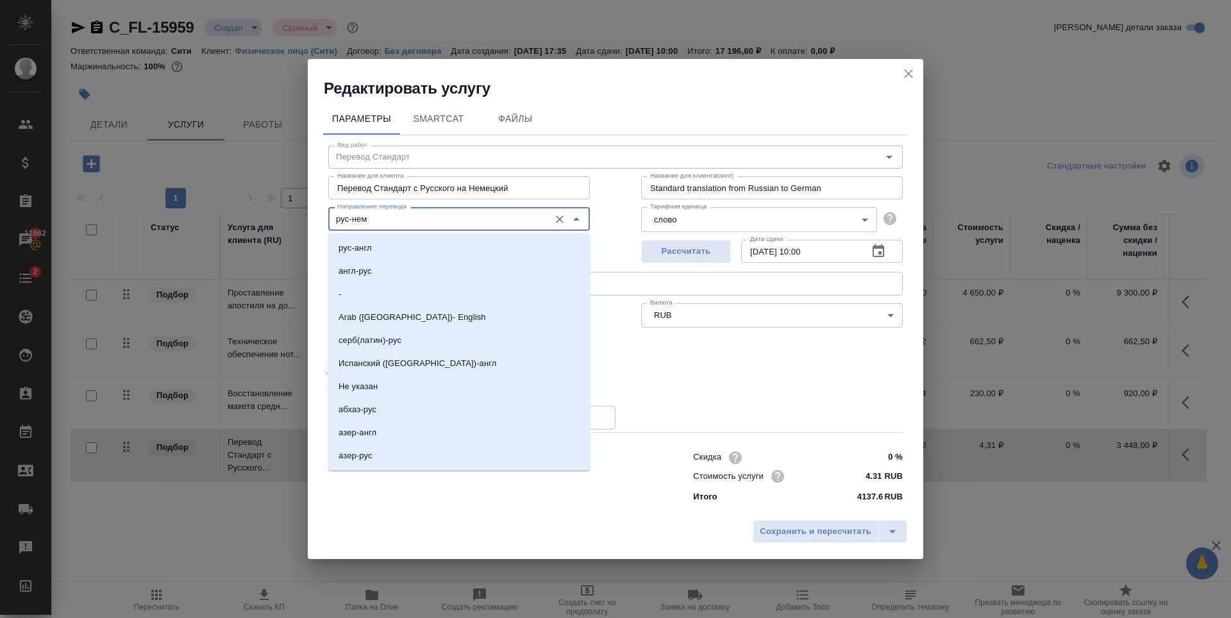
click at [413, 221] on input "рус-нем" at bounding box center [437, 218] width 211 height 15
click at [367, 251] on p "рус-англ" at bounding box center [354, 248] width 33 height 13
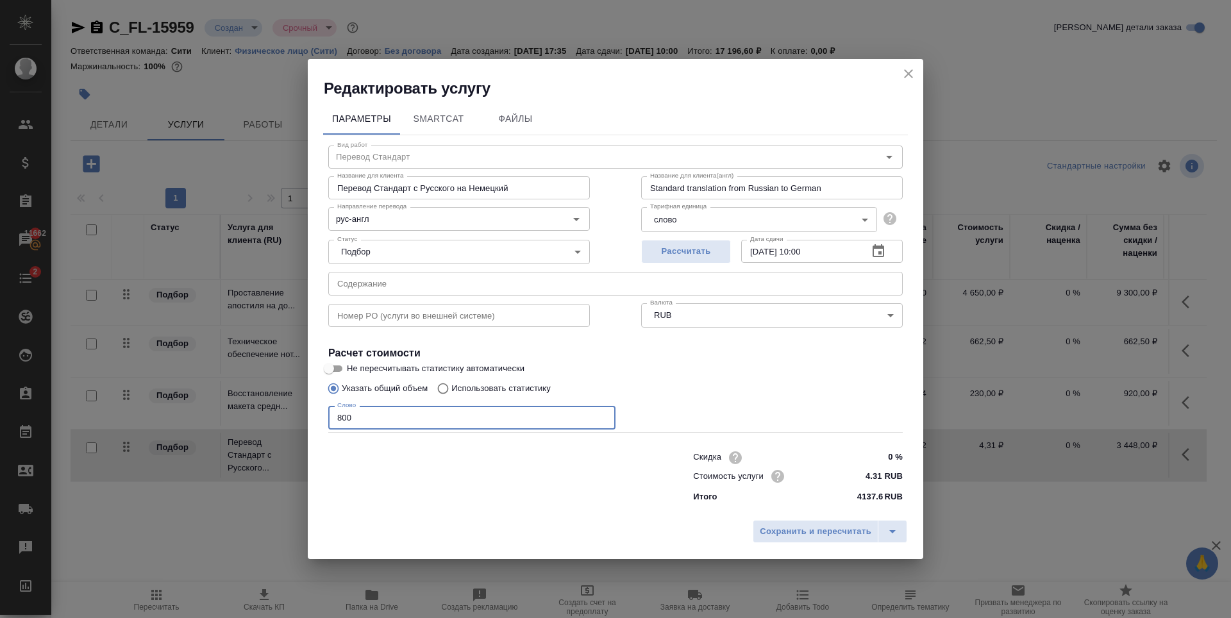
drag, startPoint x: 531, startPoint y: 421, endPoint x: 548, endPoint y: 433, distance: 20.3
click at [532, 421] on input "800" at bounding box center [471, 417] width 287 height 23
click at [824, 531] on span "Сохранить и пересчитать" at bounding box center [816, 531] width 112 height 15
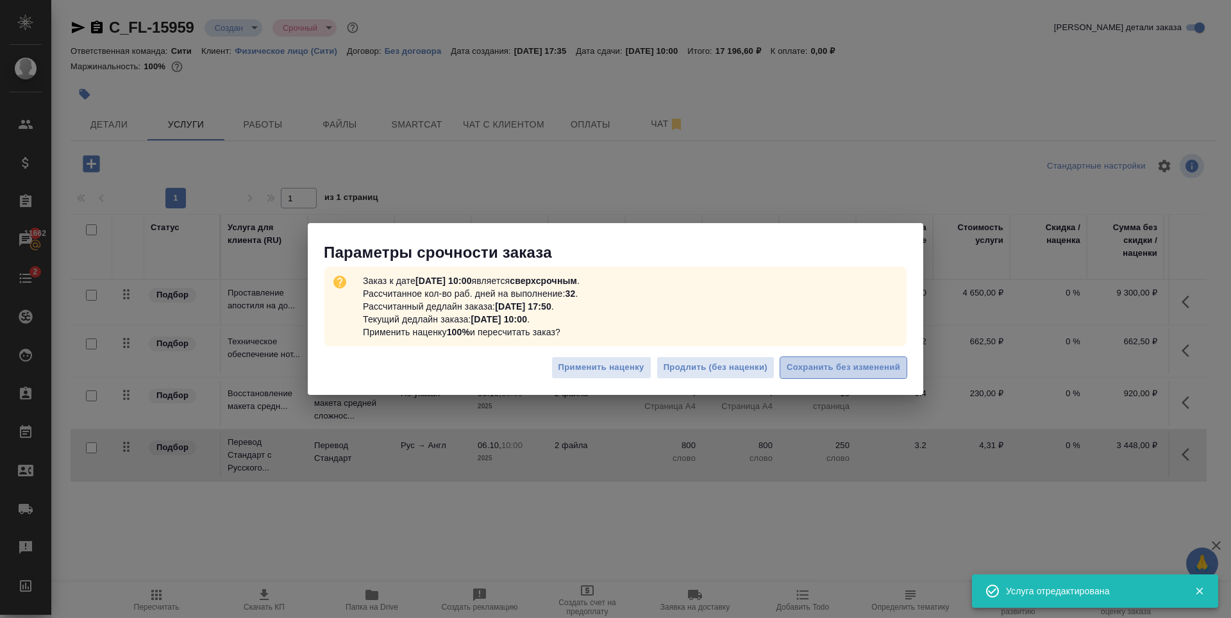
click at [871, 374] on span "Сохранить без изменений" at bounding box center [843, 367] width 113 height 15
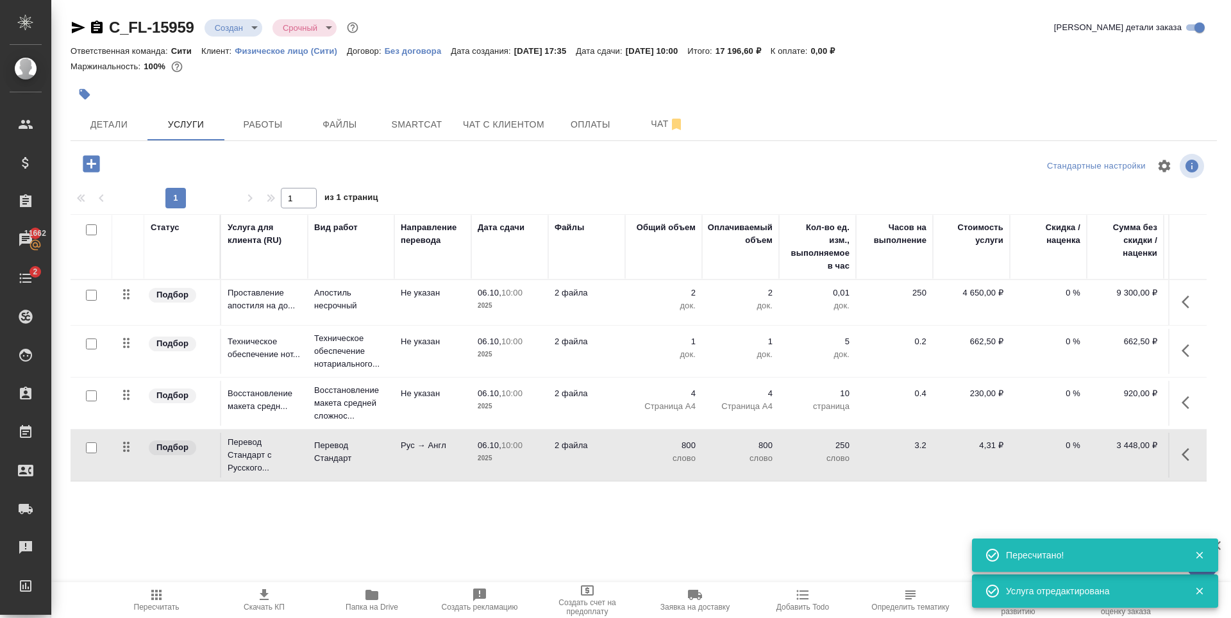
scroll to position [1, 82]
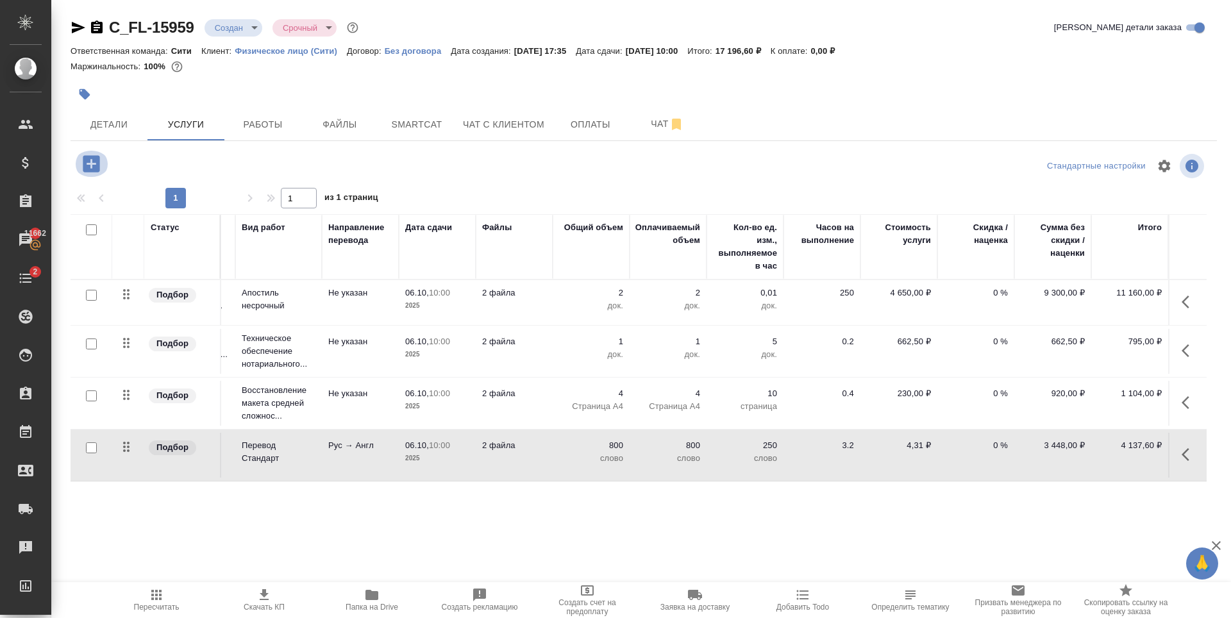
click at [97, 164] on icon "button" at bounding box center [91, 163] width 17 height 17
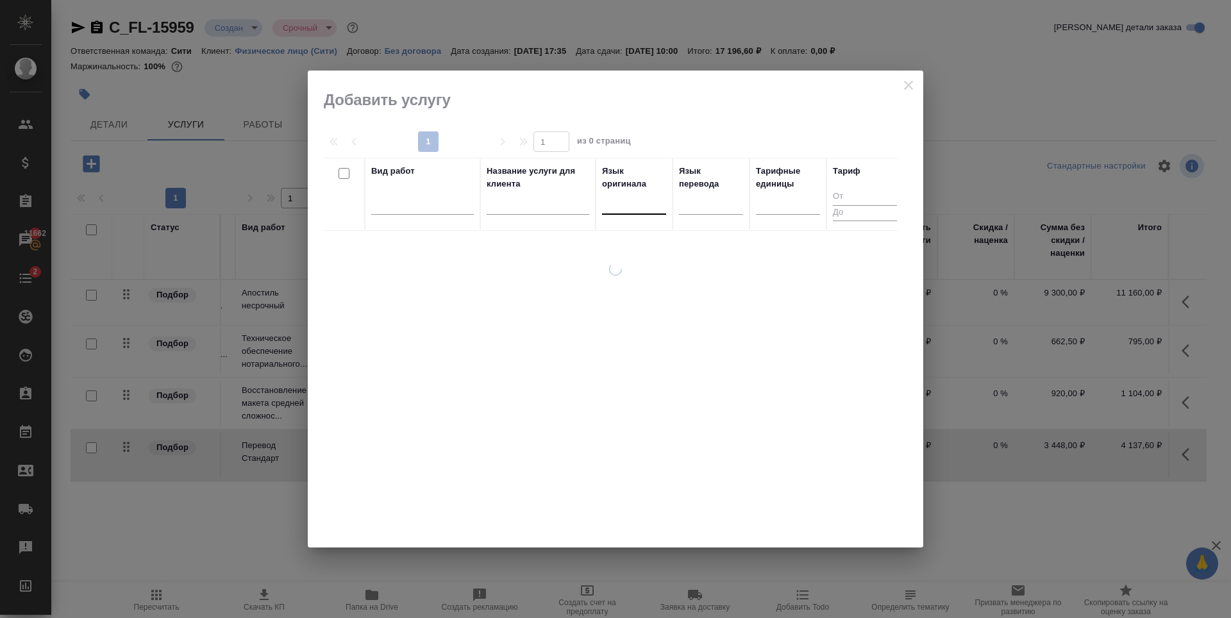
click at [642, 207] on div at bounding box center [634, 201] width 64 height 19
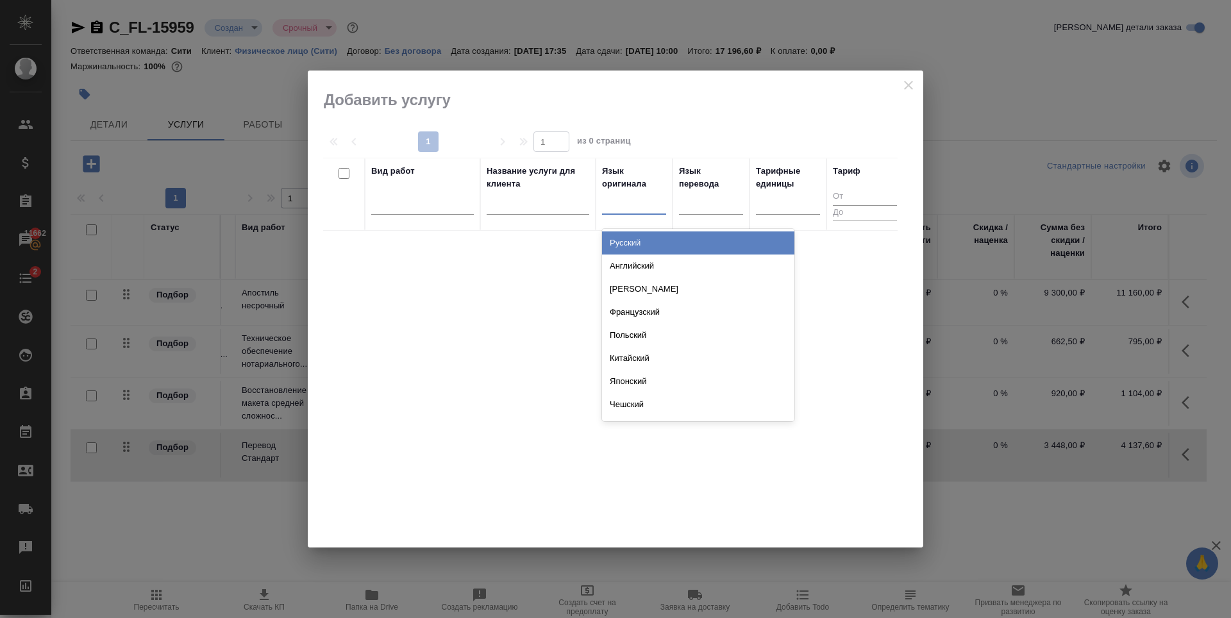
click at [637, 242] on div "Русский" at bounding box center [698, 242] width 192 height 23
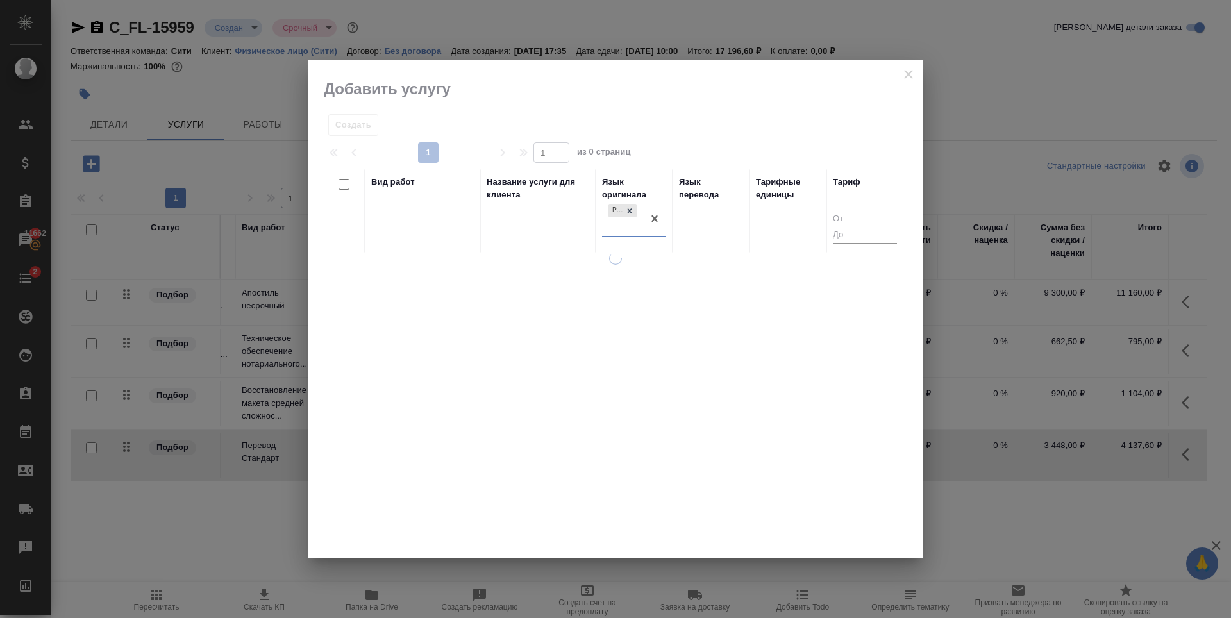
click at [694, 229] on div at bounding box center [711, 229] width 64 height 33
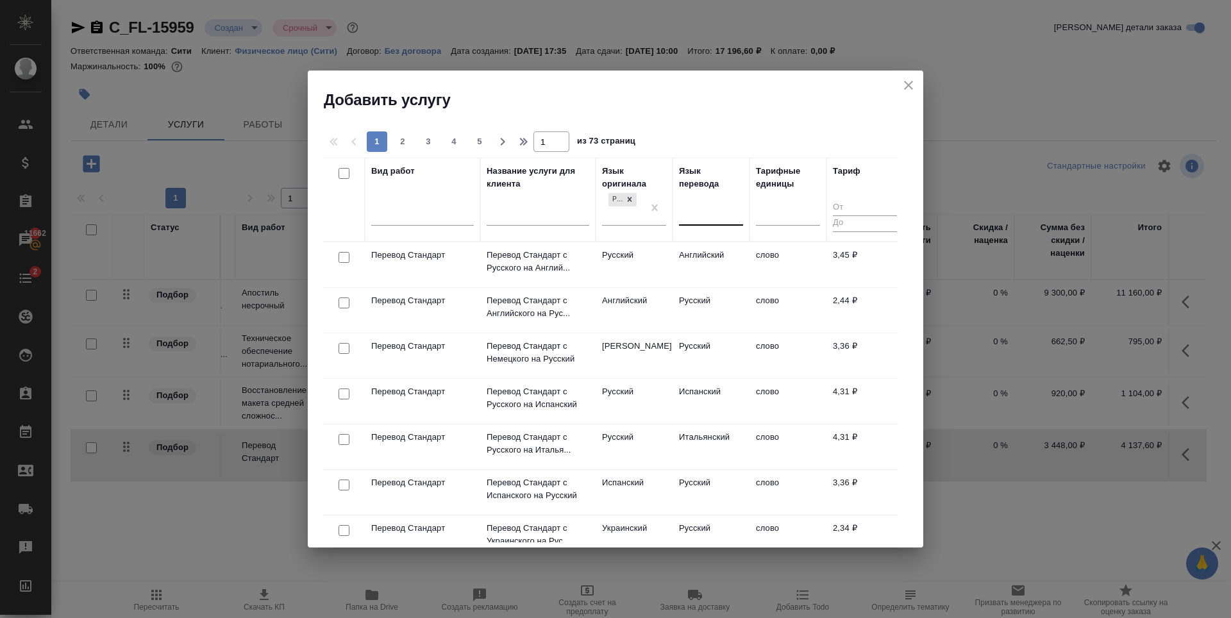
click at [697, 209] on div at bounding box center [711, 212] width 64 height 19
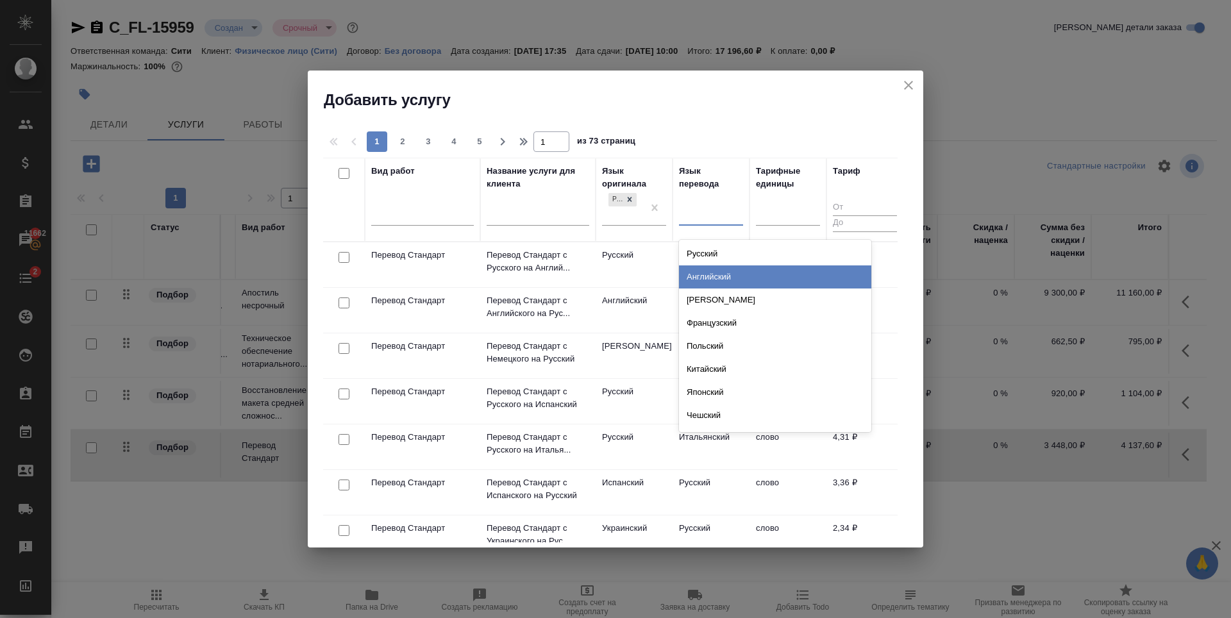
click at [717, 275] on div "Английский" at bounding box center [775, 276] width 192 height 23
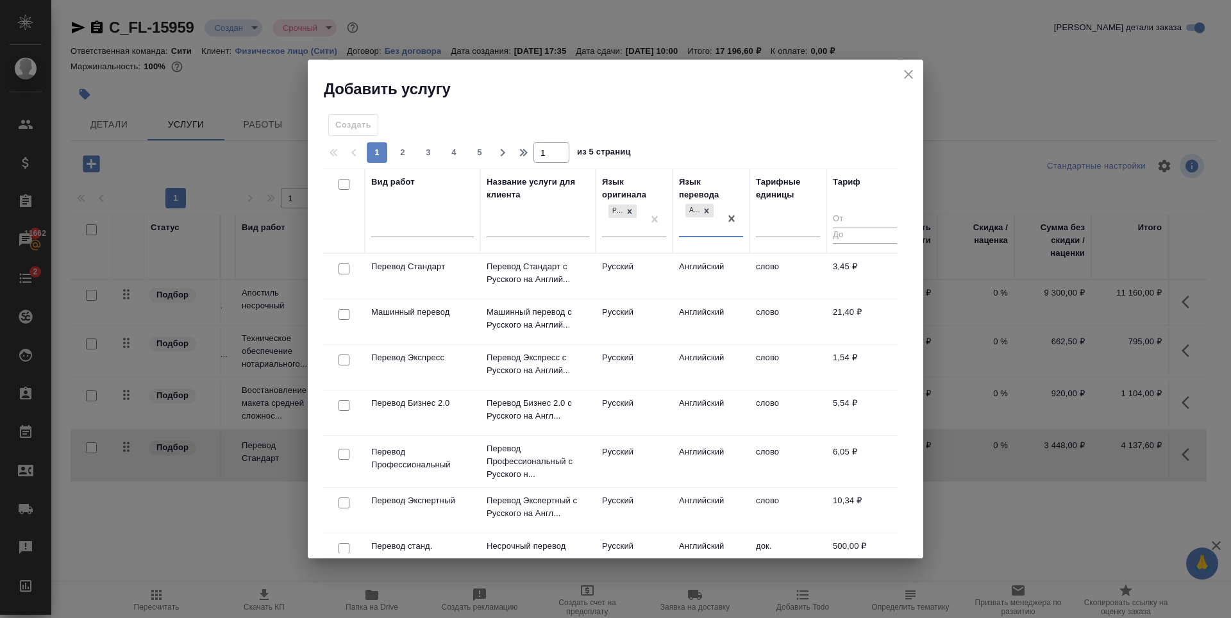
click at [905, 76] on icon "close" at bounding box center [908, 74] width 15 height 15
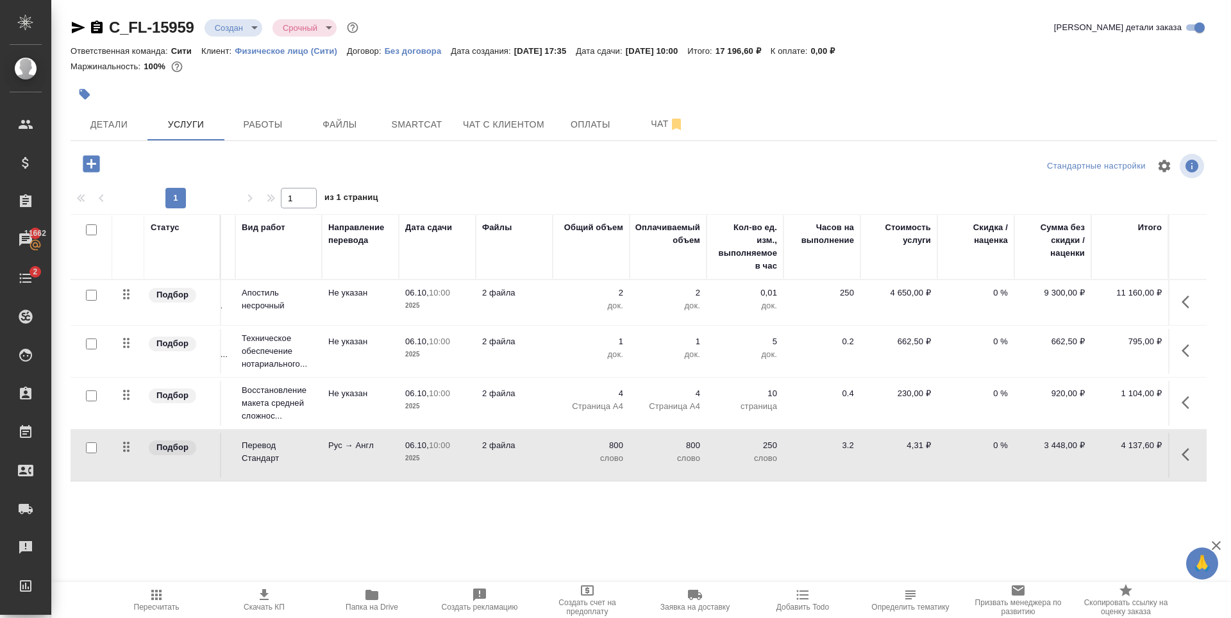
click at [426, 523] on div ".cls-1 fill:#fff; AWATERA Zaytseva Svetlana Клиенты Спецификации Заказы 11662 Ч…" at bounding box center [615, 309] width 1231 height 618
click at [128, 122] on span "Детали" at bounding box center [109, 125] width 62 height 16
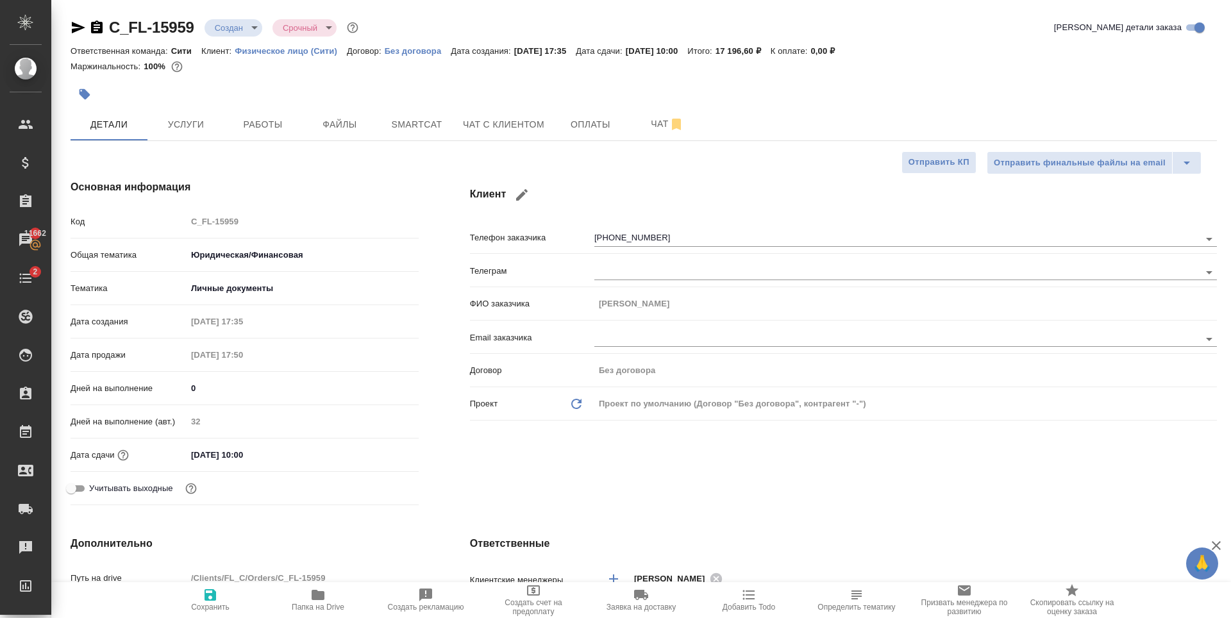
click at [730, 89] on div at bounding box center [453, 94] width 764 height 28
click at [178, 107] on div at bounding box center [453, 94] width 764 height 28
click at [180, 124] on span "Услуги" at bounding box center [186, 125] width 62 height 16
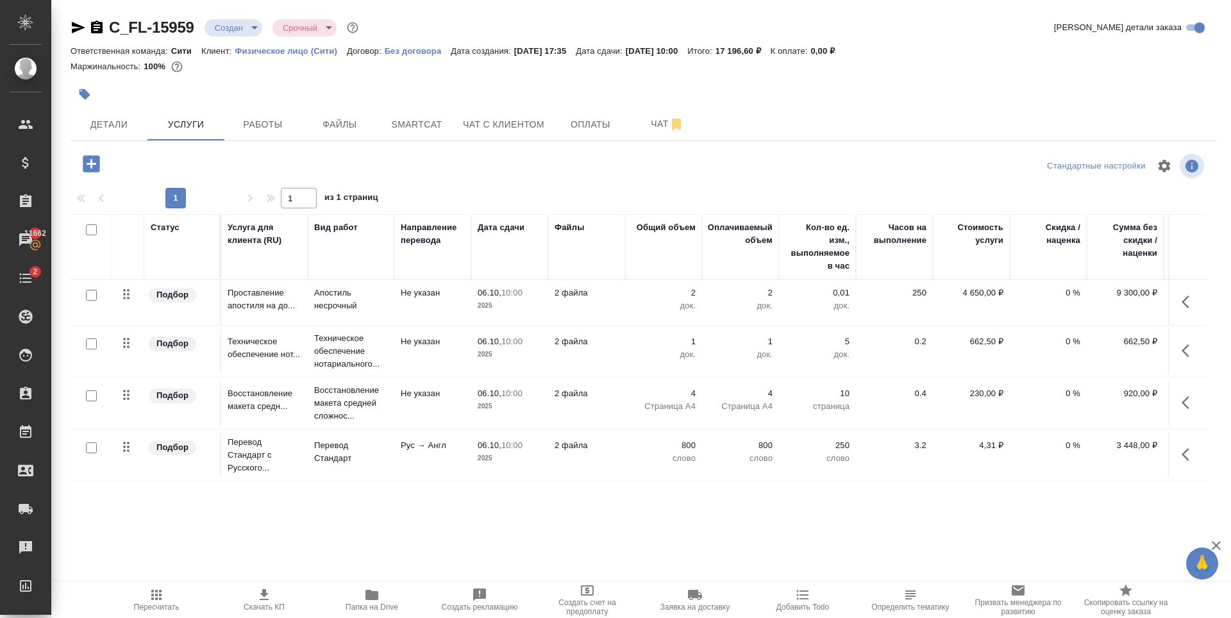
click at [233, 35] on body "🙏 .cls-1 fill:#fff; AWATERA Zaytseva Svetlana Клиенты Спецификации Заказы 11662…" at bounding box center [615, 309] width 1231 height 618
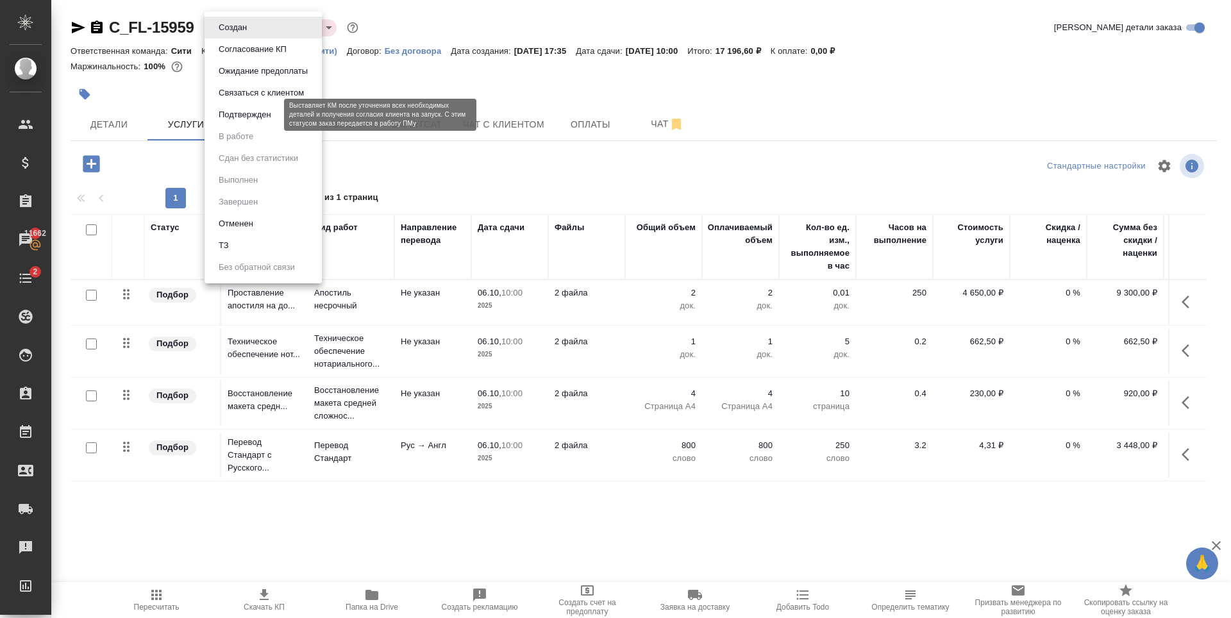
click at [264, 115] on button "Подтвержден" at bounding box center [245, 115] width 60 height 14
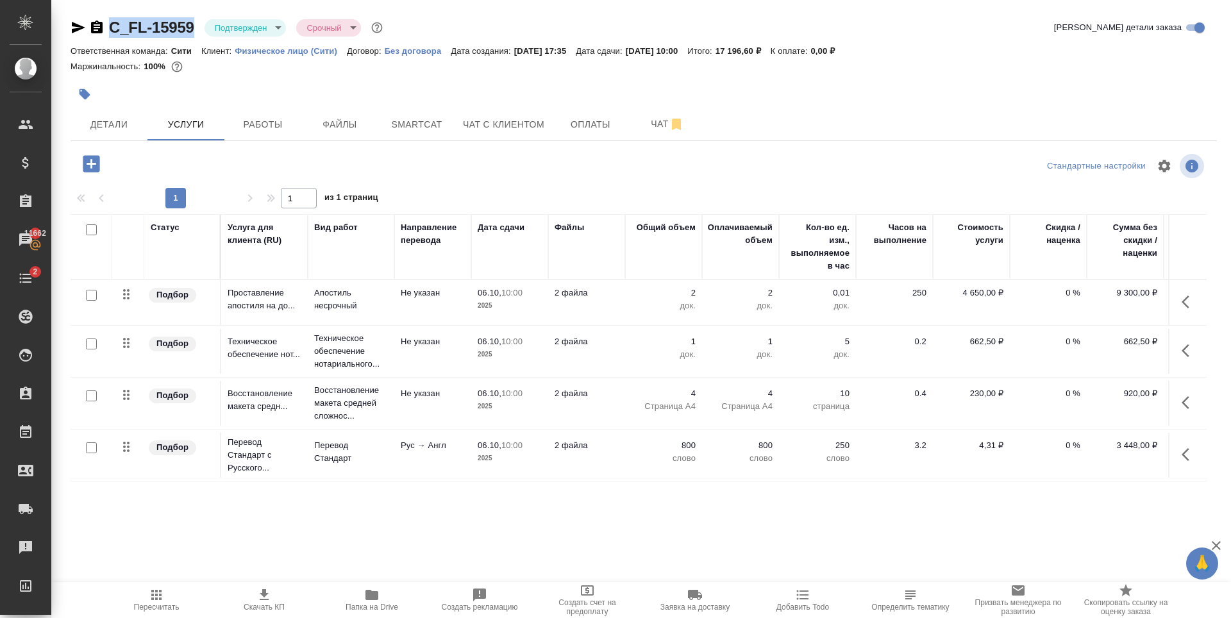
drag, startPoint x: 196, startPoint y: 31, endPoint x: 110, endPoint y: 33, distance: 86.6
click at [110, 33] on div "C_FL-15959 Подтвержден confirmed Срочный urgent" at bounding box center [228, 27] width 315 height 21
copy link "C_FL-15959"
click at [282, 99] on div at bounding box center [453, 94] width 764 height 28
click at [126, 117] on span "Детали" at bounding box center [109, 125] width 62 height 16
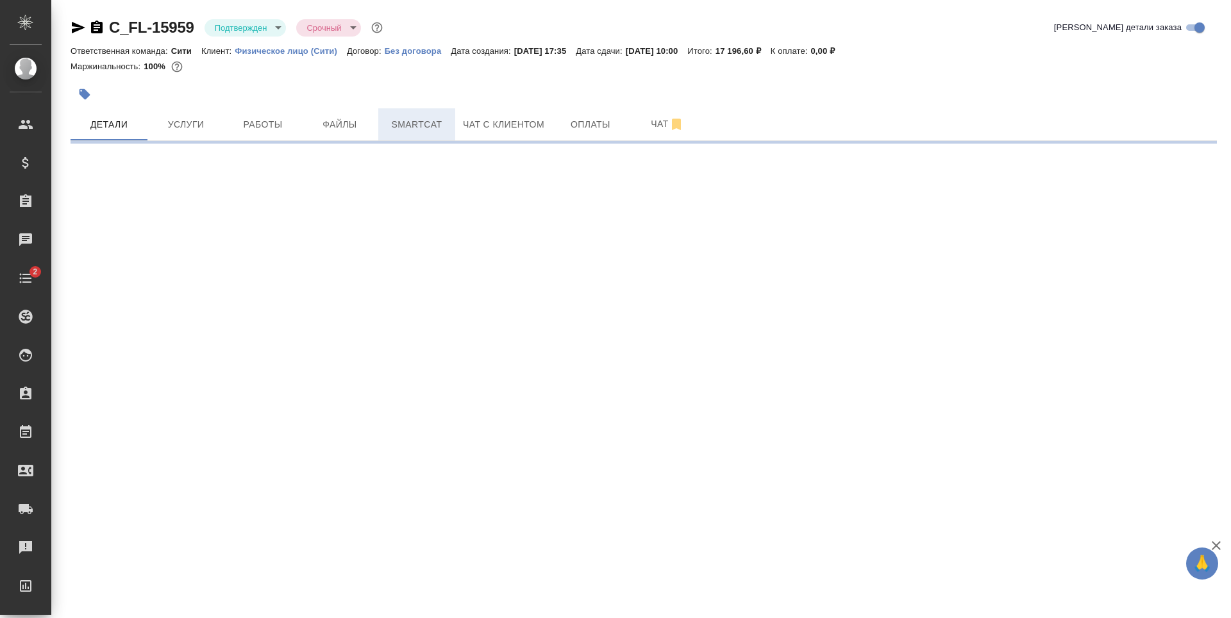
click at [433, 121] on span "Smartcat" at bounding box center [417, 125] width 62 height 16
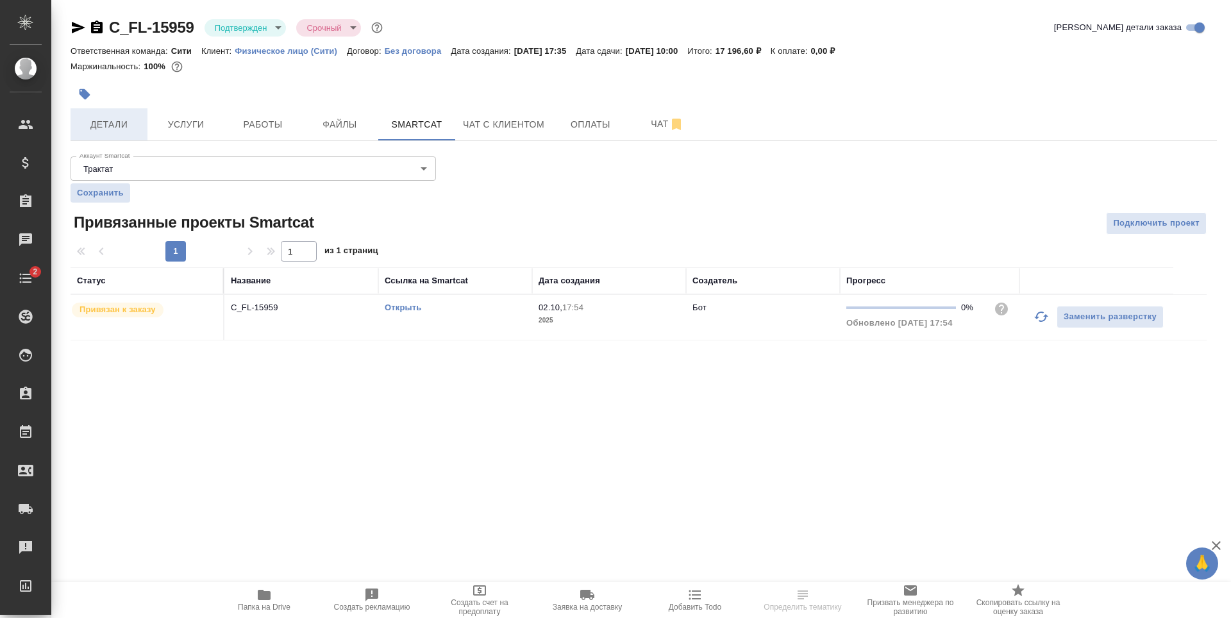
click at [135, 122] on span "Детали" at bounding box center [109, 125] width 62 height 16
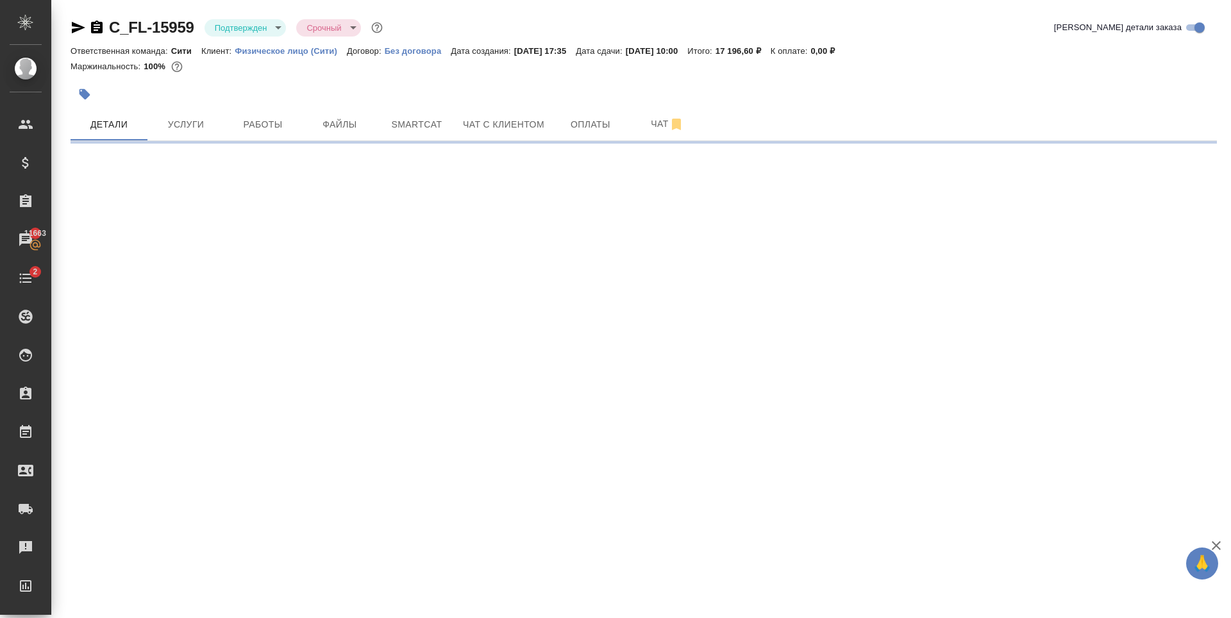
select select "RU"
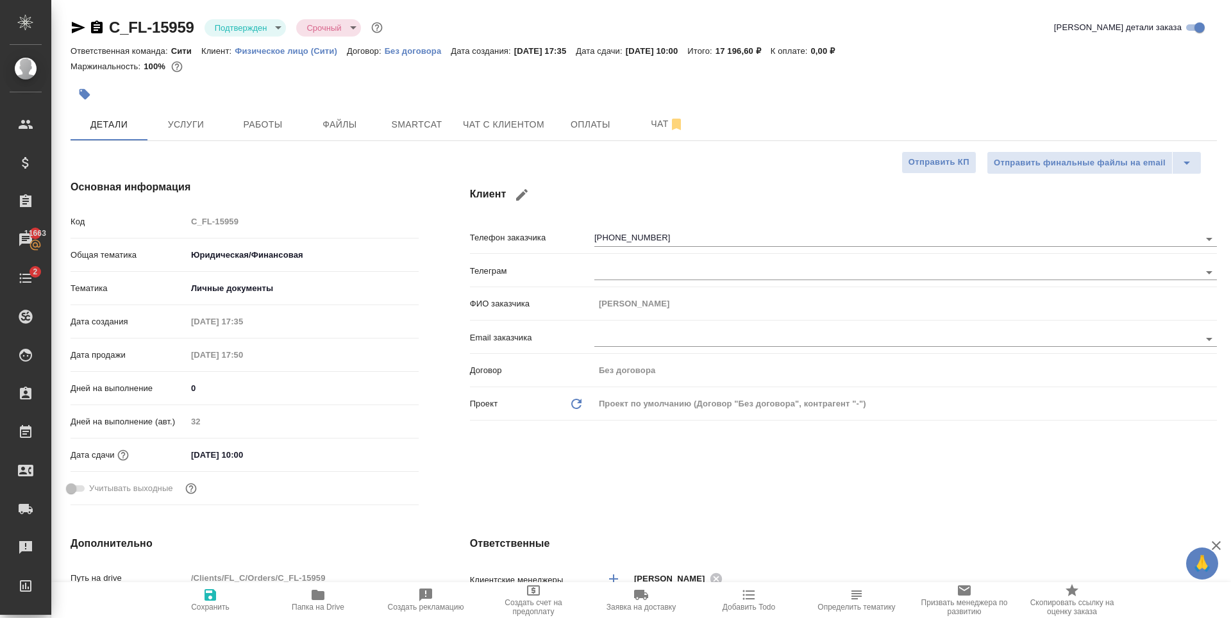
type textarea "x"
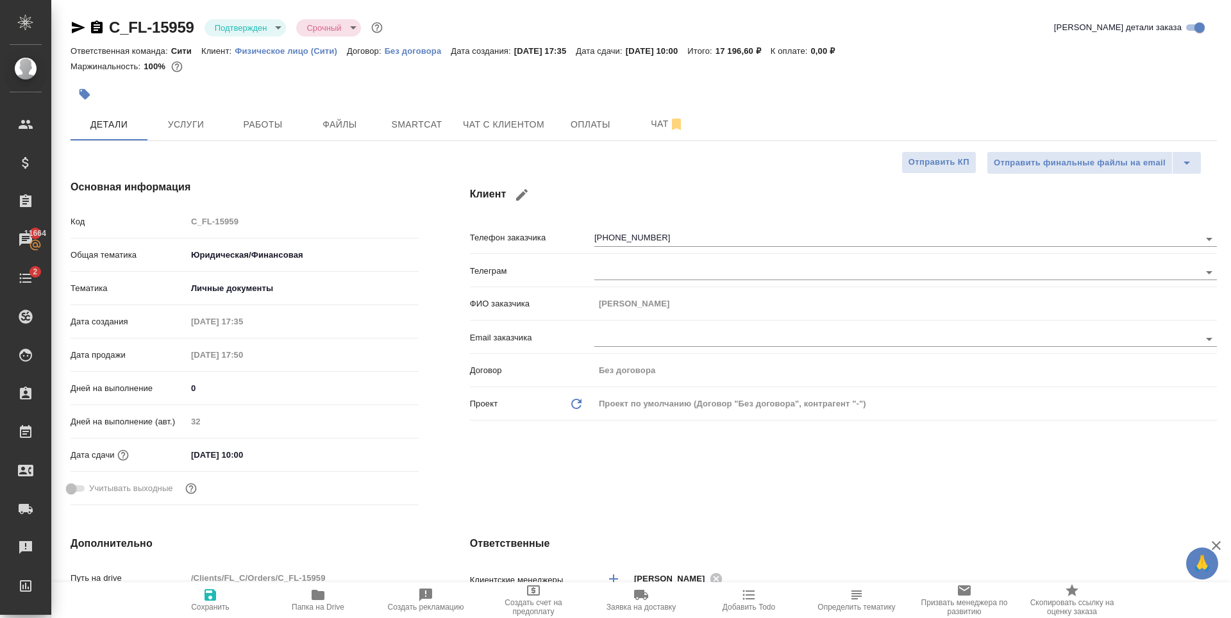
type textarea "x"
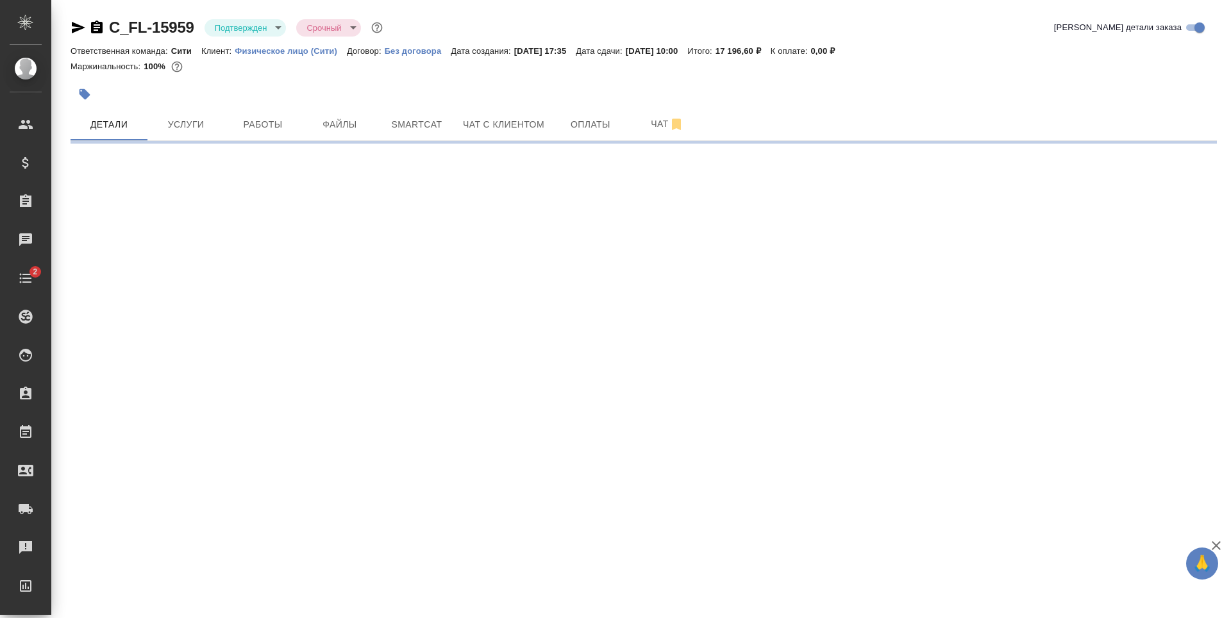
select select "RU"
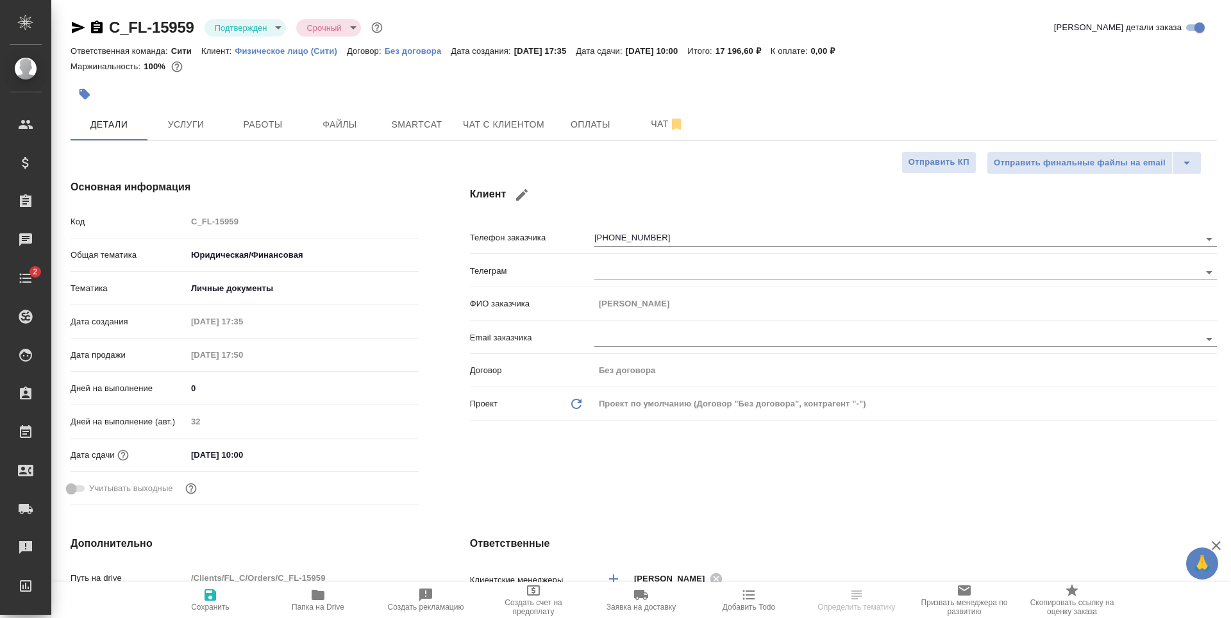
type textarea "x"
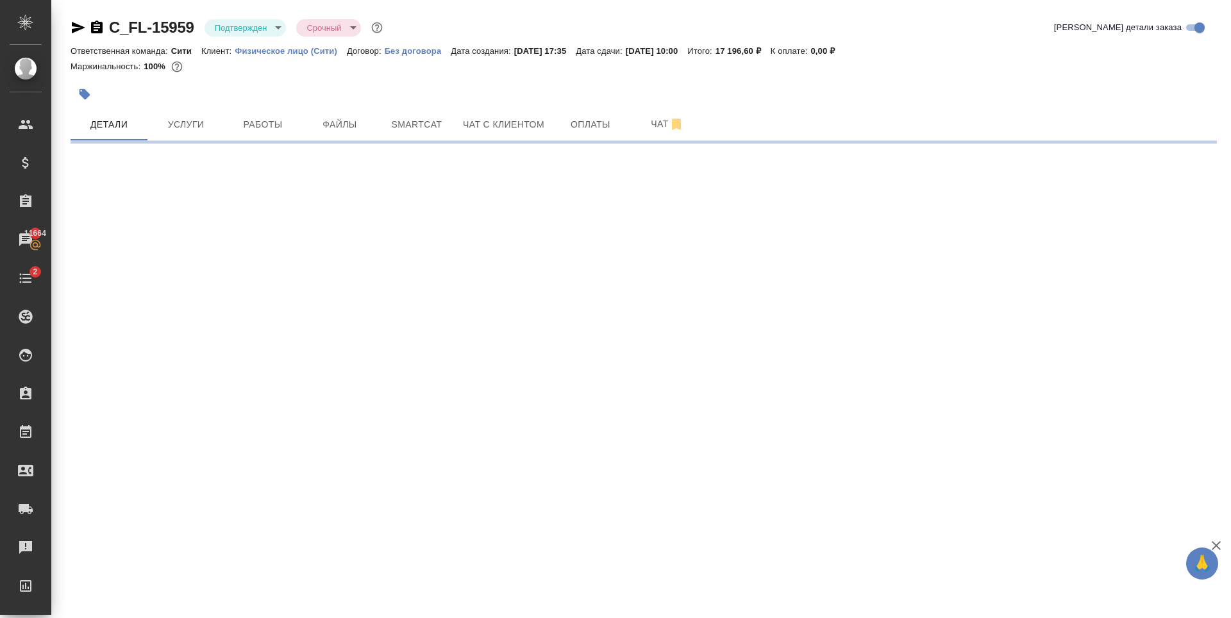
select select "RU"
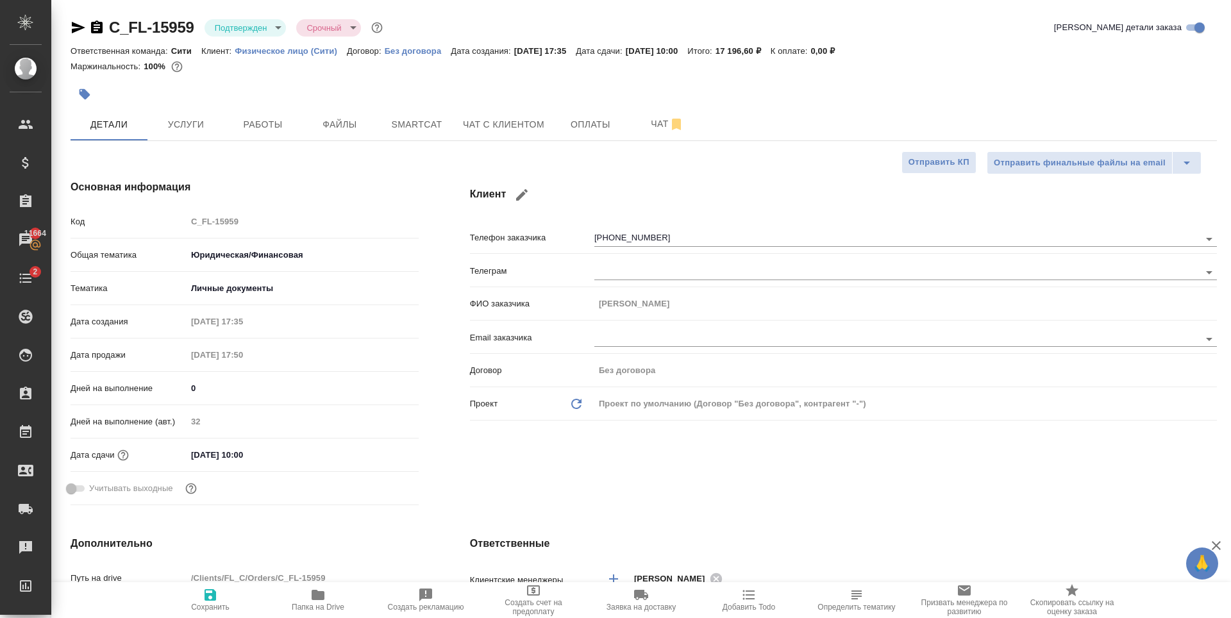
type textarea "x"
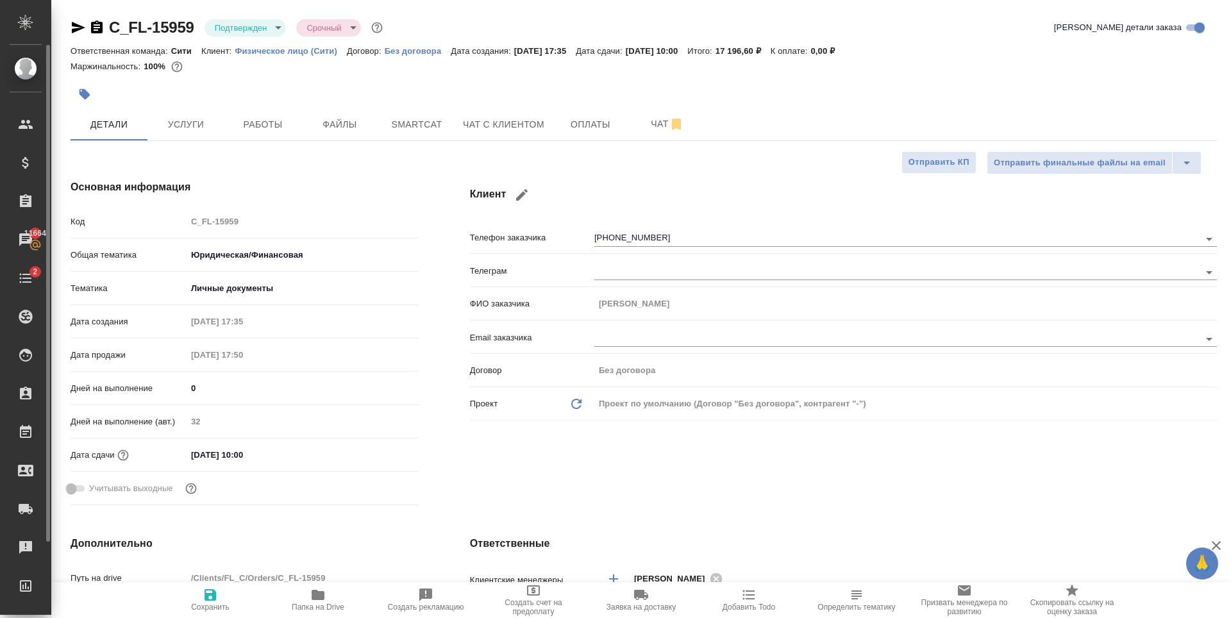
type textarea "x"
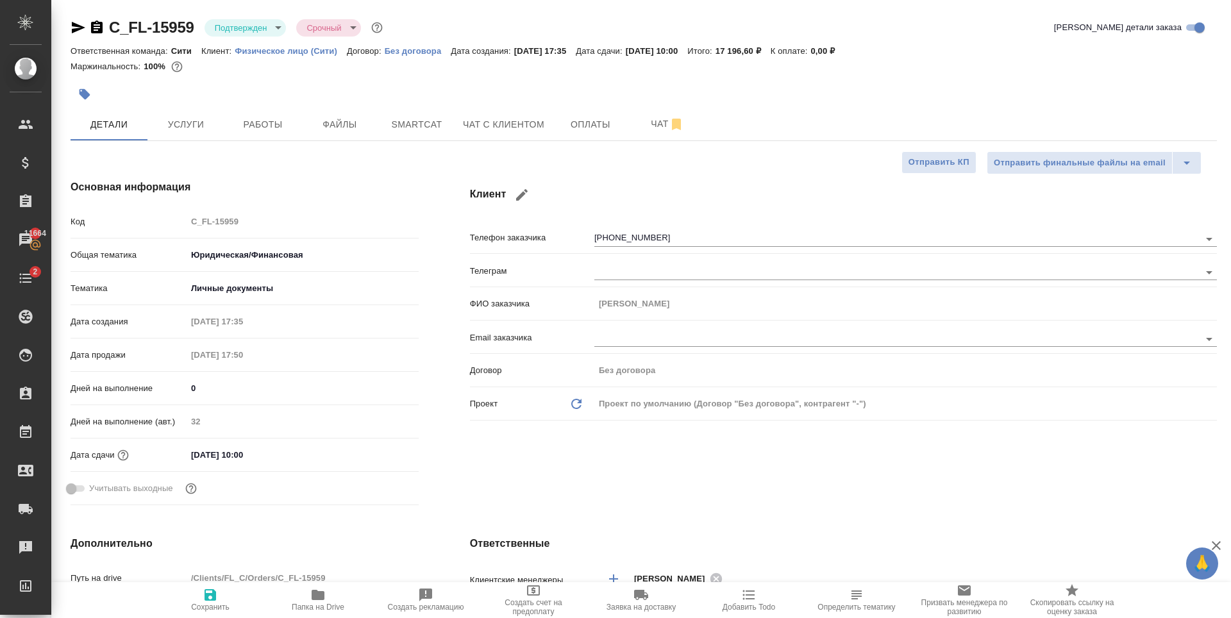
type textarea "x"
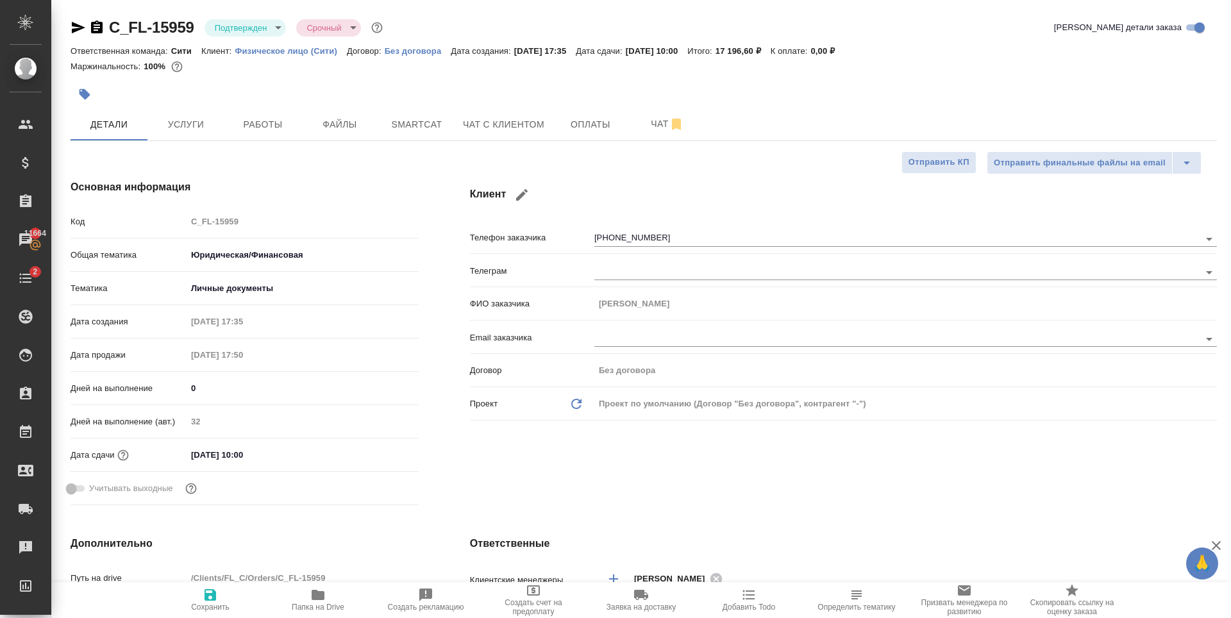
type textarea "x"
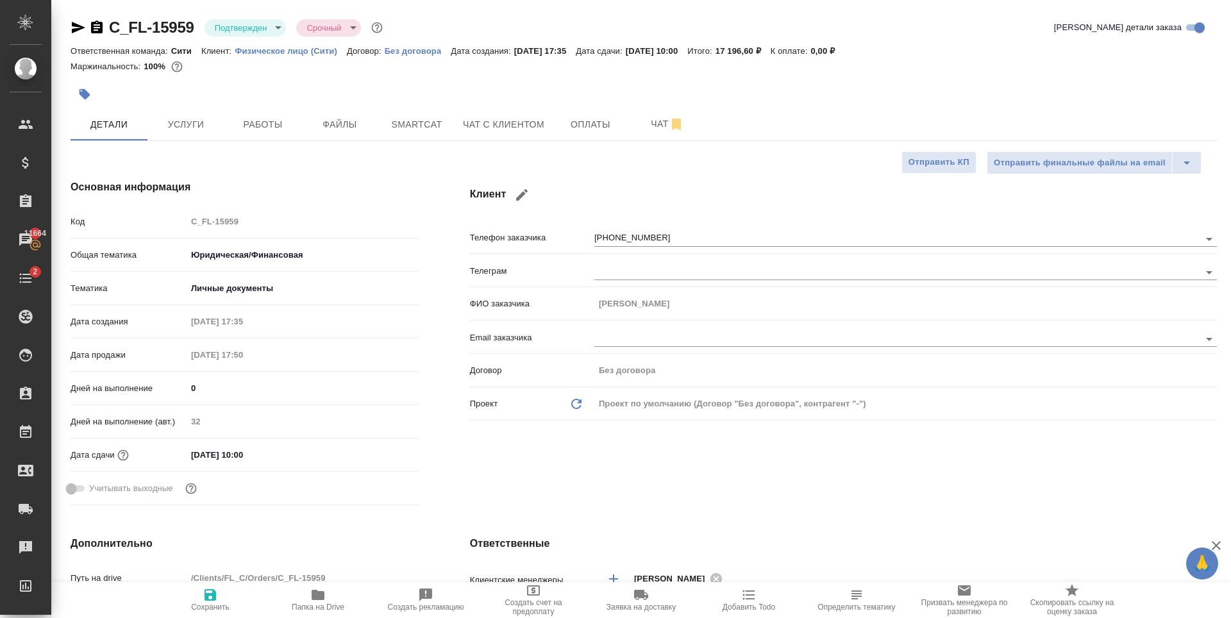
type textarea "x"
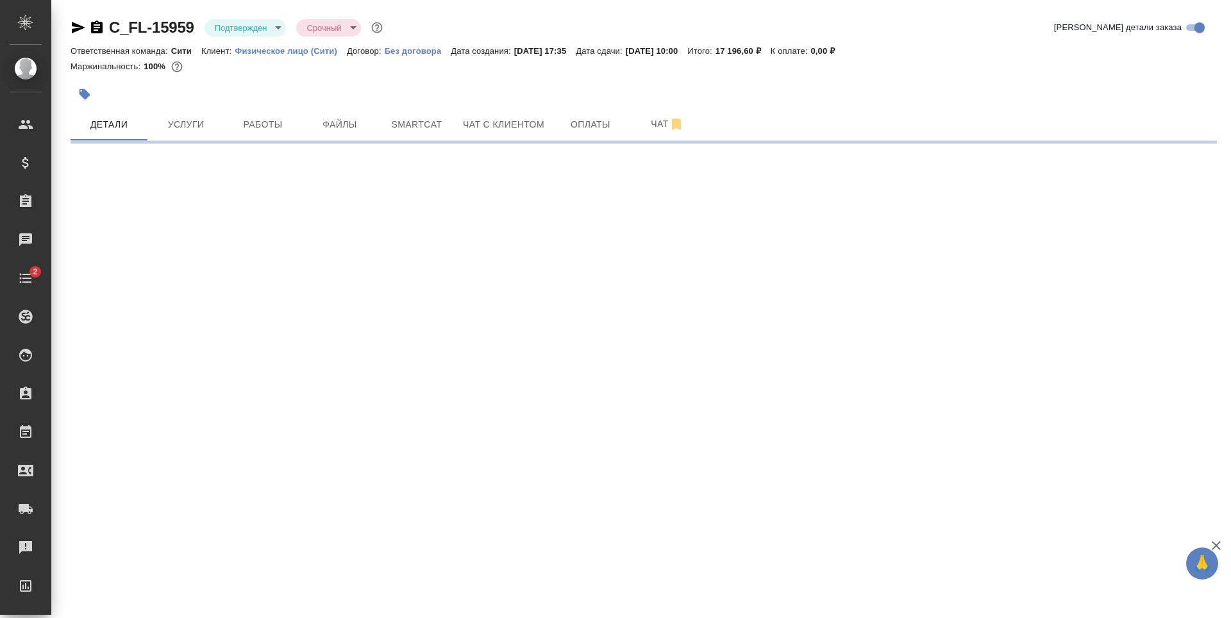
select select "RU"
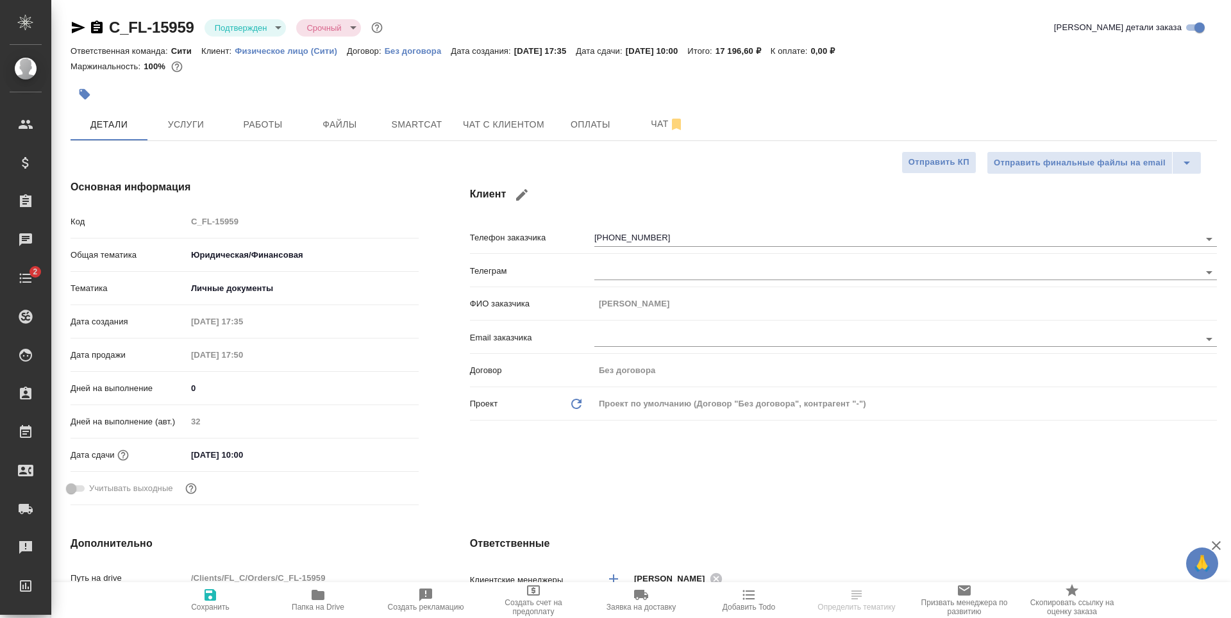
type textarea "x"
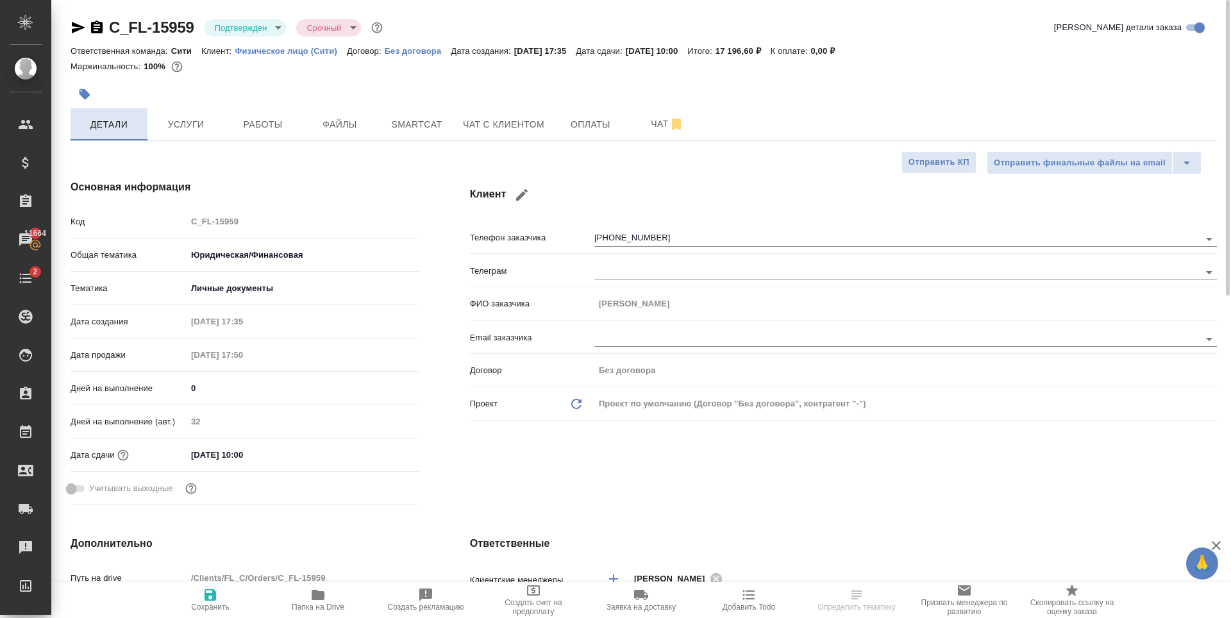
type textarea "x"
click at [186, 133] on button "Услуги" at bounding box center [185, 124] width 77 height 32
